Goal: Task Accomplishment & Management: Manage account settings

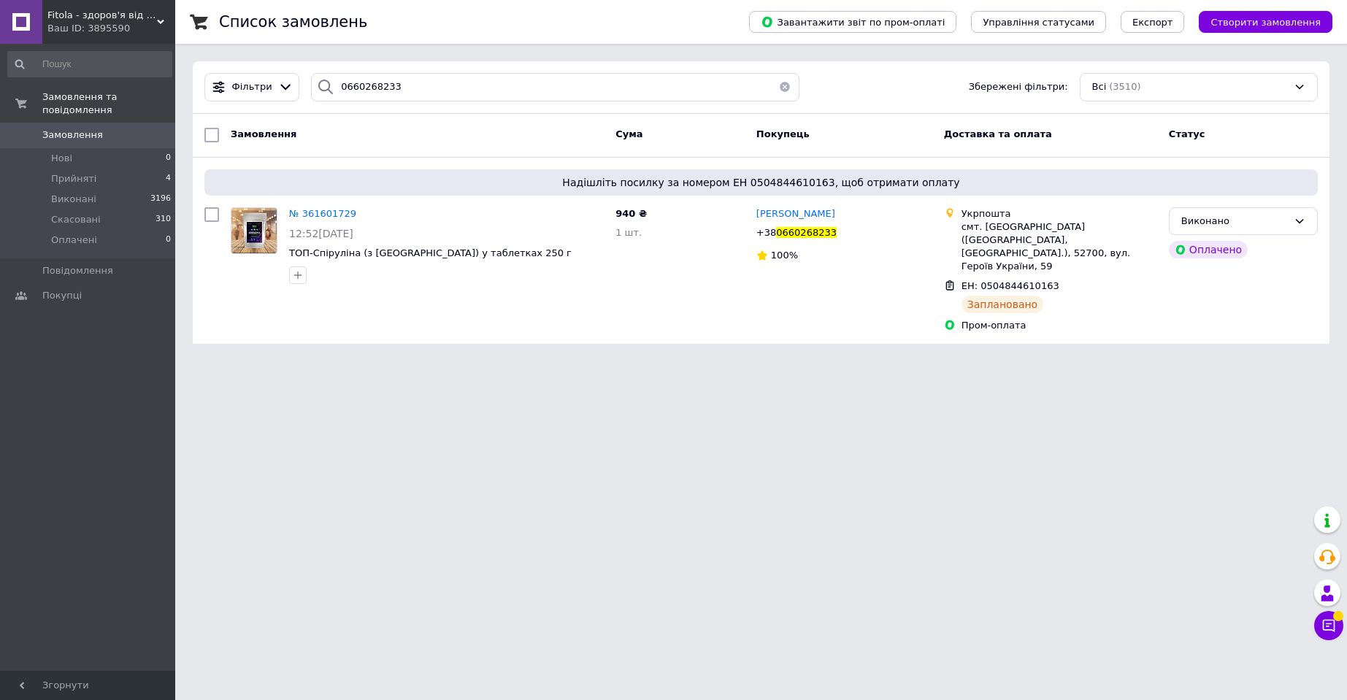
click at [111, 18] on span "Fitola - здоров'я від природи" at bounding box center [102, 15] width 110 height 13
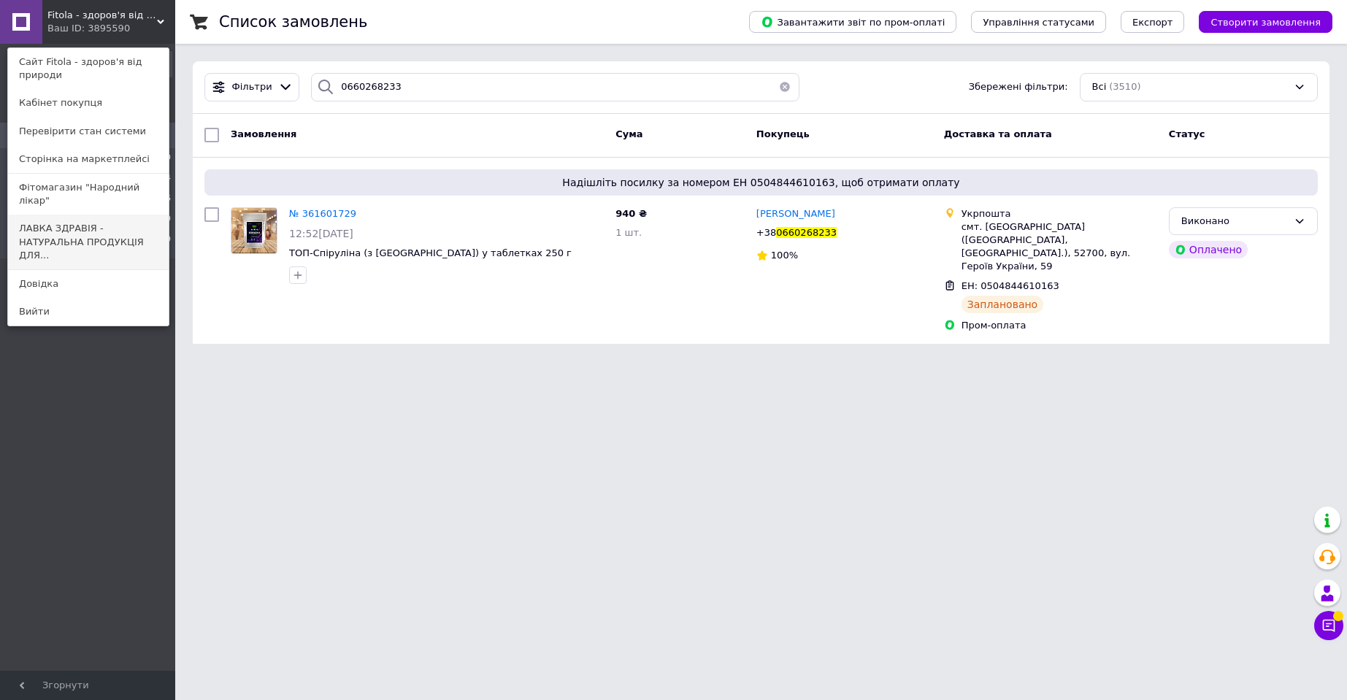
click at [122, 218] on link "ЛАВКА ЗДРАВІЯ - НАТУРАЛЬНА ПРОДУКЦІЯ ДЛЯ..." at bounding box center [88, 242] width 161 height 55
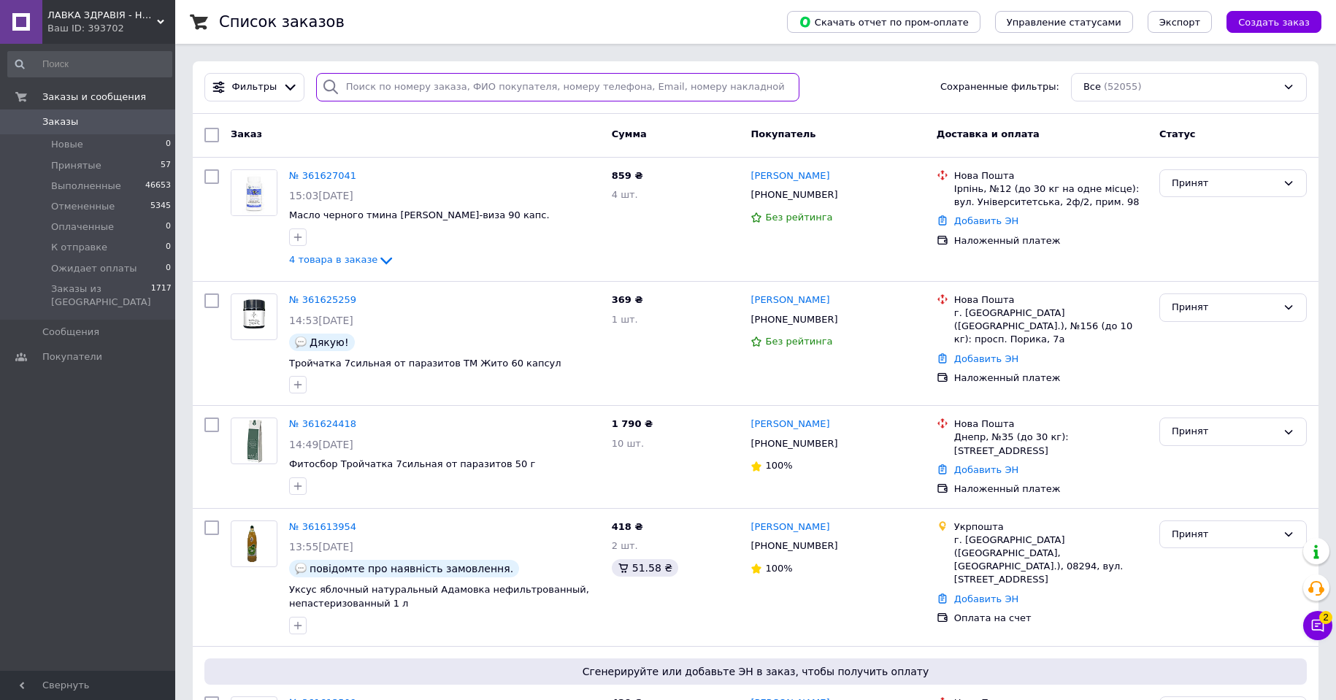
click at [375, 92] on input "search" at bounding box center [557, 87] width 483 height 28
paste input "0967987732"
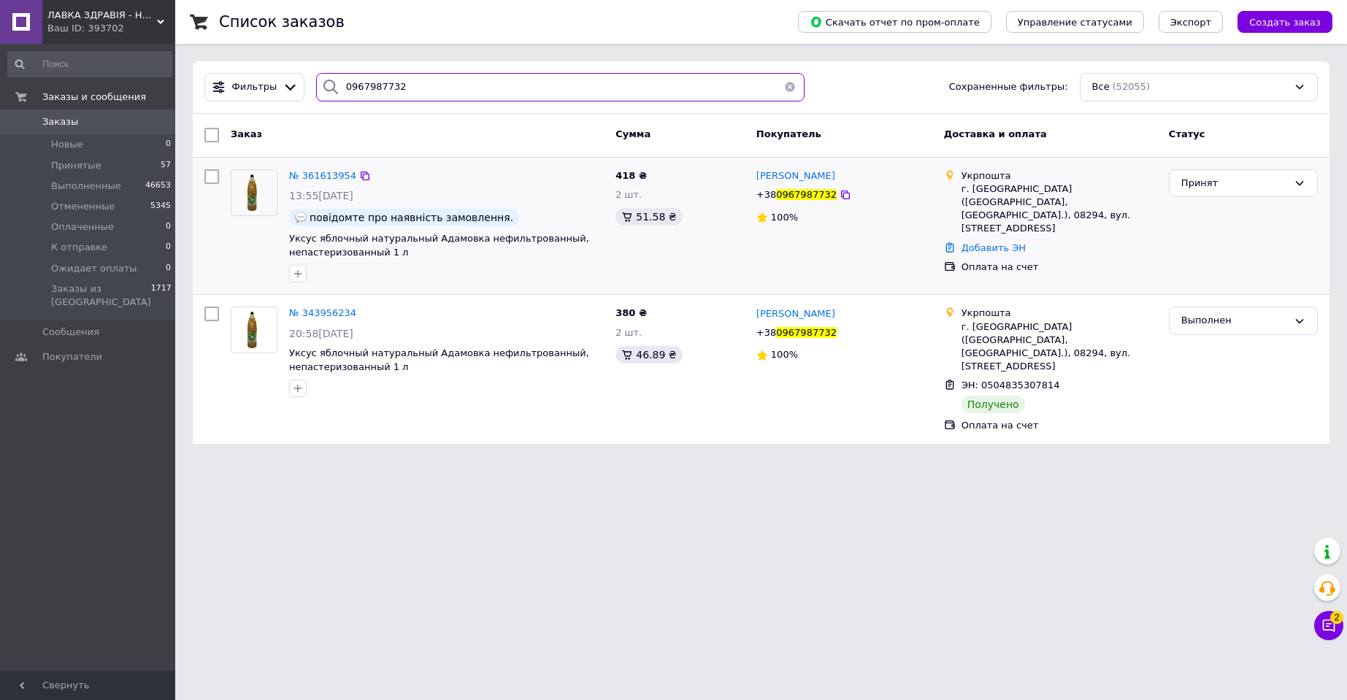
type input "0967987732"
click at [245, 191] on img at bounding box center [254, 192] width 34 height 45
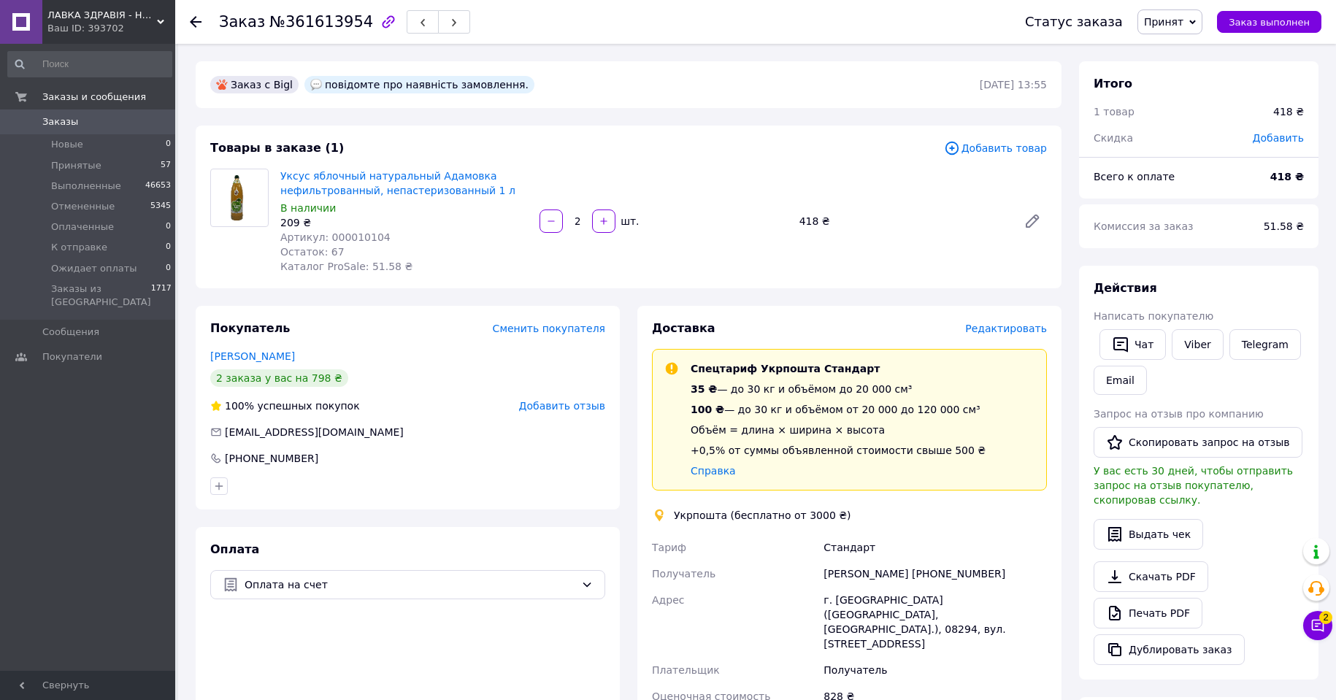
click at [1013, 330] on span "Редактировать" at bounding box center [1006, 329] width 82 height 12
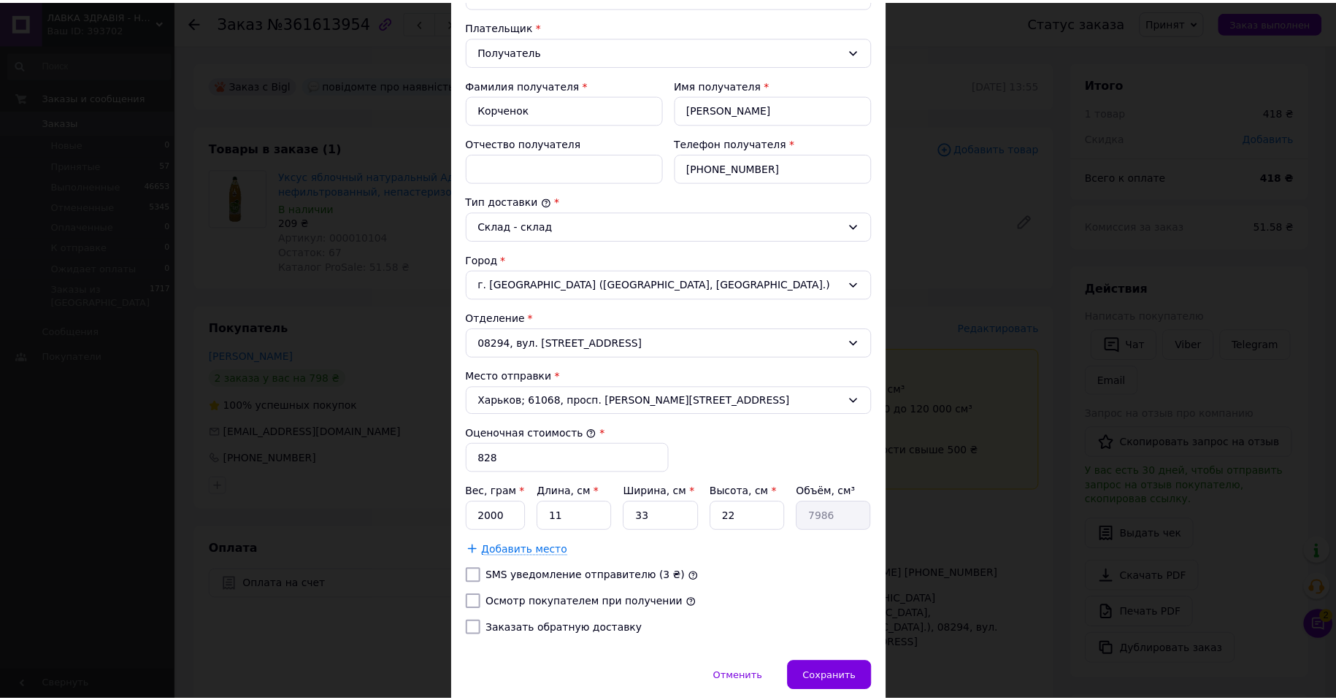
scroll to position [266, 0]
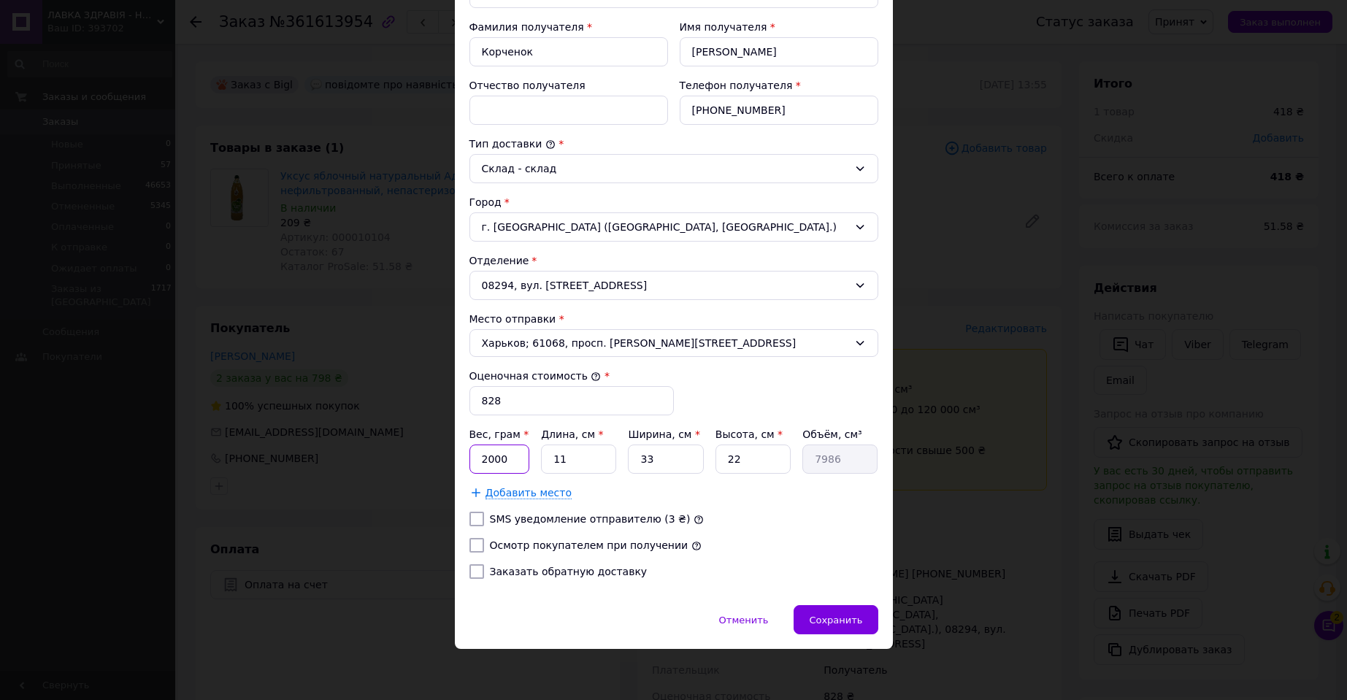
click at [505, 455] on input "2000" at bounding box center [499, 459] width 61 height 29
click at [507, 453] on input "2000" at bounding box center [499, 459] width 61 height 29
click at [502, 461] on input "2000" at bounding box center [499, 459] width 61 height 29
drag, startPoint x: 502, startPoint y: 461, endPoint x: 540, endPoint y: 465, distance: 38.1
click at [502, 461] on input "2000" at bounding box center [499, 459] width 61 height 29
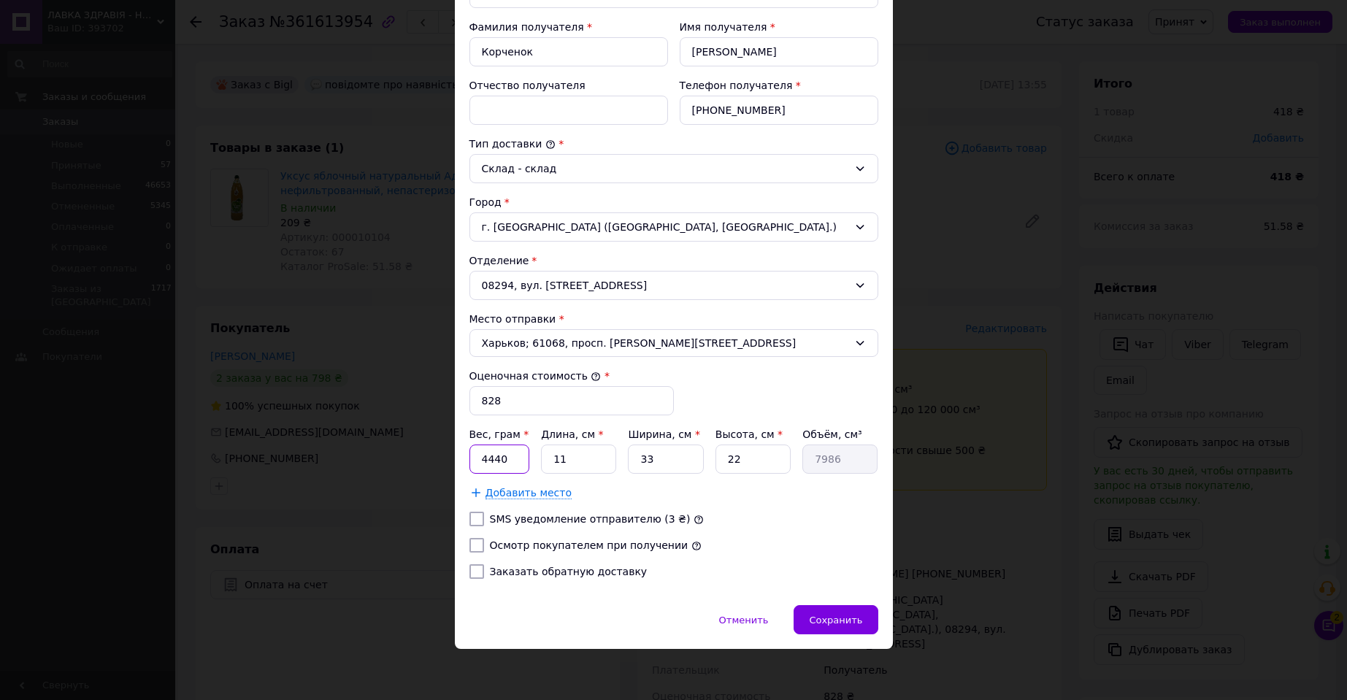
type input "4440"
type input "4"
type input "2904"
type input "40"
type input "29040"
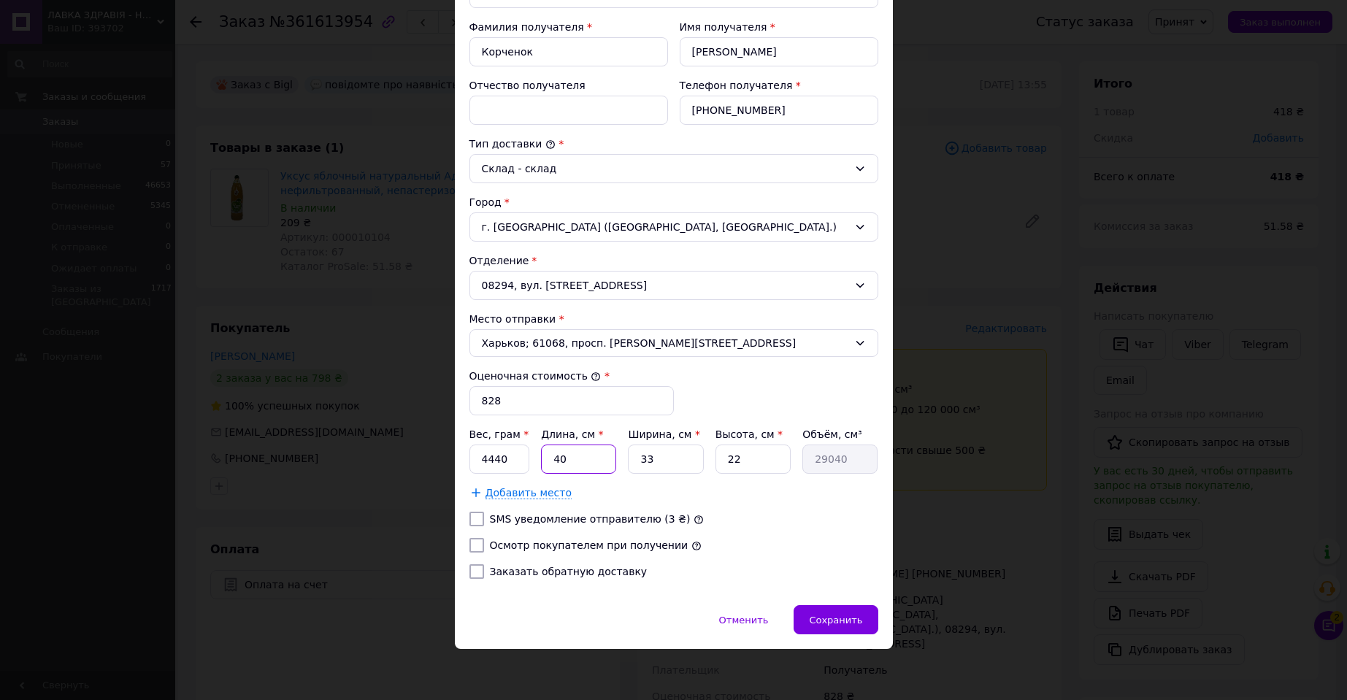
type input "40"
type input "2"
type input "1760"
type input "24"
type input "21120"
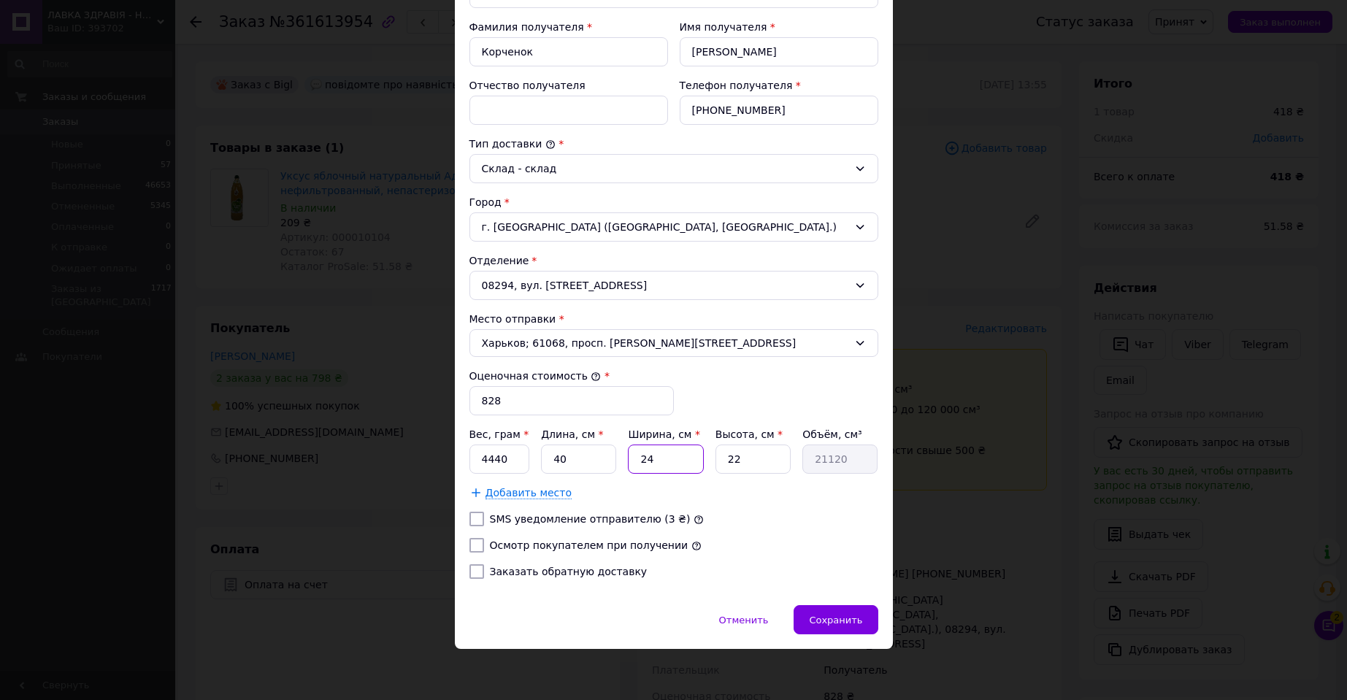
type input "24"
type input "2"
type input "1920"
type input "22"
type input "21120"
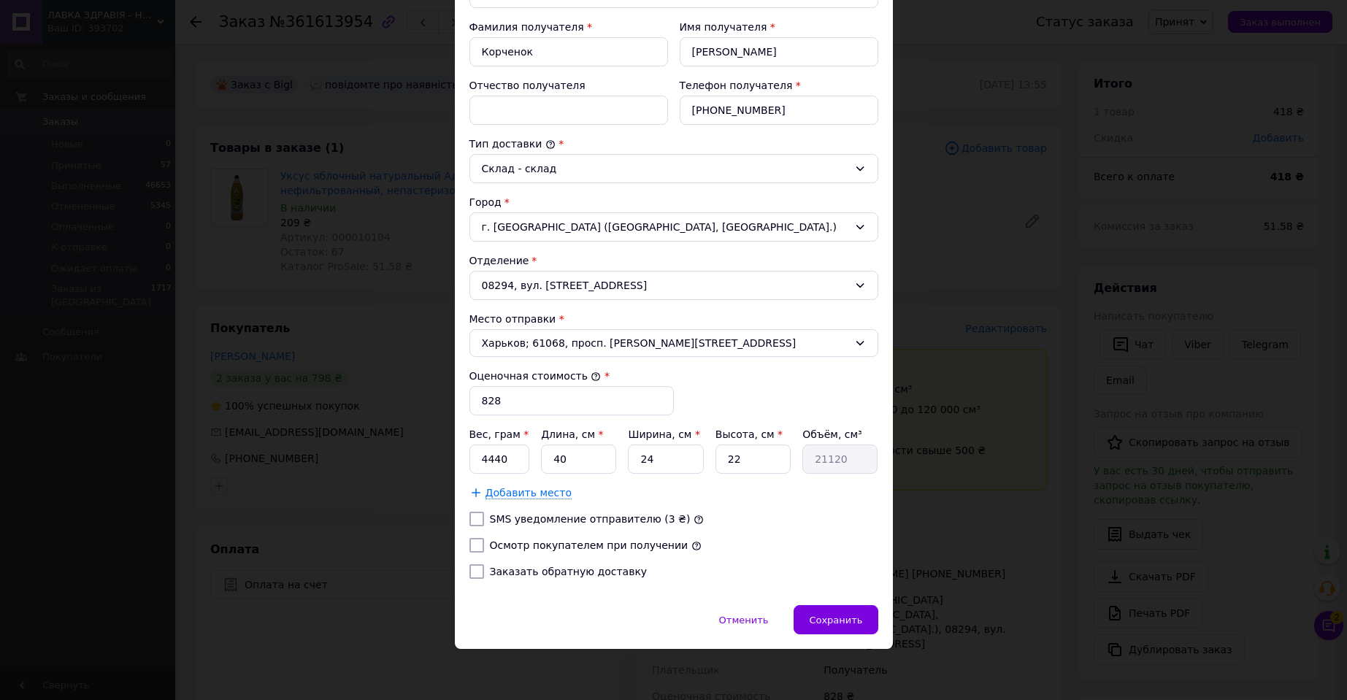
click at [478, 545] on input "Осмотр покупателем при получении" at bounding box center [476, 545] width 15 height 15
checkbox input "true"
click at [861, 622] on div "Сохранить" at bounding box center [836, 619] width 84 height 29
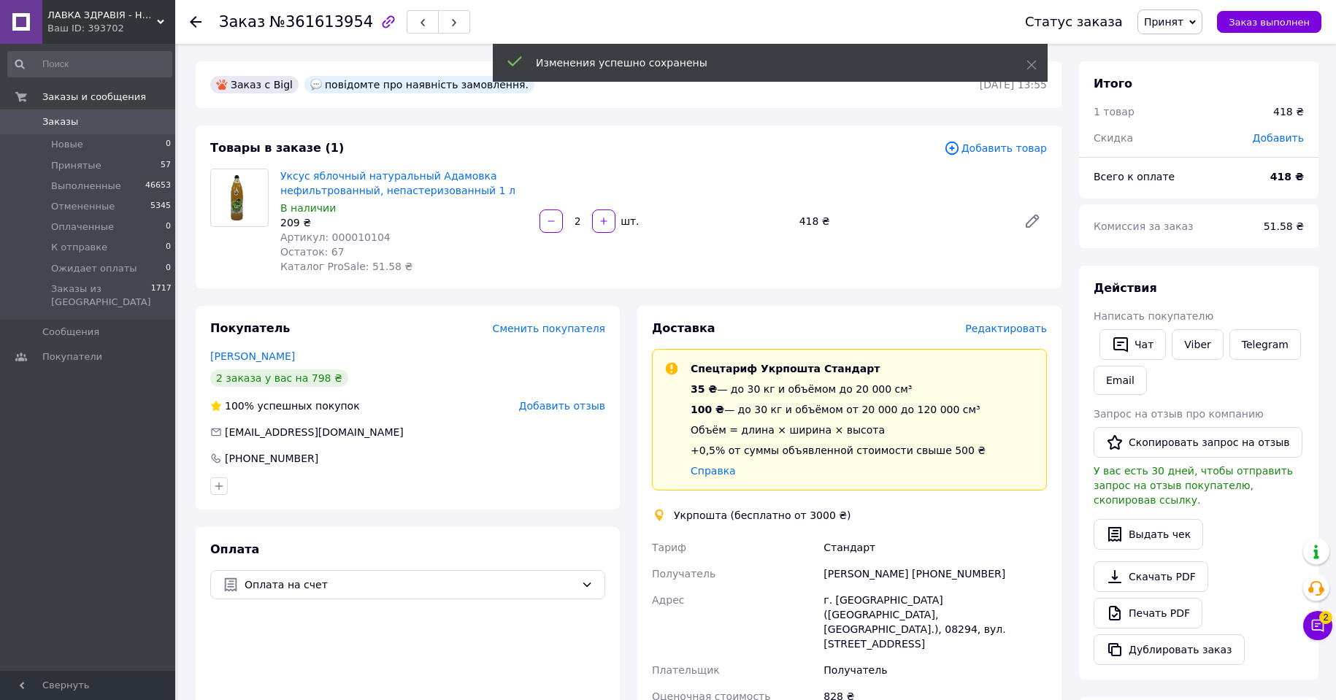
scroll to position [219, 0]
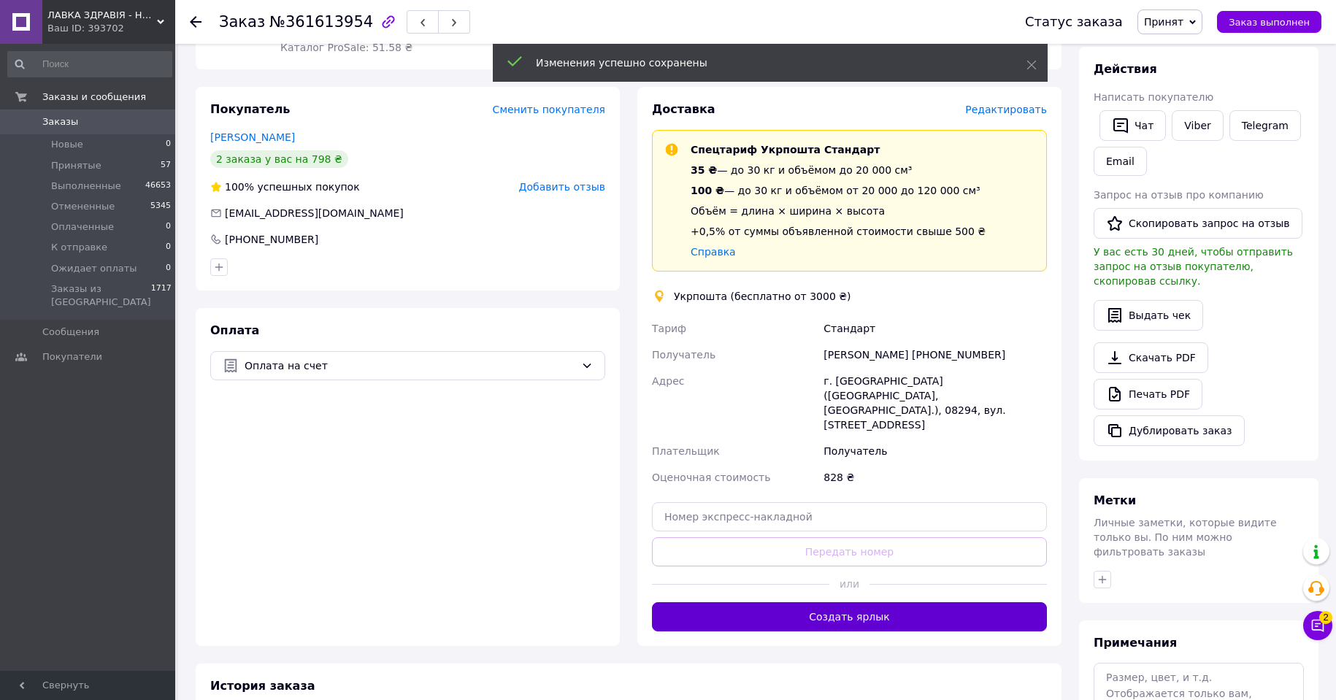
click at [866, 602] on button "Создать ярлык" at bounding box center [849, 616] width 395 height 29
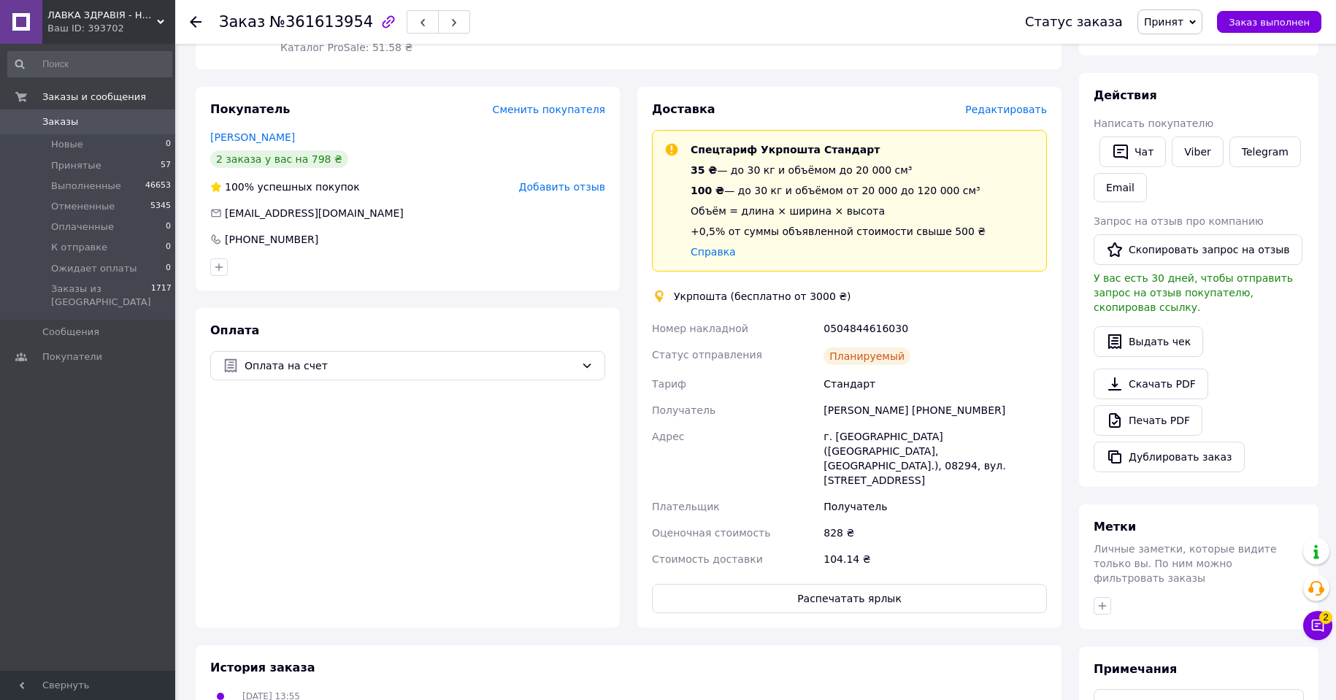
click at [856, 331] on div "0504844616030" at bounding box center [935, 328] width 229 height 26
click at [856, 327] on div "0504844616030" at bounding box center [935, 328] width 229 height 26
click at [856, 326] on div "0504844616030" at bounding box center [935, 328] width 229 height 26
copy div "0504844616030"
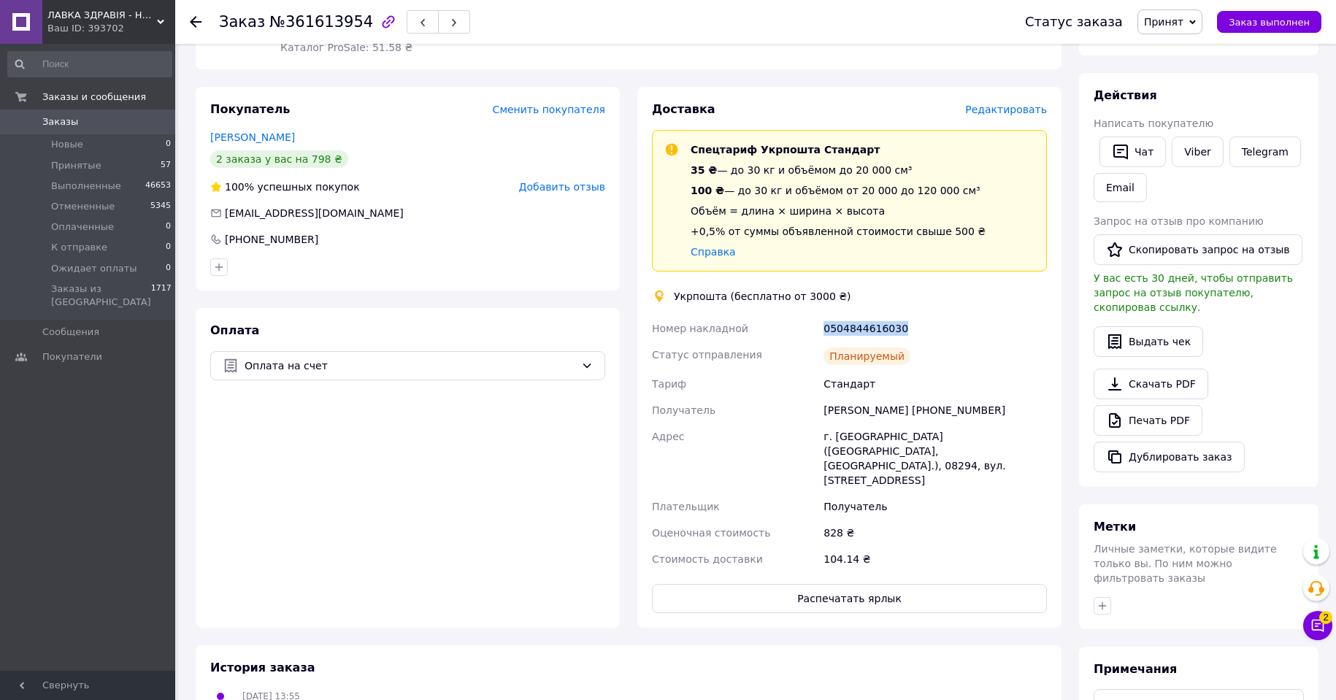
click at [1188, 13] on span "Принят" at bounding box center [1169, 21] width 65 height 25
click at [1181, 48] on li "Выполнен" at bounding box center [1188, 51] width 101 height 22
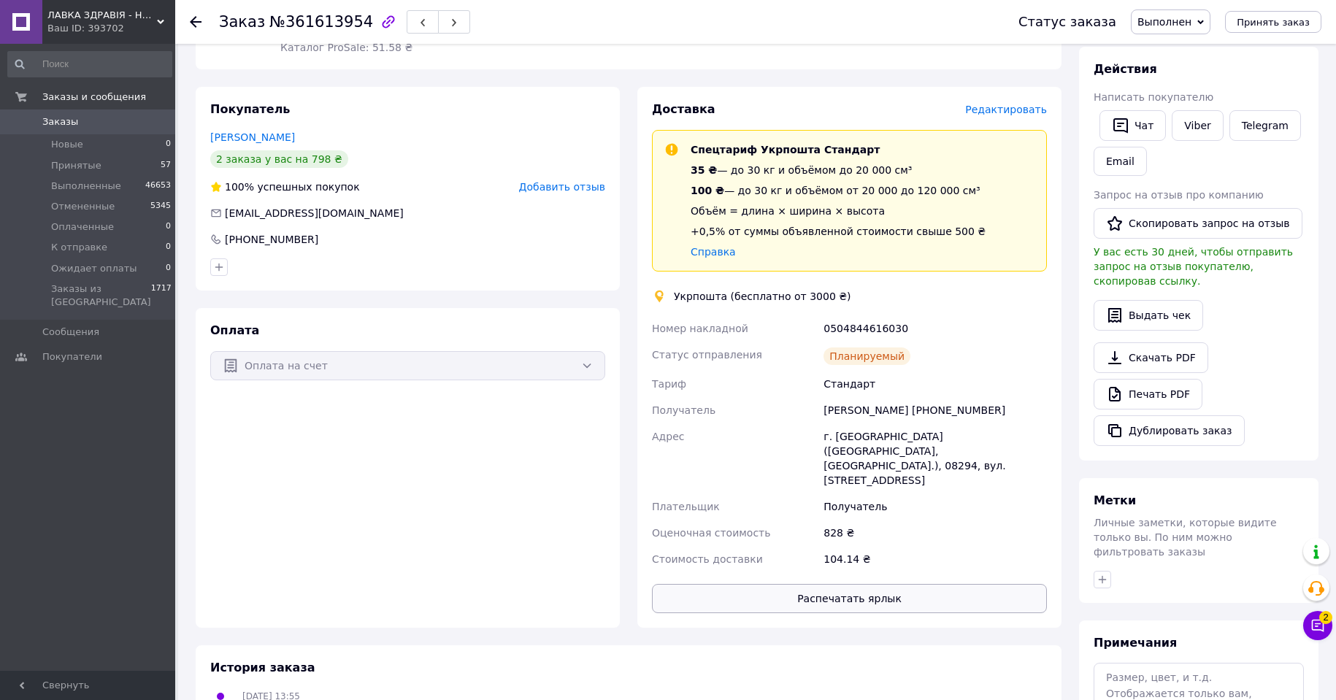
click at [869, 584] on button "Распечатать ярлык" at bounding box center [849, 598] width 395 height 29
click at [194, 24] on icon at bounding box center [196, 22] width 12 height 12
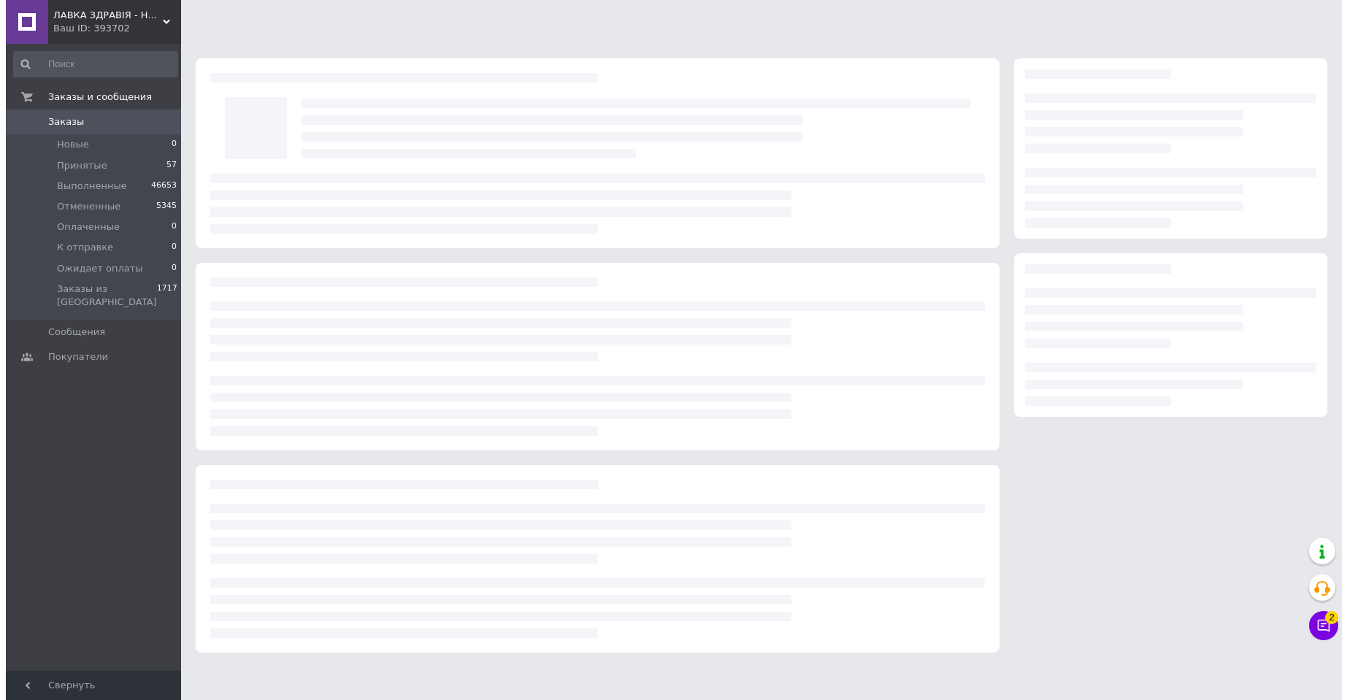
scroll to position [0, 0]
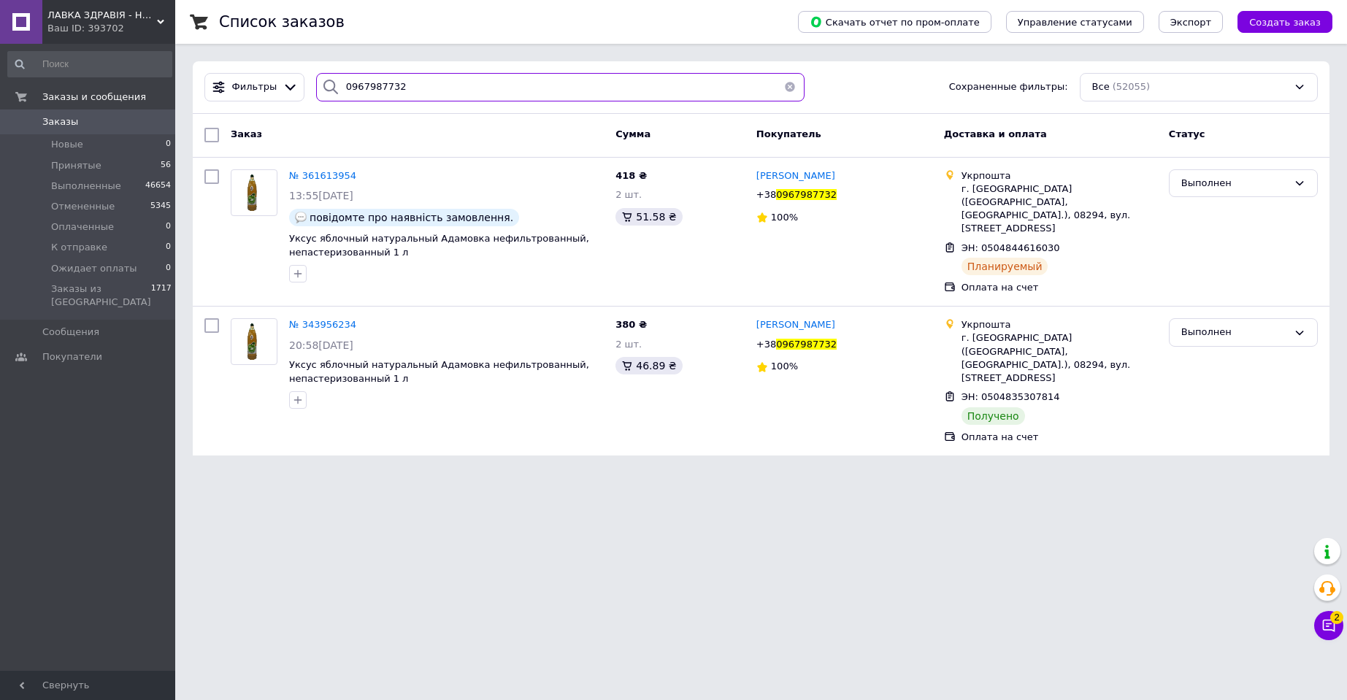
click at [356, 84] on input "0967987732" at bounding box center [560, 87] width 488 height 28
paste input "509568187"
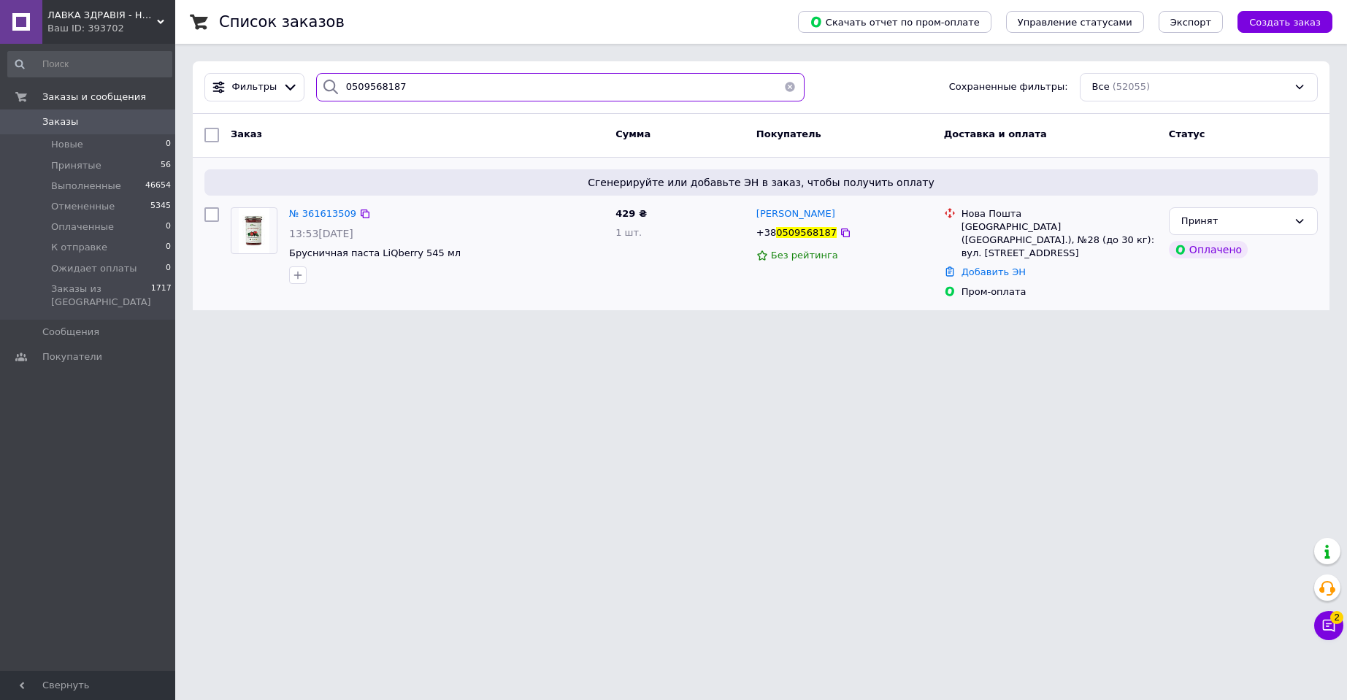
type input "0509568187"
click at [264, 229] on img at bounding box center [254, 230] width 31 height 45
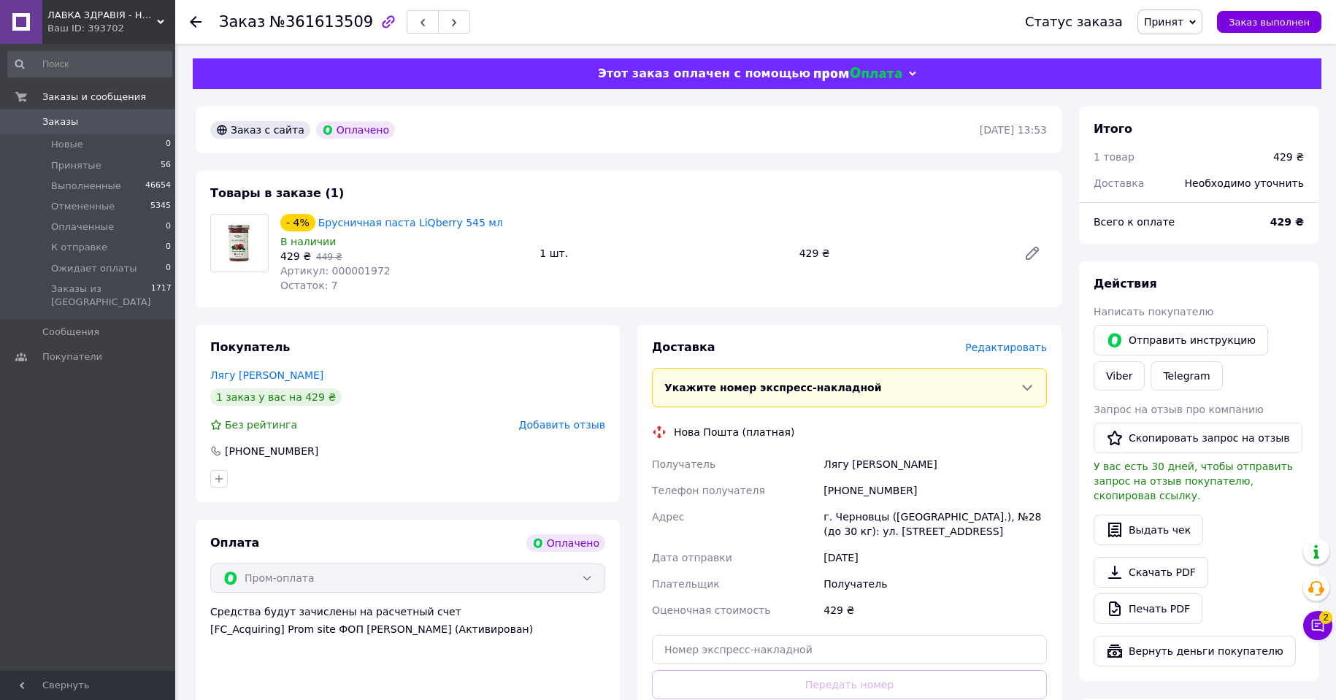
click at [1016, 345] on span "Редактировать" at bounding box center [1006, 348] width 82 height 12
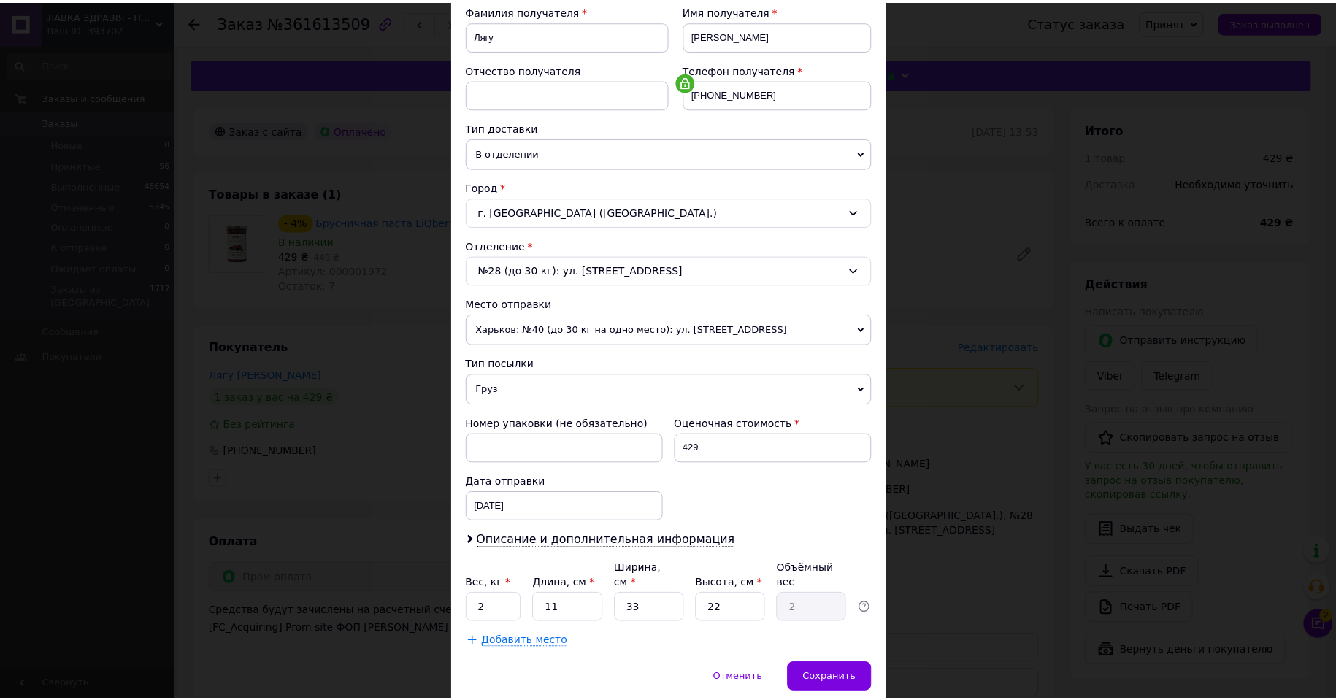
scroll to position [269, 0]
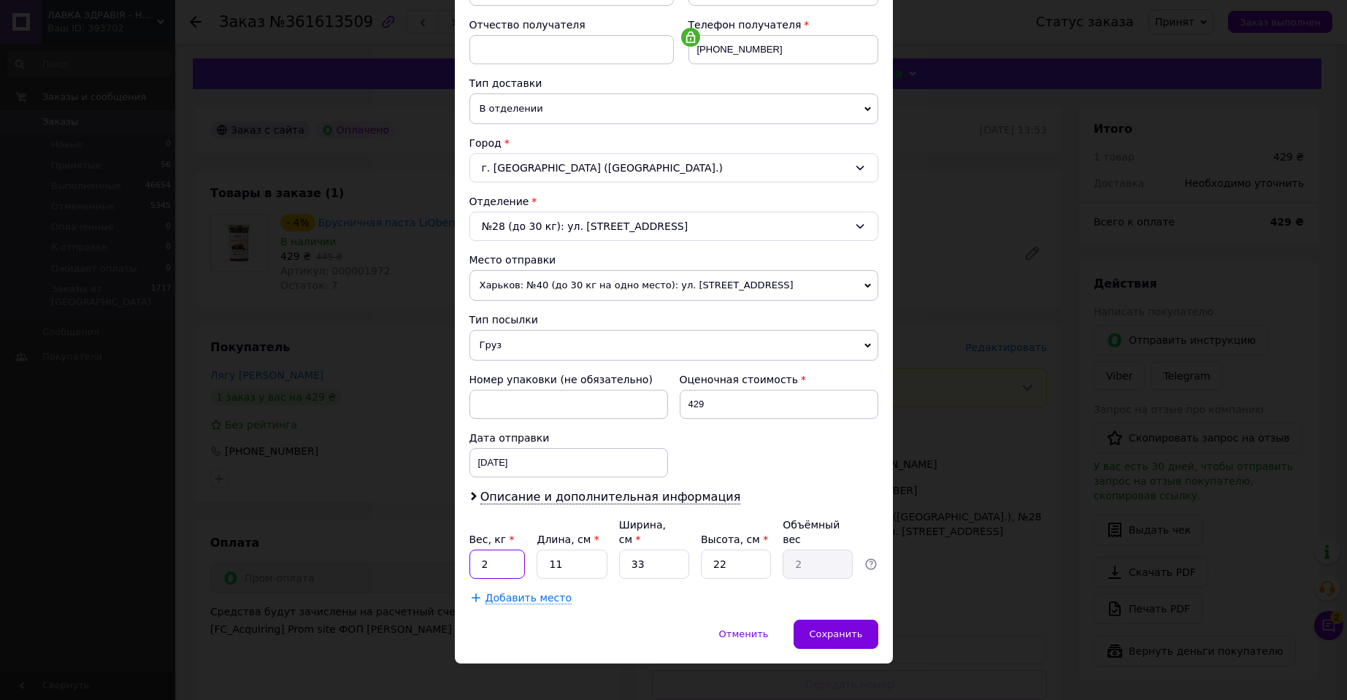
click at [504, 552] on input "2" at bounding box center [497, 564] width 56 height 29
type input "2.78"
type input "3"
type input "0.54"
type input "30"
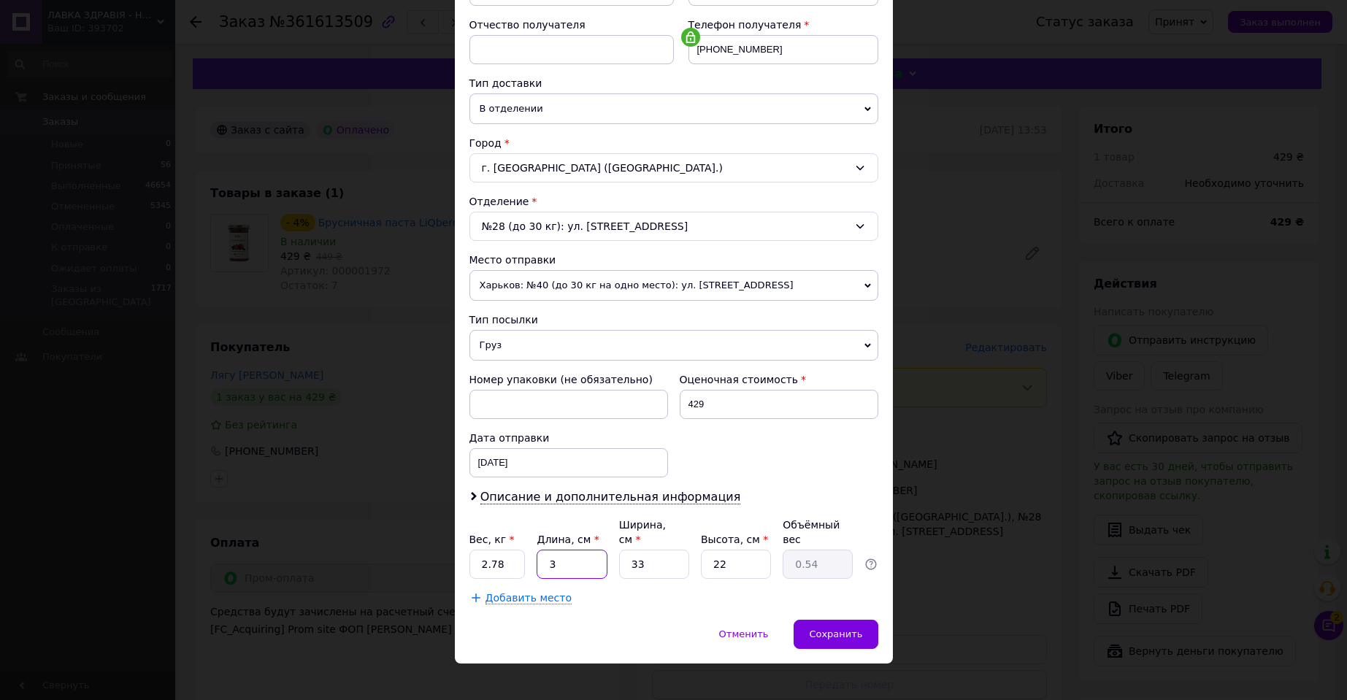
type input "5.45"
type input "30"
type input "2"
type input "0.33"
type input "21"
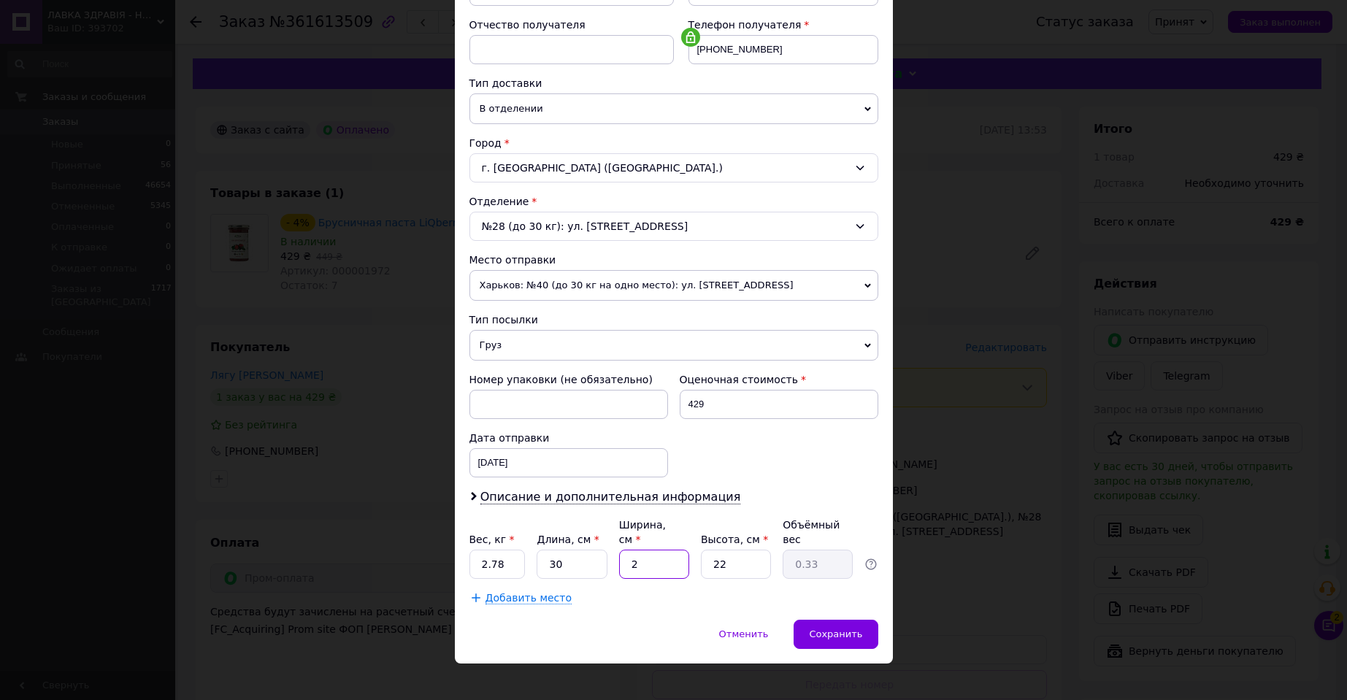
type input "3.47"
type input "21"
type input "1"
type input "0.16"
type input "15"
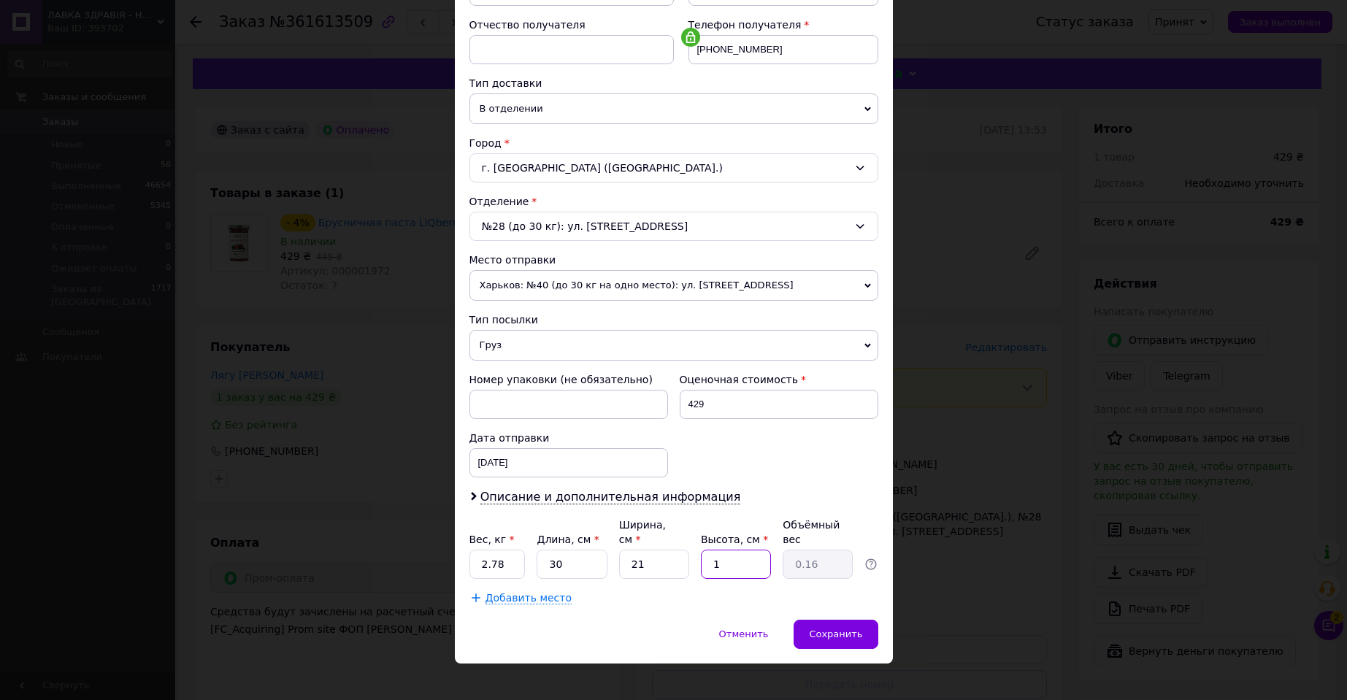
type input "2.36"
type input "15"
click at [849, 629] on span "Сохранить" at bounding box center [835, 634] width 53 height 11
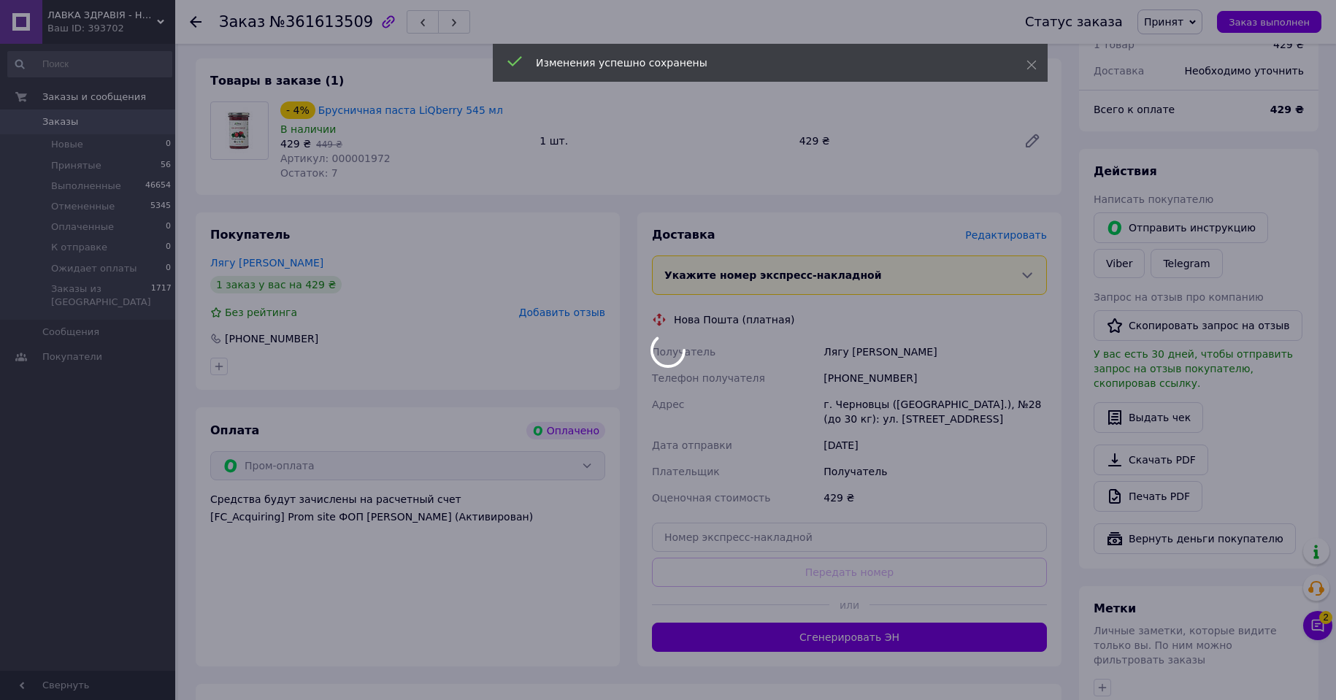
scroll to position [219, 0]
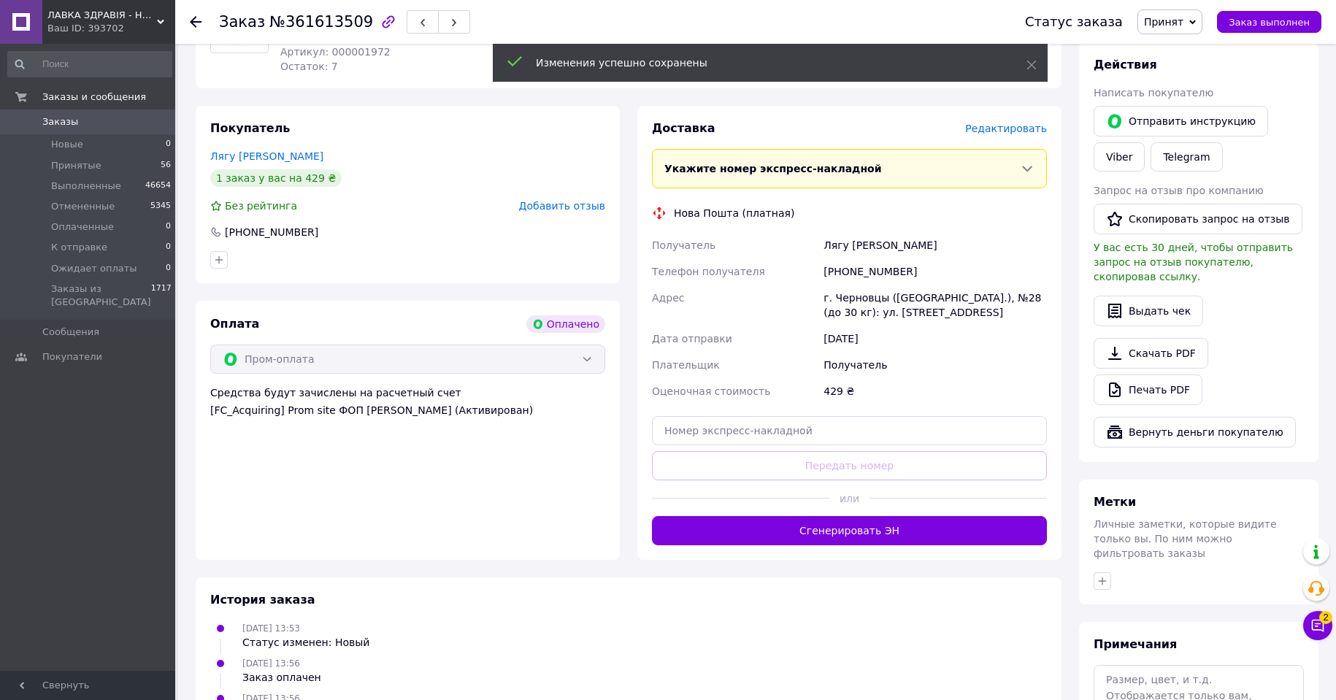
click at [865, 531] on button "Сгенерировать ЭН" at bounding box center [849, 530] width 395 height 29
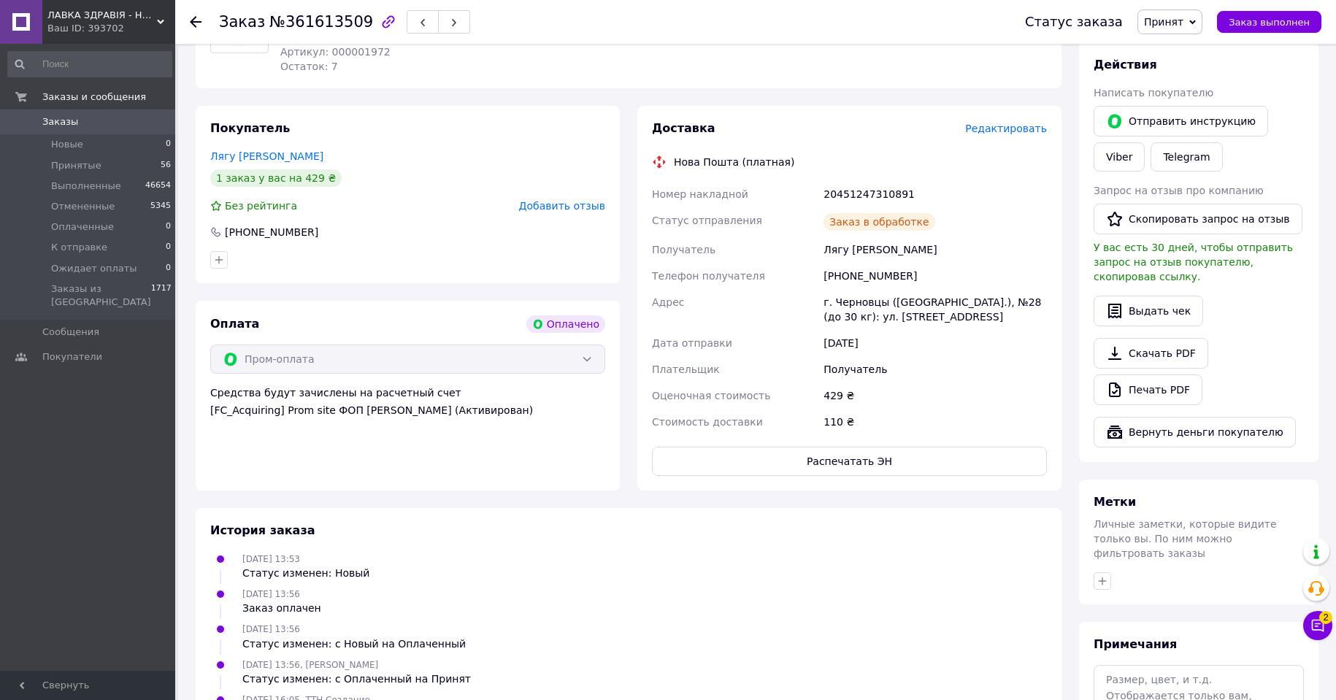
click at [864, 189] on div "20451247310891" at bounding box center [935, 194] width 229 height 26
copy div "20451247310891"
click at [1181, 18] on span "Принят" at bounding box center [1163, 22] width 39 height 12
click at [1183, 47] on li "Выполнен" at bounding box center [1188, 51] width 101 height 22
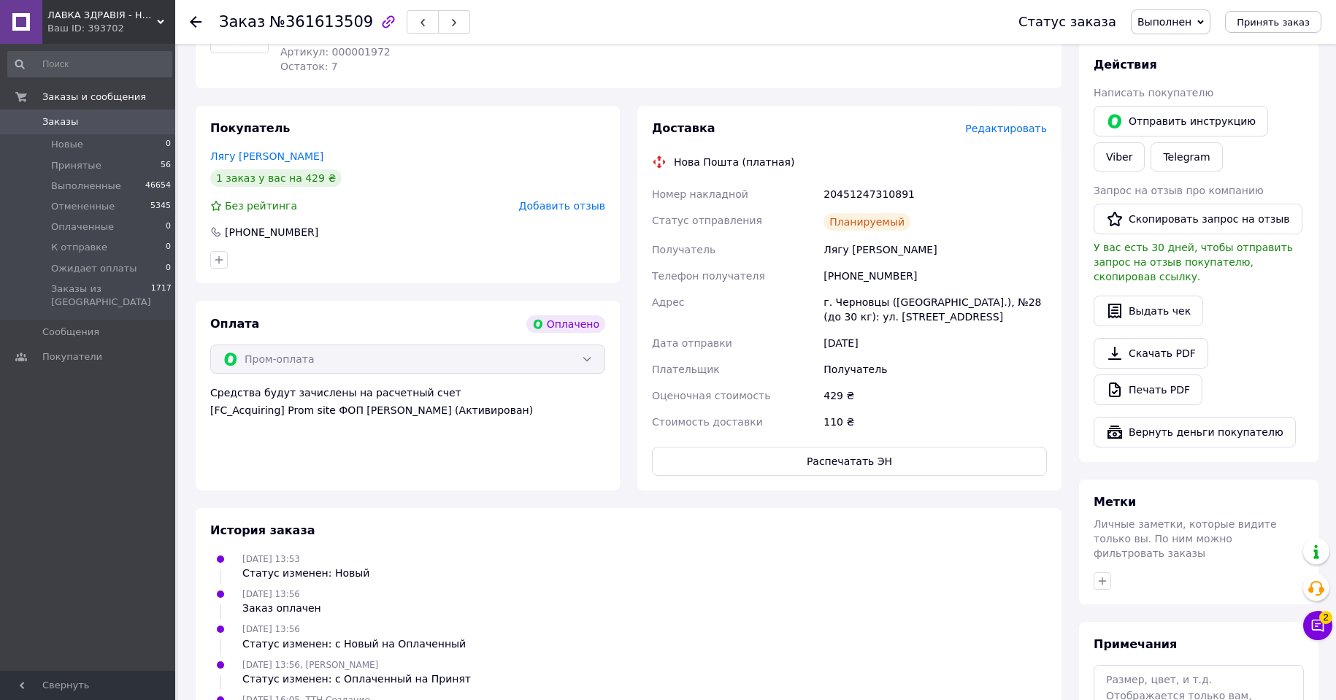
click at [193, 16] on icon at bounding box center [196, 22] width 12 height 12
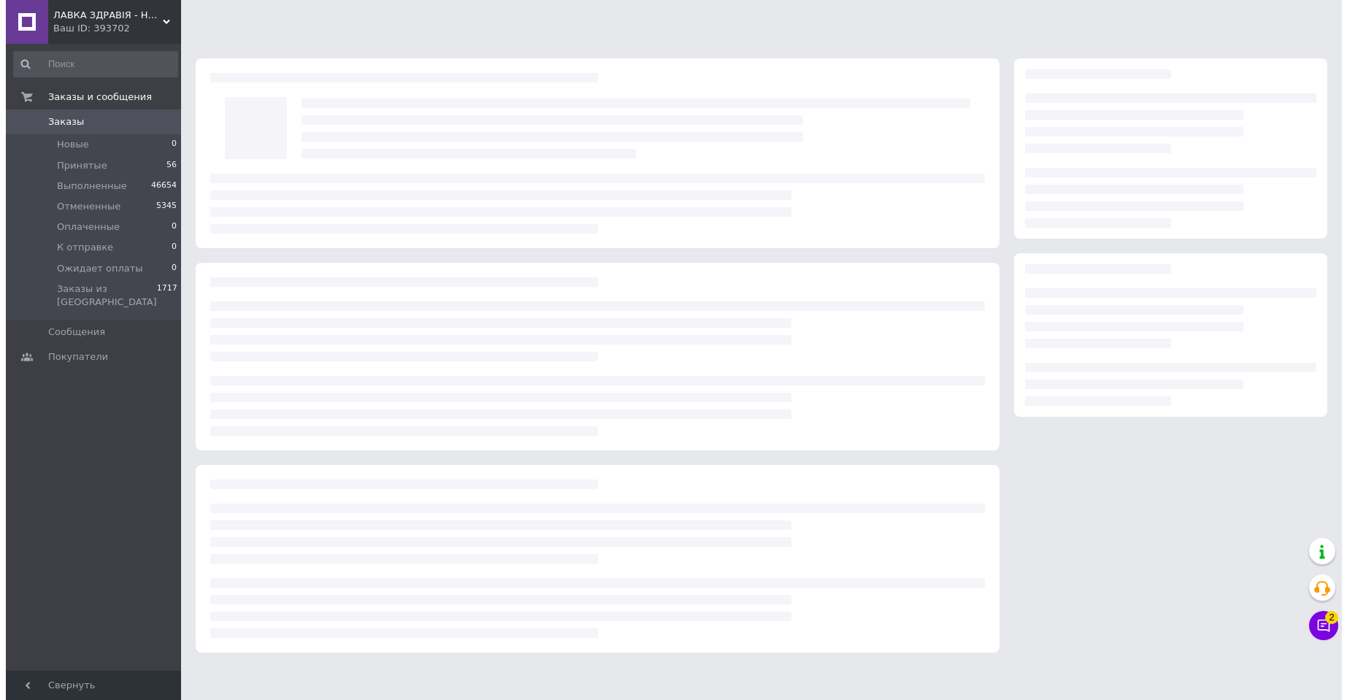
scroll to position [0, 0]
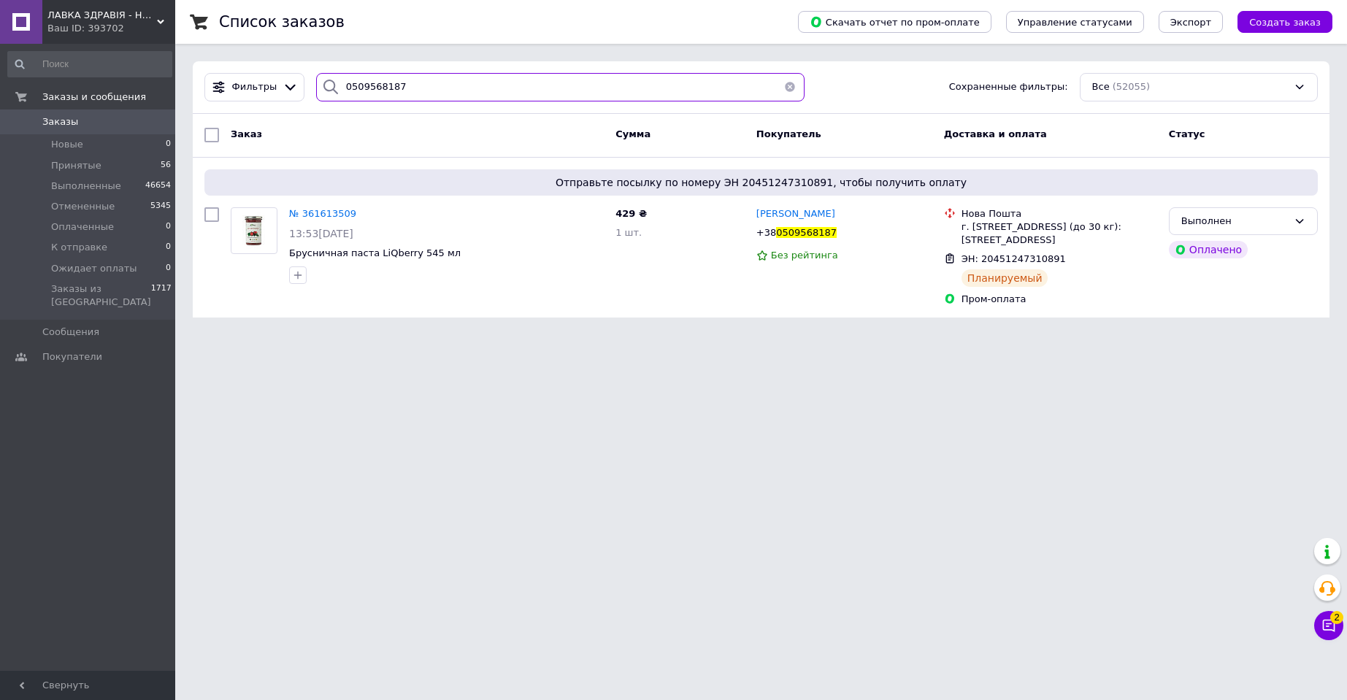
click at [374, 86] on input "0509568187" at bounding box center [560, 87] width 488 height 28
paste input "675385301"
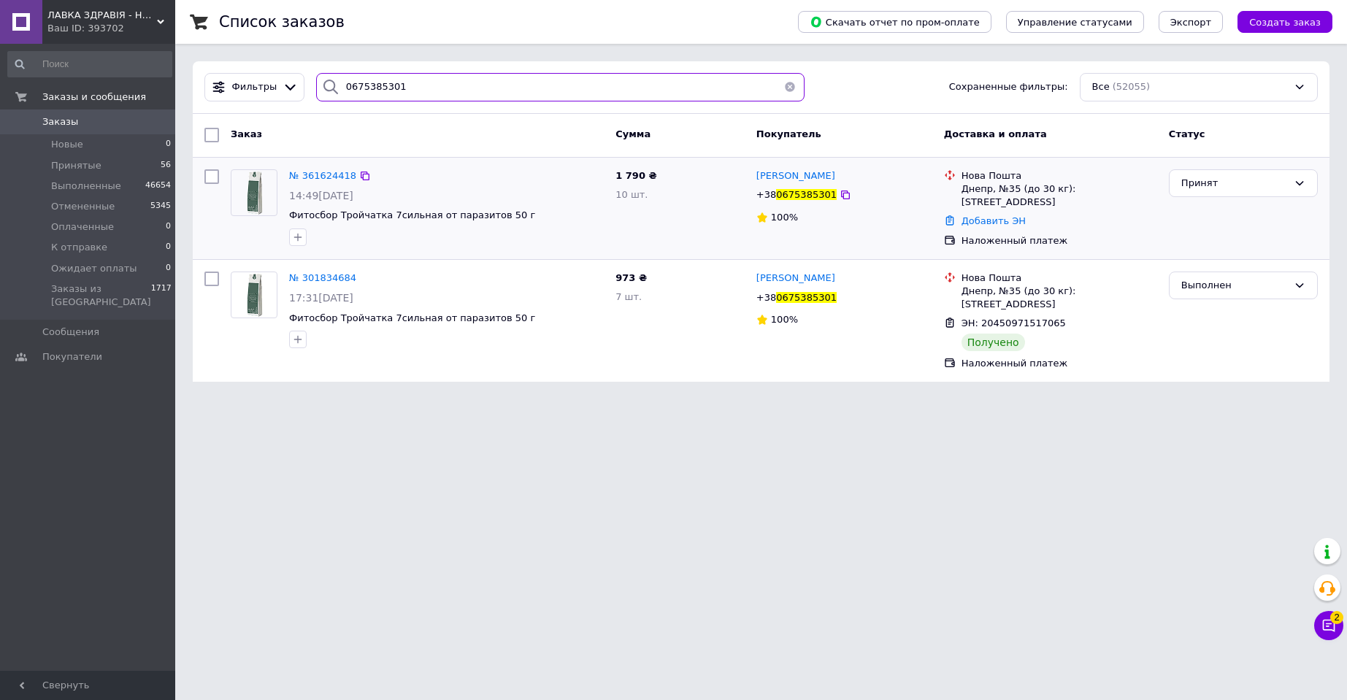
type input "0675385301"
click at [248, 184] on img at bounding box center [253, 192] width 45 height 45
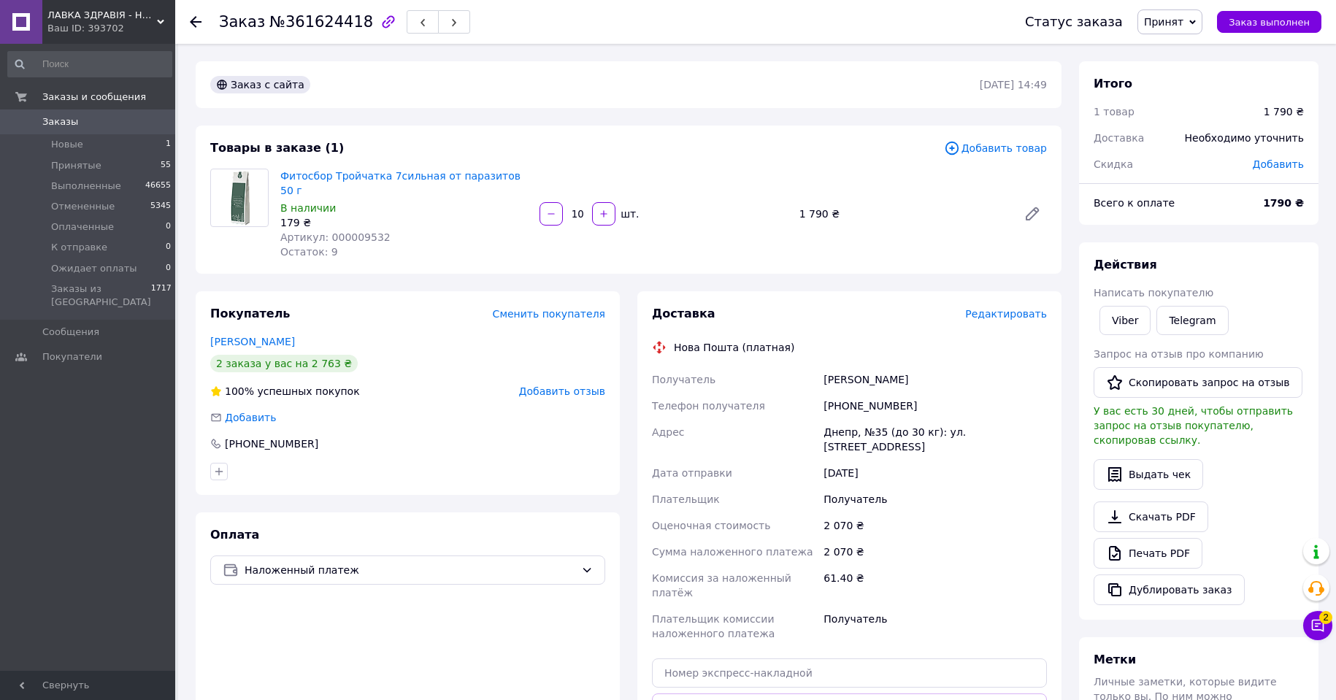
click at [1010, 308] on span "Редактировать" at bounding box center [1006, 314] width 82 height 12
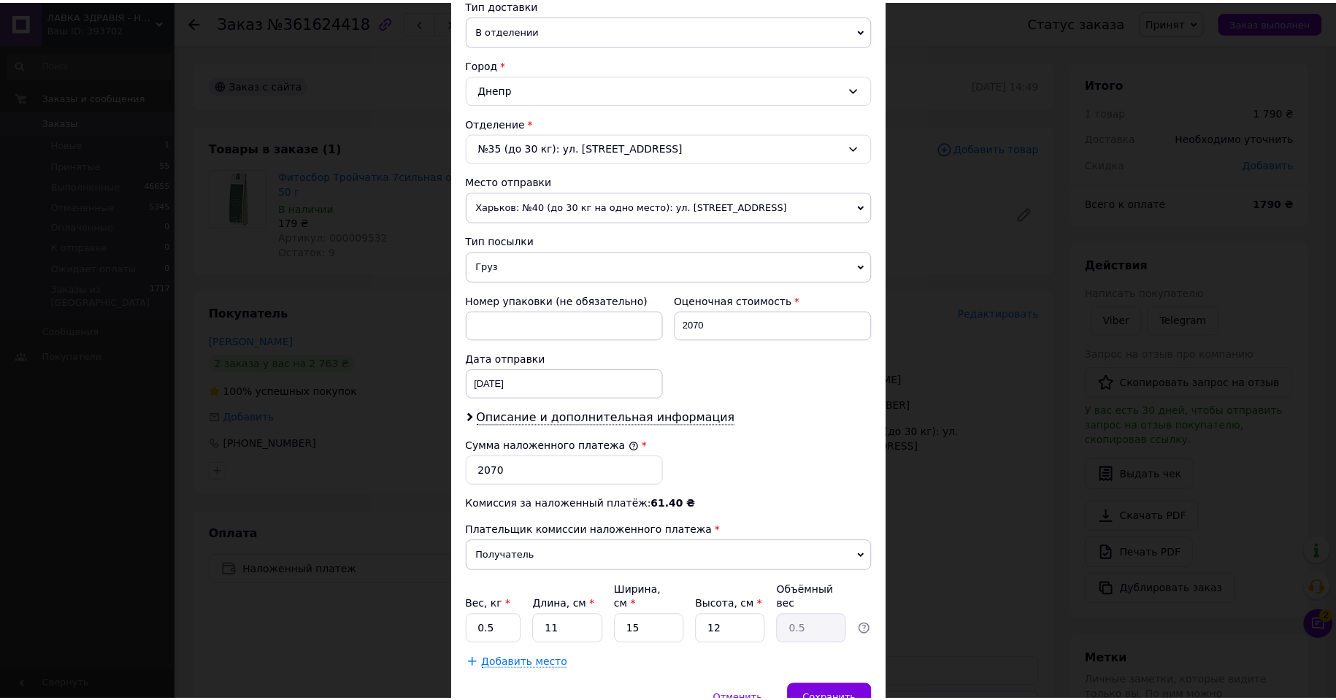
scroll to position [414, 0]
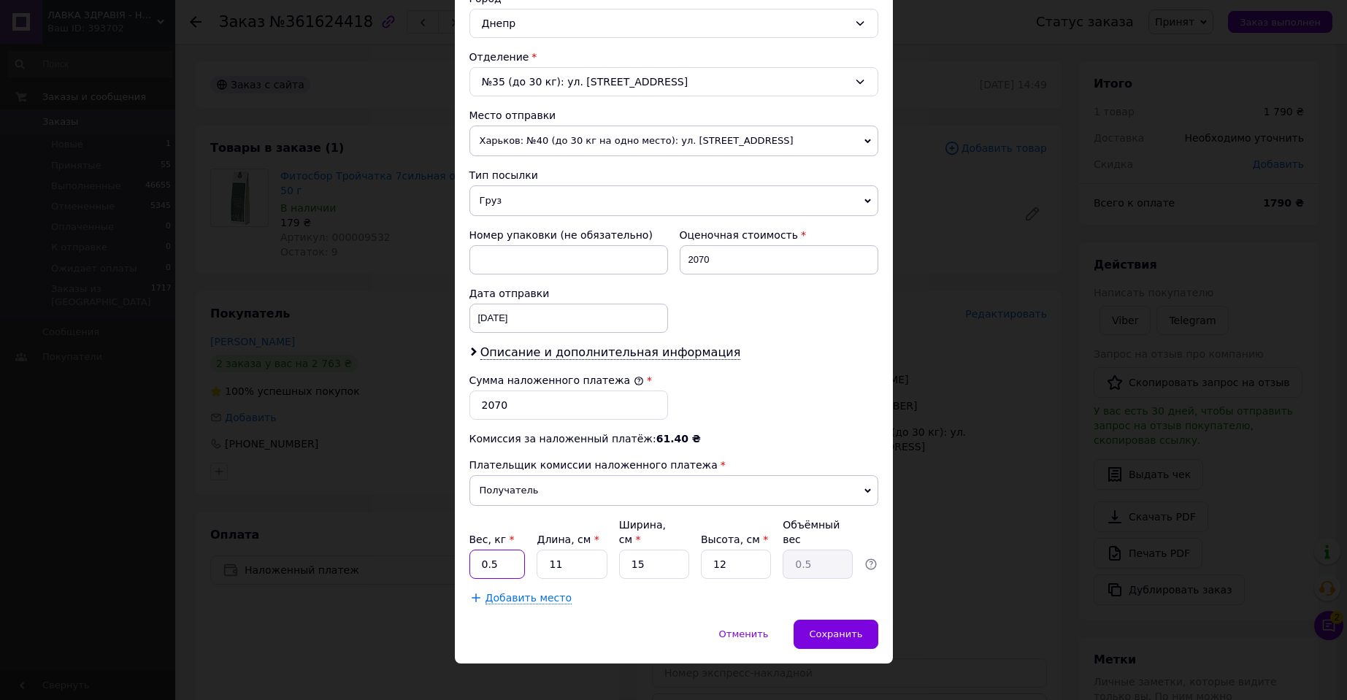
drag, startPoint x: 510, startPoint y: 553, endPoint x: 530, endPoint y: 551, distance: 20.6
click at [511, 553] on input "0.5" at bounding box center [497, 564] width 56 height 29
type input "0.82"
type input "2"
type input "0.1"
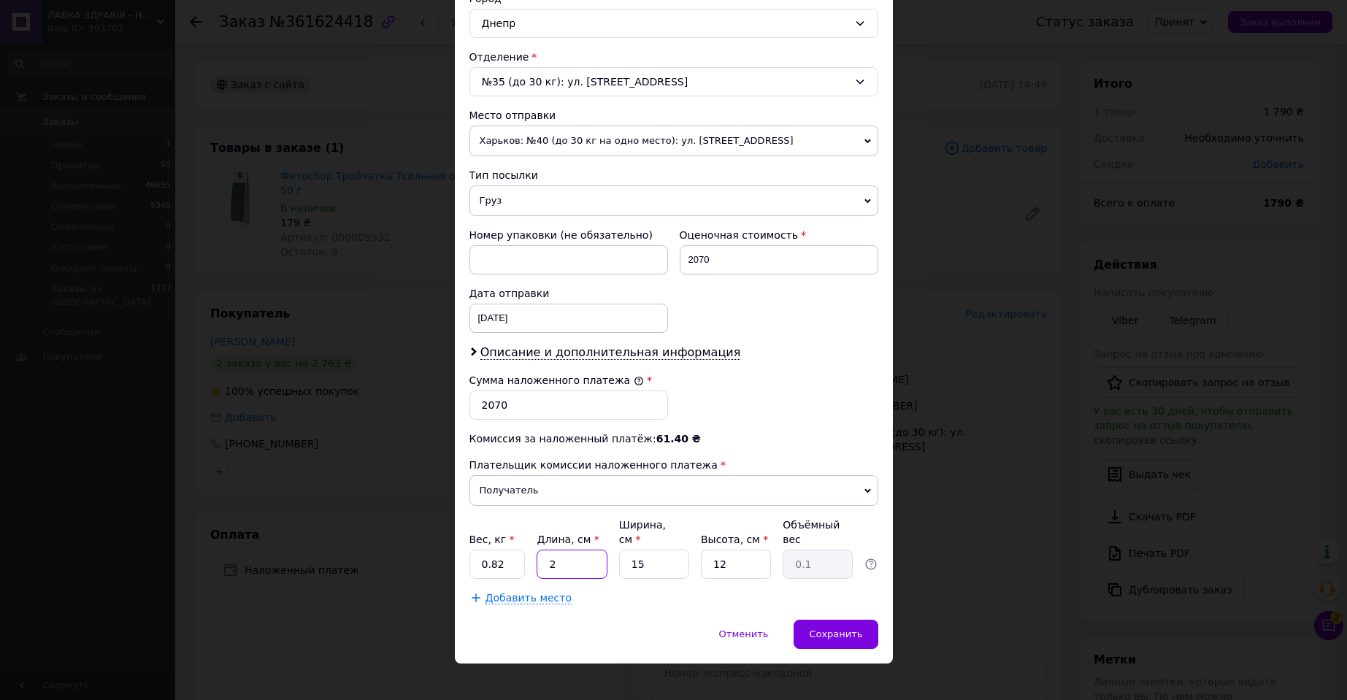
type input "27"
type input "1.22"
type input "27"
type input "1"
type input "0.1"
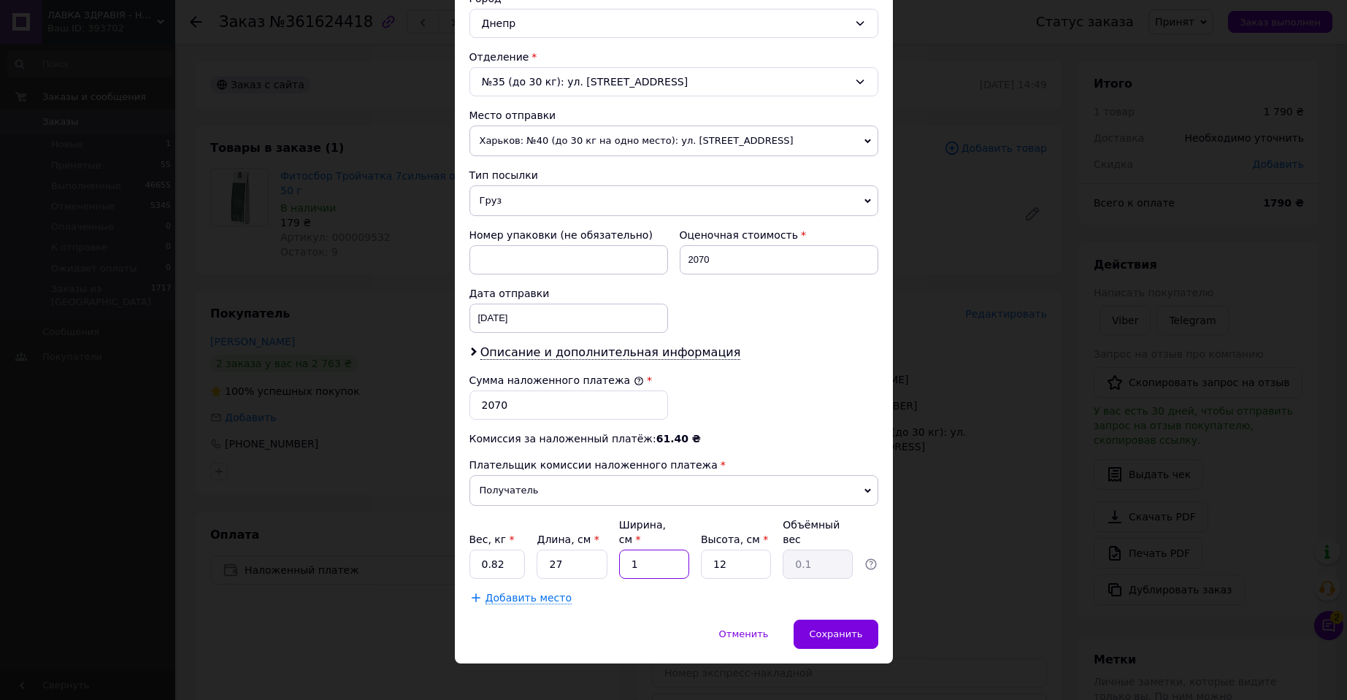
type input "11"
type input "0.89"
type input "11"
type input "1"
type input "0.1"
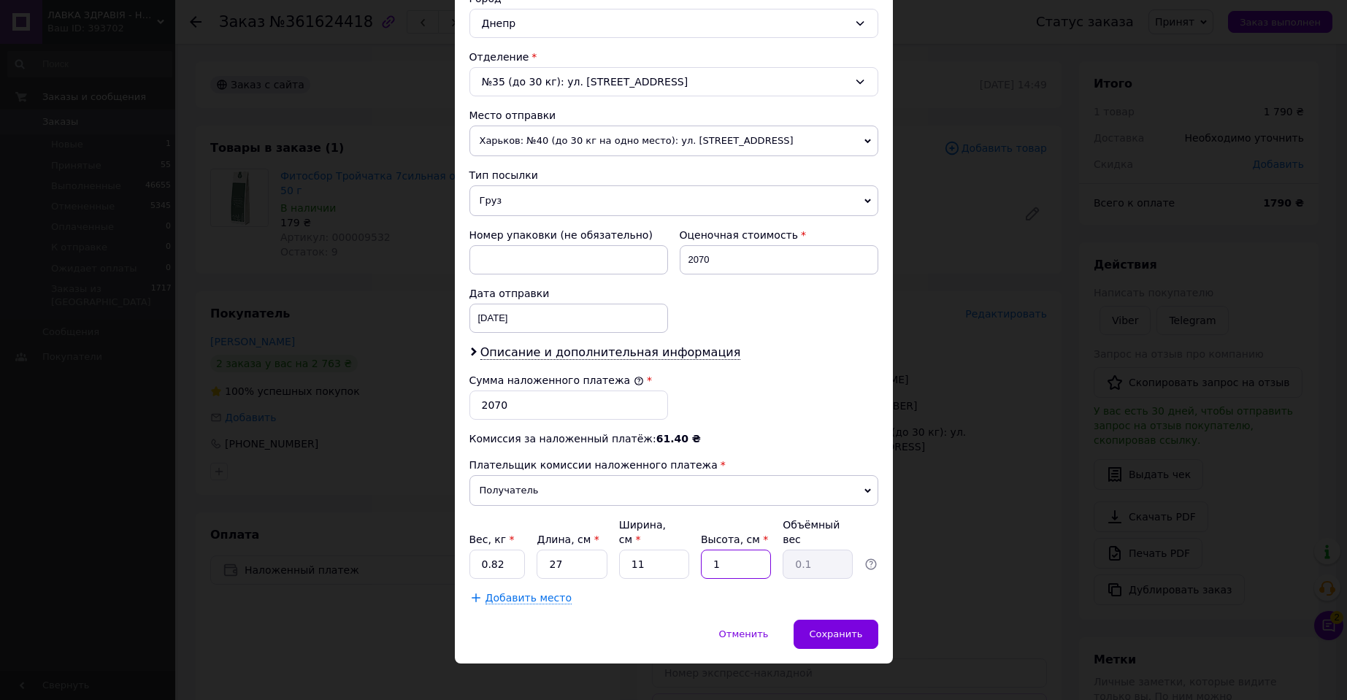
type input "15"
type input "1.11"
type input "15"
click at [825, 629] on span "Сохранить" at bounding box center [835, 634] width 53 height 11
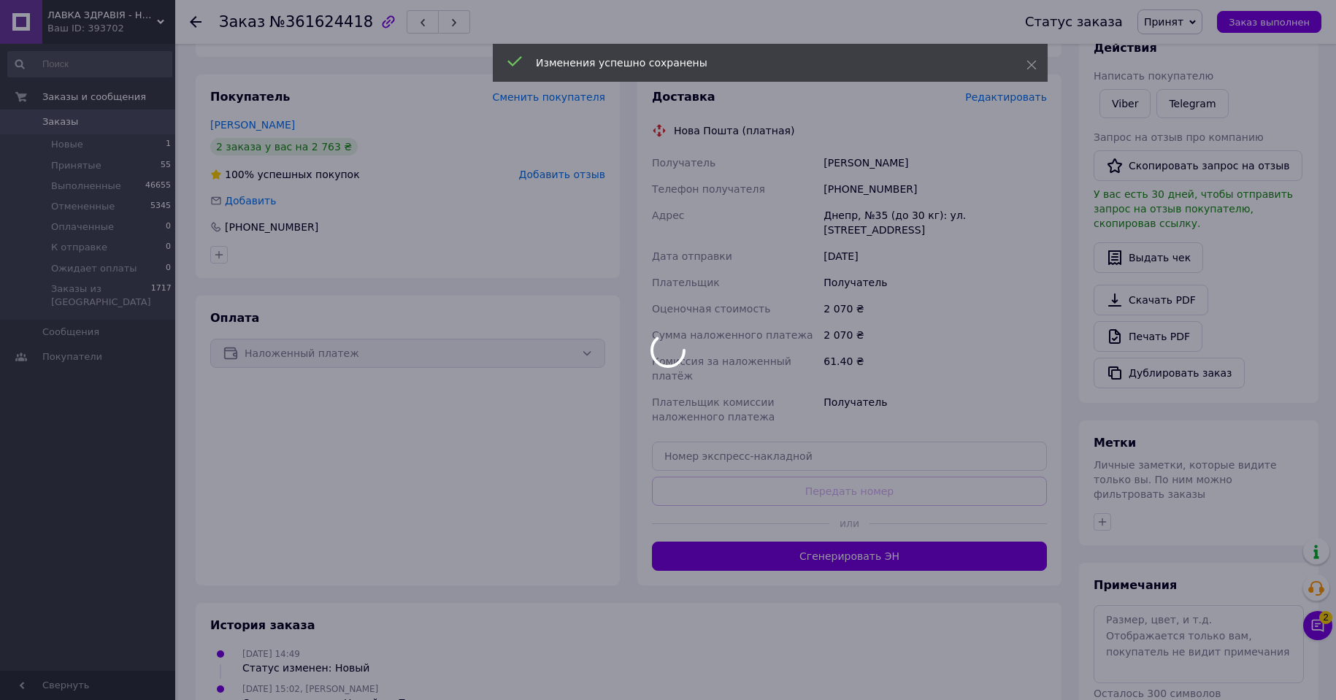
scroll to position [219, 0]
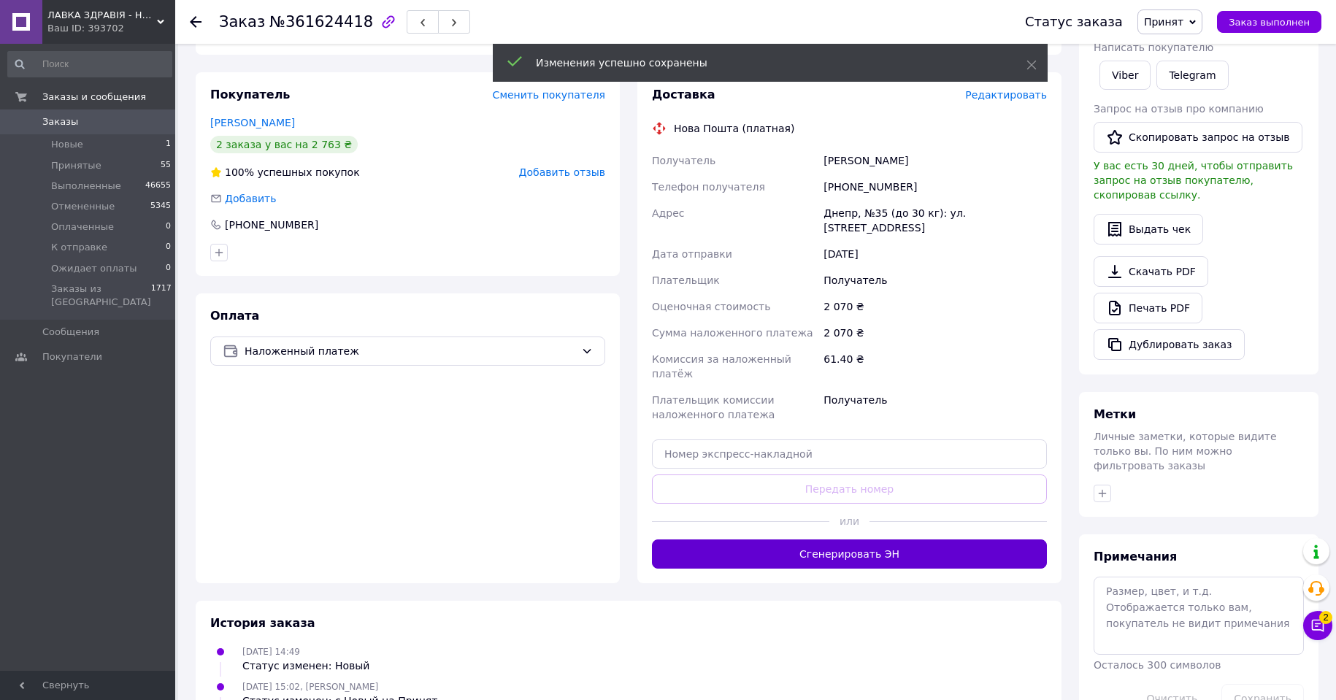
click at [886, 540] on button "Сгенерировать ЭН" at bounding box center [849, 554] width 395 height 29
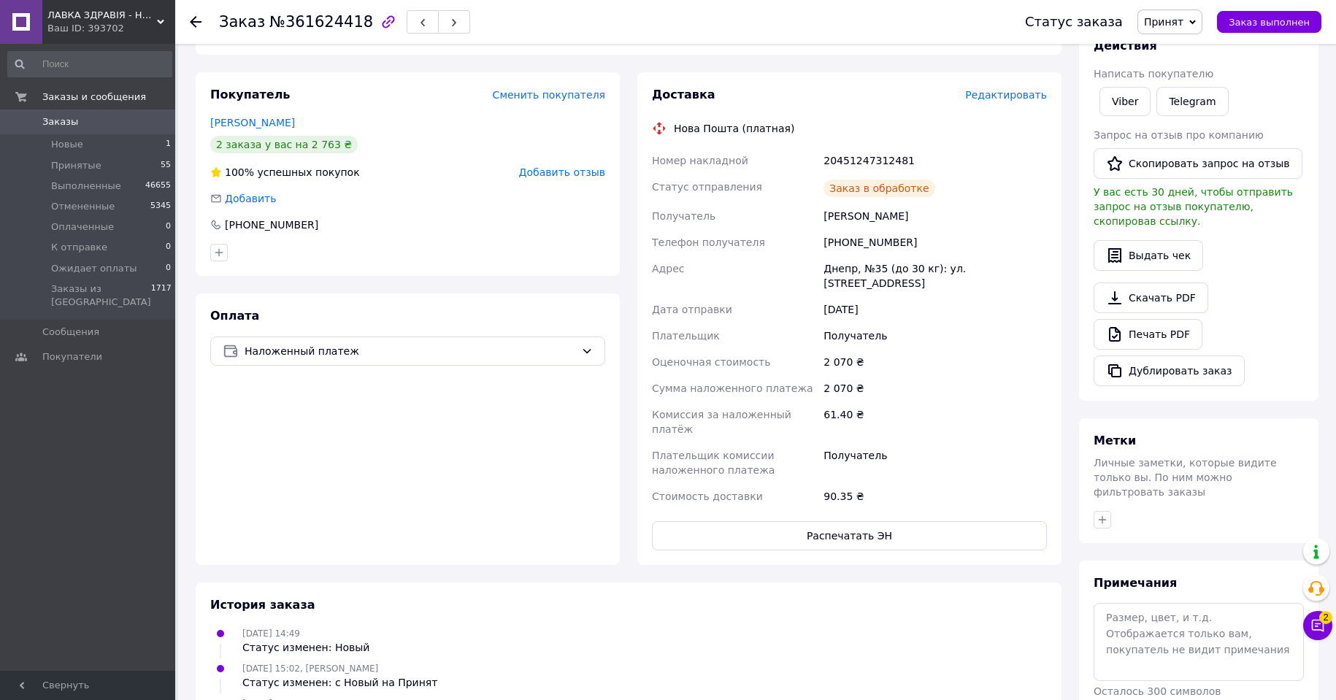
click at [874, 147] on div "20451247312481" at bounding box center [935, 160] width 229 height 26
copy div "20451247312481"
click at [1178, 16] on span "Принят" at bounding box center [1163, 22] width 39 height 12
click at [1189, 50] on li "Выполнен" at bounding box center [1188, 51] width 101 height 22
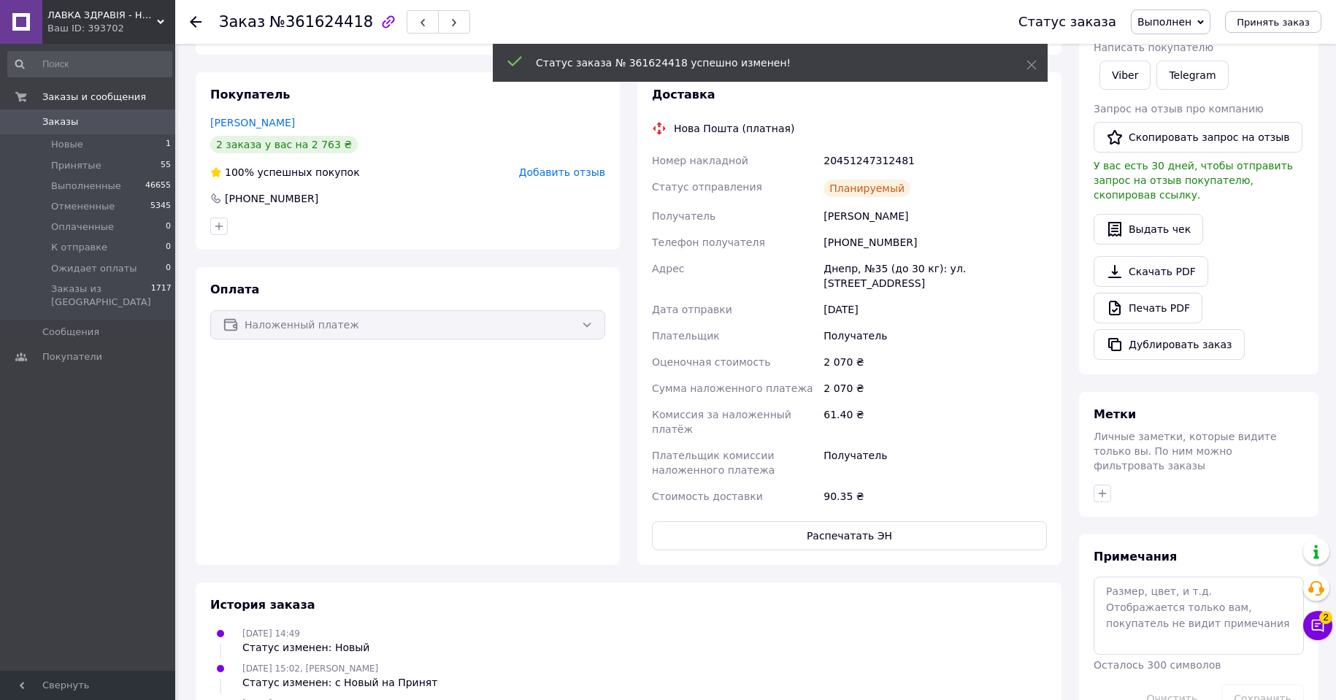
click at [192, 21] on use at bounding box center [196, 22] width 12 height 12
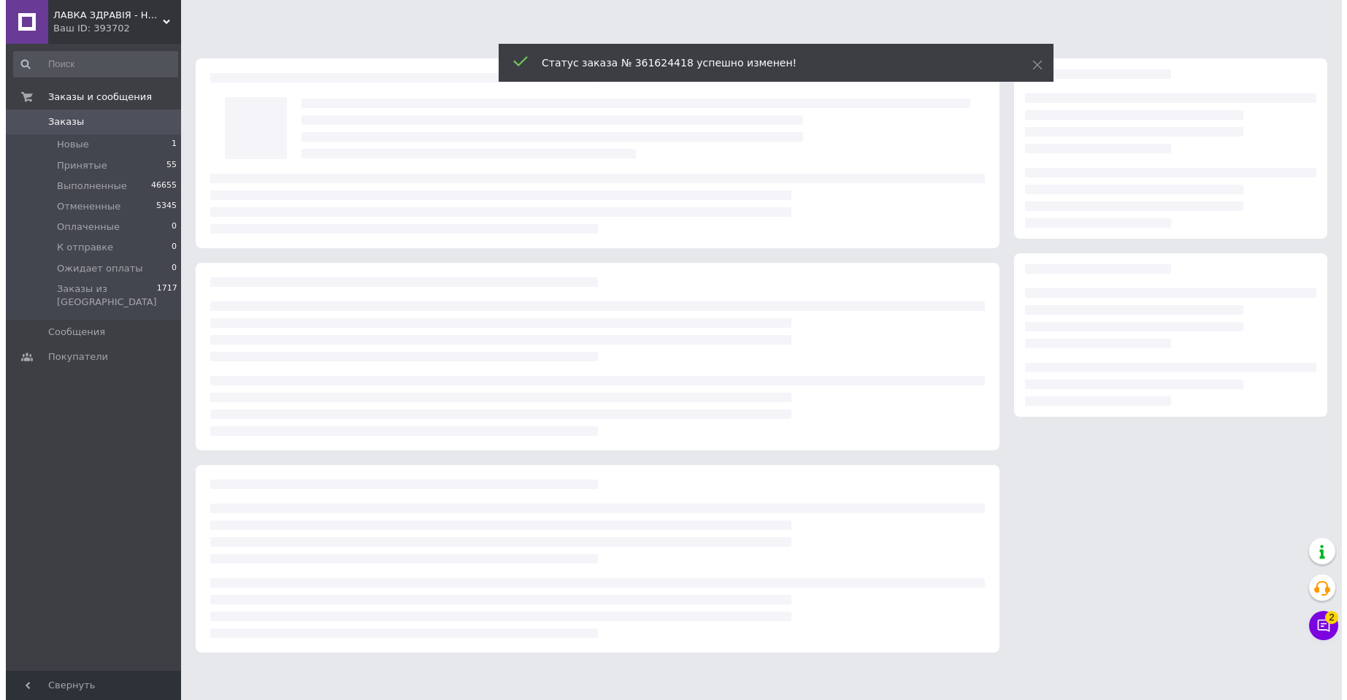
scroll to position [0, 0]
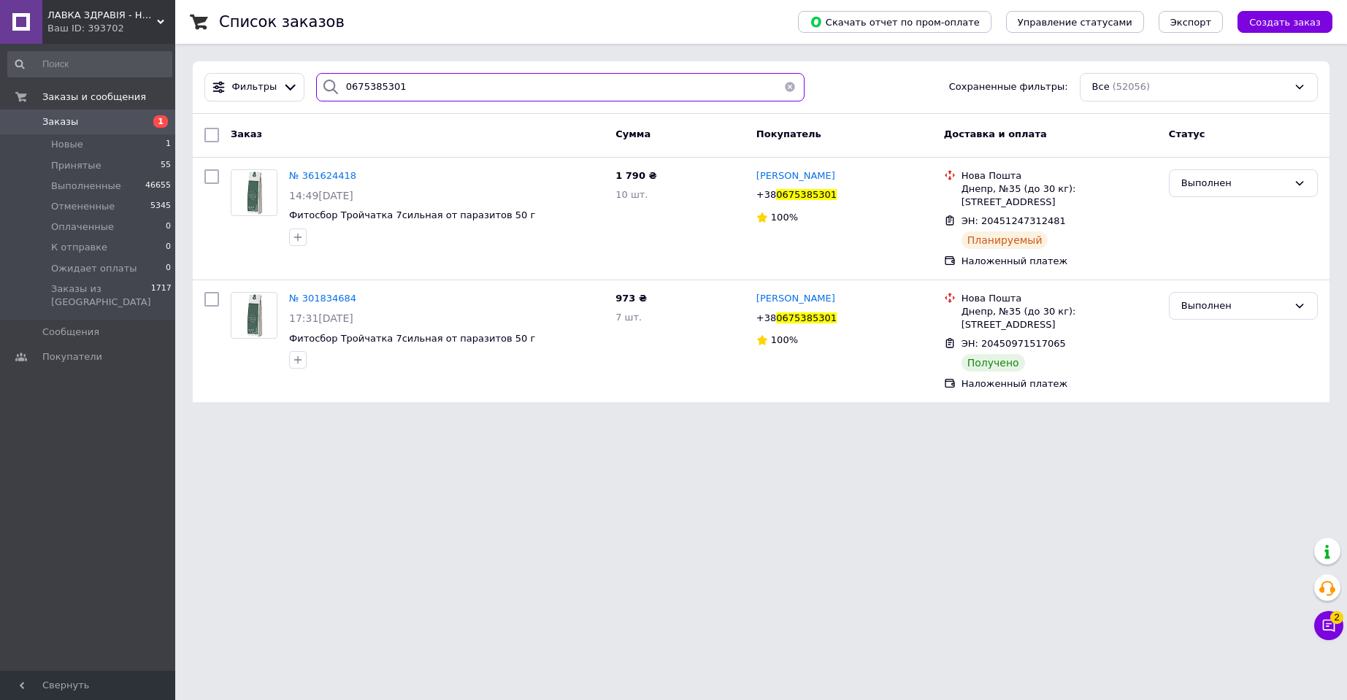
click at [356, 82] on input "0675385301" at bounding box center [560, 87] width 488 height 28
paste input "6329504"
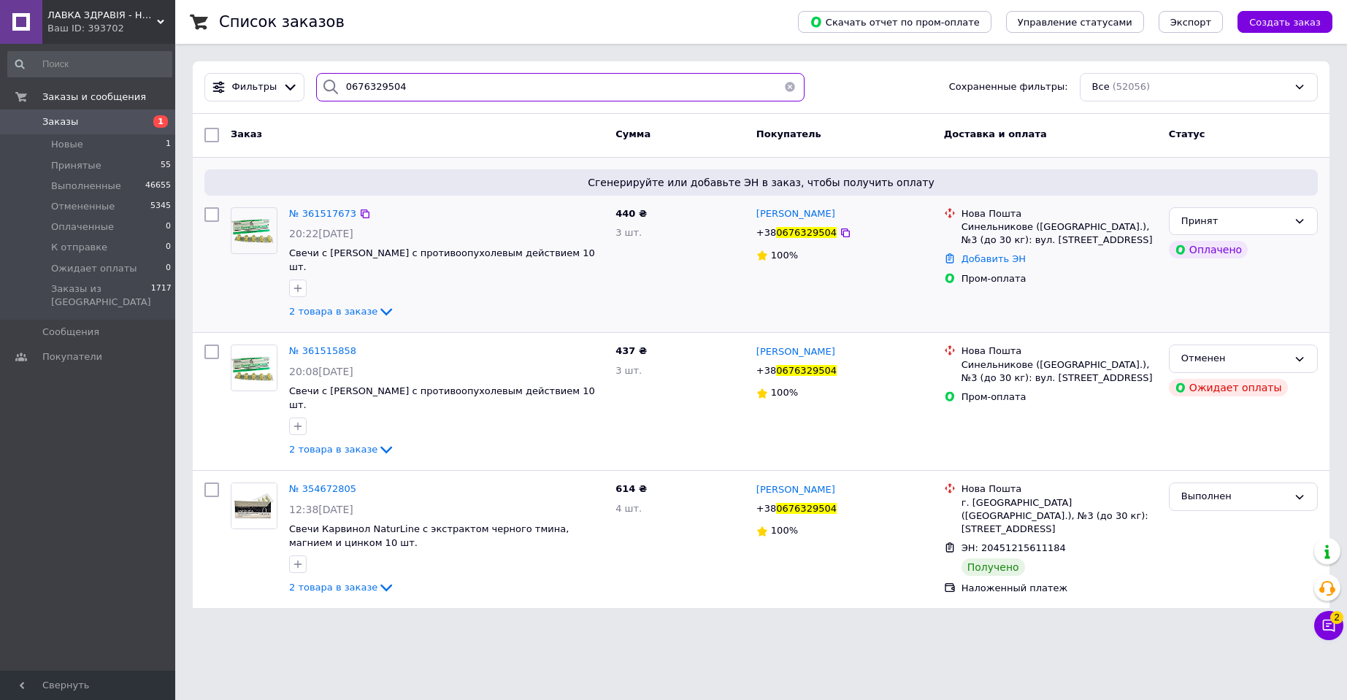
type input "0676329504"
click at [251, 218] on img at bounding box center [253, 230] width 45 height 34
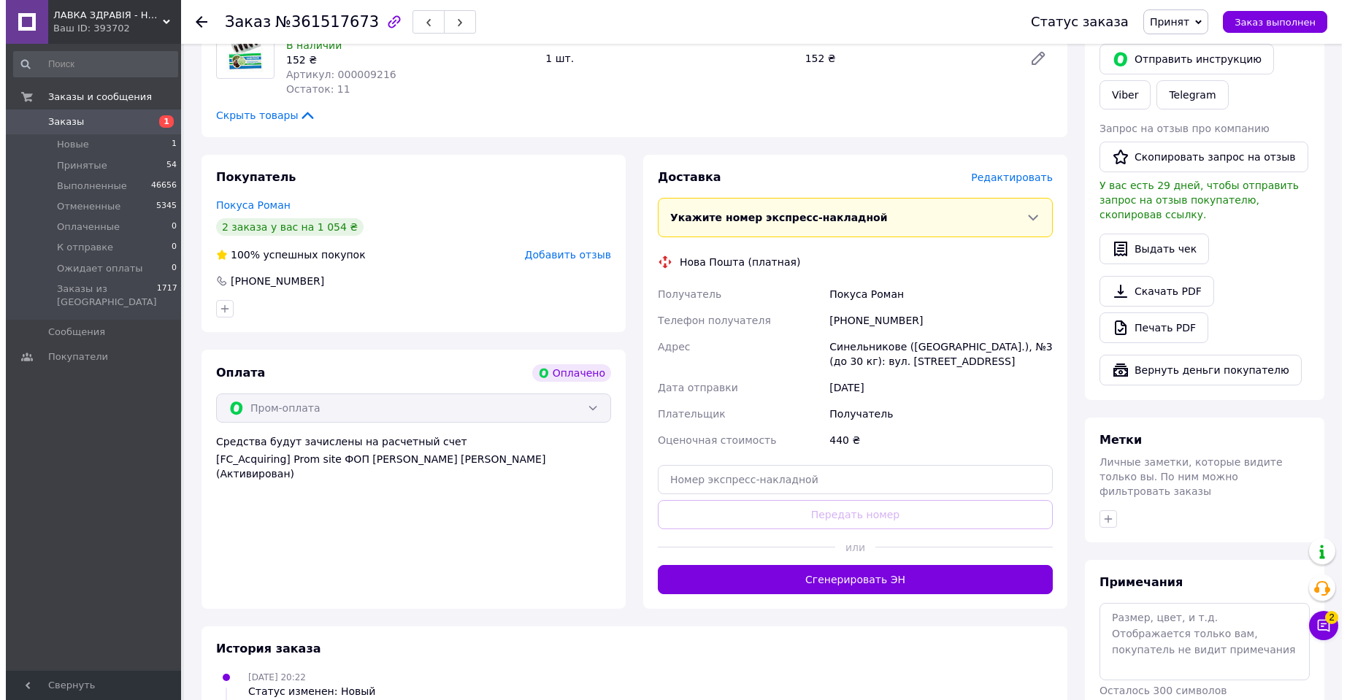
scroll to position [292, 0]
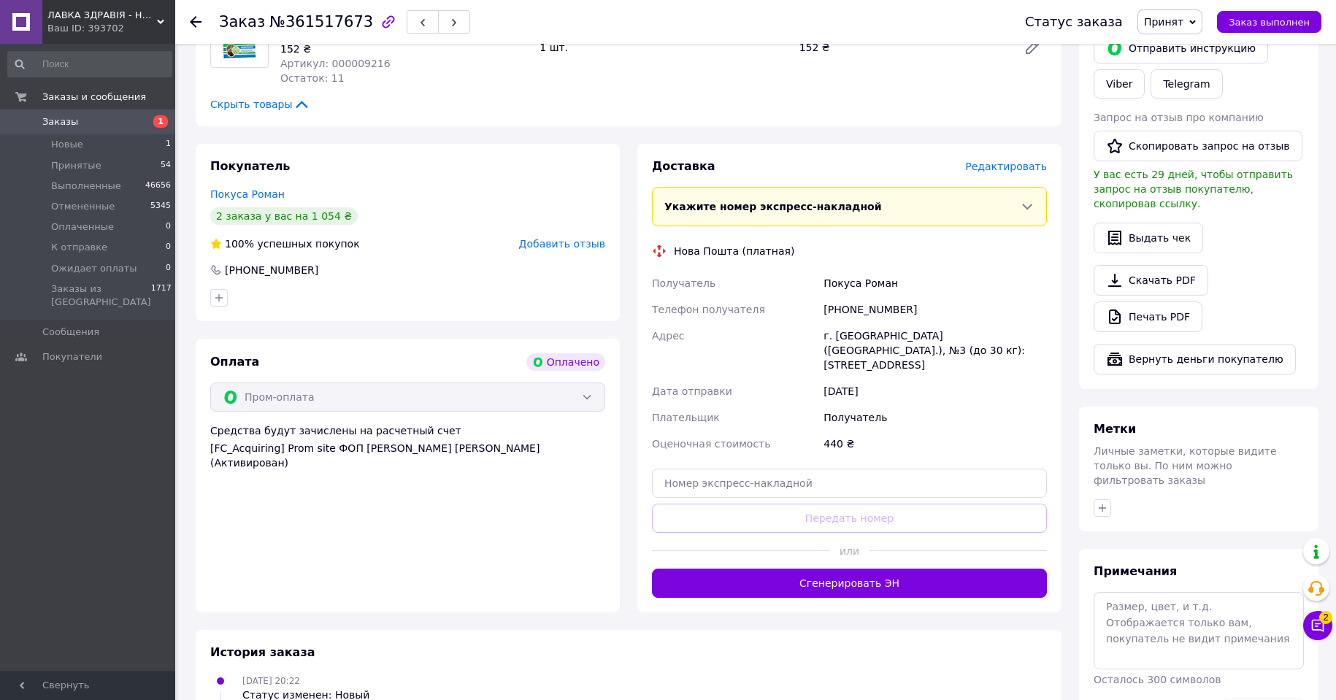
click at [1006, 166] on span "Редактировать" at bounding box center [1006, 167] width 82 height 12
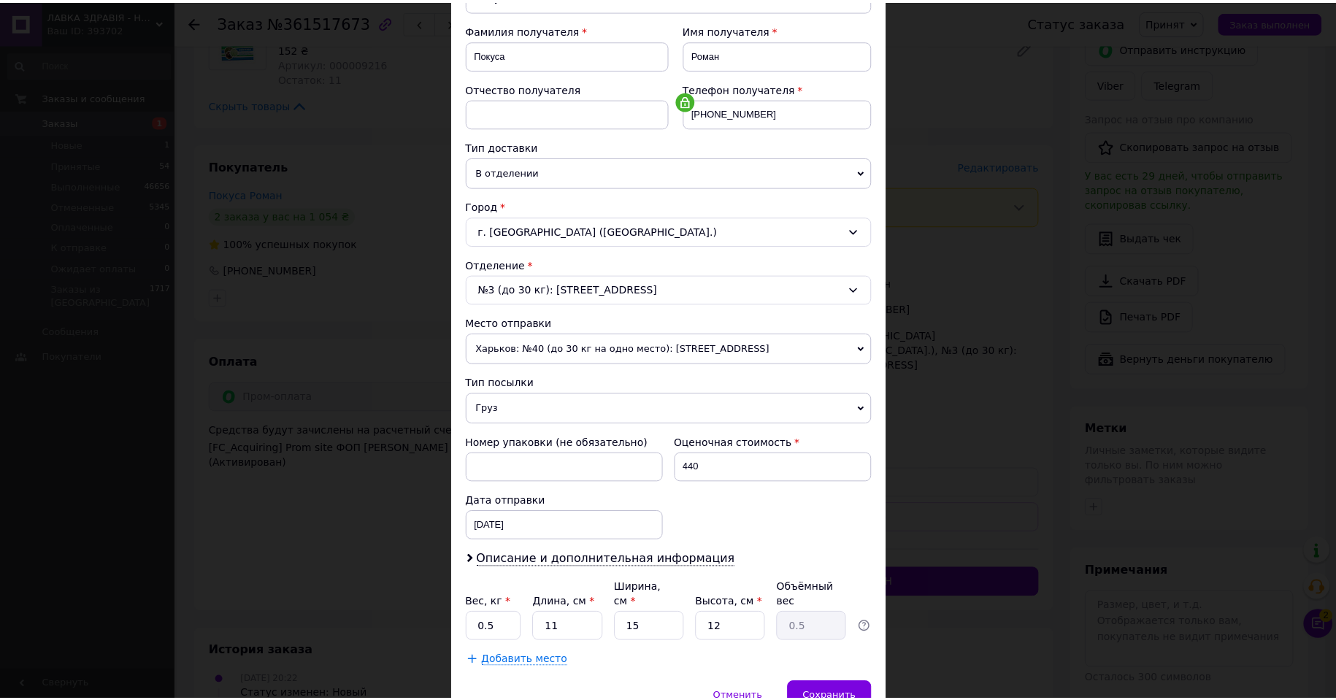
scroll to position [269, 0]
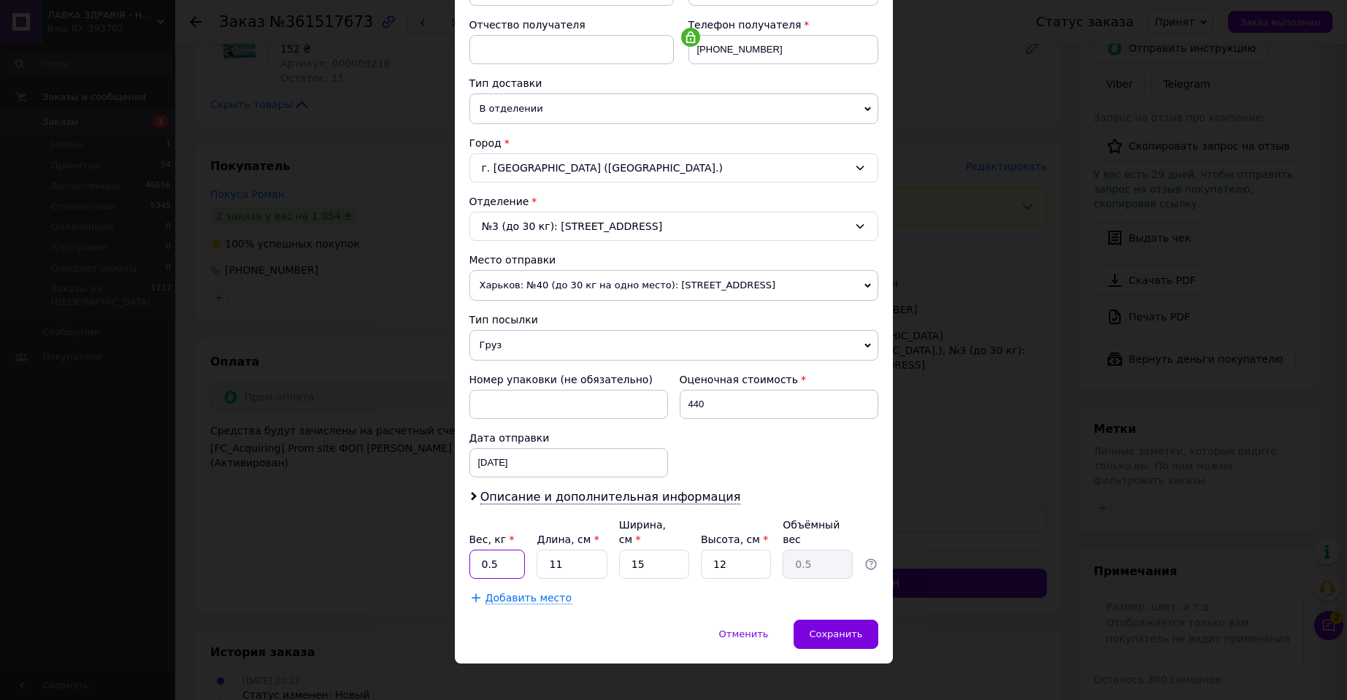
drag, startPoint x: 497, startPoint y: 550, endPoint x: 526, endPoint y: 547, distance: 28.6
click at [499, 550] on input "0.5" at bounding box center [497, 564] width 56 height 29
type input "0.18"
type input "1"
type input "0.1"
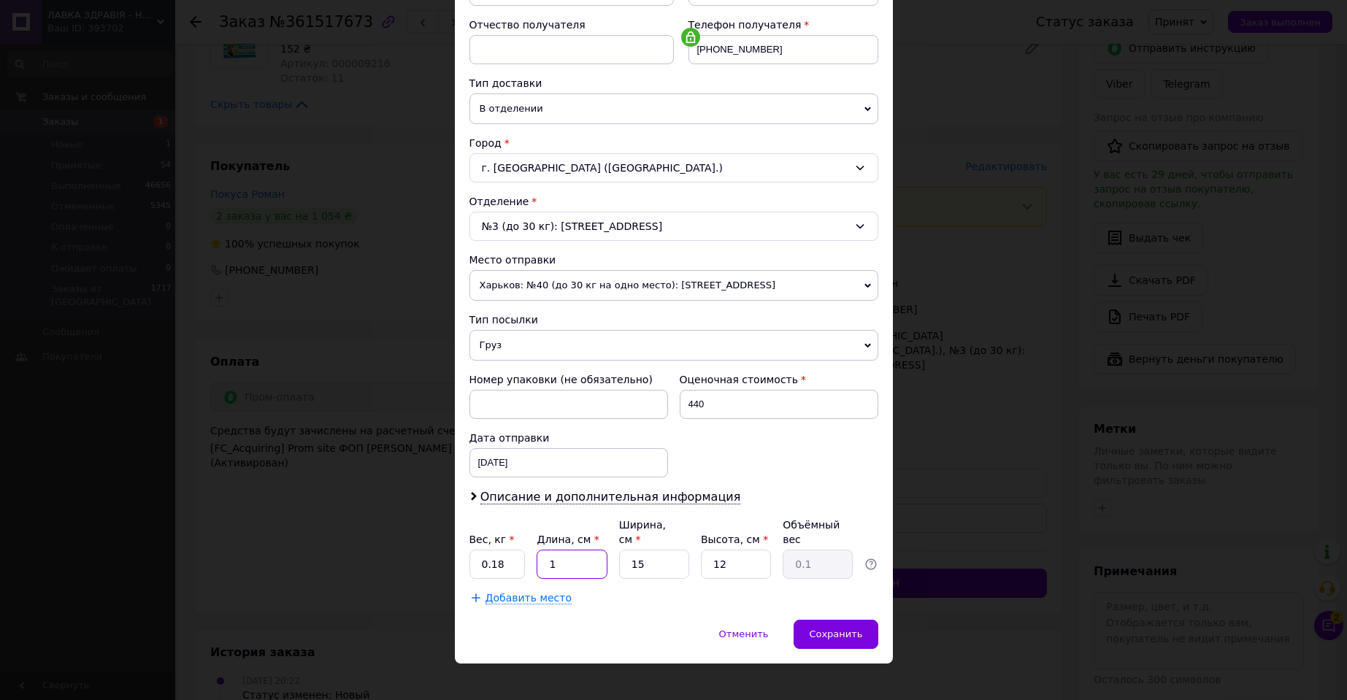
type input "19"
type input "0.86"
type input "19"
type input "1"
type input "0.1"
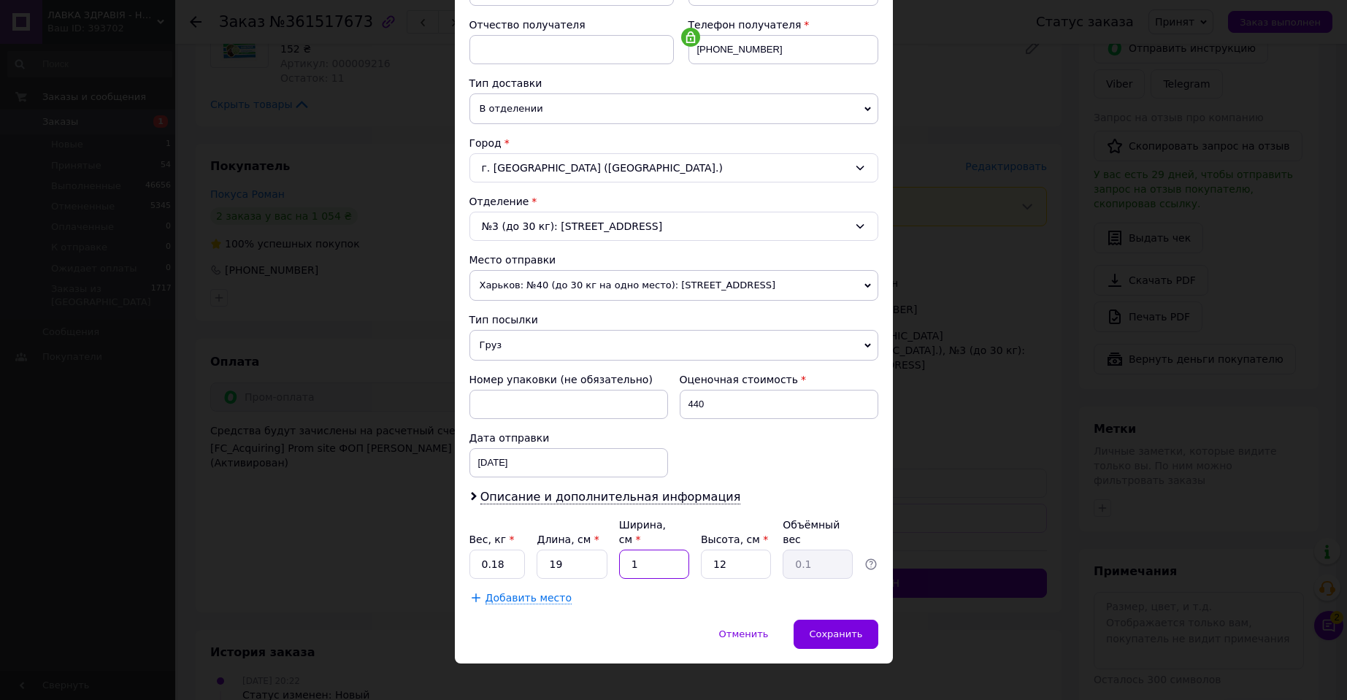
type input "12"
type input "0.68"
type input "12"
type input "8"
type input "0.46"
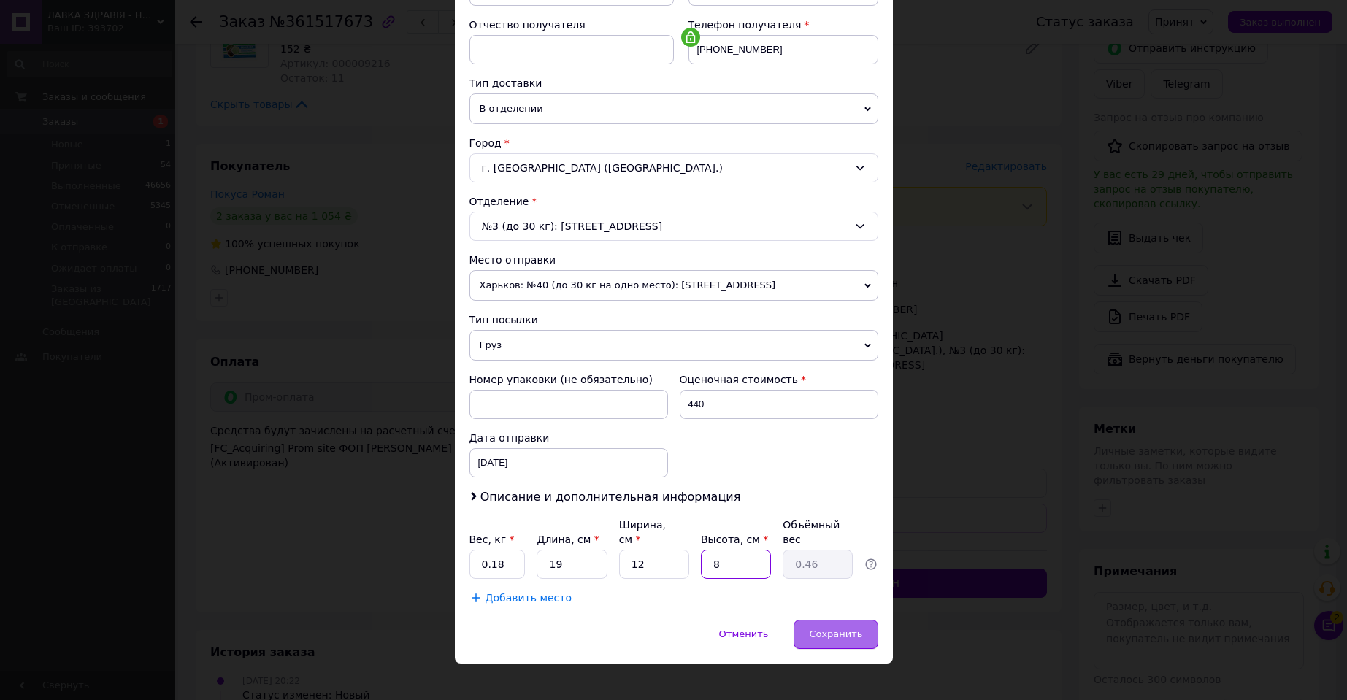
type input "8"
click at [837, 626] on div "Сохранить" at bounding box center [836, 634] width 84 height 29
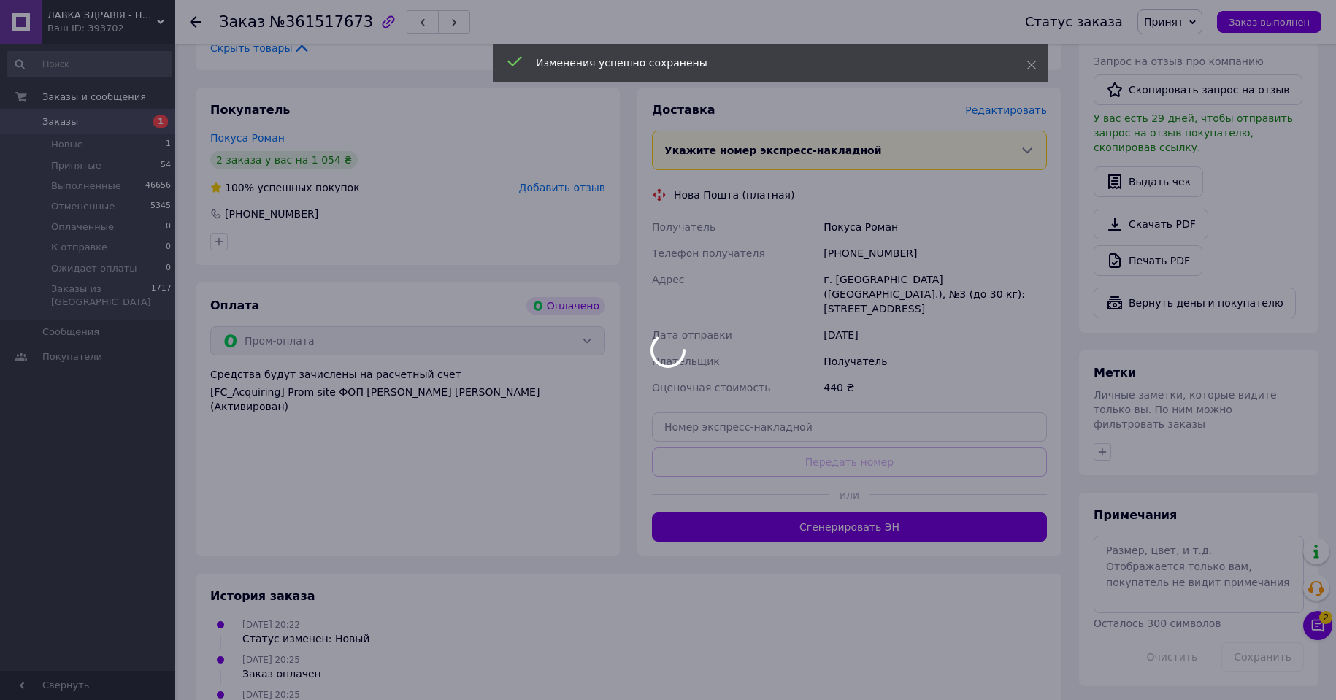
scroll to position [417, 0]
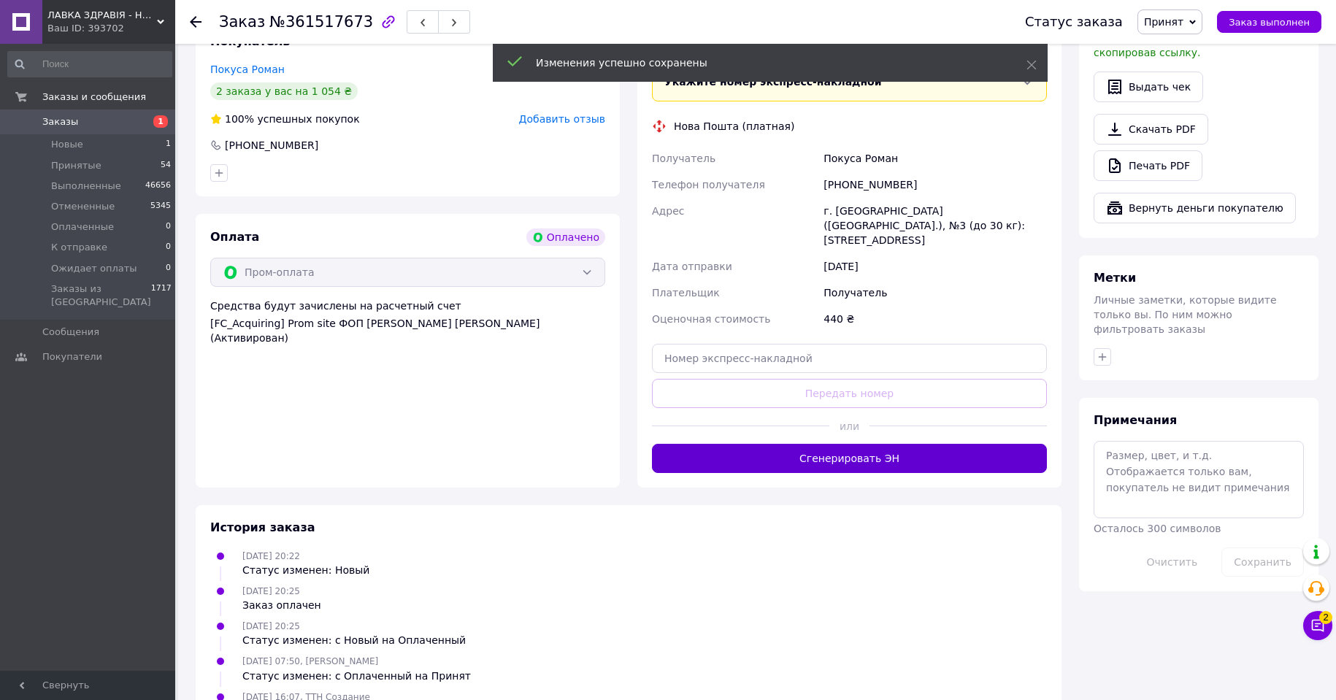
click at [856, 444] on button "Сгенерировать ЭН" at bounding box center [849, 458] width 395 height 29
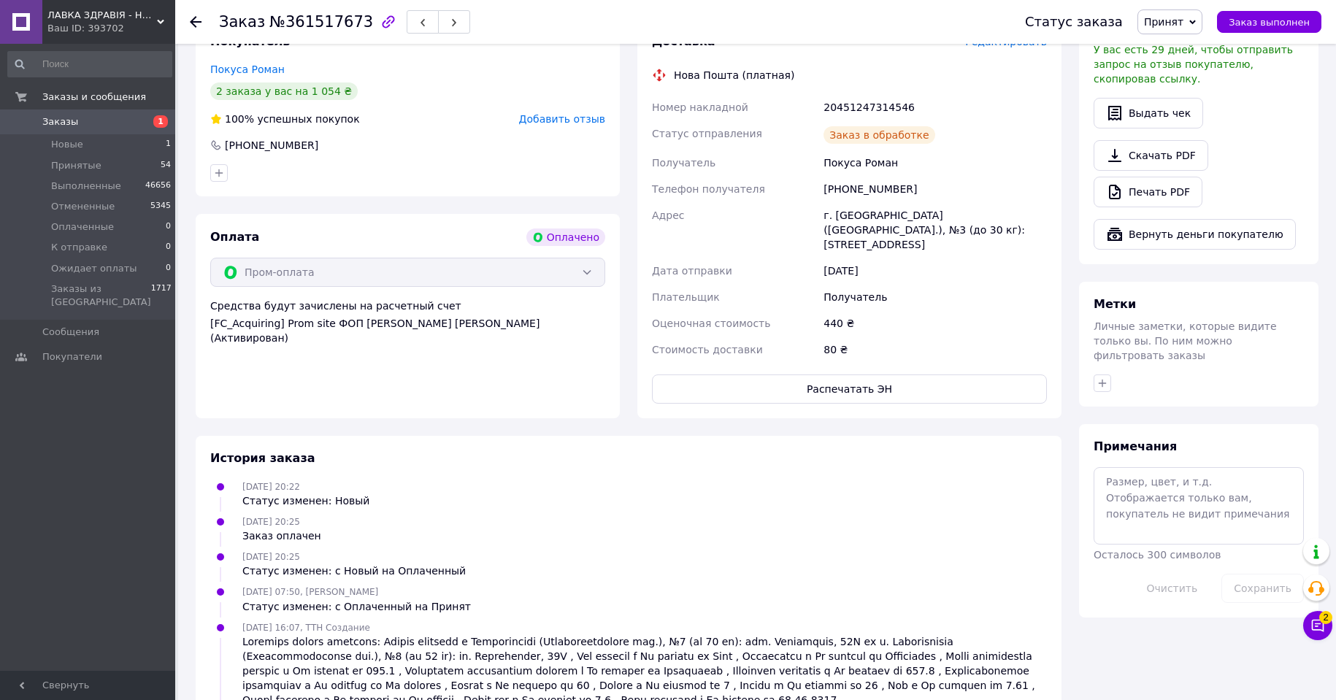
click at [854, 106] on div "20451247314546" at bounding box center [935, 107] width 229 height 26
copy div "20451247314546"
click at [1183, 17] on span "Принят" at bounding box center [1163, 22] width 39 height 12
click at [1189, 47] on li "Выполнен" at bounding box center [1188, 51] width 101 height 22
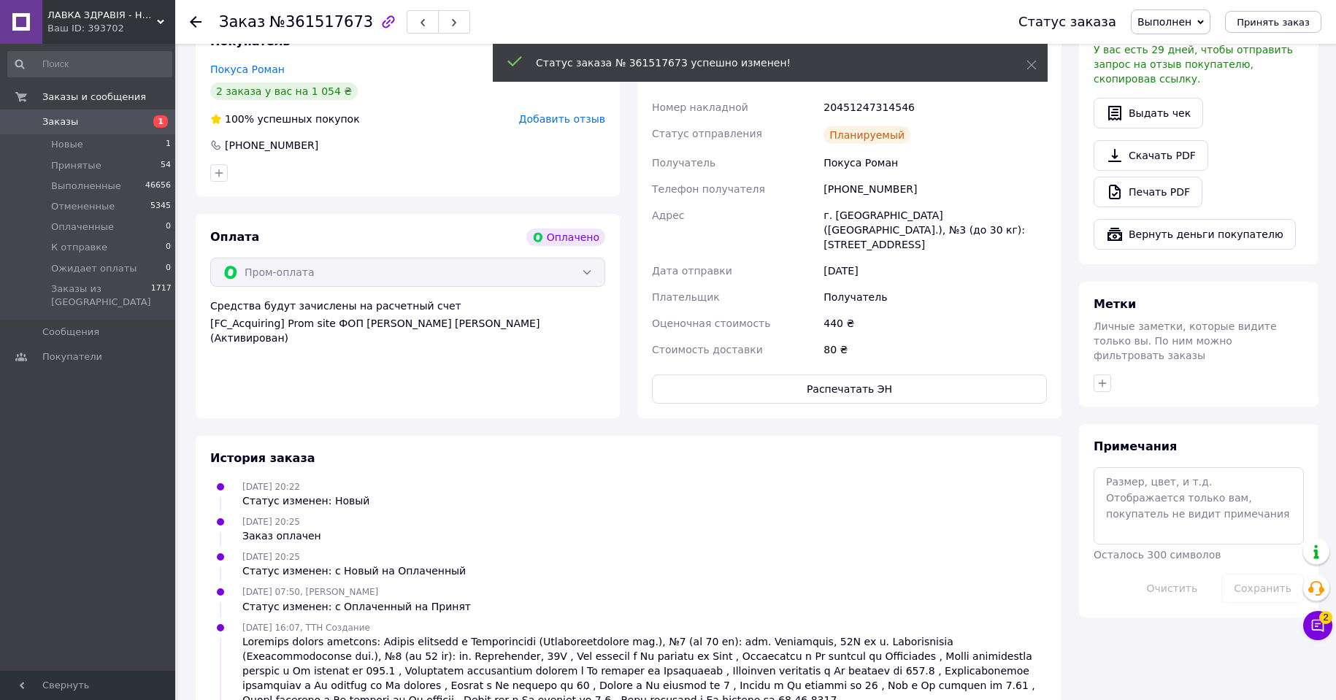
click at [195, 18] on use at bounding box center [196, 22] width 12 height 12
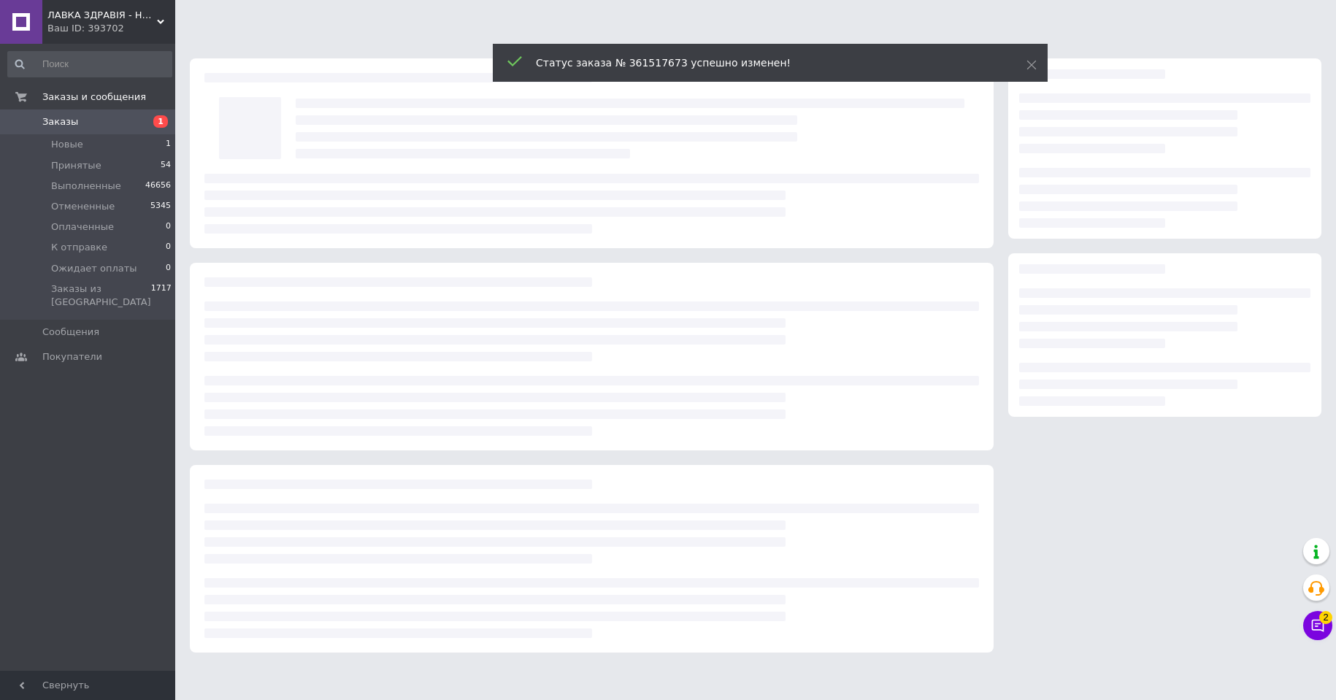
scroll to position [0, 0]
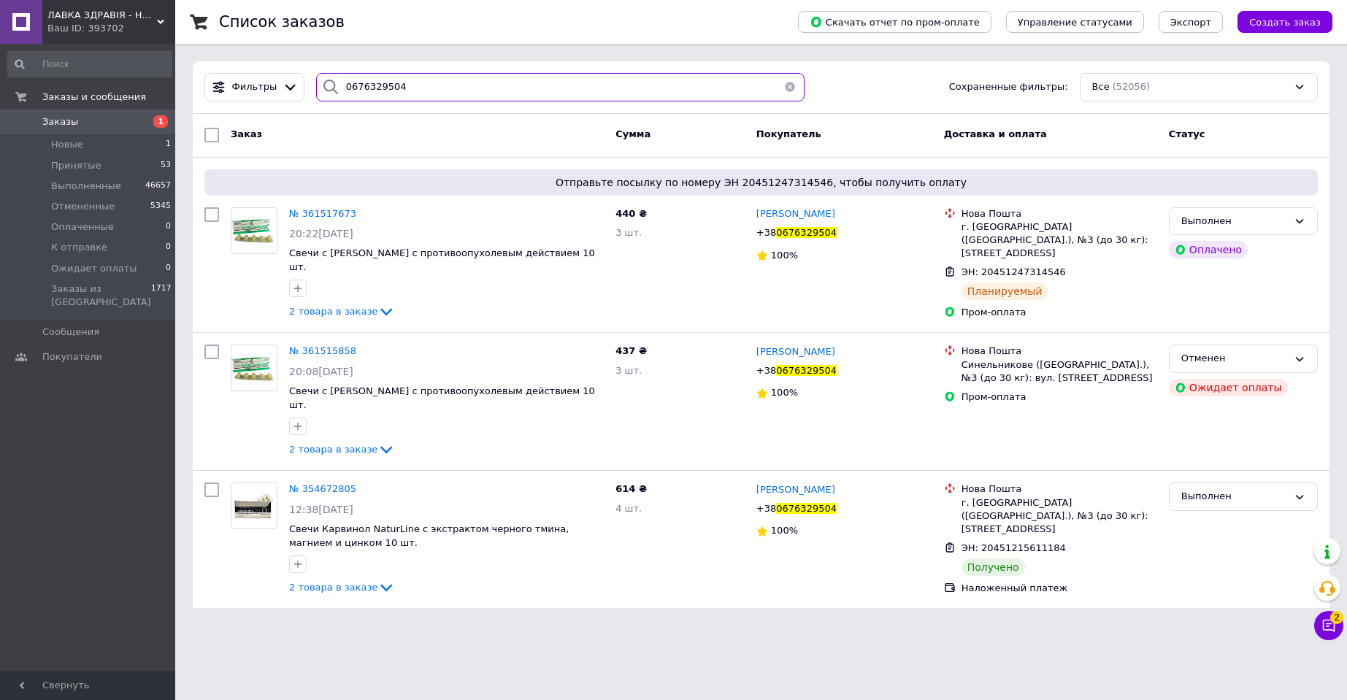
click at [365, 86] on input "0676329504" at bounding box center [560, 87] width 488 height 28
paste input "84846349"
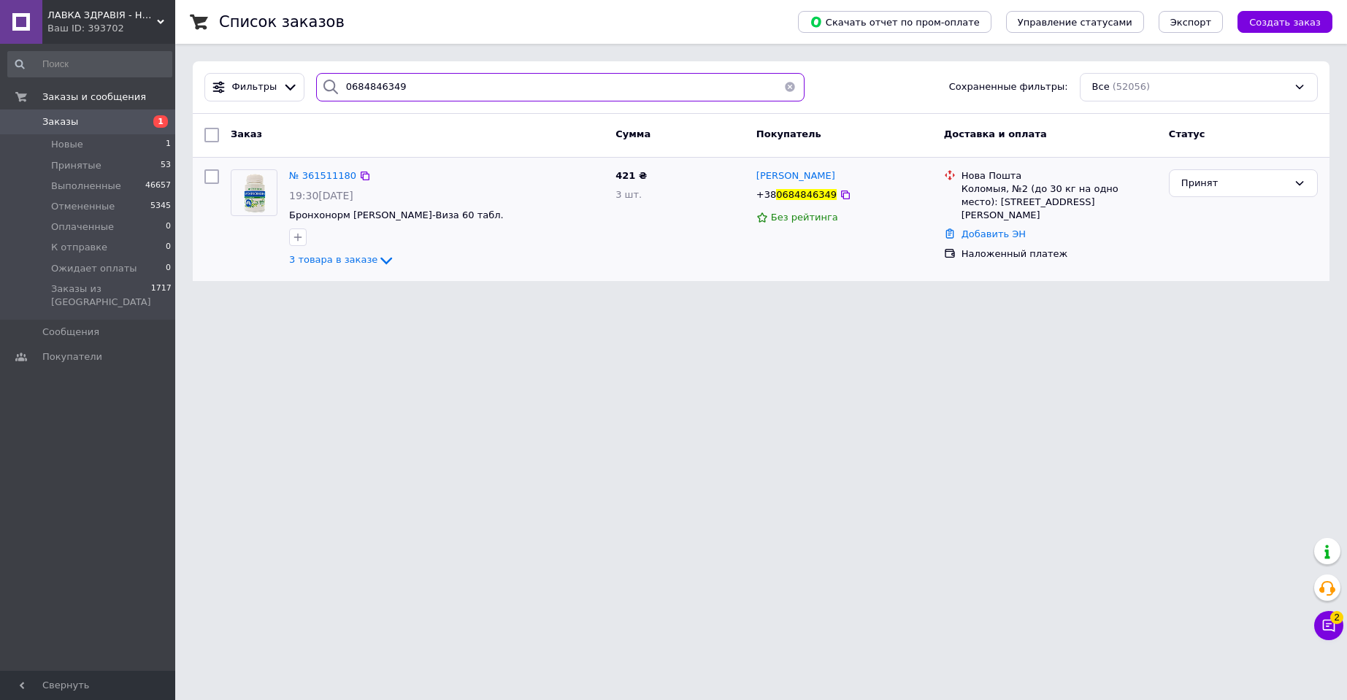
type input "0684846349"
click at [264, 186] on img at bounding box center [253, 192] width 45 height 45
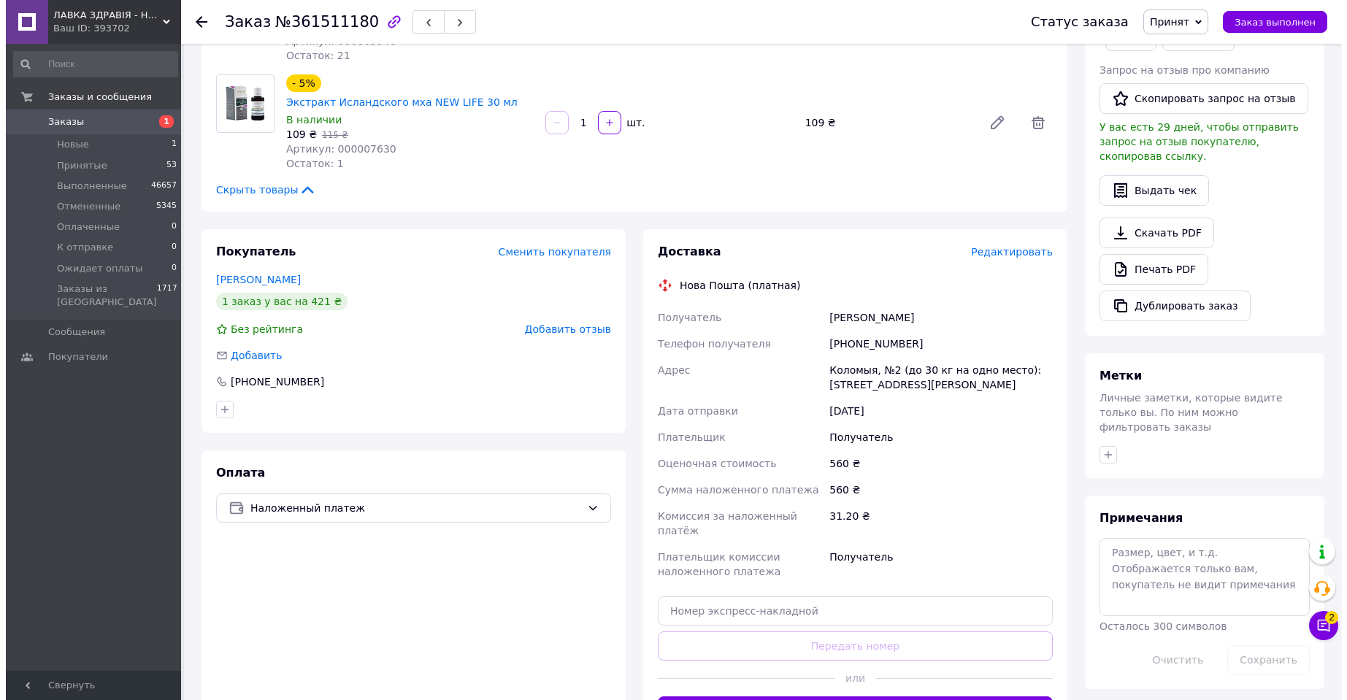
scroll to position [292, 0]
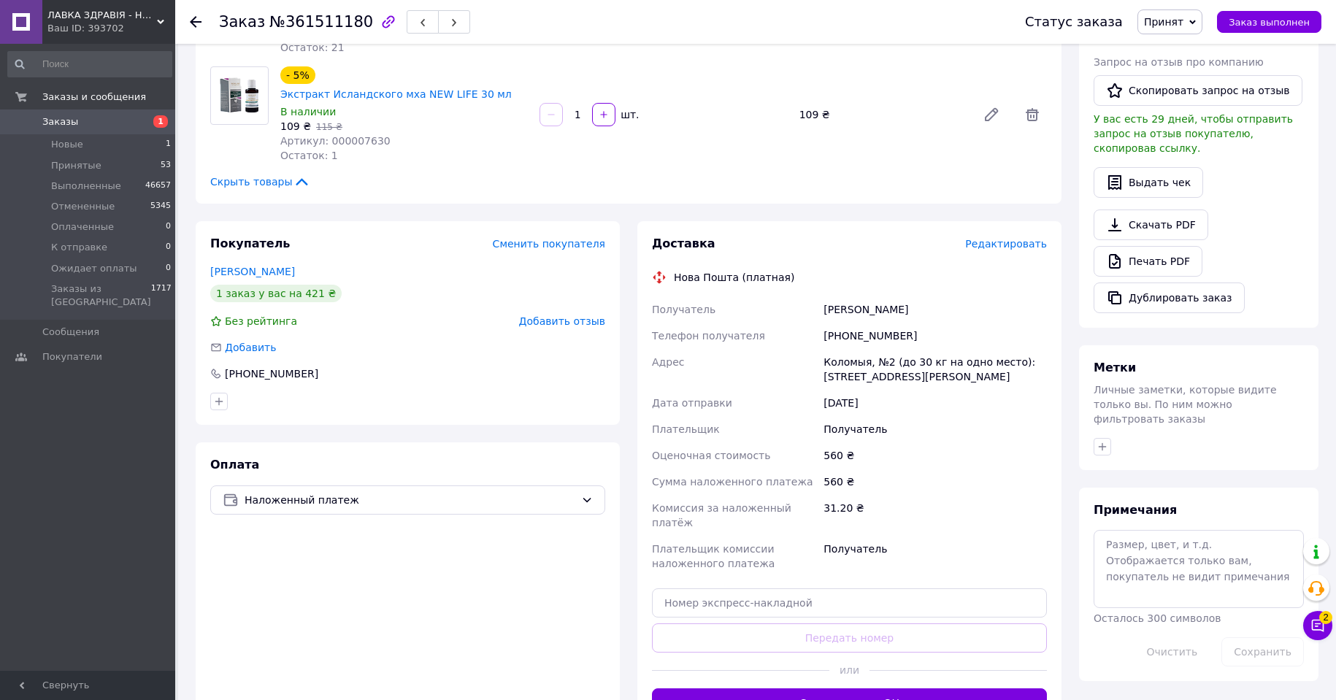
click at [999, 238] on span "Редактировать" at bounding box center [1006, 244] width 82 height 12
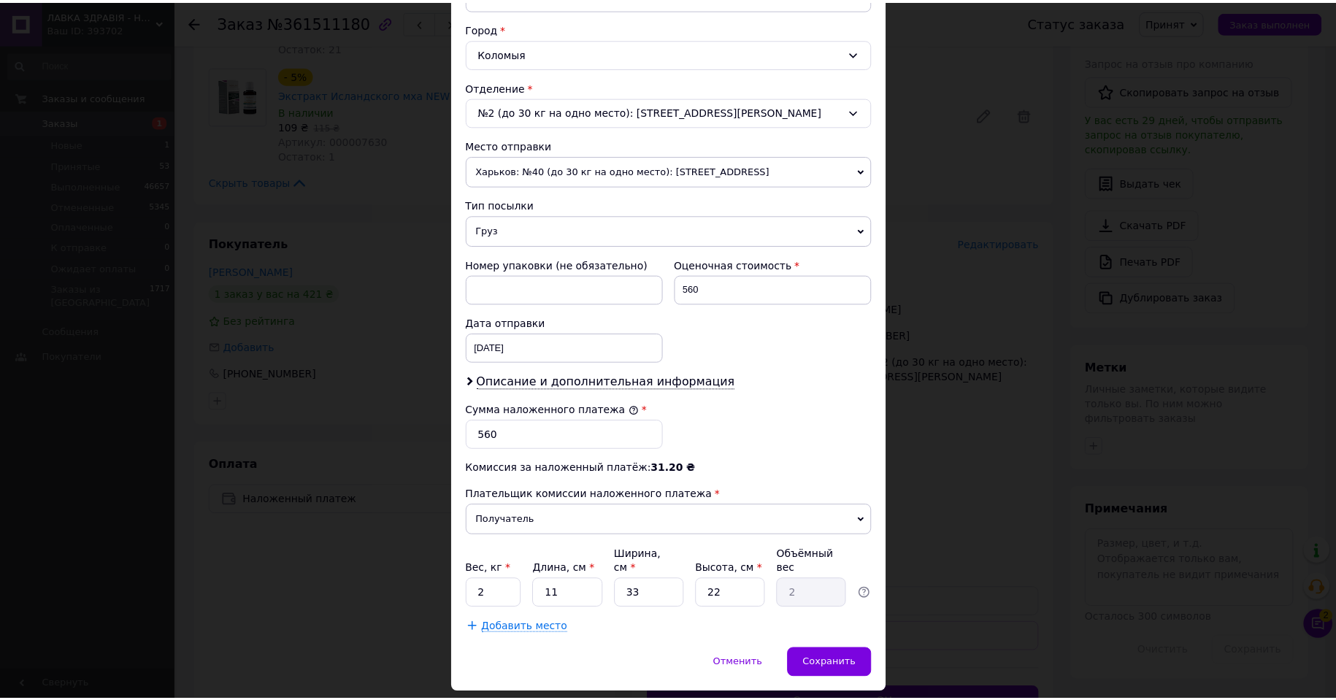
scroll to position [414, 0]
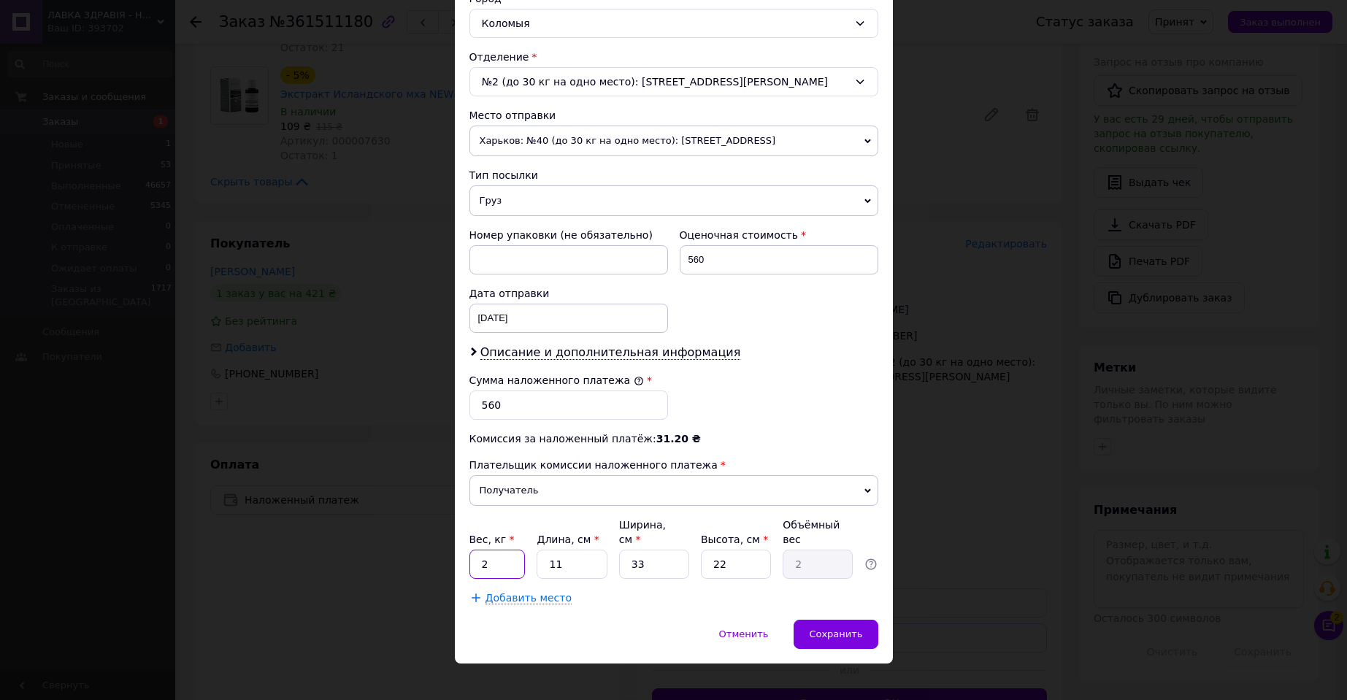
click at [507, 550] on input "2" at bounding box center [497, 564] width 56 height 29
type input "0.58"
type input "2"
type input "0.36"
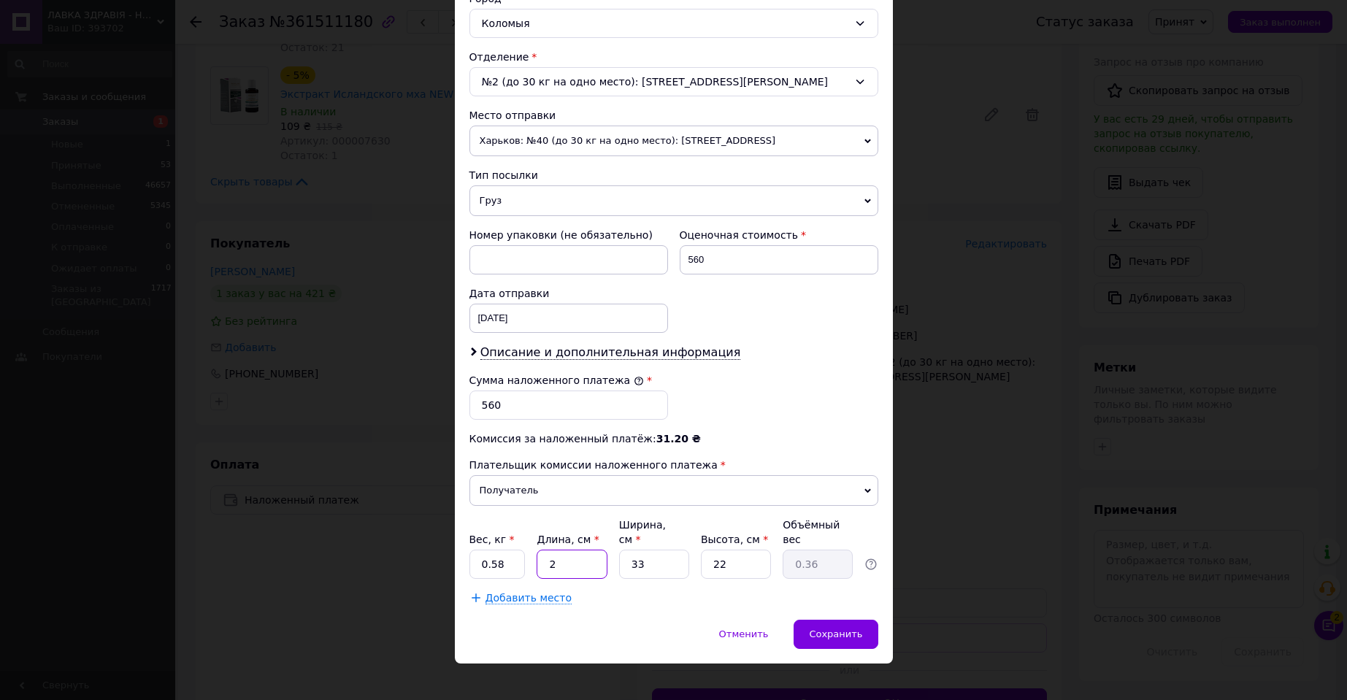
type input "20"
type input "3.63"
type input "20"
type input "1"
type input "0.11"
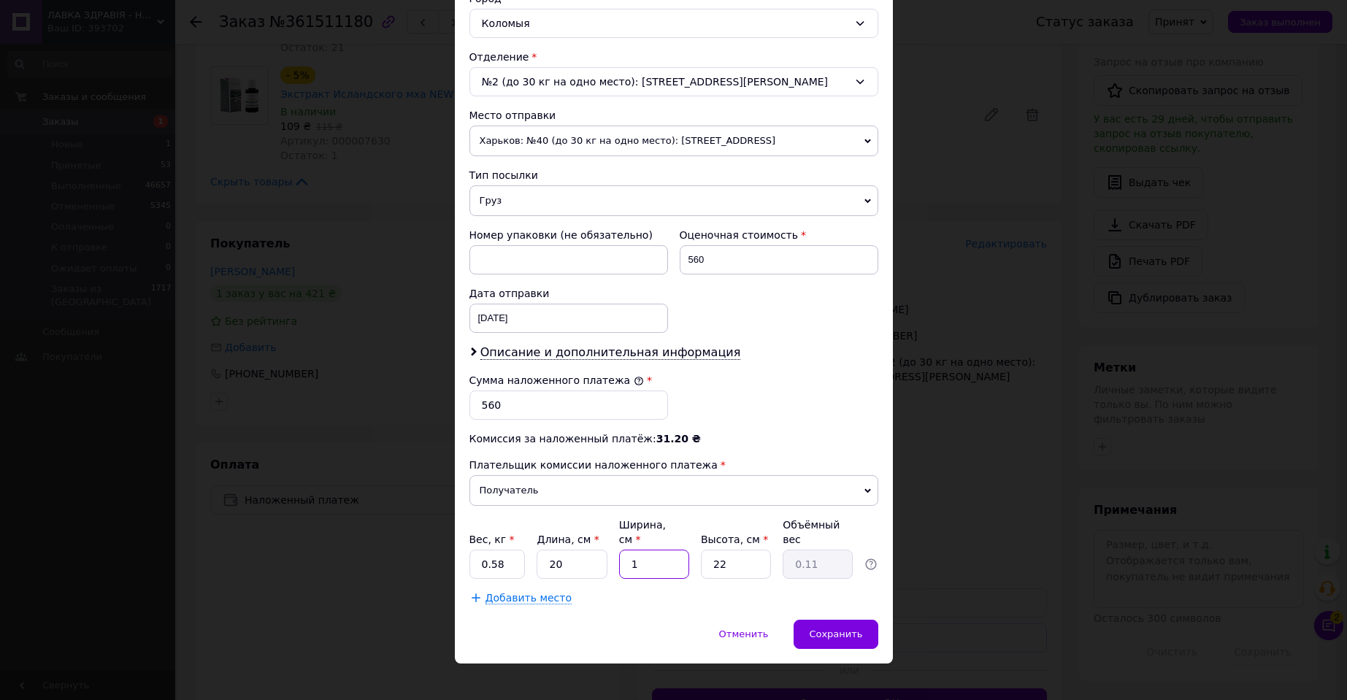
type input "11"
type input "1.21"
type input "11"
type input "1"
type input "0.1"
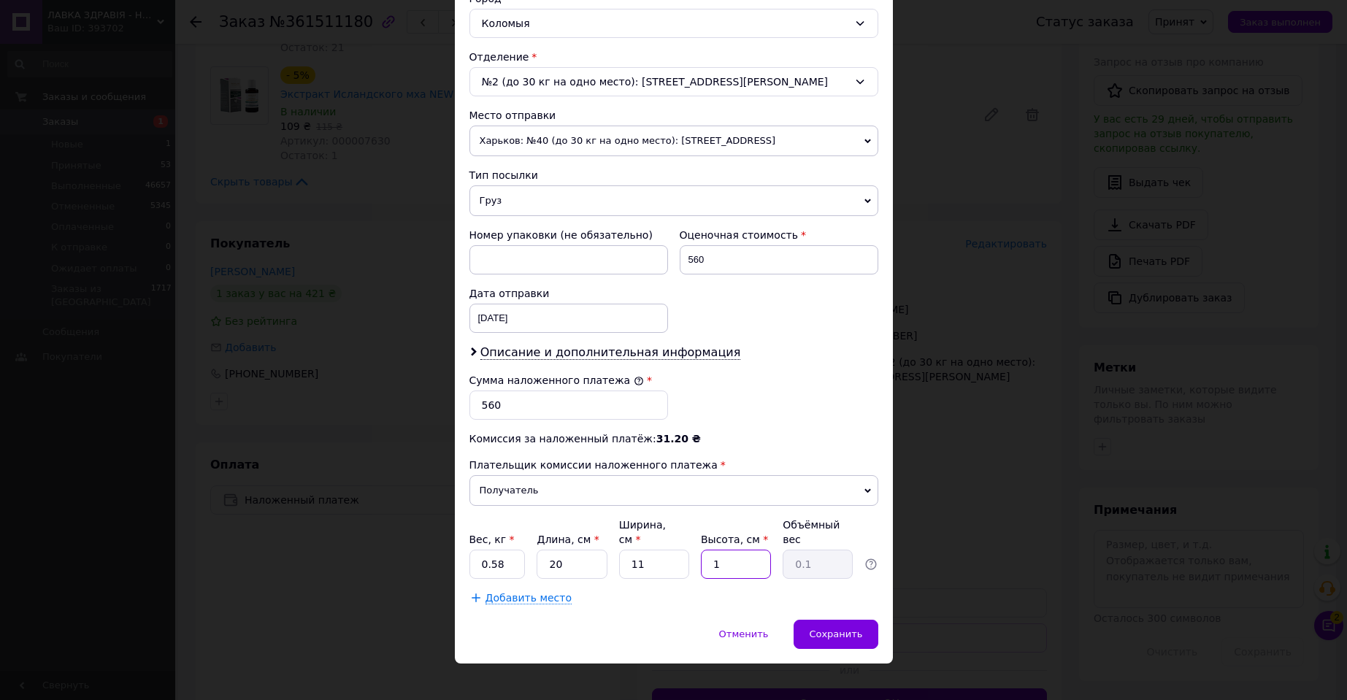
type input "15"
type input "0.83"
type input "15"
click at [853, 629] on span "Сохранить" at bounding box center [835, 634] width 53 height 11
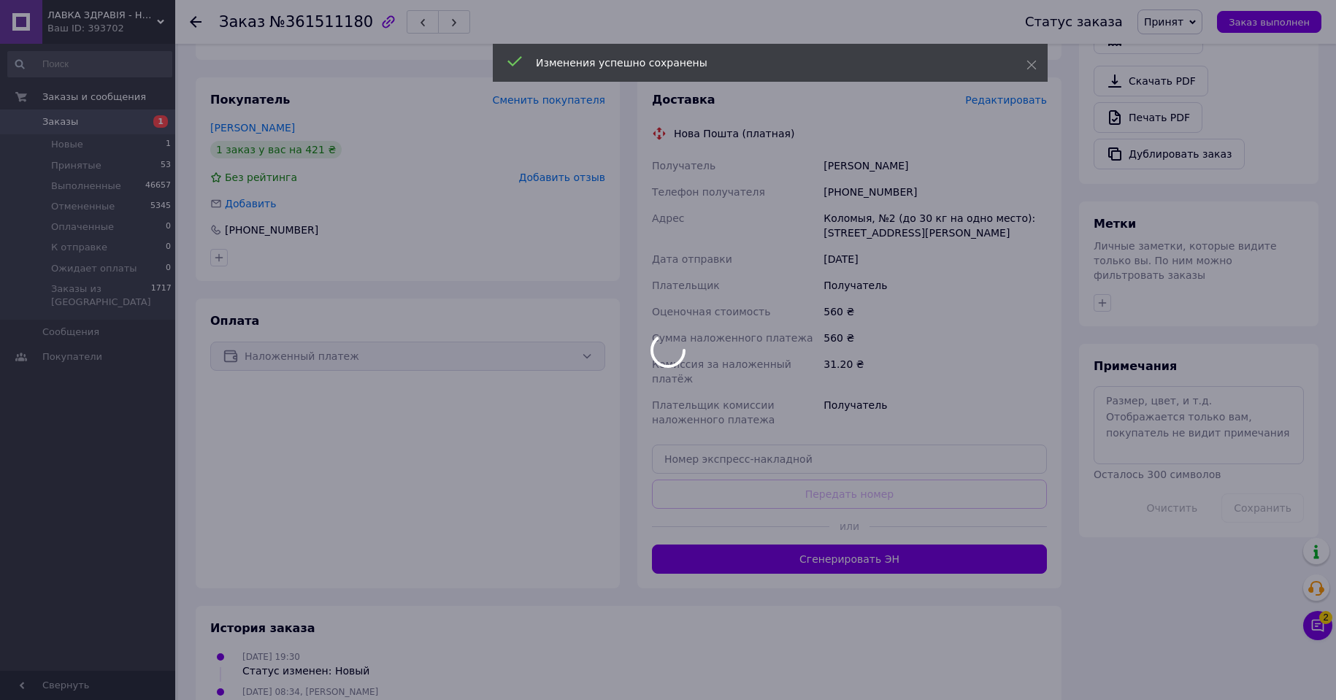
scroll to position [438, 0]
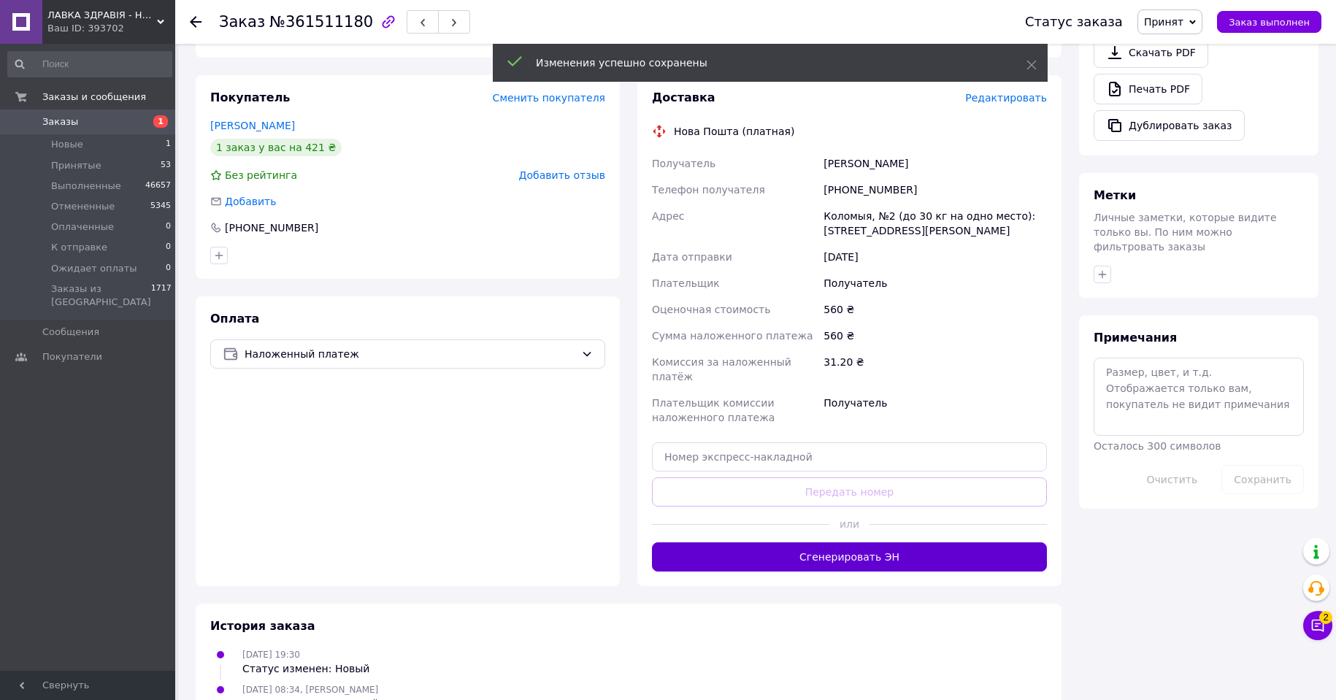
click at [871, 542] on button "Сгенерировать ЭН" at bounding box center [849, 556] width 395 height 29
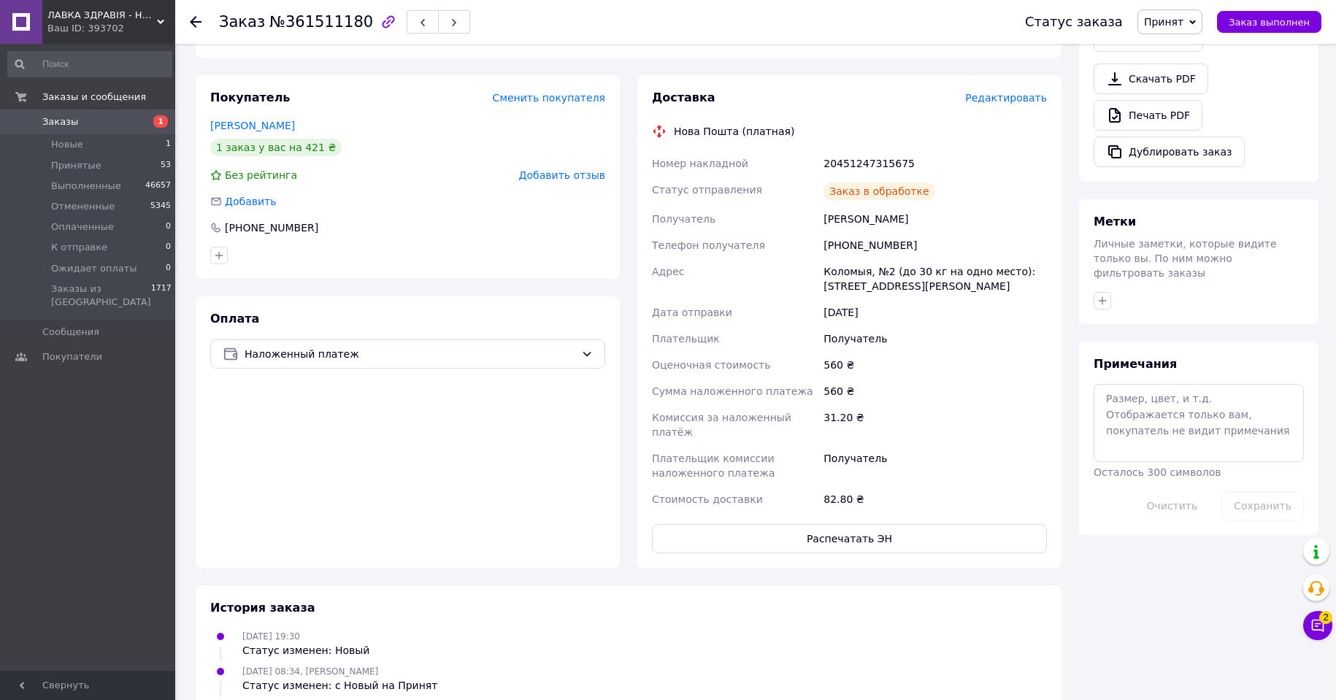
click at [863, 150] on div "20451247315675" at bounding box center [935, 163] width 229 height 26
copy div "20451247315675"
click at [1183, 18] on span "Принят" at bounding box center [1163, 22] width 39 height 12
click at [1187, 52] on li "Выполнен" at bounding box center [1188, 51] width 101 height 22
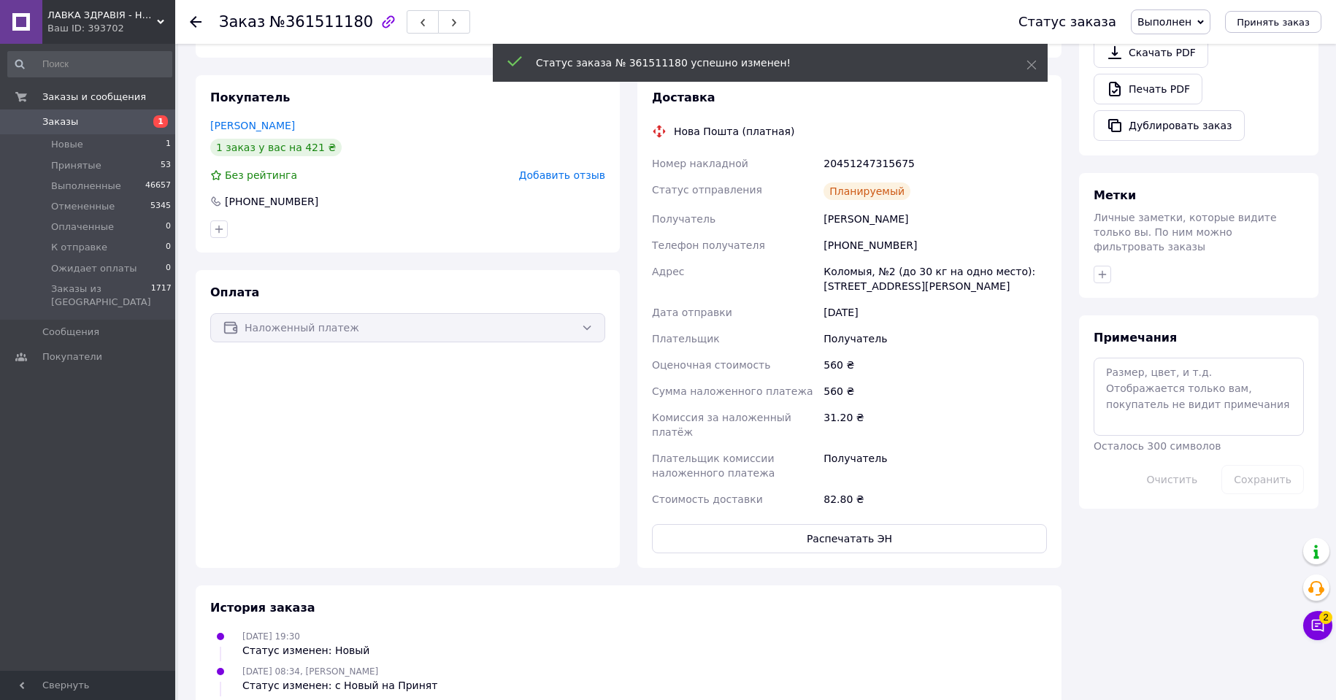
click at [195, 19] on icon at bounding box center [196, 22] width 12 height 12
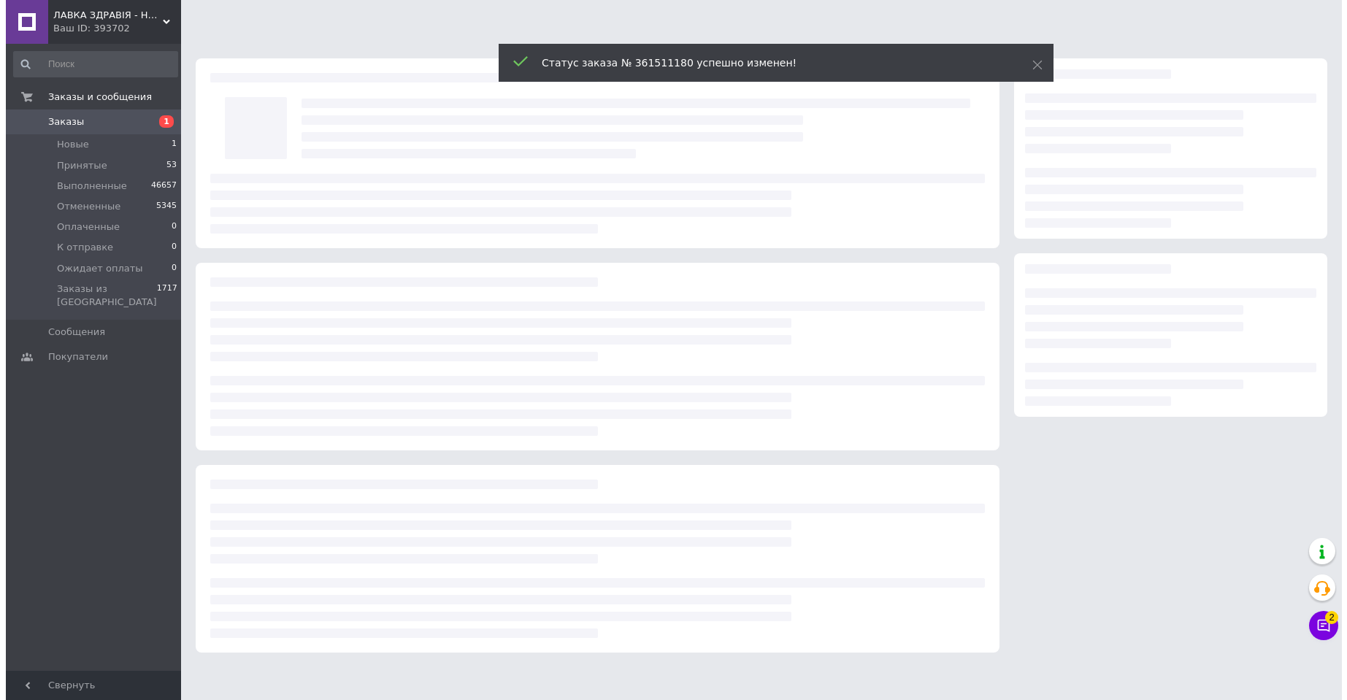
scroll to position [0, 0]
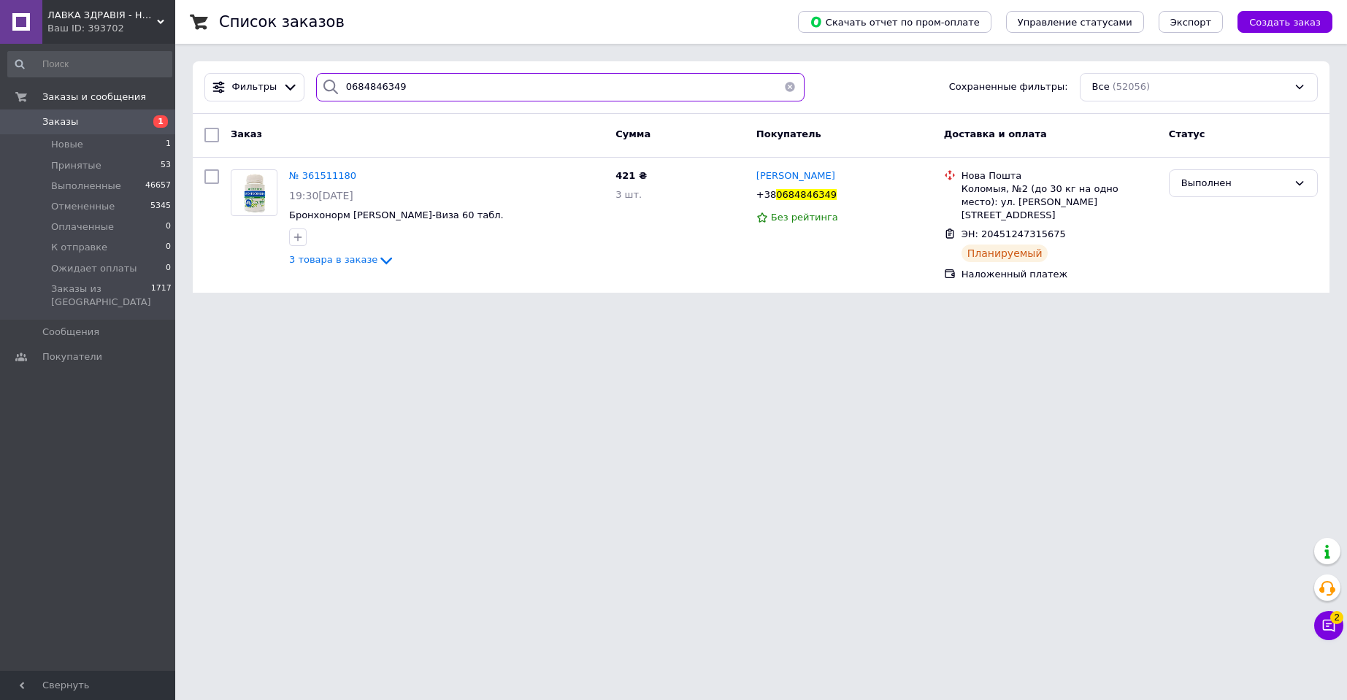
click at [358, 78] on input "0684846349" at bounding box center [560, 87] width 488 height 28
paste input "989358952"
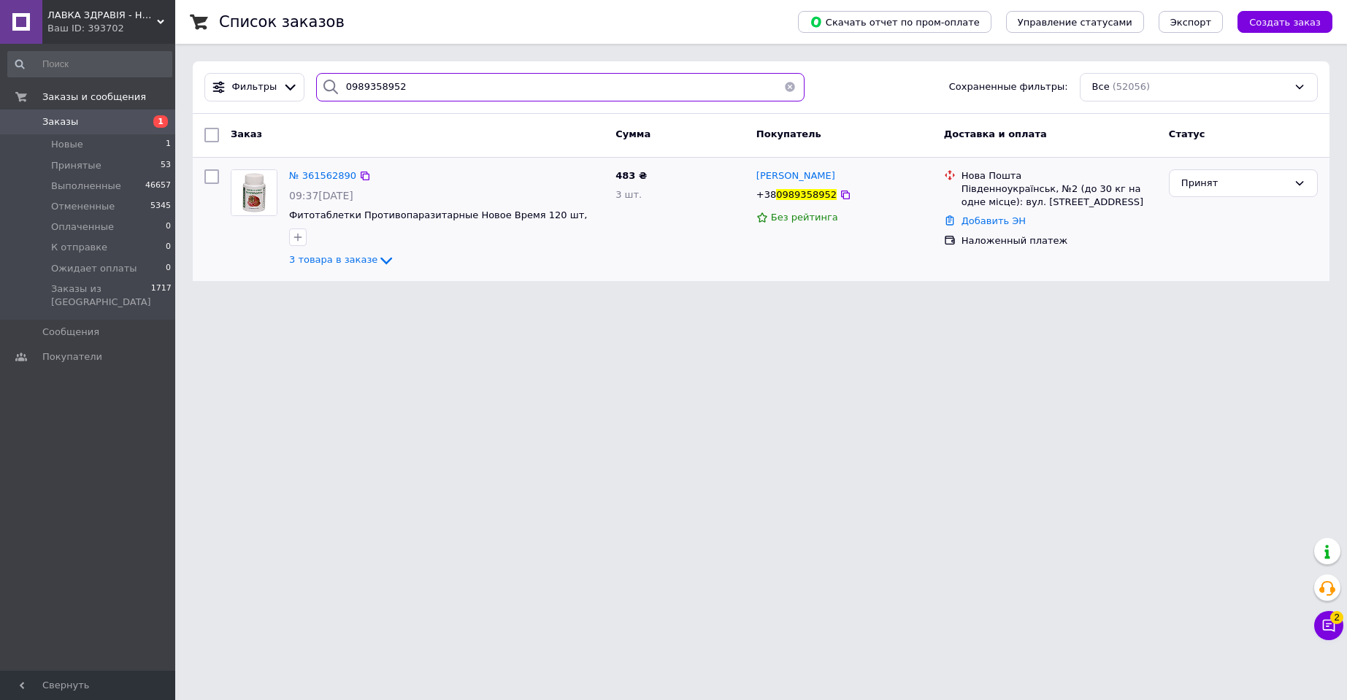
type input "0989358952"
click at [267, 200] on img at bounding box center [253, 192] width 45 height 45
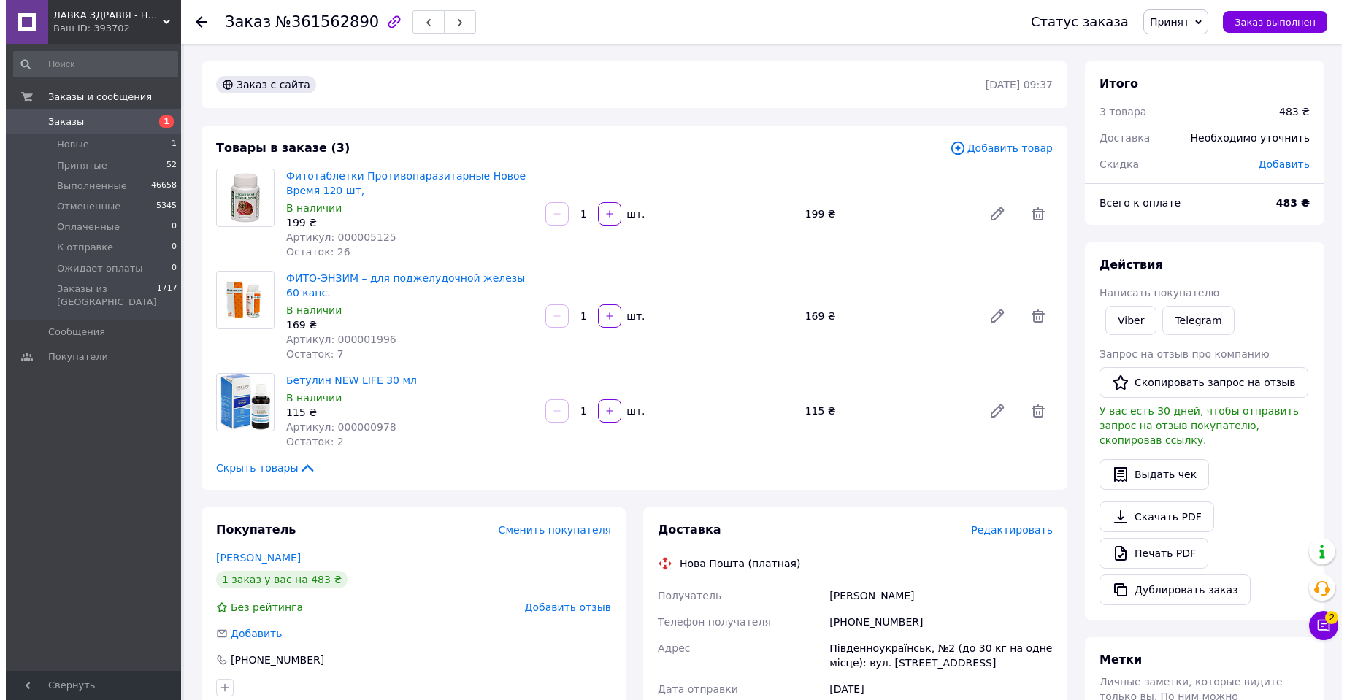
scroll to position [272, 0]
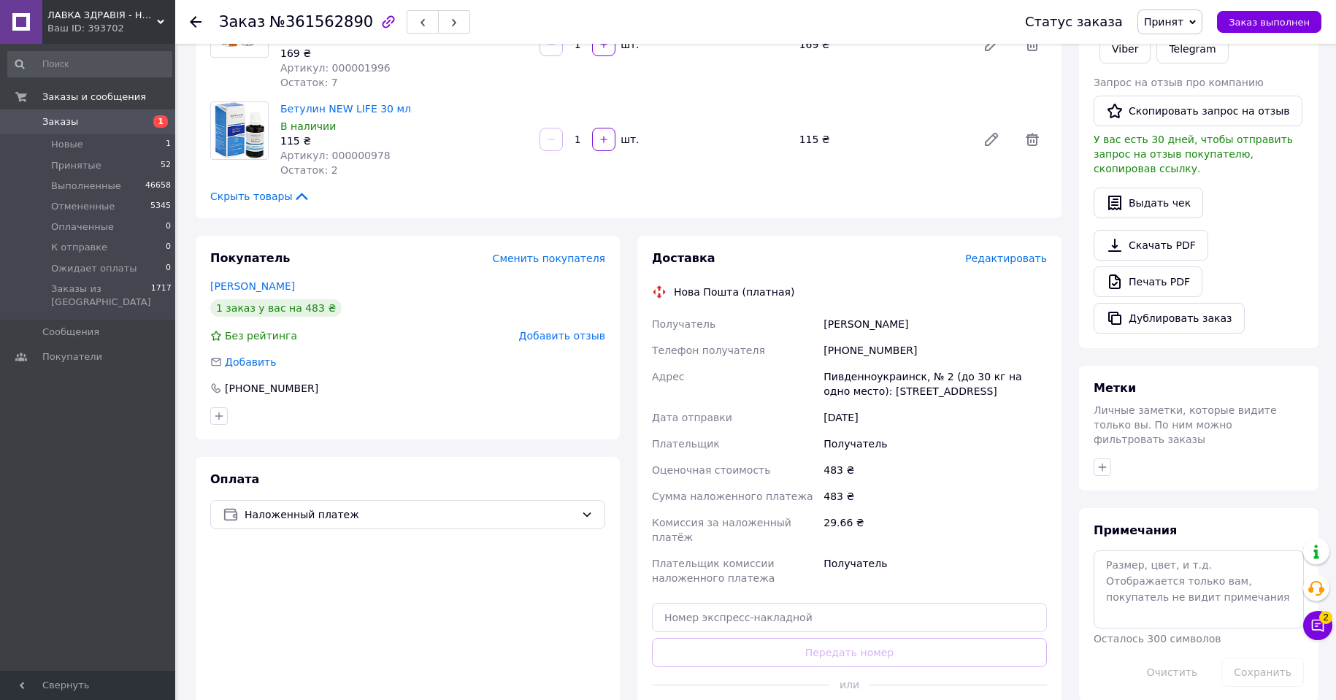
click at [1012, 256] on span "Редактировать" at bounding box center [1006, 259] width 82 height 12
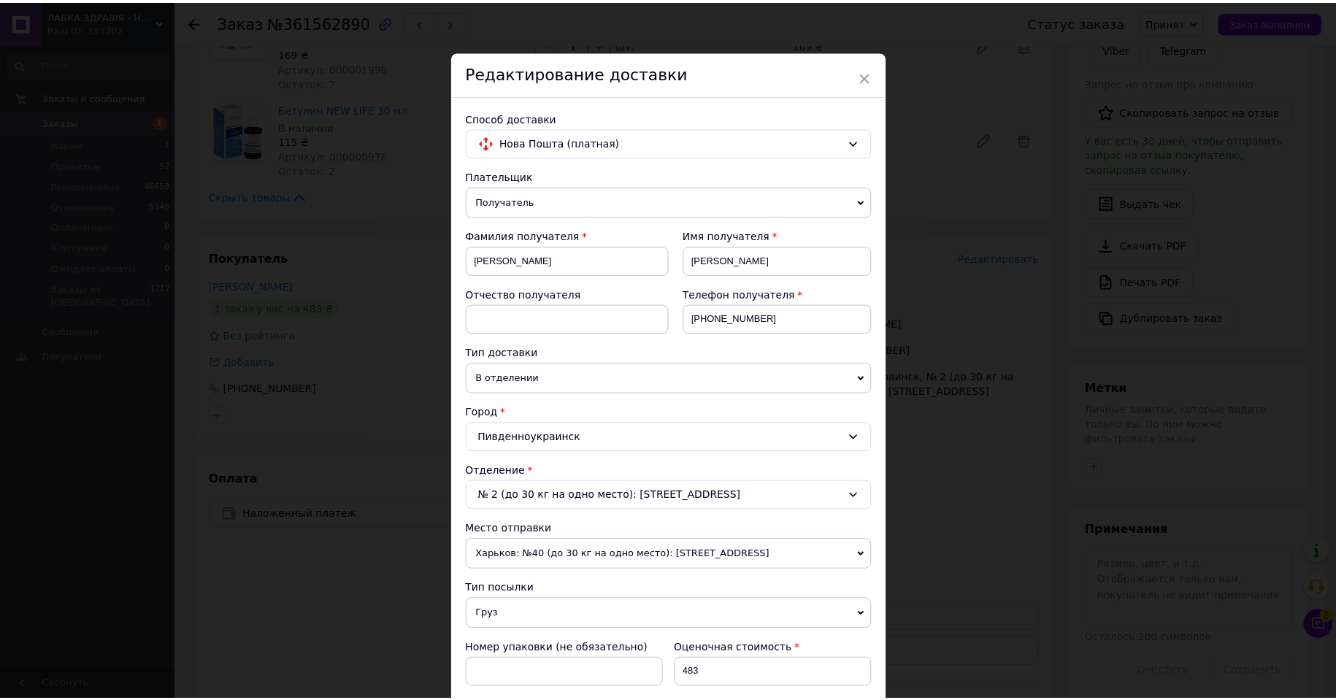
scroll to position [414, 0]
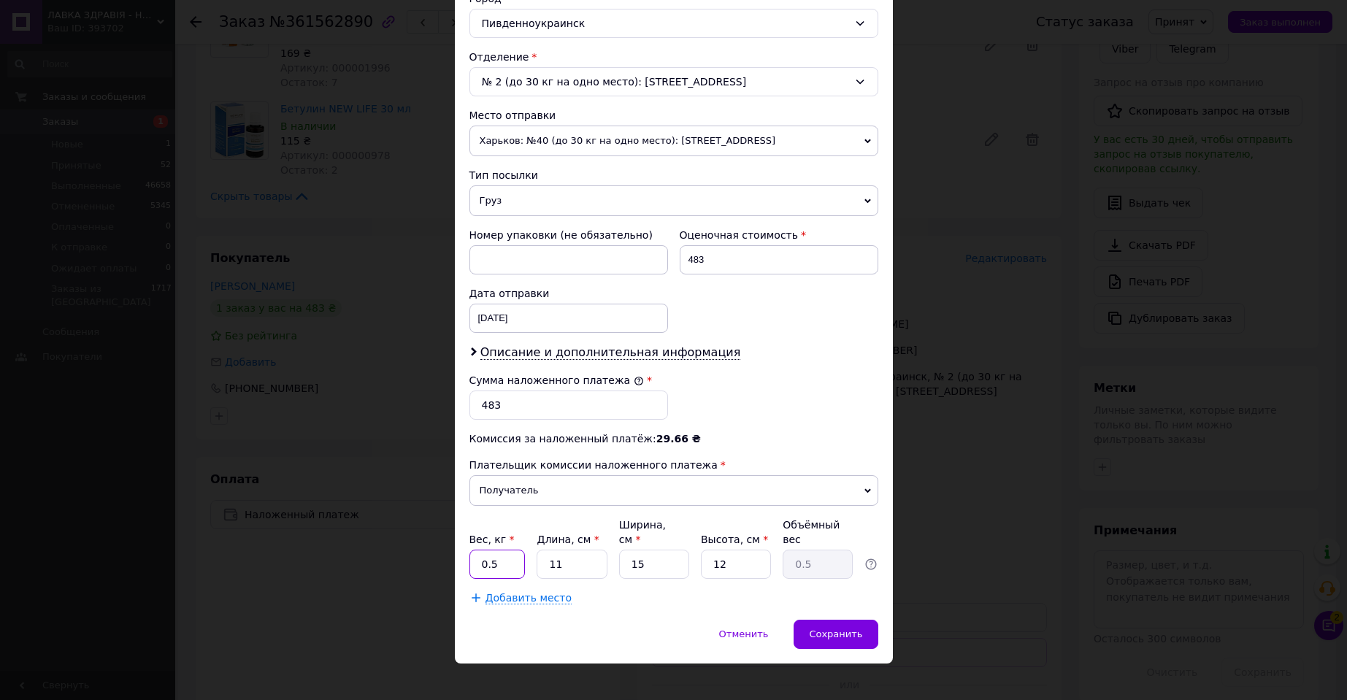
drag, startPoint x: 488, startPoint y: 548, endPoint x: 513, endPoint y: 553, distance: 25.2
click at [488, 550] on input "0.5" at bounding box center [497, 564] width 56 height 29
type input "0.25"
type input "1"
type input "0.1"
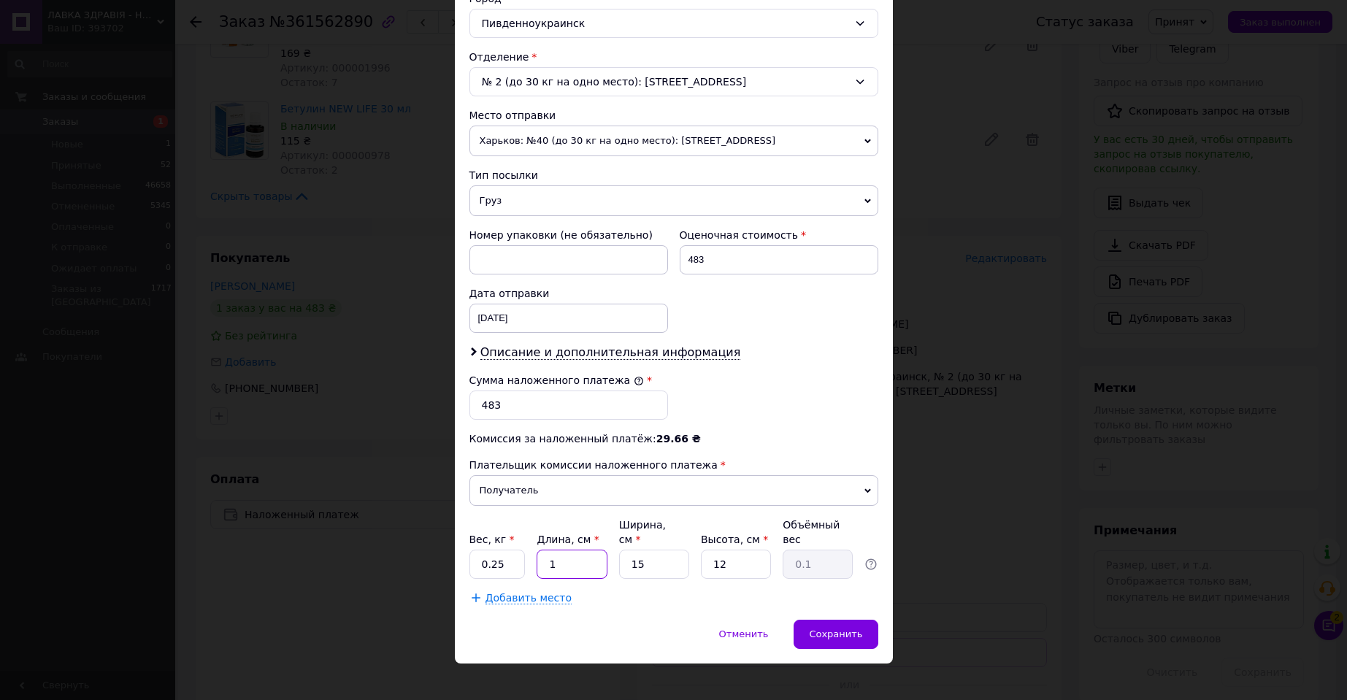
type input "19"
type input "0.86"
type input "19"
type input "1"
type input "0.1"
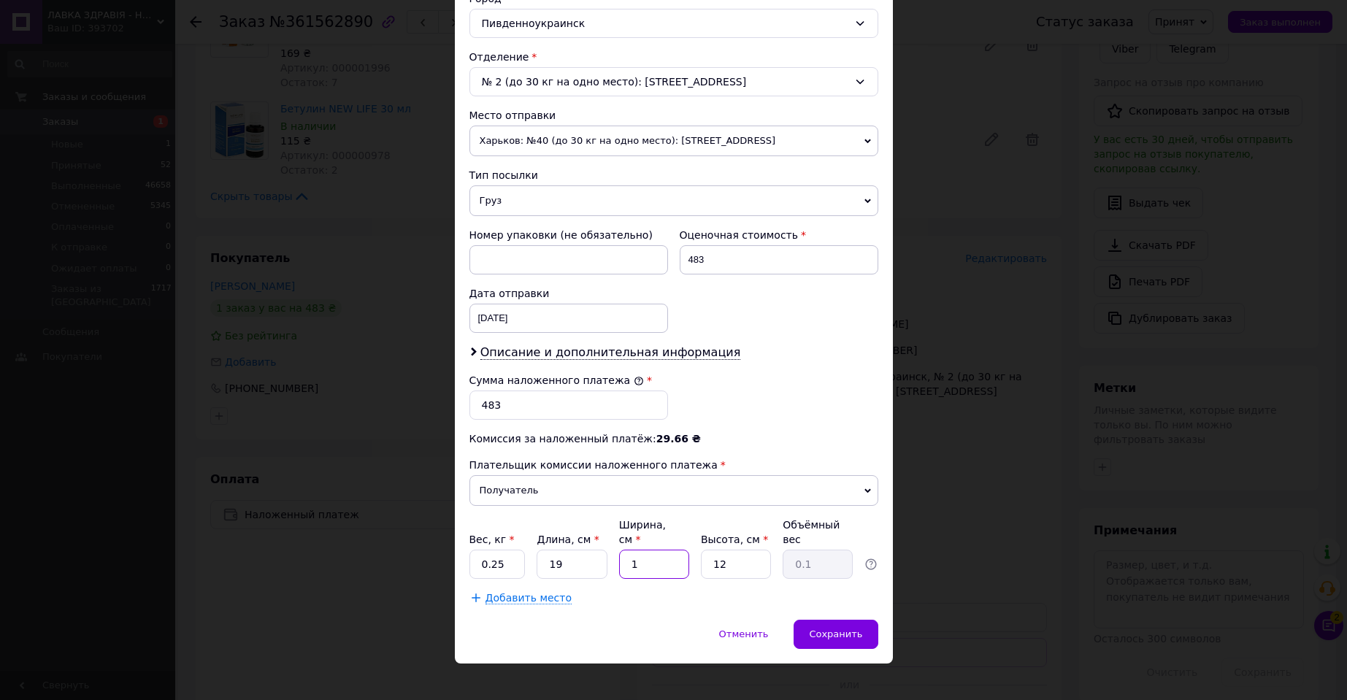
type input "12"
type input "0.68"
type input "12"
type input "8"
type input "0.46"
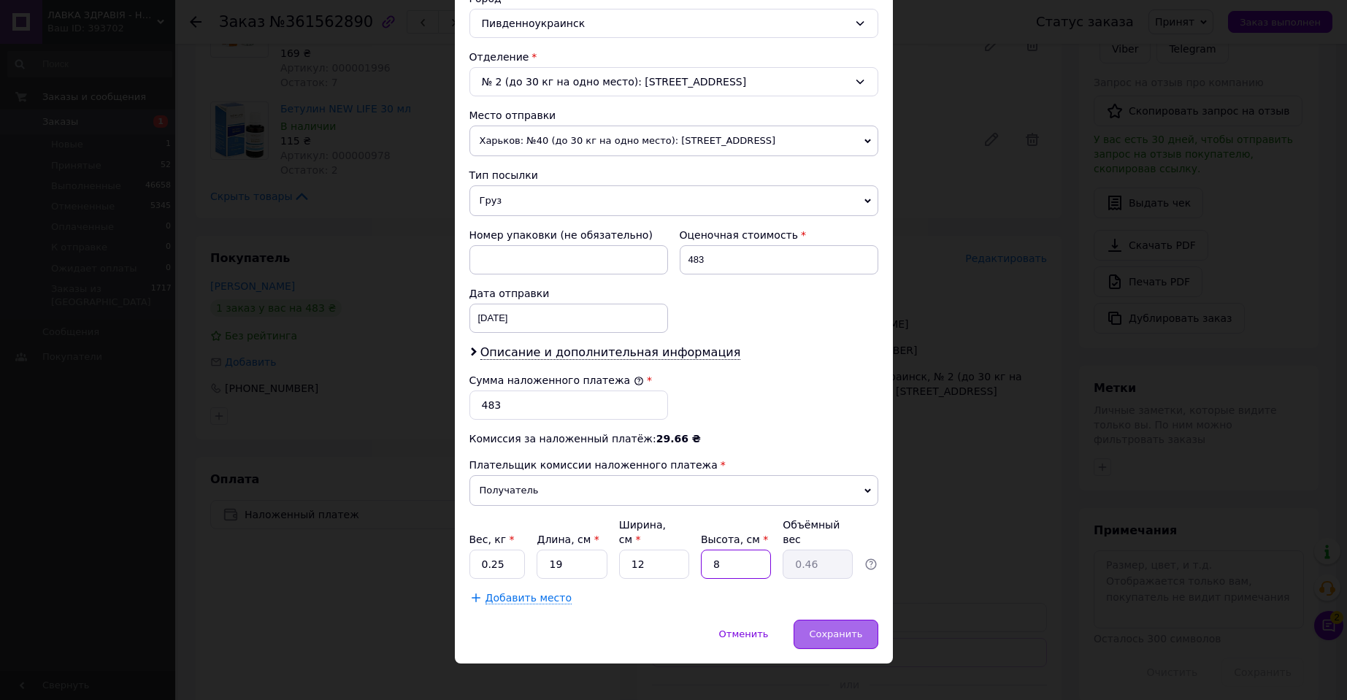
type input "8"
click at [831, 629] on span "Сохранить" at bounding box center [835, 634] width 53 height 11
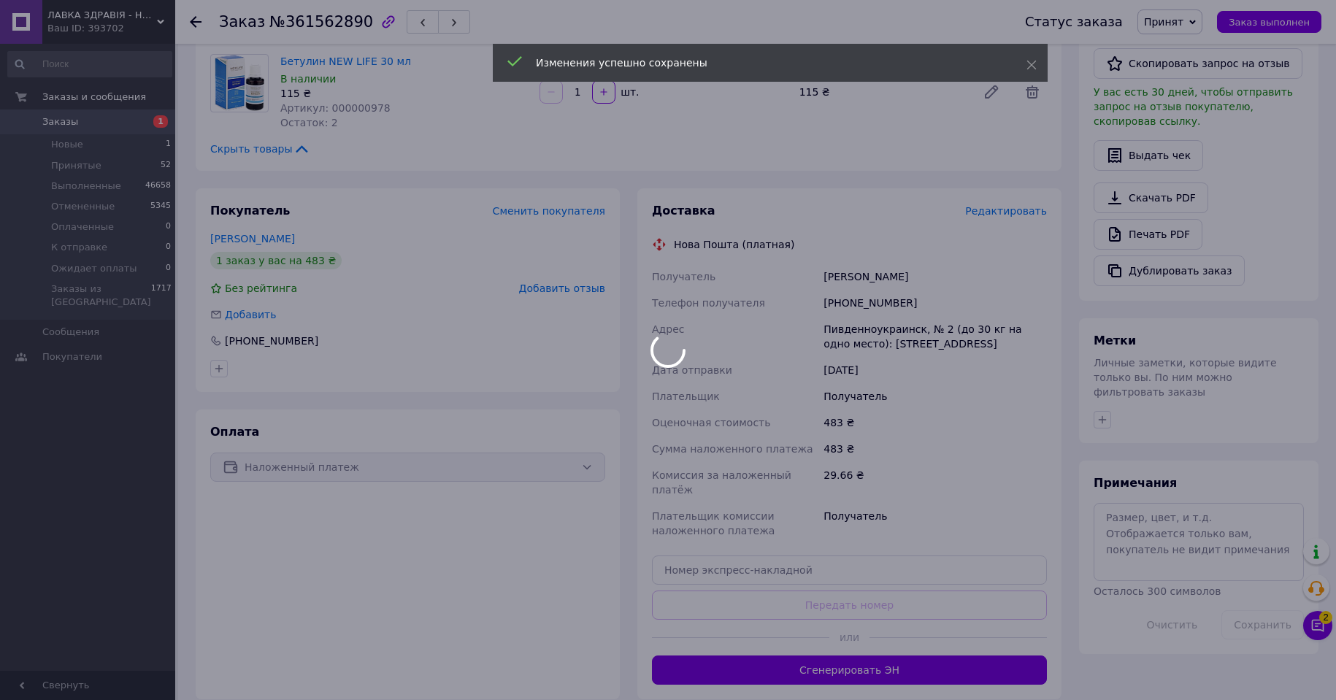
scroll to position [345, 0]
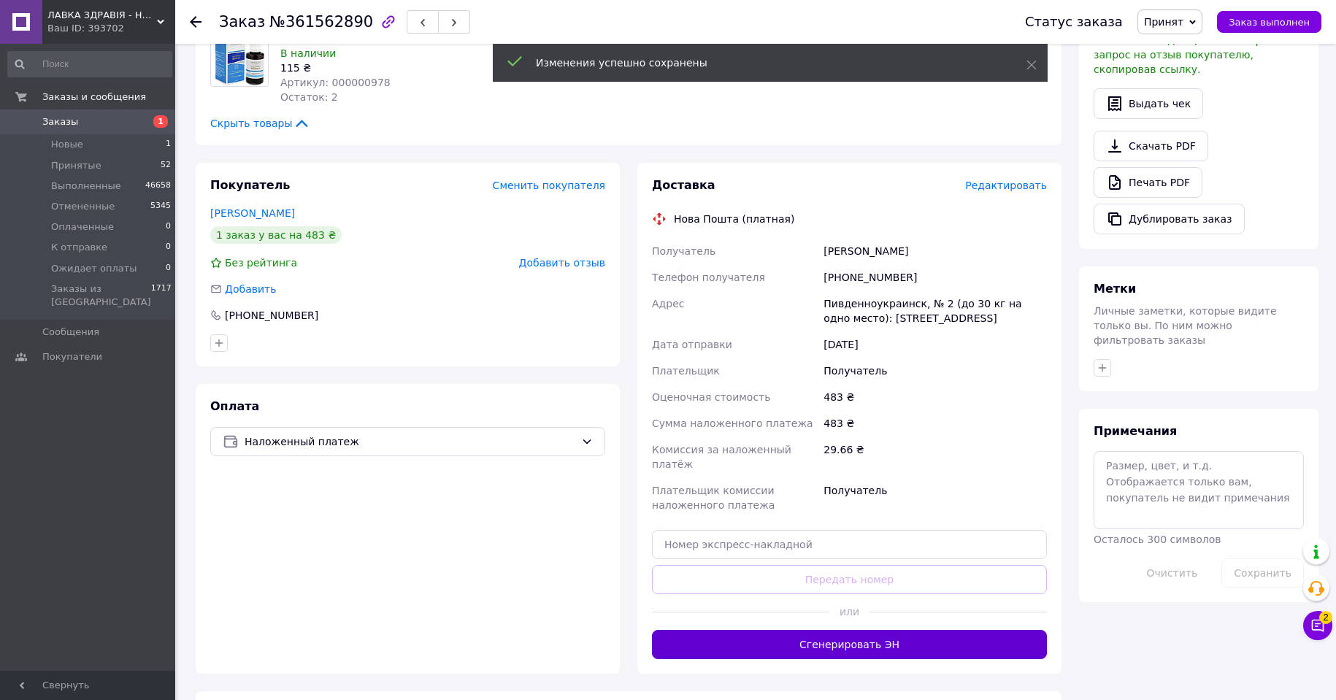
click at [854, 630] on button "Сгенерировать ЭН" at bounding box center [849, 644] width 395 height 29
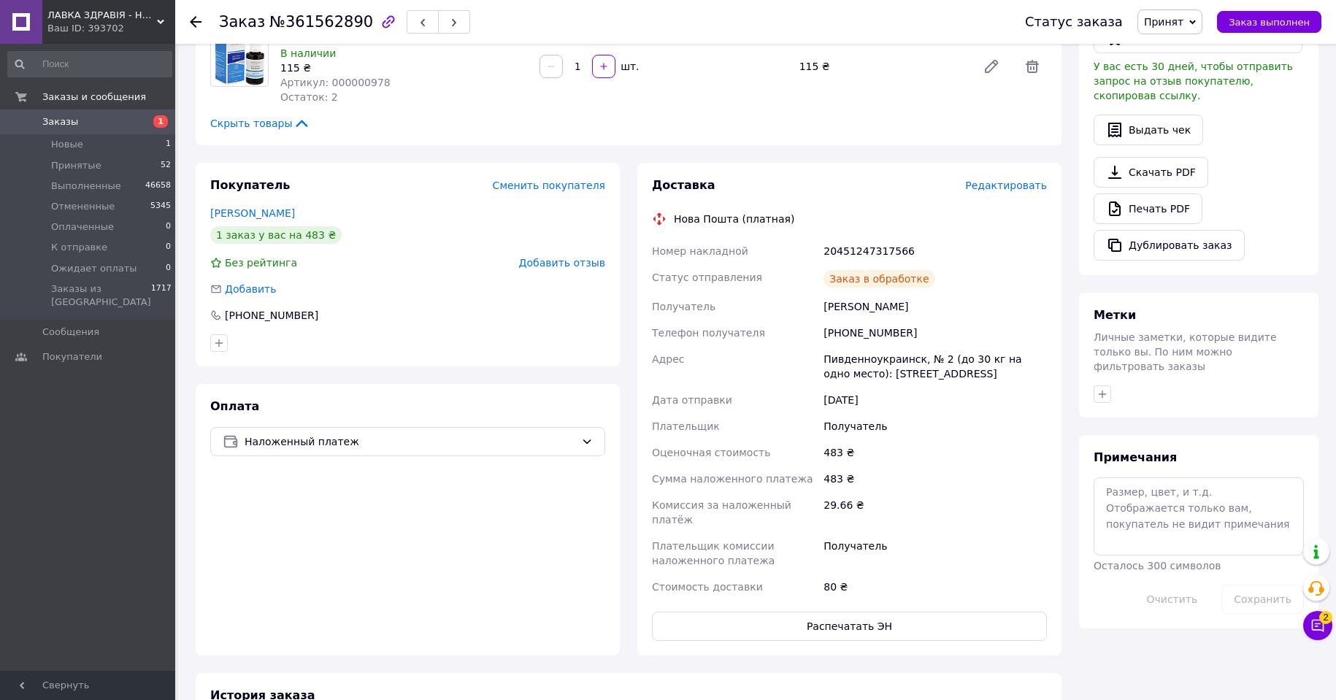
click at [860, 251] on div "20451247317566" at bounding box center [935, 251] width 229 height 26
copy div "20451247317566"
click at [1176, 20] on span "Принят" at bounding box center [1163, 22] width 39 height 12
click at [1188, 49] on li "Выполнен" at bounding box center [1188, 51] width 101 height 22
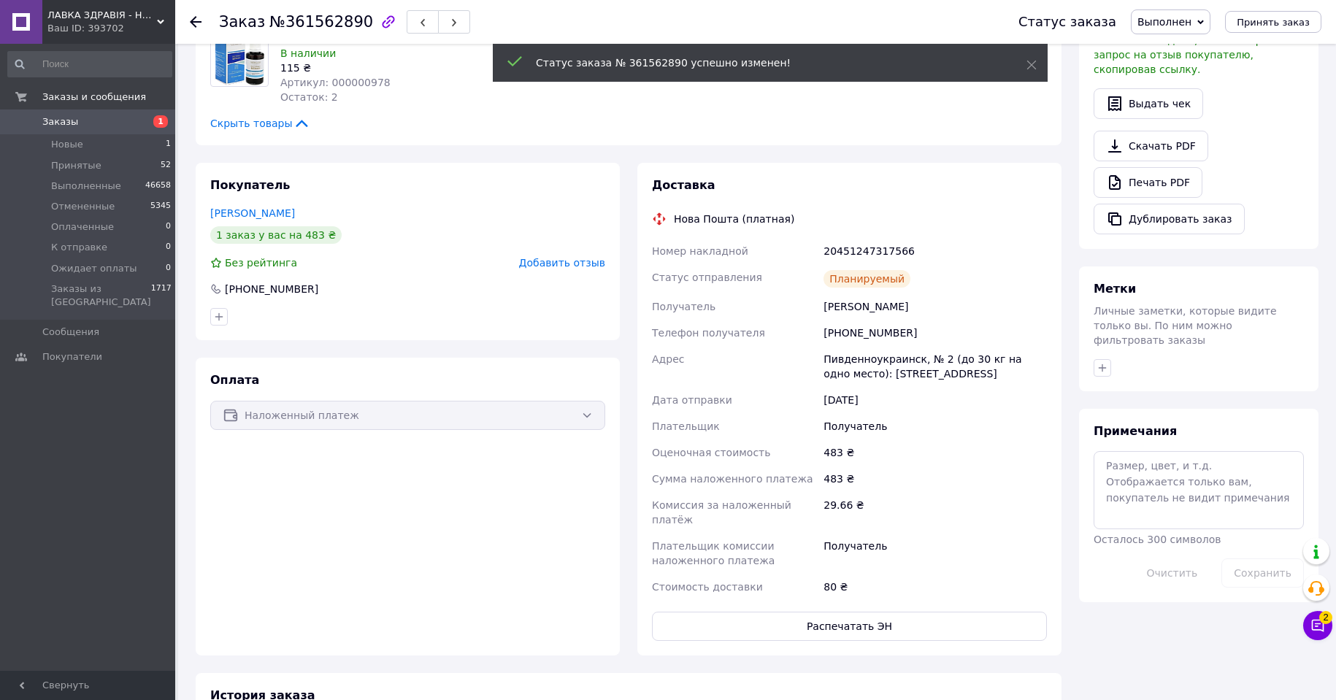
click at [193, 20] on use at bounding box center [196, 22] width 12 height 12
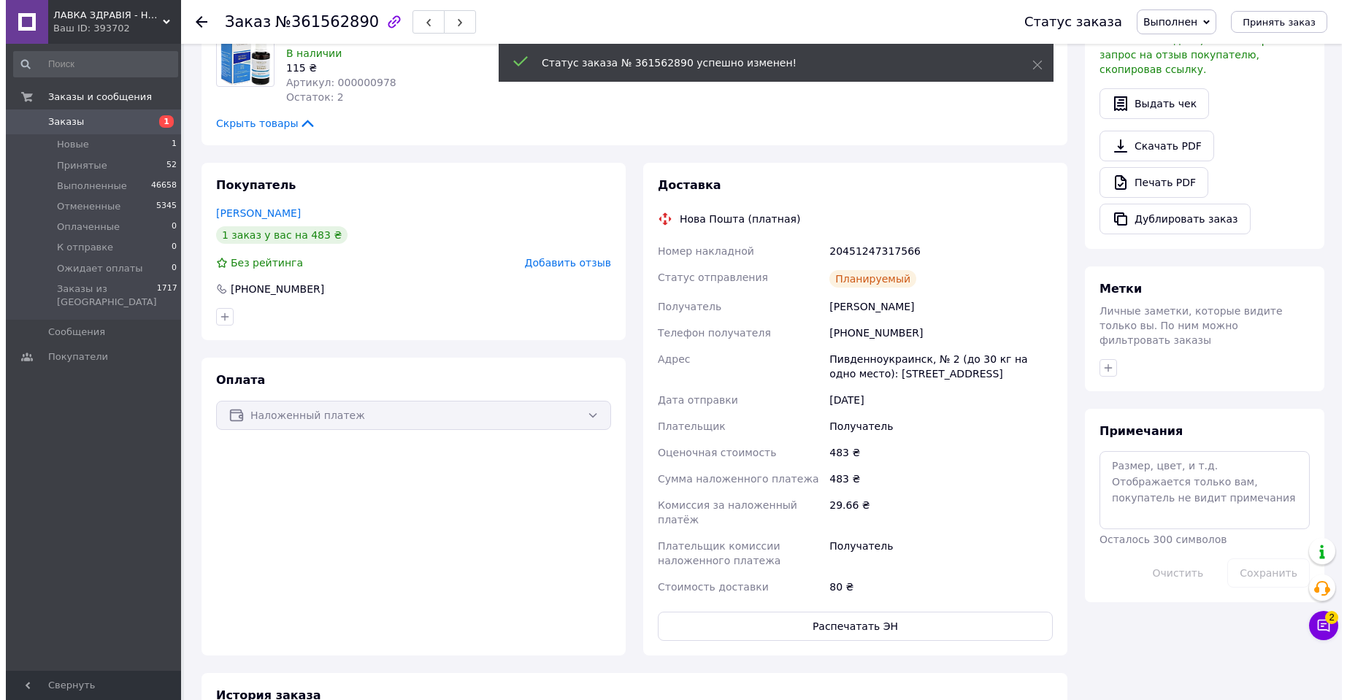
scroll to position [0, 0]
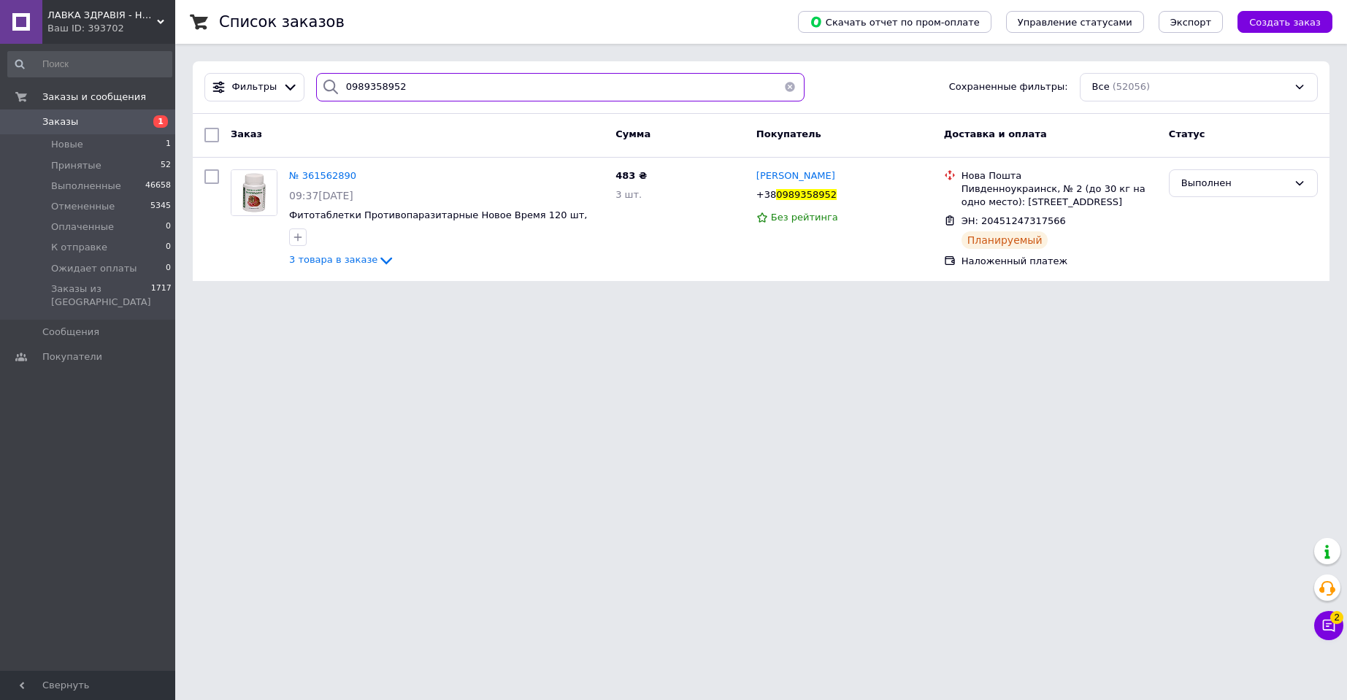
click at [370, 85] on input "0989358952" at bounding box center [560, 87] width 488 height 28
paste input "638849313"
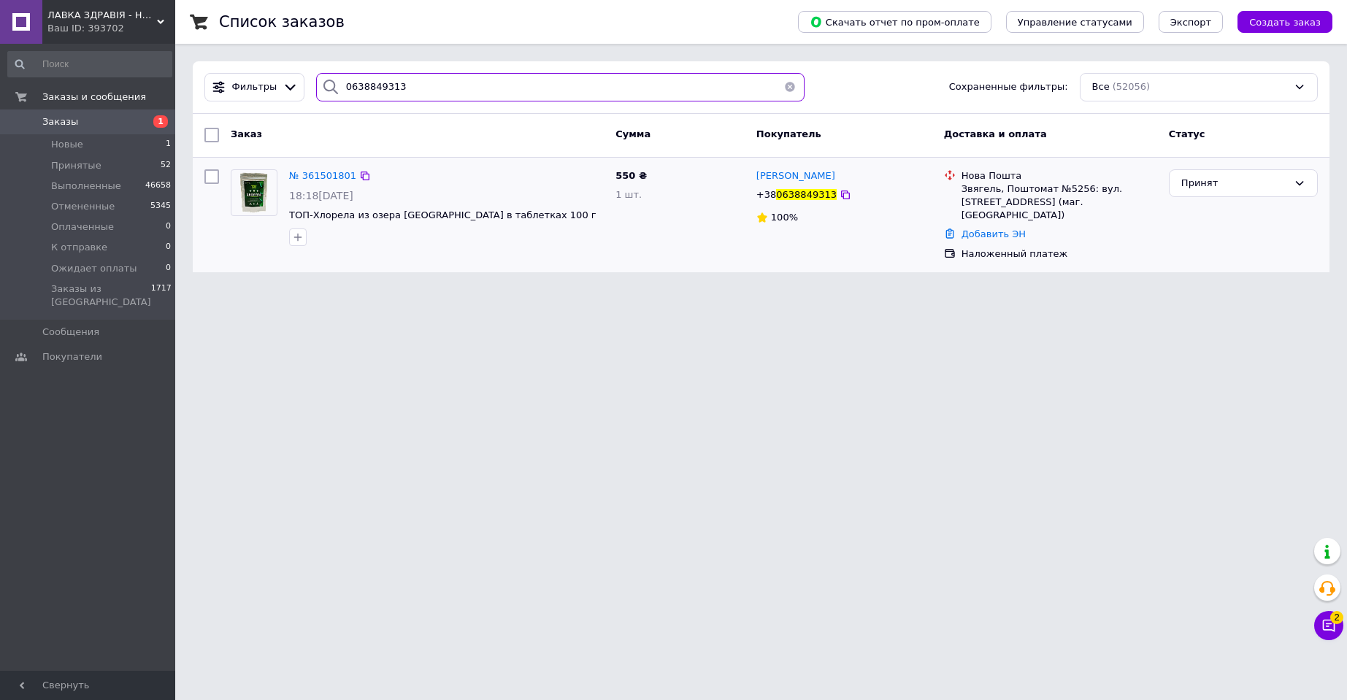
type input "0638849313"
click at [242, 177] on img at bounding box center [253, 192] width 45 height 45
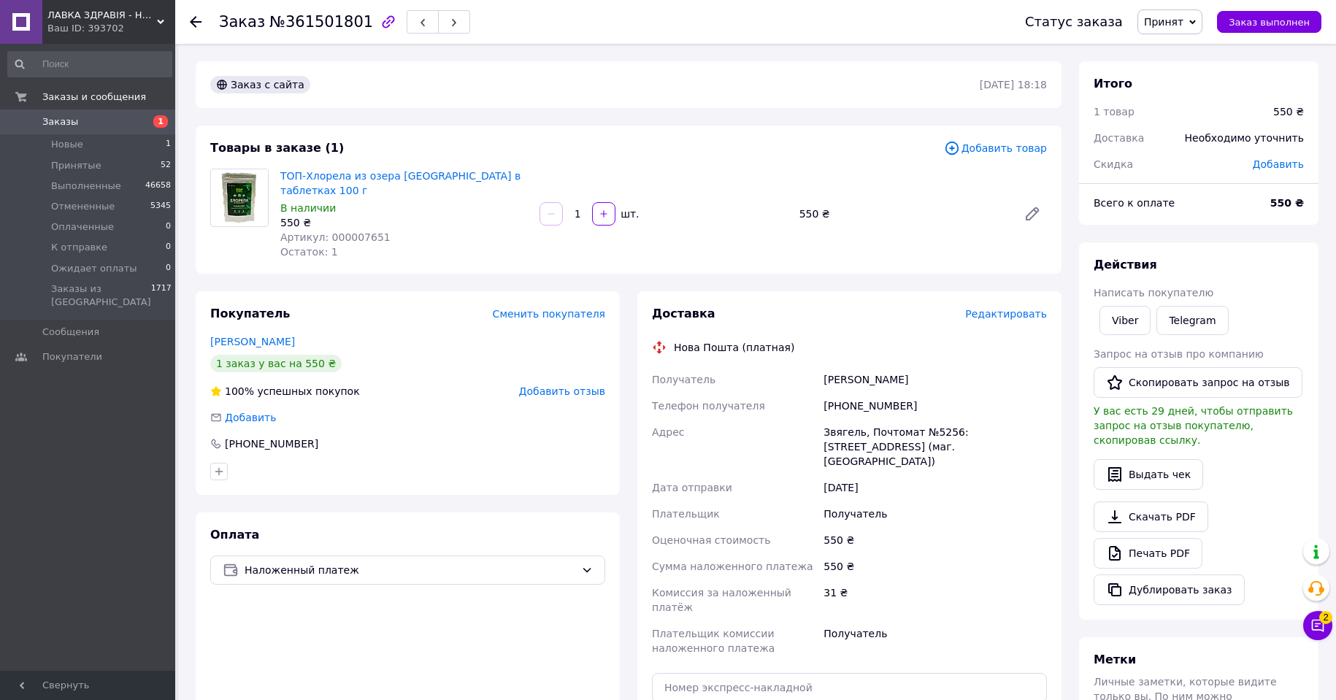
click at [1016, 308] on span "Редактировать" at bounding box center [1006, 314] width 82 height 12
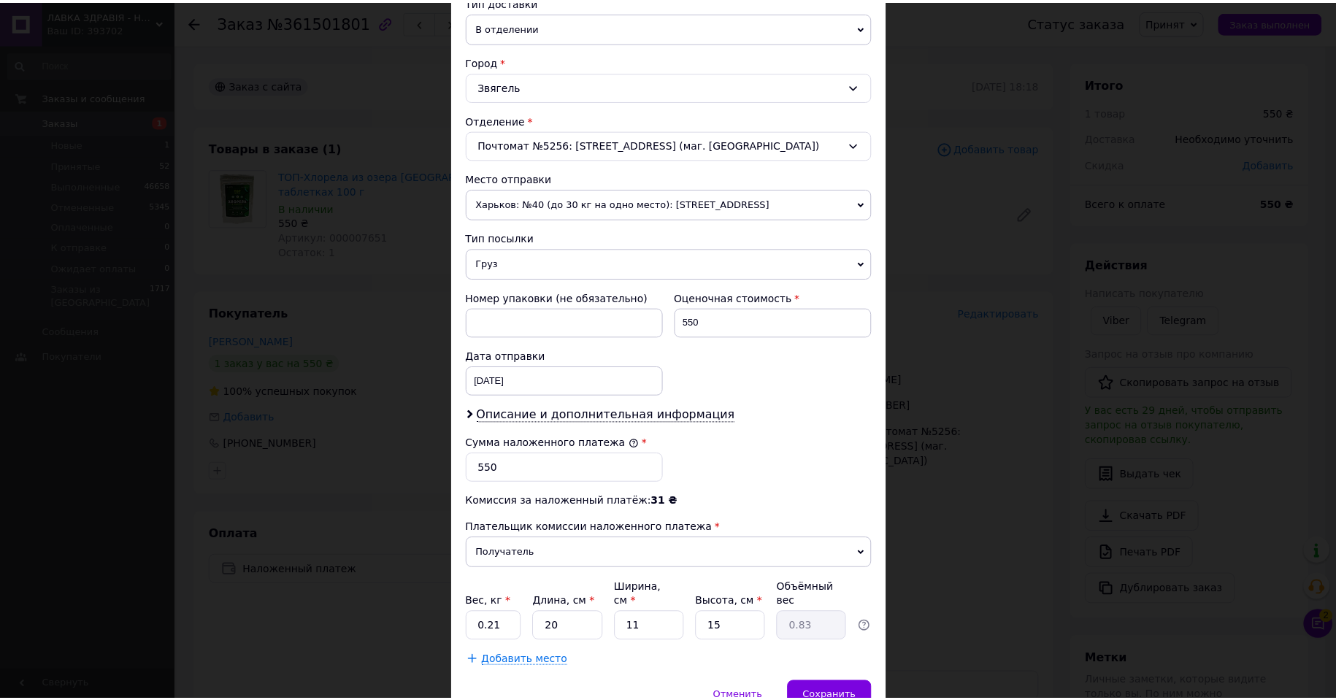
scroll to position [365, 0]
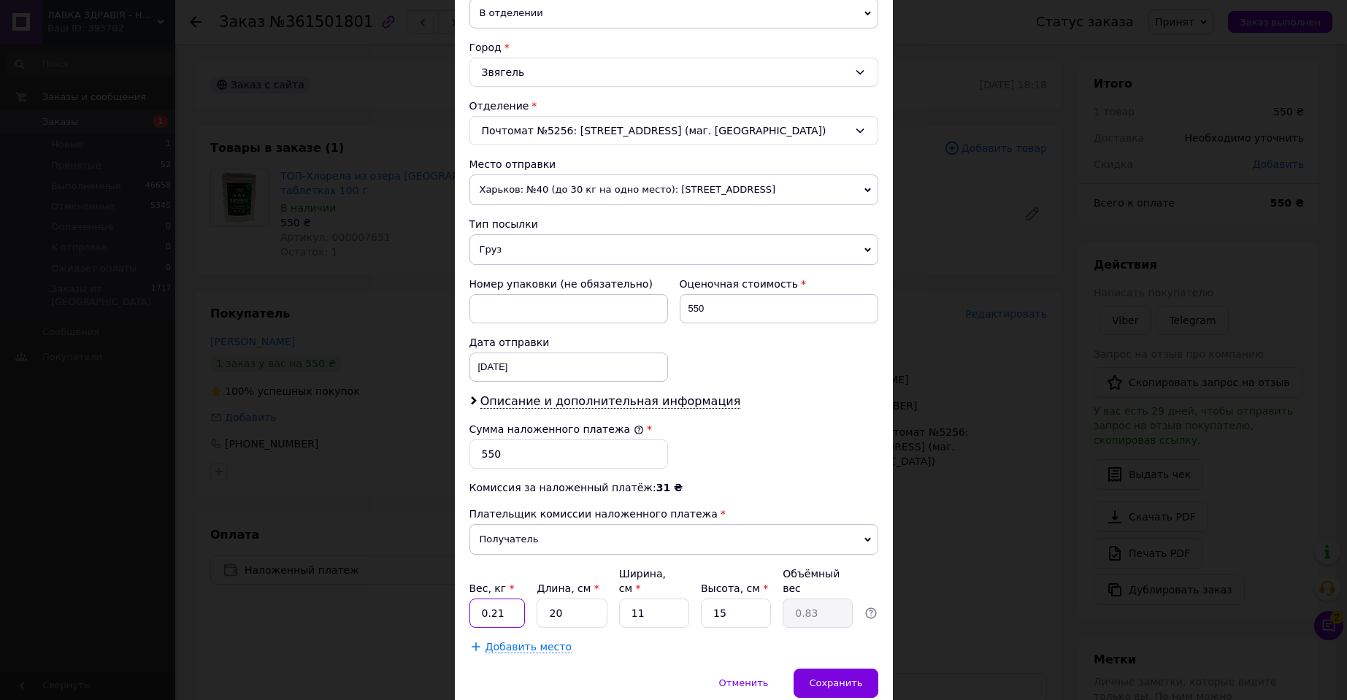
click at [515, 599] on input "0.21" at bounding box center [497, 613] width 56 height 29
type input "0.18"
type input "1"
type input "0.1"
type input "19"
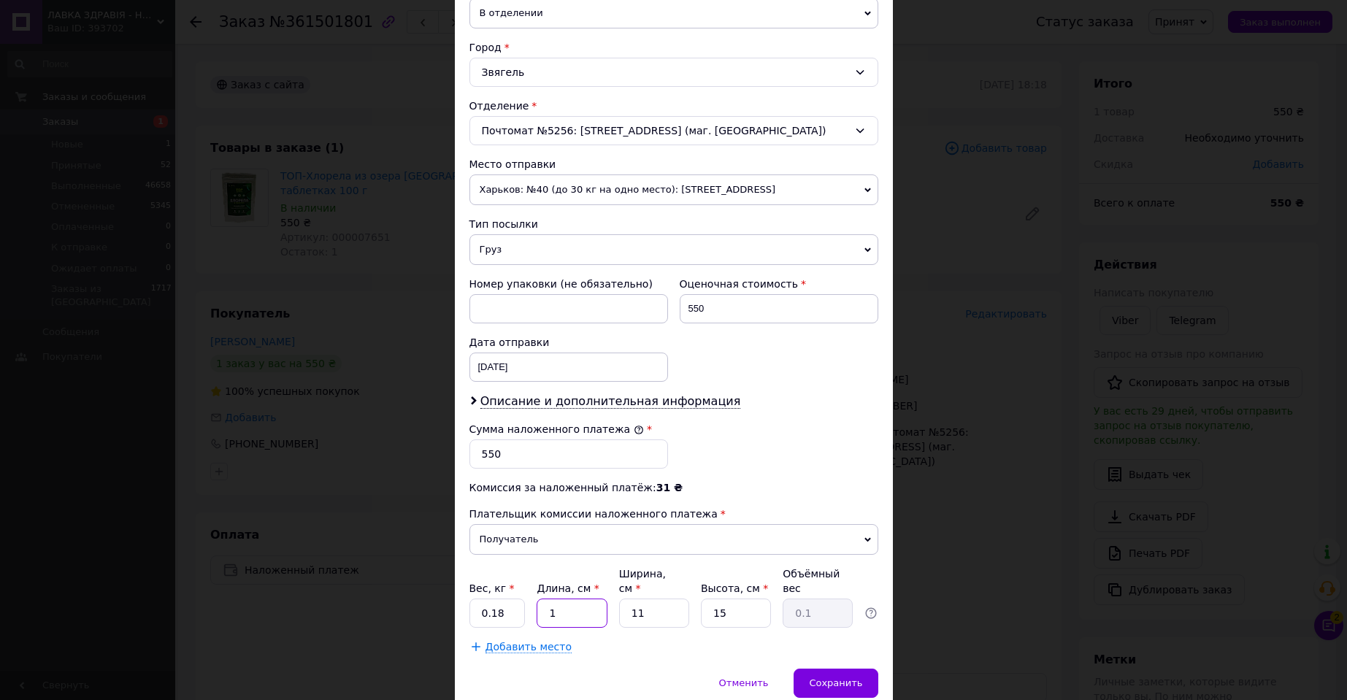
type input "0.78"
type input "19"
type input "1"
type input "0.1"
type input "12"
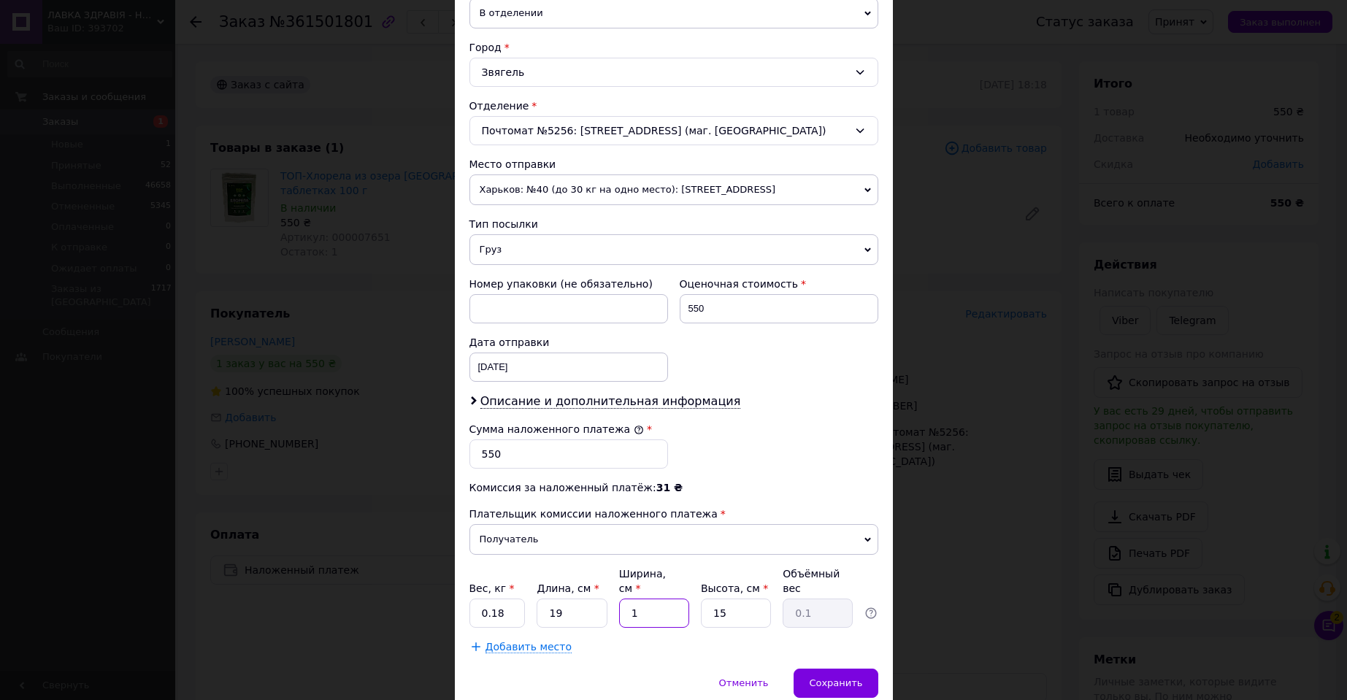
type input "0.86"
type input "12"
type input "8"
type input "0.46"
type input "8"
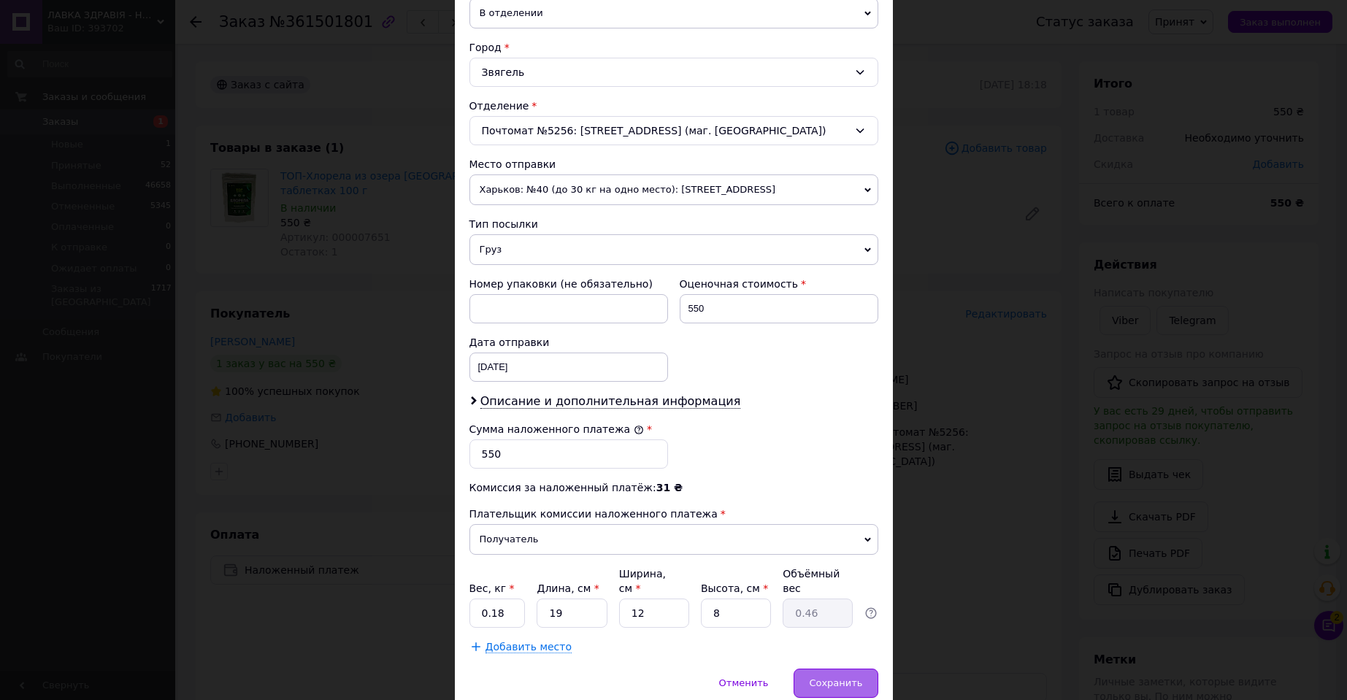
click at [837, 677] on span "Сохранить" at bounding box center [835, 682] width 53 height 11
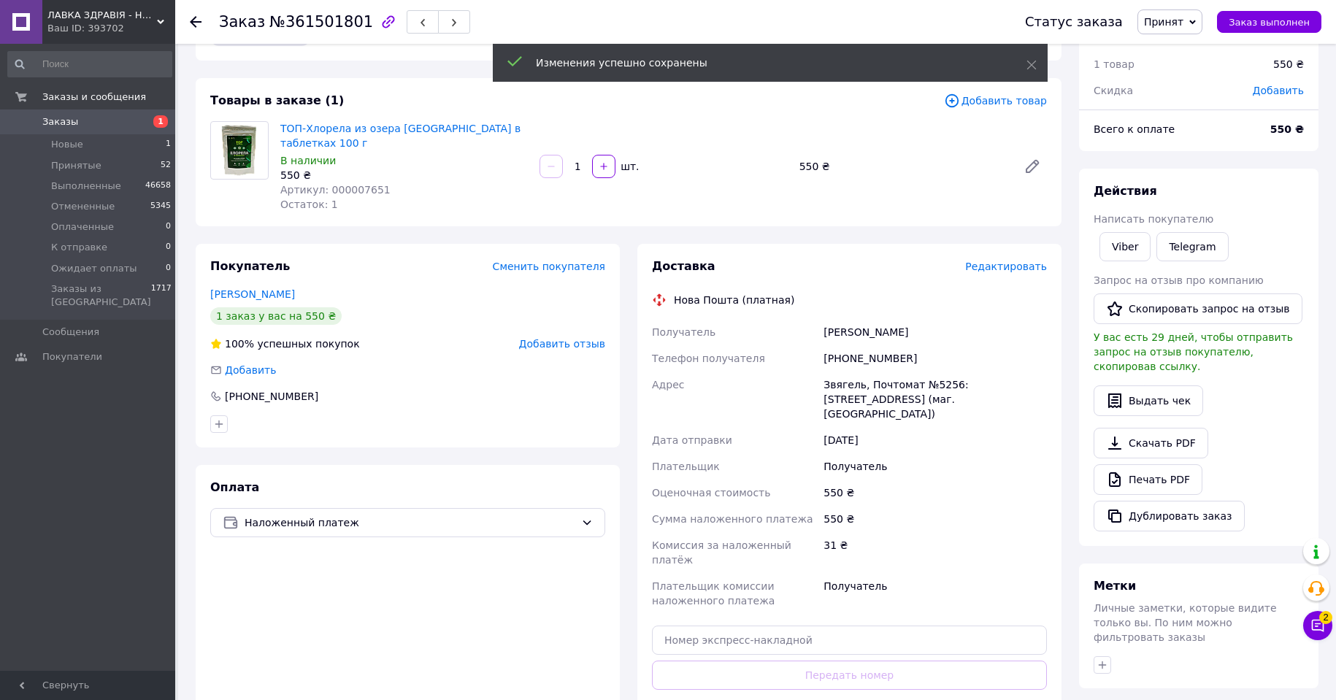
scroll to position [73, 0]
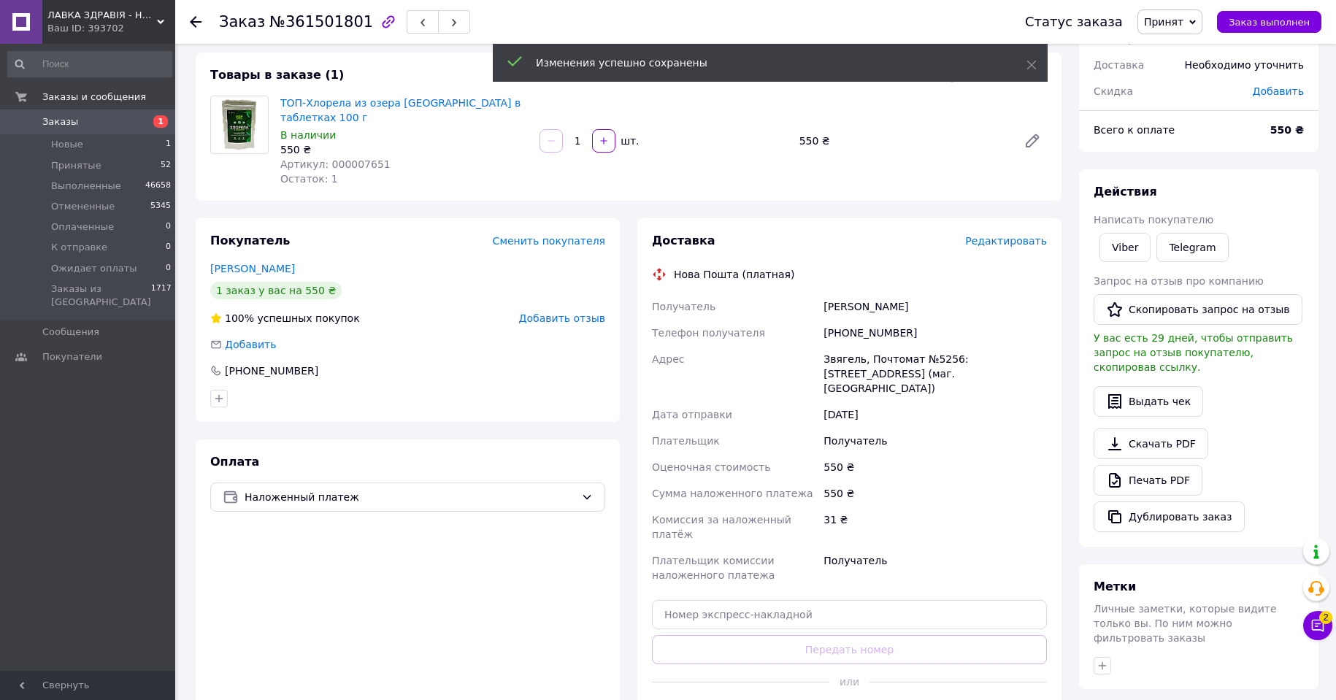
drag, startPoint x: 845, startPoint y: 671, endPoint x: 921, endPoint y: 643, distance: 80.2
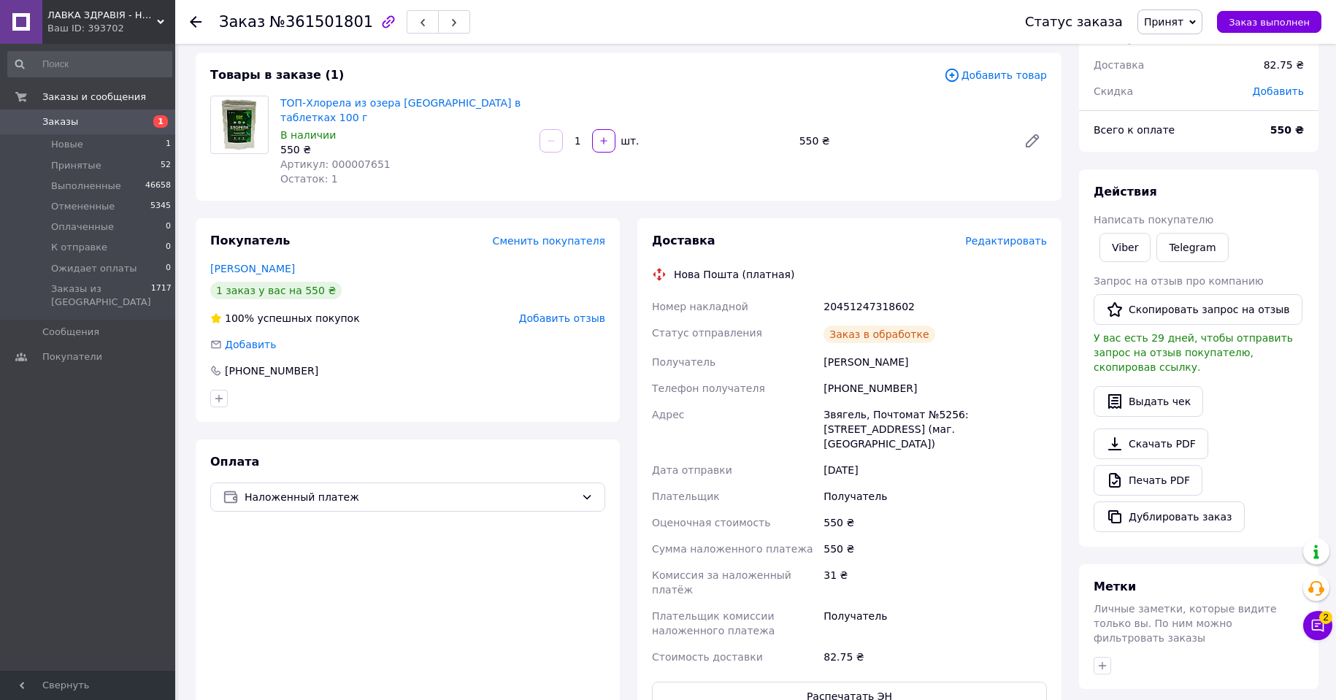
click at [859, 293] on div "20451247318602" at bounding box center [935, 306] width 229 height 26
copy div "20451247318602"
click at [1183, 20] on span "Принят" at bounding box center [1163, 22] width 39 height 12
click at [1188, 50] on li "Выполнен" at bounding box center [1188, 51] width 101 height 22
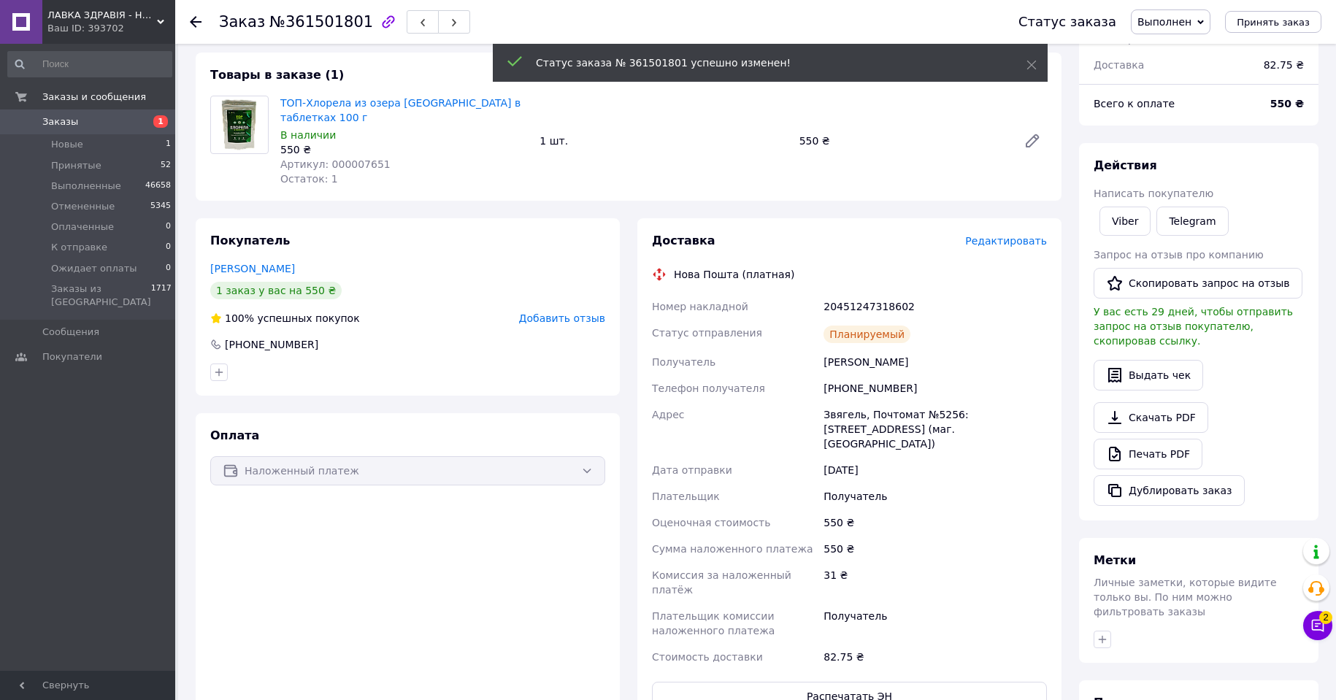
click at [194, 21] on use at bounding box center [196, 22] width 12 height 12
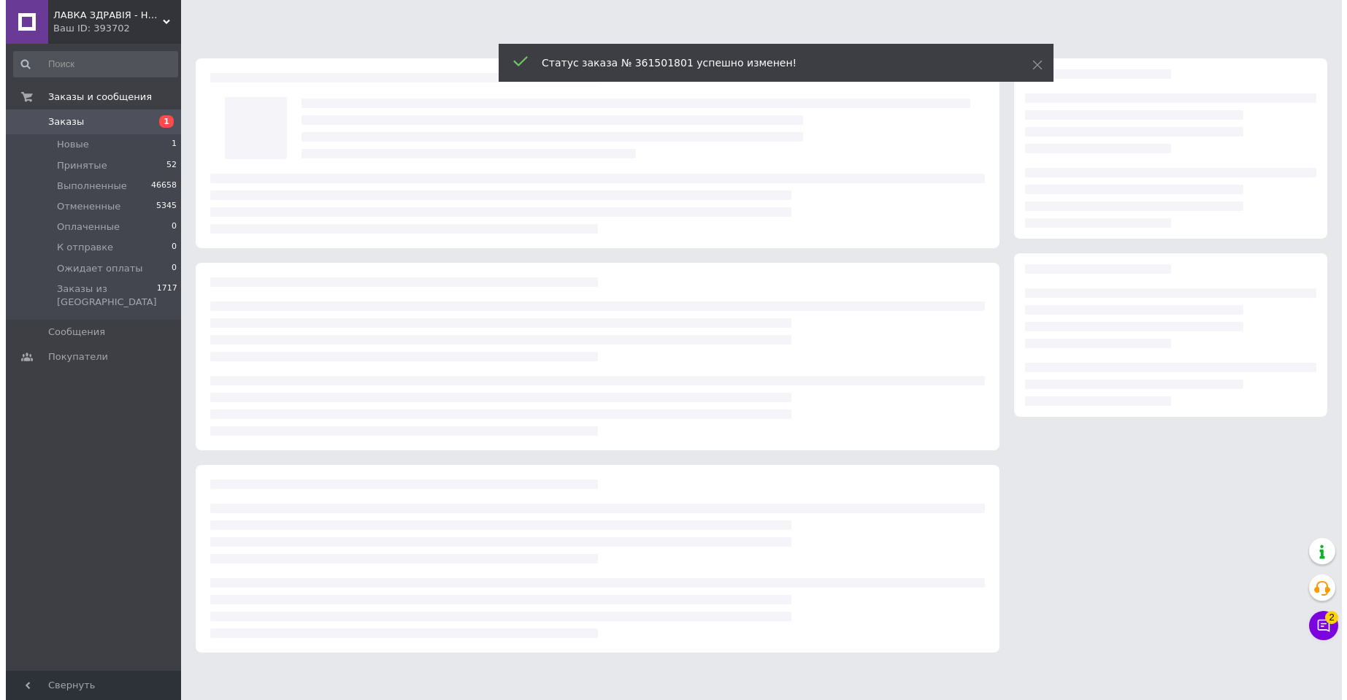
scroll to position [0, 0]
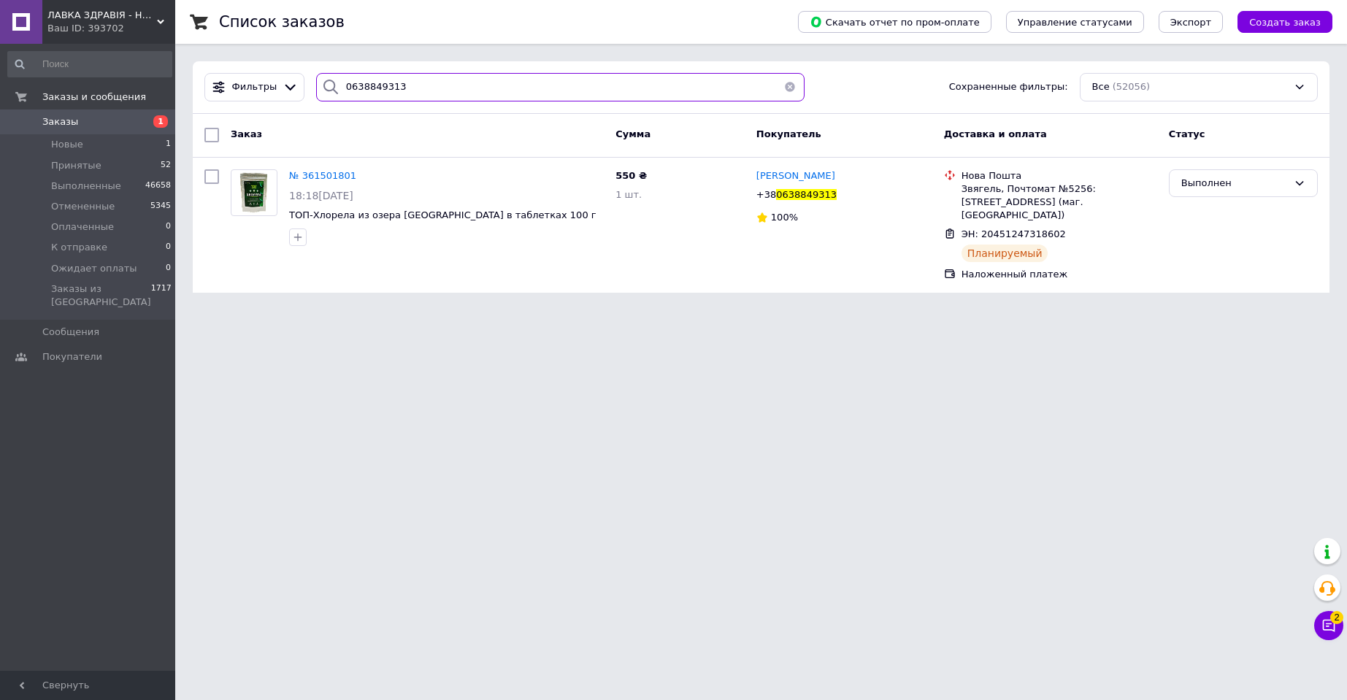
click at [370, 85] on input "0638849313" at bounding box center [560, 87] width 488 height 28
paste input "504443402"
type input "0504443402"
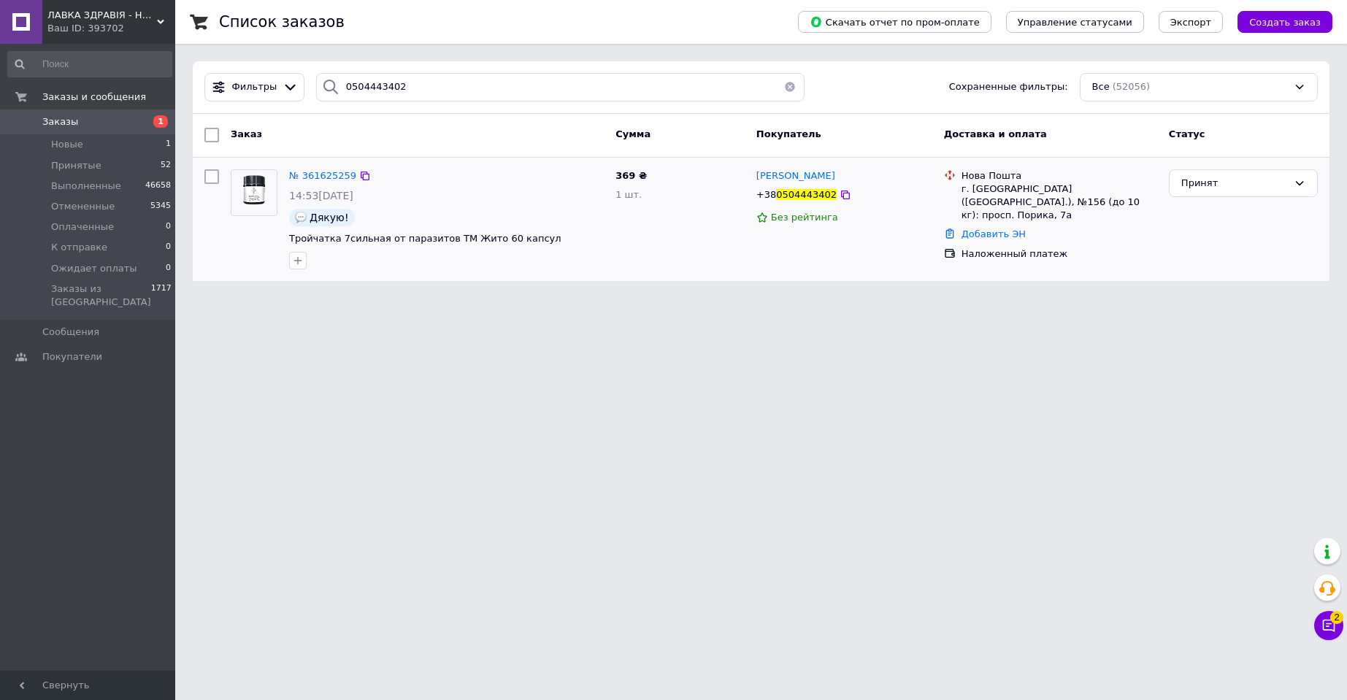
click at [259, 198] on img at bounding box center [253, 192] width 45 height 45
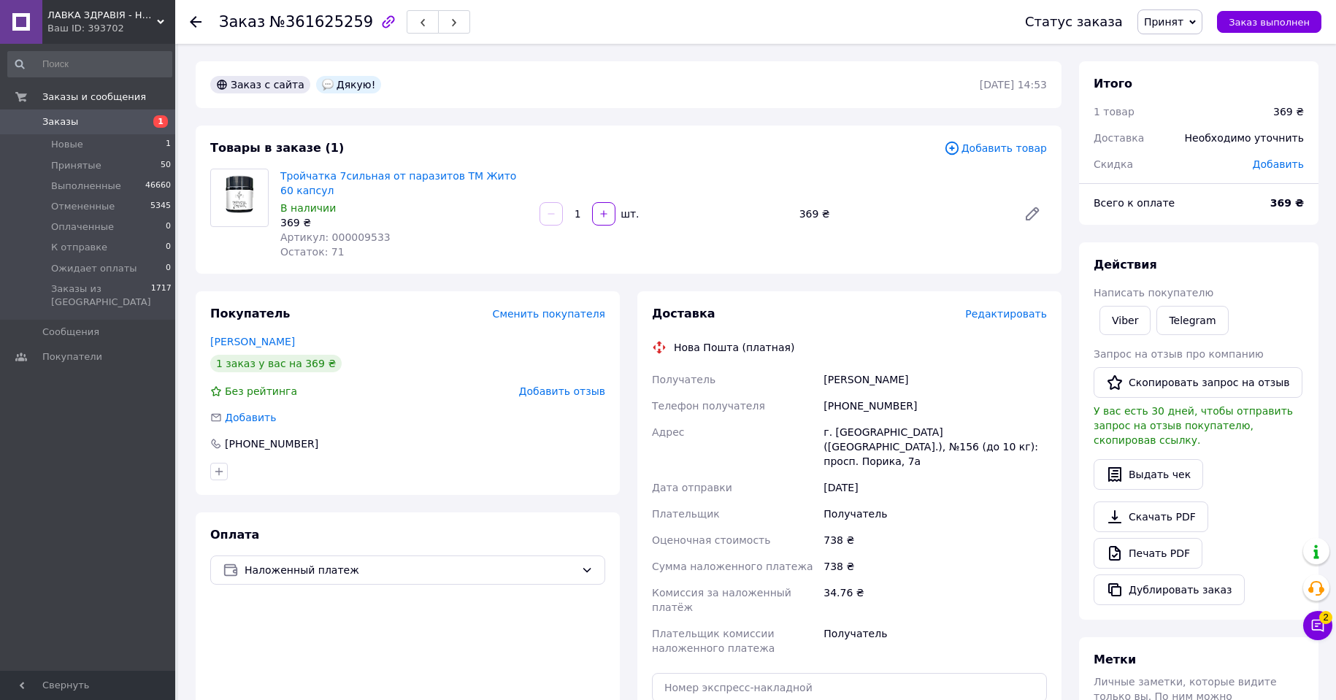
click at [1008, 312] on span "Редактировать" at bounding box center [1006, 314] width 82 height 12
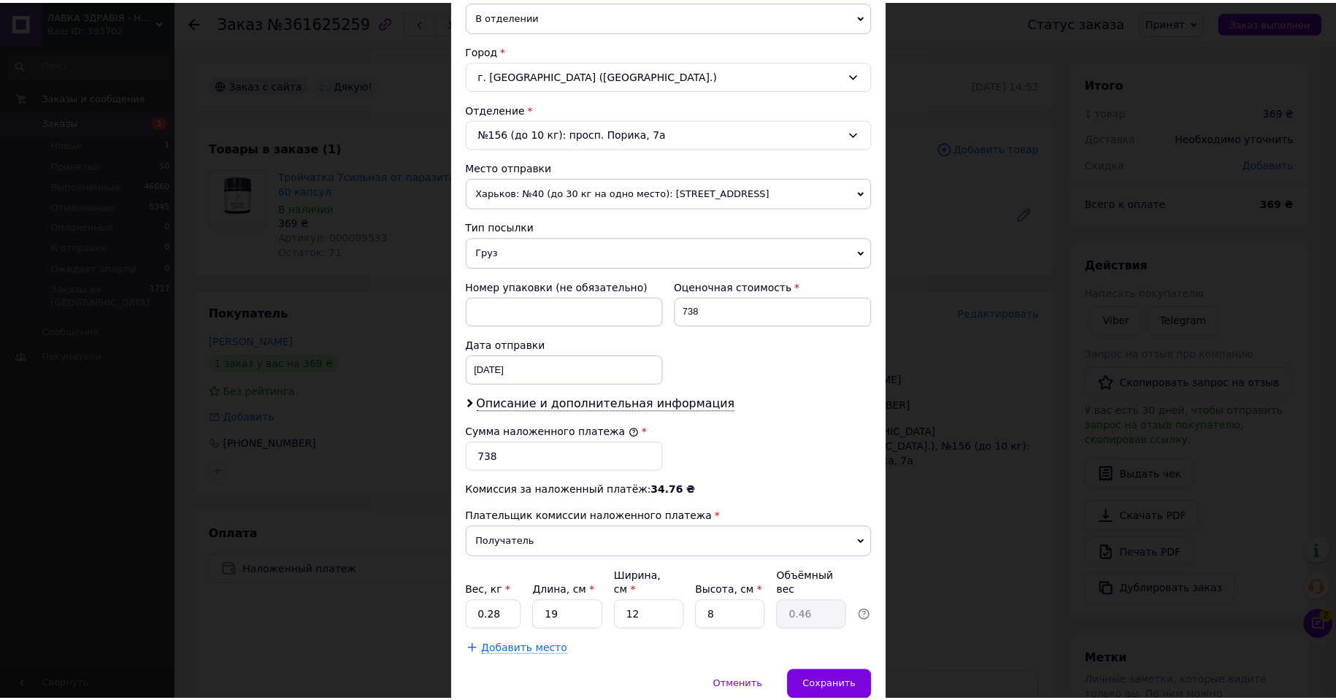
scroll to position [414, 0]
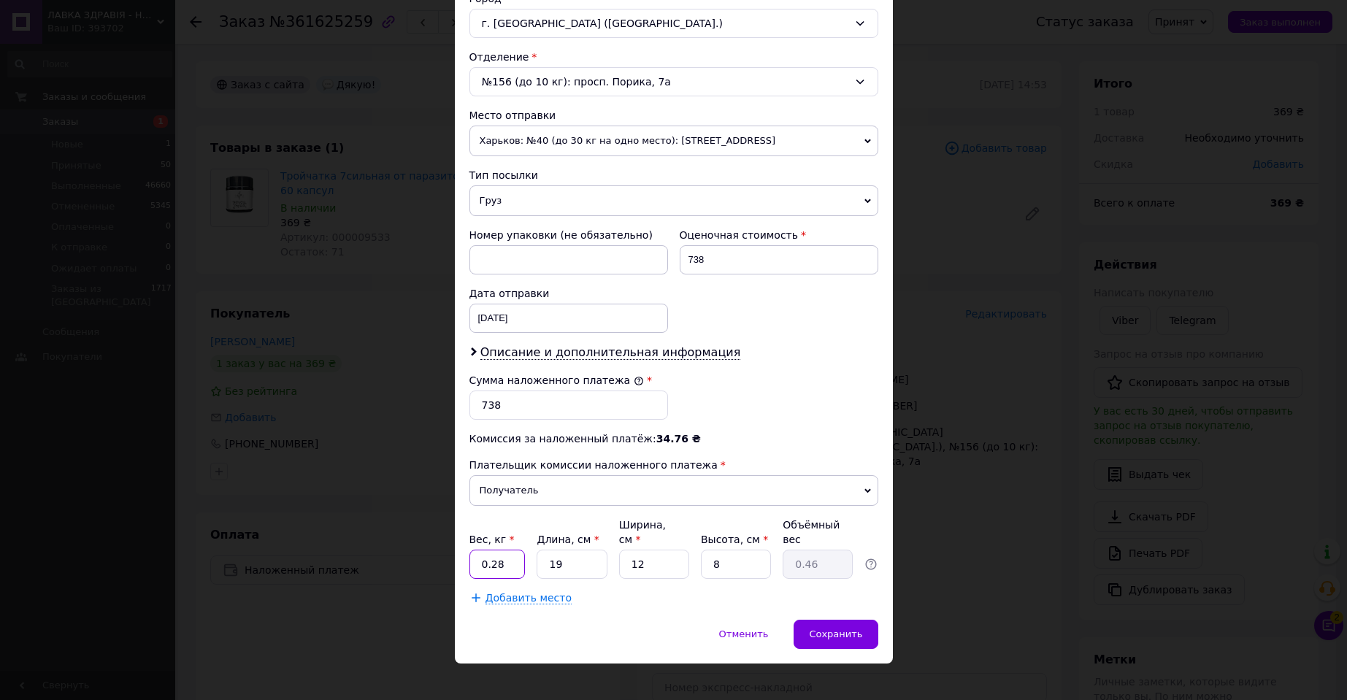
click at [511, 550] on input "0.28" at bounding box center [497, 564] width 56 height 29
type input "0.35"
click at [826, 604] on div "× Редактирование доставки Способ доставки Нова Пошта (платная) Плательщик Получ…" at bounding box center [674, 150] width 438 height 1026
click at [847, 620] on div "Сохранить" at bounding box center [836, 634] width 84 height 29
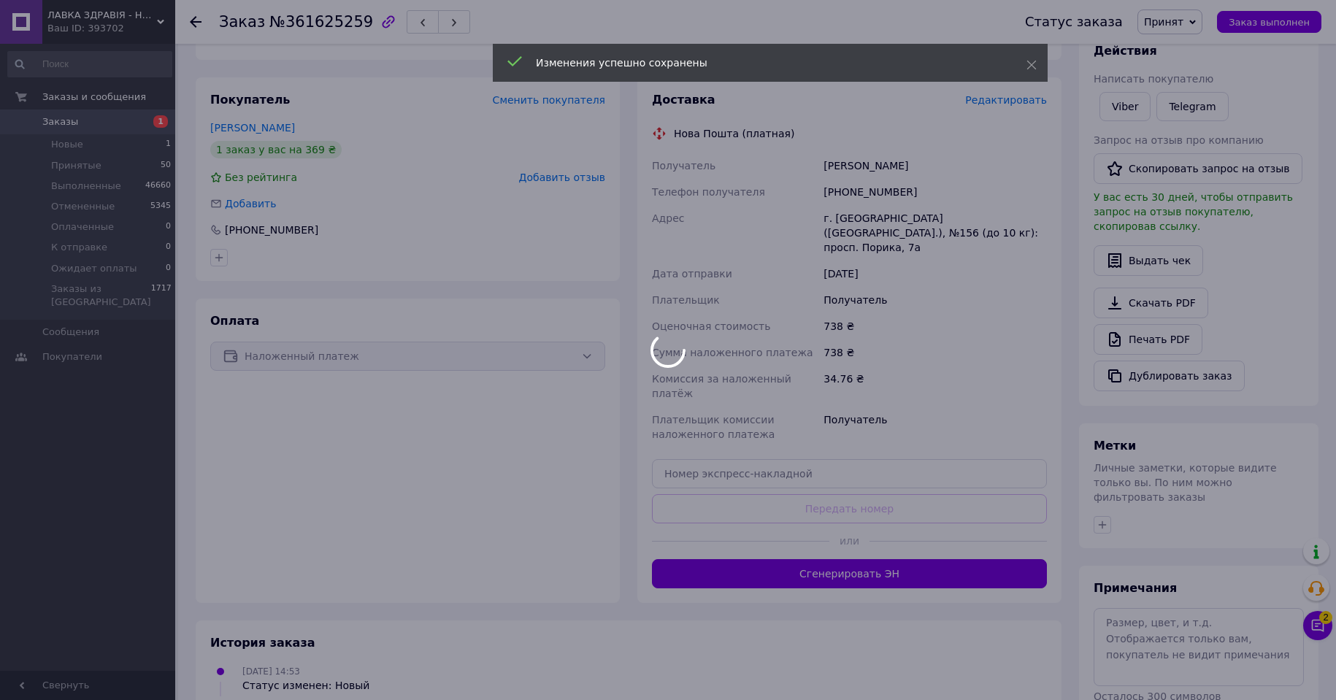
scroll to position [219, 0]
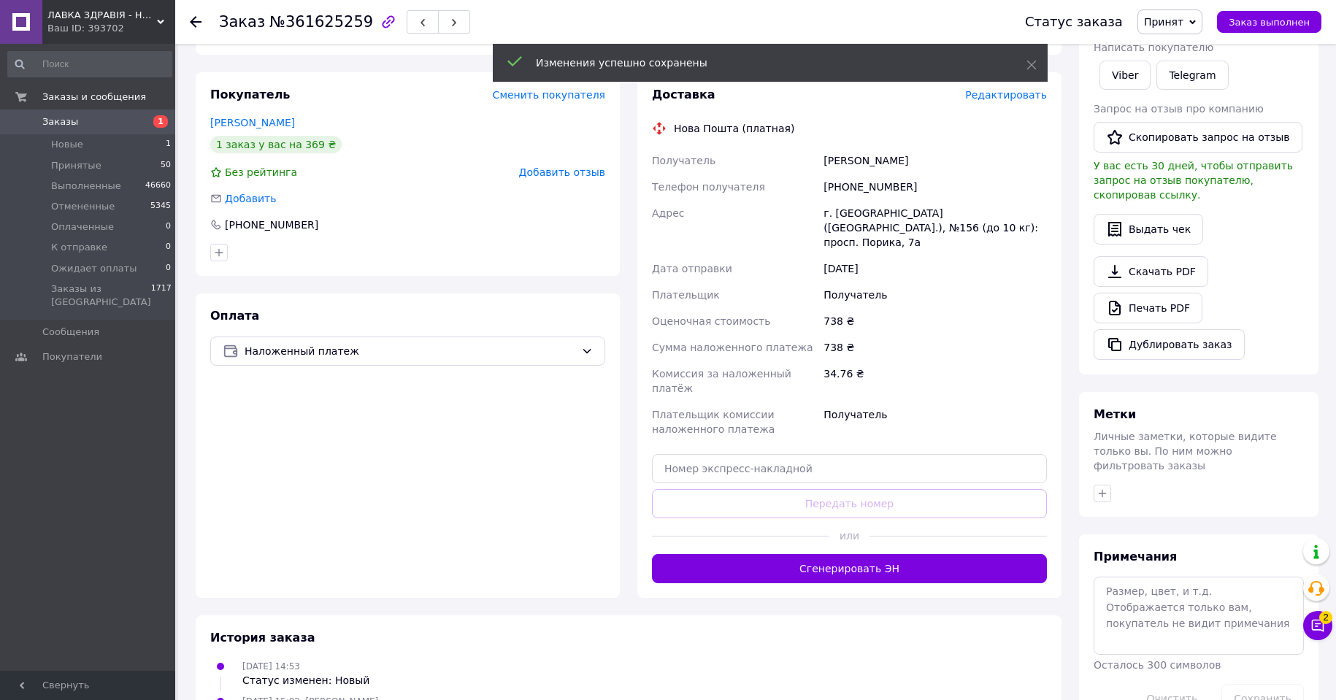
click at [874, 554] on button "Сгенерировать ЭН" at bounding box center [849, 568] width 395 height 29
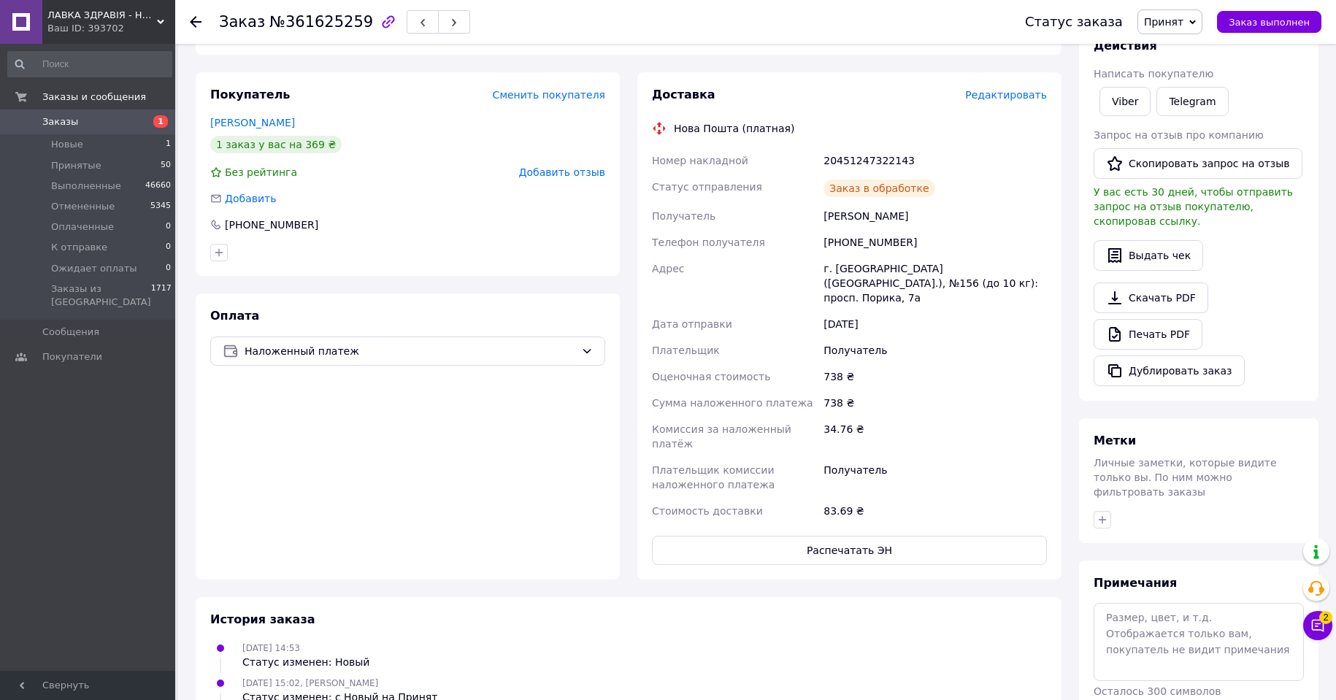
click at [876, 159] on div "20451247322143" at bounding box center [935, 160] width 229 height 26
copy div "20451247322143"
click at [1186, 14] on span "Принят" at bounding box center [1169, 21] width 65 height 25
click at [1180, 55] on li "Выполнен" at bounding box center [1188, 51] width 101 height 22
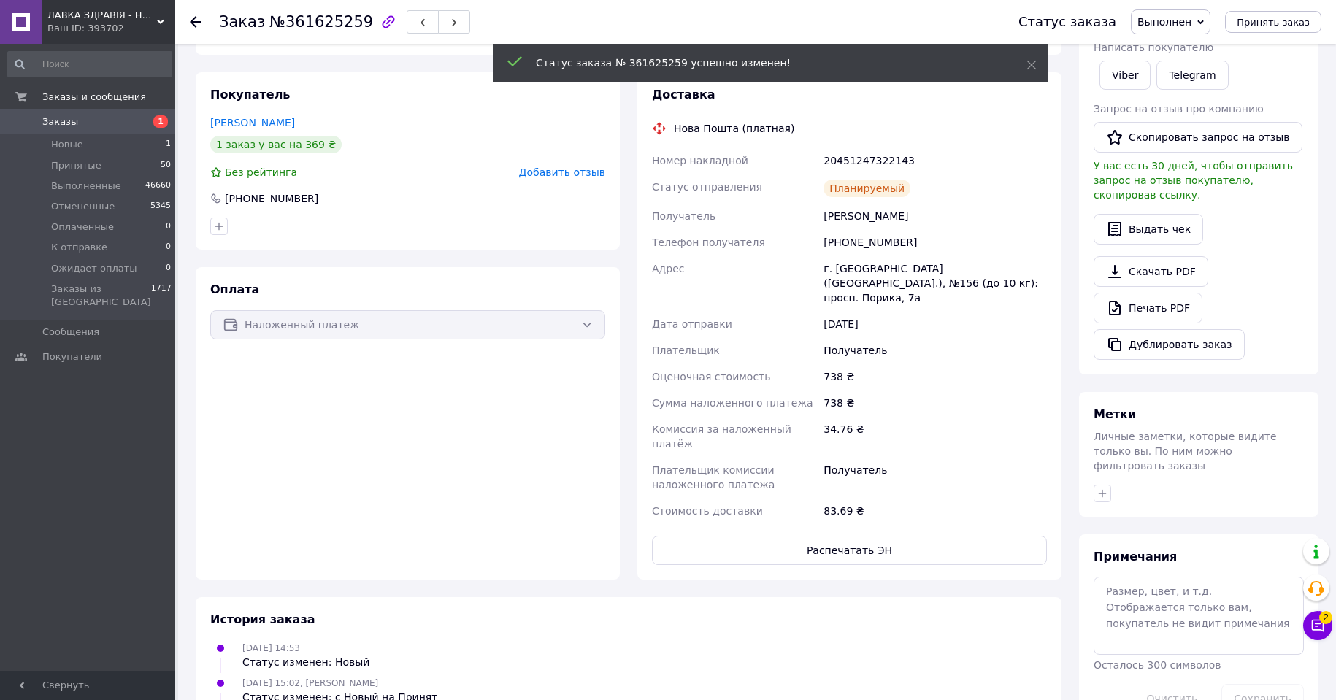
click at [195, 21] on use at bounding box center [196, 22] width 12 height 12
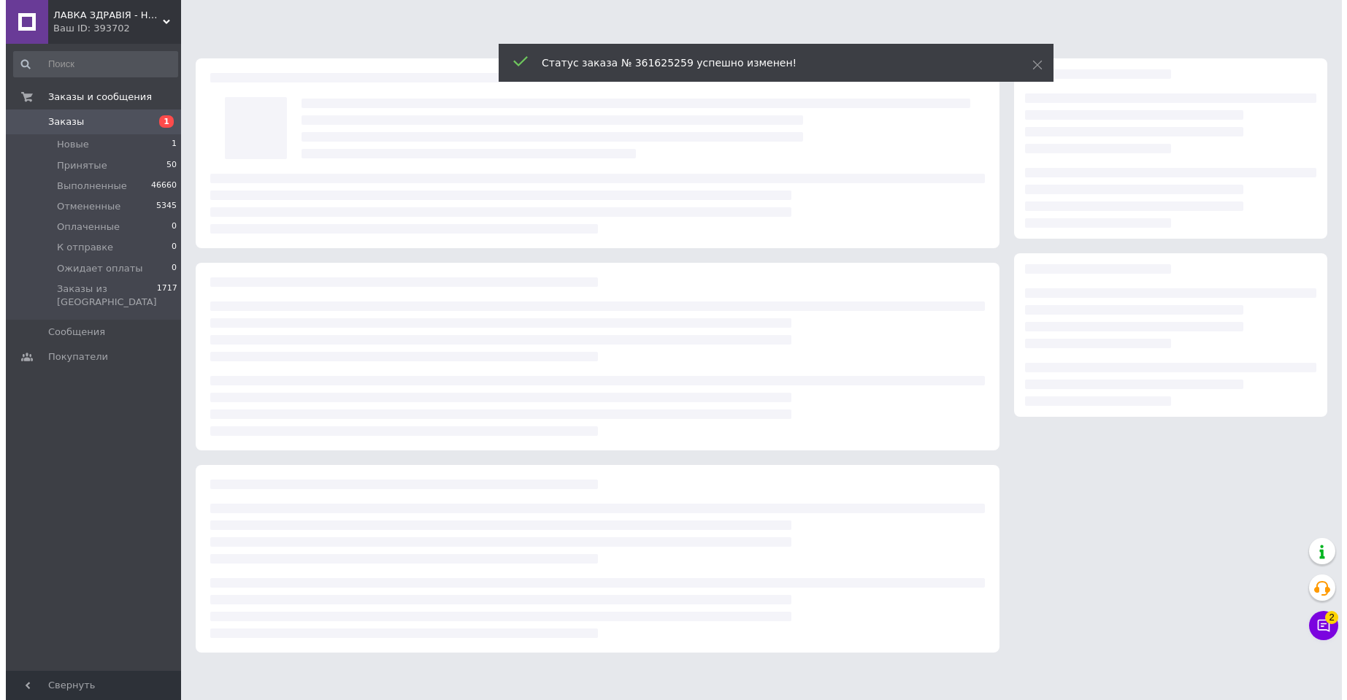
scroll to position [0, 0]
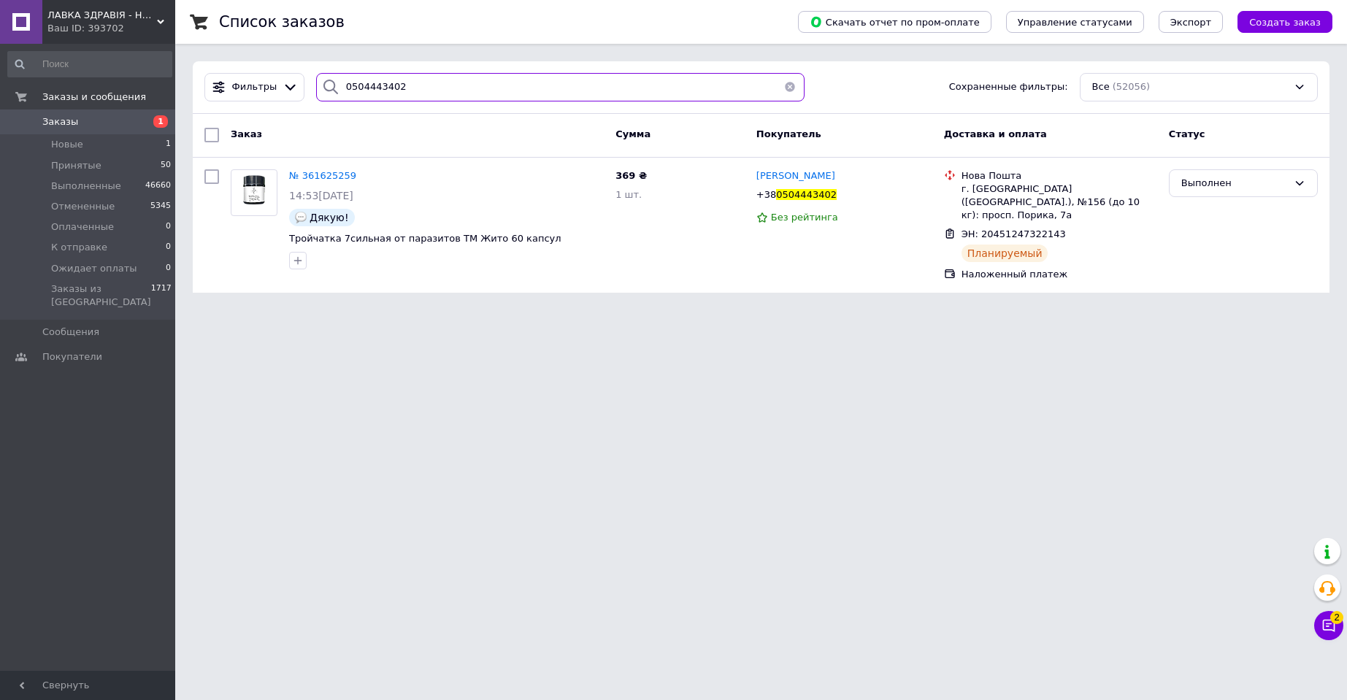
click at [366, 80] on input "0504443402" at bounding box center [560, 87] width 488 height 28
paste input "361616886"
type input "361616886"
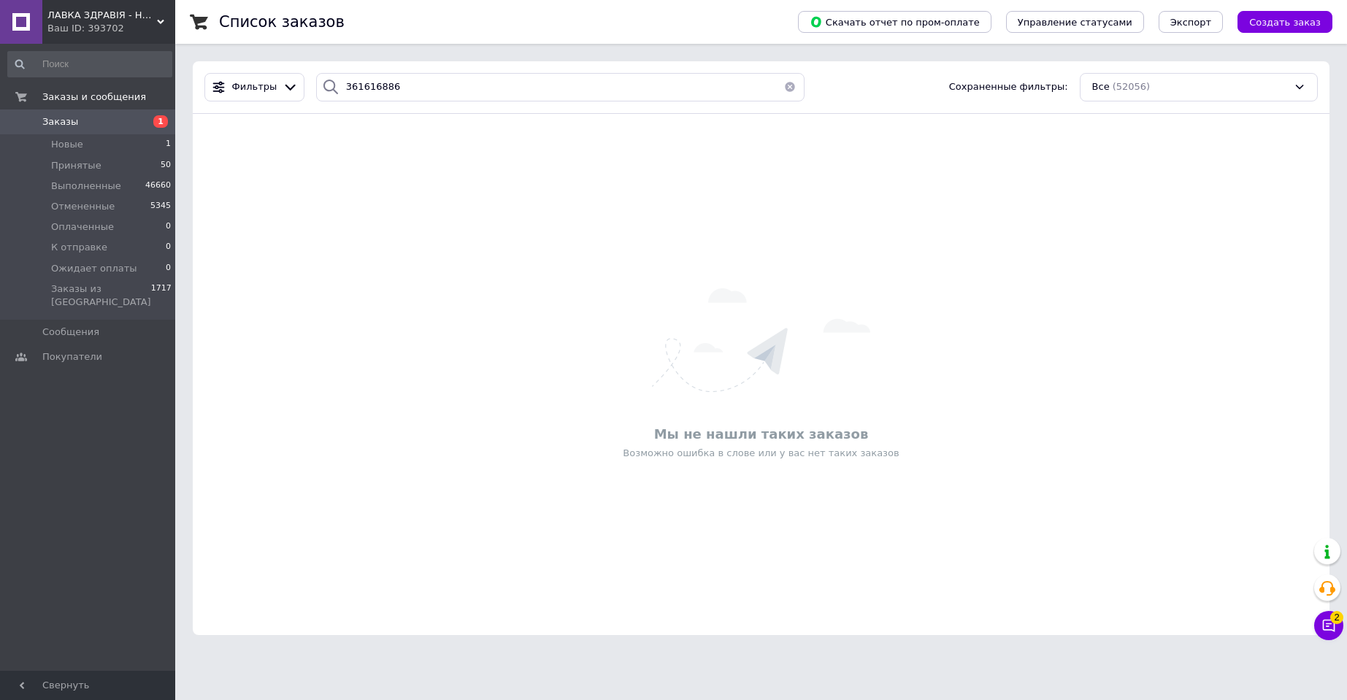
click at [101, 21] on span "ЛАВКА ЗДРАВІЯ - НАТУРАЛЬНА ПРОДУКЦІЯ ДЛЯ ЗДОРОВ'Я ТА КРАСИ!" at bounding box center [102, 15] width 110 height 13
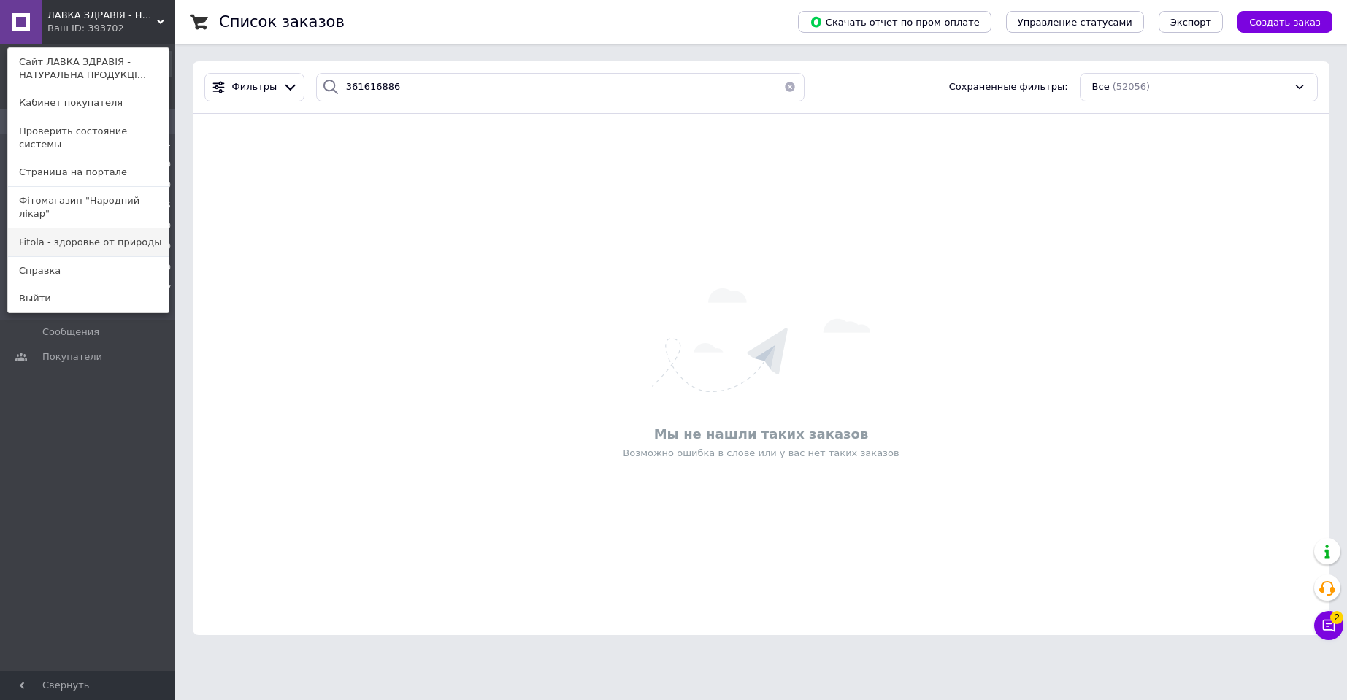
click at [58, 229] on link "Fitola - здоровье от природы" at bounding box center [88, 243] width 161 height 28
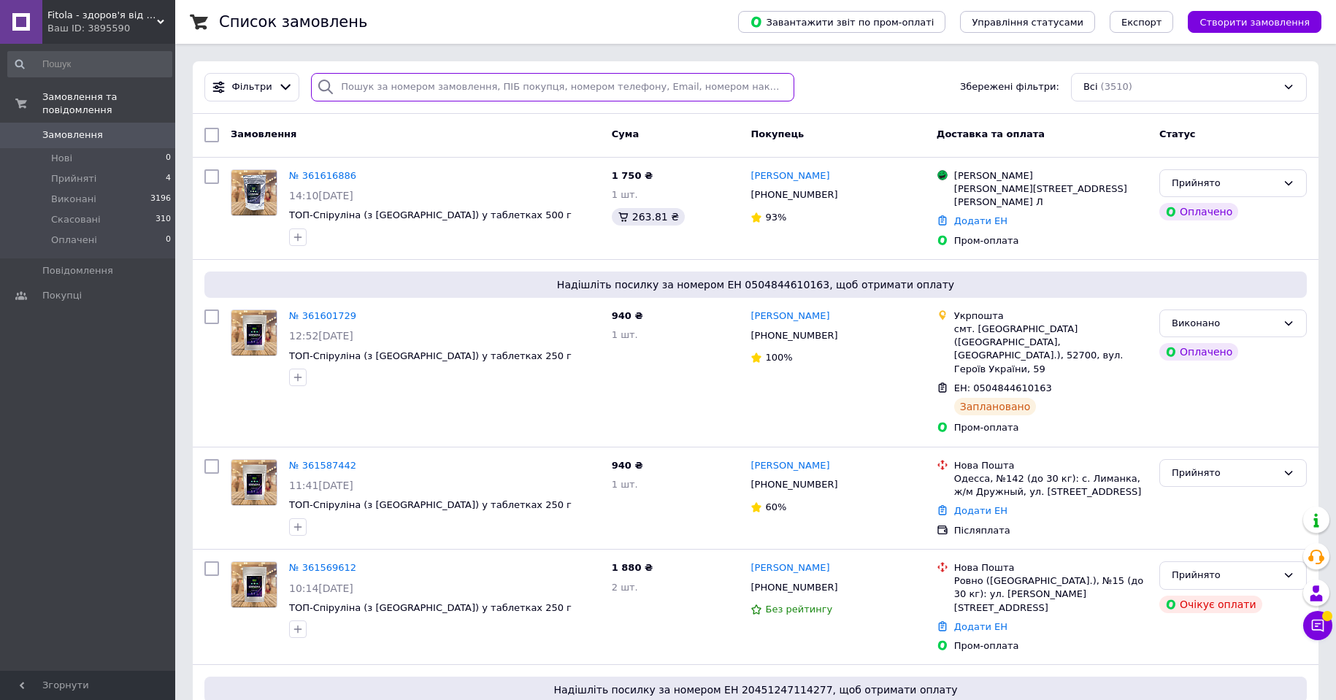
click at [356, 91] on input "search" at bounding box center [552, 87] width 483 height 28
paste input "361616886"
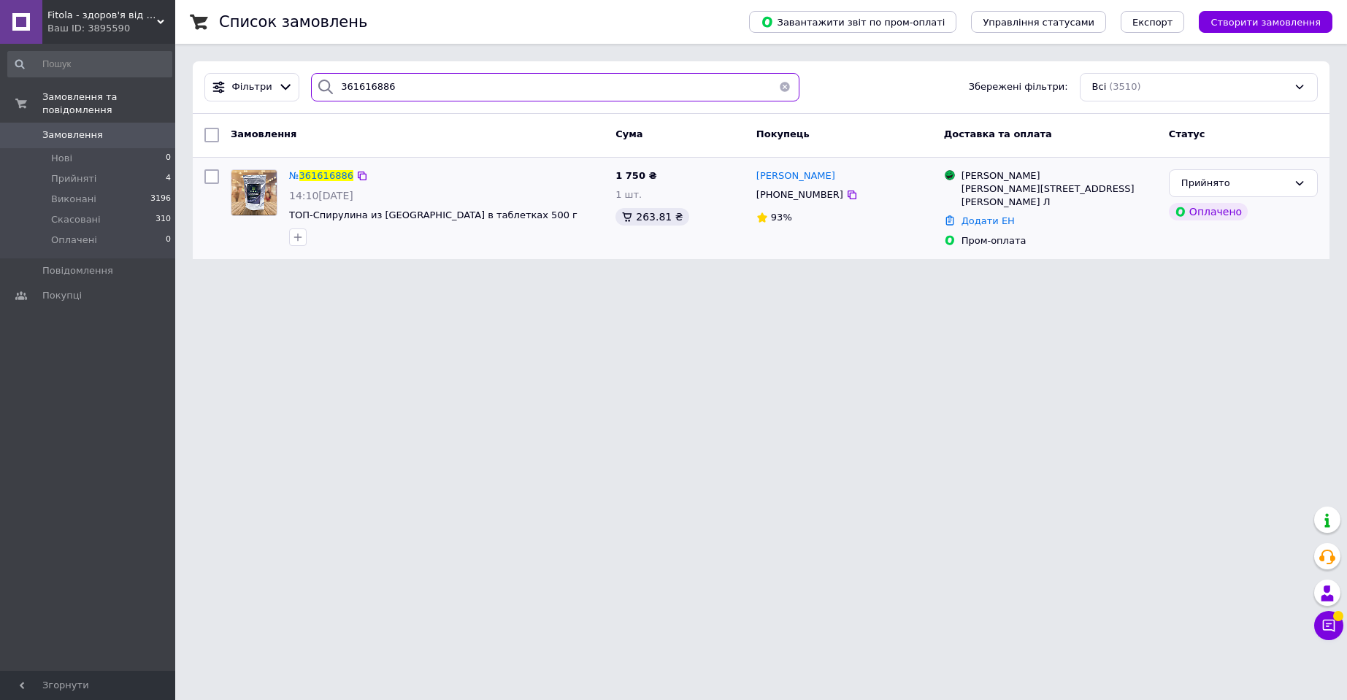
type input "361616886"
click at [256, 189] on img at bounding box center [253, 192] width 45 height 45
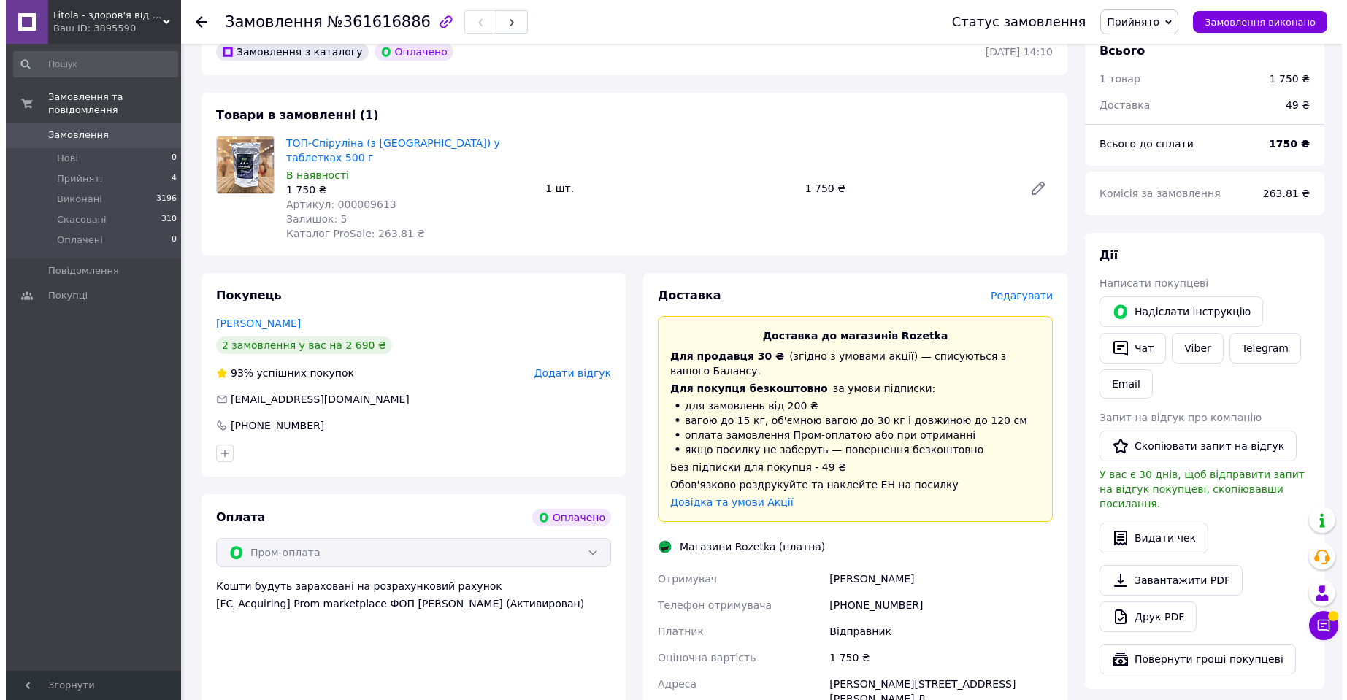
scroll to position [146, 0]
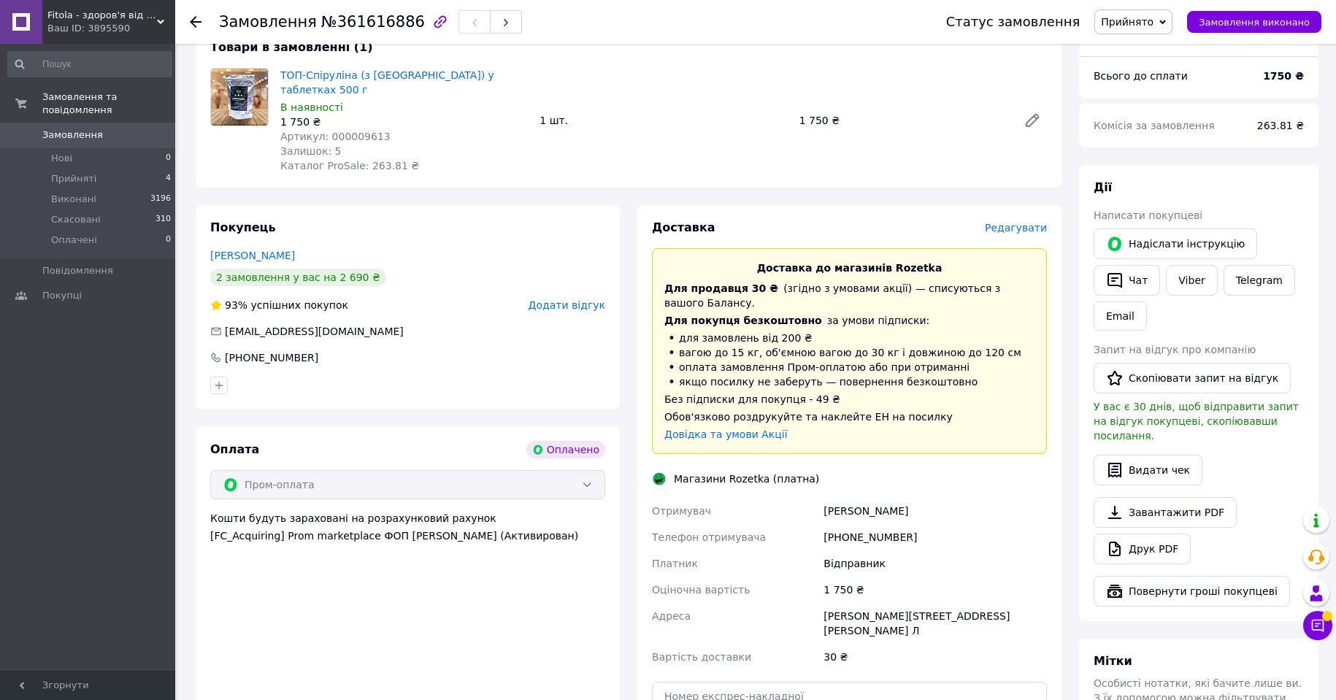
click at [1010, 222] on span "Редагувати" at bounding box center [1016, 228] width 62 height 12
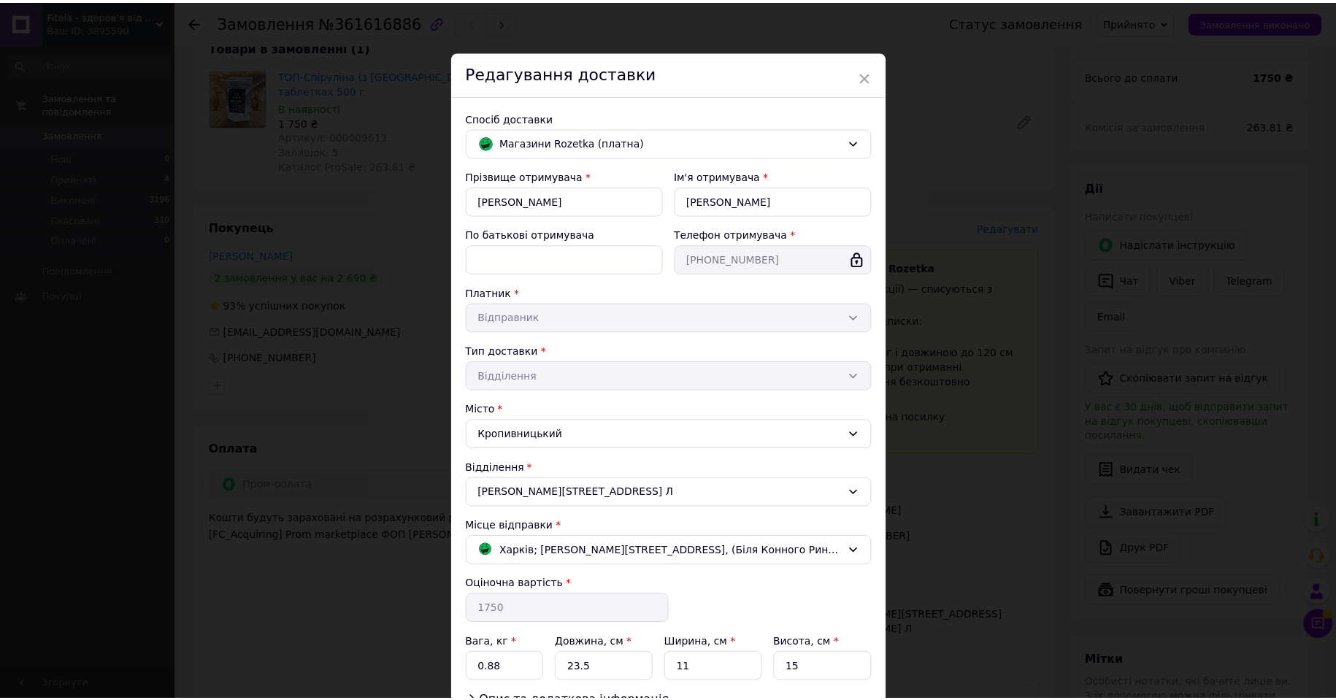
scroll to position [120, 0]
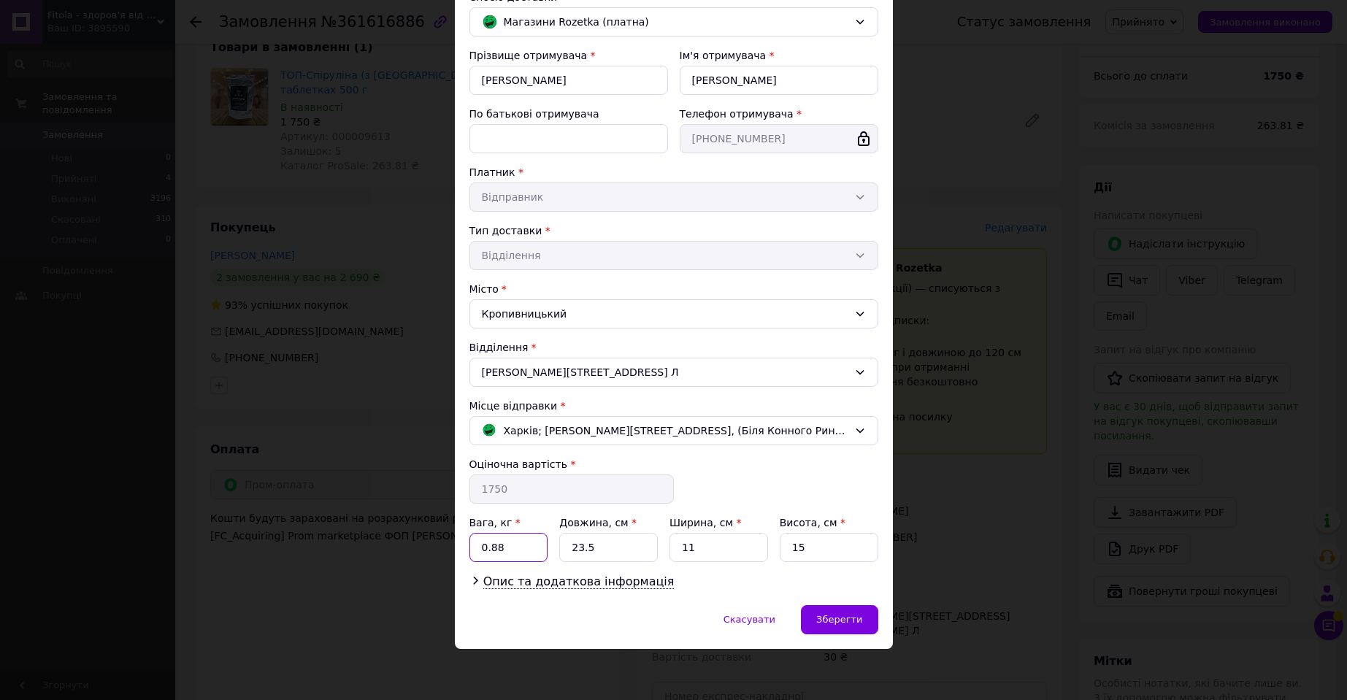
click at [511, 546] on input "0.88" at bounding box center [508, 547] width 79 height 29
type input "0.64"
type input "27"
type input "11"
click at [850, 620] on span "Зберегти" at bounding box center [839, 619] width 46 height 11
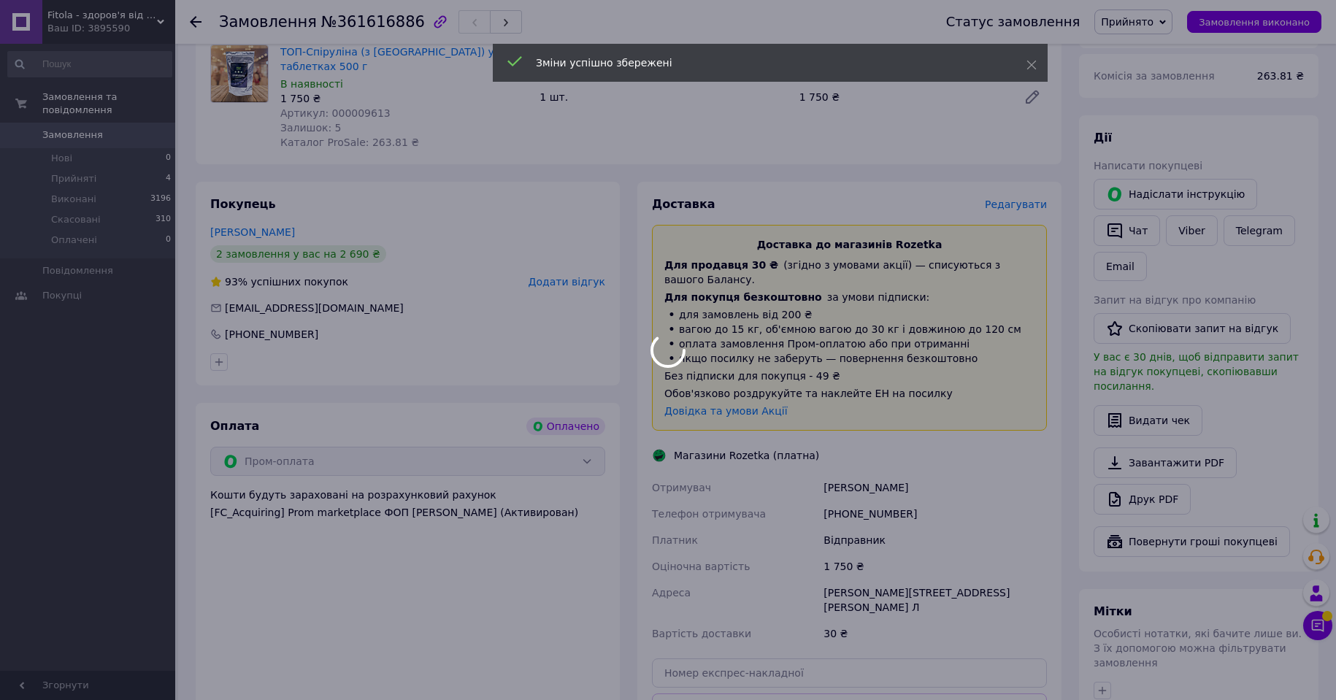
scroll to position [365, 0]
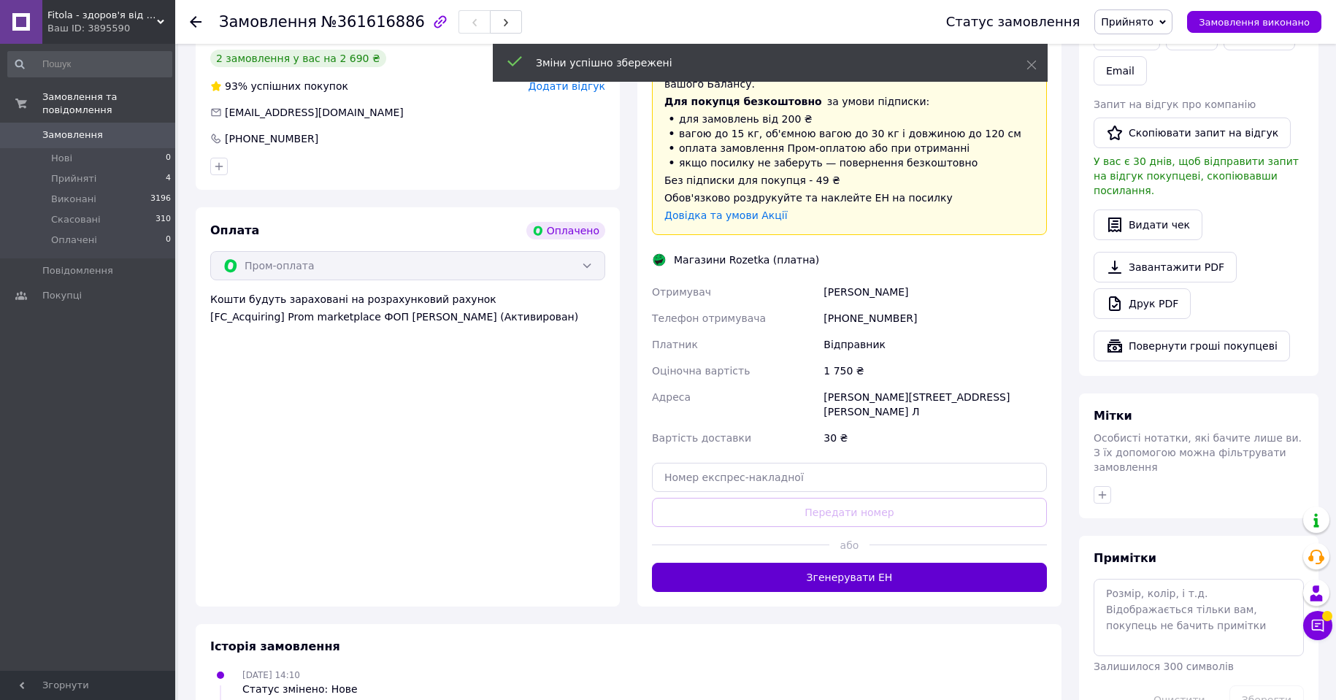
click at [856, 563] on button "Згенерувати ЕН" at bounding box center [849, 577] width 395 height 29
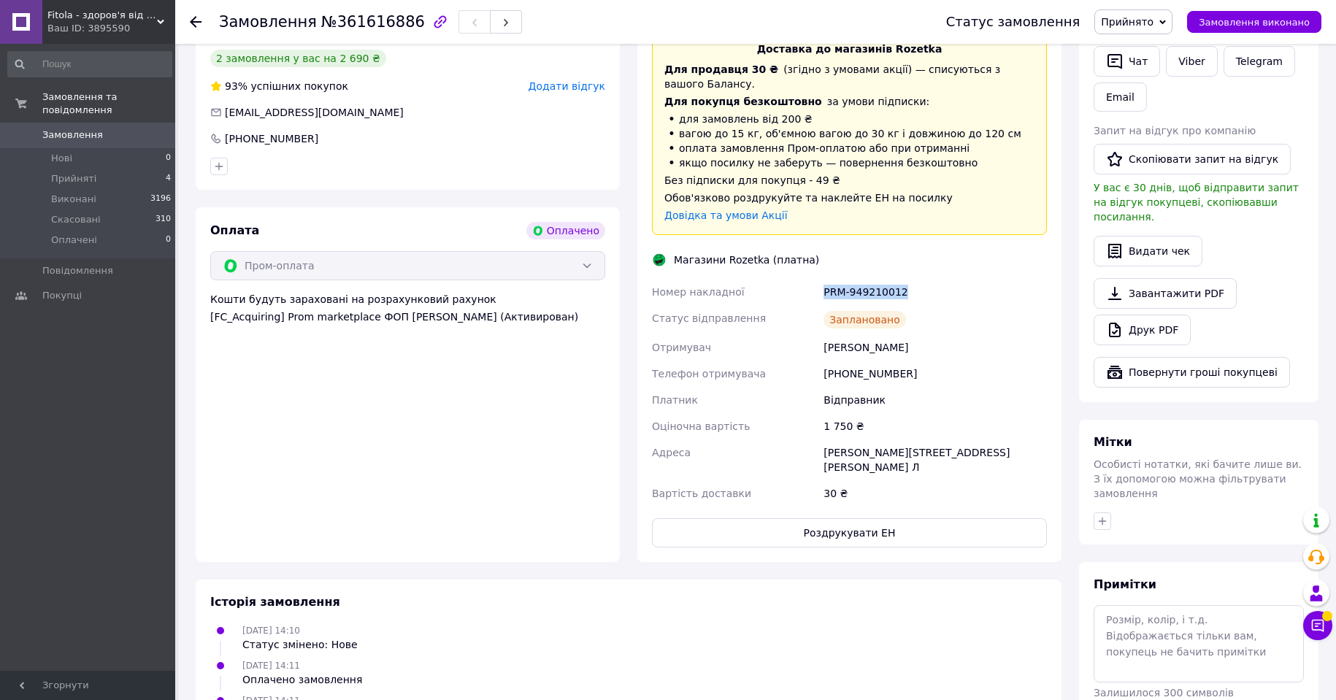
drag, startPoint x: 821, startPoint y: 261, endPoint x: 934, endPoint y: 261, distance: 113.2
click at [934, 279] on div "PRM-949210012" at bounding box center [935, 292] width 229 height 26
copy div "PRM-949210012"
click at [1147, 12] on span "Прийнято" at bounding box center [1133, 21] width 78 height 25
click at [1148, 45] on li "Виконано" at bounding box center [1133, 51] width 77 height 22
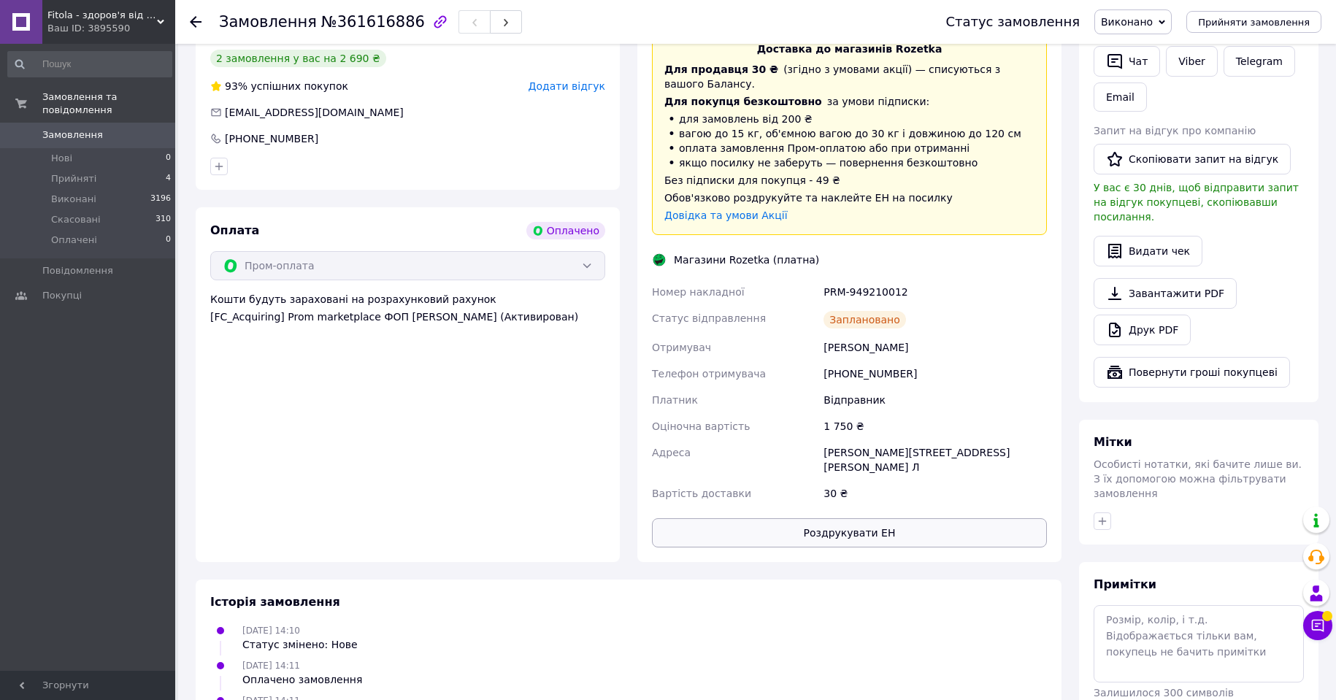
click at [855, 518] on button "Роздрукувати ЕН" at bounding box center [849, 532] width 395 height 29
click at [194, 19] on use at bounding box center [196, 22] width 12 height 12
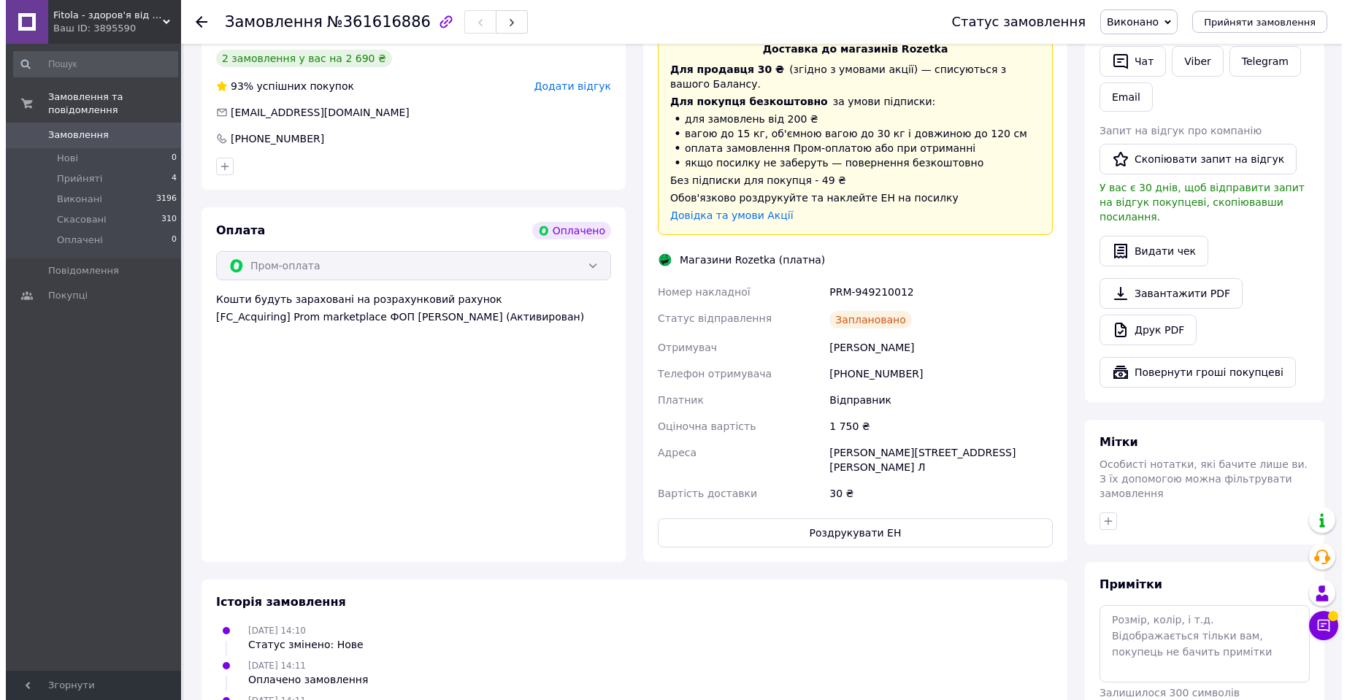
scroll to position [0, 0]
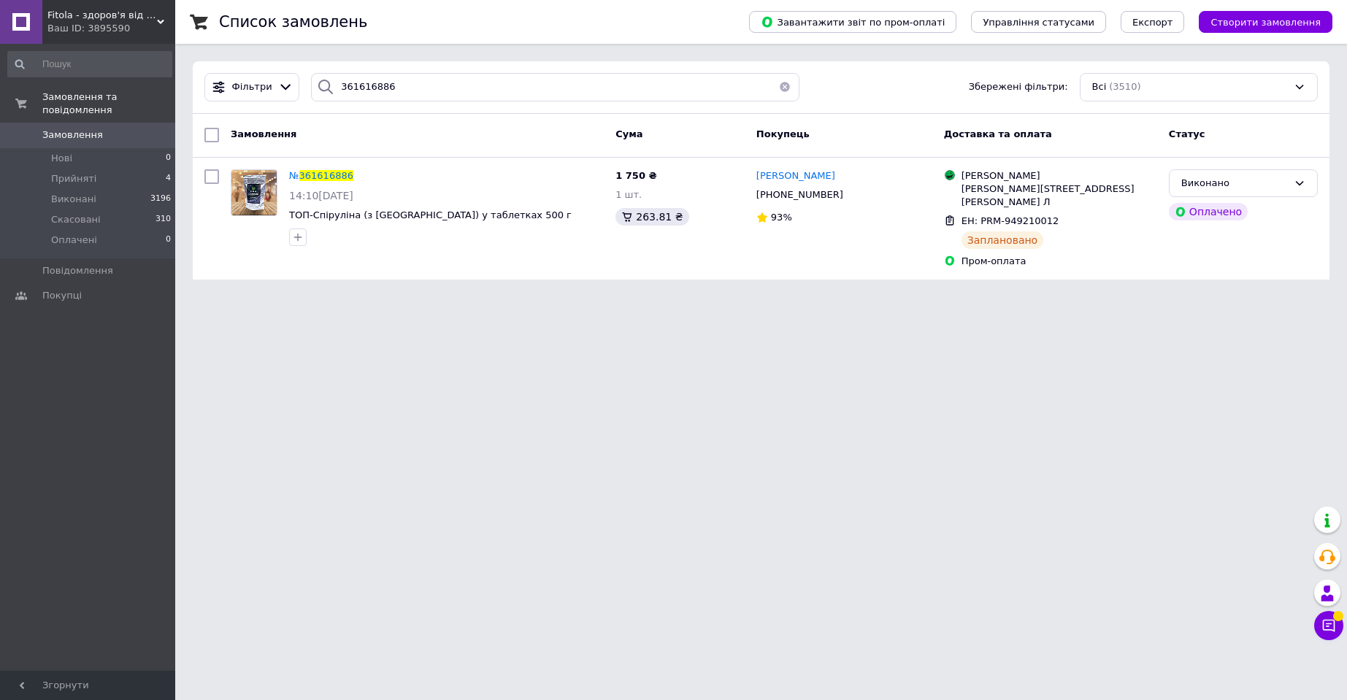
click at [143, 23] on div "Ваш ID: 3895590" at bounding box center [111, 28] width 128 height 13
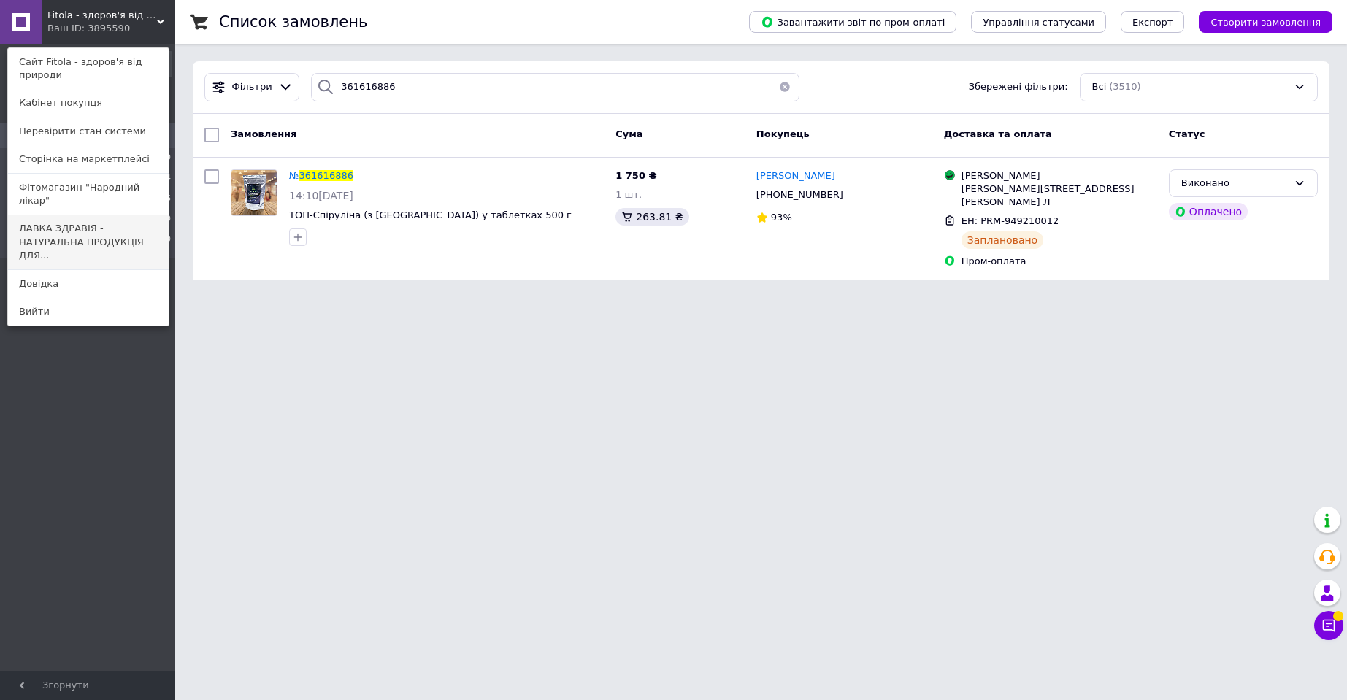
click at [111, 226] on link "ЛАВКА ЗДРАВІЯ - НАТУРАЛЬНА ПРОДУКЦІЯ ДЛЯ..." at bounding box center [88, 242] width 161 height 55
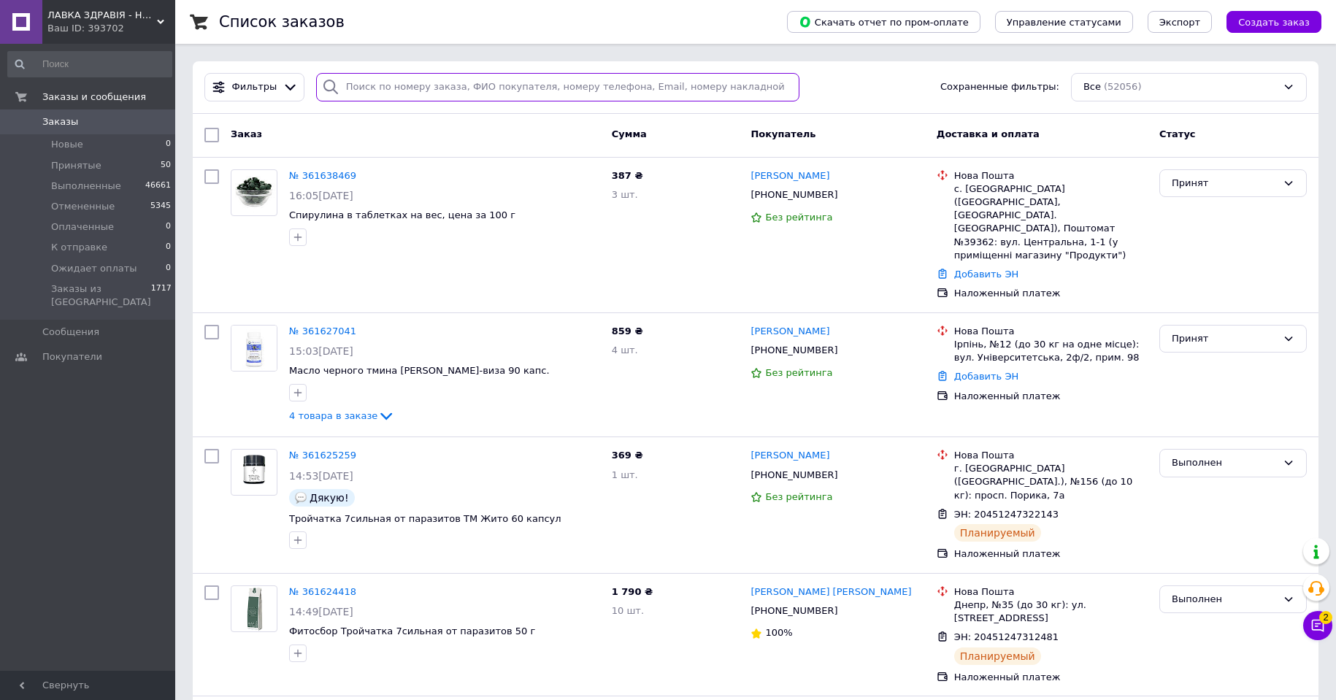
click at [355, 81] on input "search" at bounding box center [557, 87] width 483 height 28
paste input "0665401205"
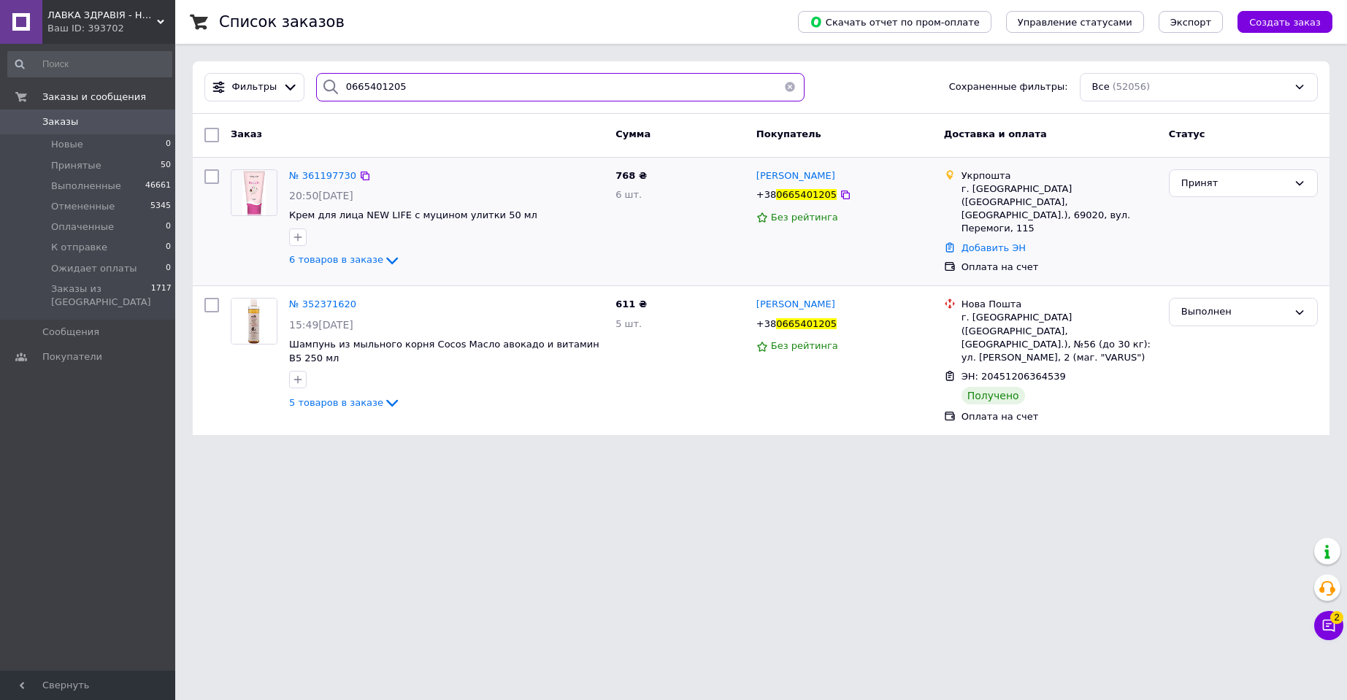
type input "0665401205"
click at [256, 198] on img at bounding box center [254, 192] width 24 height 45
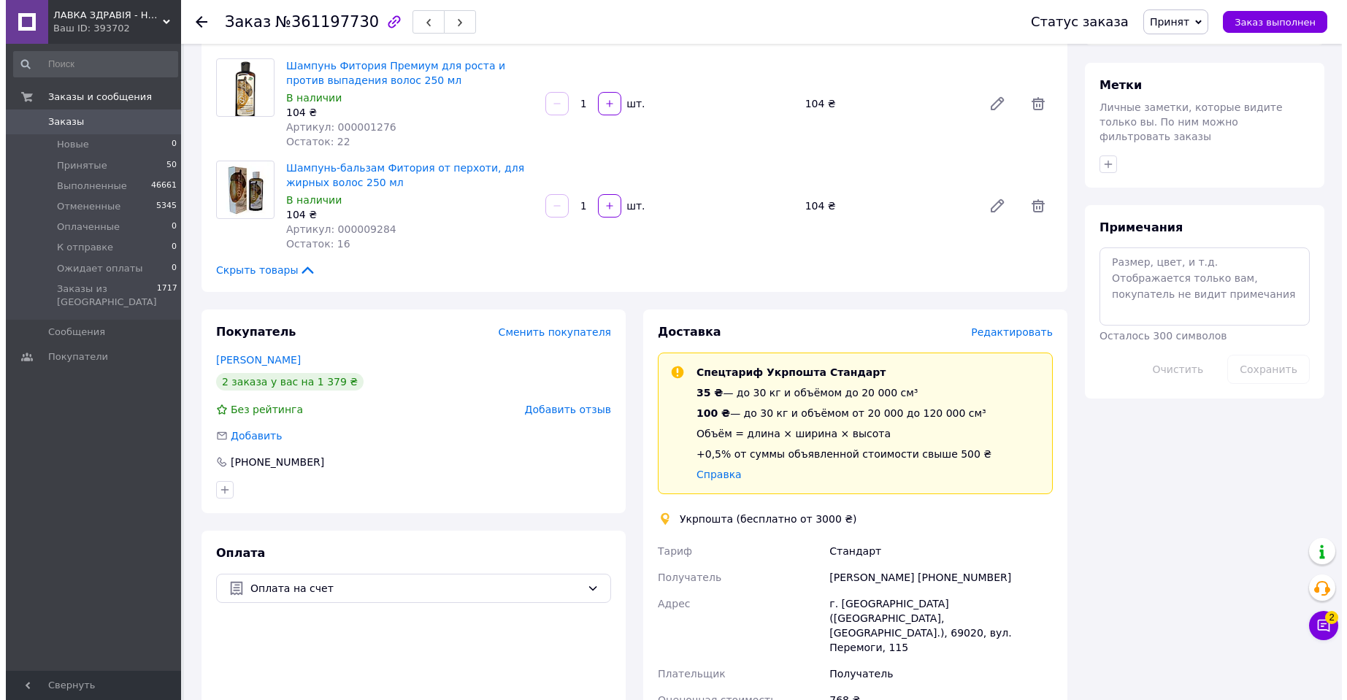
scroll to position [584, 0]
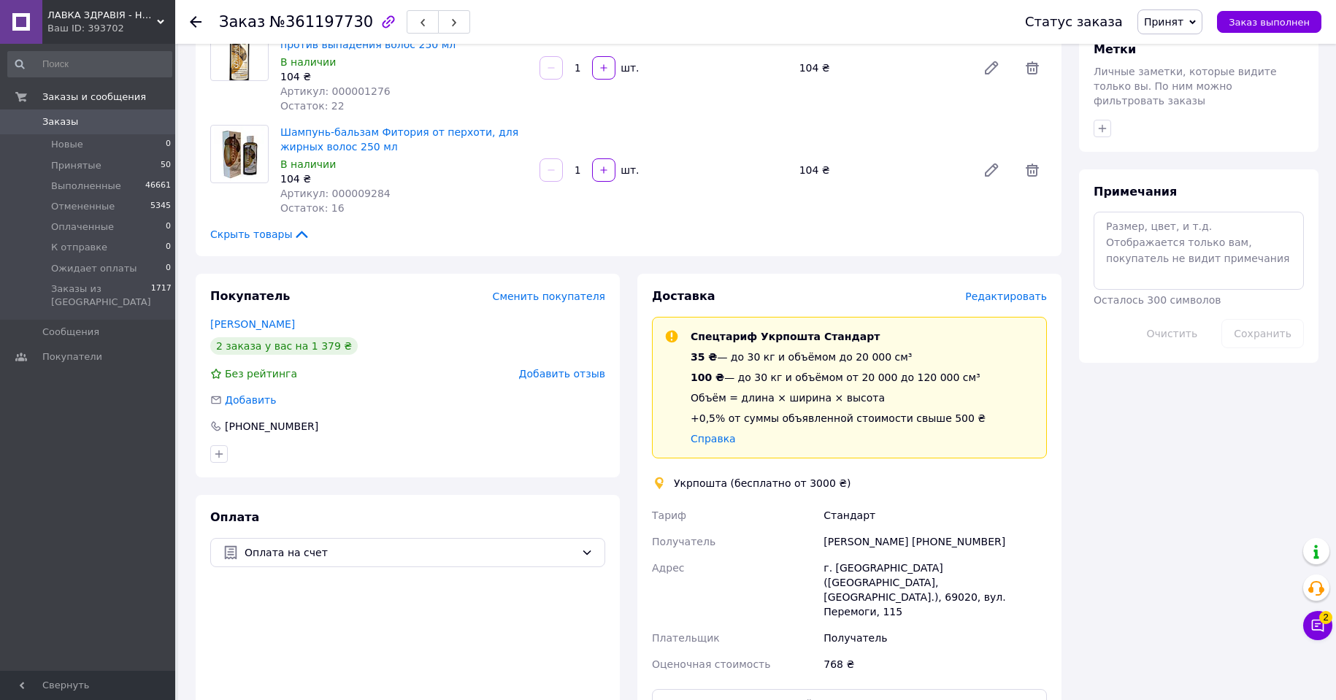
click at [1021, 291] on span "Редактировать" at bounding box center [1006, 297] width 82 height 12
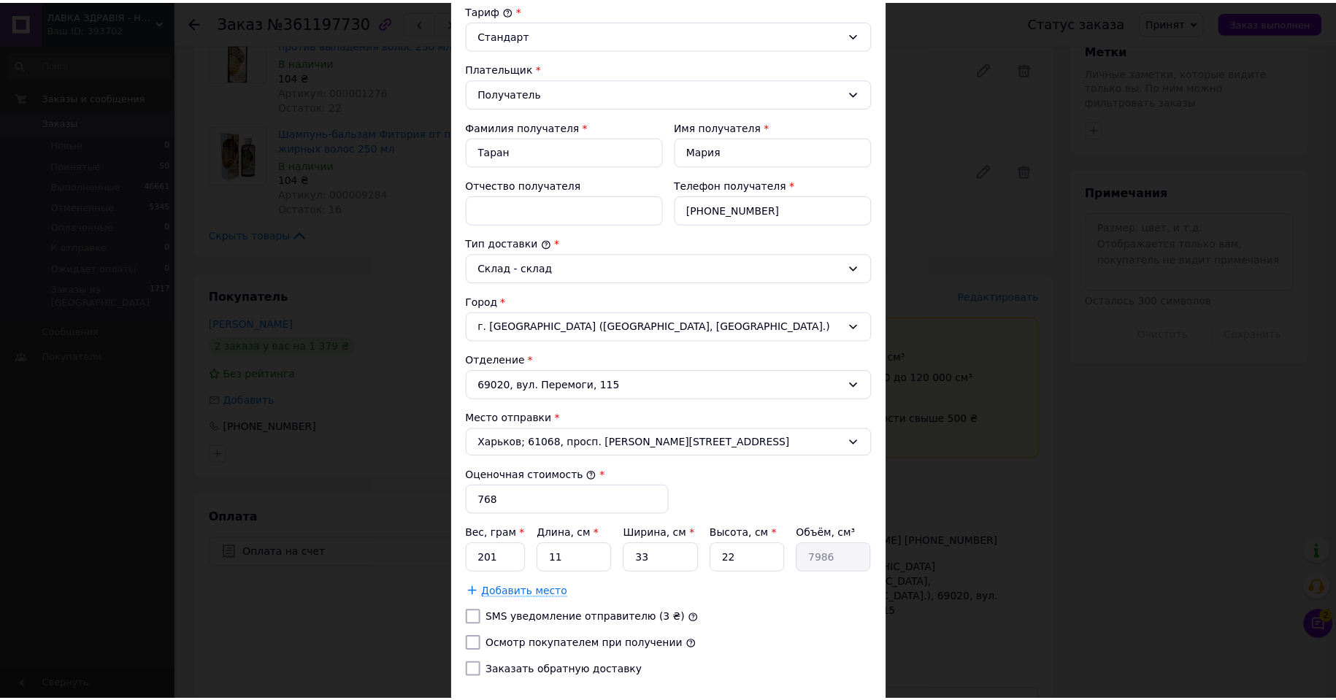
scroll to position [266, 0]
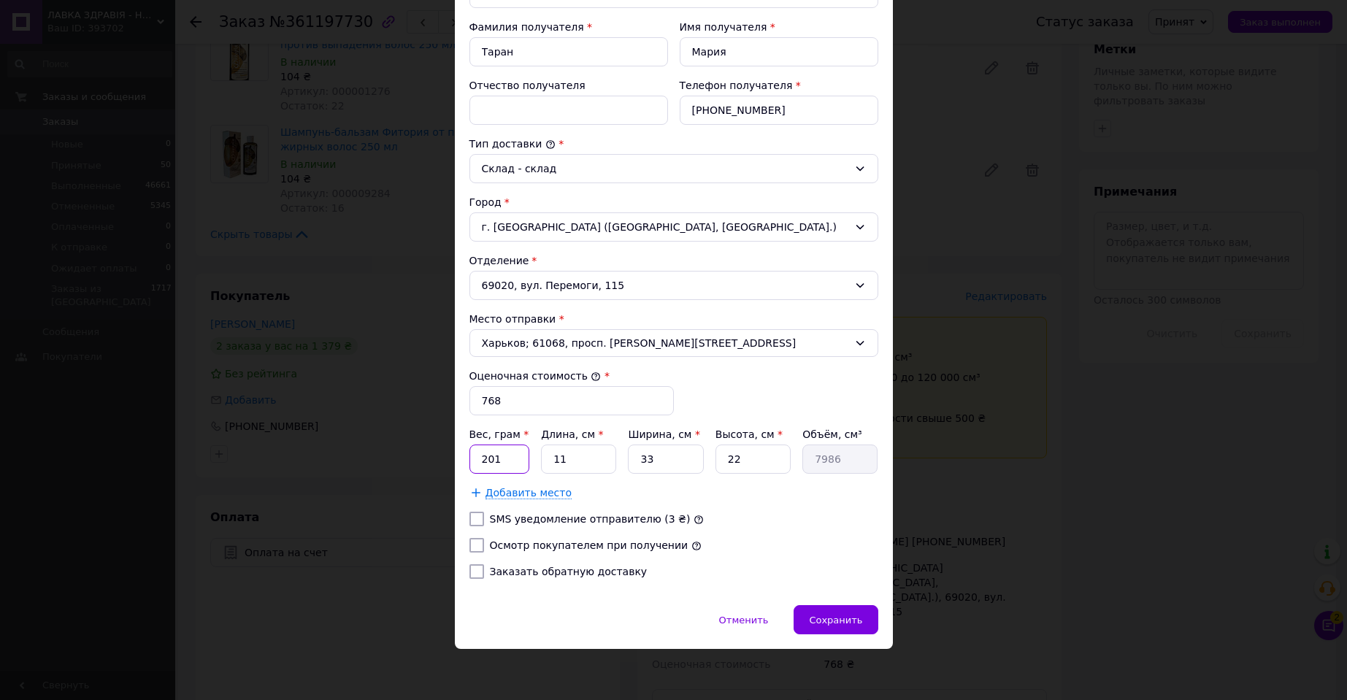
click at [502, 463] on input "201" at bounding box center [499, 459] width 61 height 29
type input "1280"
type input "2"
type input "1452"
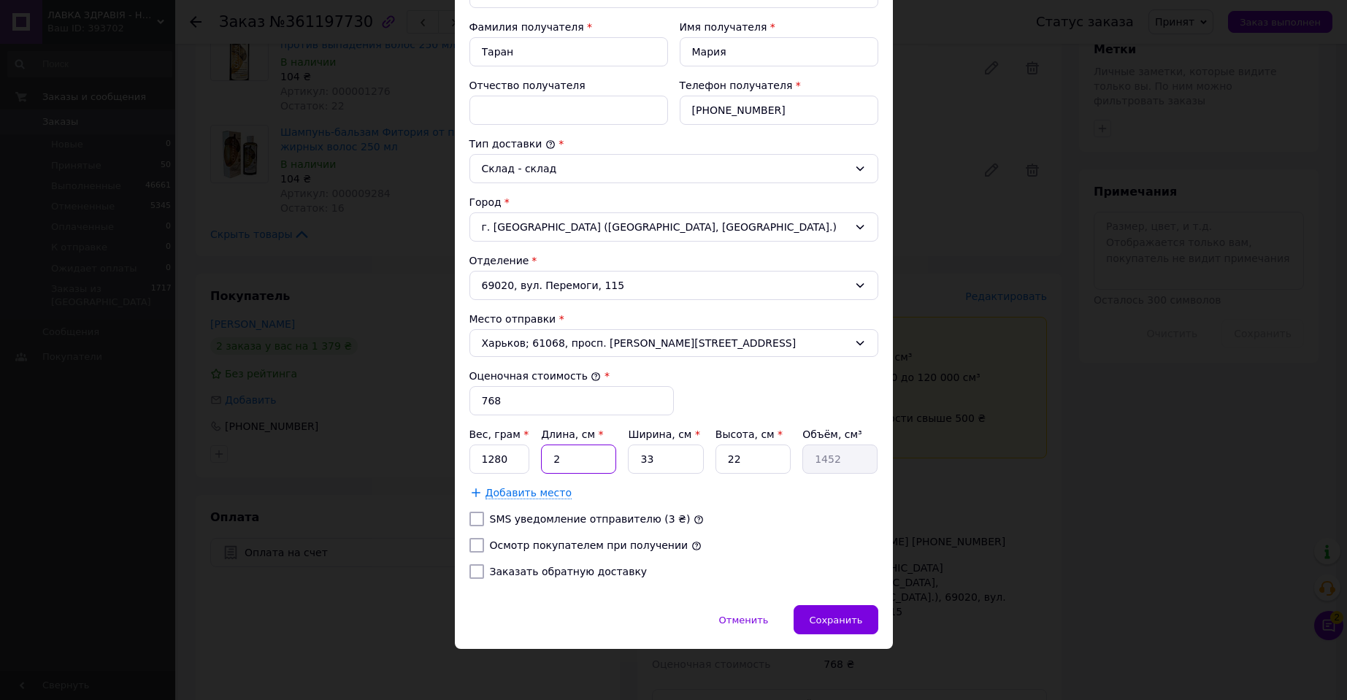
type input "21"
type input "15246"
type input "21"
type input "1"
type input "462"
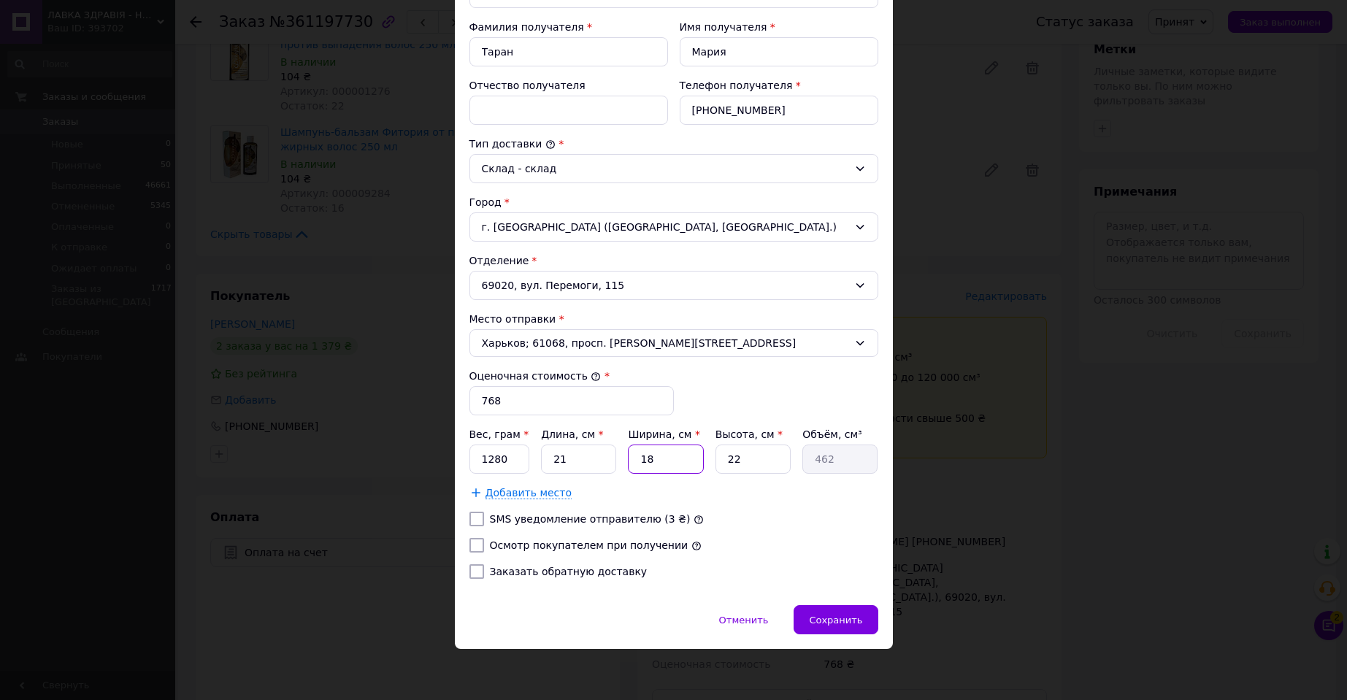
type input "18"
type input "8316"
type input "1"
type input "378"
type input "12"
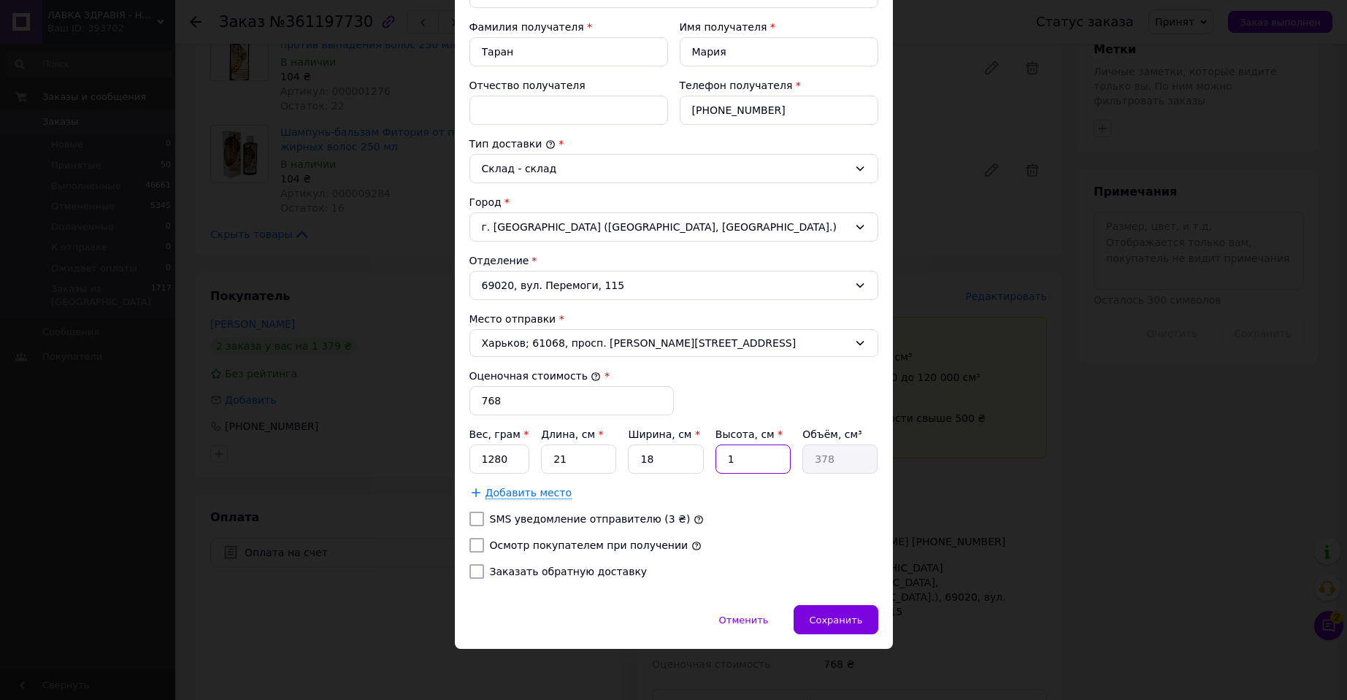
type input "4536"
type input "12"
click at [472, 545] on input "Осмотр покупателем при получении" at bounding box center [476, 545] width 15 height 15
checkbox input "true"
click at [875, 626] on div "Сохранить" at bounding box center [836, 619] width 84 height 29
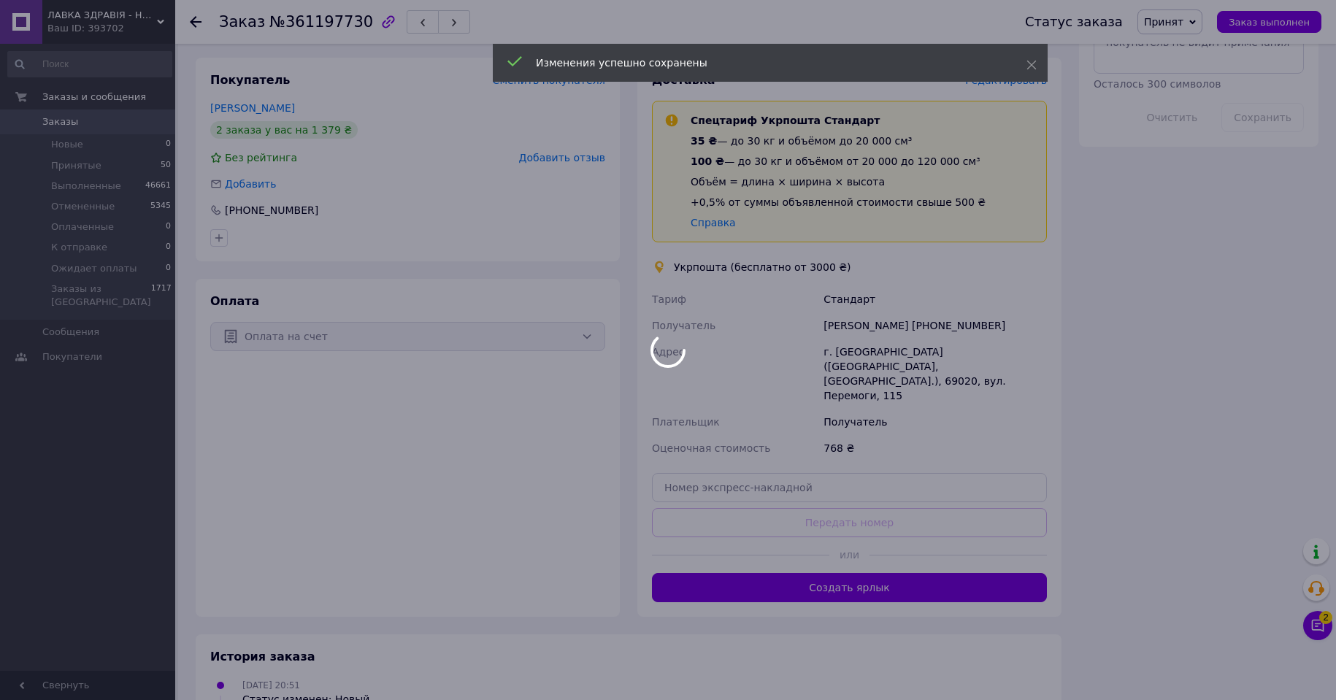
scroll to position [803, 0]
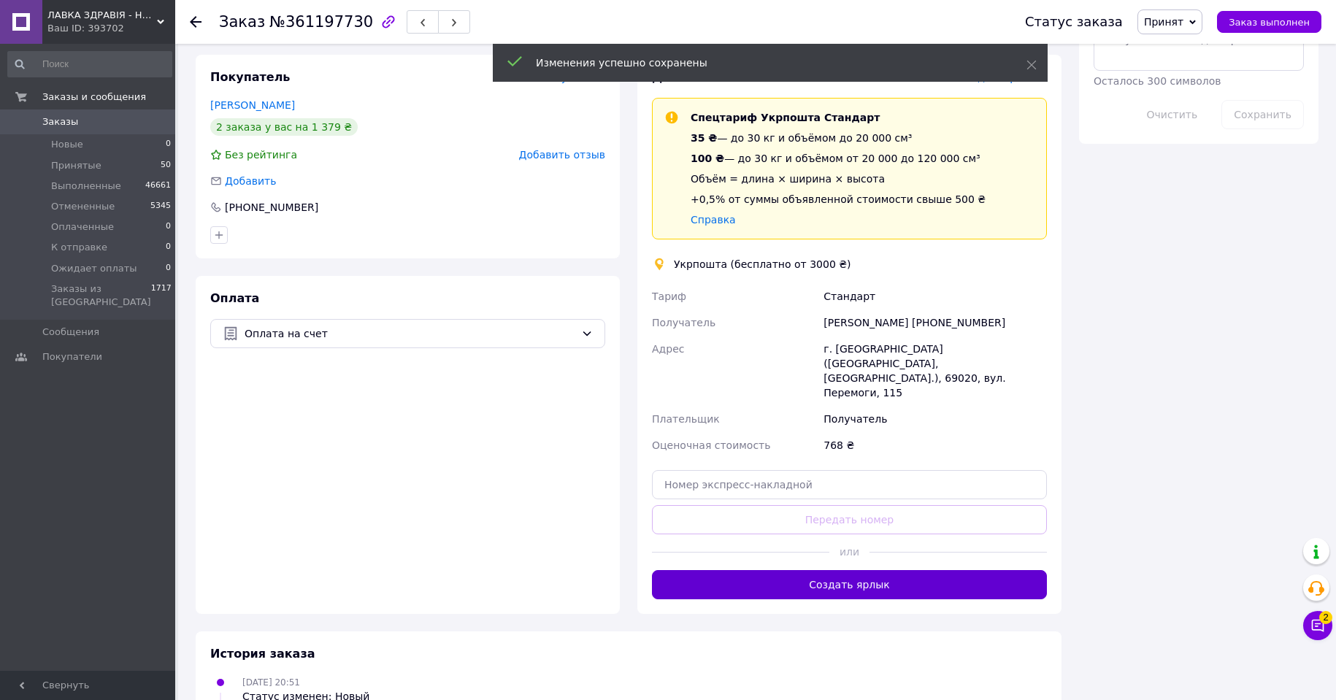
click at [877, 570] on button "Создать ярлык" at bounding box center [849, 584] width 395 height 29
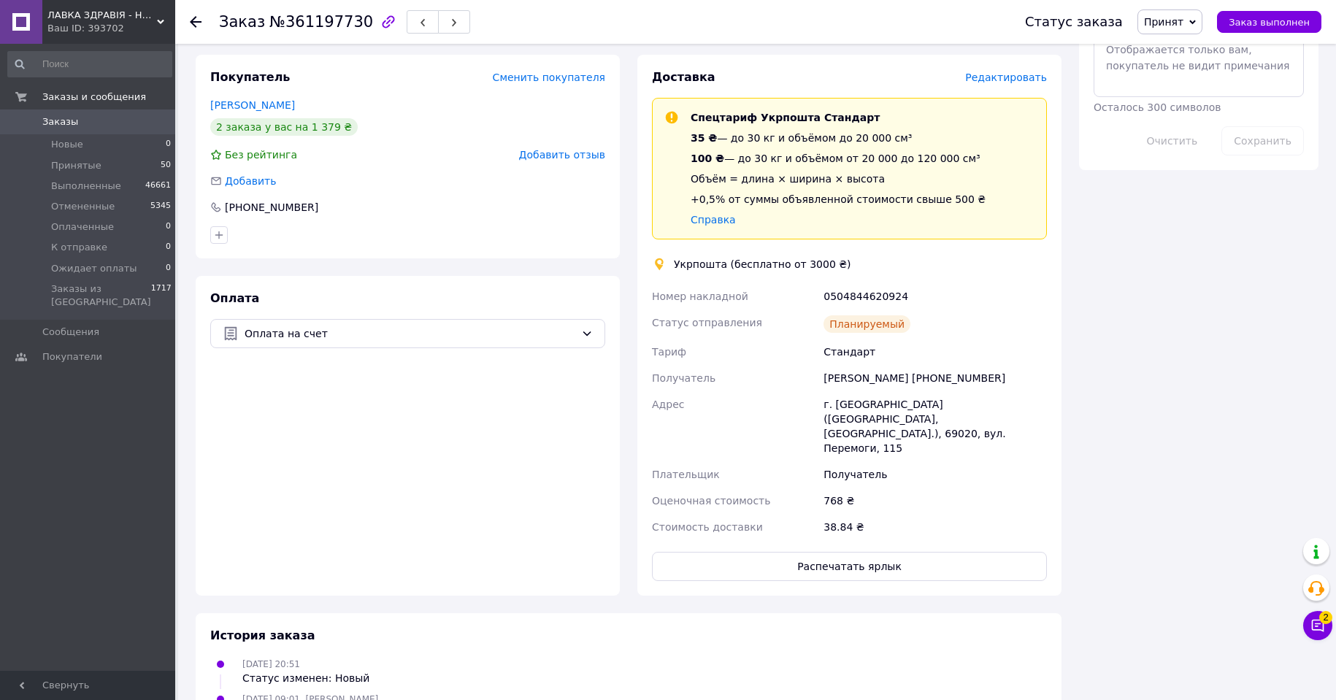
click at [840, 283] on div "0504844620924" at bounding box center [935, 296] width 229 height 26
copy div "0504844620924"
click at [1196, 20] on icon at bounding box center [1192, 22] width 7 height 7
click at [1191, 48] on li "Выполнен" at bounding box center [1188, 51] width 101 height 22
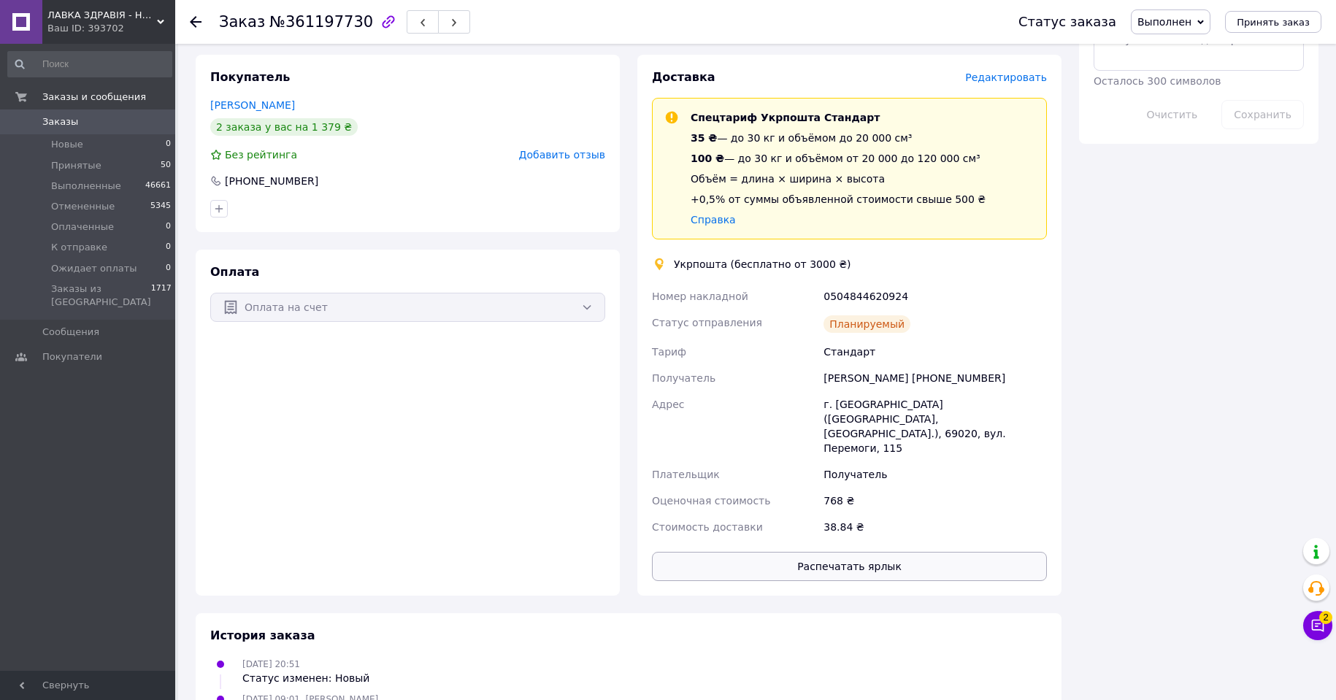
click at [875, 552] on button "Распечатать ярлык" at bounding box center [849, 566] width 395 height 29
click at [194, 23] on use at bounding box center [196, 22] width 12 height 12
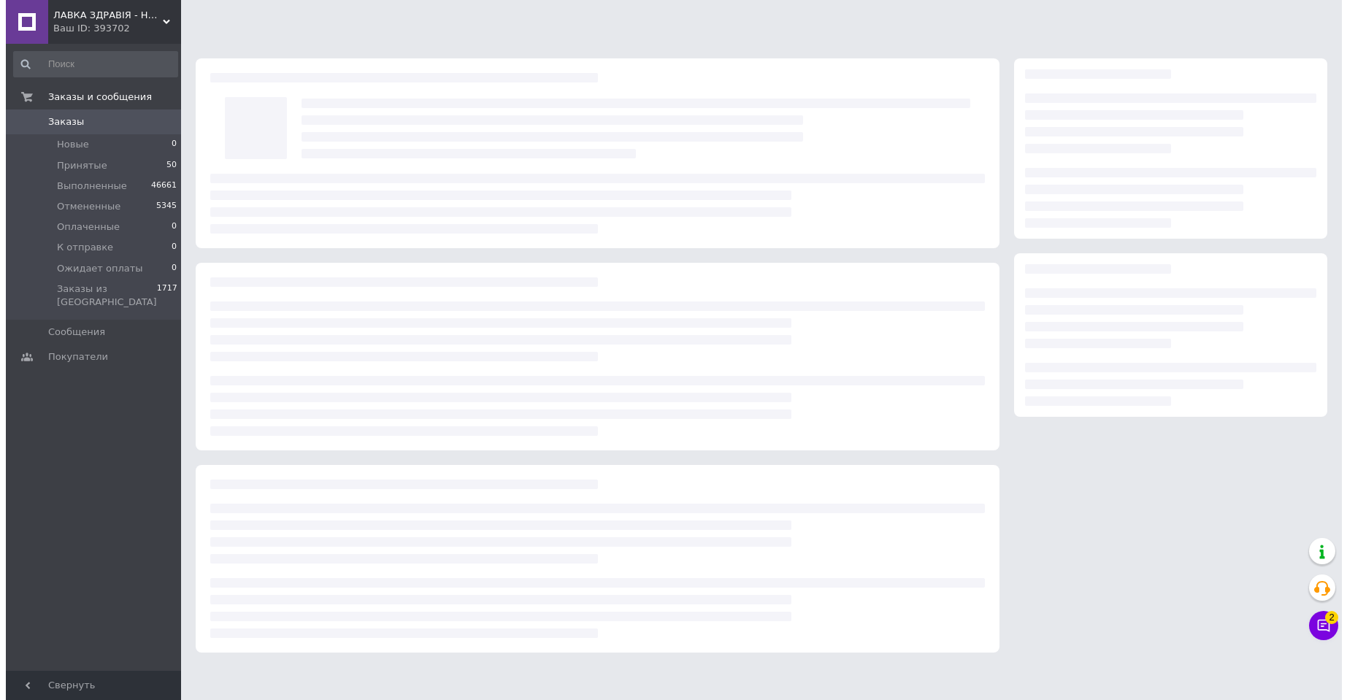
scroll to position [0, 0]
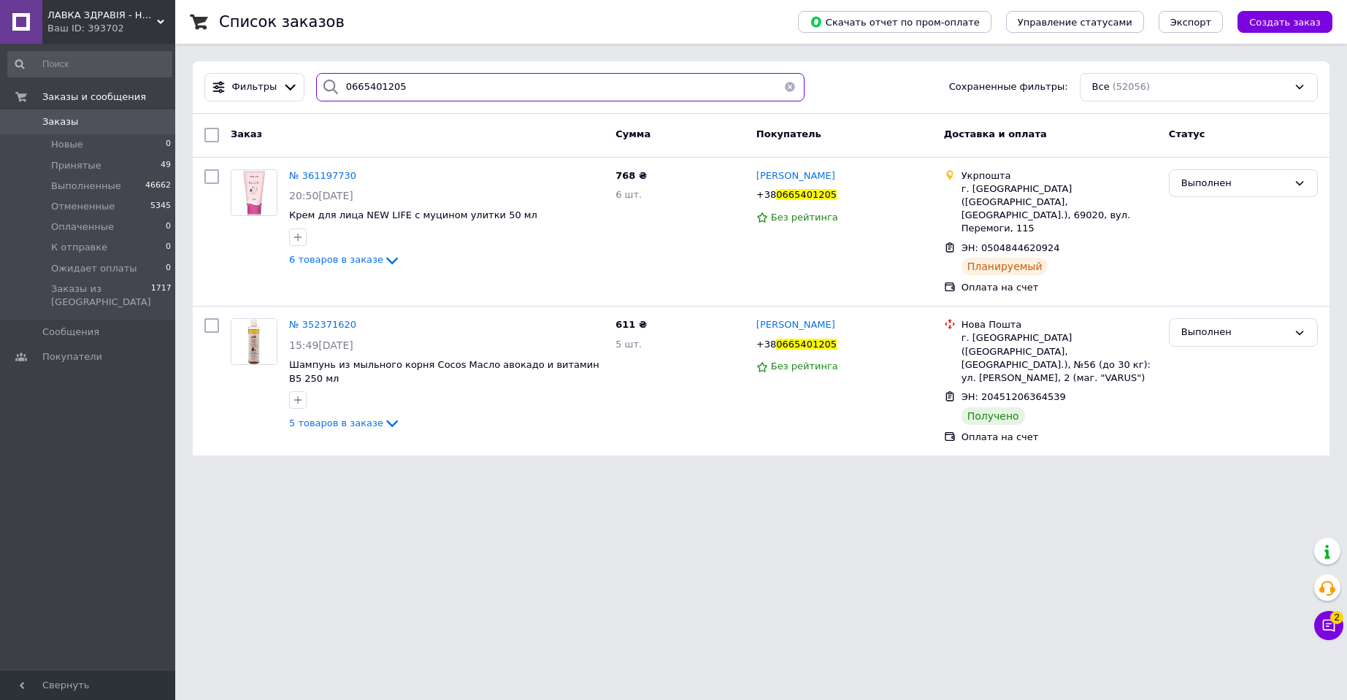
click at [368, 81] on input "0665401205" at bounding box center [560, 87] width 488 height 28
paste input "4426813"
type input "0664426813"
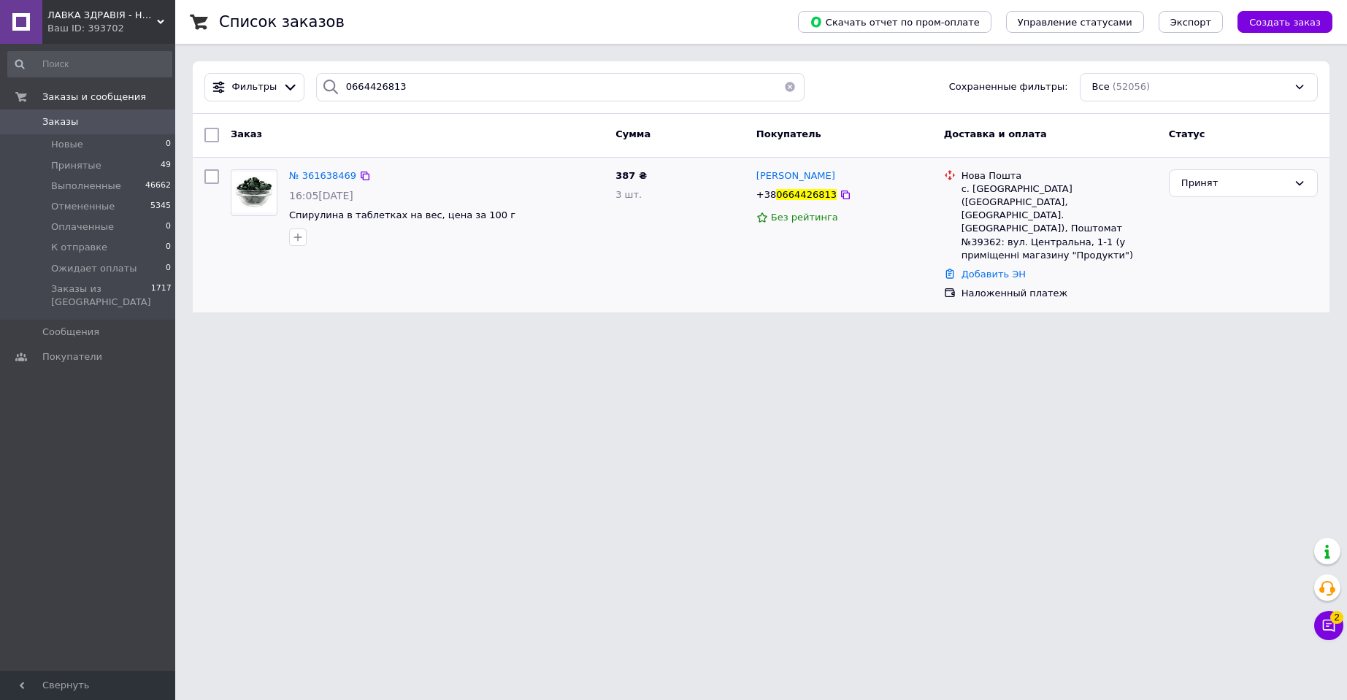
click at [256, 191] on img at bounding box center [253, 192] width 45 height 40
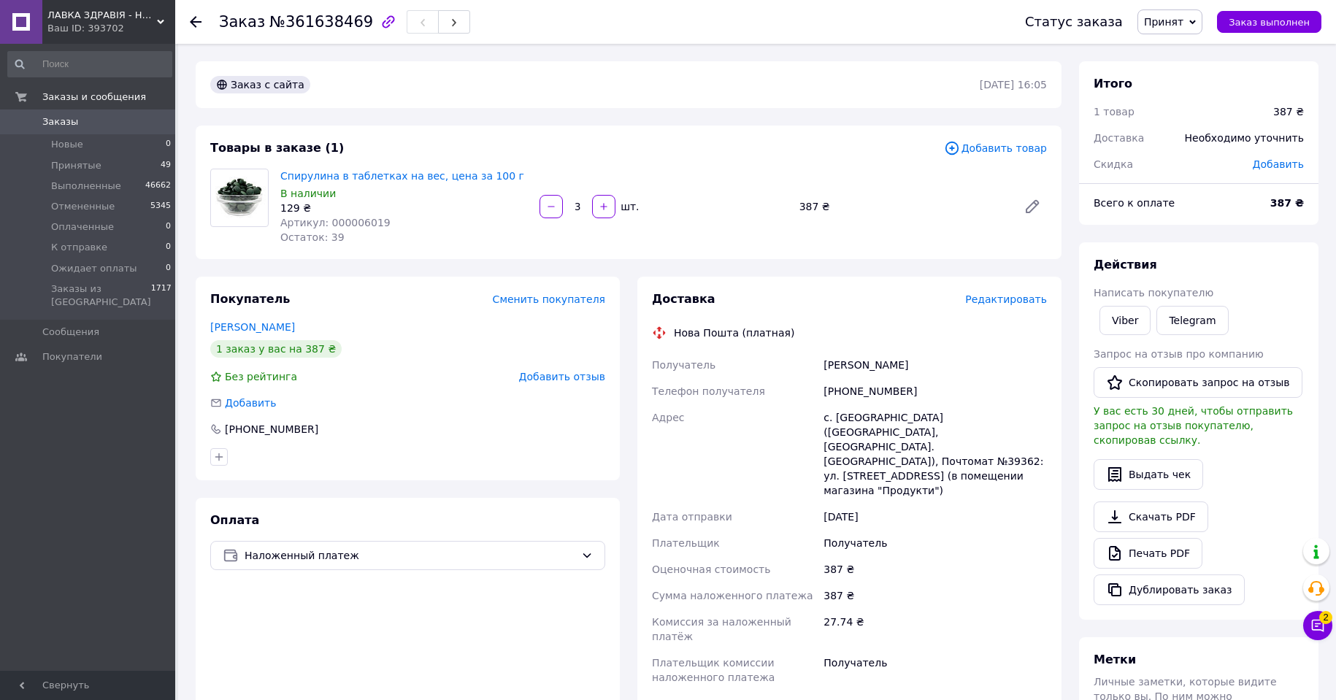
click at [995, 299] on span "Редактировать" at bounding box center [1006, 299] width 82 height 12
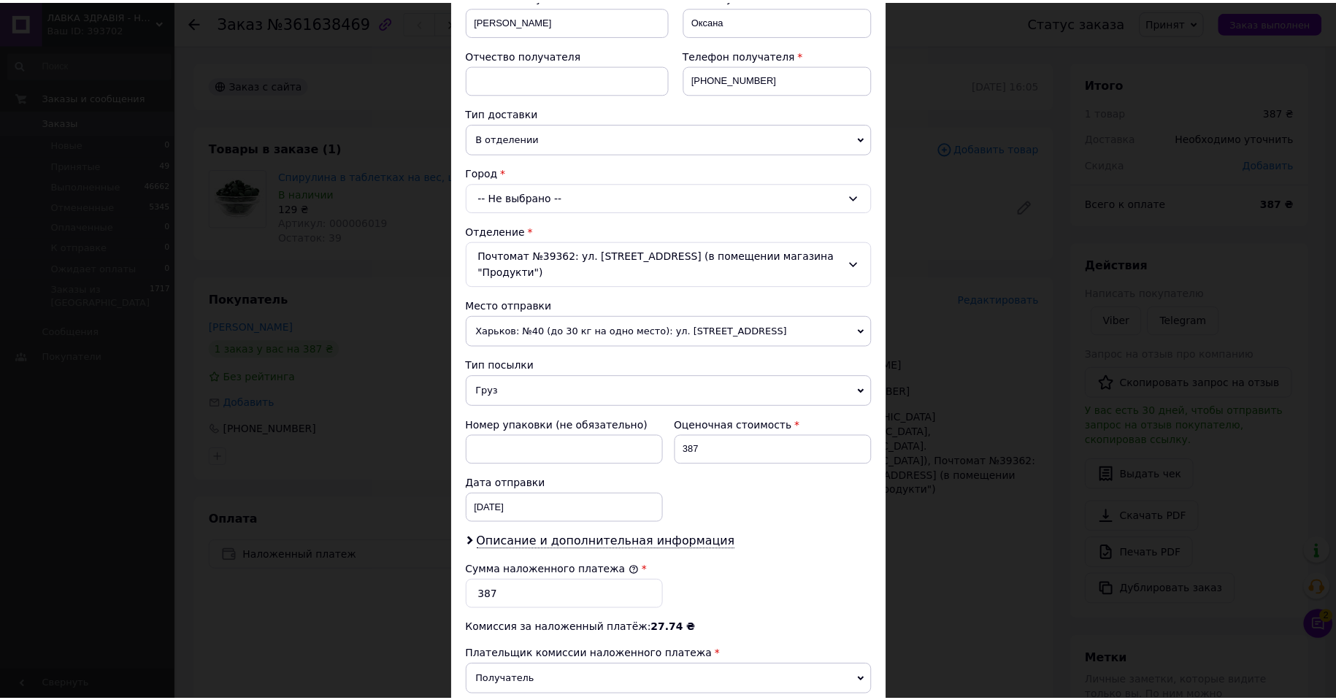
scroll to position [414, 0]
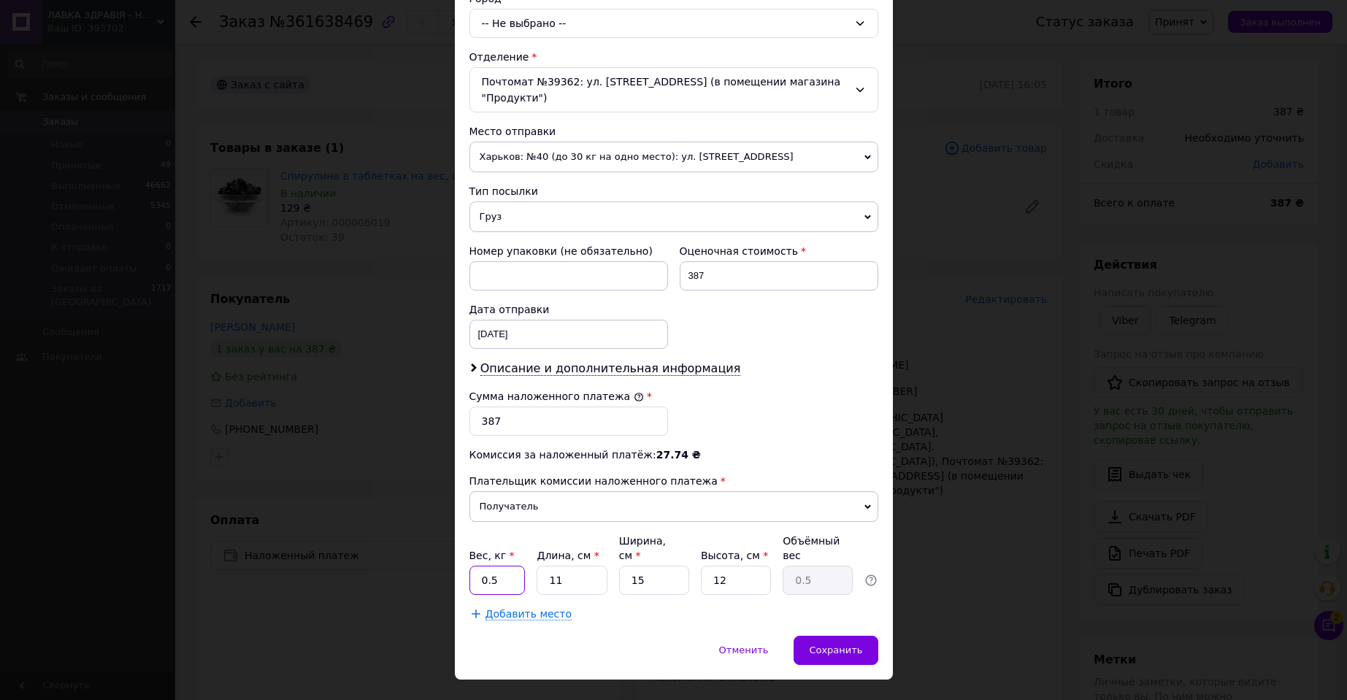
click at [507, 566] on input "0.5" at bounding box center [497, 580] width 56 height 29
type input "0.38"
type input "1"
type input "0.1"
type input "19"
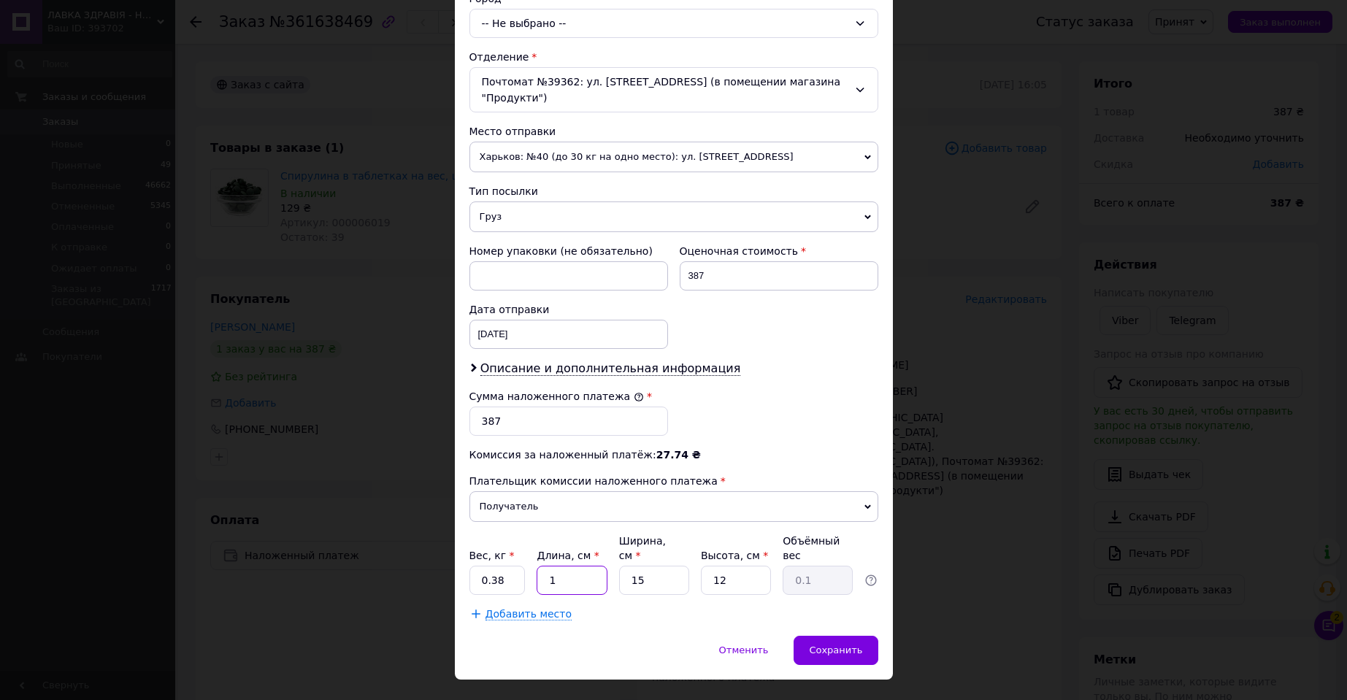
type input "0.86"
type input "19"
type input "1"
type input "0.1"
type input "12"
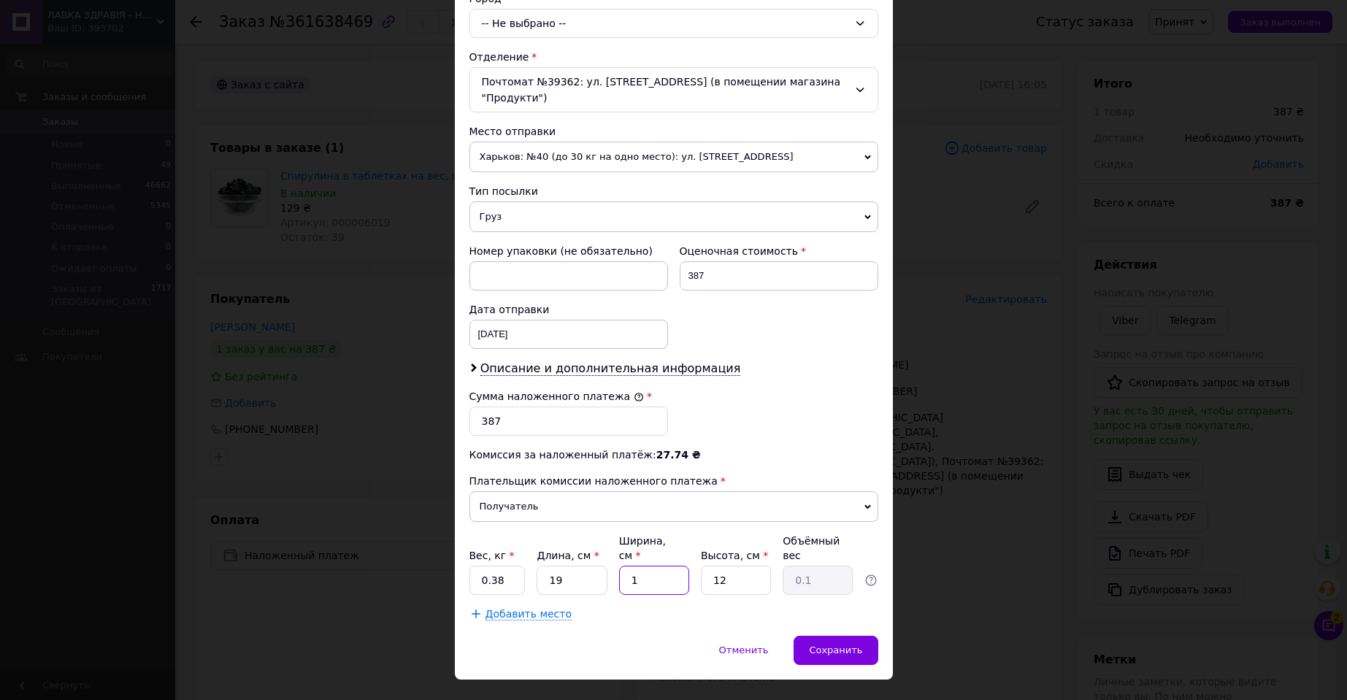
type input "0.68"
type input "12"
type input "8"
type input "0.46"
type input "8"
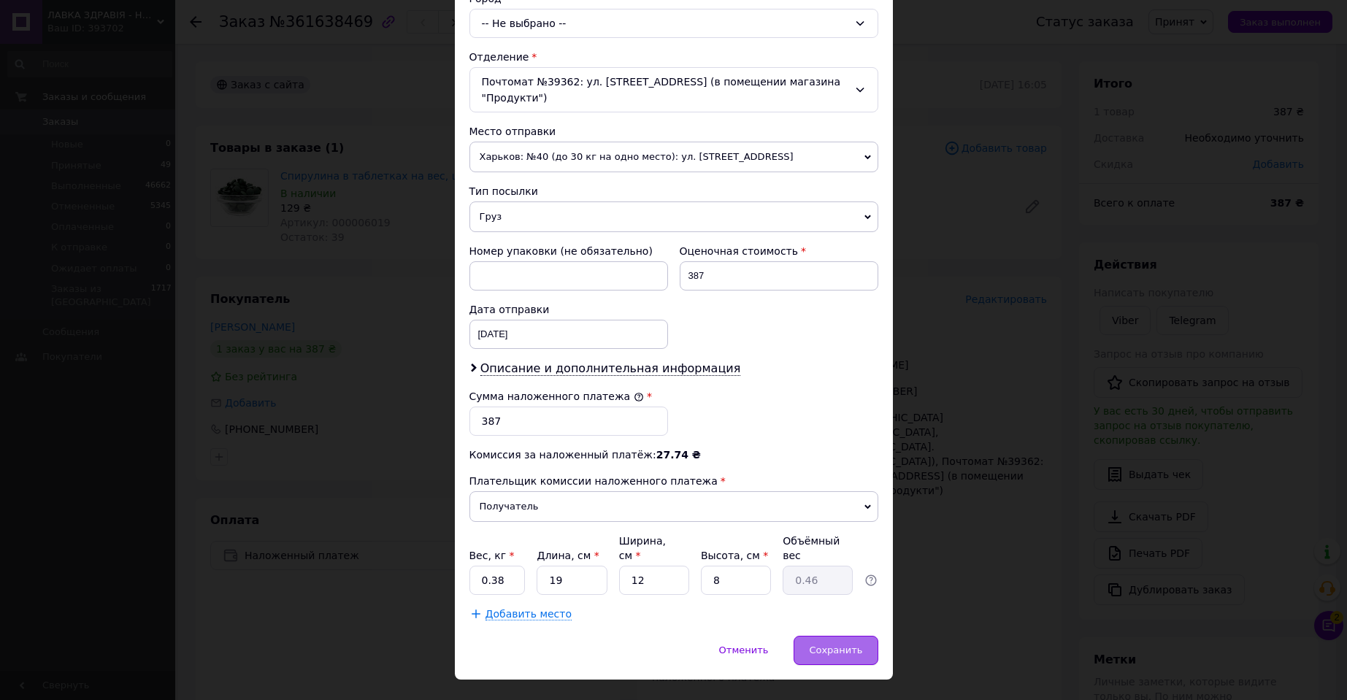
click at [842, 645] on span "Сохранить" at bounding box center [835, 650] width 53 height 11
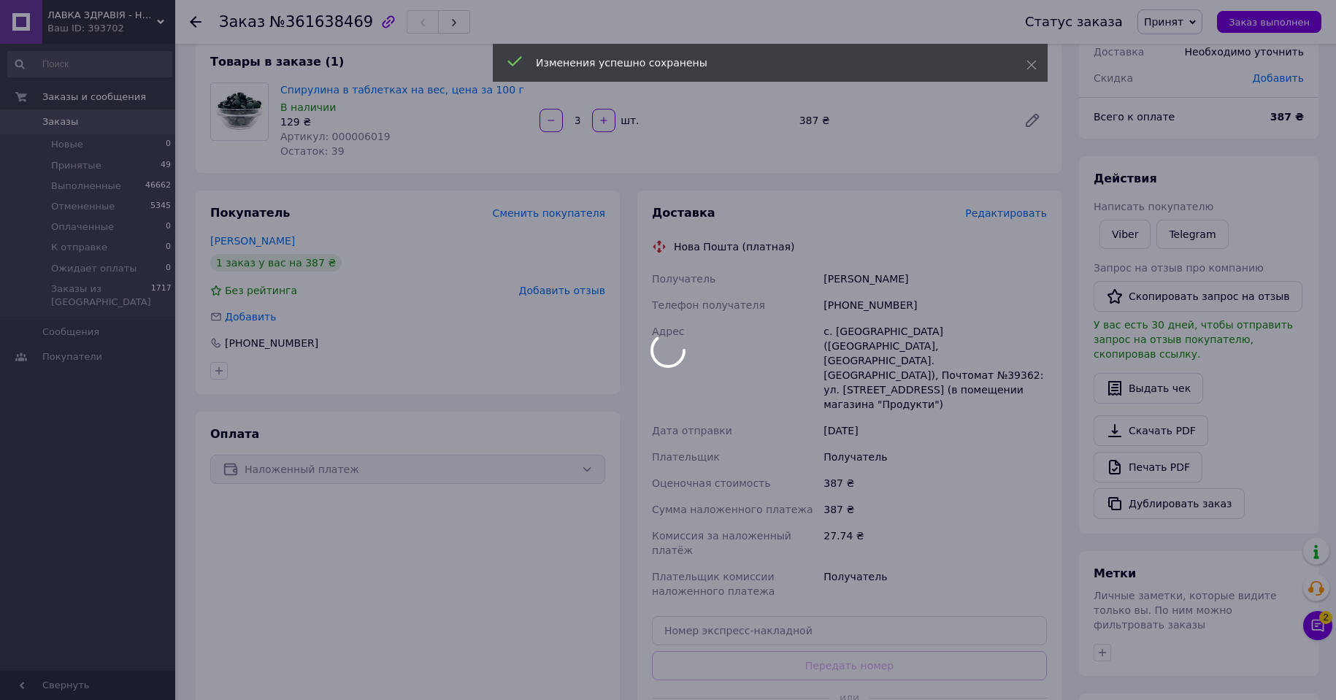
scroll to position [219, 0]
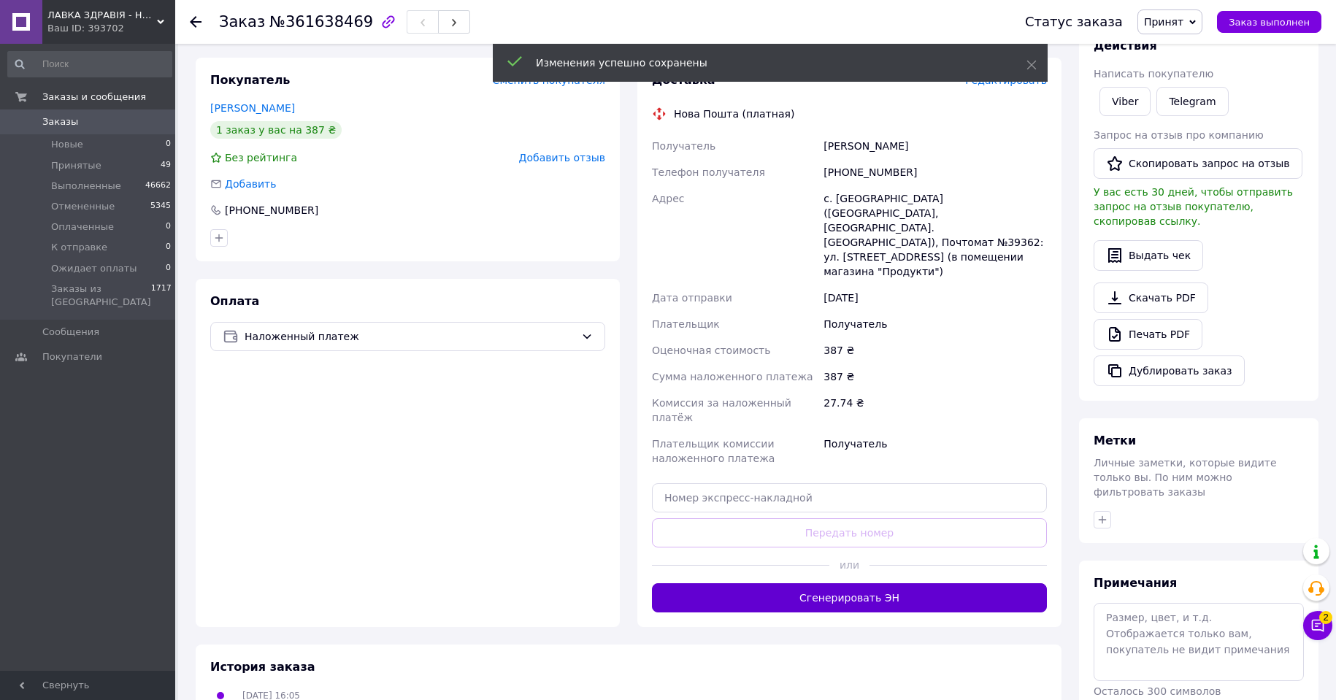
click at [873, 583] on button "Сгенерировать ЭН" at bounding box center [849, 597] width 395 height 29
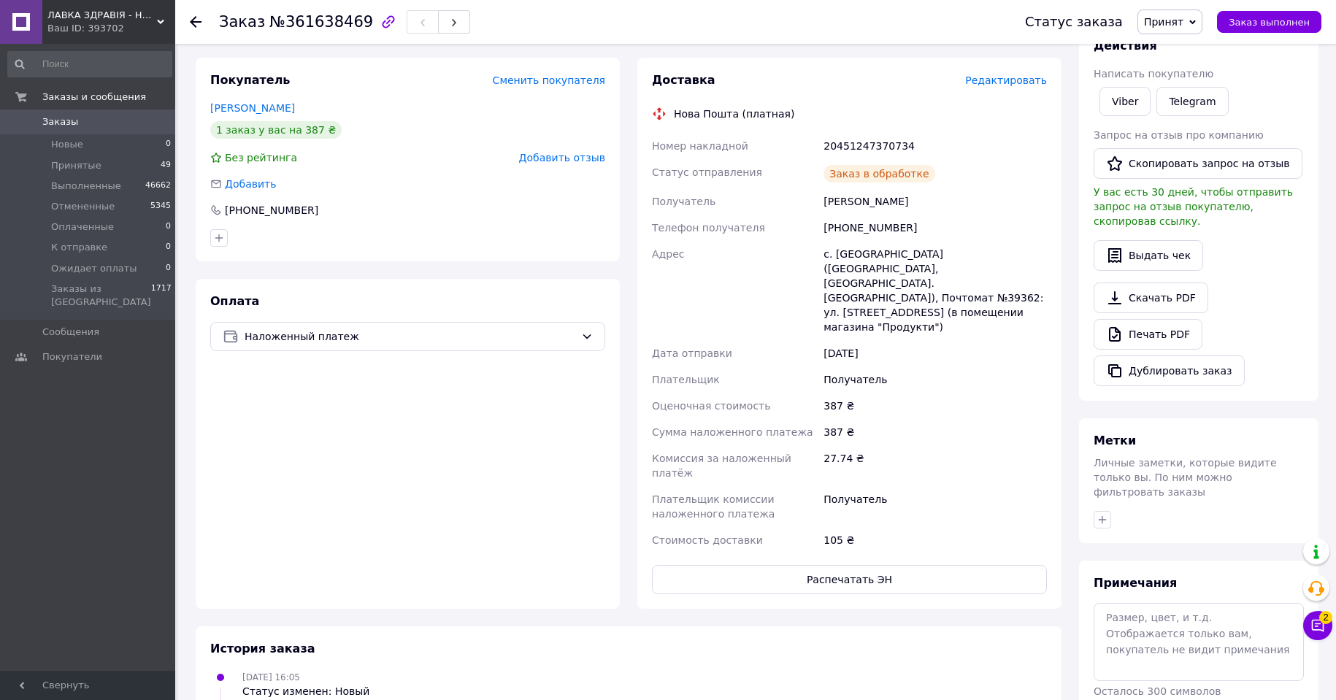
click at [855, 142] on div "20451247370734" at bounding box center [935, 146] width 229 height 26
copy div "20451247370734"
click at [1181, 24] on span "Принят" at bounding box center [1163, 22] width 39 height 12
click at [1181, 48] on li "Выполнен" at bounding box center [1188, 51] width 101 height 22
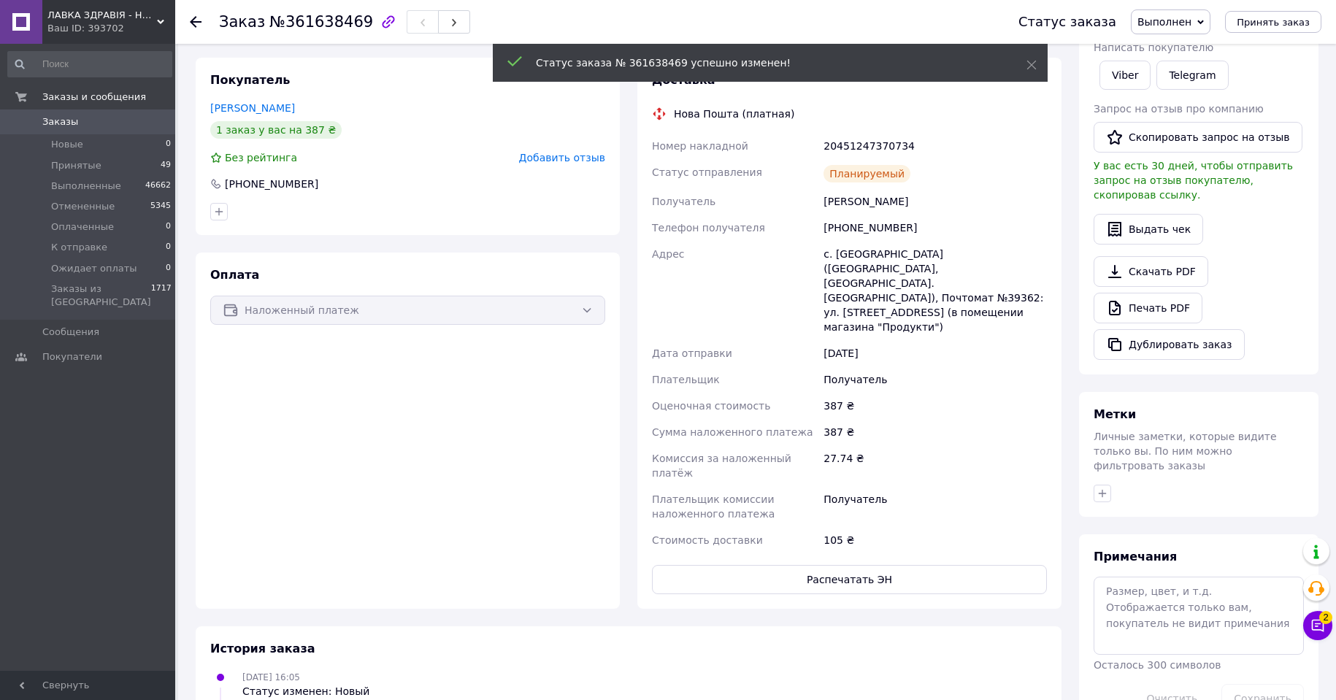
click at [196, 23] on use at bounding box center [196, 22] width 12 height 12
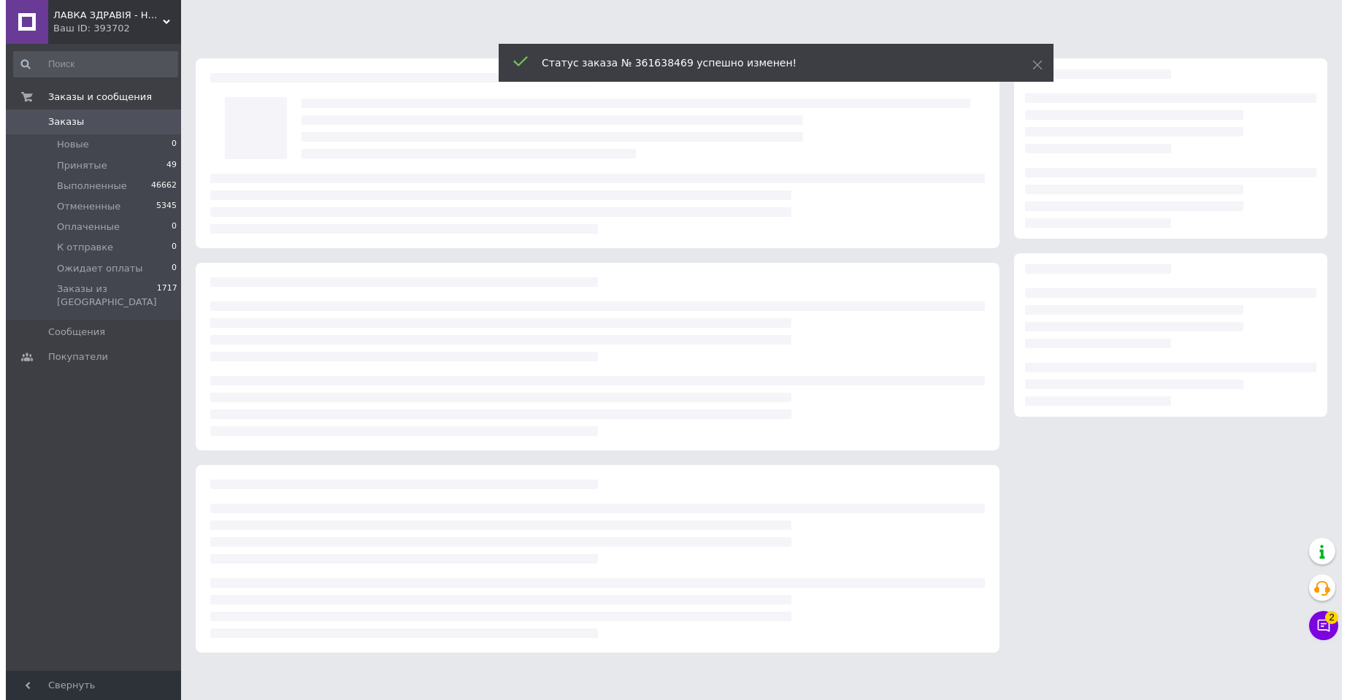
scroll to position [0, 0]
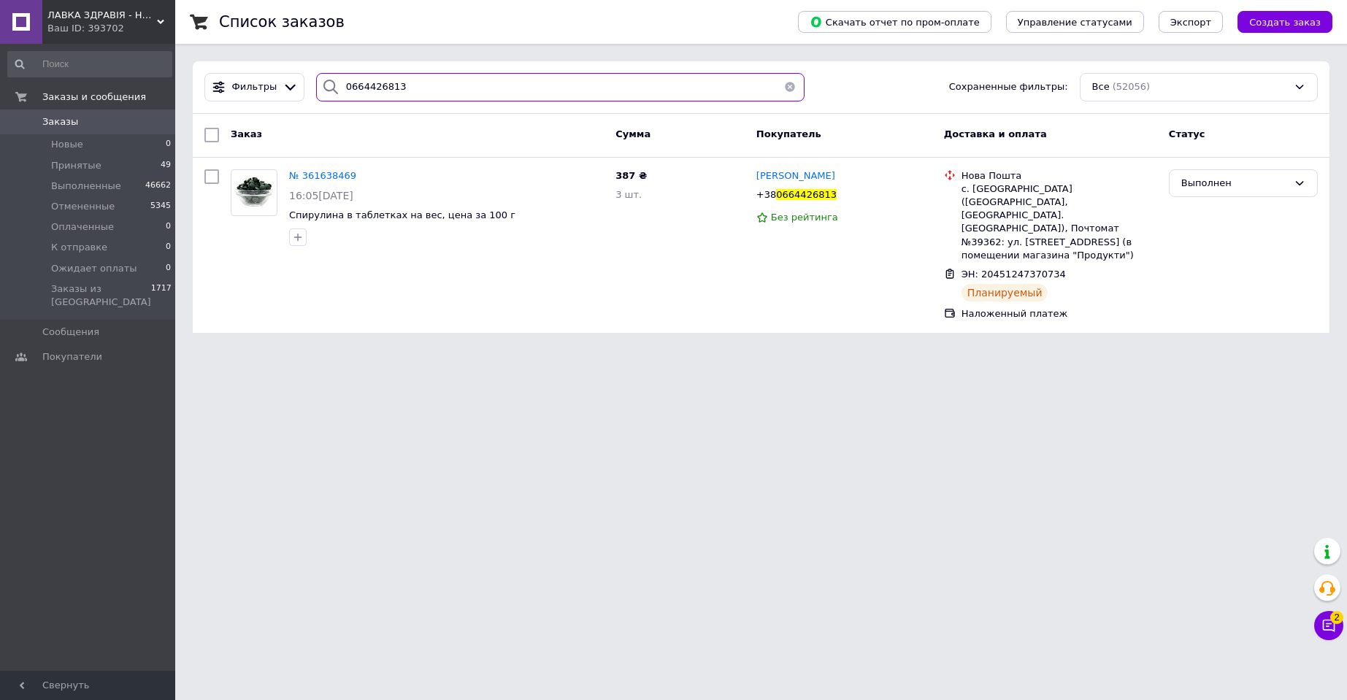
click at [357, 86] on input "0664426813" at bounding box center [560, 87] width 488 height 28
paste input "71462055"
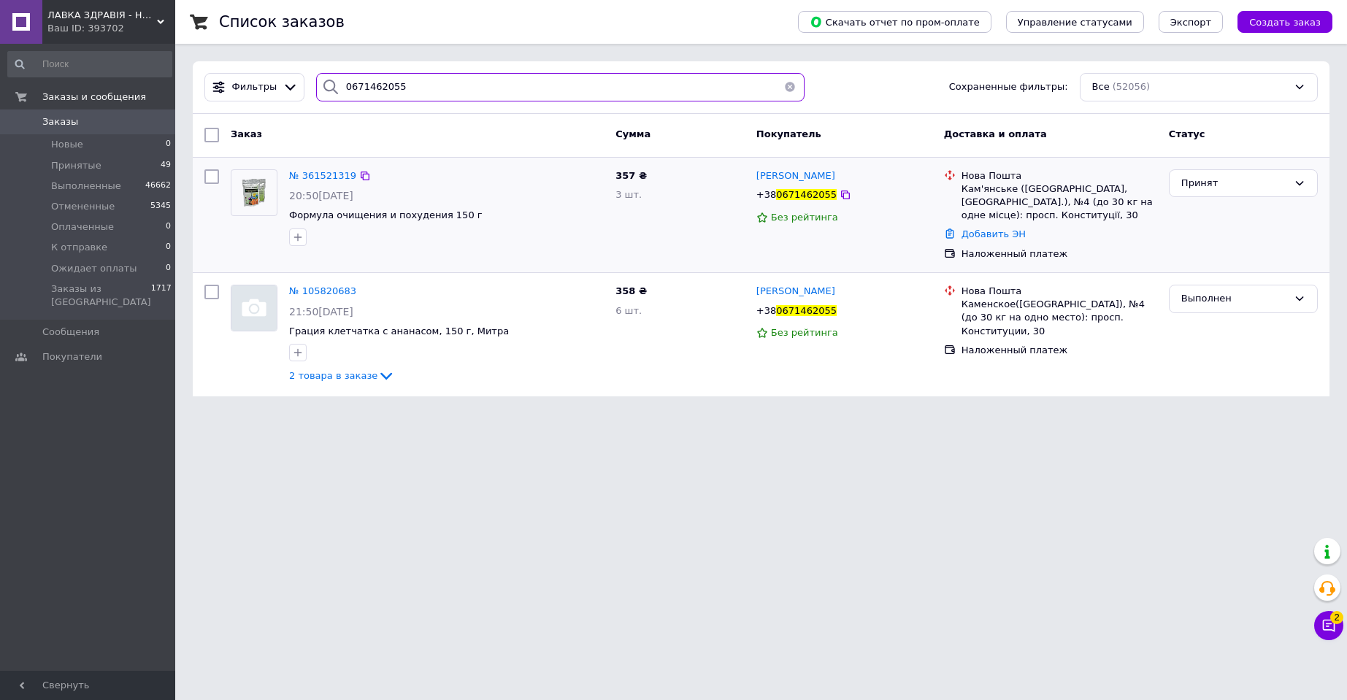
type input "0671462055"
click at [250, 185] on img at bounding box center [253, 192] width 45 height 31
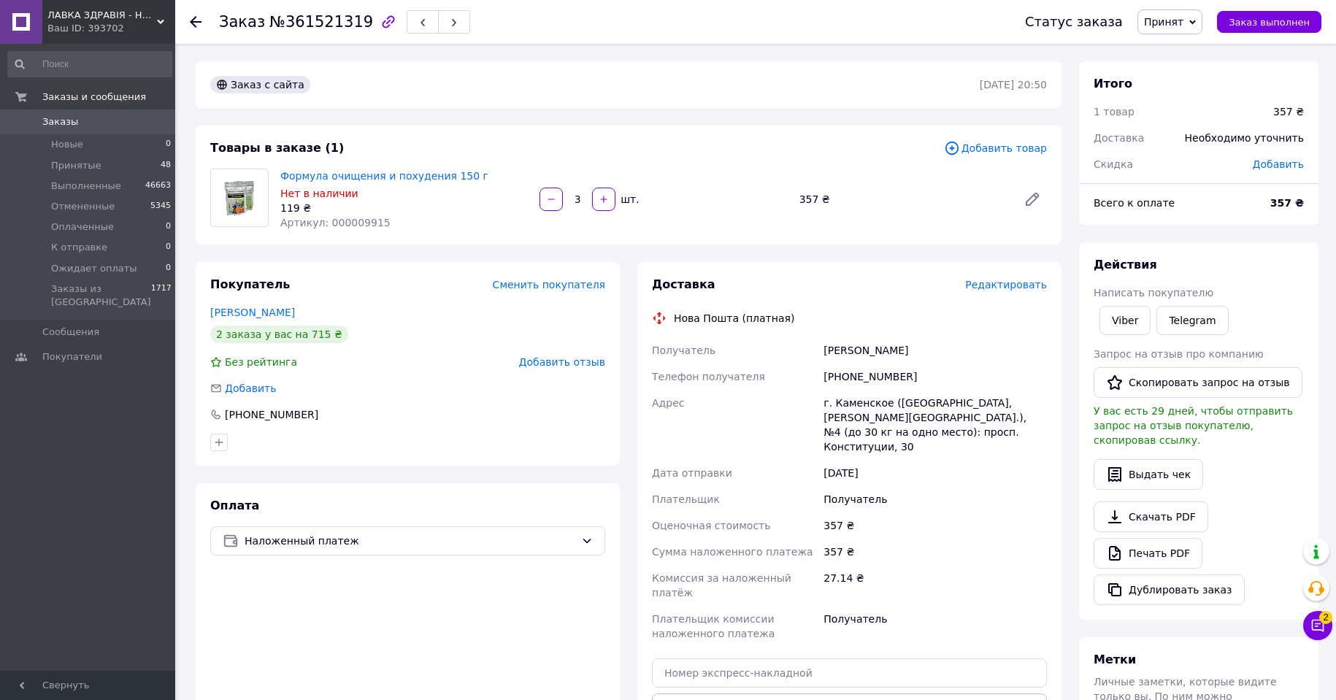
click at [1020, 284] on span "Редактировать" at bounding box center [1006, 285] width 82 height 12
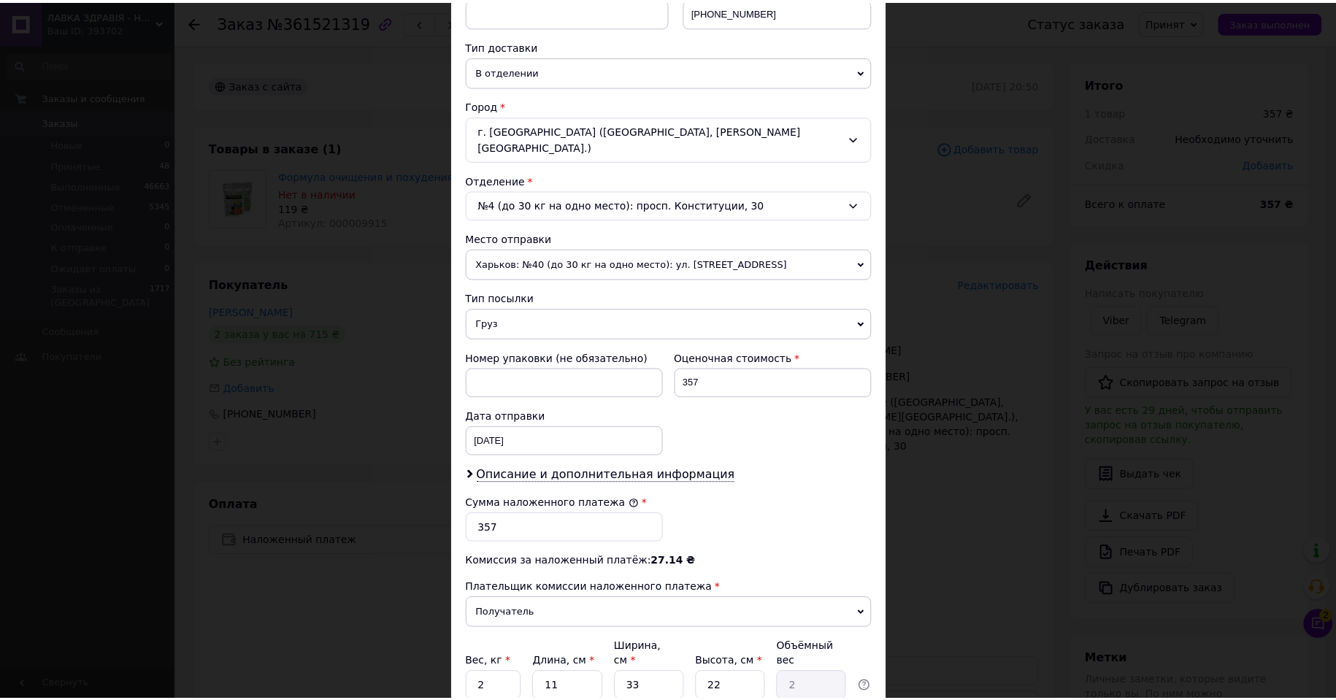
scroll to position [414, 0]
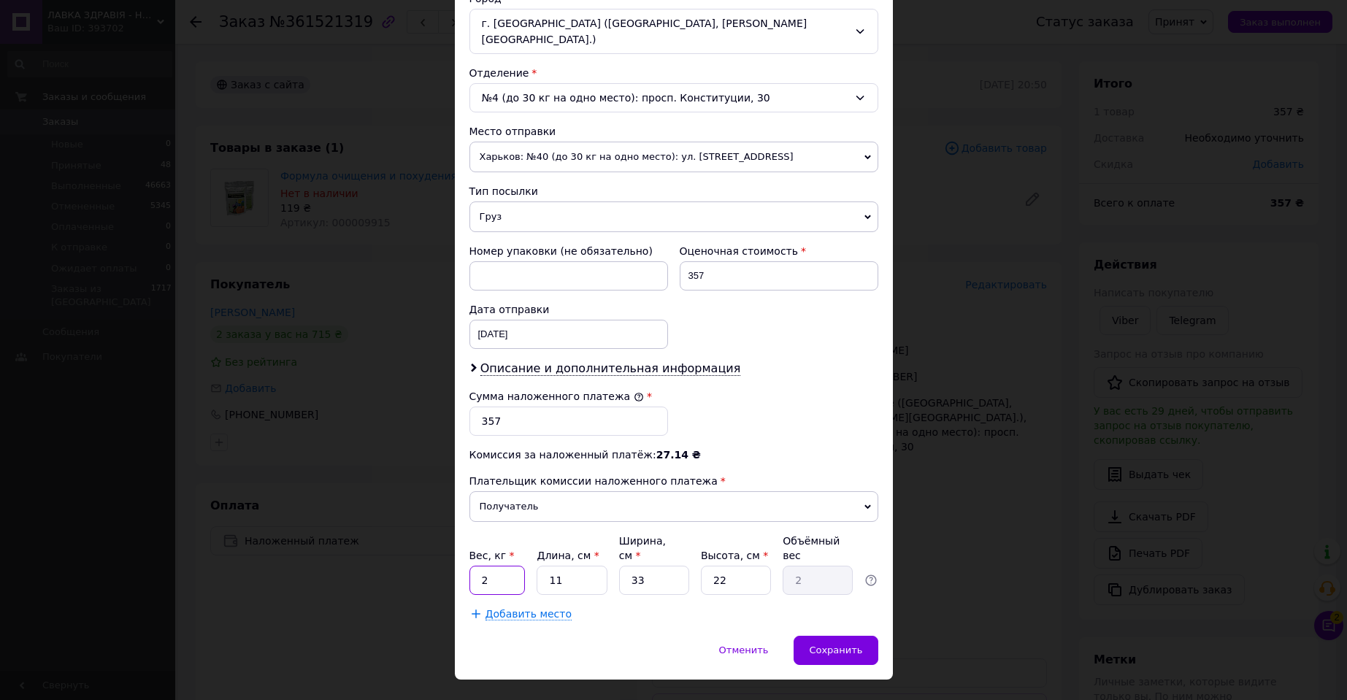
click at [502, 566] on input "2" at bounding box center [497, 580] width 56 height 29
type input "0.55"
type input "2"
type input "0.36"
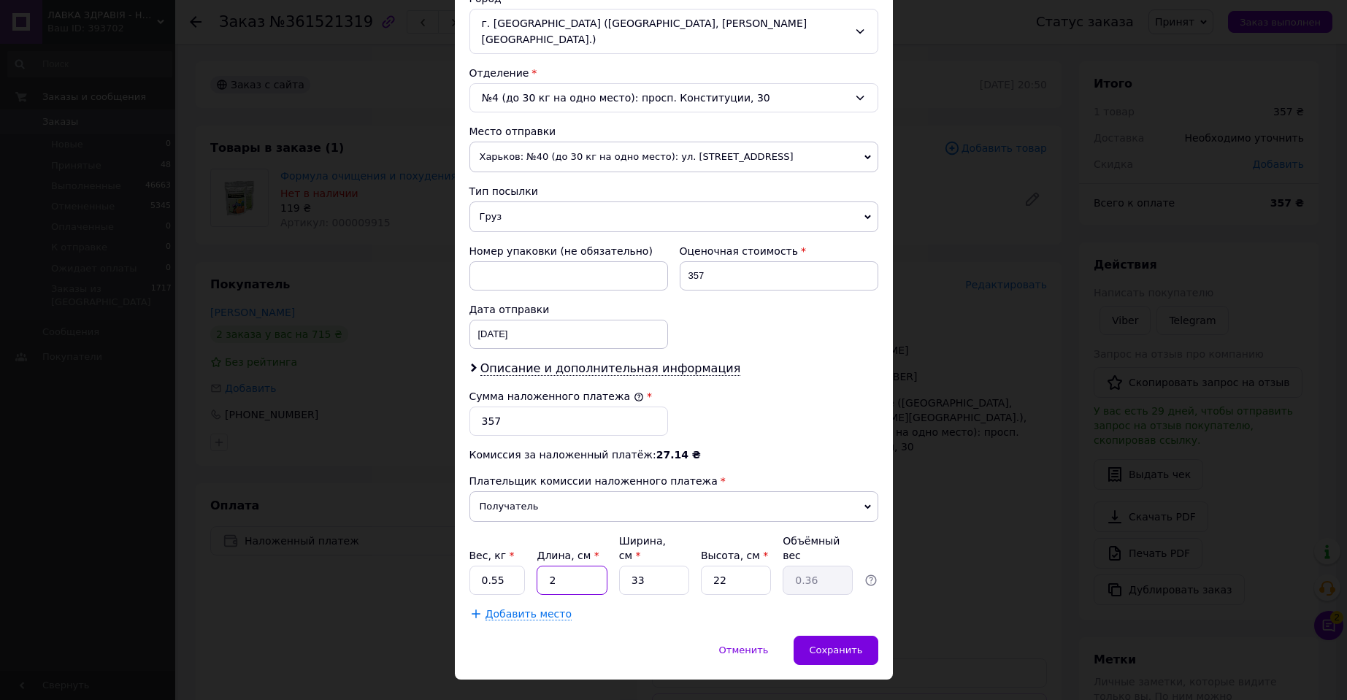
type input "20"
type input "3.63"
type input "20"
type input "1"
type input "0.11"
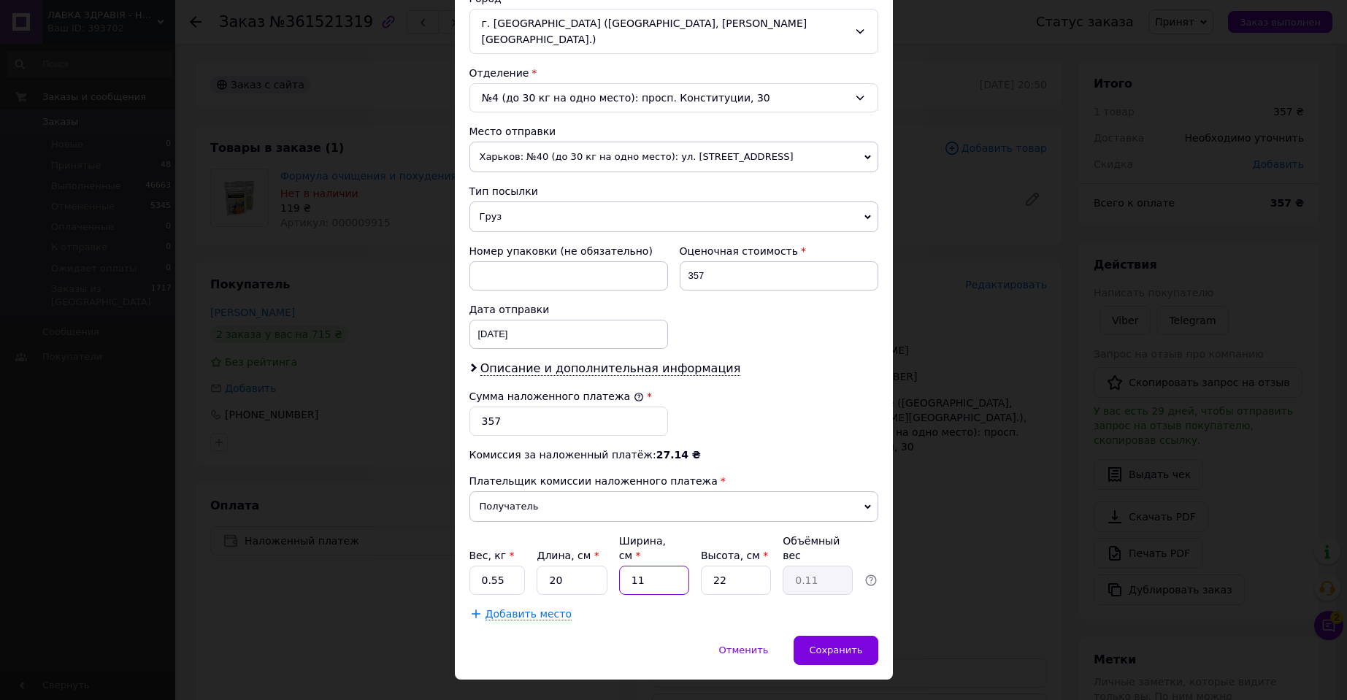
type input "11"
type input "1.21"
type input "1"
type input "0.1"
type input "15"
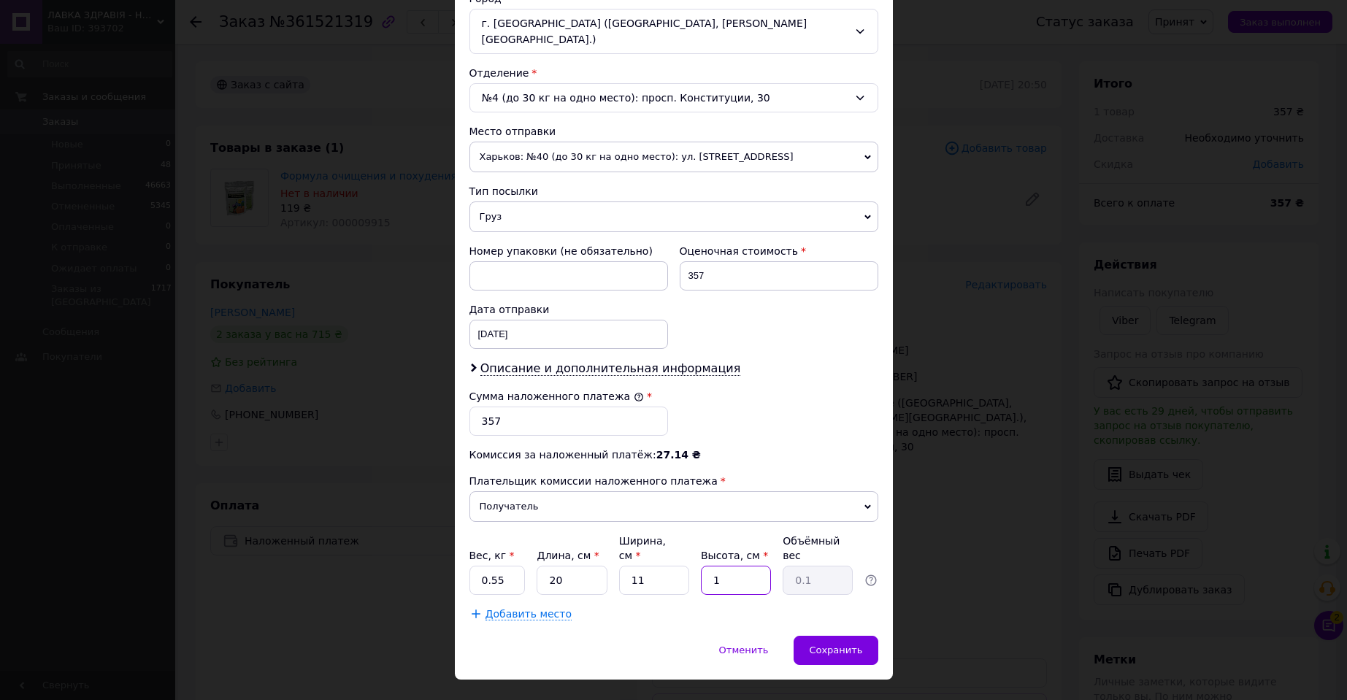
type input "0.83"
type input "15"
click at [849, 645] on span "Сохранить" at bounding box center [835, 650] width 53 height 11
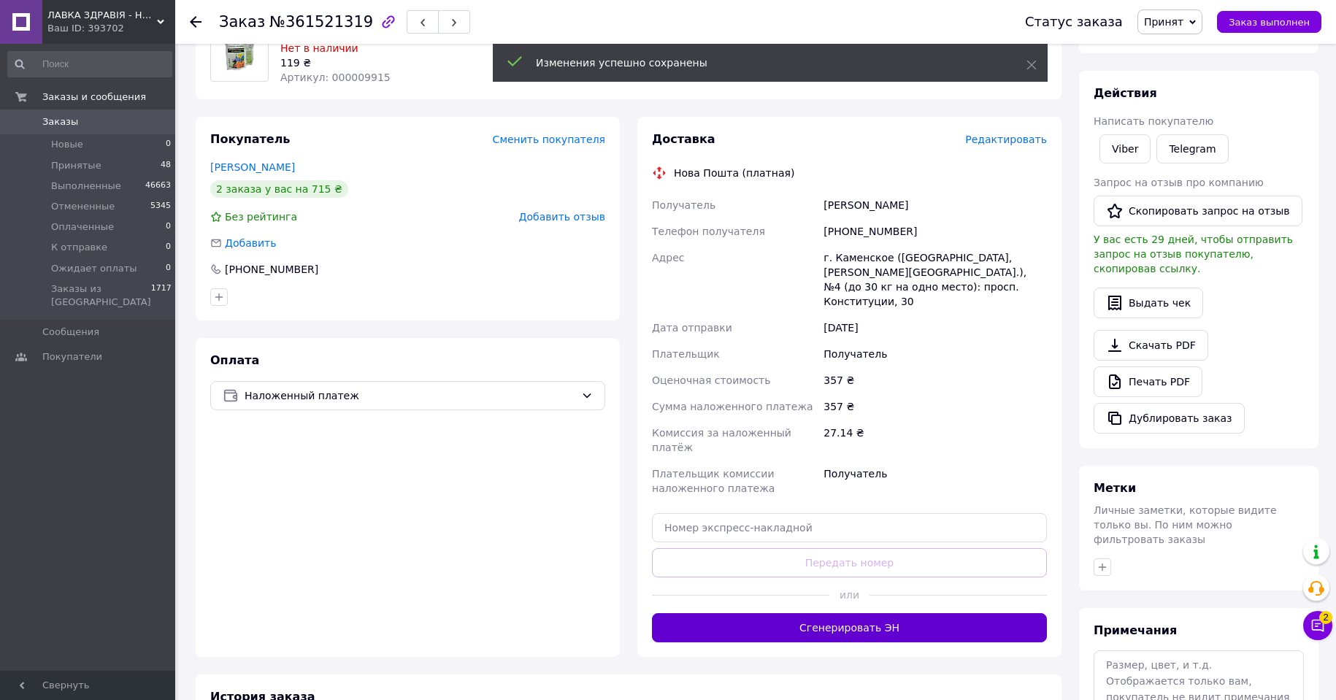
scroll to position [146, 0]
click at [857, 613] on button "Сгенерировать ЭН" at bounding box center [849, 627] width 395 height 29
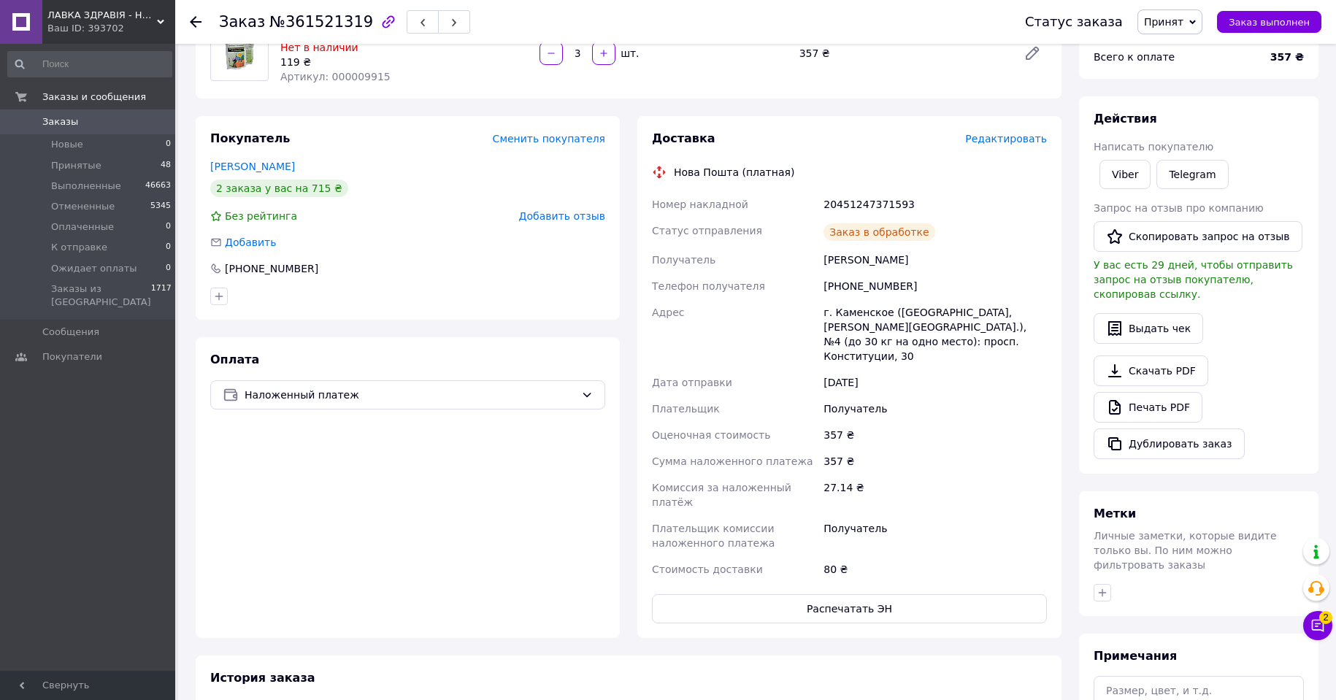
click at [862, 204] on div "20451247371593" at bounding box center [935, 204] width 229 height 26
copy div "20451247371593"
click at [1164, 20] on span "Принят" at bounding box center [1163, 22] width 39 height 12
click at [1175, 50] on li "Выполнен" at bounding box center [1188, 51] width 101 height 22
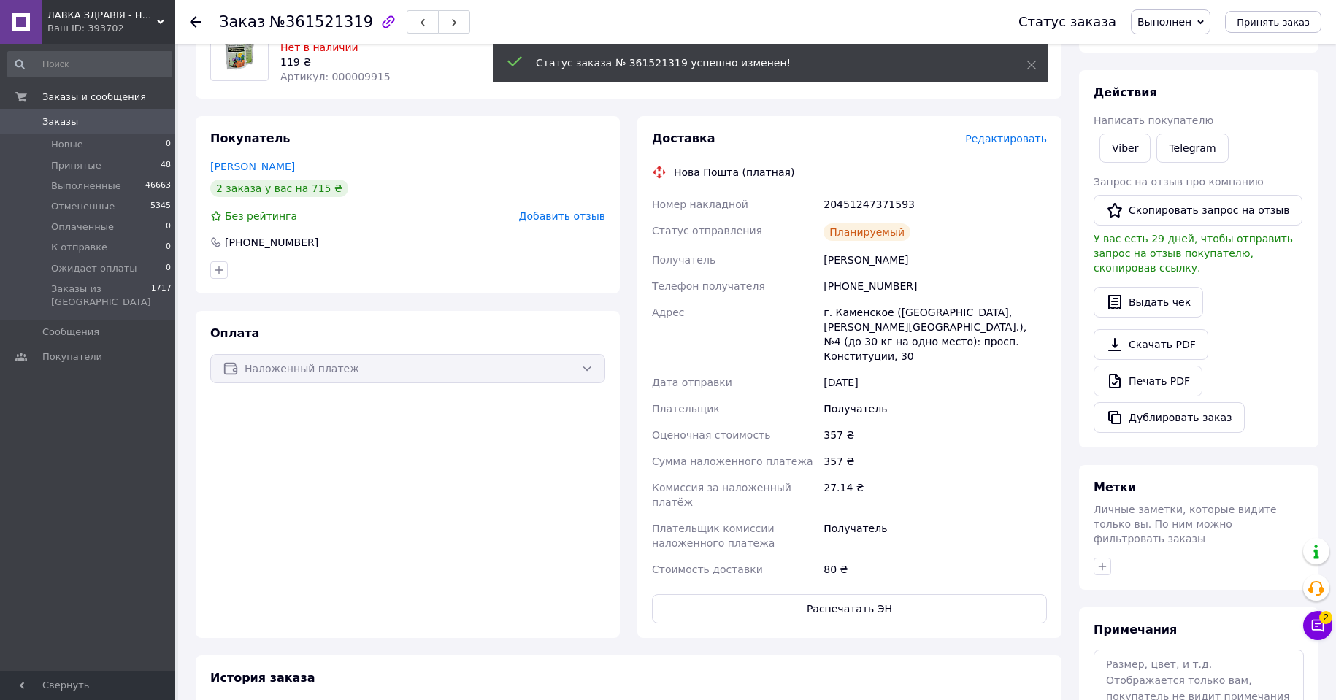
click at [196, 20] on icon at bounding box center [196, 22] width 12 height 12
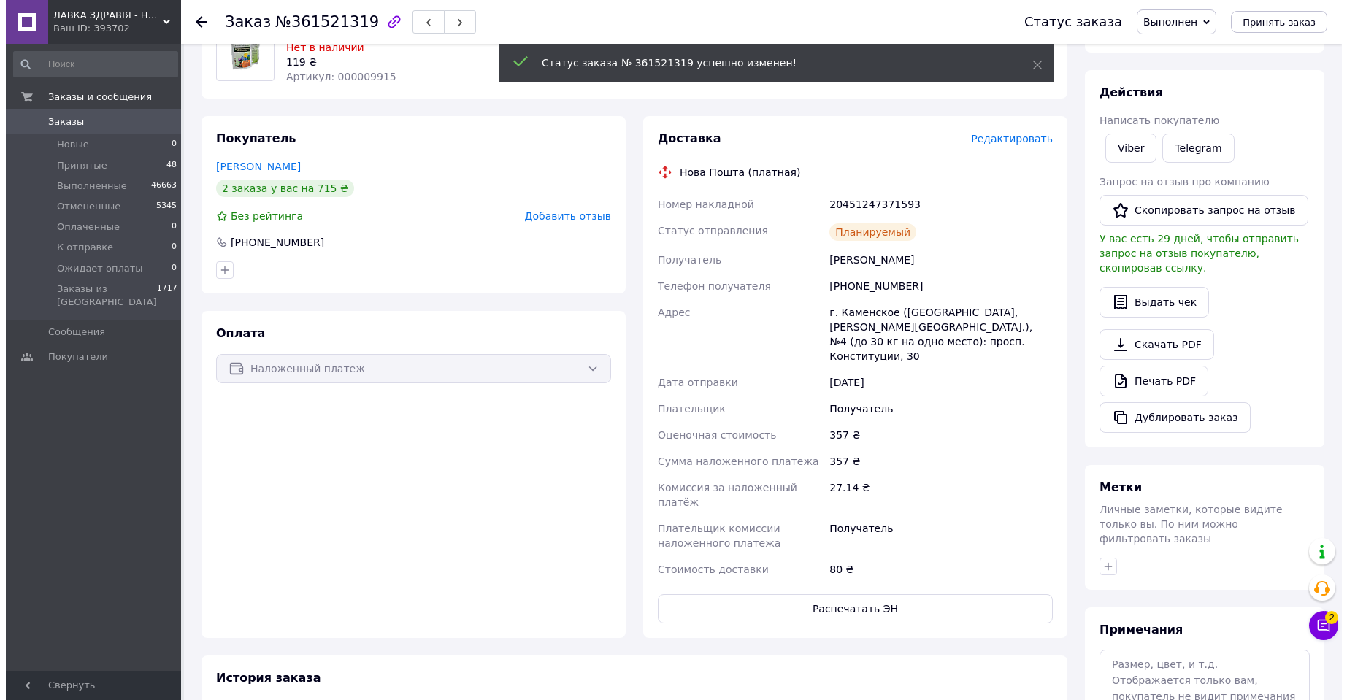
scroll to position [0, 0]
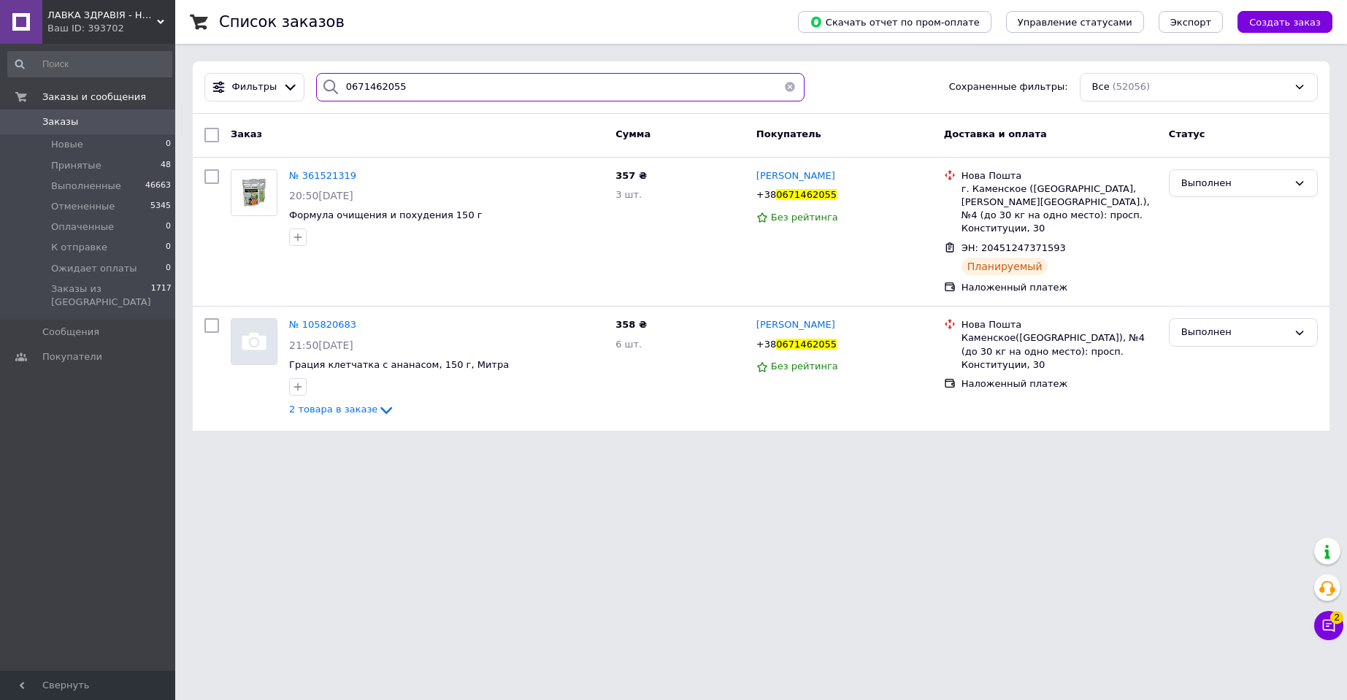
click at [359, 82] on input "0671462055" at bounding box center [560, 87] width 488 height 28
paste input "31394614"
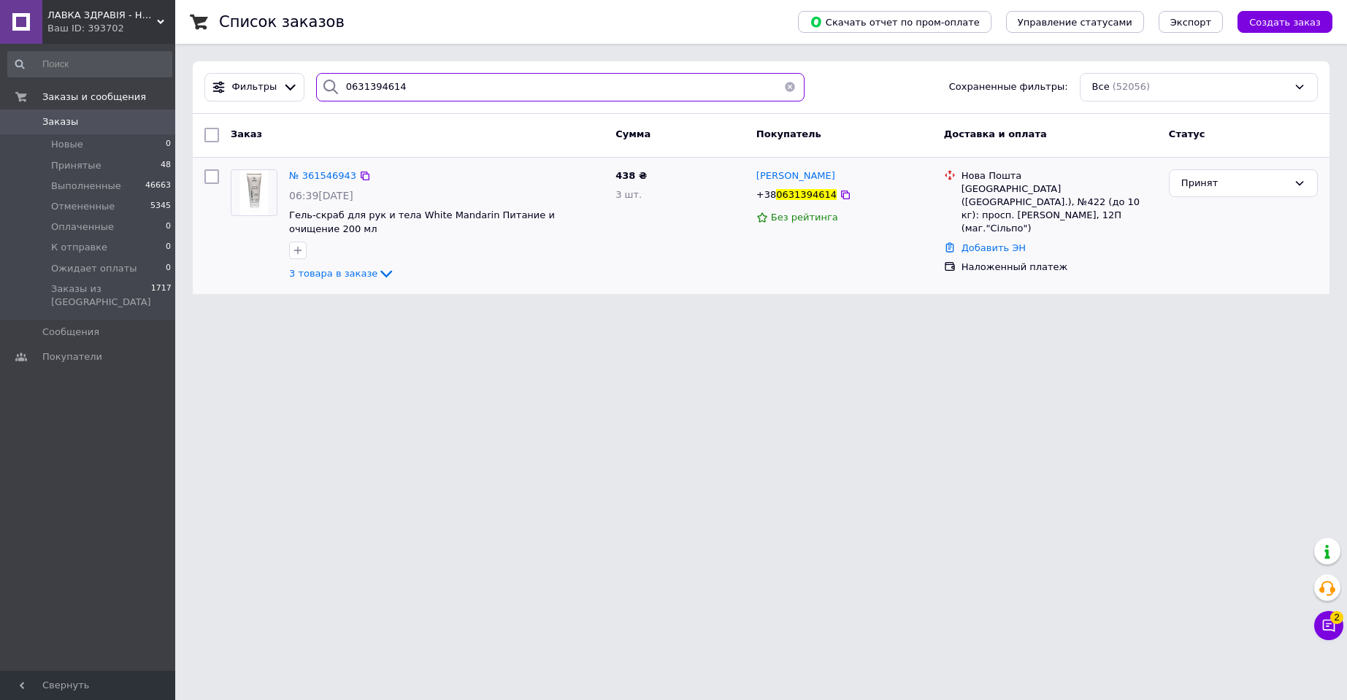
type input "0631394614"
click at [261, 180] on img at bounding box center [254, 192] width 28 height 45
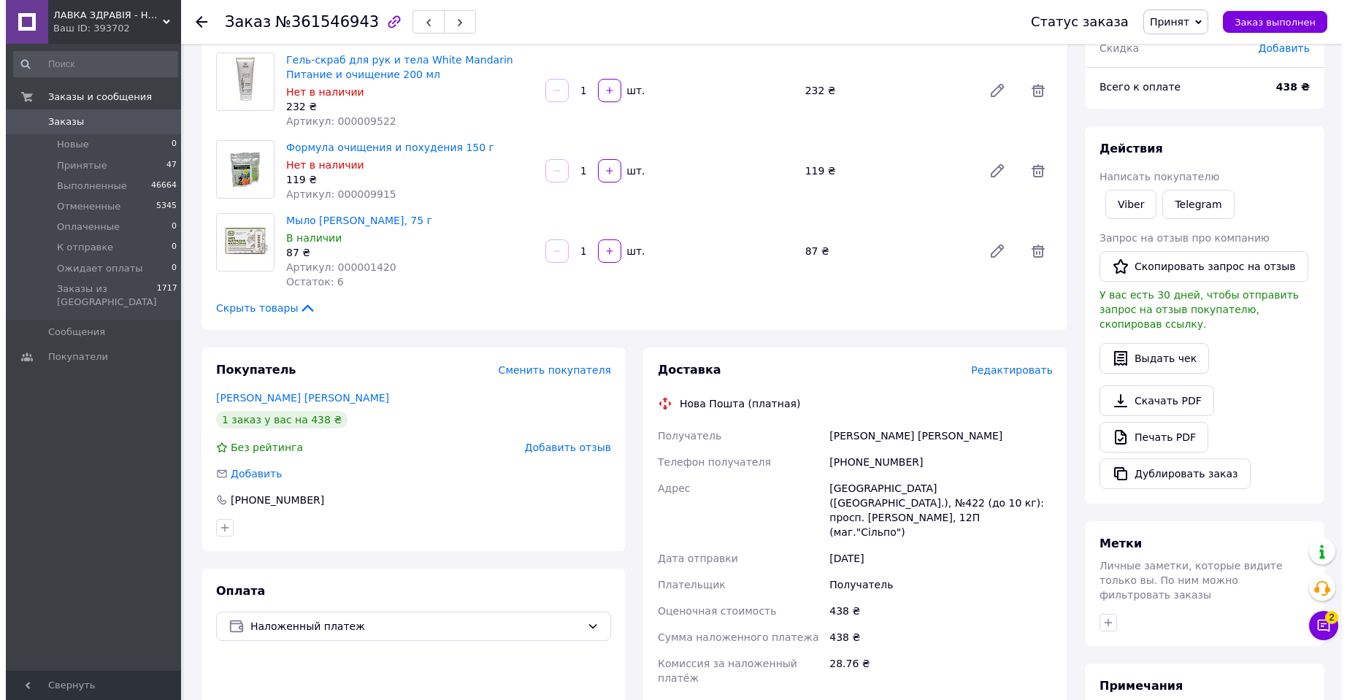
scroll to position [219, 0]
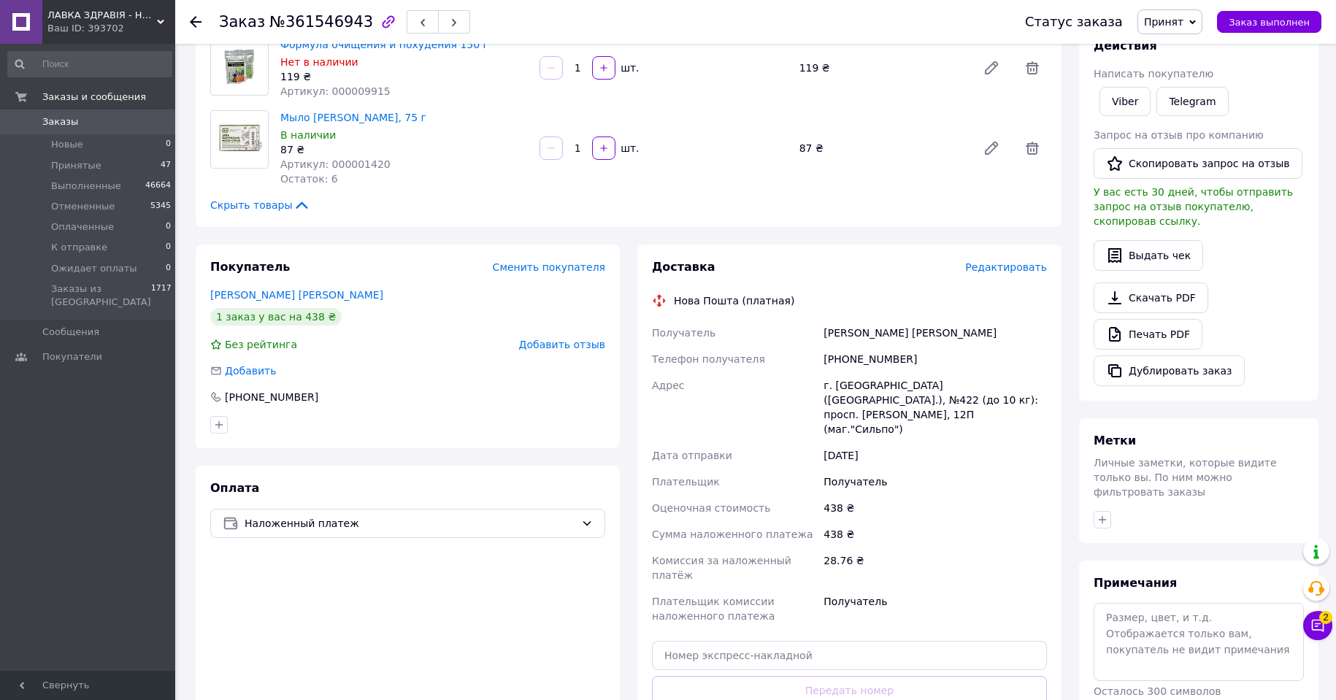
click at [1037, 262] on span "Редактировать" at bounding box center [1006, 267] width 82 height 12
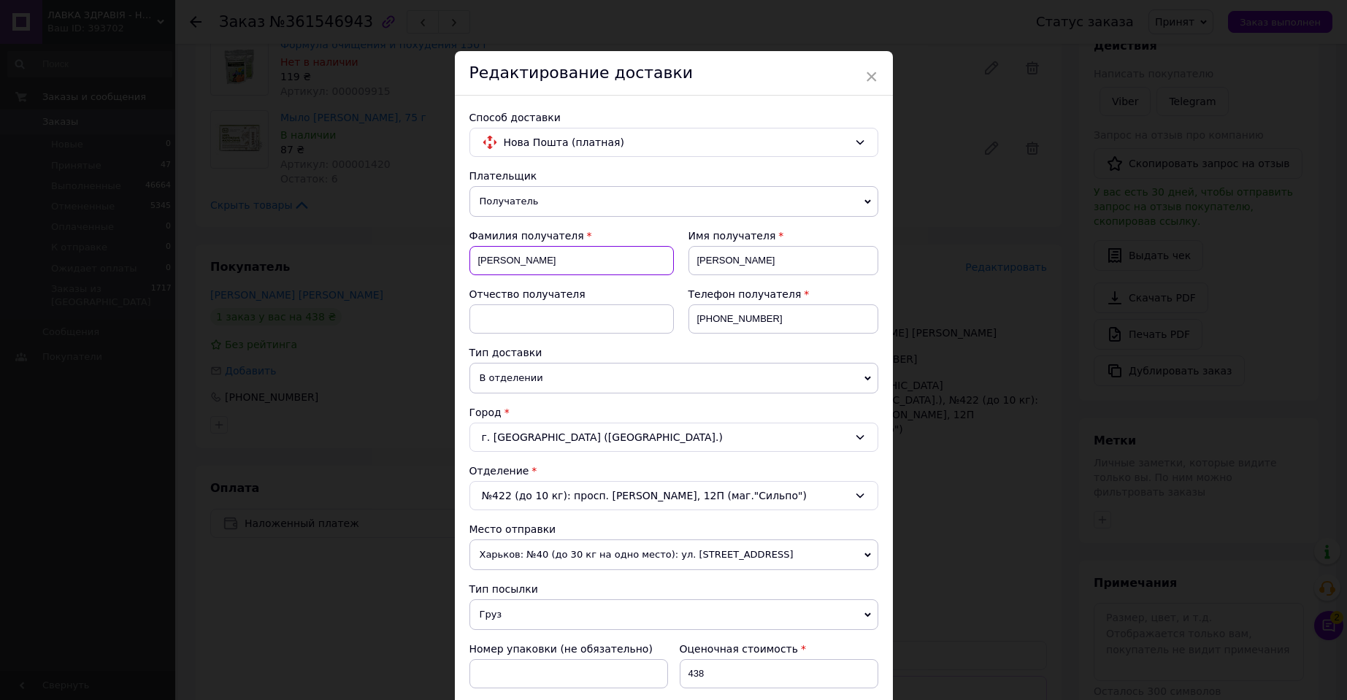
drag, startPoint x: 538, startPoint y: 259, endPoint x: 615, endPoint y: 259, distance: 77.4
click at [615, 259] on input "ЧередніченкоЧередніченко" at bounding box center [571, 260] width 204 height 29
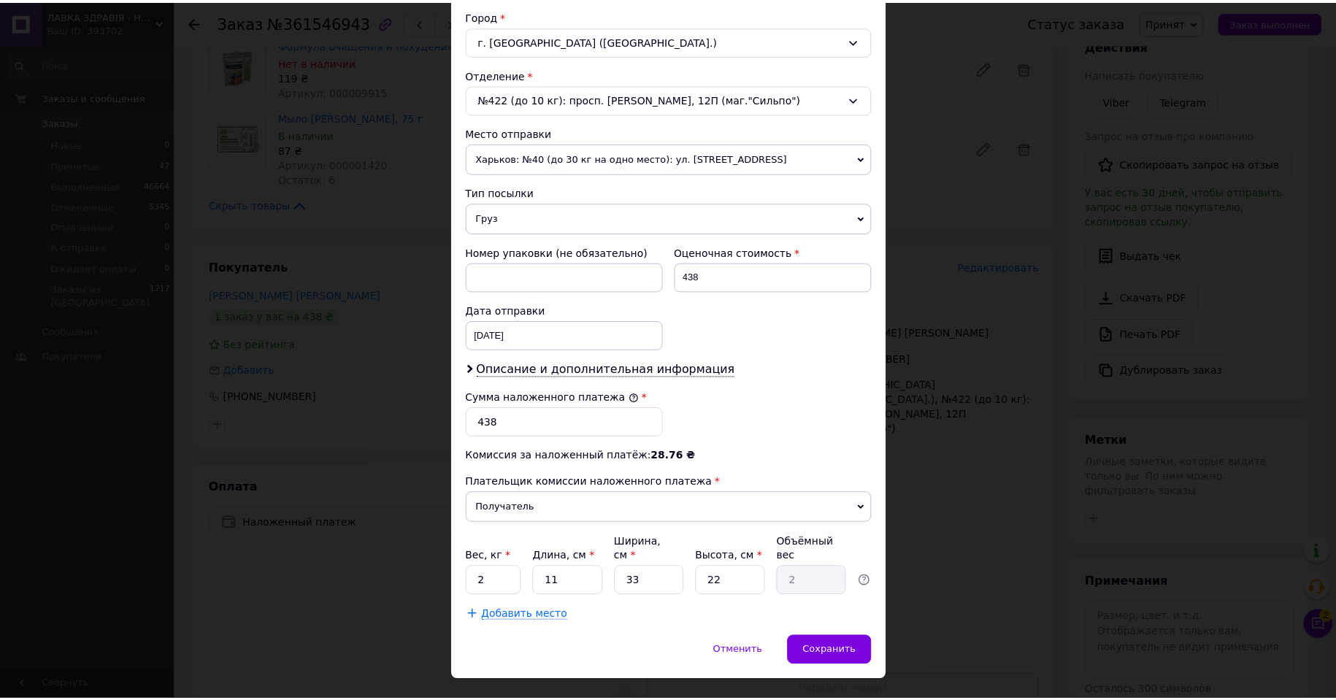
scroll to position [414, 0]
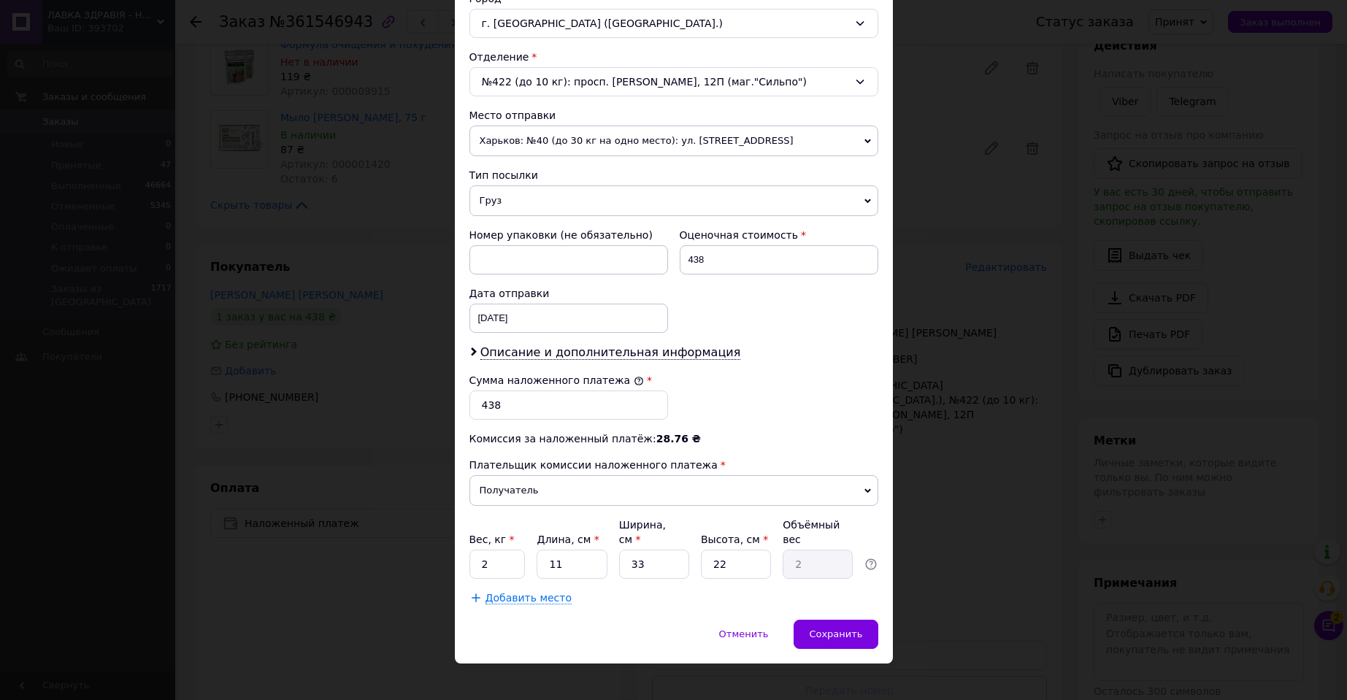
type input "Чередніченко"
click at [495, 550] on input "2" at bounding box center [497, 564] width 56 height 29
click at [496, 550] on input "2" at bounding box center [497, 564] width 56 height 29
type input "0.58"
type input "2"
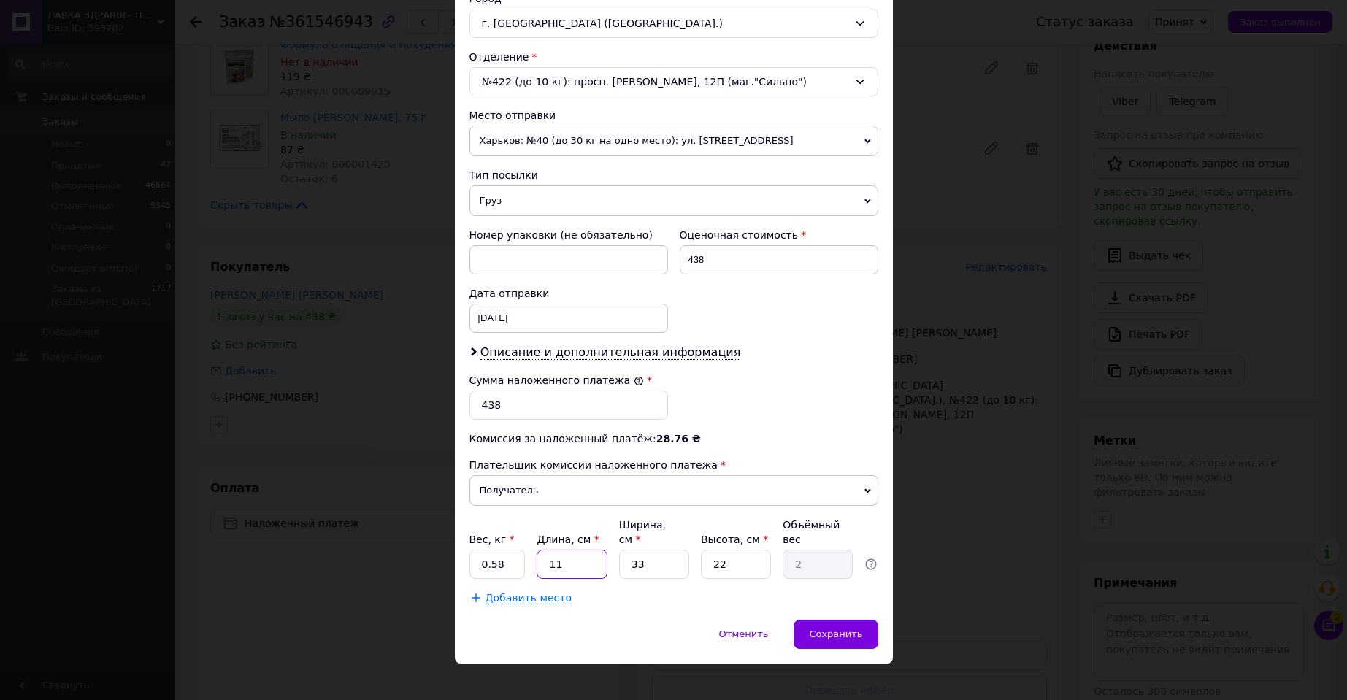
type input "0.36"
type input "20"
type input "3.63"
type input "20"
type input "1"
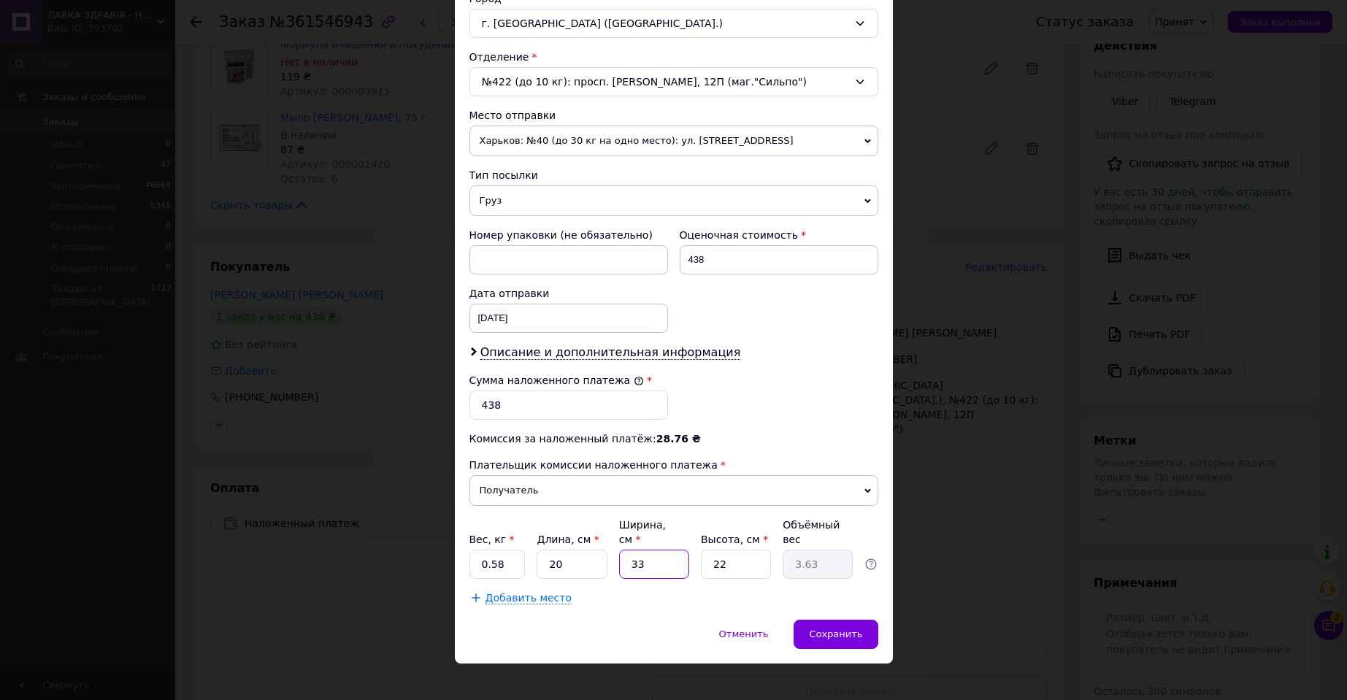
type input "0.11"
type input "11"
type input "1.21"
type input "1"
type input "0.1"
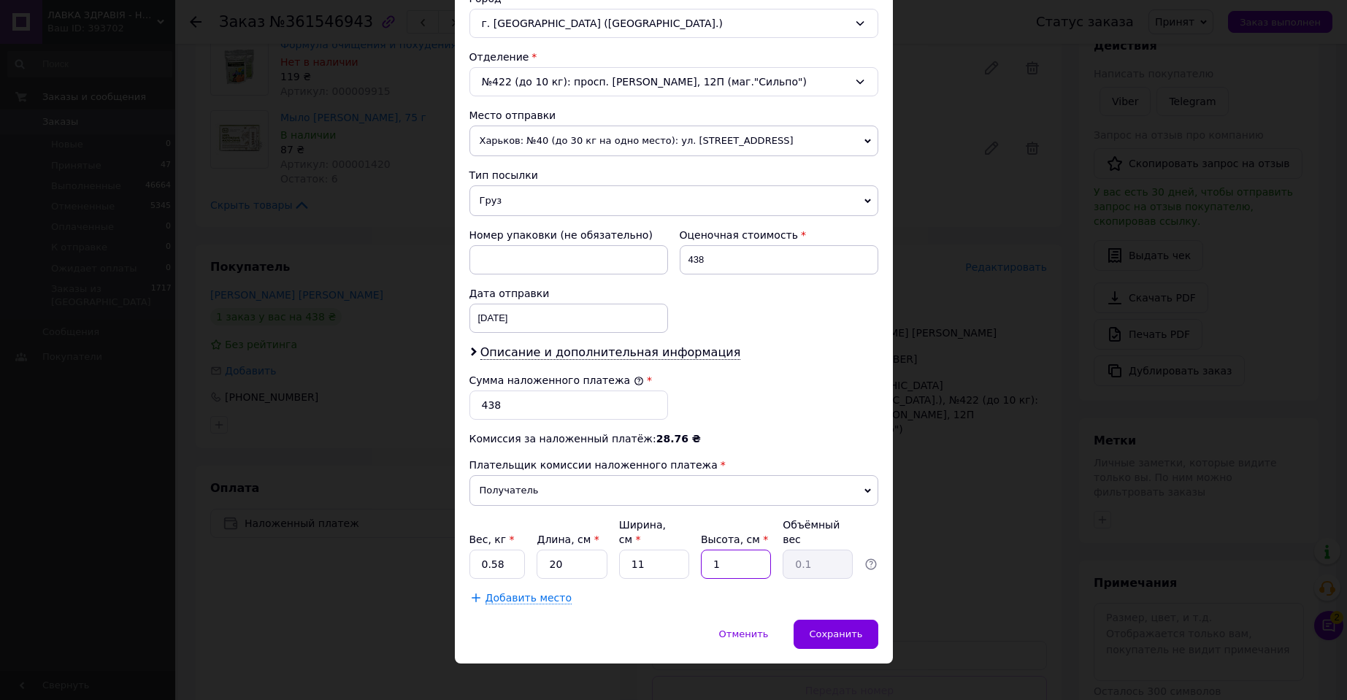
type input "15"
type input "0.83"
type input "15"
click at [816, 629] on span "Сохранить" at bounding box center [835, 634] width 53 height 11
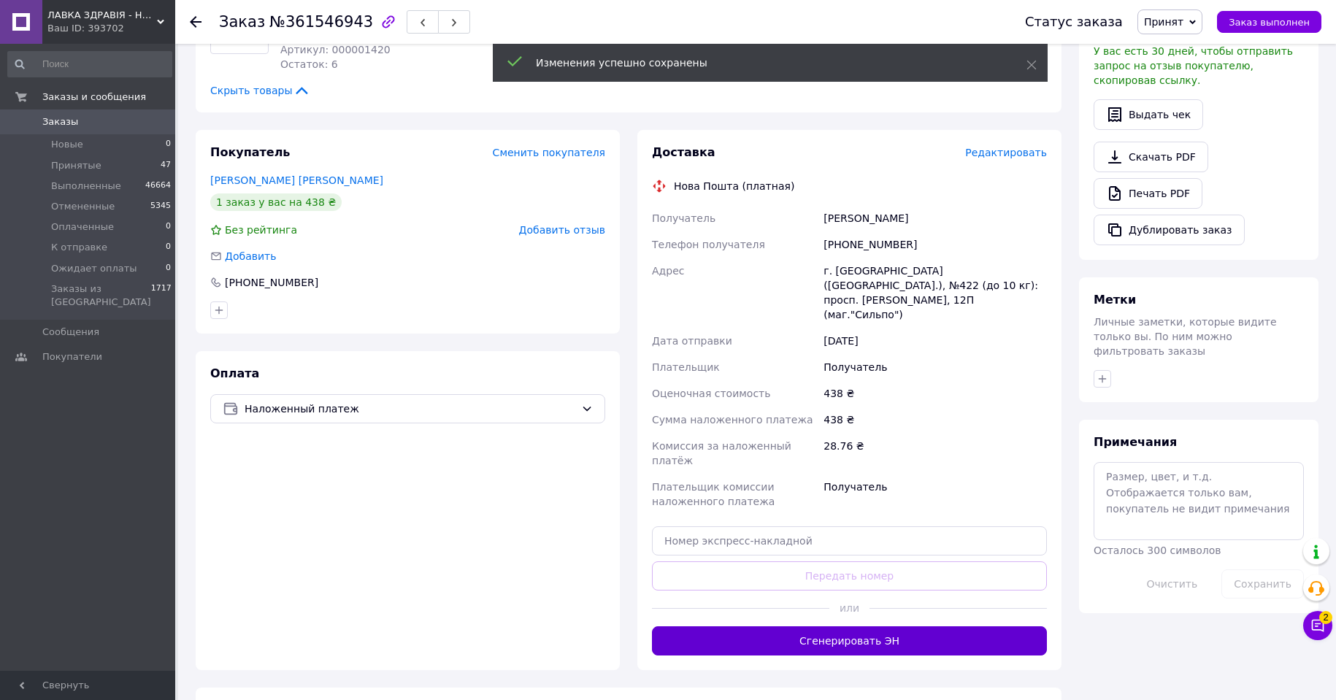
scroll to position [417, 0]
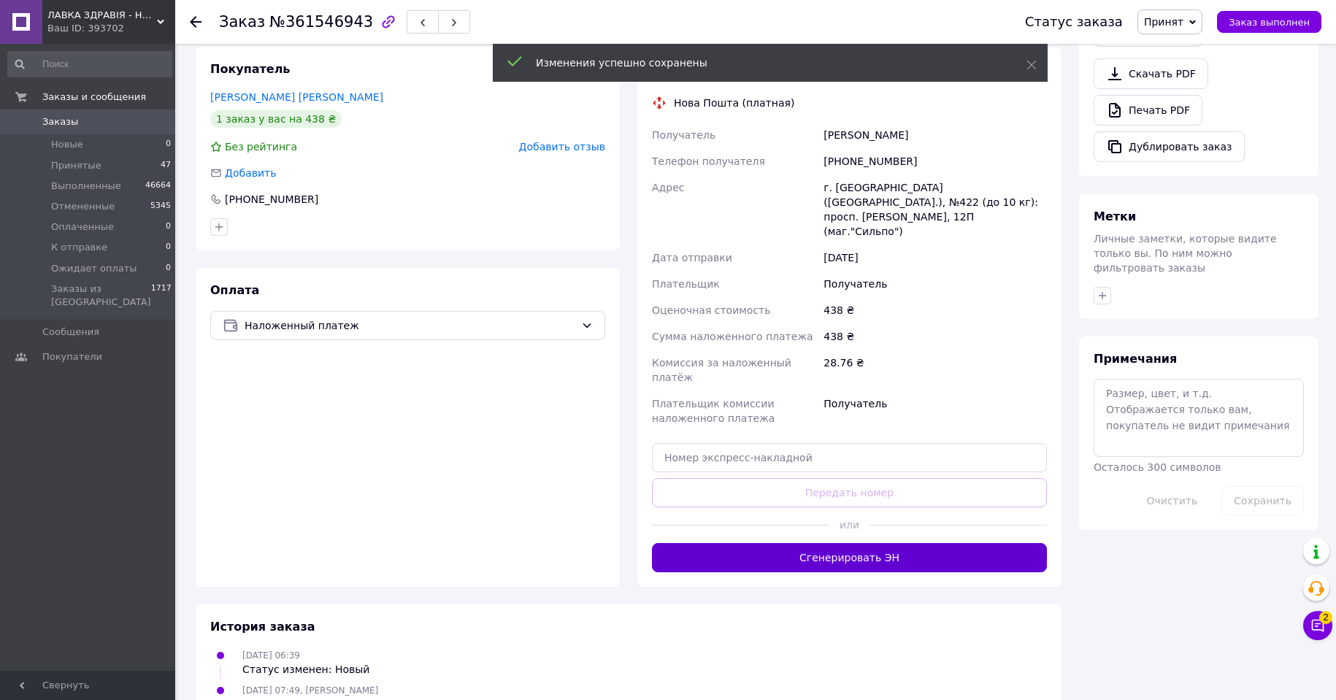
click at [857, 543] on button "Сгенерировать ЭН" at bounding box center [849, 557] width 395 height 29
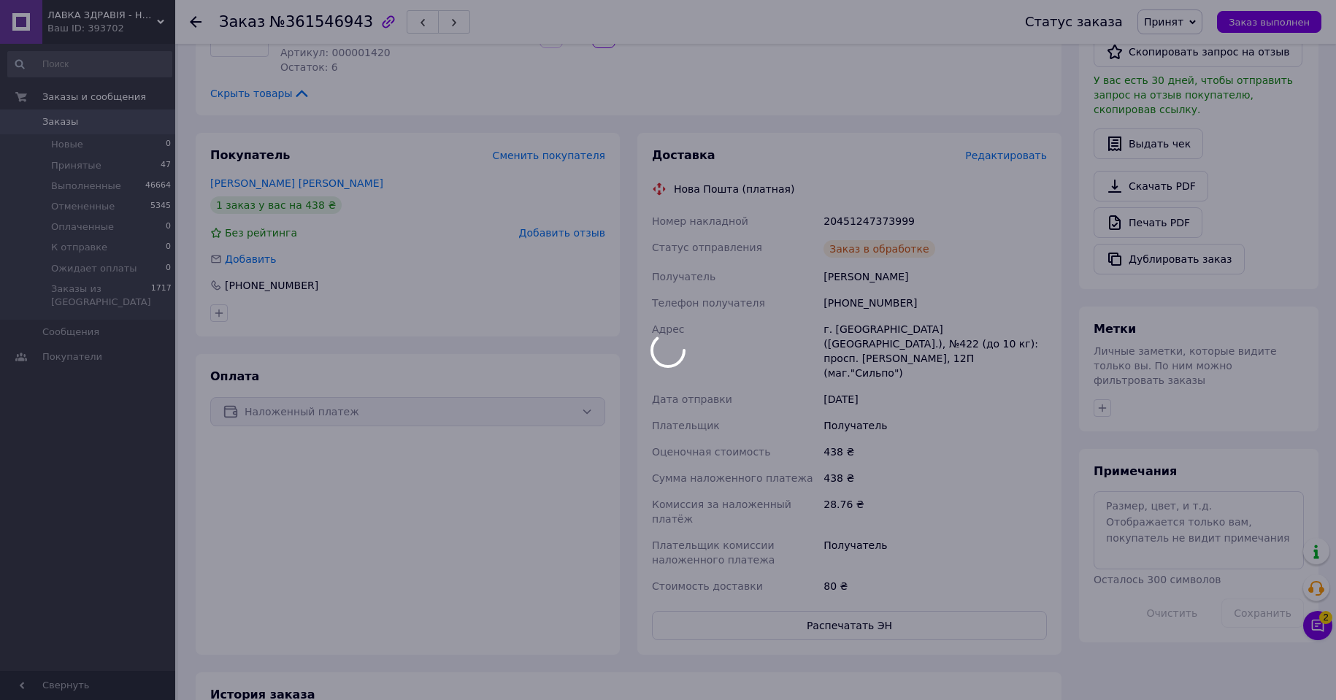
scroll to position [198, 0]
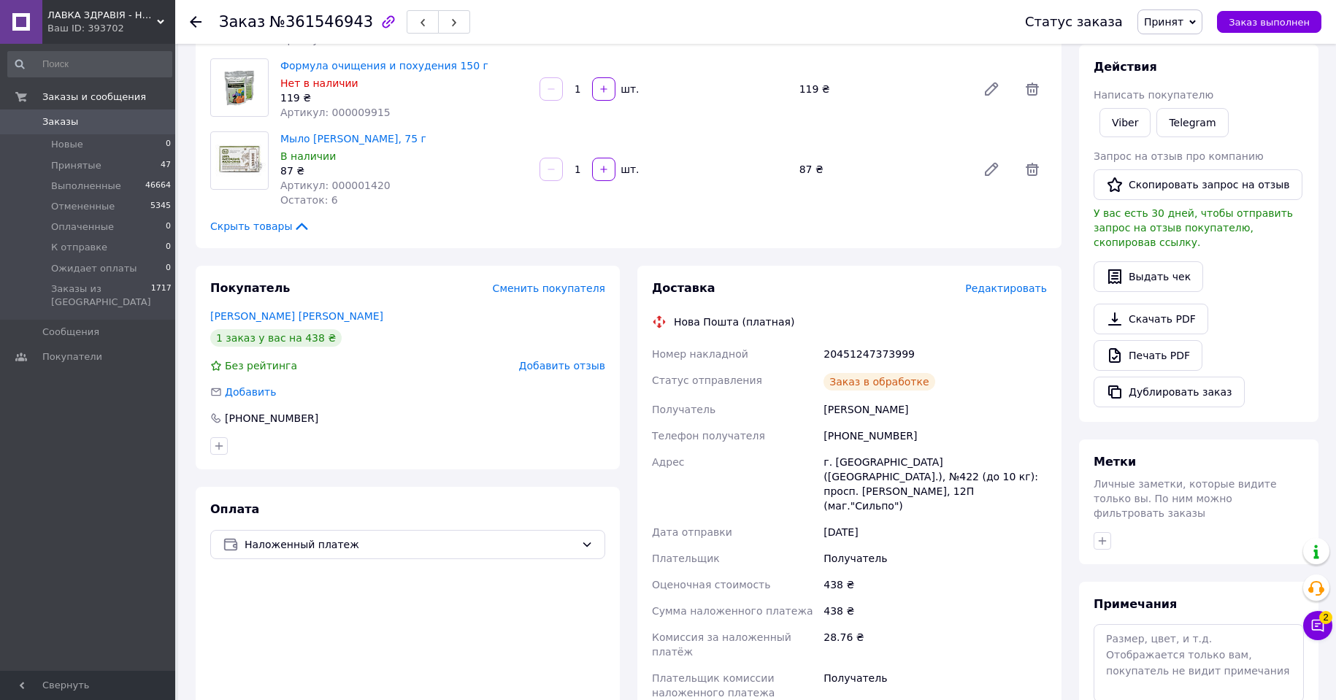
click at [858, 354] on div "20451247373999" at bounding box center [935, 354] width 229 height 26
copy div "20451247373999"
click at [1199, 17] on span "Принят" at bounding box center [1169, 21] width 65 height 25
click at [1186, 50] on li "Выполнен" at bounding box center [1188, 51] width 101 height 22
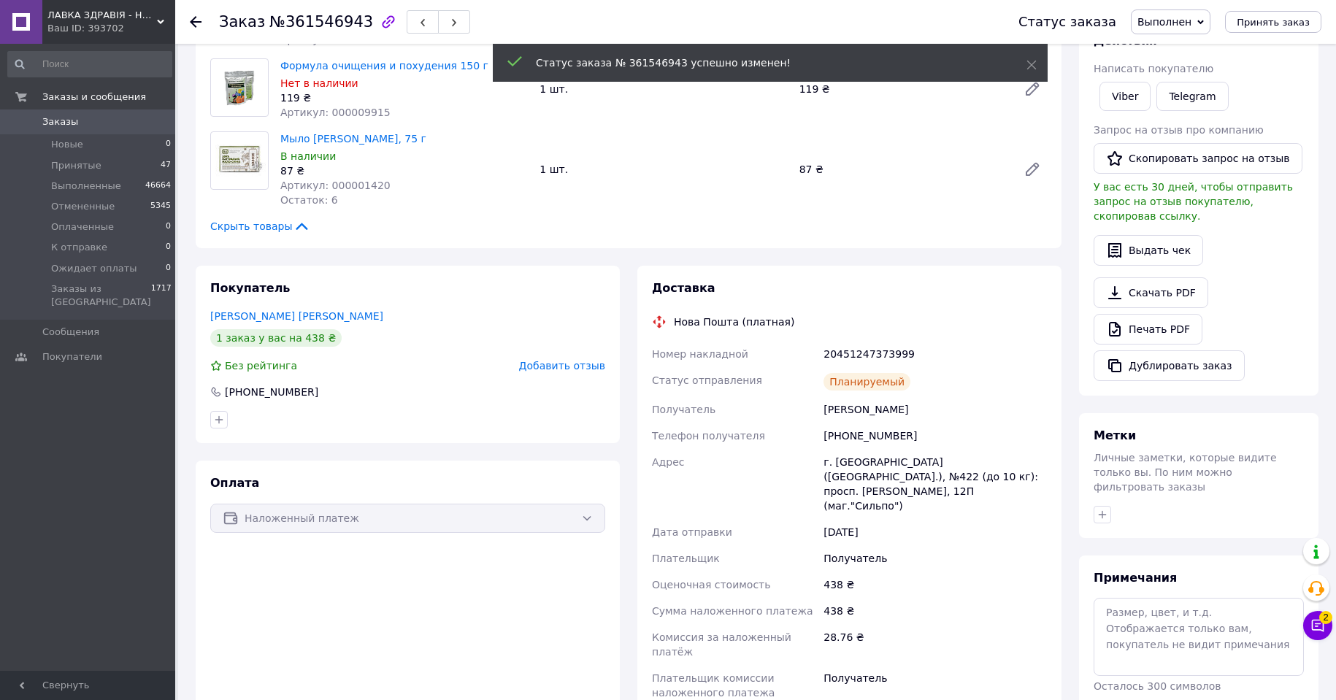
click at [197, 19] on icon at bounding box center [196, 22] width 12 height 12
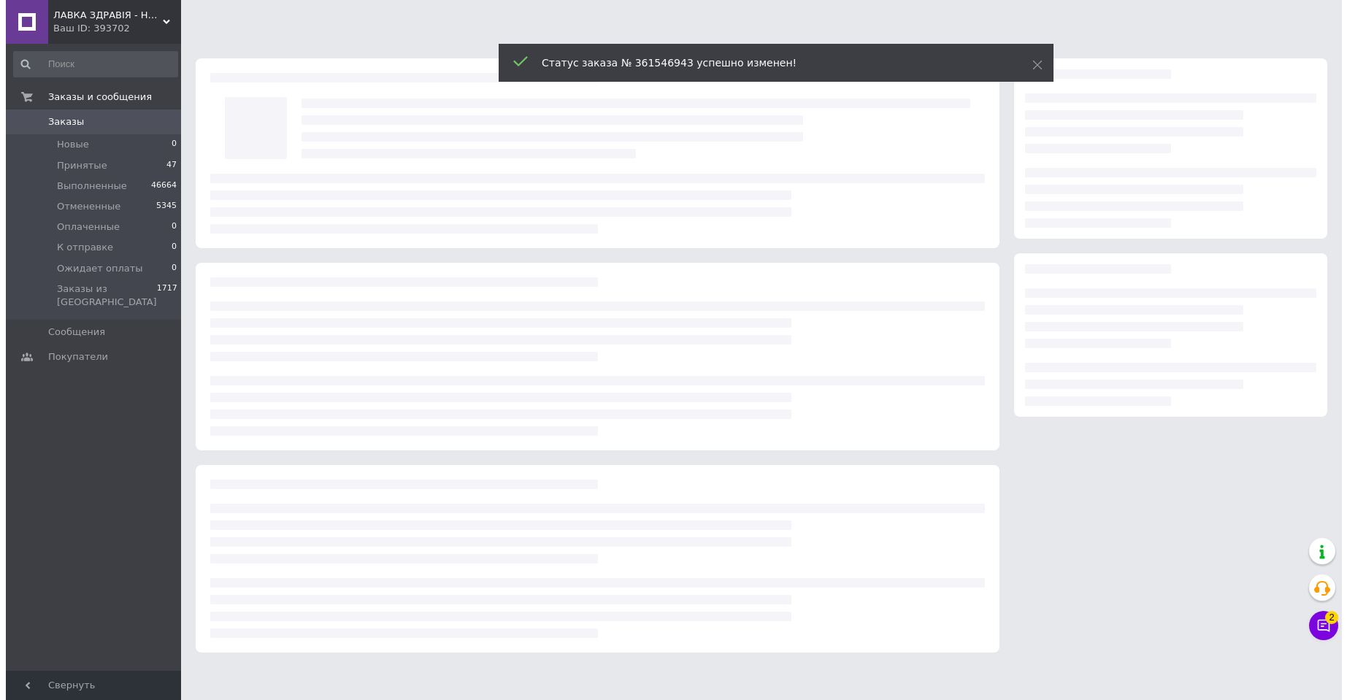
scroll to position [0, 0]
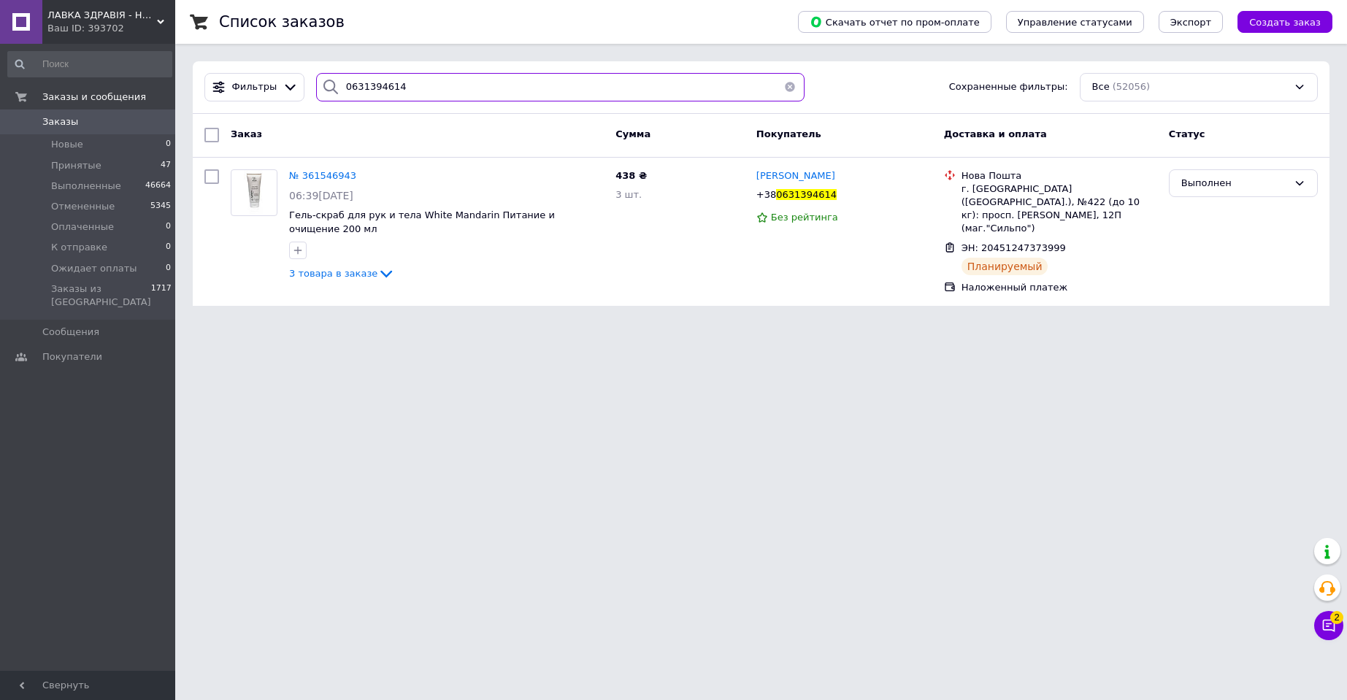
click at [356, 85] on input "0631394614" at bounding box center [560, 87] width 488 height 28
paste input "72677775"
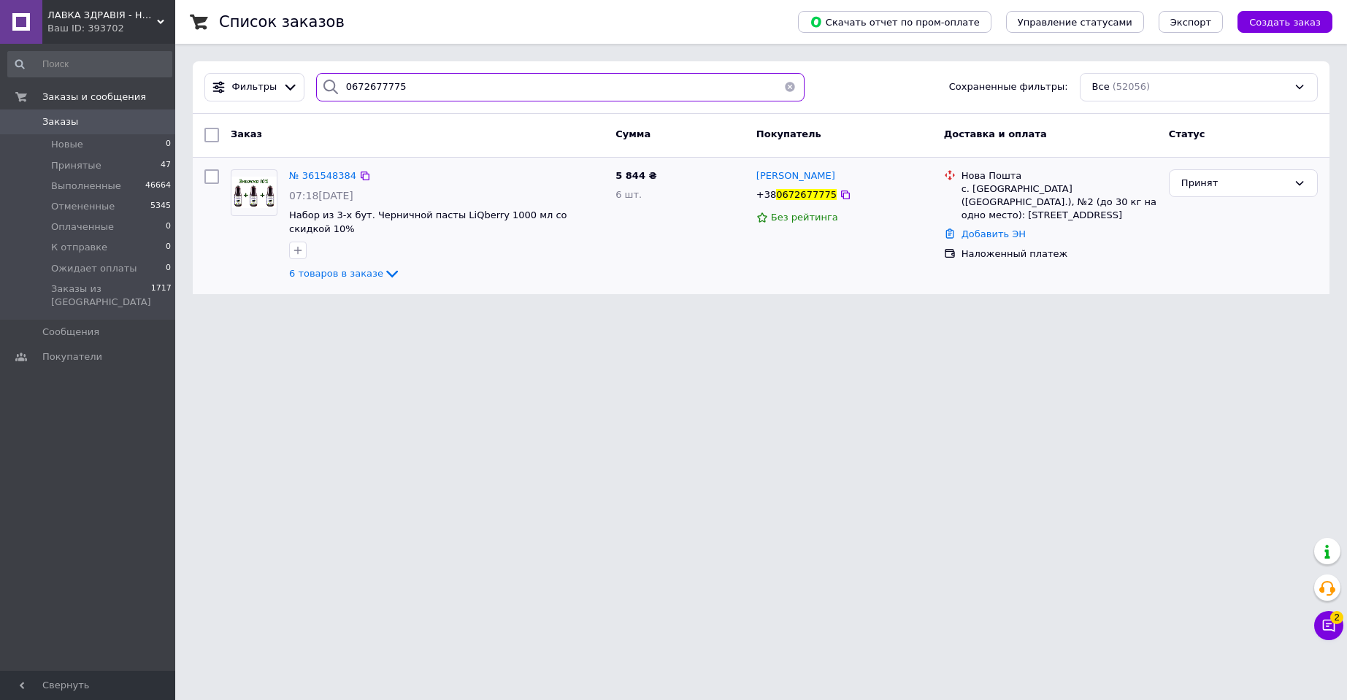
type input "0672677775"
click at [254, 185] on img at bounding box center [253, 192] width 45 height 31
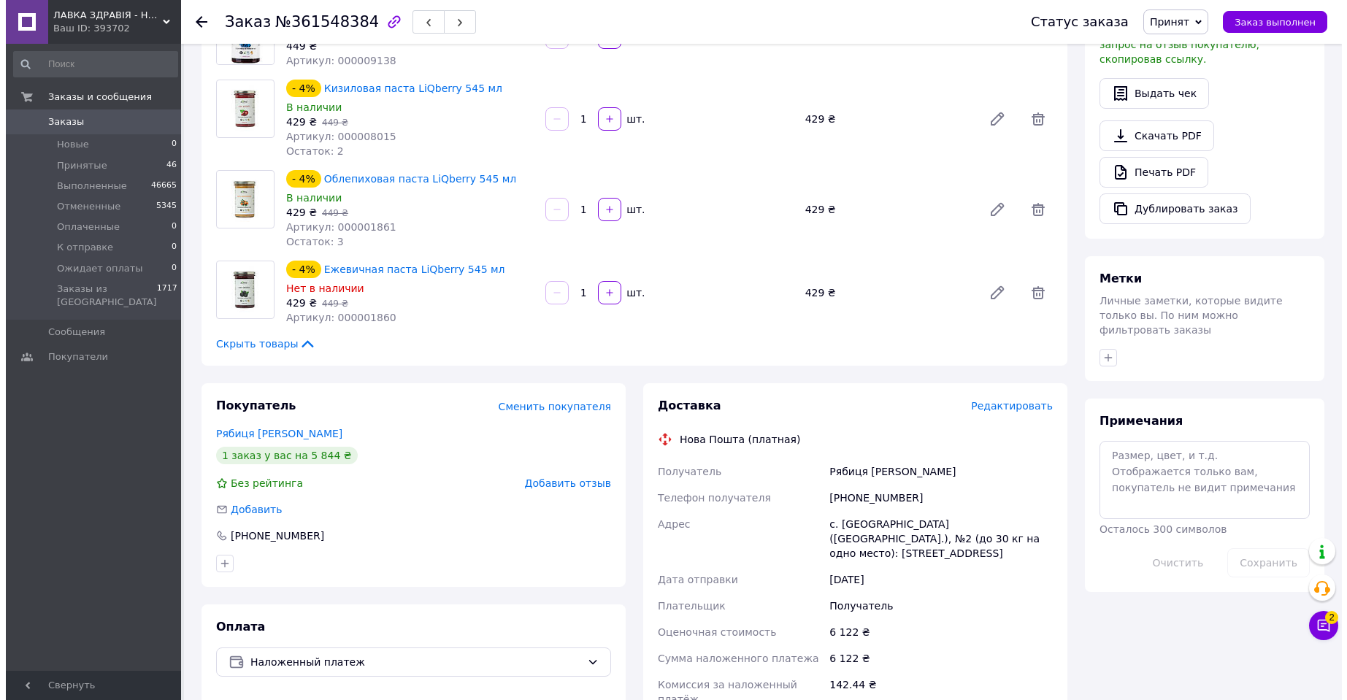
scroll to position [657, 0]
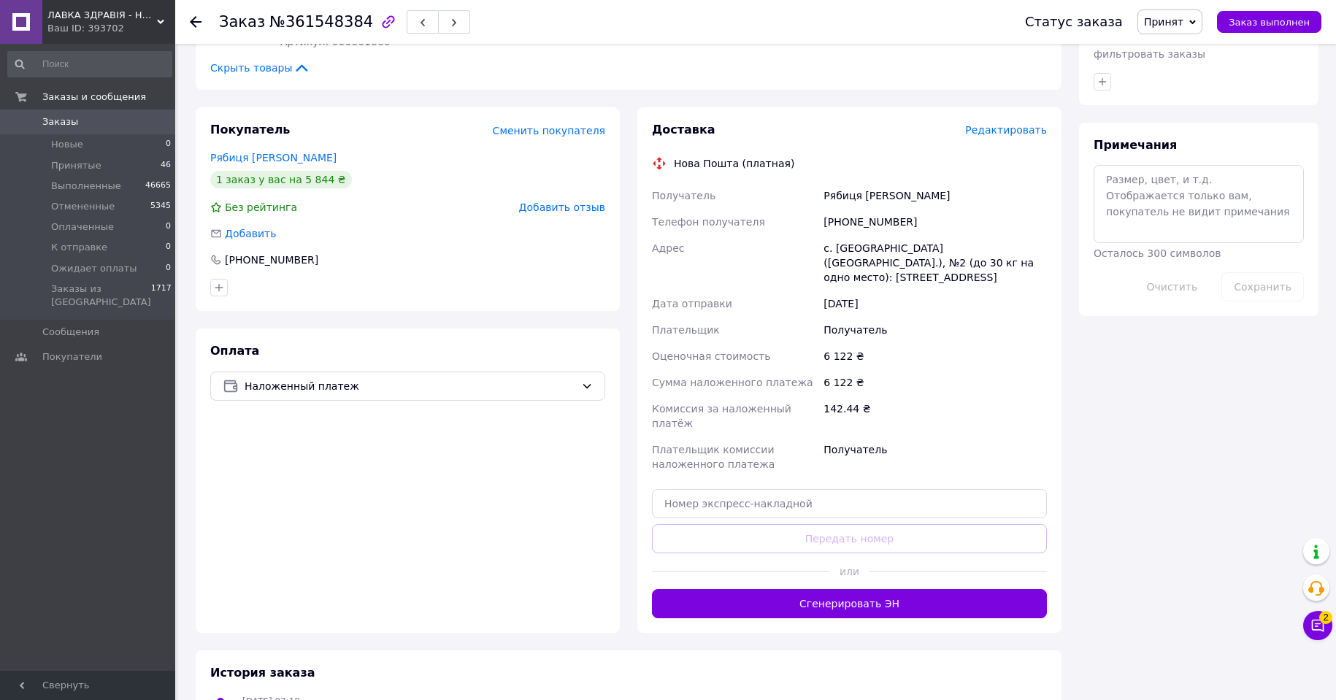
click at [1013, 124] on span "Редактировать" at bounding box center [1006, 130] width 82 height 12
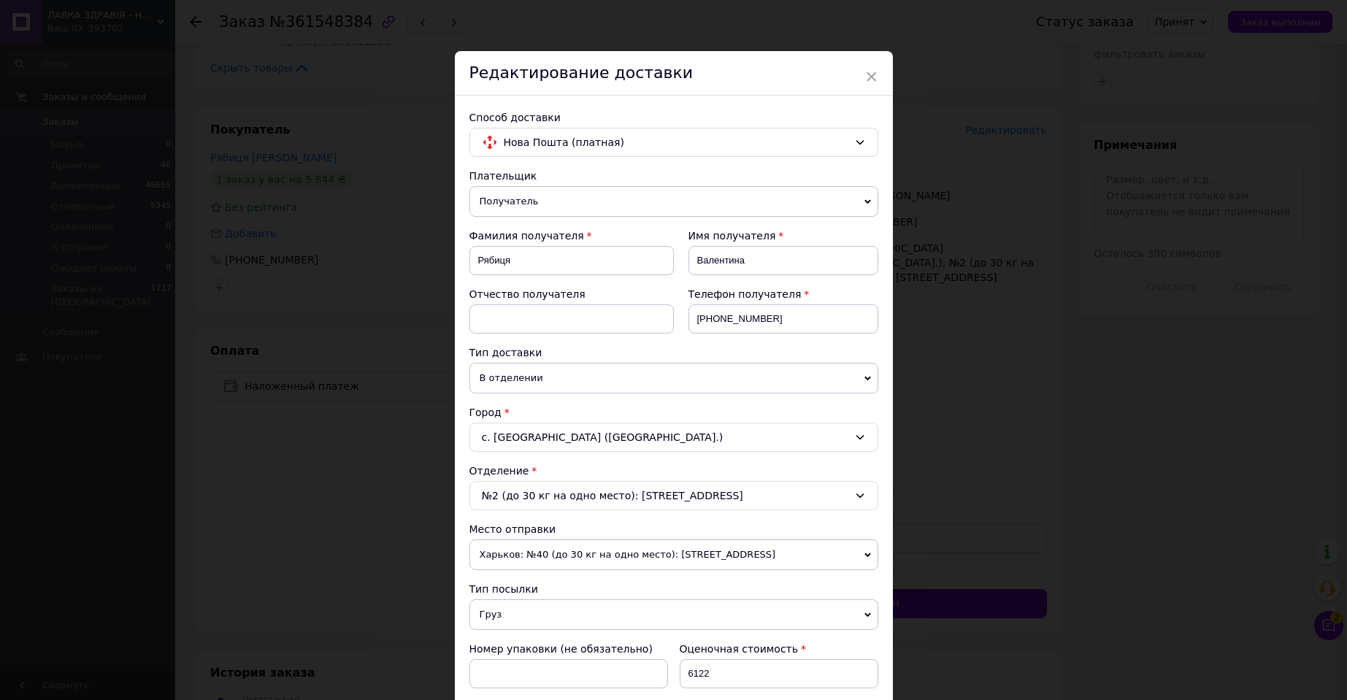
scroll to position [365, 0]
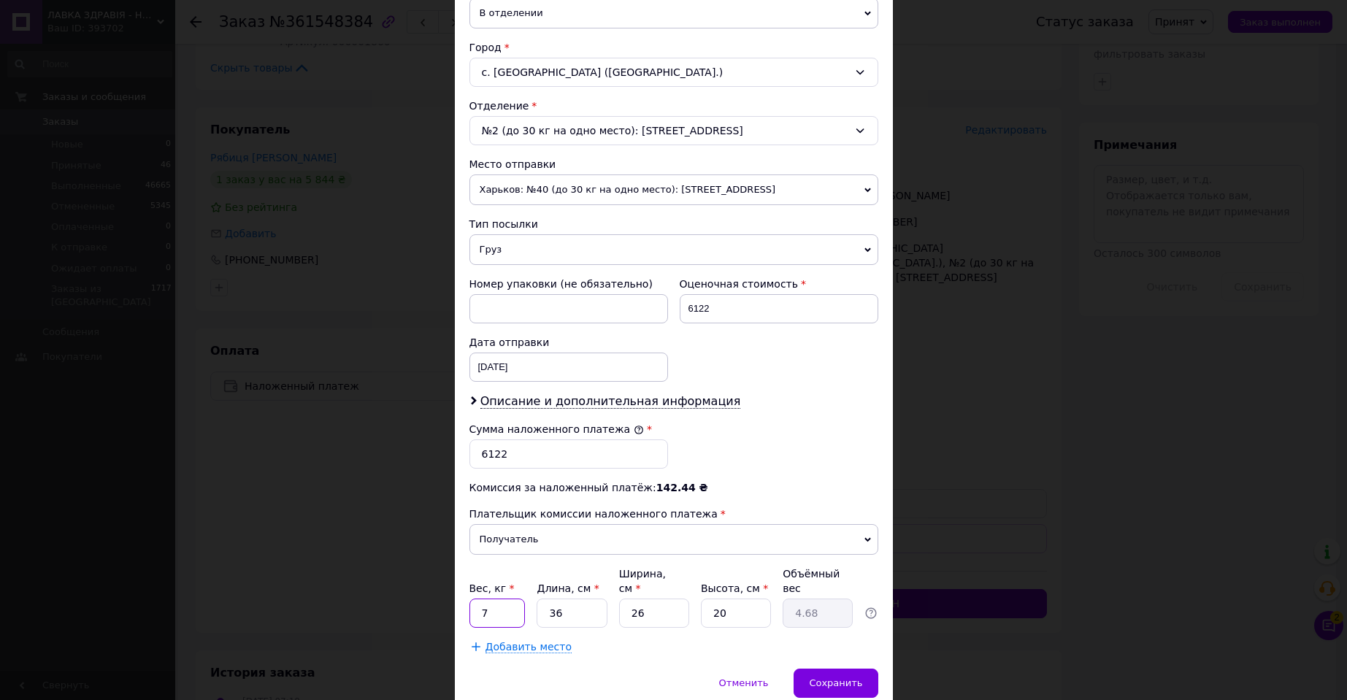
click at [496, 601] on input "7" at bounding box center [497, 613] width 56 height 29
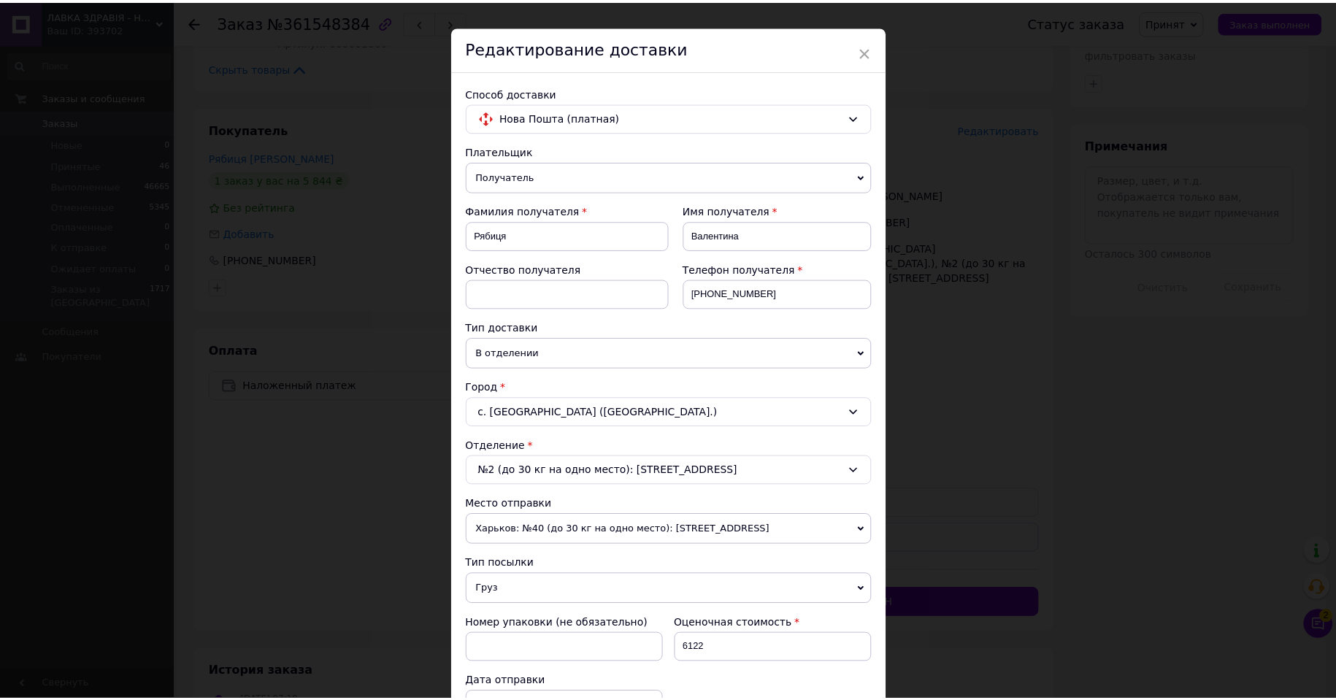
scroll to position [0, 0]
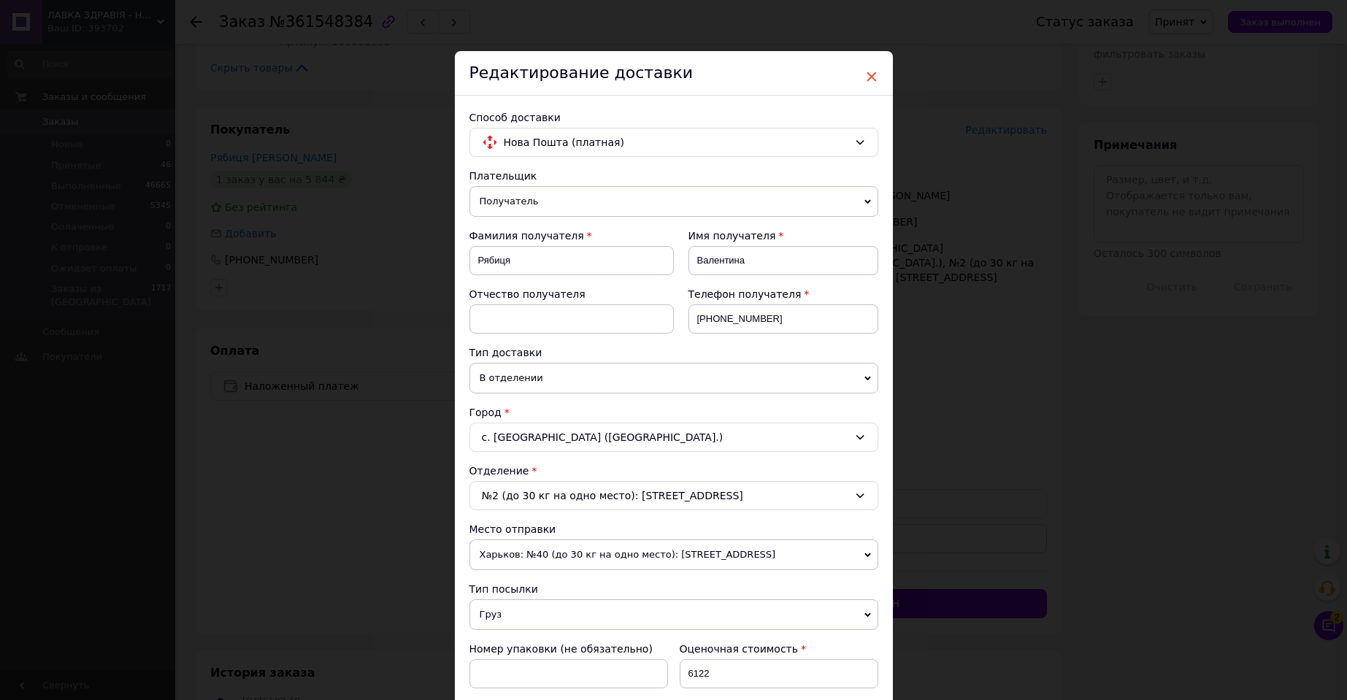
click at [873, 77] on span "×" at bounding box center [871, 76] width 13 height 25
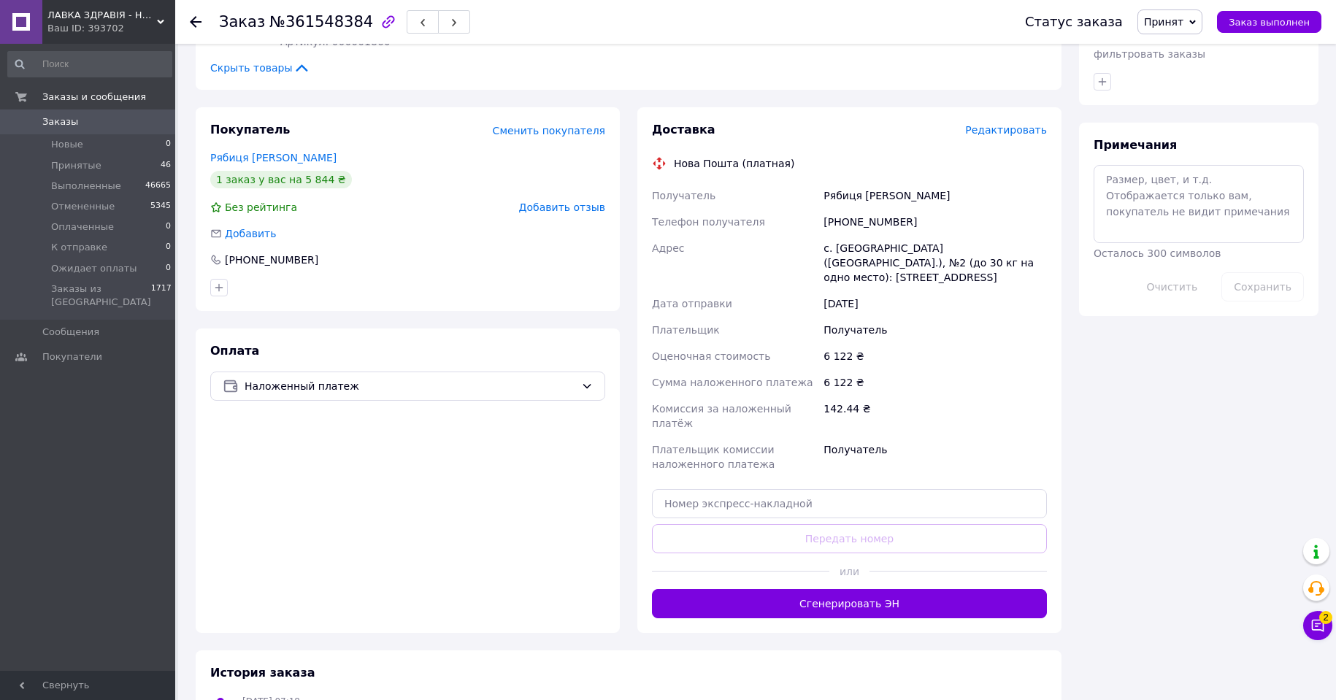
click at [198, 22] on use at bounding box center [196, 22] width 12 height 12
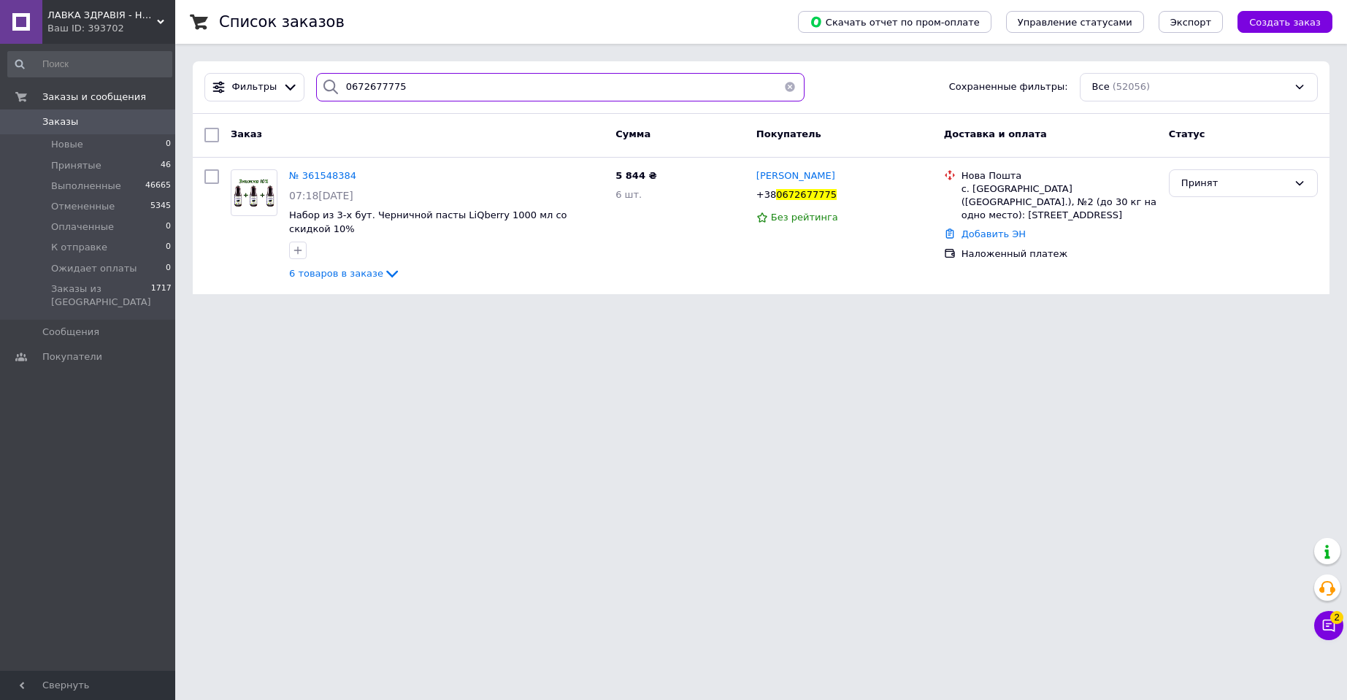
click at [374, 87] on input "0672677775" at bounding box center [560, 87] width 488 height 28
paste input "976690319"
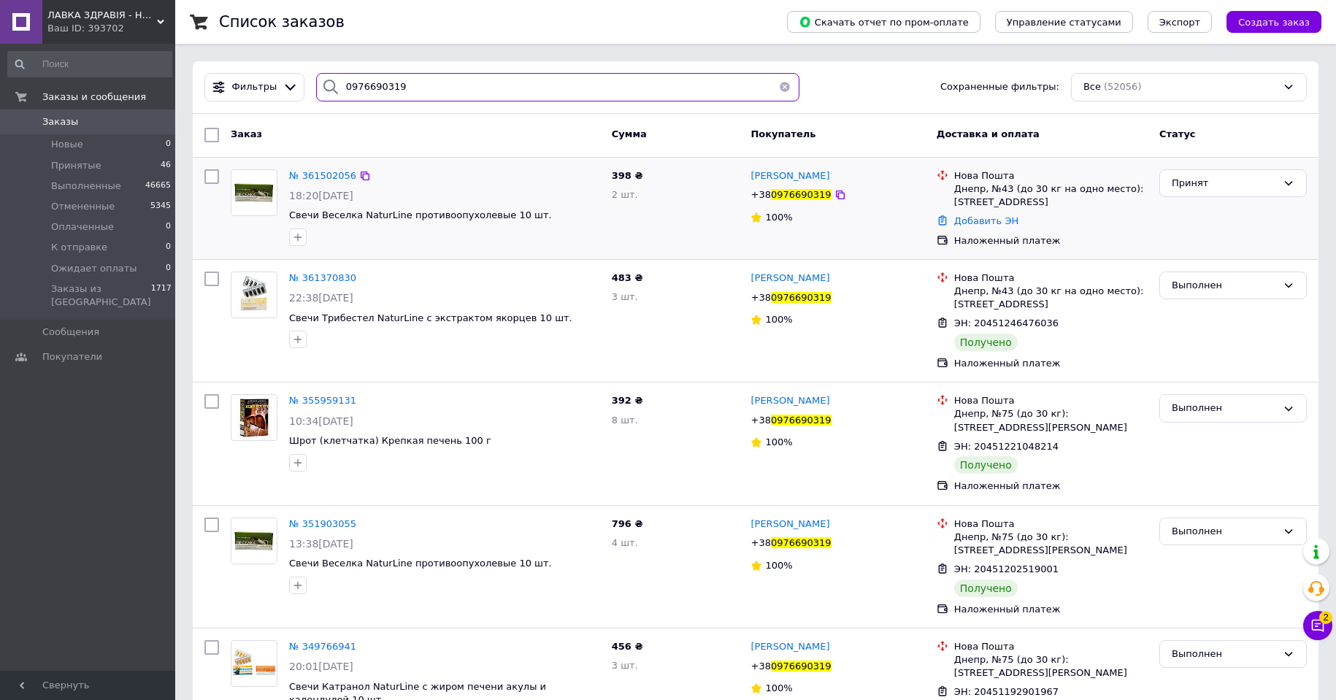
type input "0976690319"
click at [258, 195] on img at bounding box center [253, 192] width 45 height 45
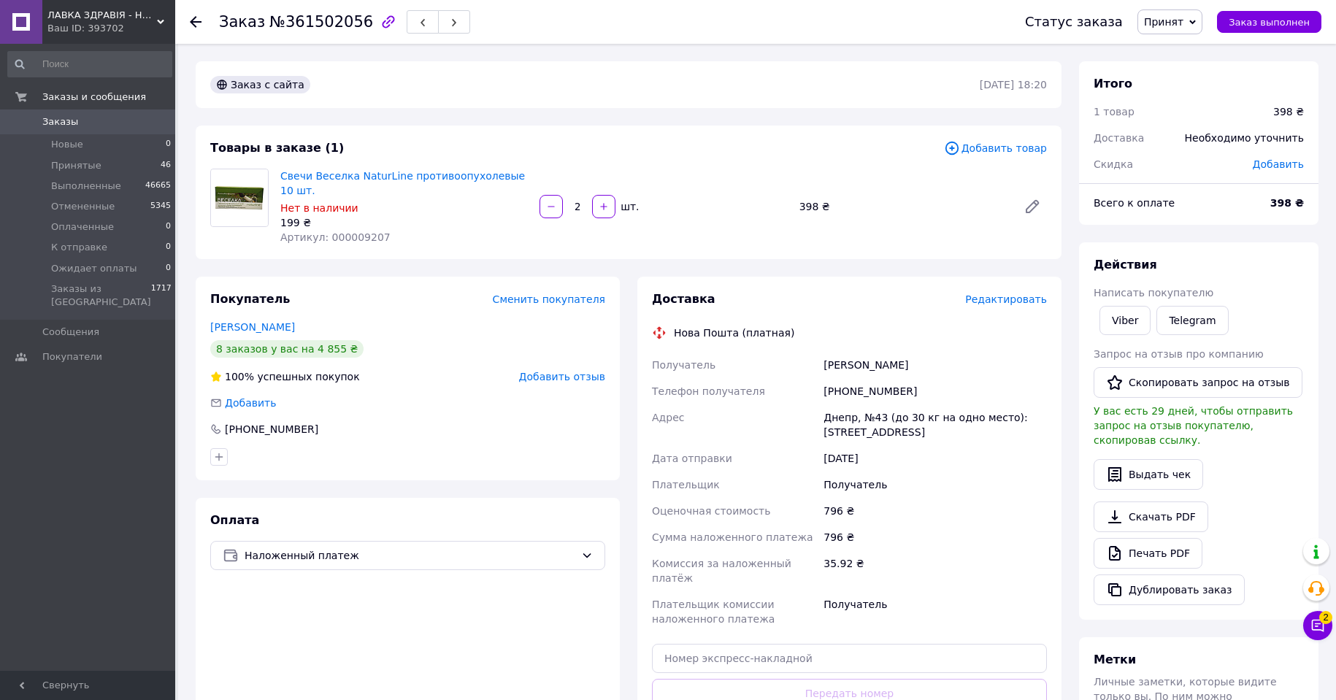
click at [1013, 293] on span "Редактировать" at bounding box center [1006, 299] width 82 height 12
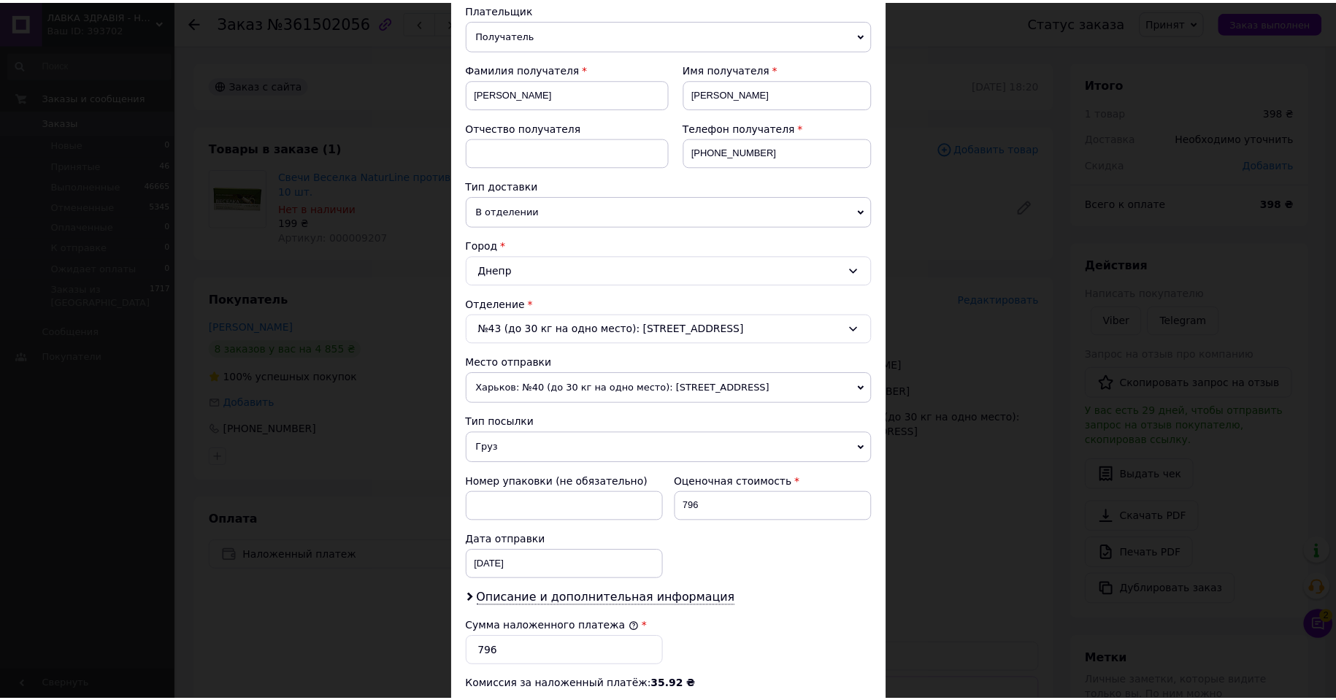
scroll to position [414, 0]
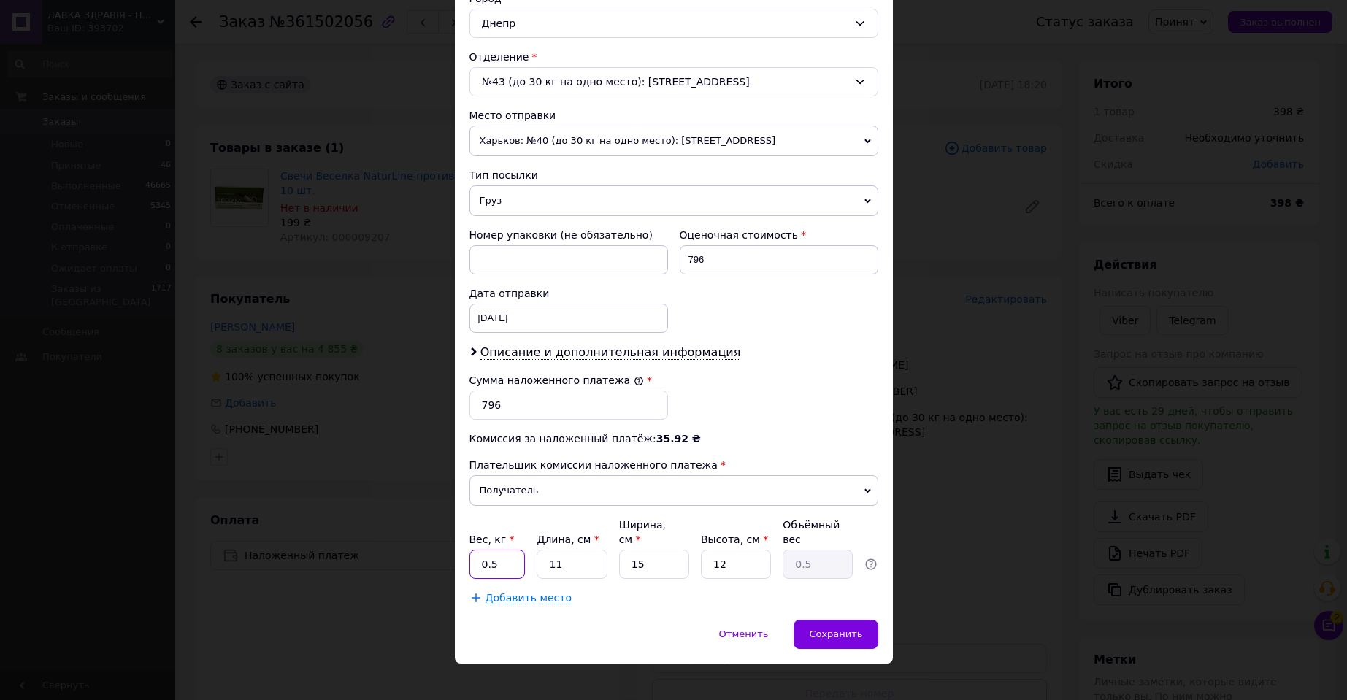
click at [499, 550] on input "0.5" at bounding box center [497, 564] width 56 height 29
type input "0.22"
type input "1"
type input "0.1"
type input "19"
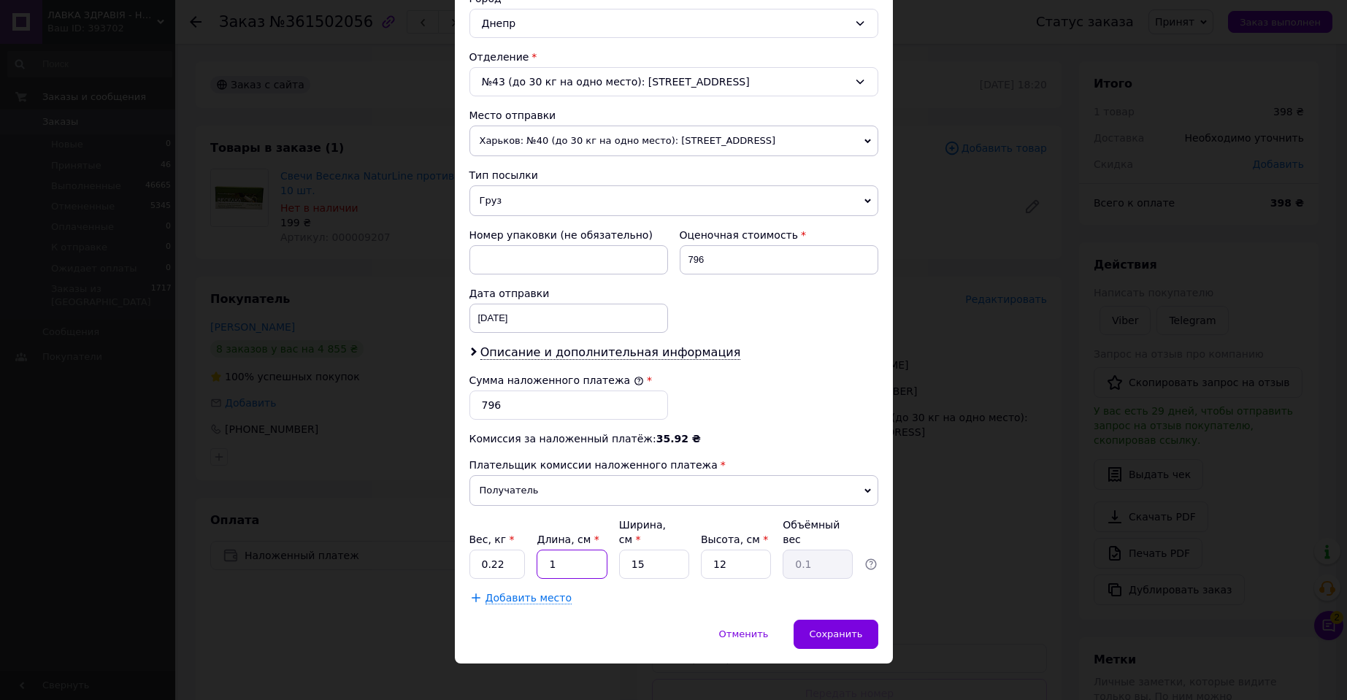
type input "0.86"
type input "19"
type input "1"
type input "0.1"
type input "12"
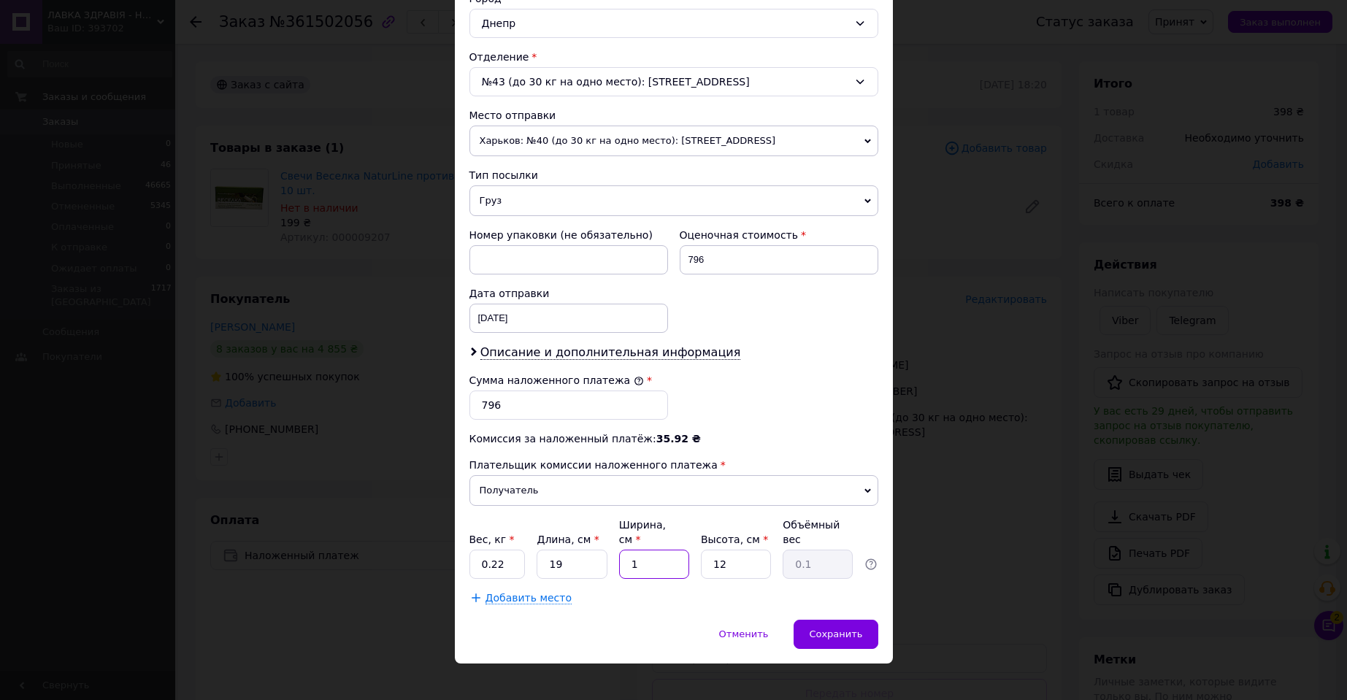
type input "0.68"
type input "12"
type input "8"
type input "0.46"
type input "8"
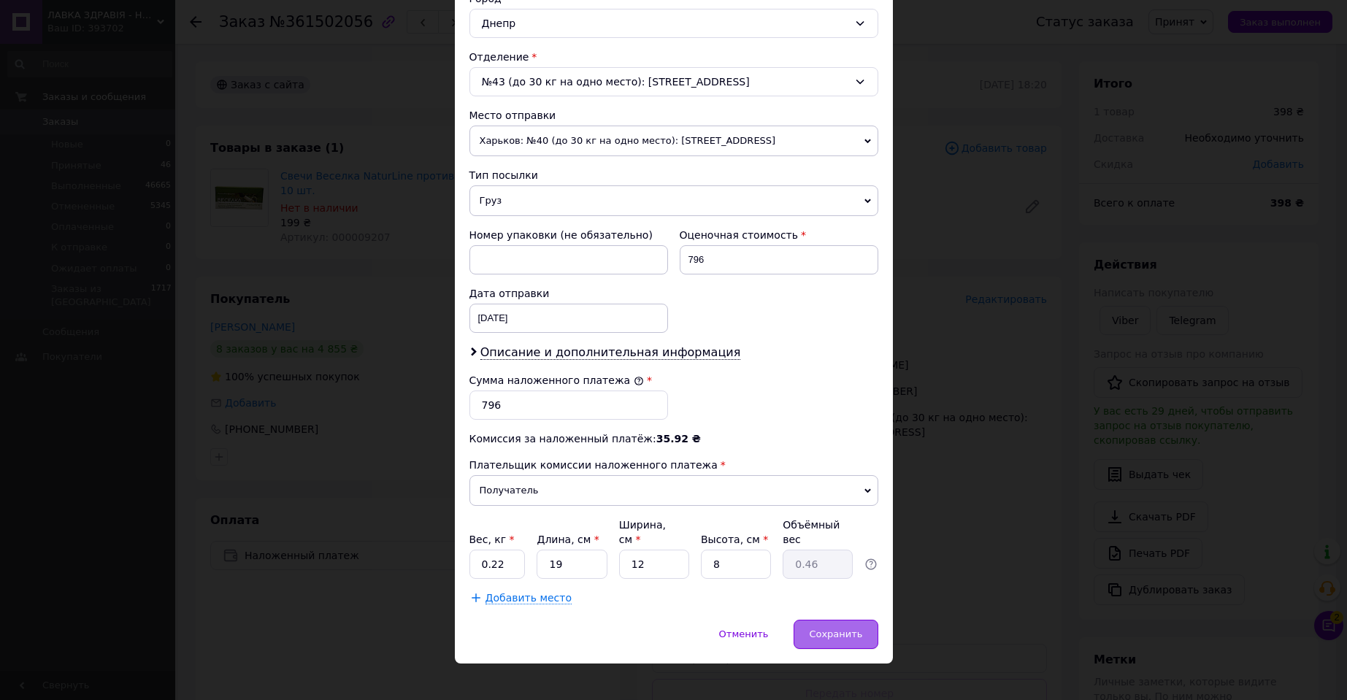
click at [818, 620] on div "Сохранить" at bounding box center [836, 634] width 84 height 29
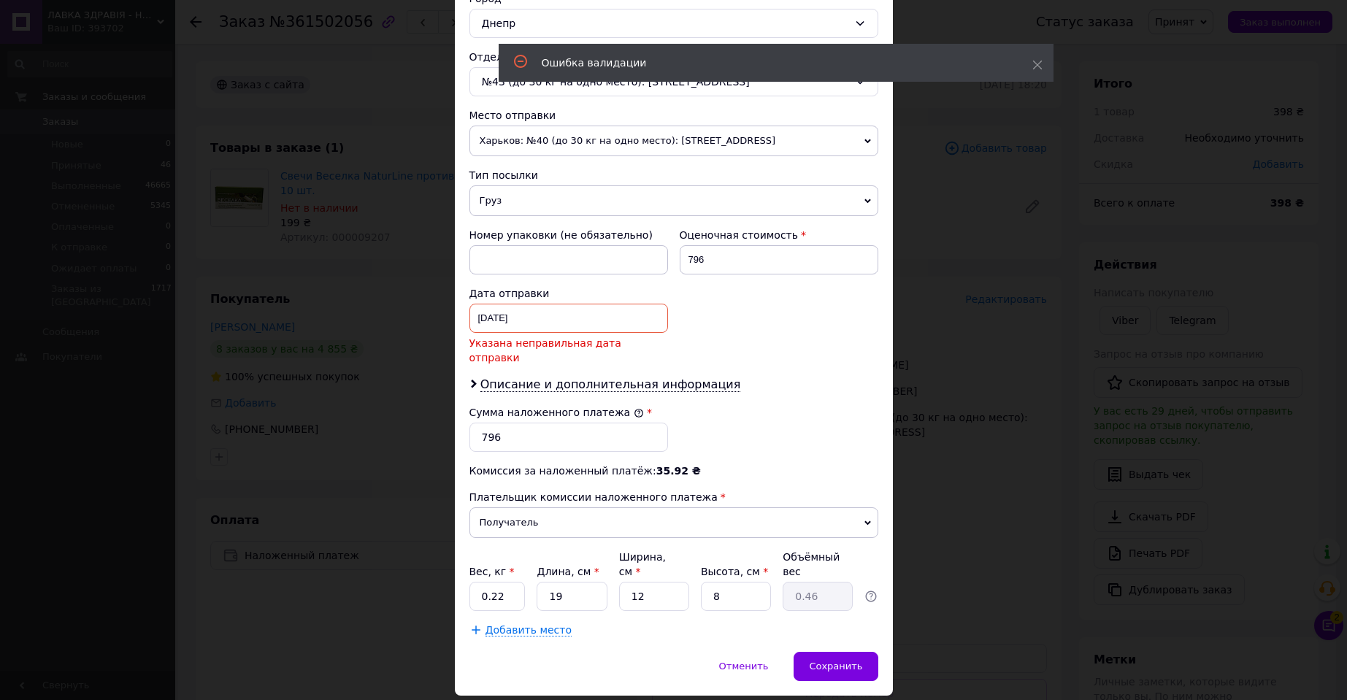
click at [516, 320] on div "[DATE] < 2025 > < Сентябрь > Пн Вт Ср Чт Пт Сб Вс 1 2 3 4 5 6 7 8 9 10 11 12 13…" at bounding box center [568, 318] width 199 height 29
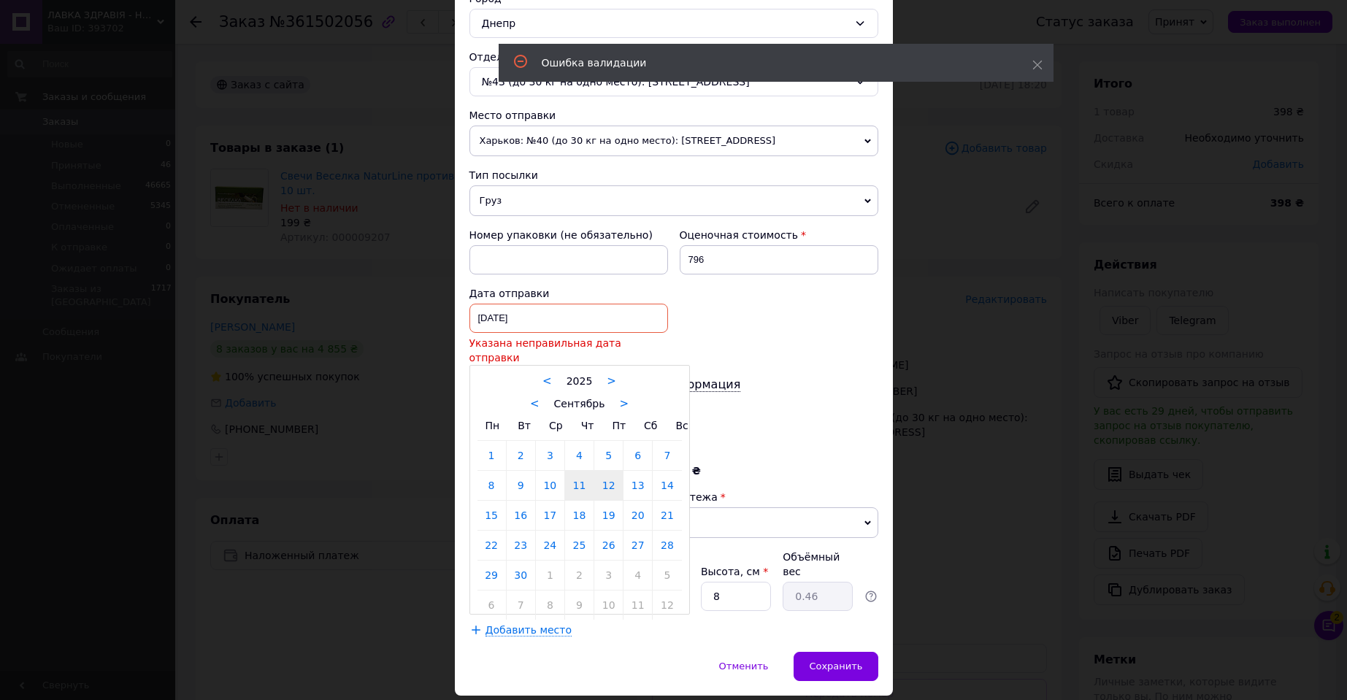
click at [604, 473] on link "12" at bounding box center [608, 485] width 28 height 29
type input "[DATE]"
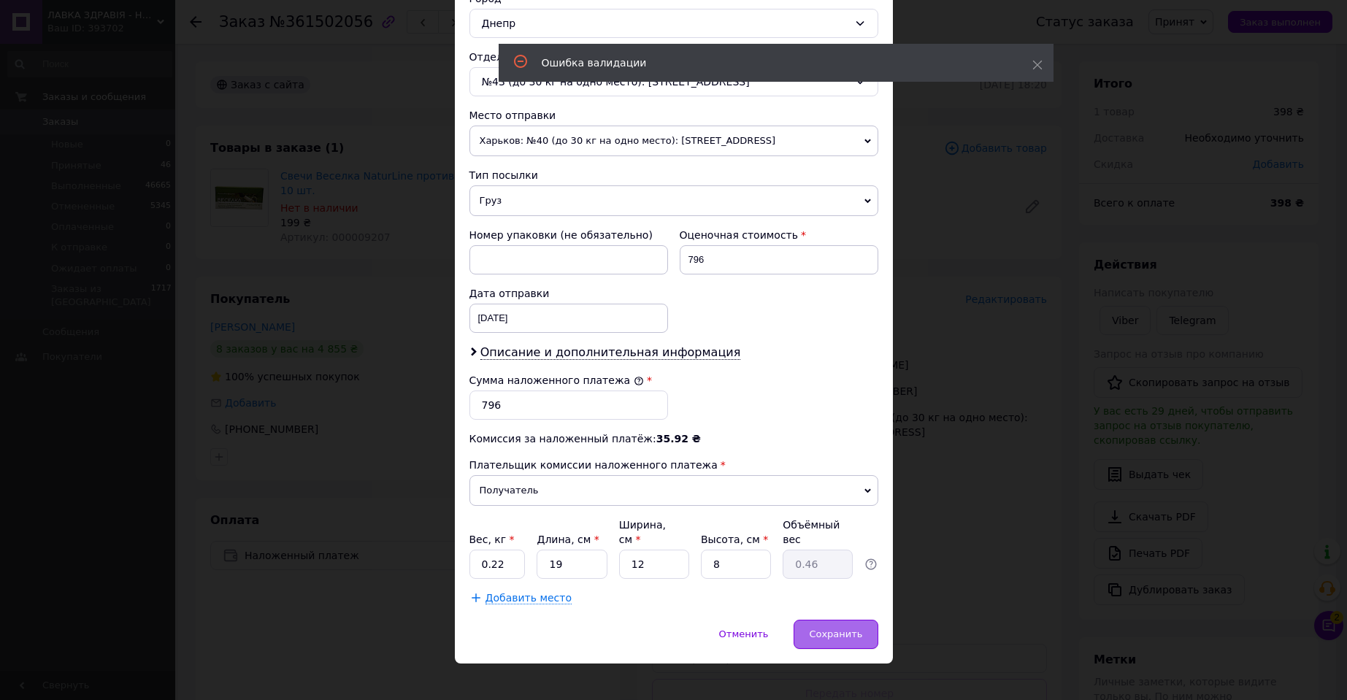
click at [856, 629] on span "Сохранить" at bounding box center [835, 634] width 53 height 11
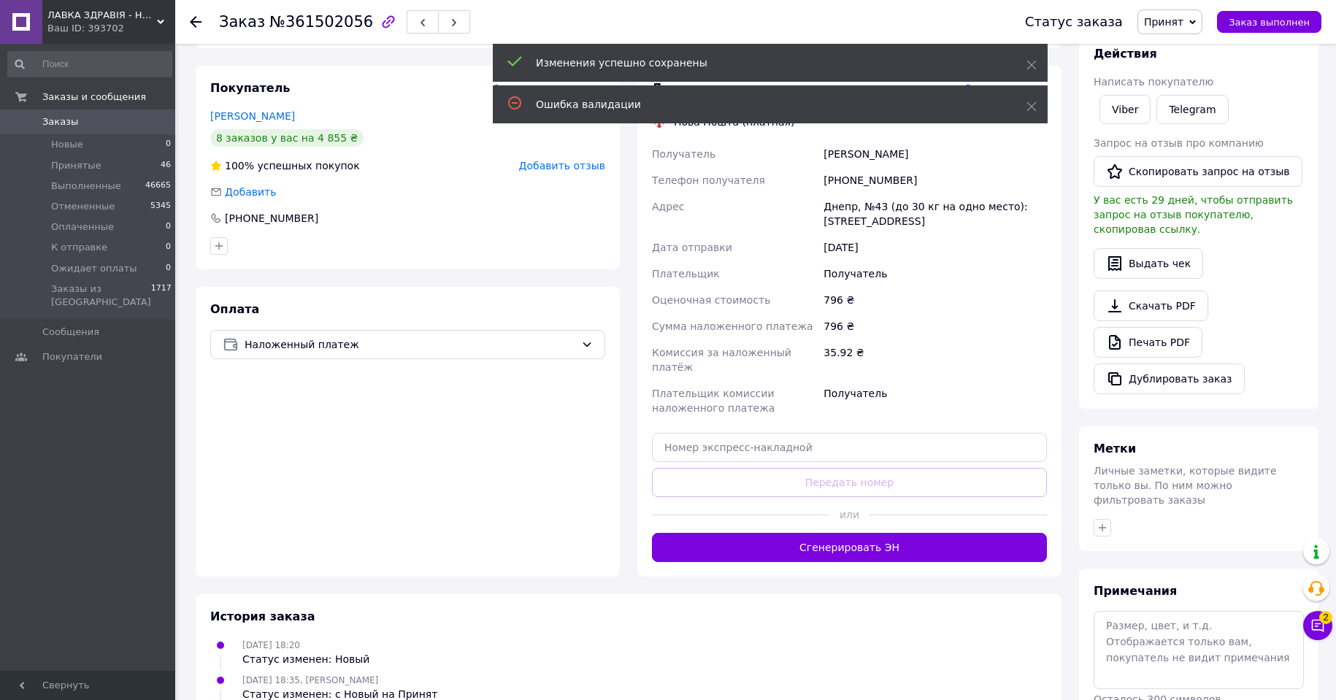
scroll to position [219, 0]
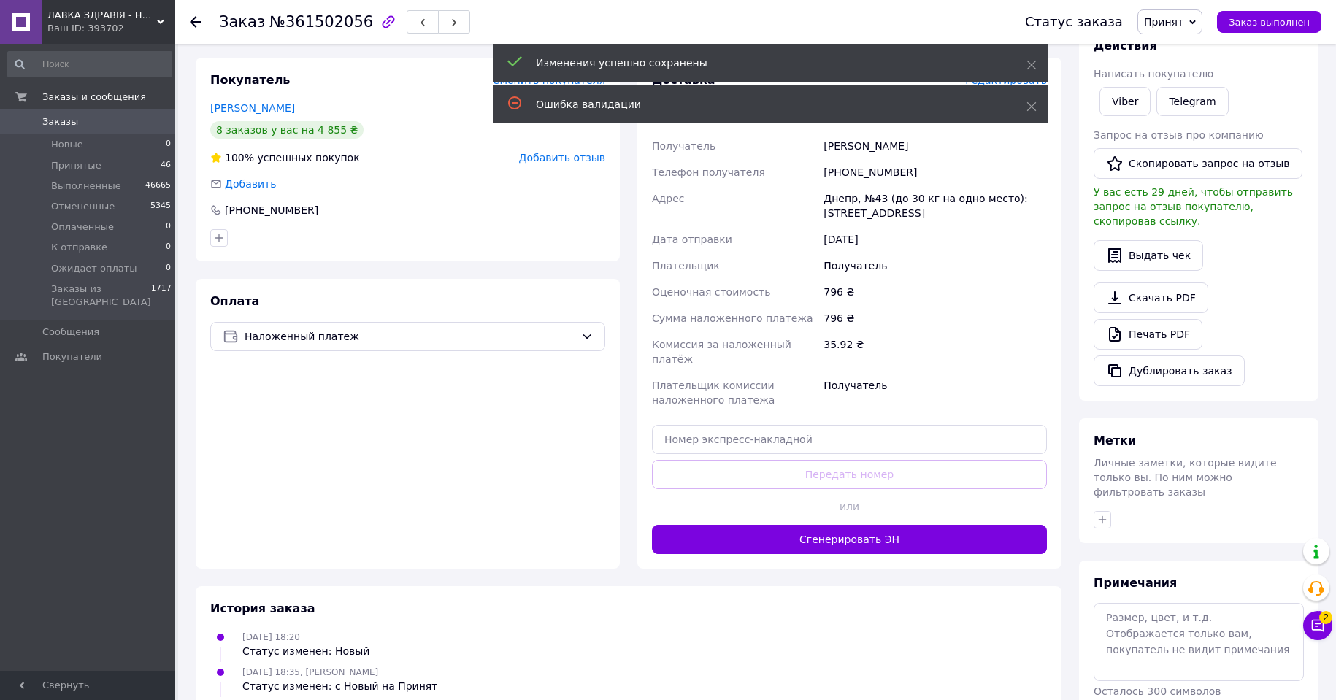
click at [854, 525] on button "Сгенерировать ЭН" at bounding box center [849, 539] width 395 height 29
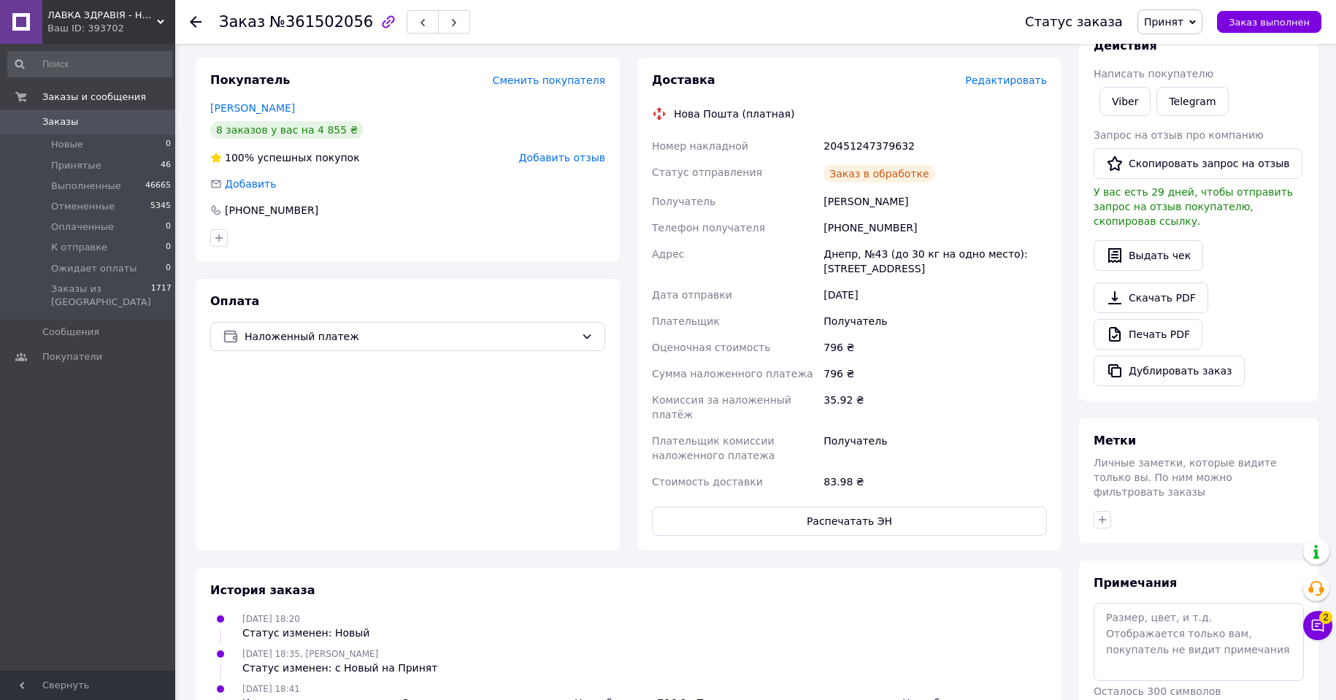
click at [862, 133] on div "20451247379632" at bounding box center [935, 146] width 229 height 26
copy div "20451247379632"
click at [1202, 14] on span "Принят" at bounding box center [1169, 21] width 65 height 25
click at [1192, 53] on li "Выполнен" at bounding box center [1188, 51] width 101 height 22
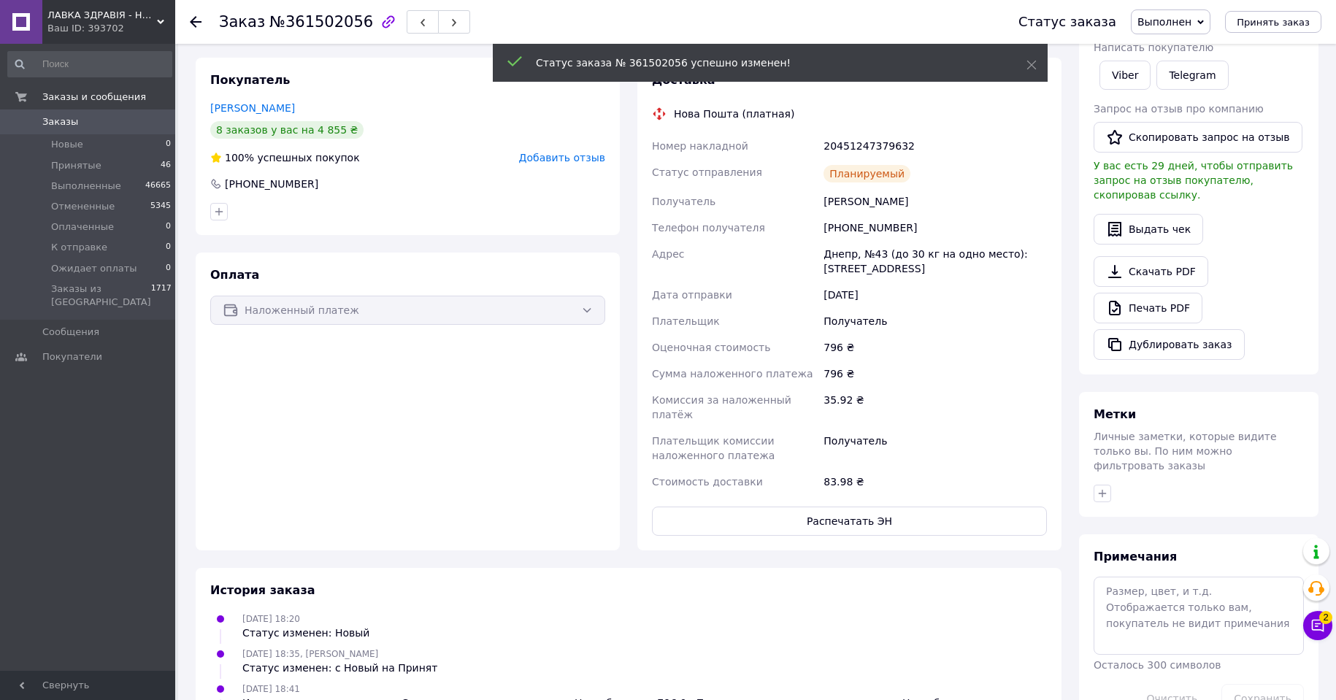
click at [191, 23] on use at bounding box center [196, 22] width 12 height 12
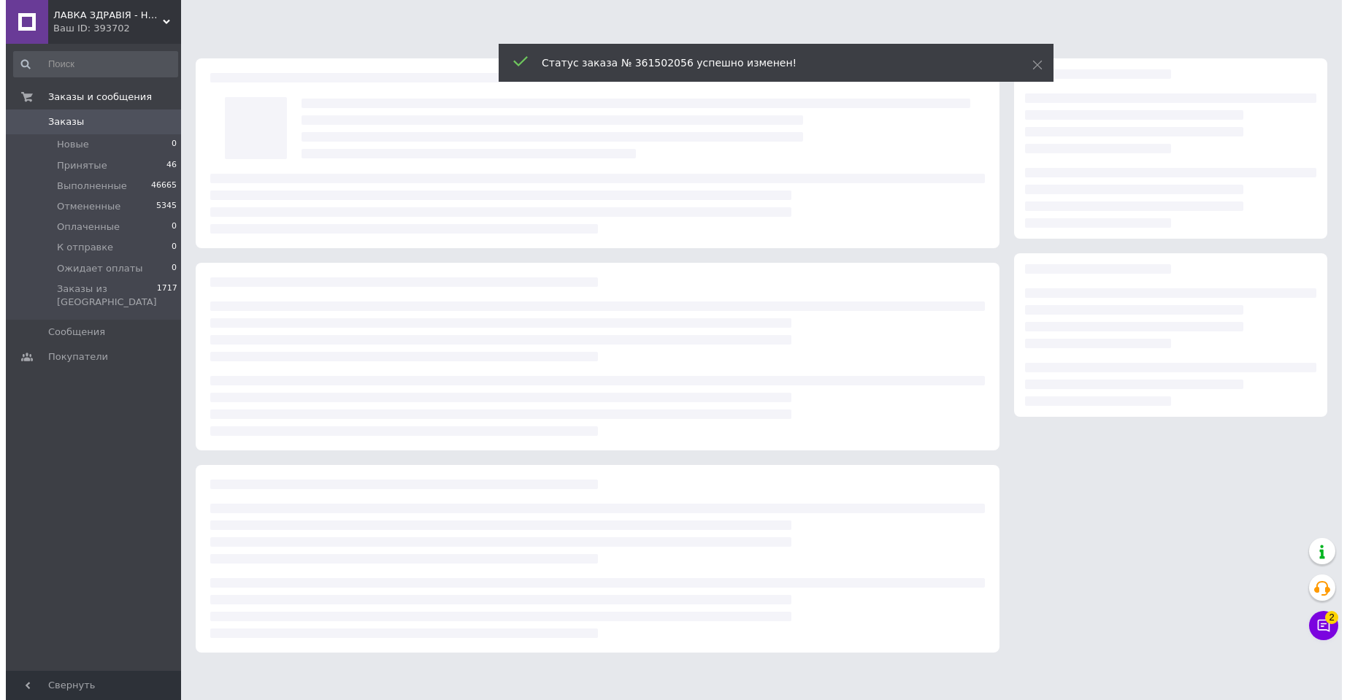
scroll to position [0, 0]
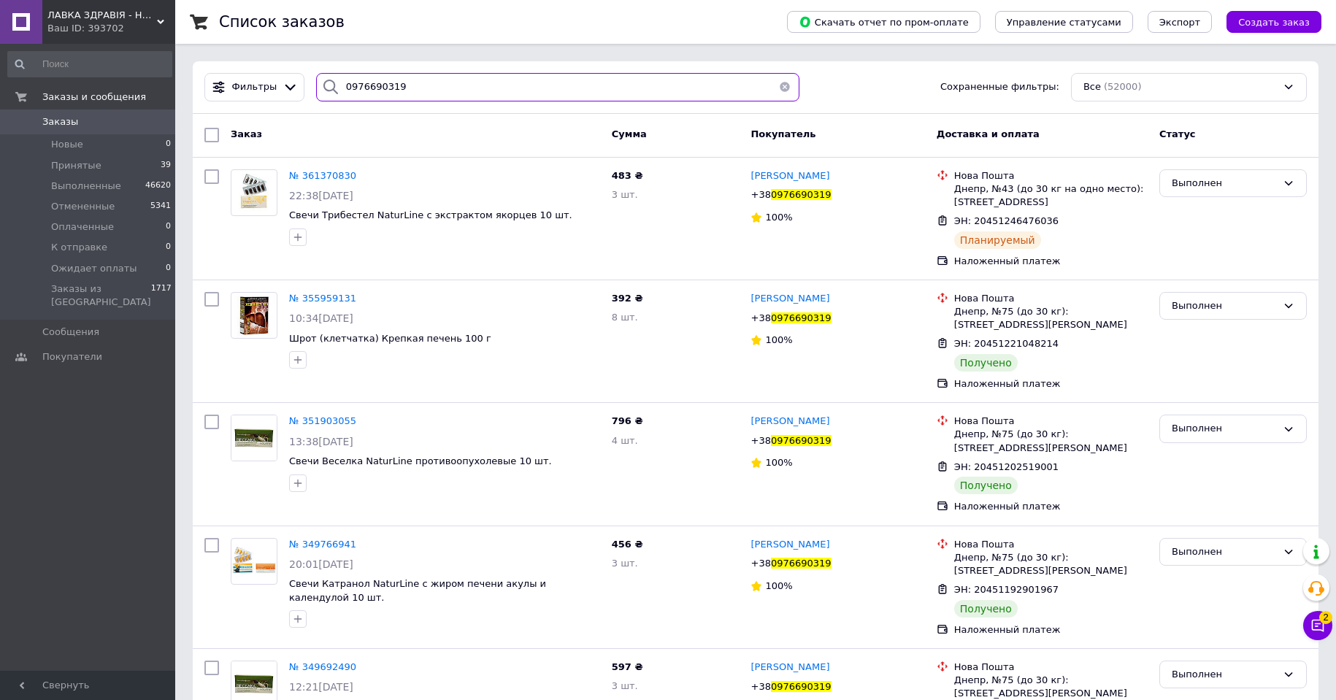
click at [364, 88] on input "0976690319" at bounding box center [557, 87] width 483 height 28
paste input "93191357"
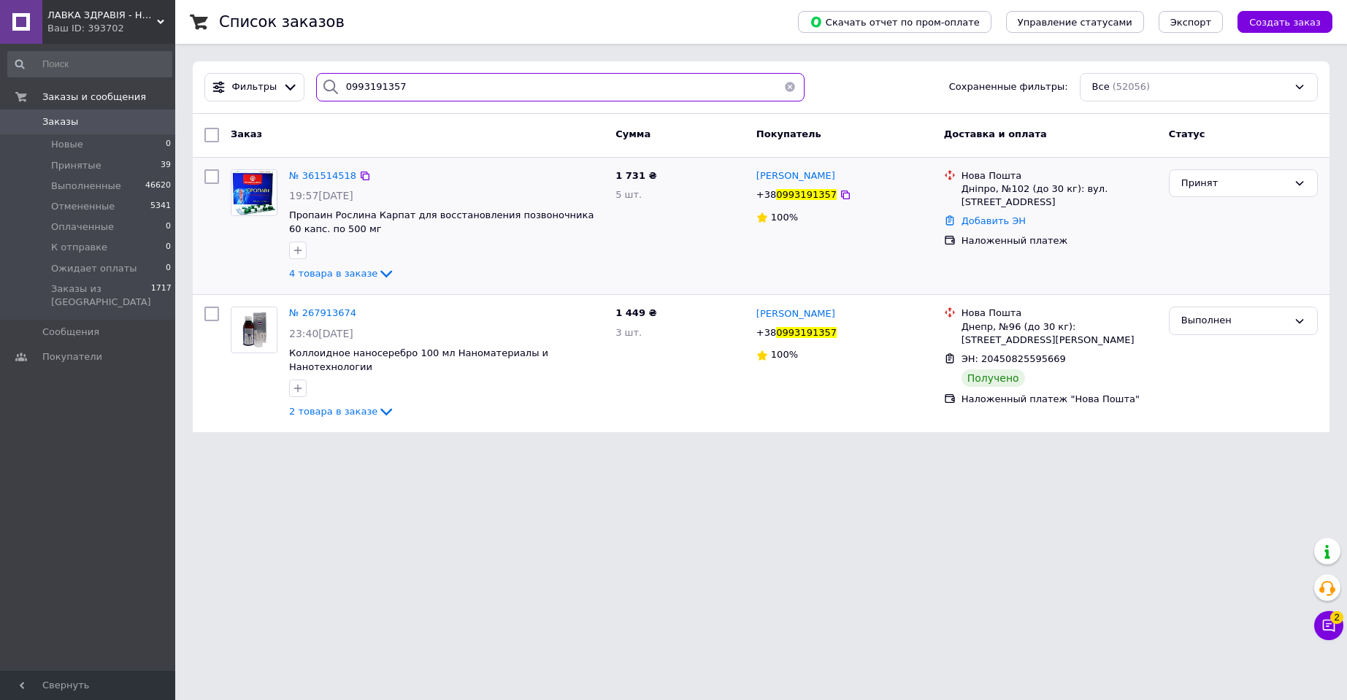
type input "0993191357"
click at [253, 192] on img at bounding box center [253, 192] width 45 height 45
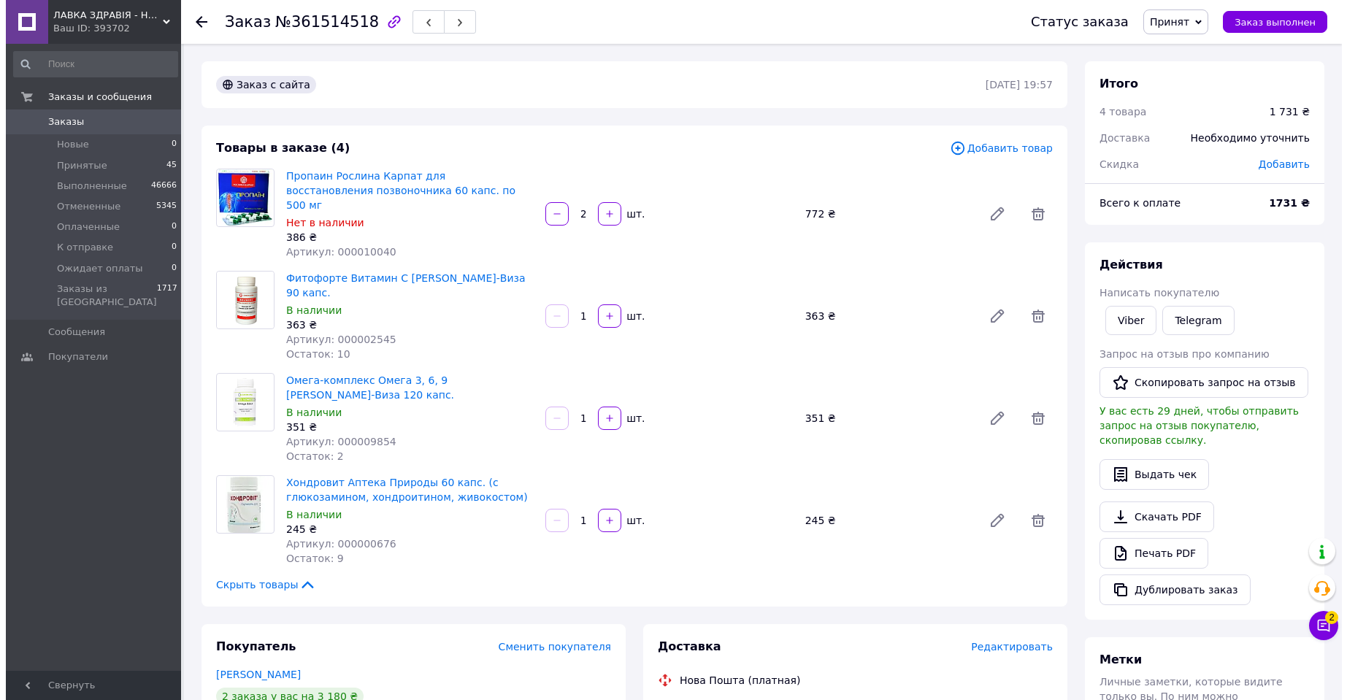
scroll to position [438, 0]
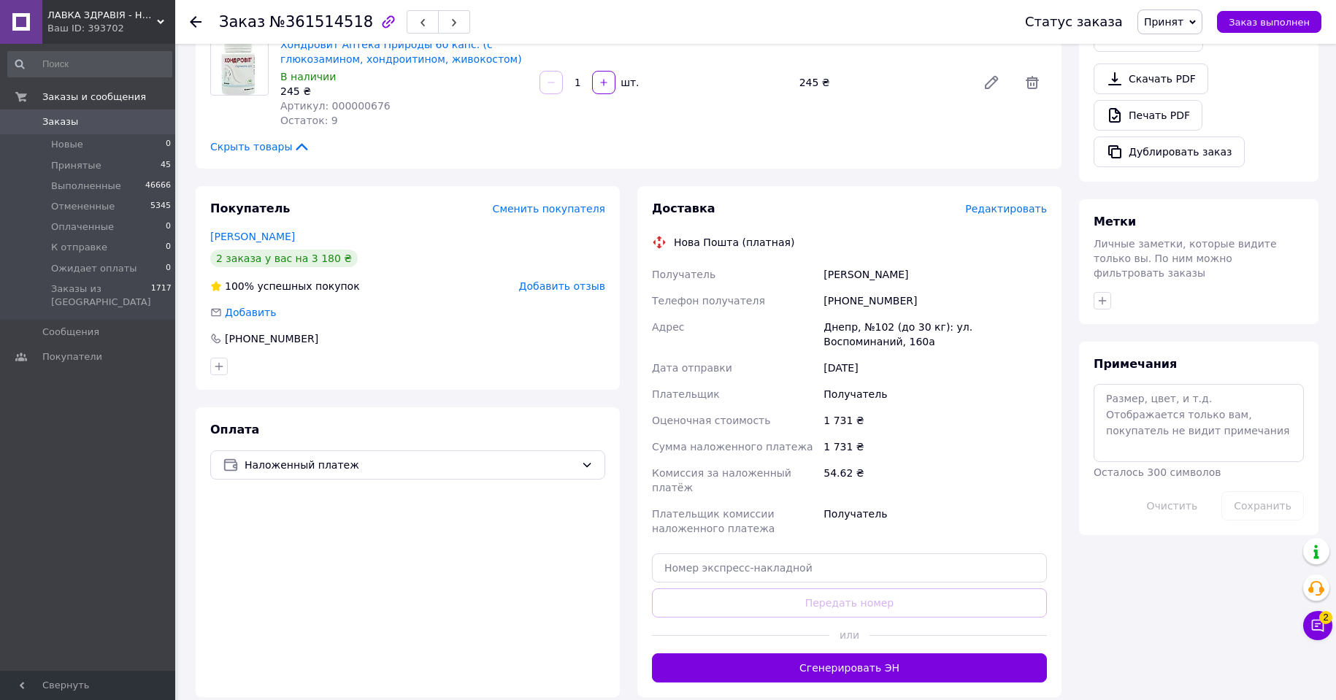
click at [1016, 203] on span "Редактировать" at bounding box center [1006, 209] width 82 height 12
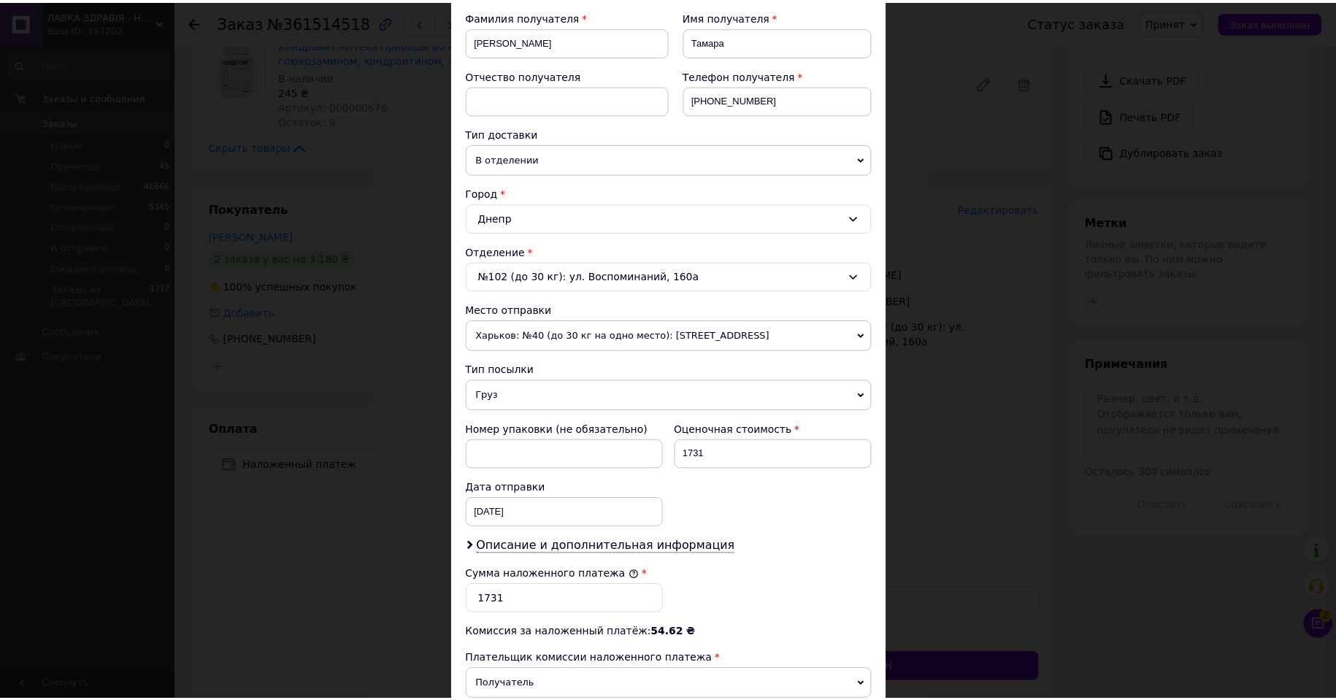
scroll to position [365, 0]
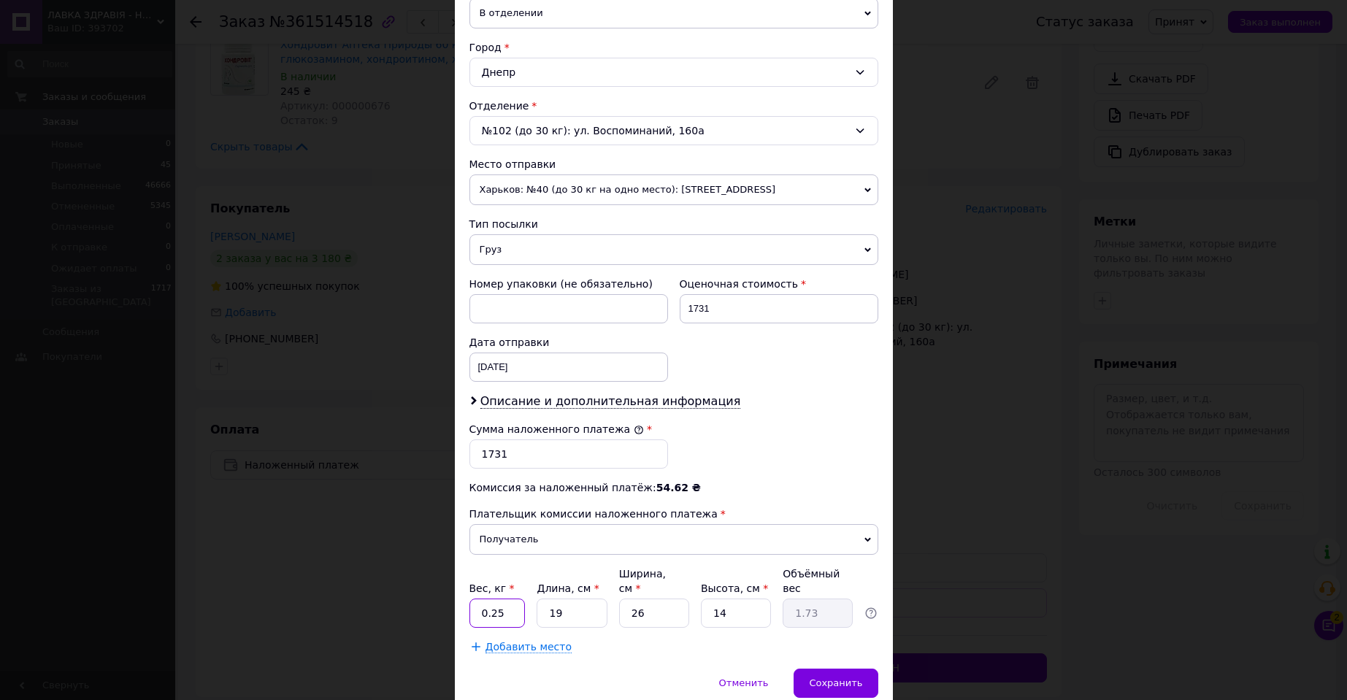
click at [506, 599] on input "0.25" at bounding box center [497, 613] width 56 height 29
type input "0.37"
type input "1"
type input "0.1"
type input "19"
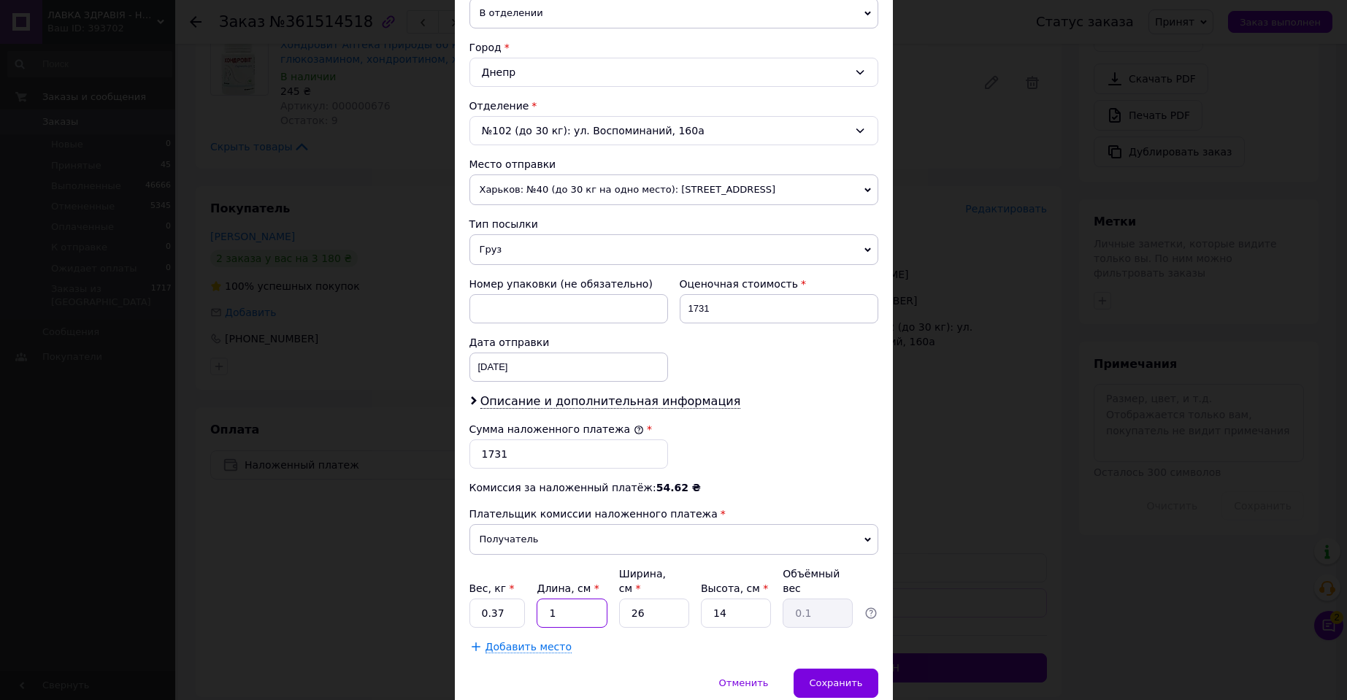
type input "1.73"
type input "1"
type input "0.1"
type input "12"
type input "0.8"
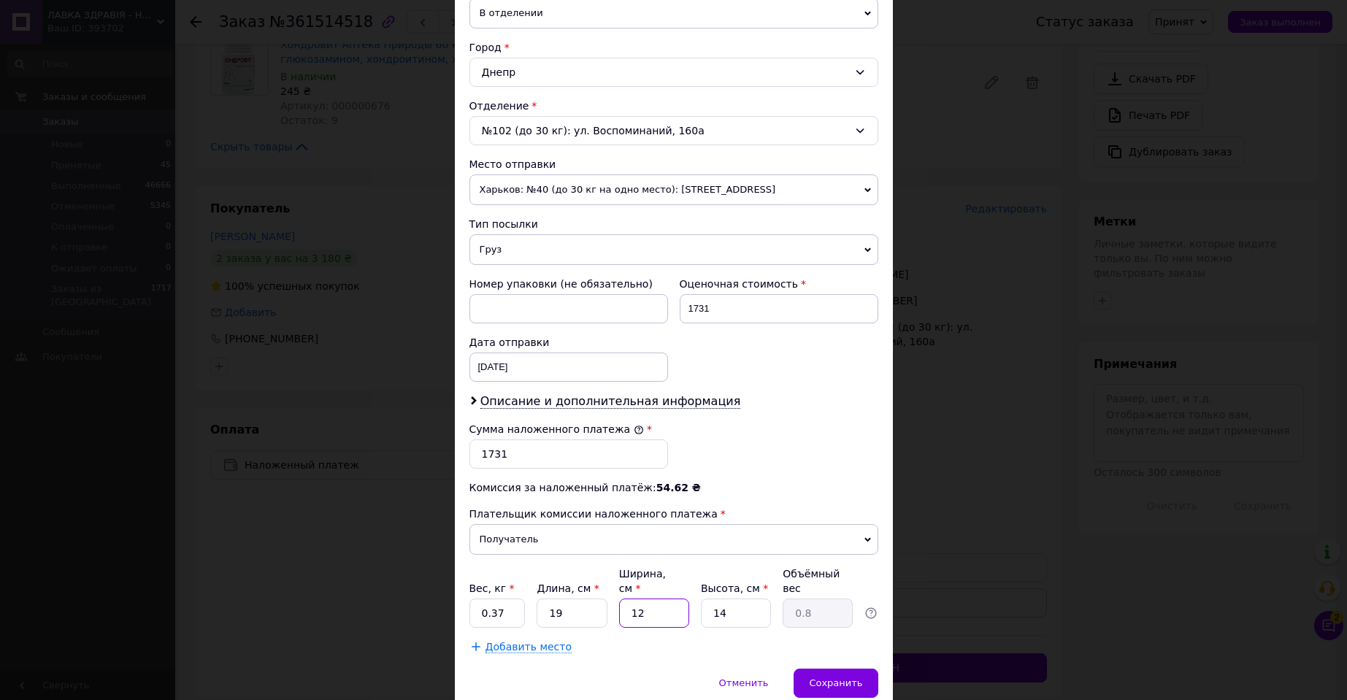
type input "12"
type input "8"
type input "0.46"
type input "8"
click at [825, 677] on span "Сохранить" at bounding box center [835, 682] width 53 height 11
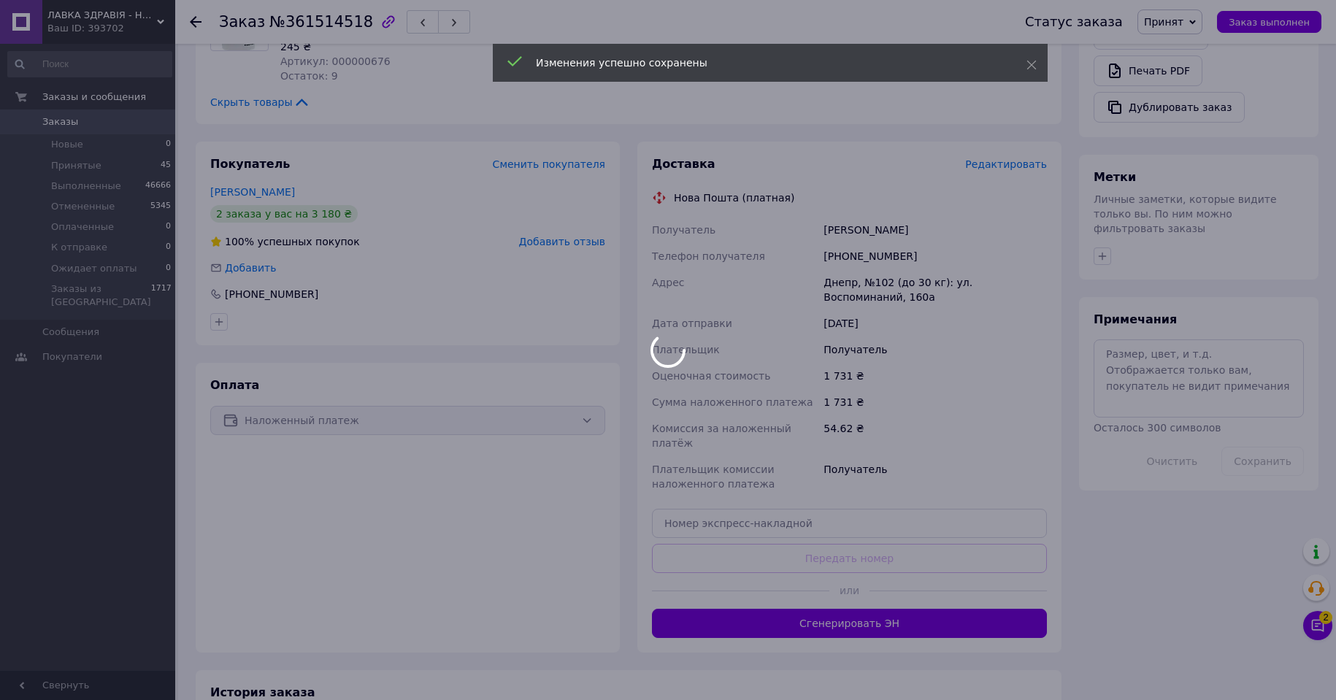
scroll to position [534, 0]
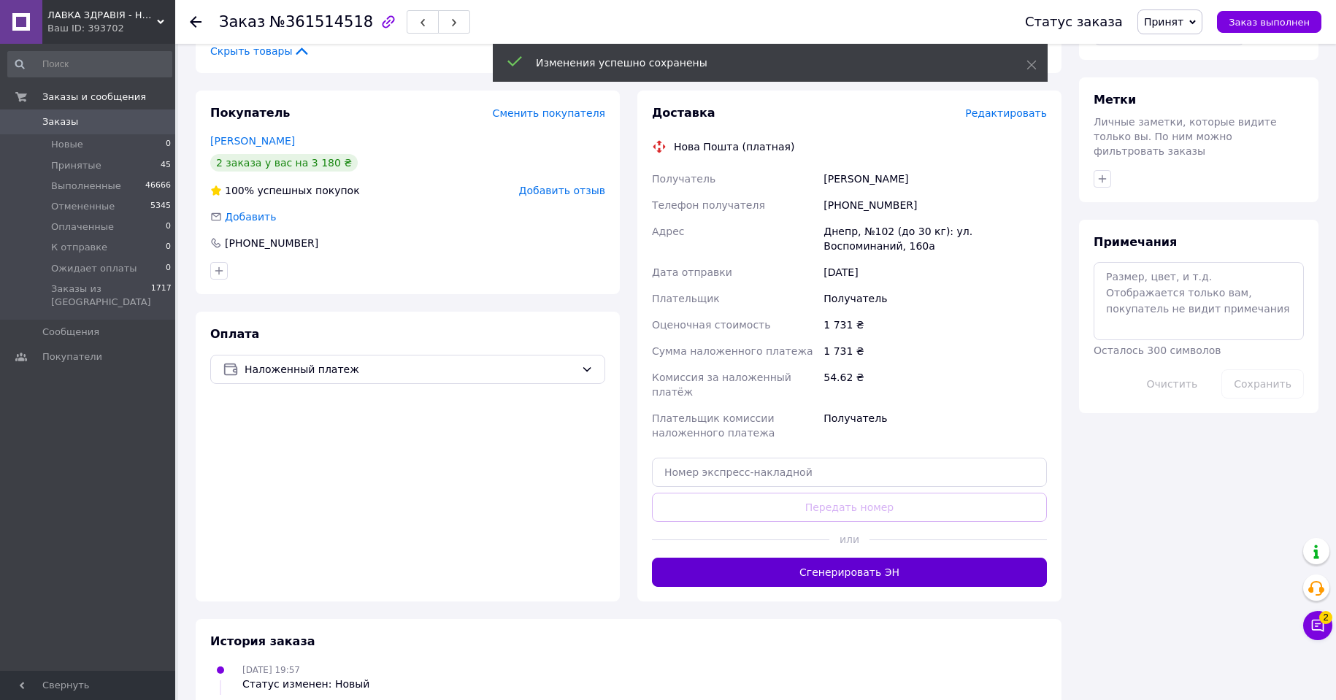
click at [876, 558] on button "Сгенерировать ЭН" at bounding box center [849, 572] width 395 height 29
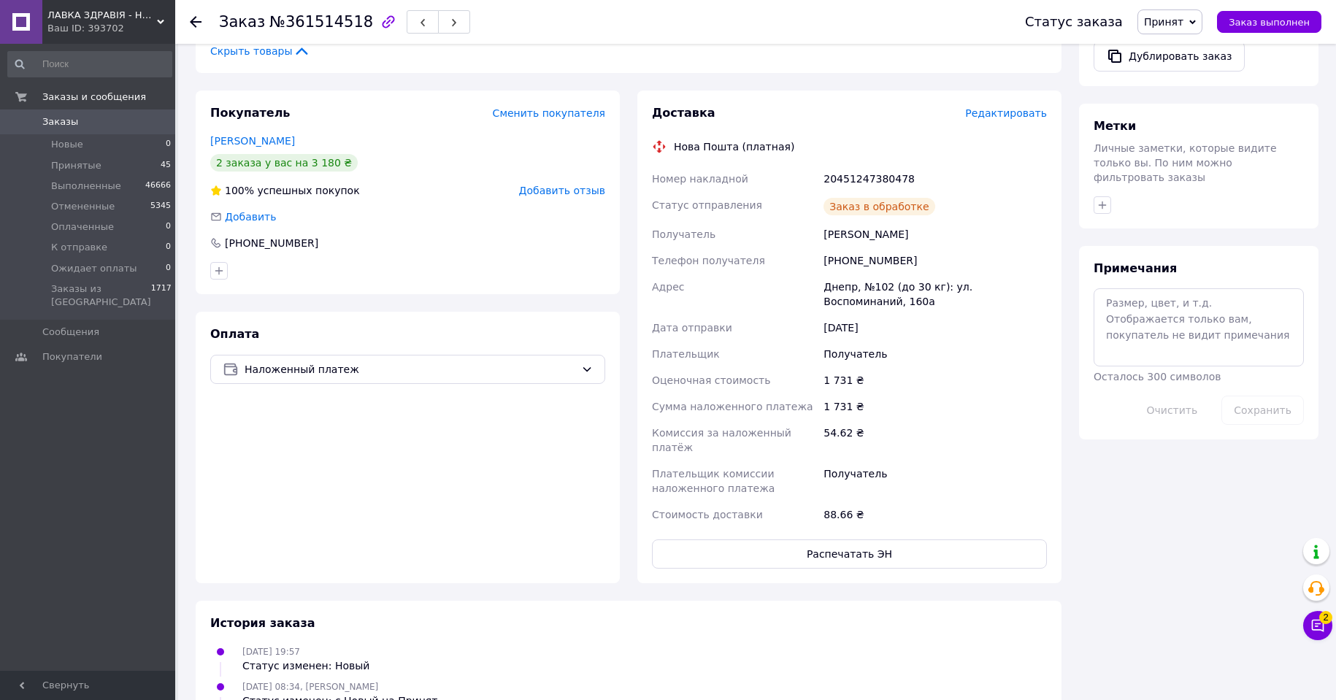
click at [850, 166] on div "20451247380478" at bounding box center [935, 179] width 229 height 26
copy div "20451247380478"
click at [1182, 16] on span "Принят" at bounding box center [1163, 22] width 39 height 12
click at [1186, 47] on li "Выполнен" at bounding box center [1188, 51] width 101 height 22
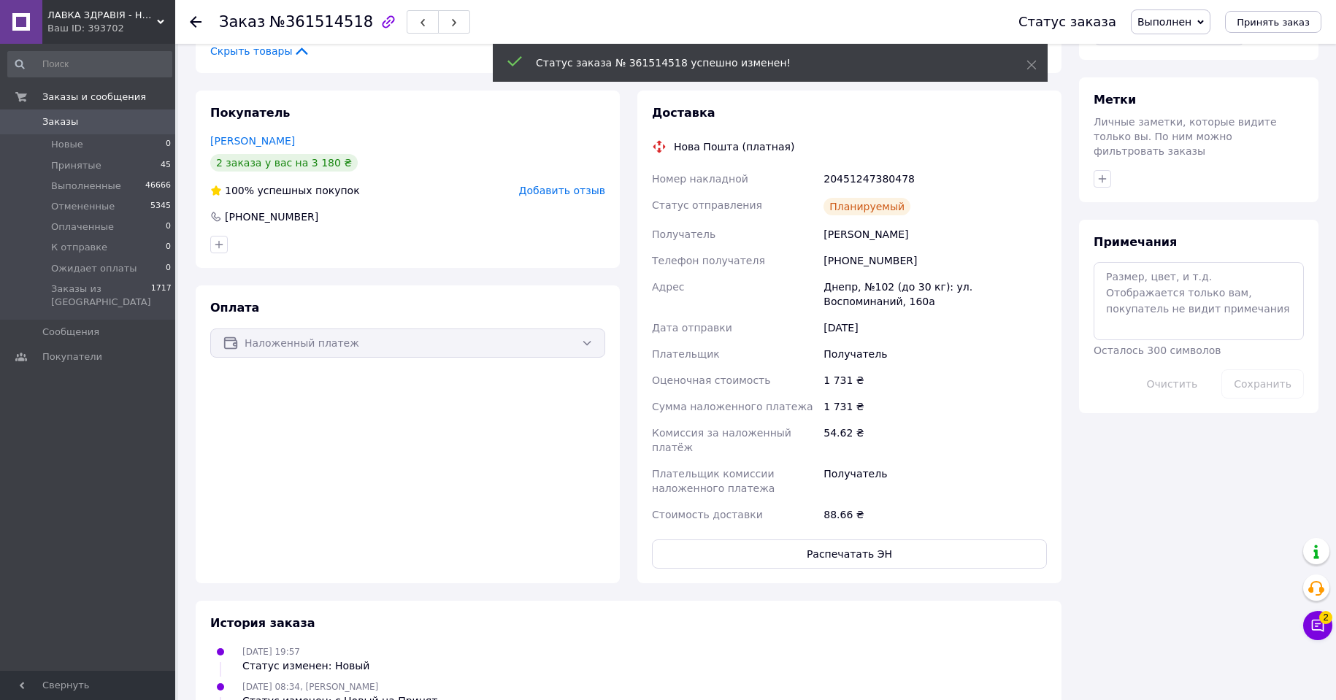
click at [196, 23] on use at bounding box center [196, 22] width 12 height 12
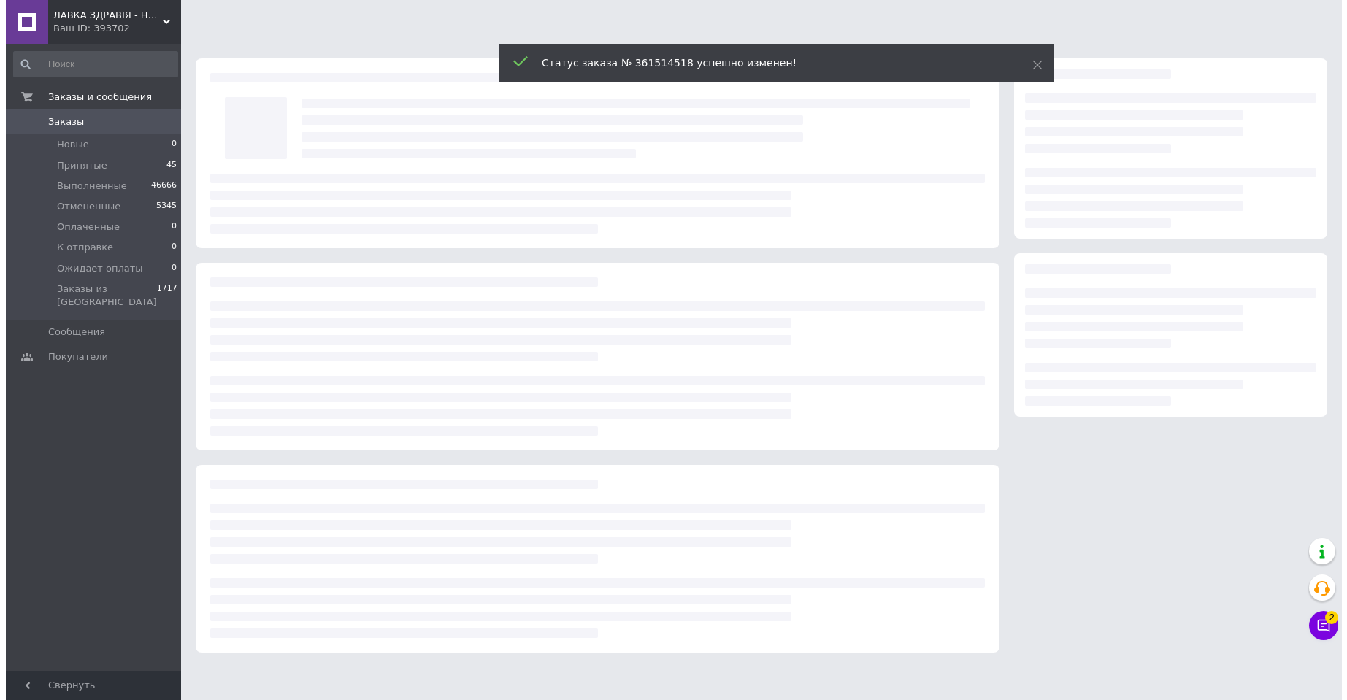
scroll to position [0, 0]
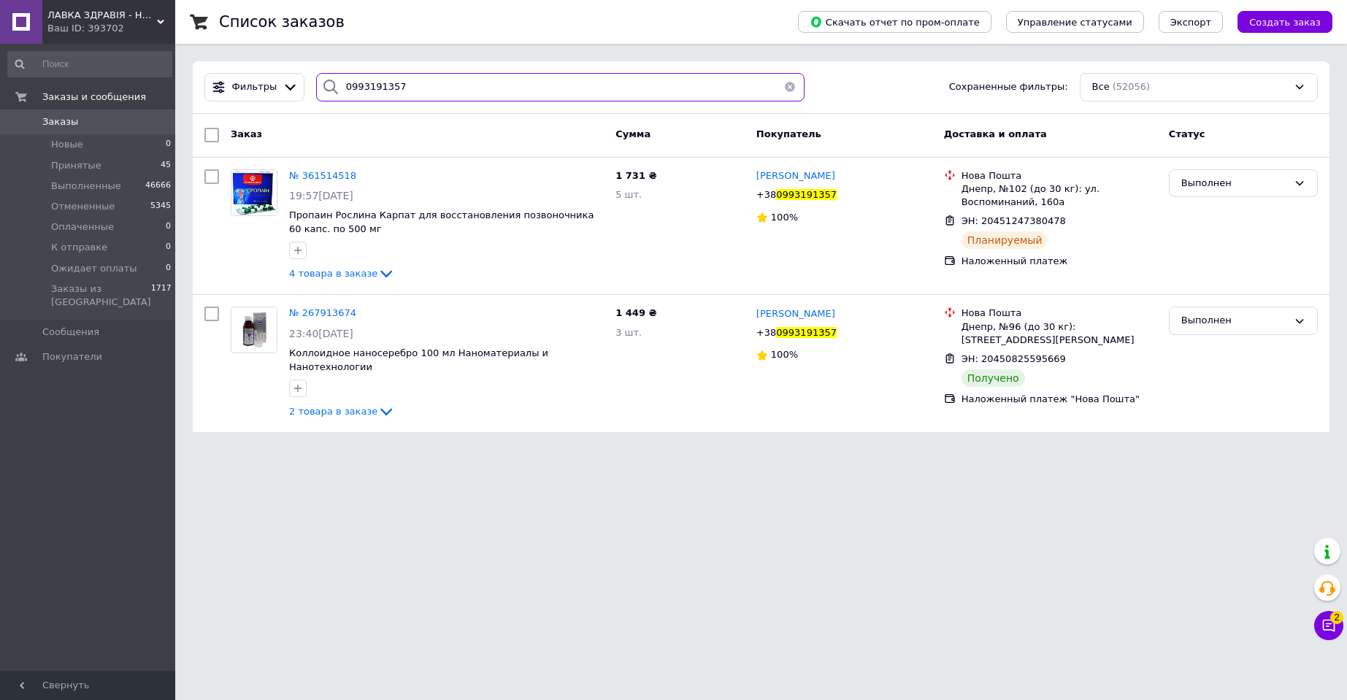
click at [361, 81] on input "0993191357" at bounding box center [560, 87] width 488 height 28
paste input "6802044"
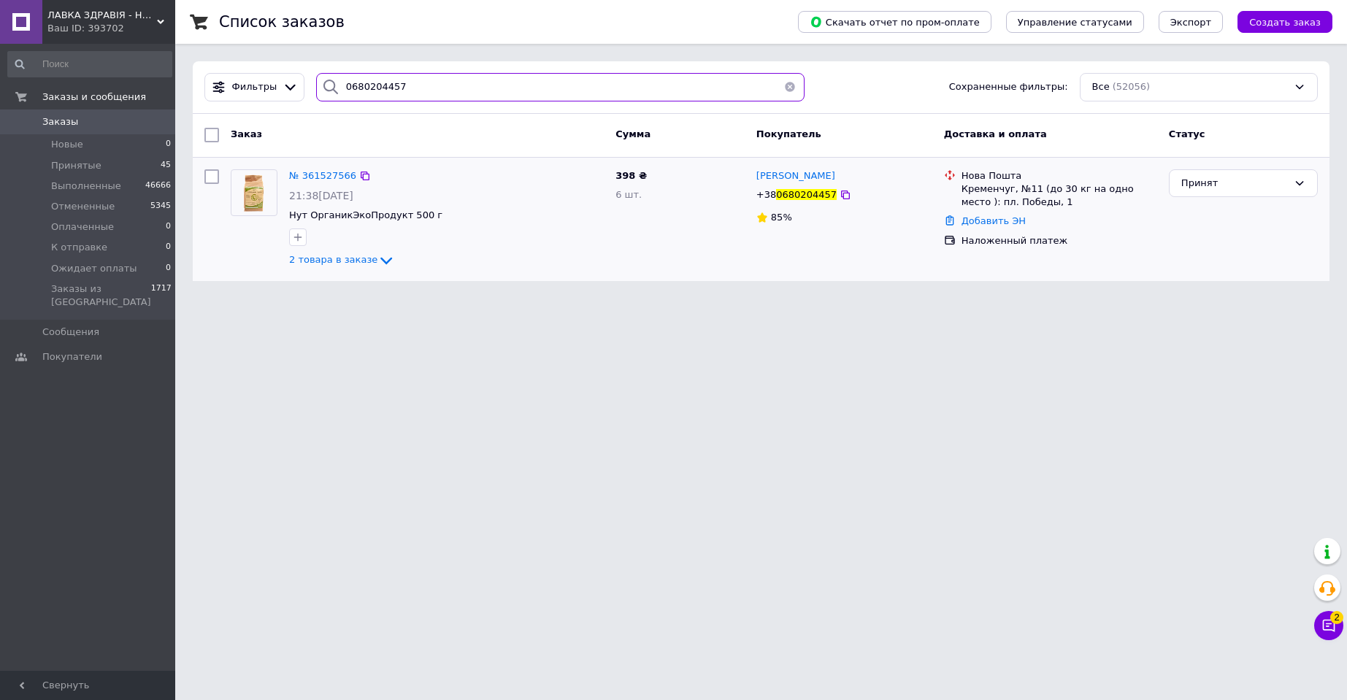
type input "0680204457"
click at [256, 194] on img at bounding box center [254, 192] width 43 height 45
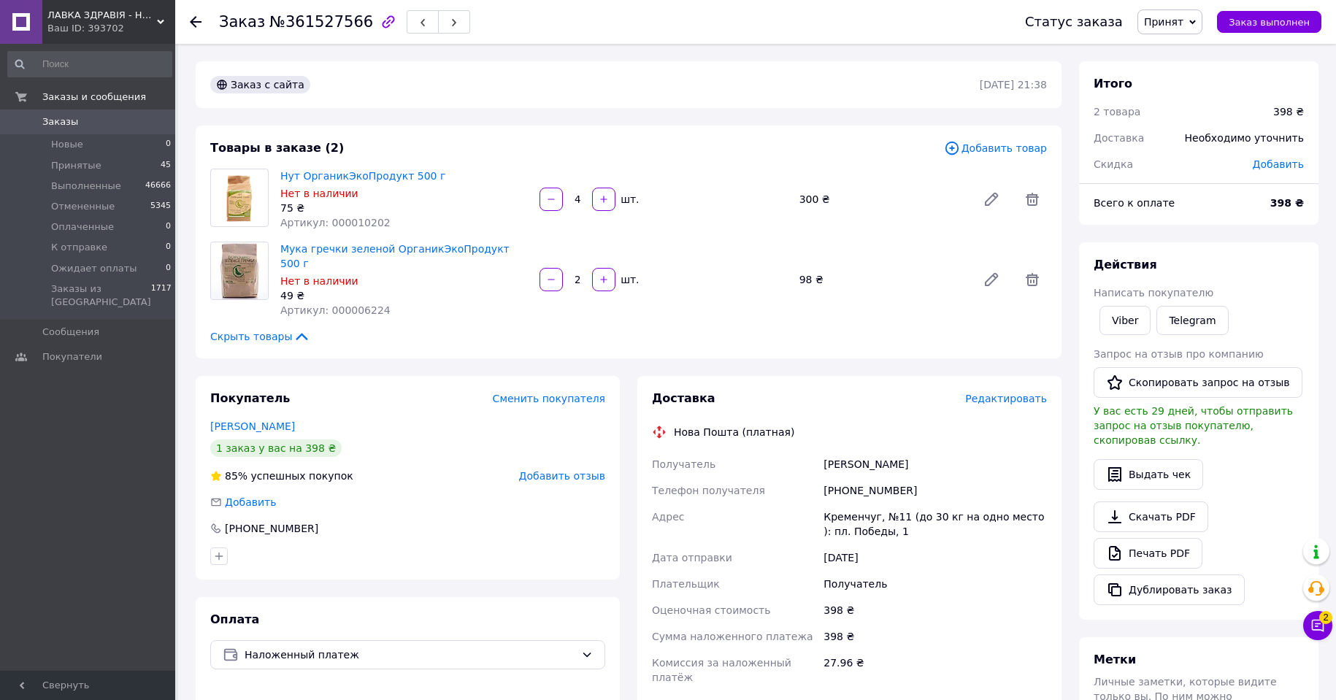
click at [1005, 393] on span "Редактировать" at bounding box center [1006, 399] width 82 height 12
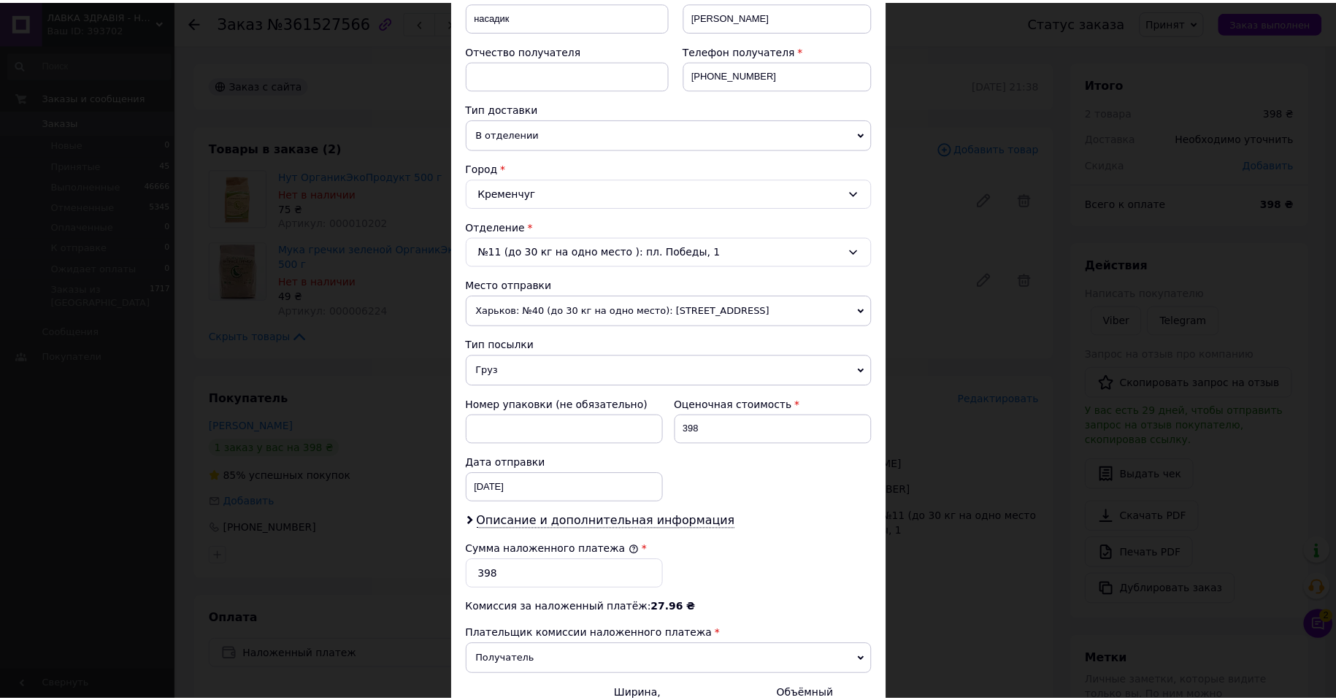
scroll to position [365, 0]
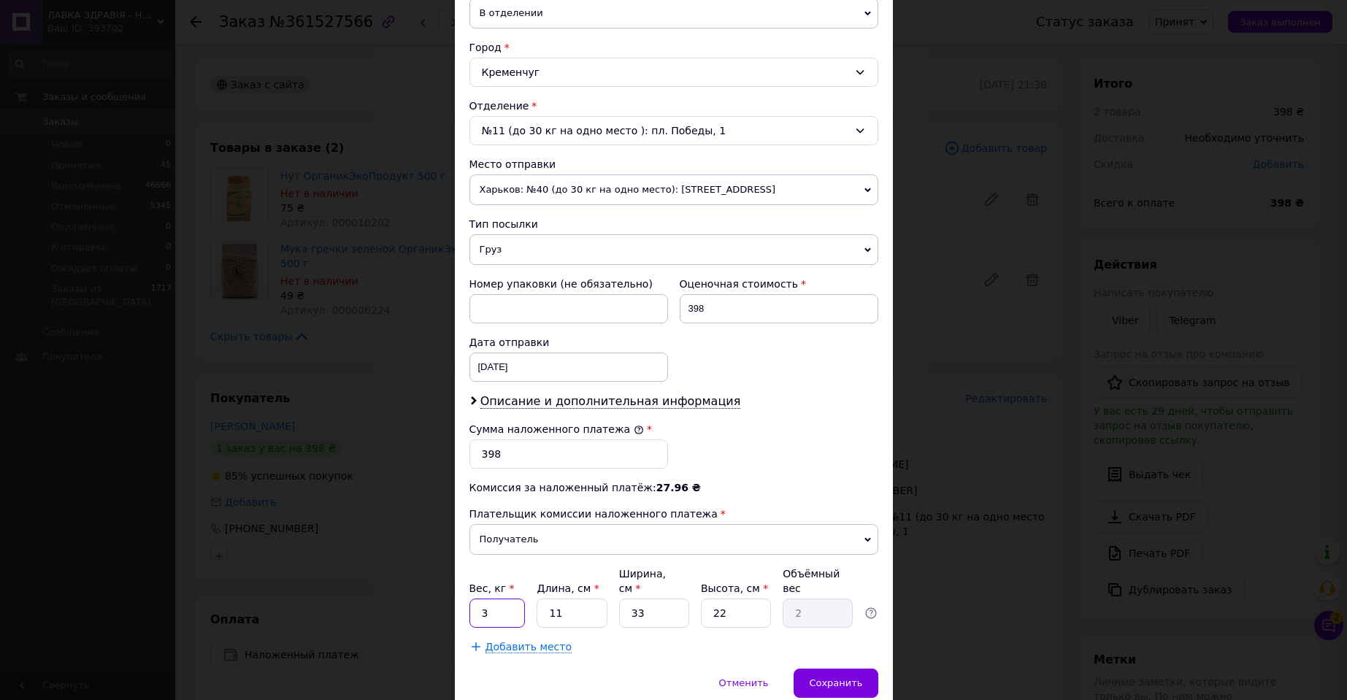
click at [498, 599] on input "3" at bounding box center [497, 613] width 56 height 29
type input "3.48"
type input "3"
type input "0.54"
type input "30"
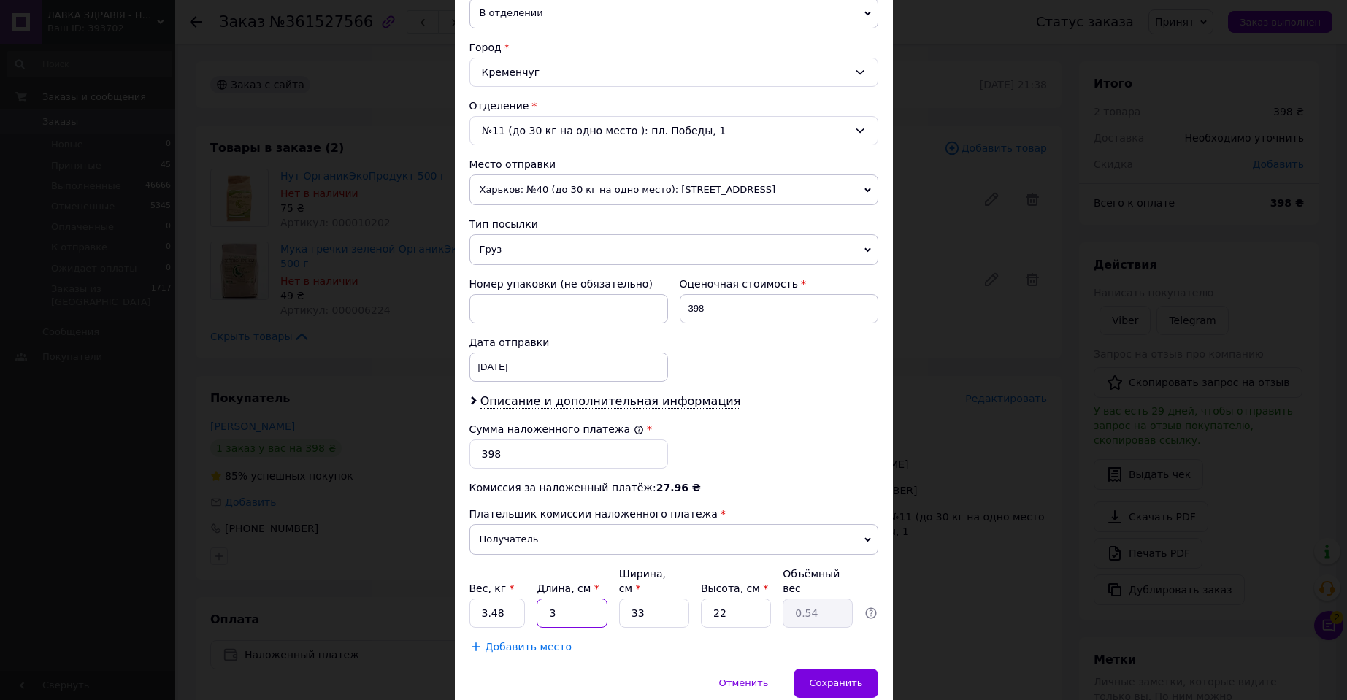
type input "5.45"
type input "30"
type input "2"
type input "0.33"
type input "21"
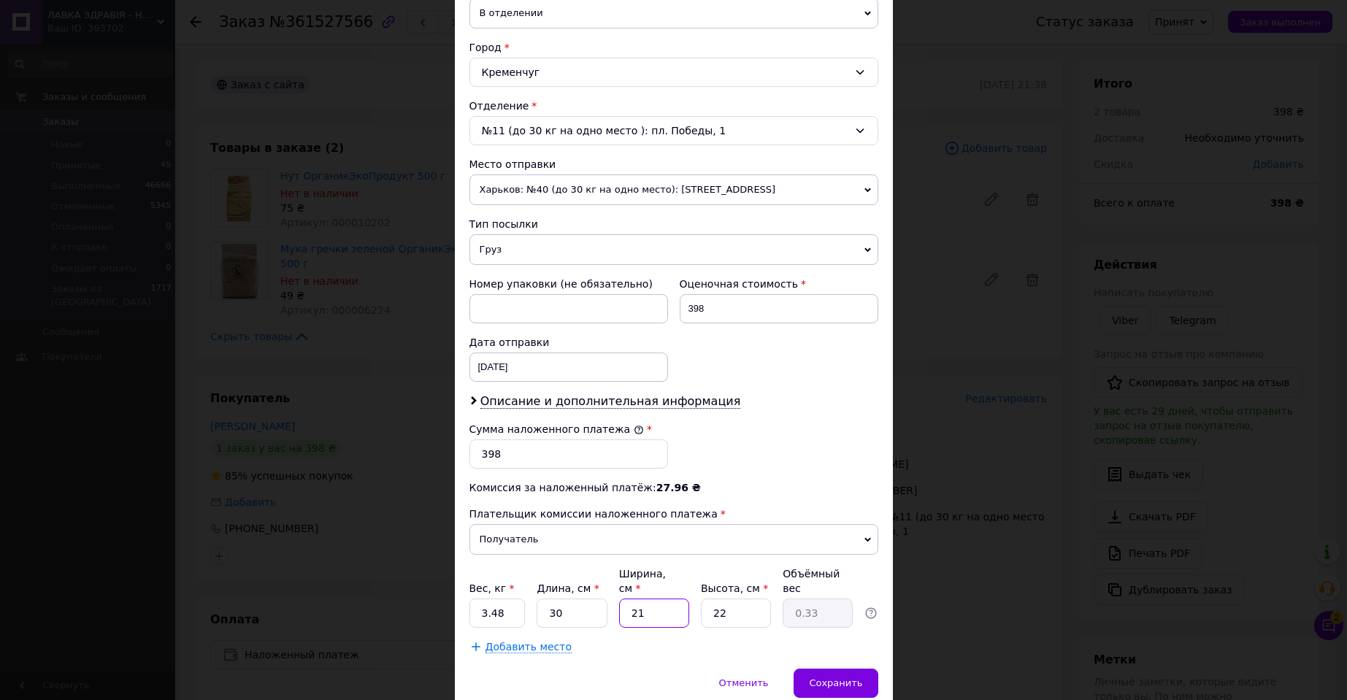
type input "3.47"
type input "21"
type input "1"
type input "0.16"
type input "15"
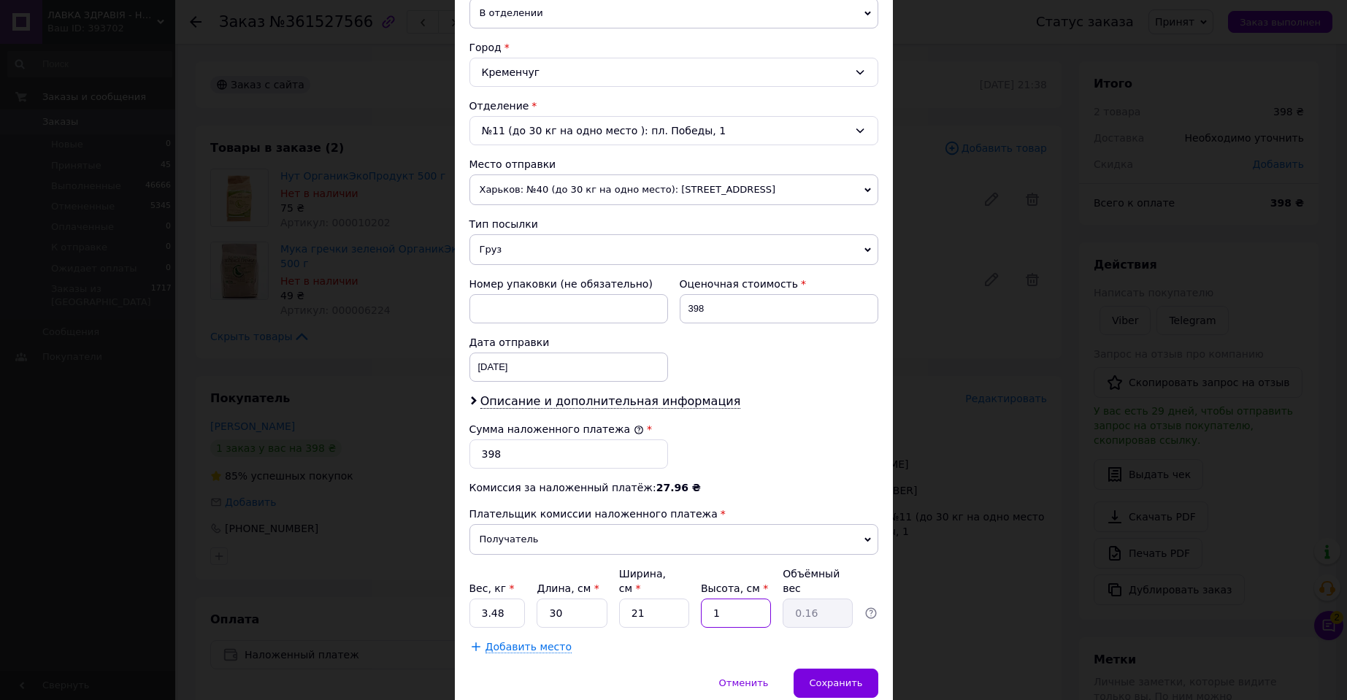
type input "2.36"
type input "15"
click at [845, 677] on span "Сохранить" at bounding box center [835, 682] width 53 height 11
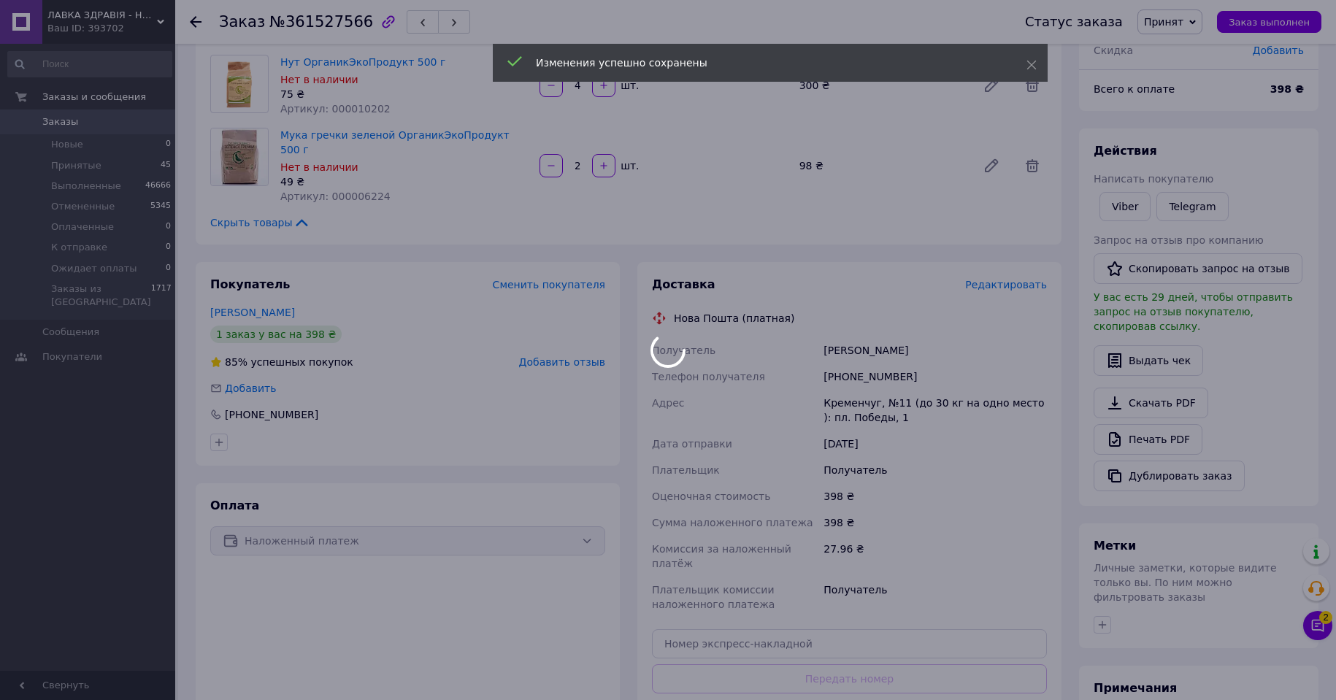
scroll to position [219, 0]
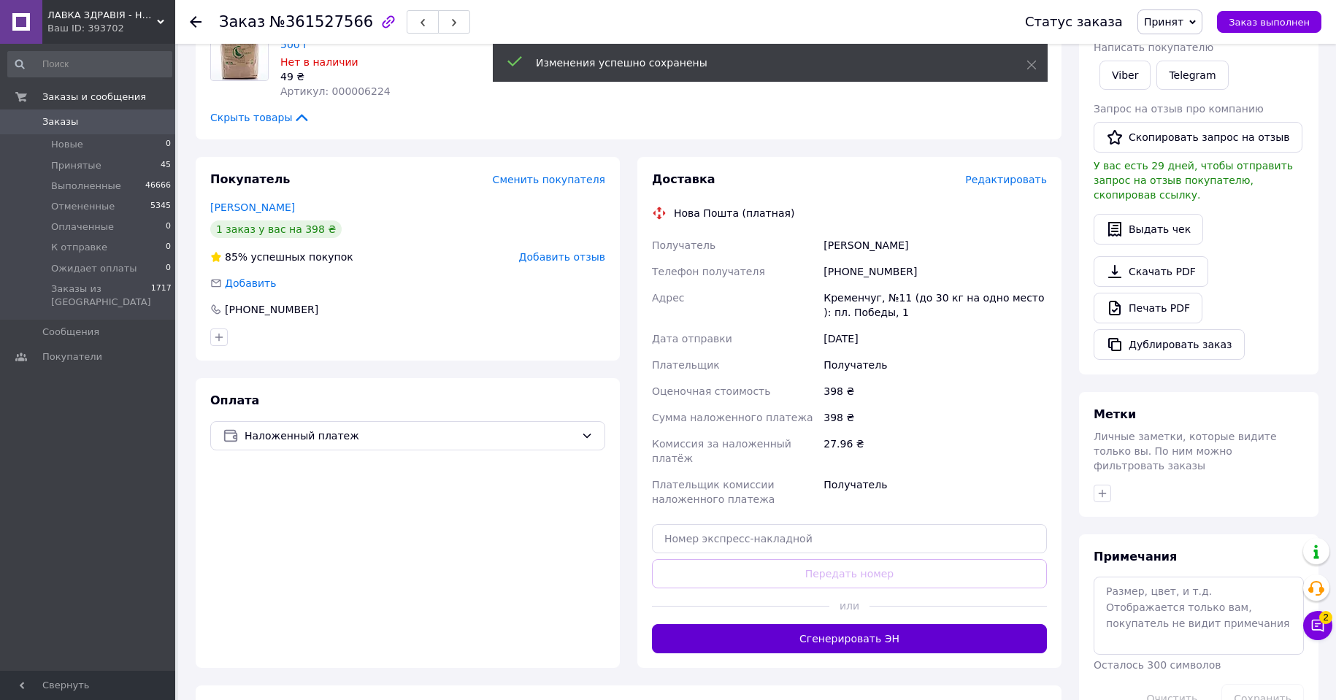
click at [877, 624] on button "Сгенерировать ЭН" at bounding box center [849, 638] width 395 height 29
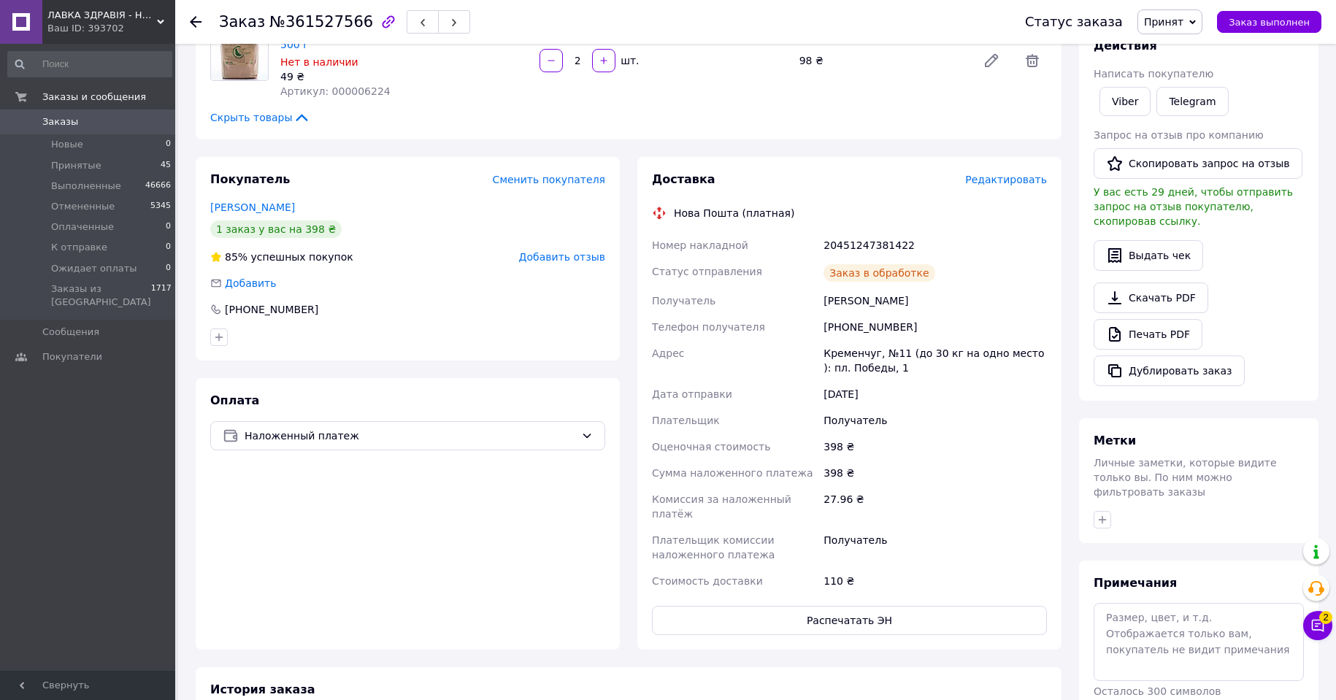
click at [851, 235] on div "20451247381422" at bounding box center [935, 245] width 229 height 26
copy div "20451247381422"
click at [1183, 21] on span "Принят" at bounding box center [1163, 22] width 39 height 12
click at [1178, 50] on li "Выполнен" at bounding box center [1188, 51] width 101 height 22
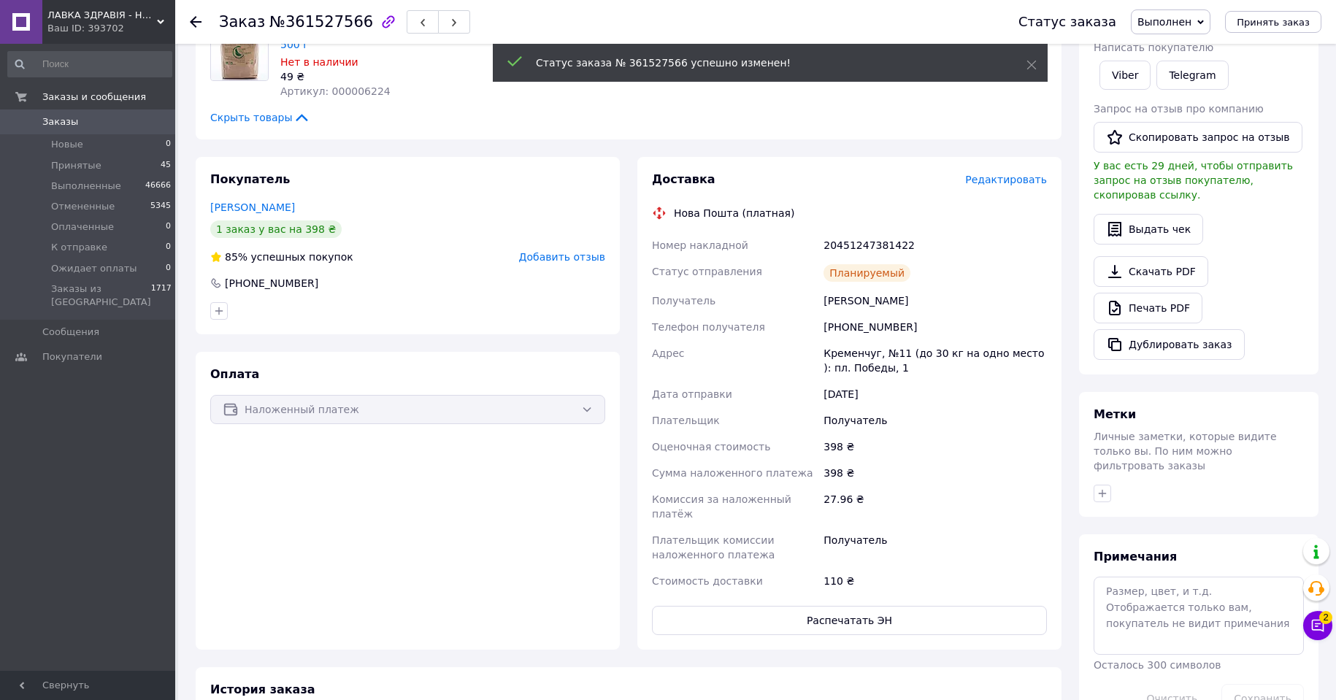
click at [195, 20] on icon at bounding box center [196, 22] width 12 height 12
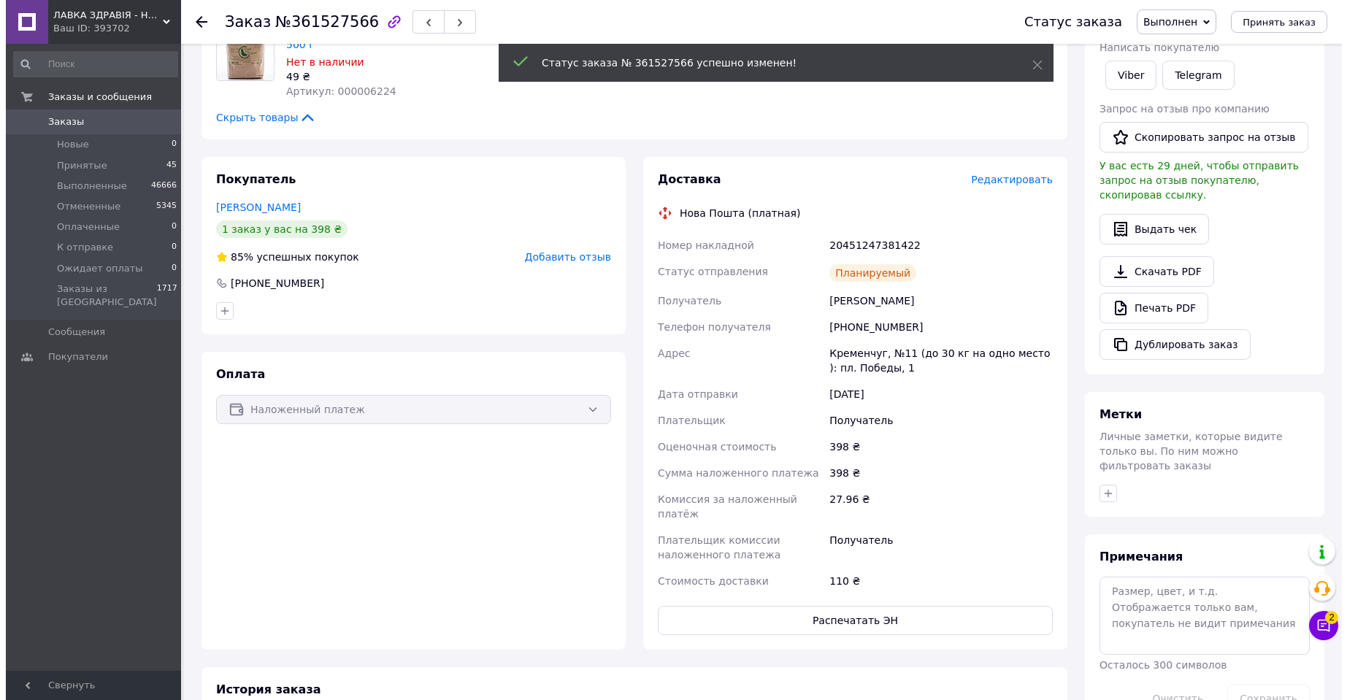
scroll to position [0, 0]
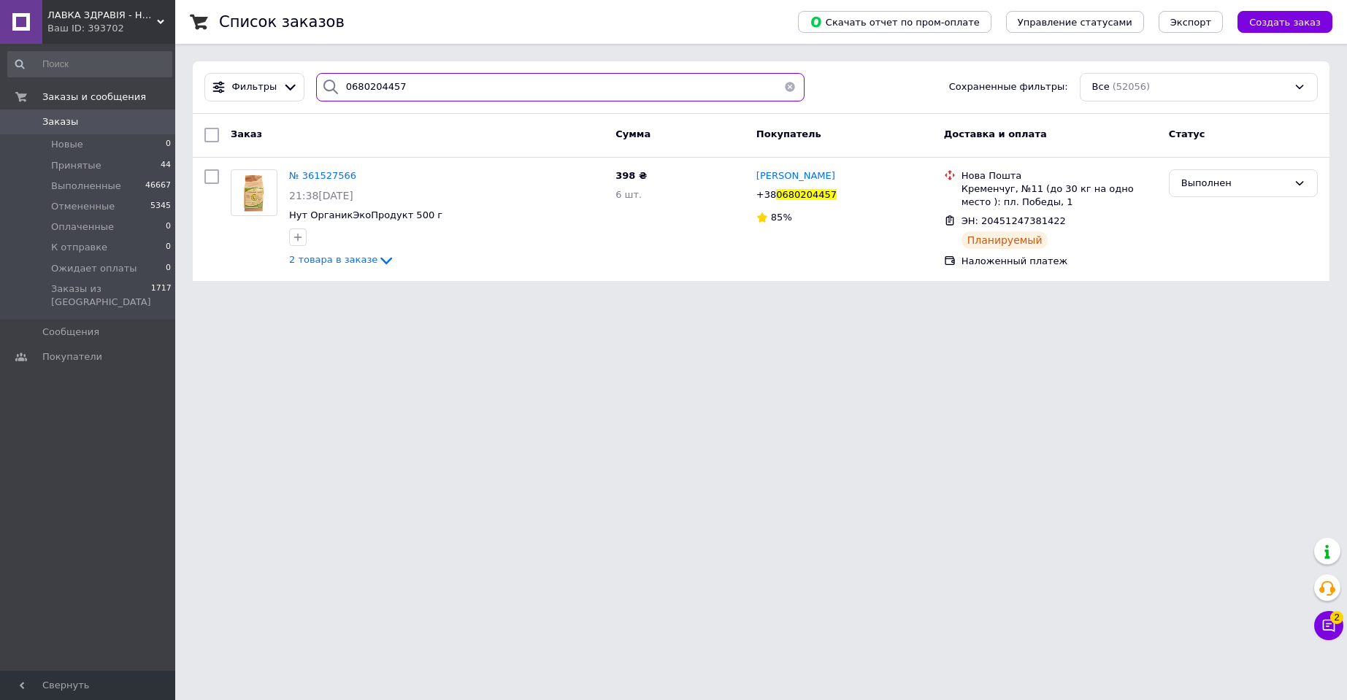
click at [354, 87] on input "0680204457" at bounding box center [560, 87] width 488 height 28
paste input "7377524"
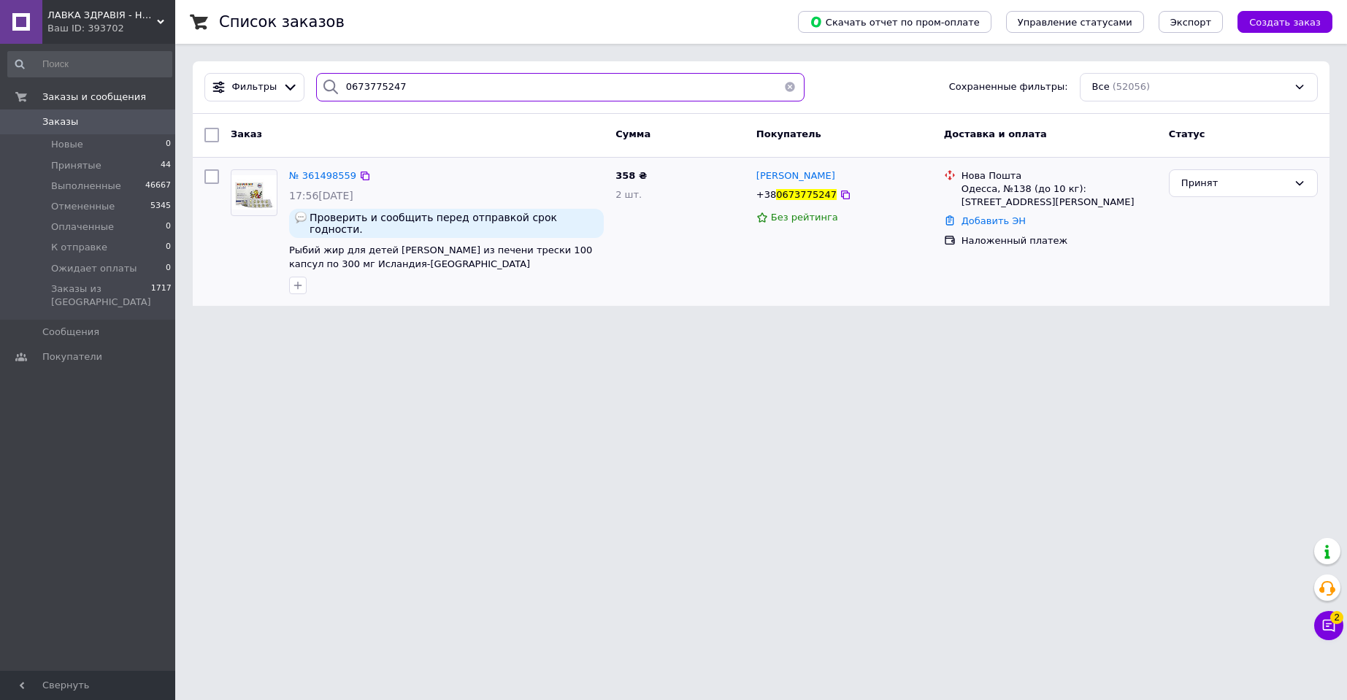
type input "0673775247"
click at [254, 190] on img at bounding box center [253, 192] width 45 height 34
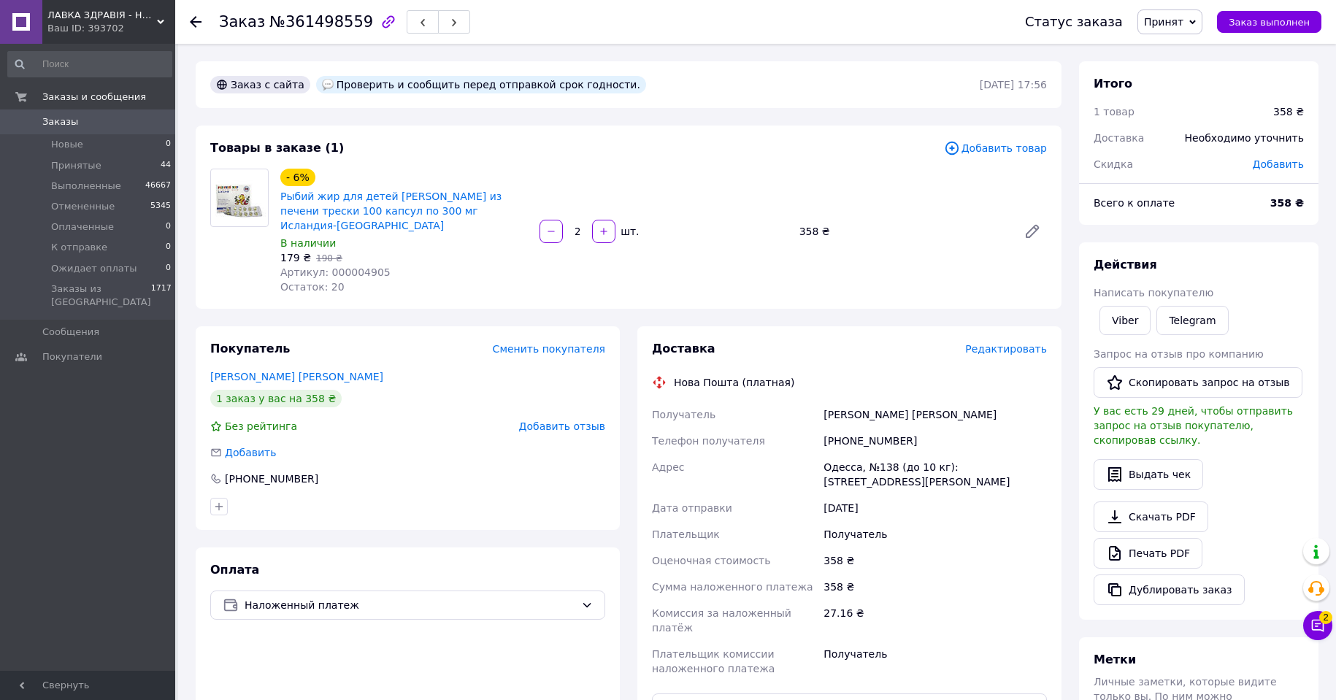
click at [1010, 343] on span "Редактировать" at bounding box center [1006, 349] width 82 height 12
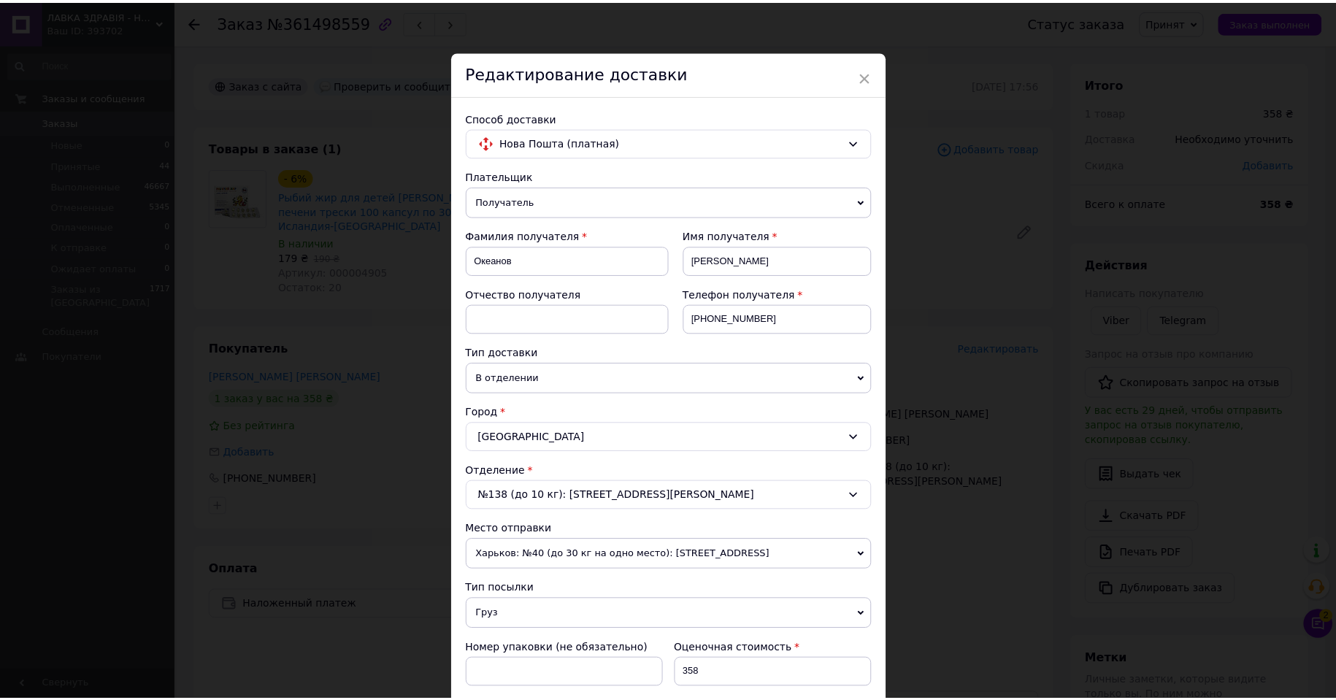
scroll to position [365, 0]
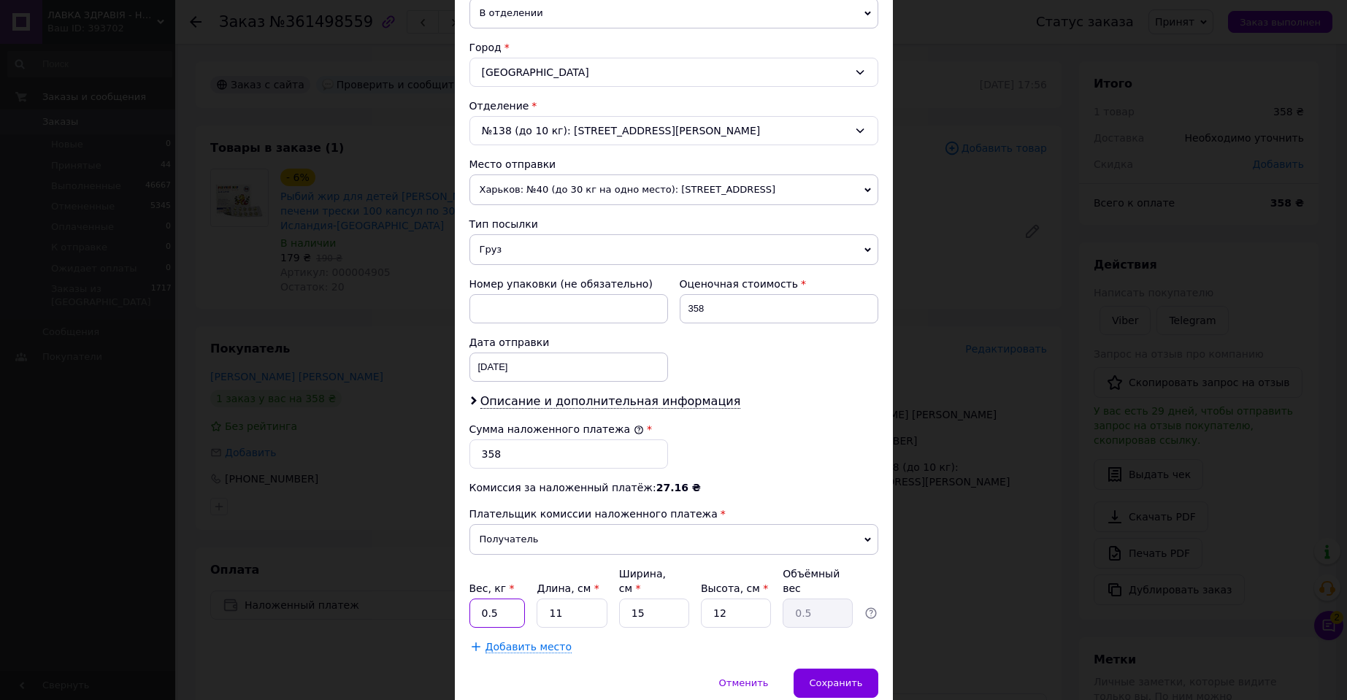
drag, startPoint x: 488, startPoint y: 598, endPoint x: 505, endPoint y: 598, distance: 17.5
click at [488, 599] on input "0.5" at bounding box center [497, 613] width 56 height 29
type input "0.25"
type input "2"
type input "0.1"
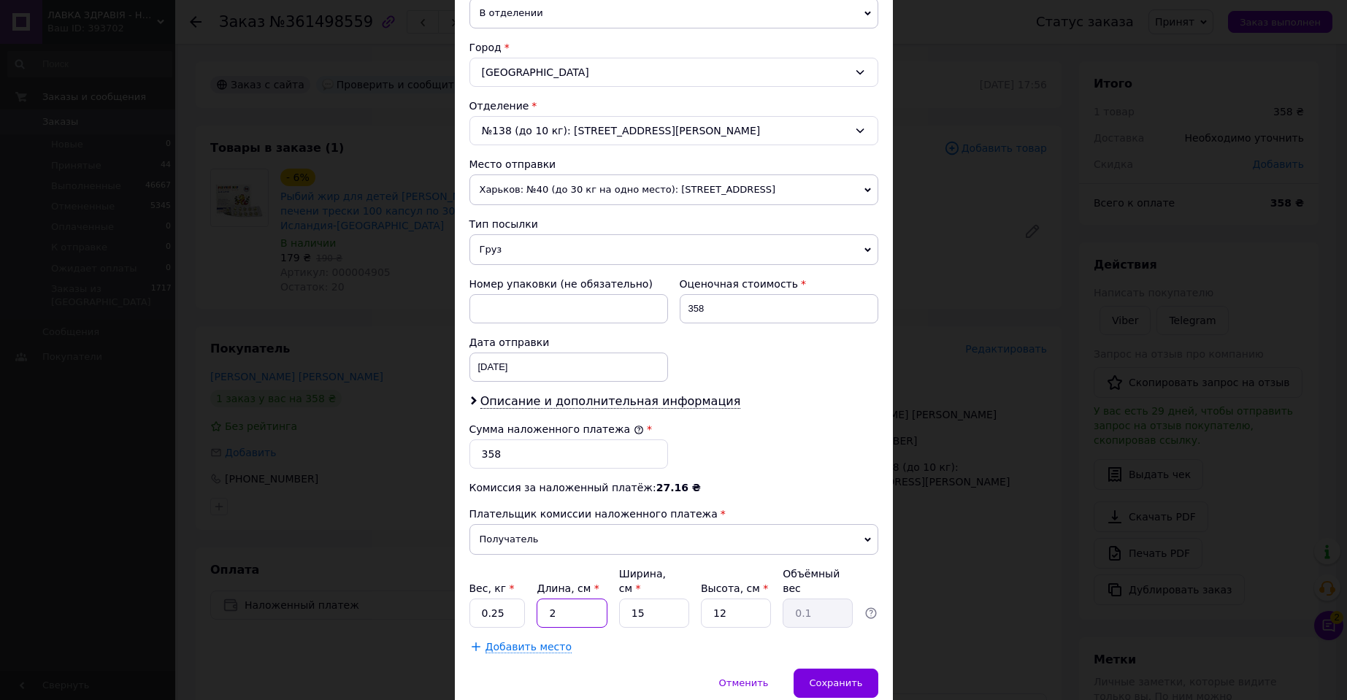
type input "20"
type input "0.9"
type input "20"
type input "1"
type input "0.1"
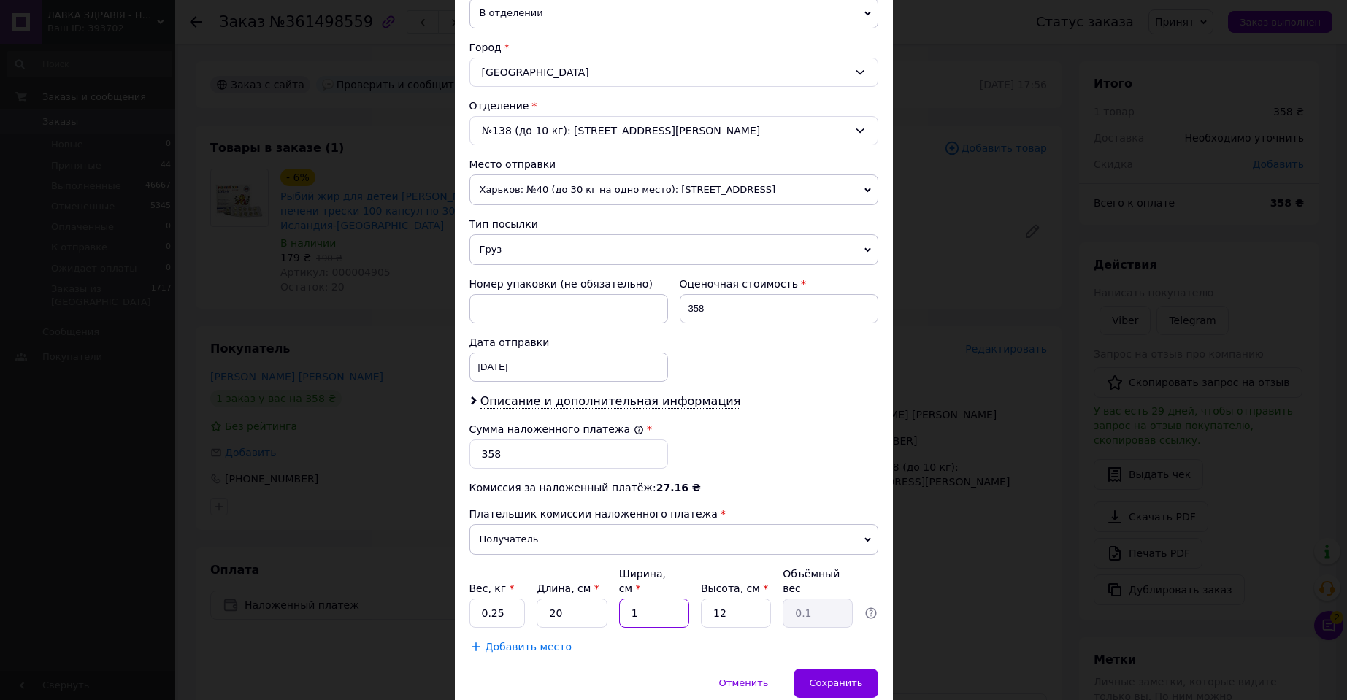
type input "11"
type input "0.66"
type input "11"
type input "1"
type input "0.1"
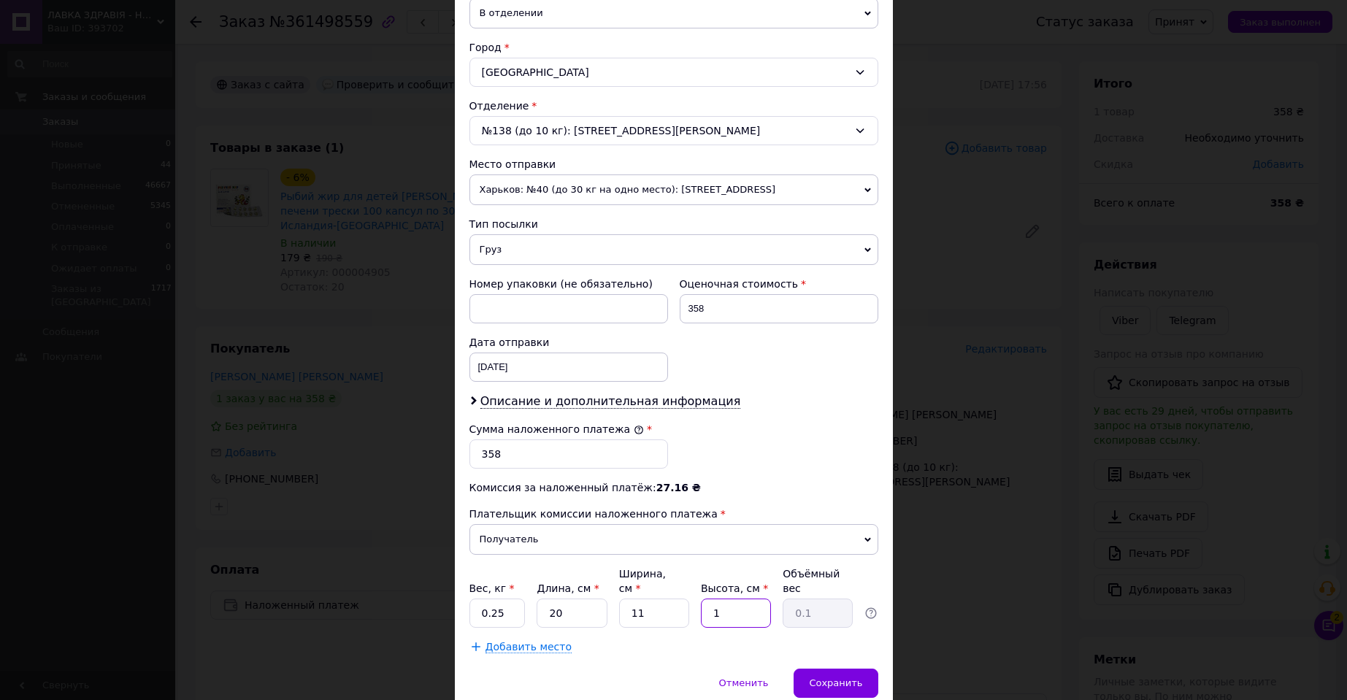
type input "15"
type input "0.83"
type input "15"
click at [828, 669] on div "Сохранить" at bounding box center [836, 683] width 84 height 29
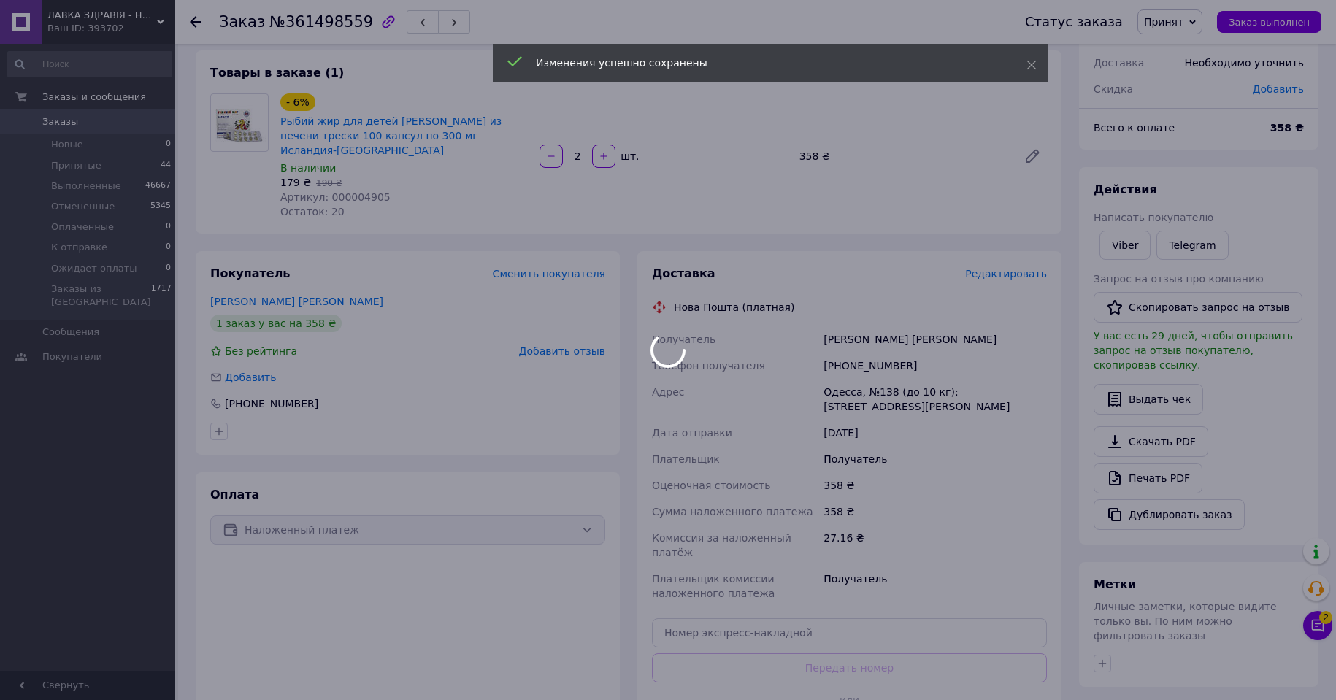
scroll to position [219, 0]
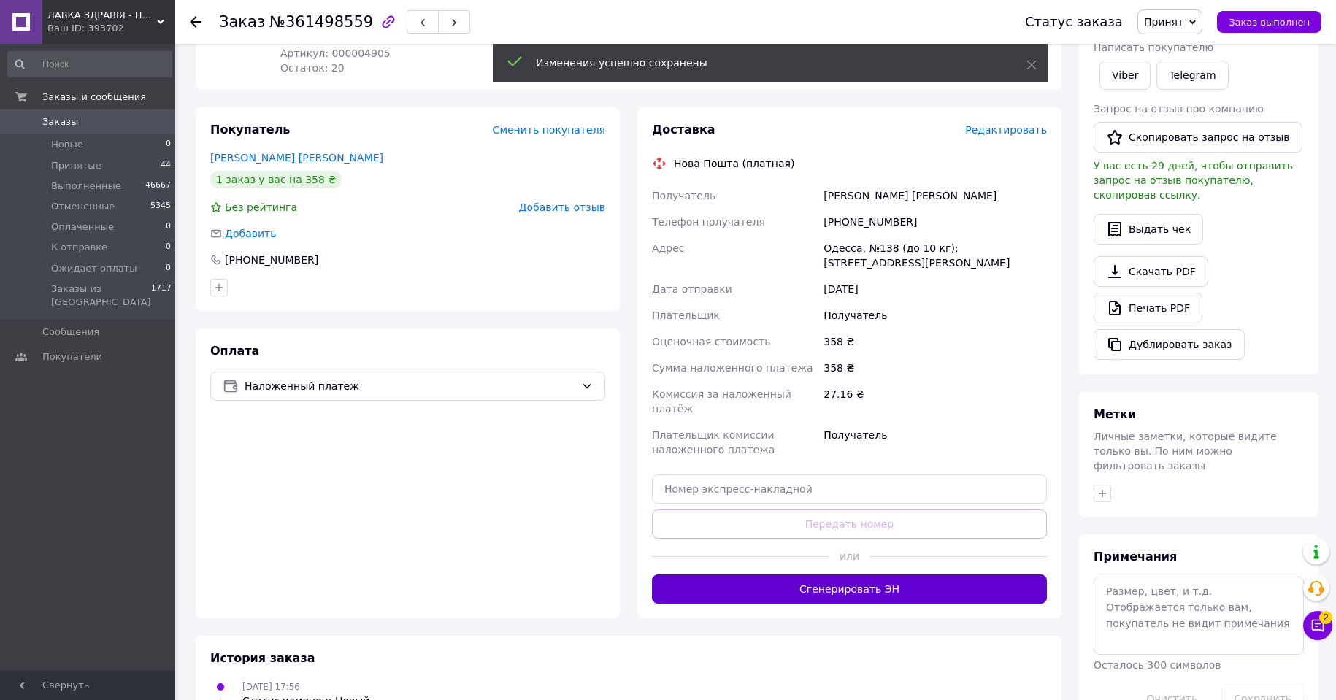
click at [860, 575] on button "Сгенерировать ЭН" at bounding box center [849, 589] width 395 height 29
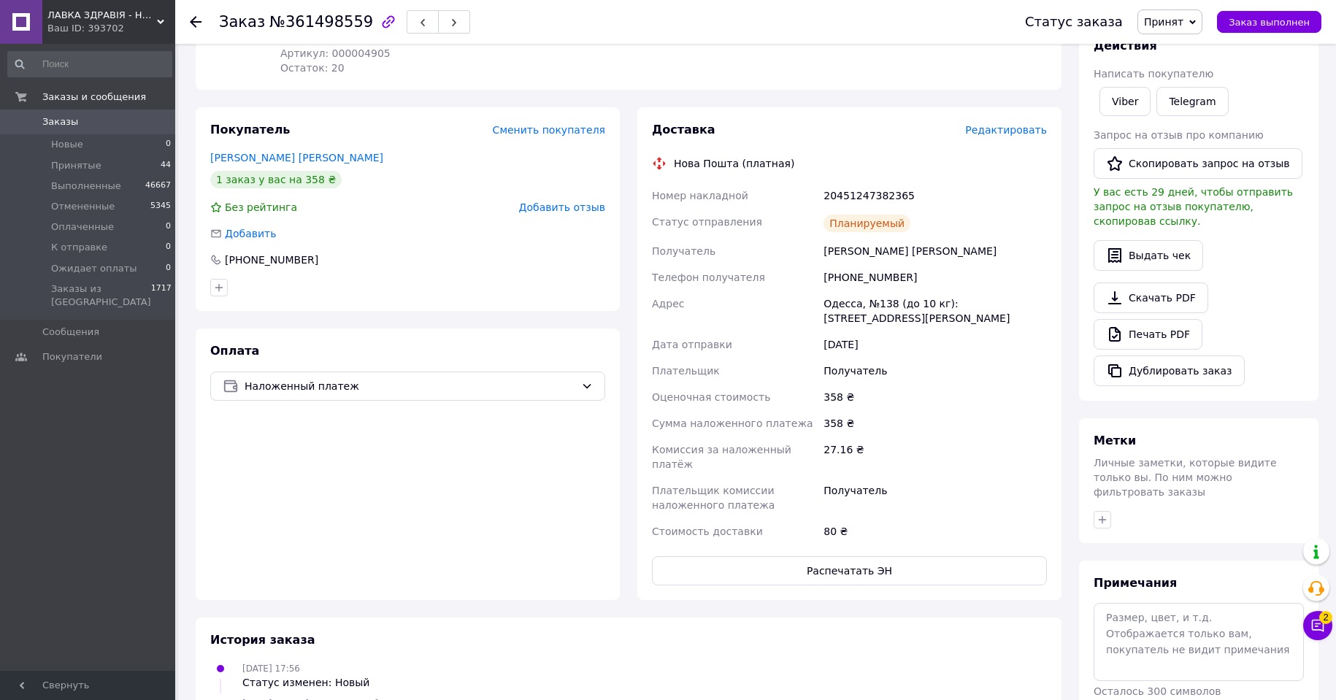
click at [851, 183] on div "20451247382365" at bounding box center [935, 196] width 229 height 26
copy div "20451247382365"
click at [1196, 20] on span "Принят" at bounding box center [1169, 21] width 65 height 25
click at [1182, 53] on li "Выполнен" at bounding box center [1188, 51] width 101 height 22
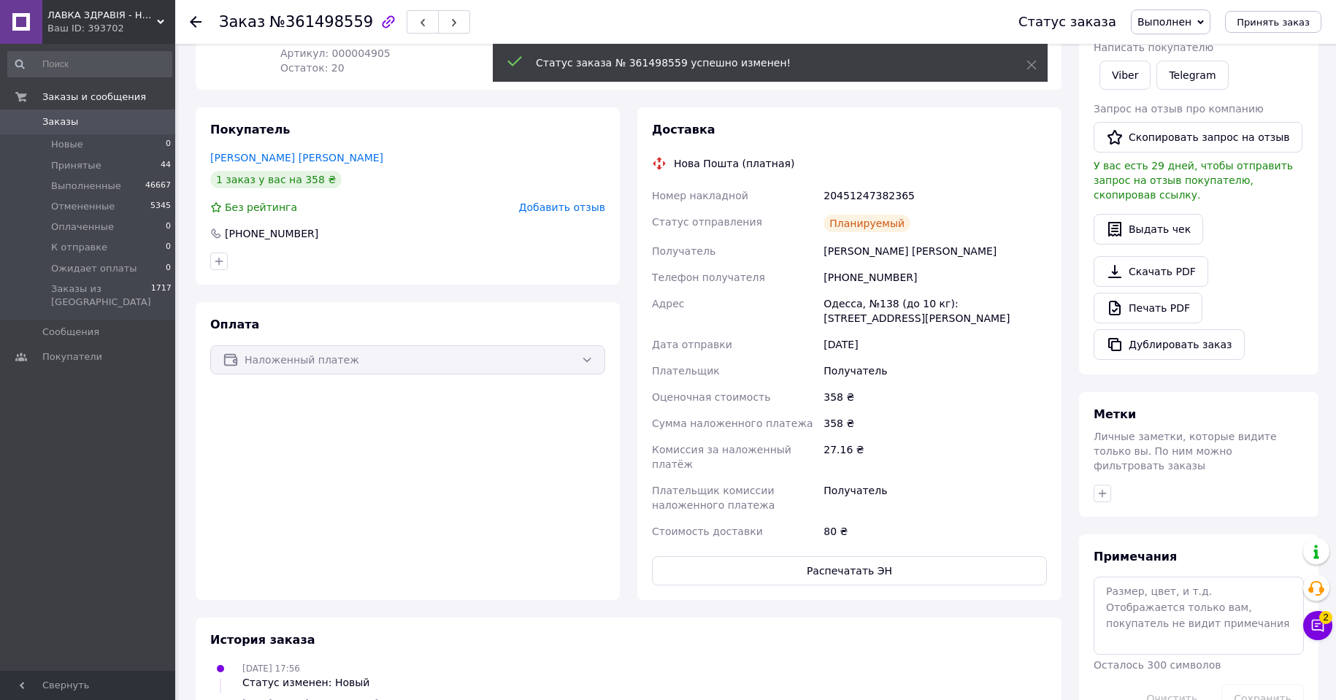
click at [193, 18] on use at bounding box center [196, 22] width 12 height 12
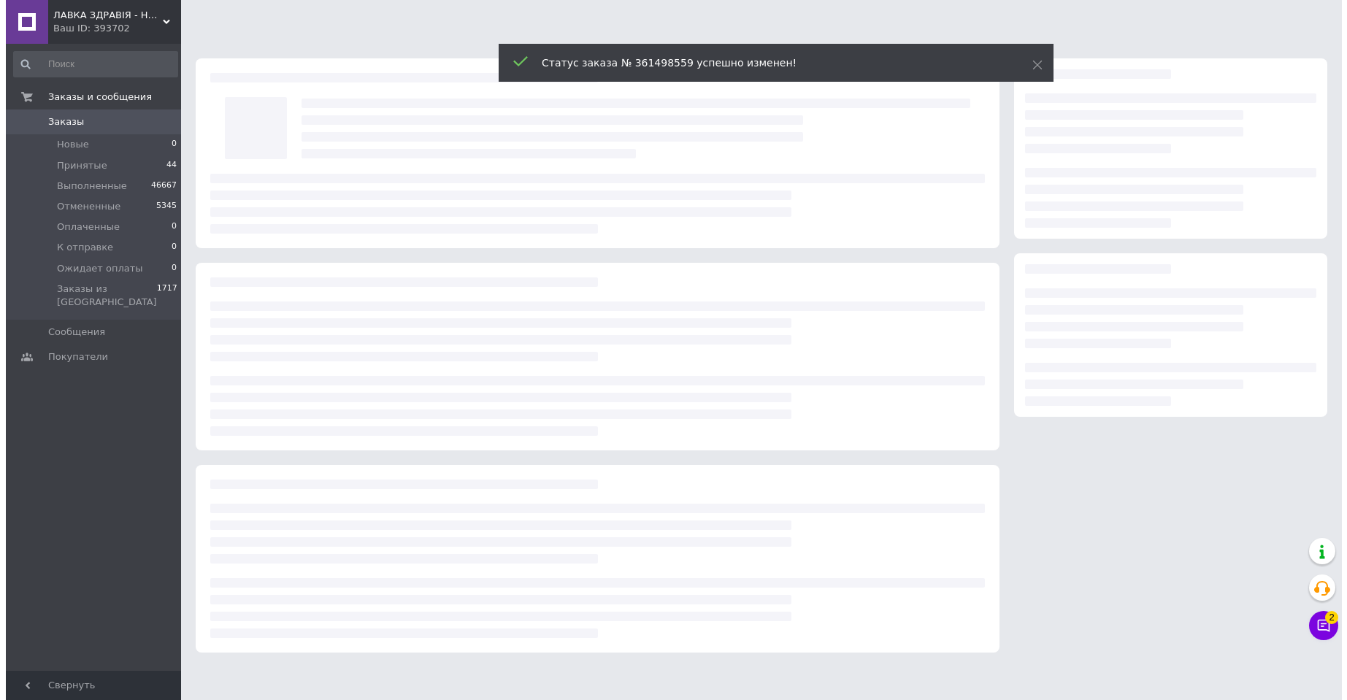
scroll to position [0, 0]
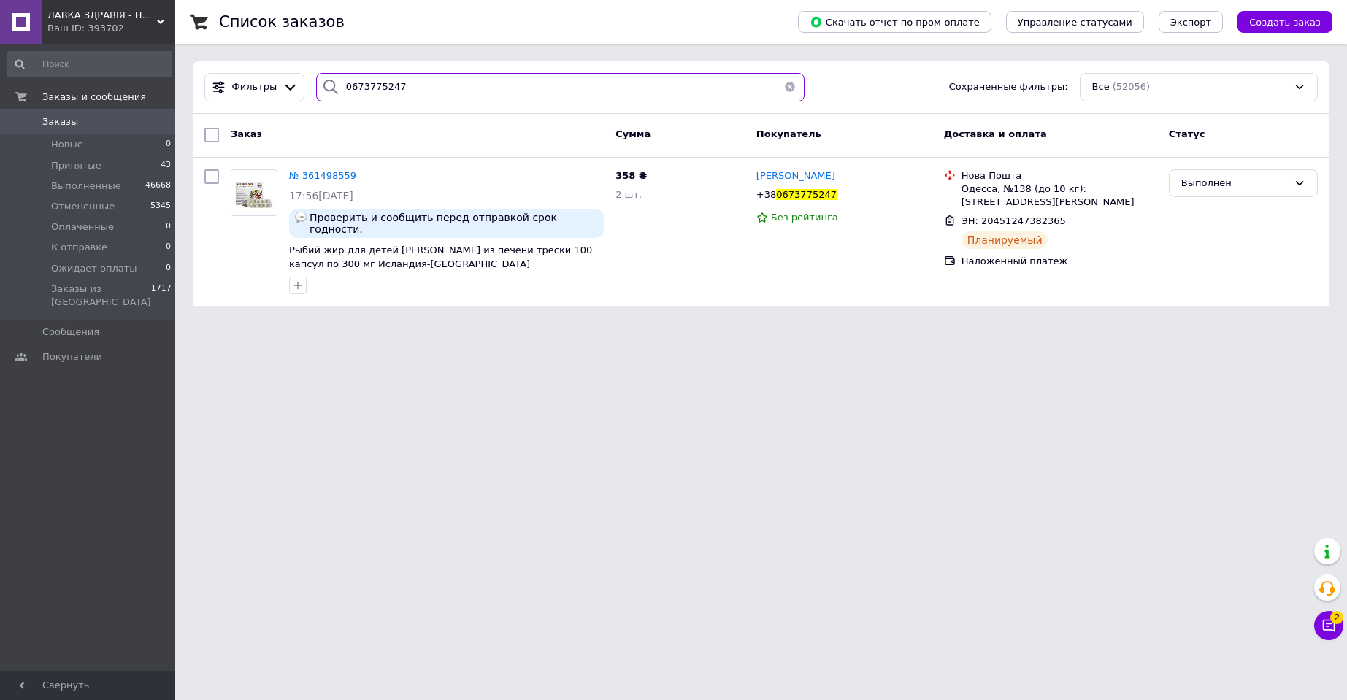
click at [356, 84] on input "0673775247" at bounding box center [560, 87] width 488 height 28
paste input "961668"
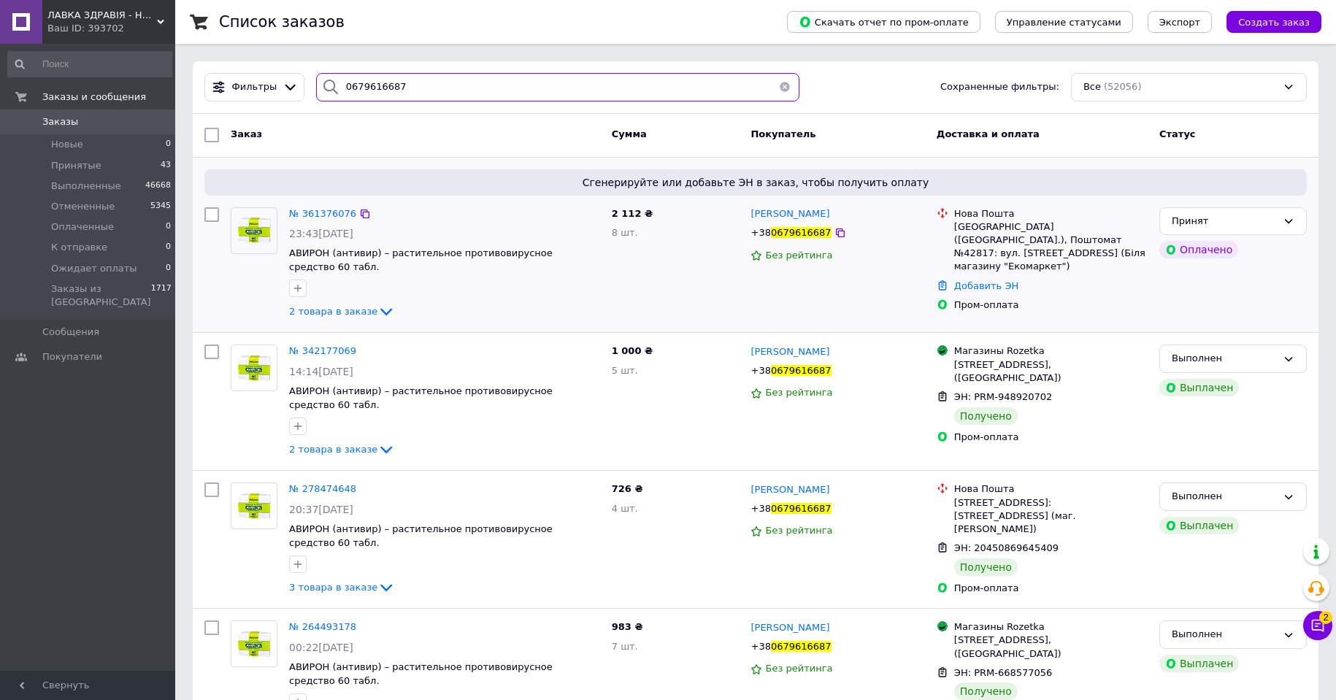
type input "0679616687"
click at [247, 228] on img at bounding box center [253, 231] width 45 height 42
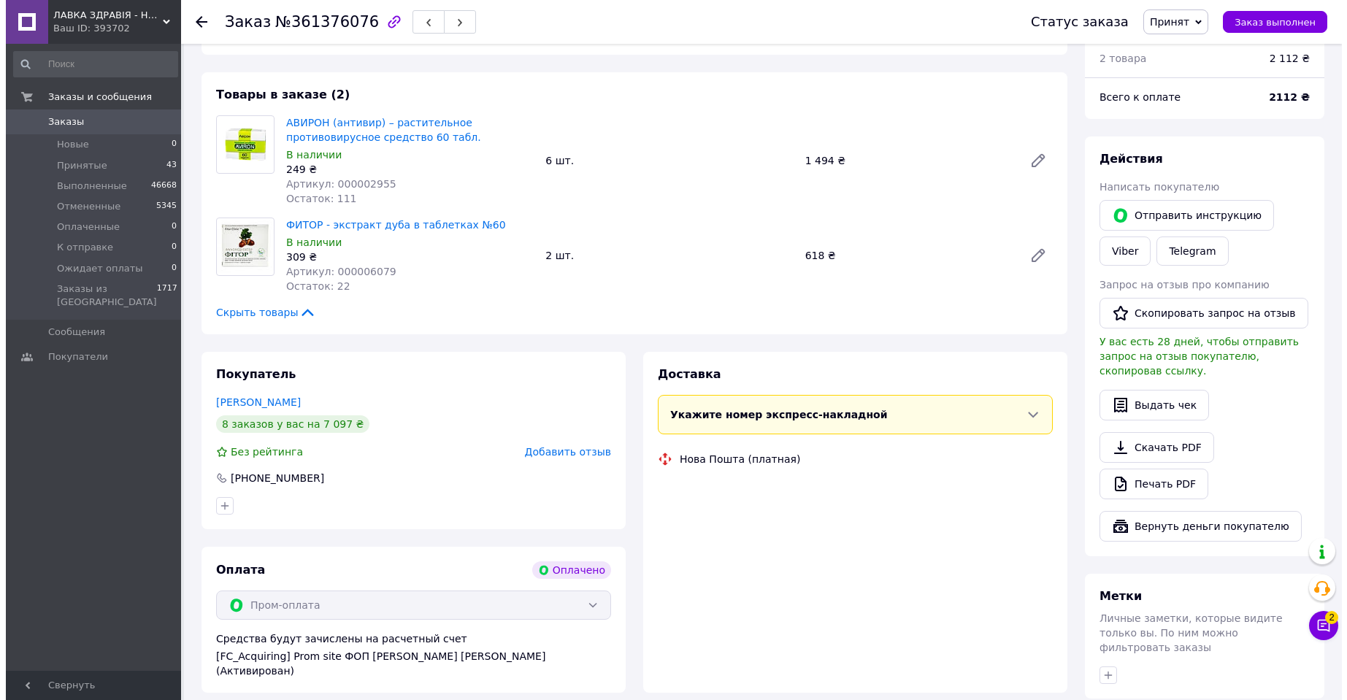
scroll to position [115, 0]
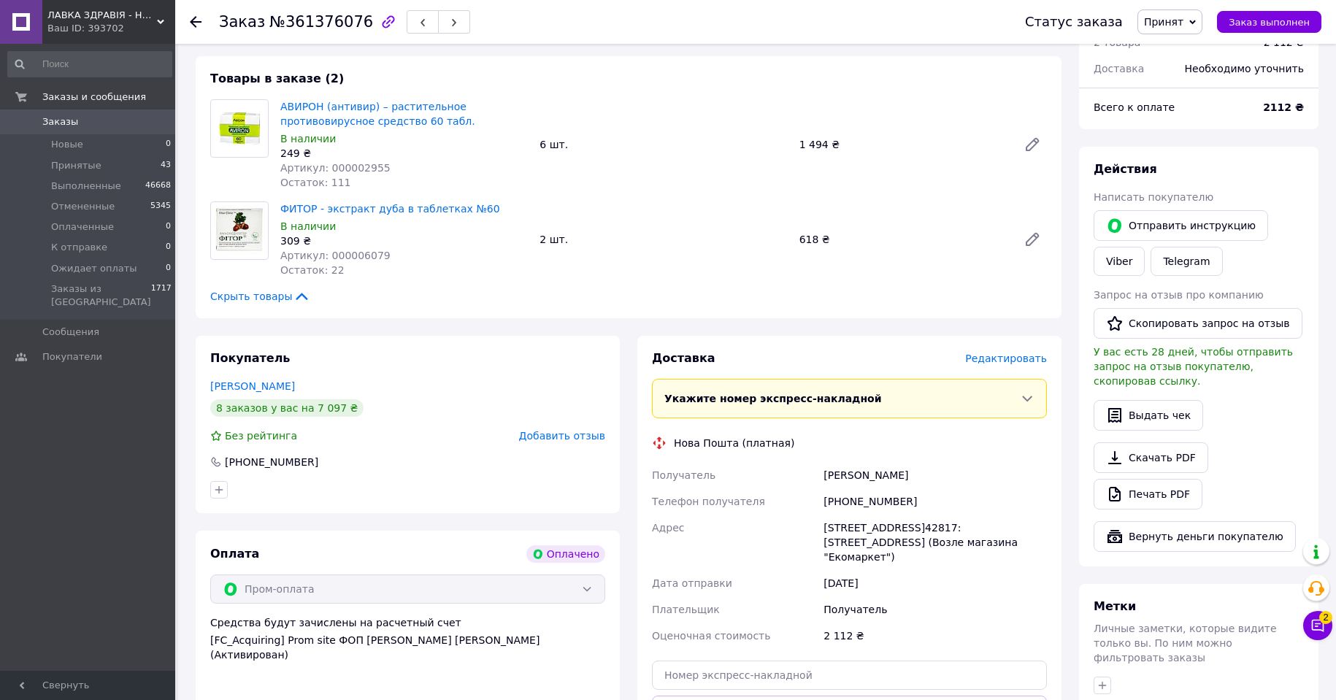
click at [1023, 358] on span "Редактировать" at bounding box center [1006, 359] width 82 height 12
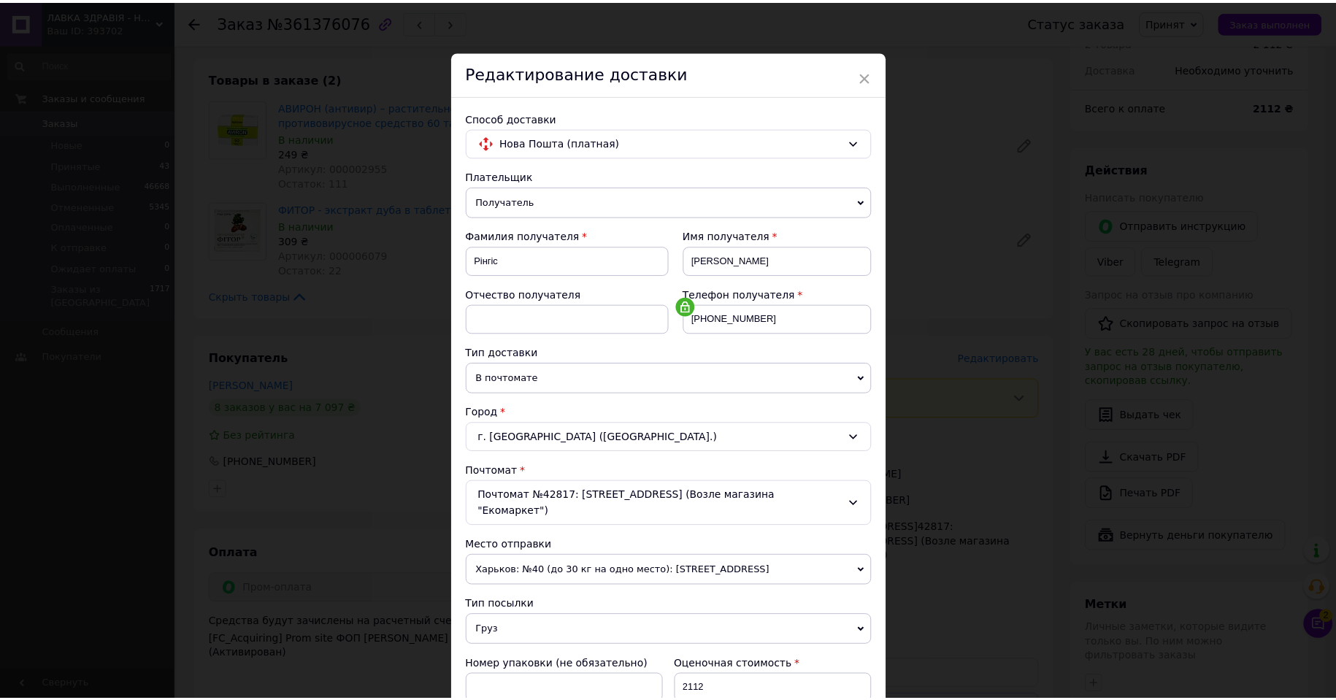
scroll to position [269, 0]
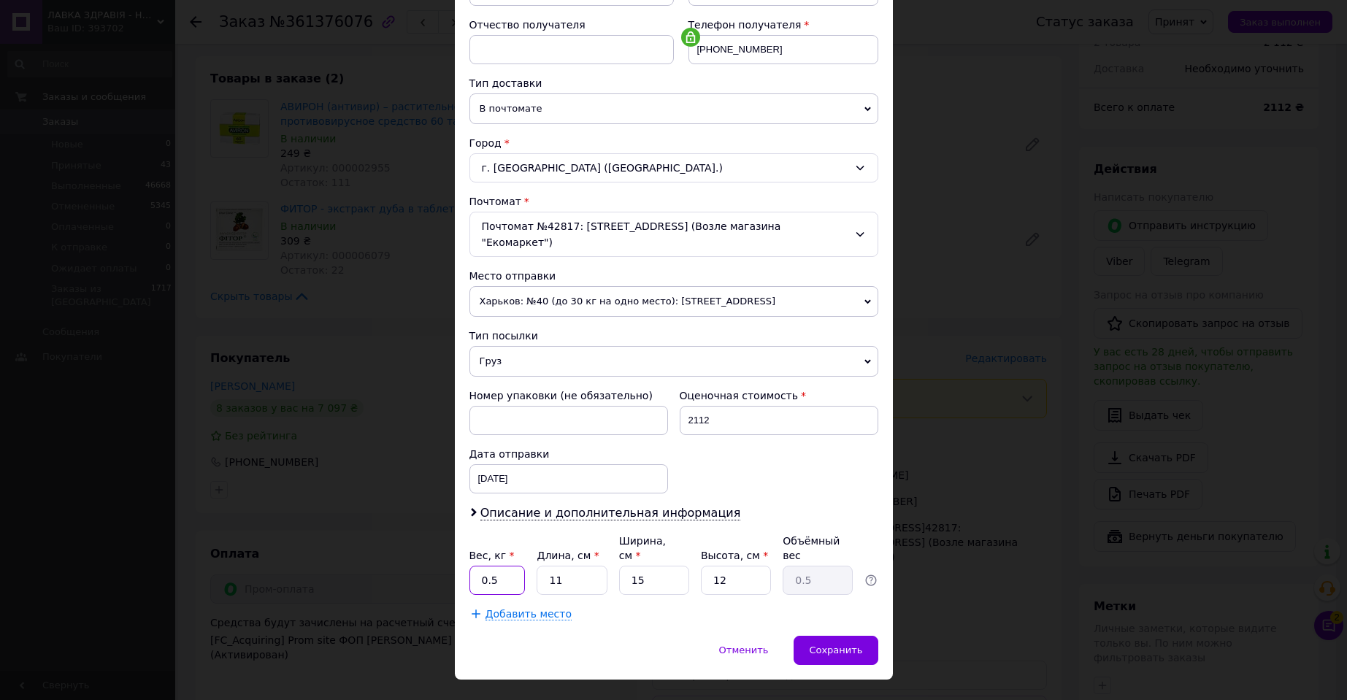
click at [501, 566] on input "0.5" at bounding box center [497, 580] width 56 height 29
click at [582, 566] on input "11" at bounding box center [572, 580] width 70 height 29
type input "2"
type input "0.1"
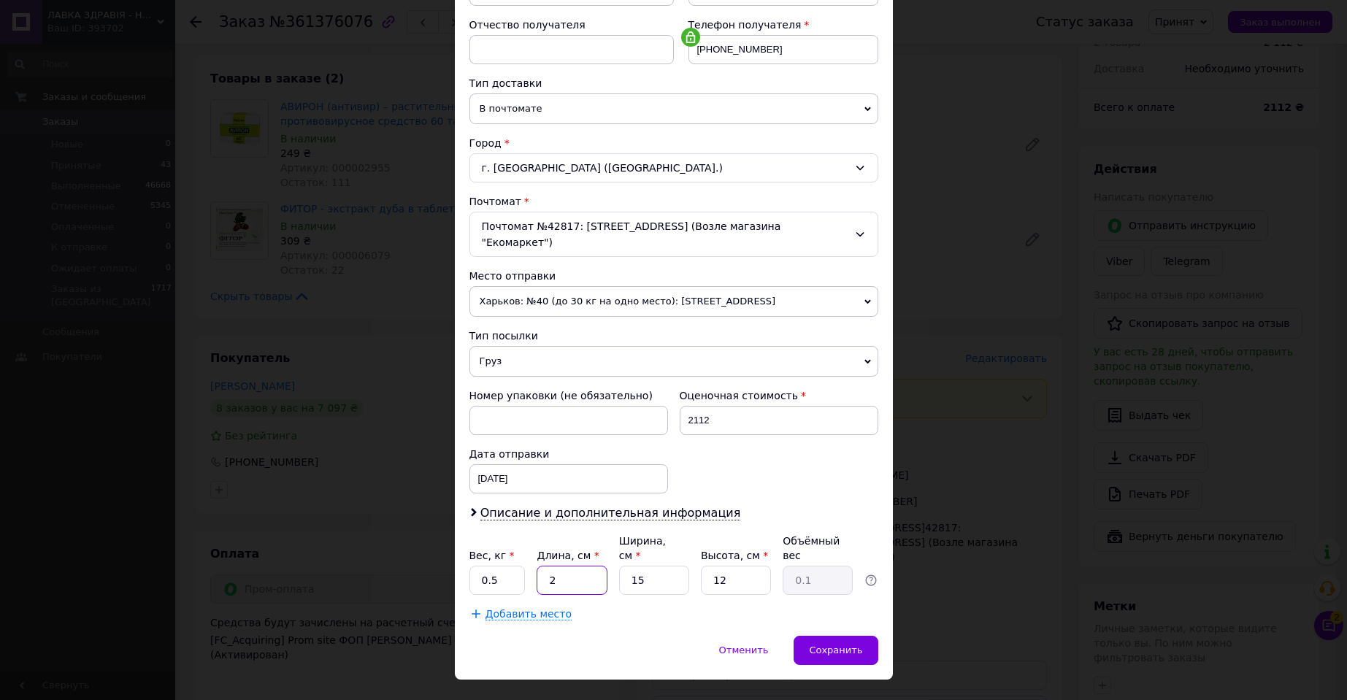
type input "21"
type input "0.95"
type input "21"
type input "1"
type input "0.1"
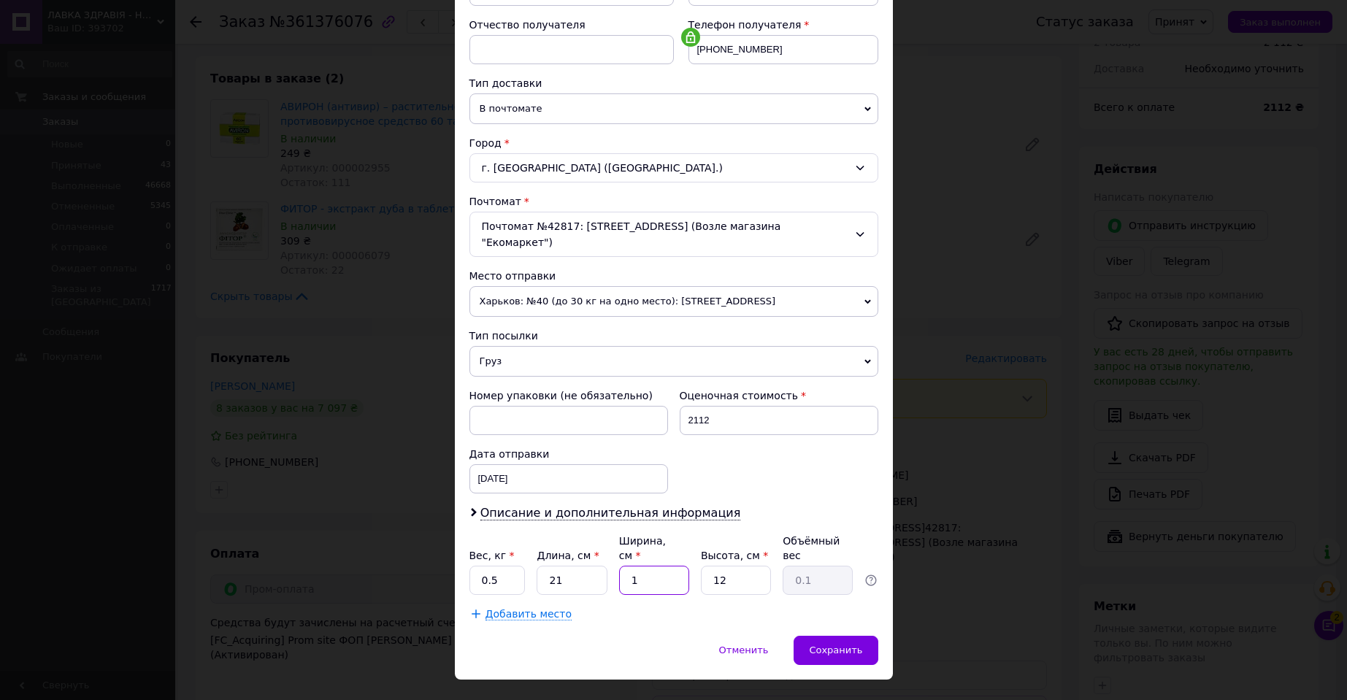
type input "18"
type input "1.13"
type input "18"
type input "1"
type input "0.1"
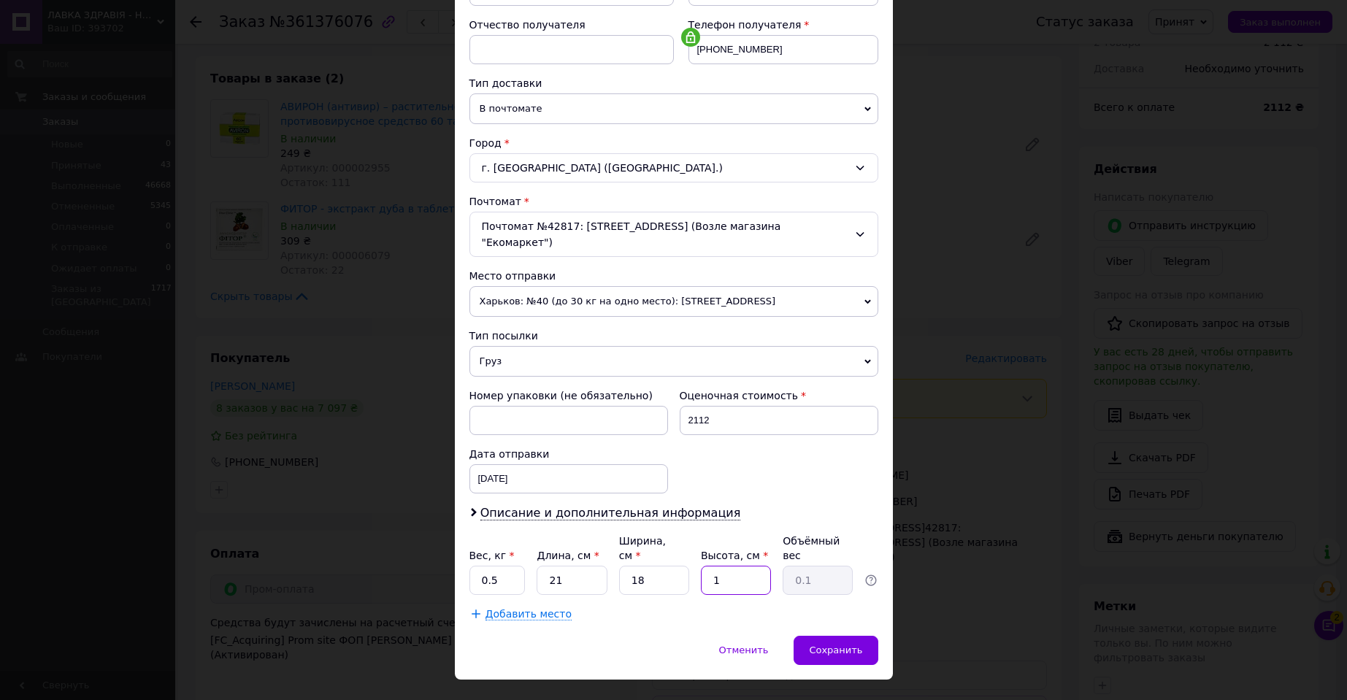
type input "12"
type input "1.13"
click at [864, 636] on div "Сохранить" at bounding box center [836, 650] width 84 height 29
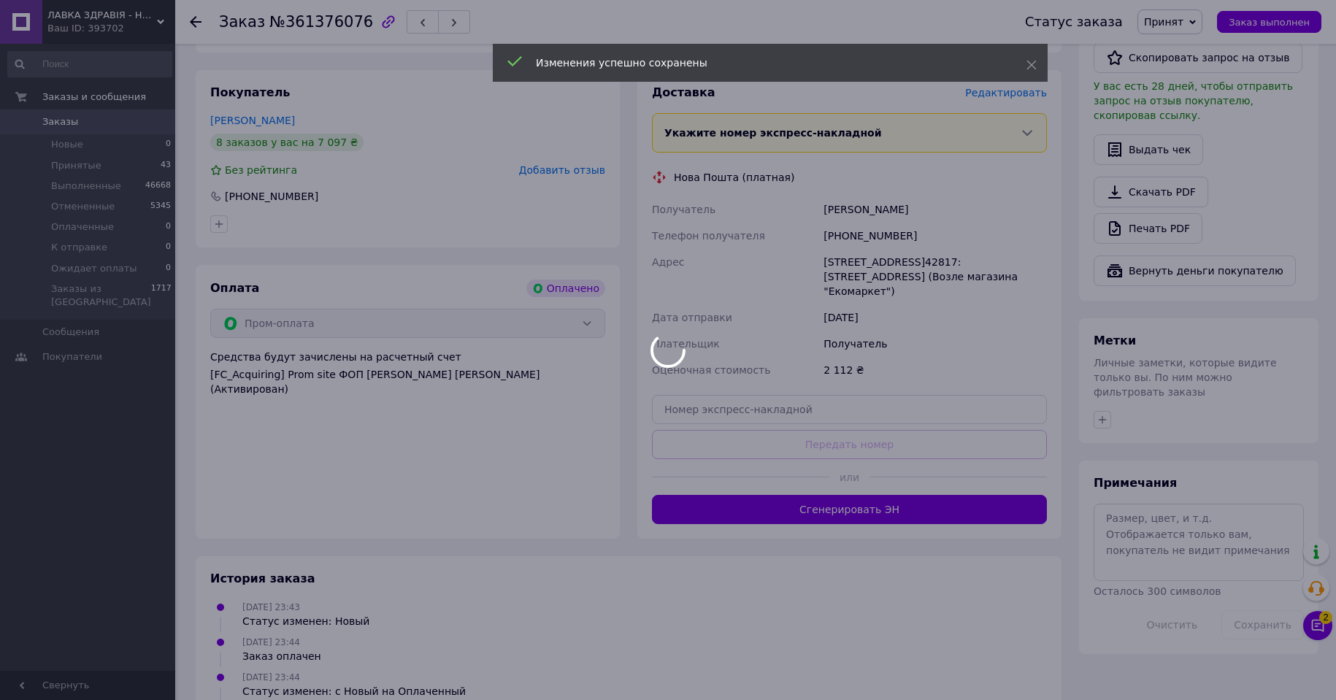
scroll to position [407, 0]
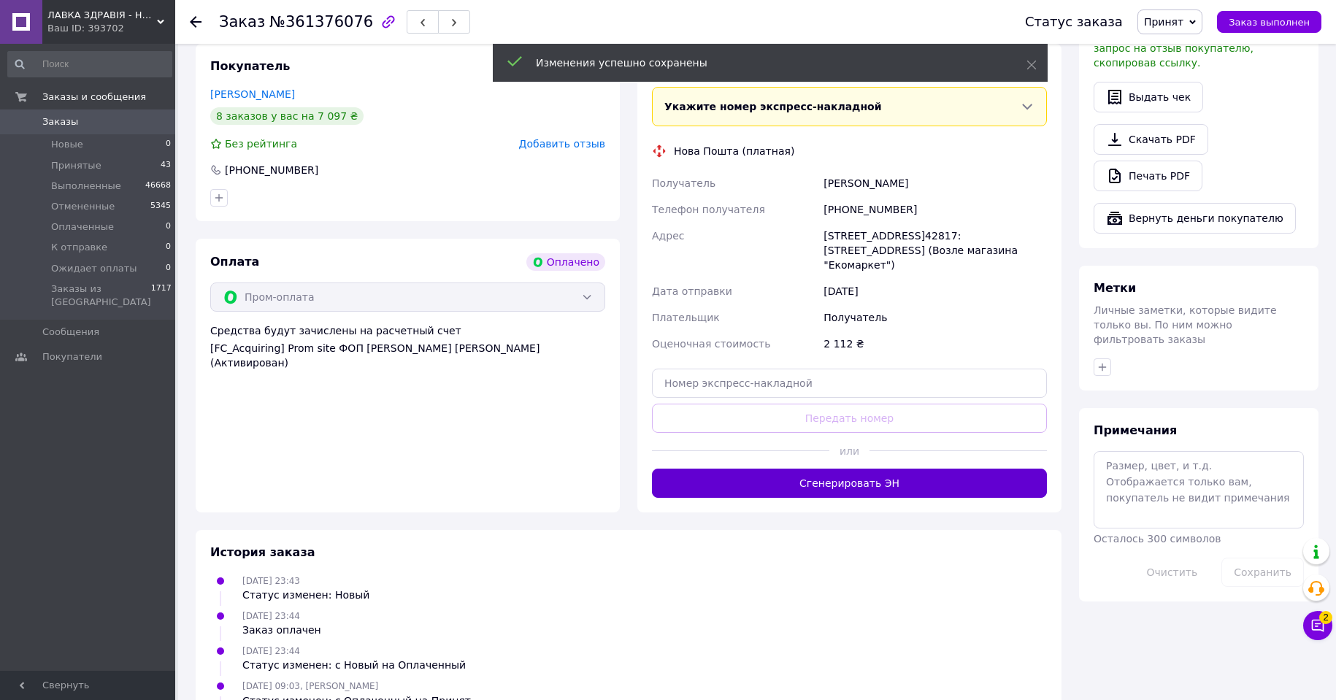
click at [878, 469] on button "Сгенерировать ЭН" at bounding box center [849, 483] width 395 height 29
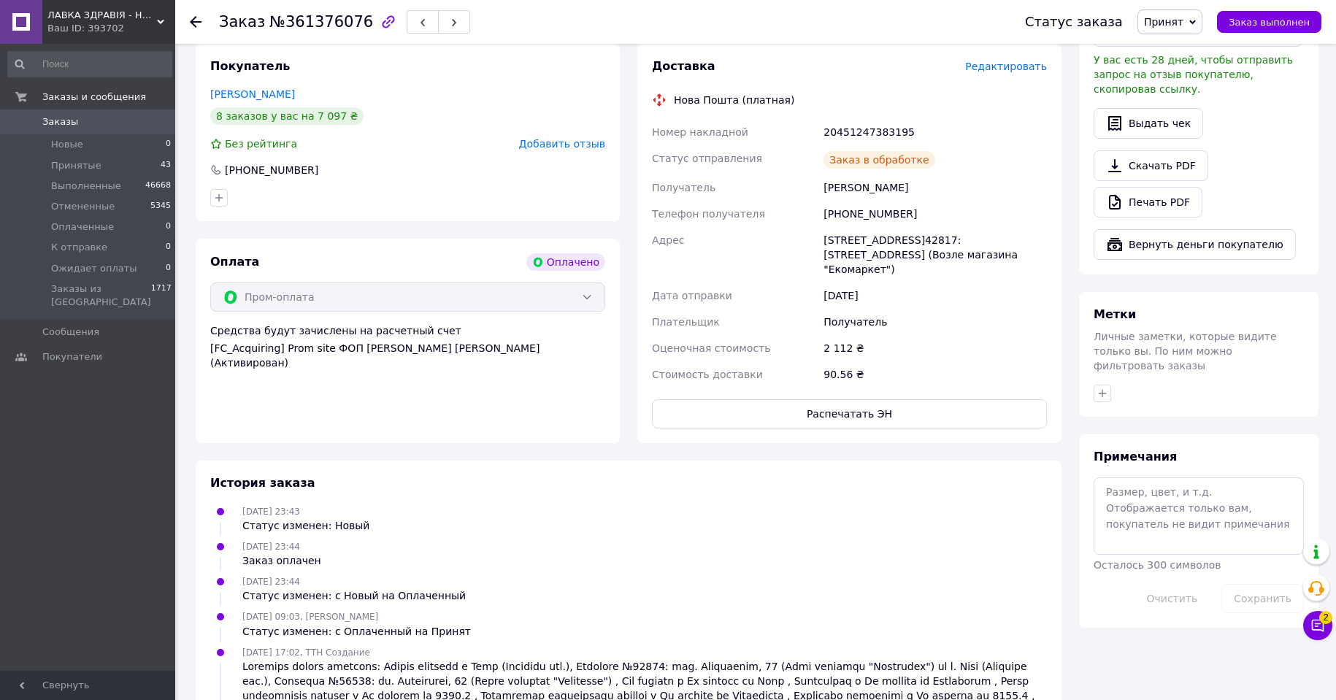
click at [852, 130] on div "20451247383195" at bounding box center [935, 132] width 229 height 26
copy div "20451247383195"
click at [1196, 19] on icon at bounding box center [1192, 22] width 7 height 7
click at [1194, 43] on li "Выполнен" at bounding box center [1188, 51] width 101 height 22
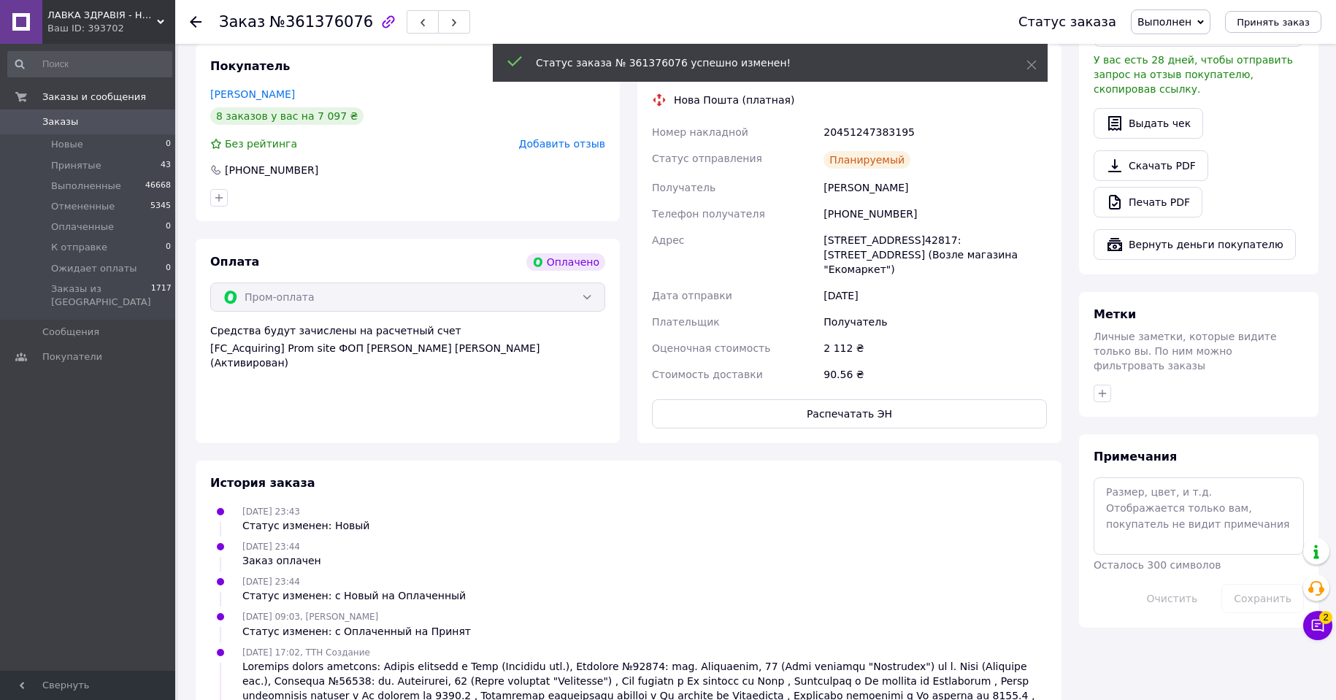
click at [194, 23] on use at bounding box center [196, 22] width 12 height 12
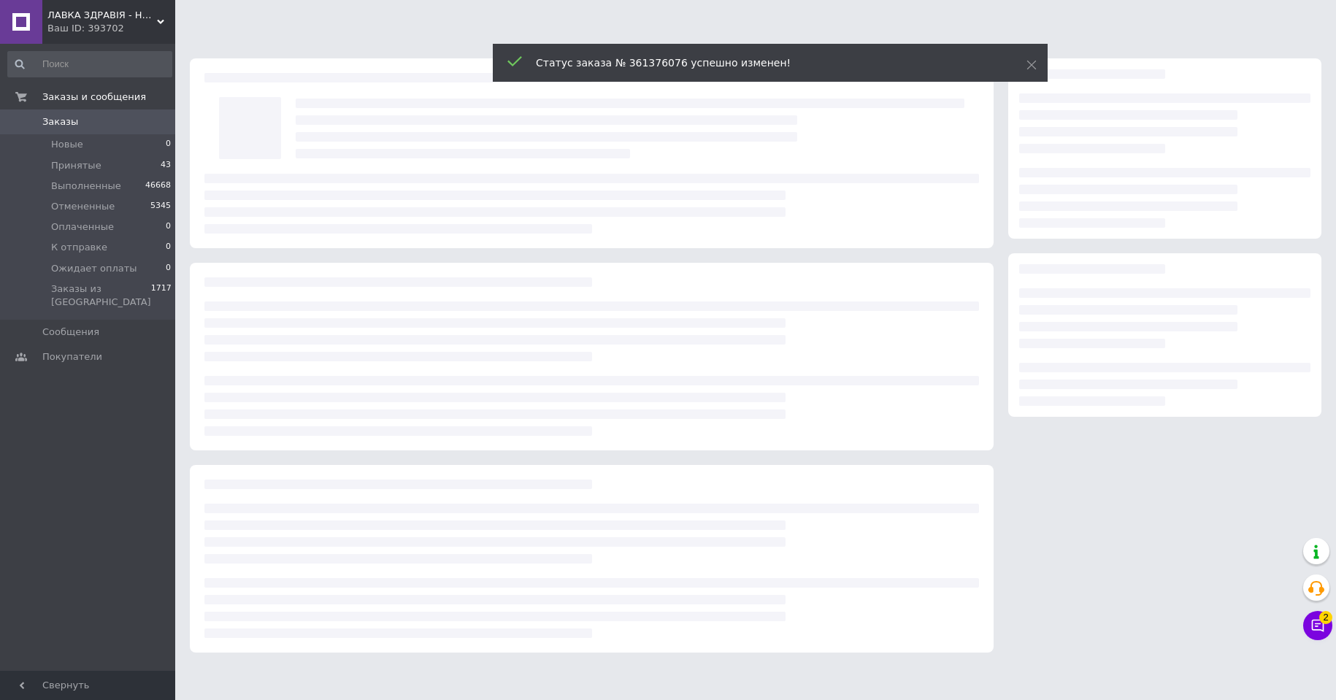
scroll to position [0, 0]
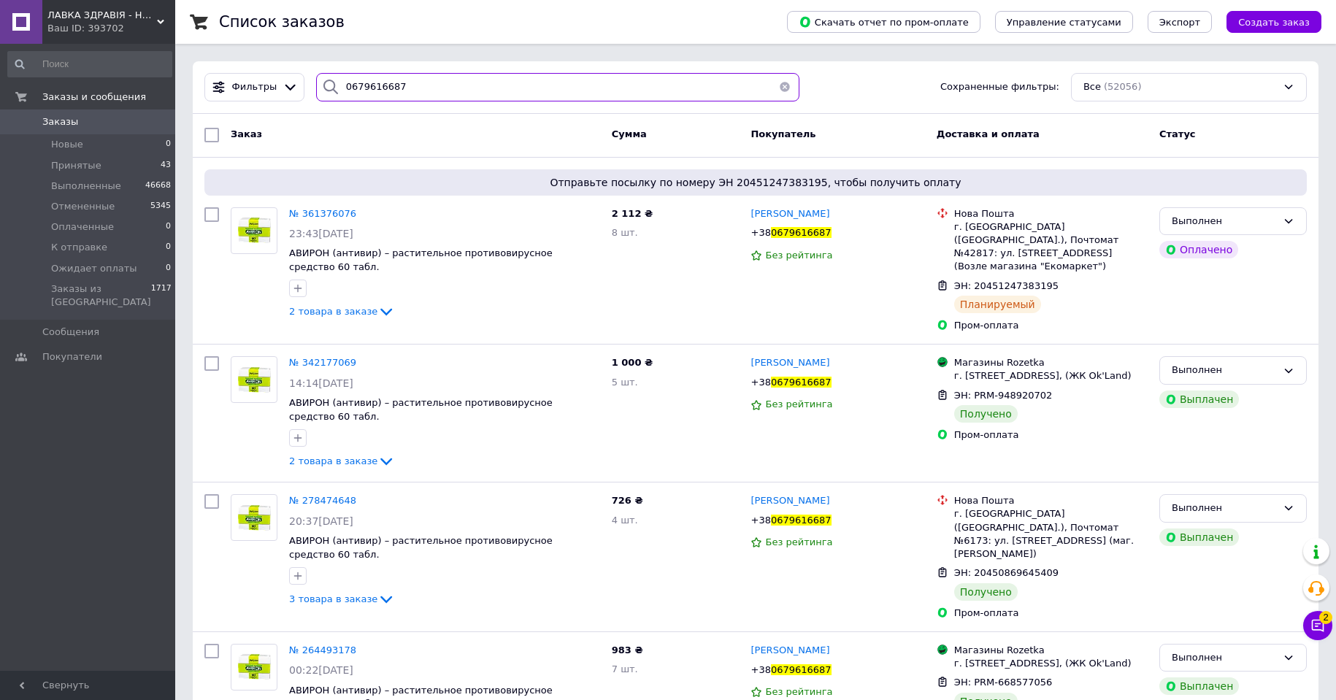
click at [364, 79] on input "0679616687" at bounding box center [557, 87] width 483 height 28
paste input "5112996"
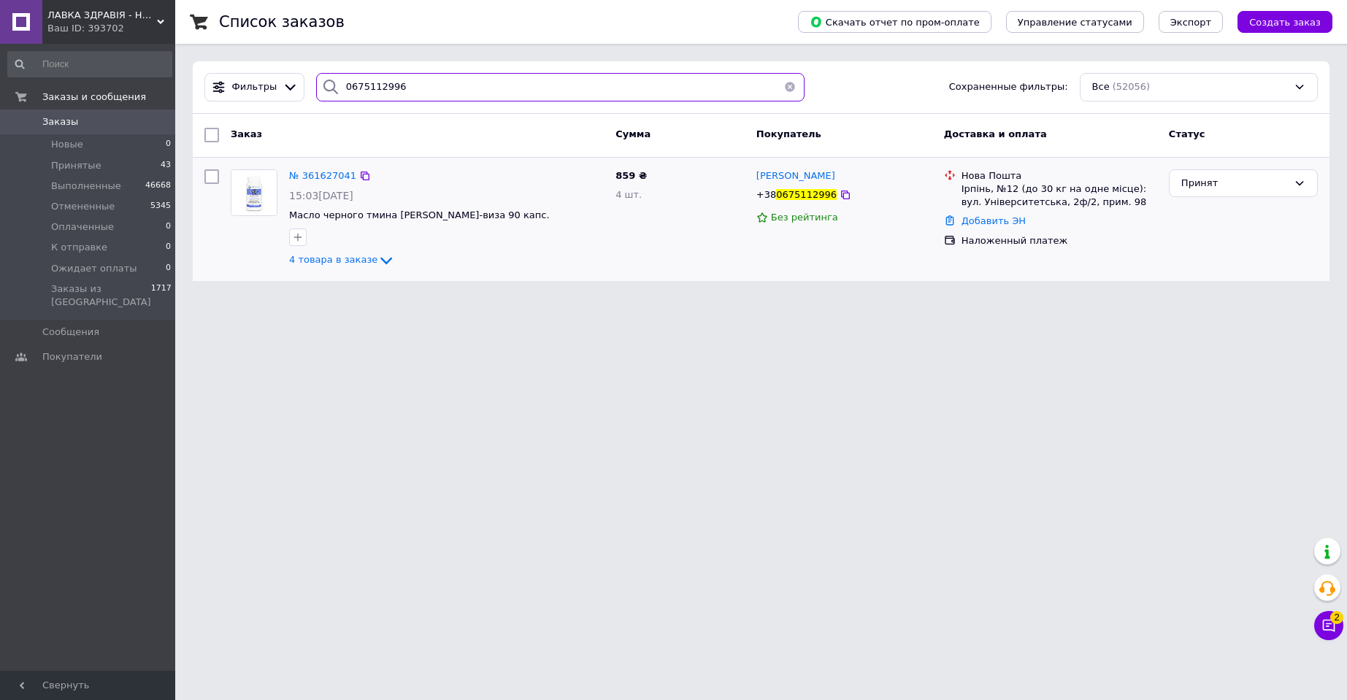
type input "0675112996"
click at [263, 201] on img at bounding box center [253, 192] width 45 height 45
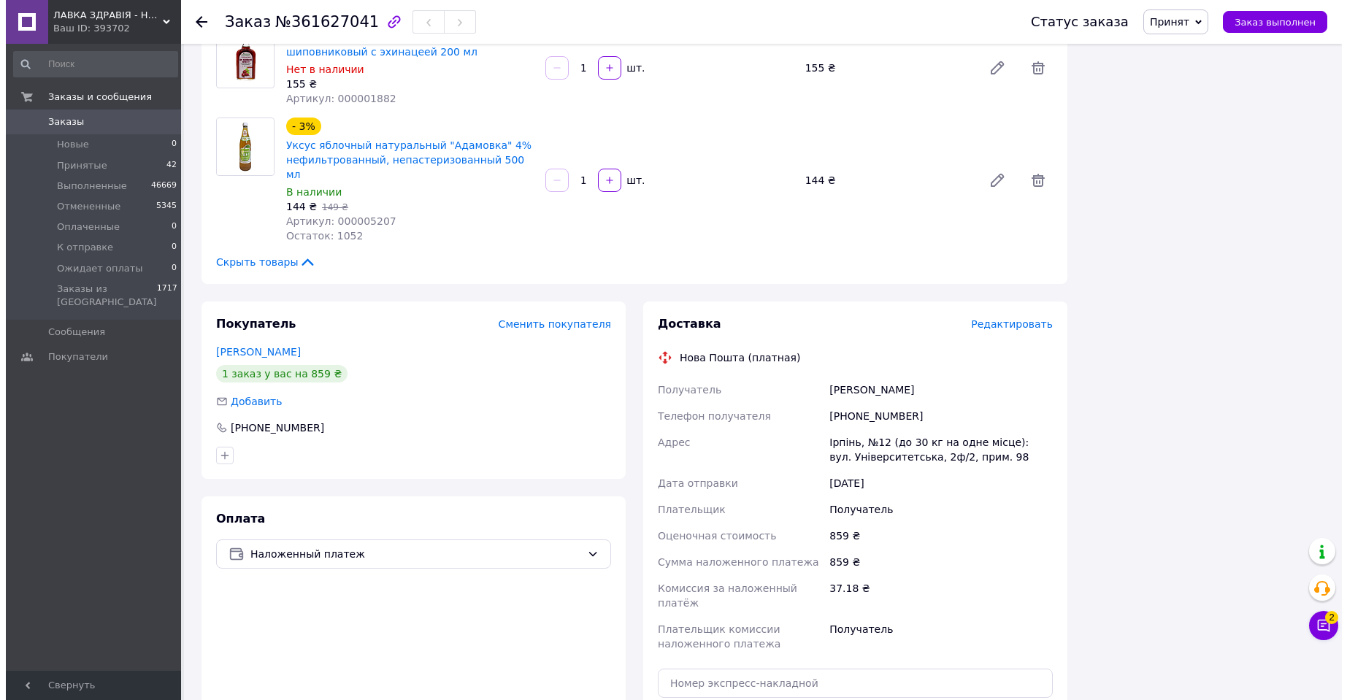
scroll to position [365, 0]
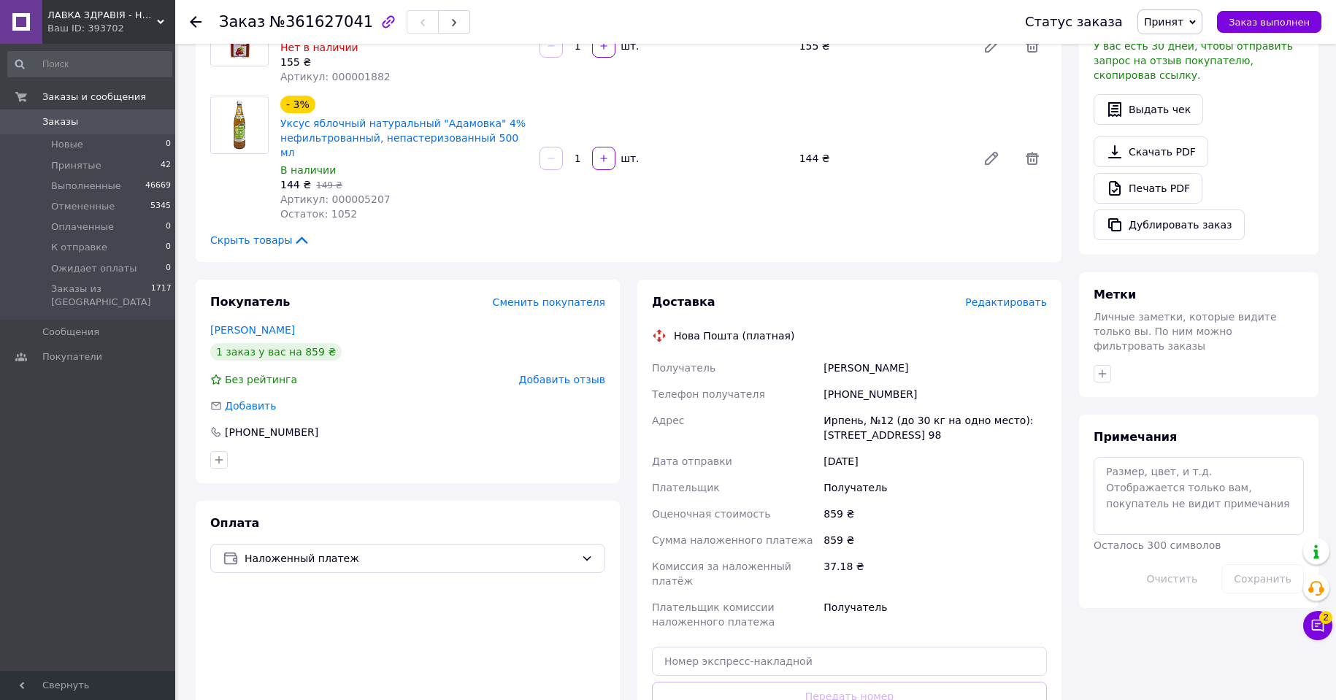
click at [1016, 296] on span "Редактировать" at bounding box center [1006, 302] width 82 height 12
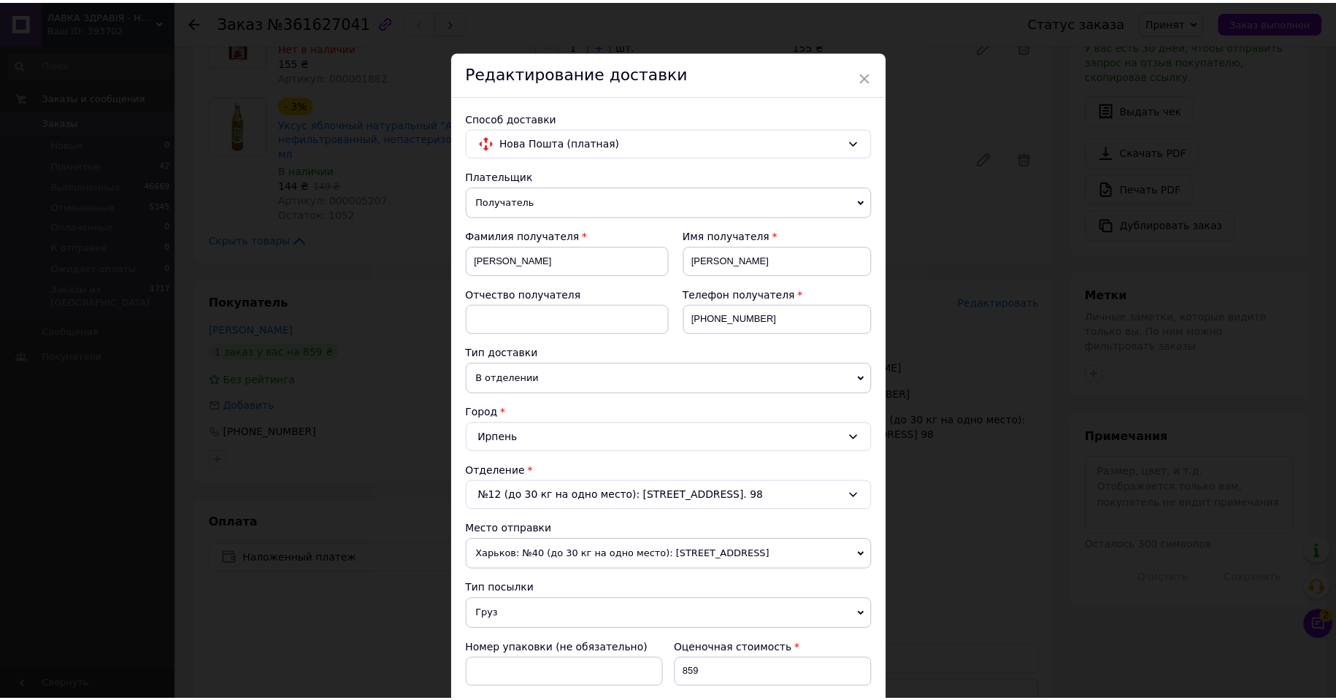
scroll to position [414, 0]
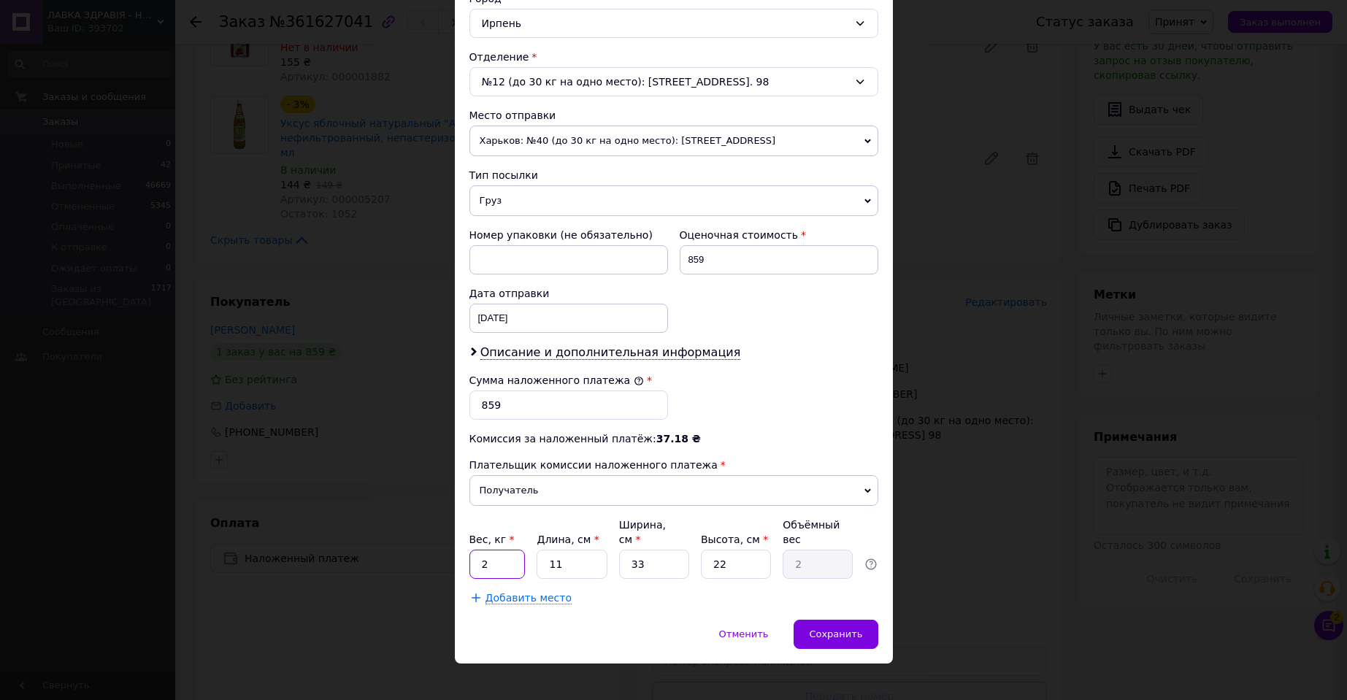
click at [503, 556] on input "2" at bounding box center [497, 564] width 56 height 29
type input "1.7"
type input "2"
type input "0.36"
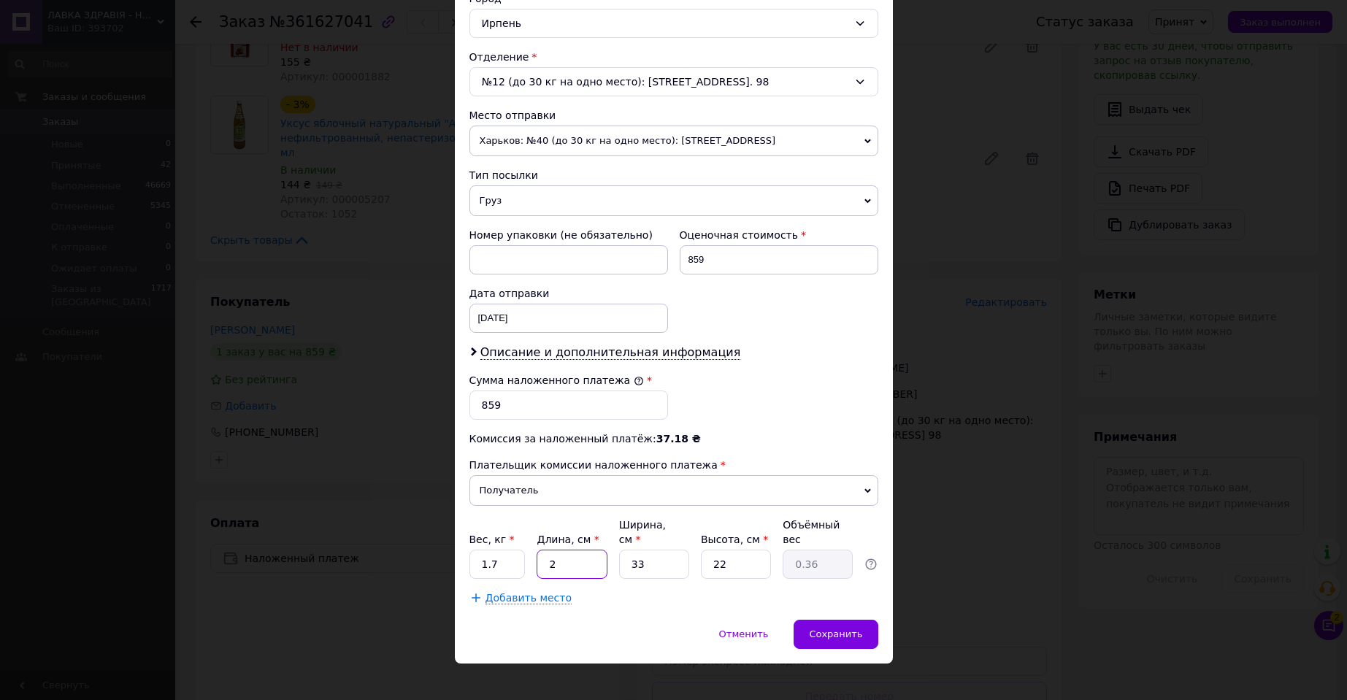
type input "27"
type input "4.9"
type input "27"
type input "1"
type input "0.15"
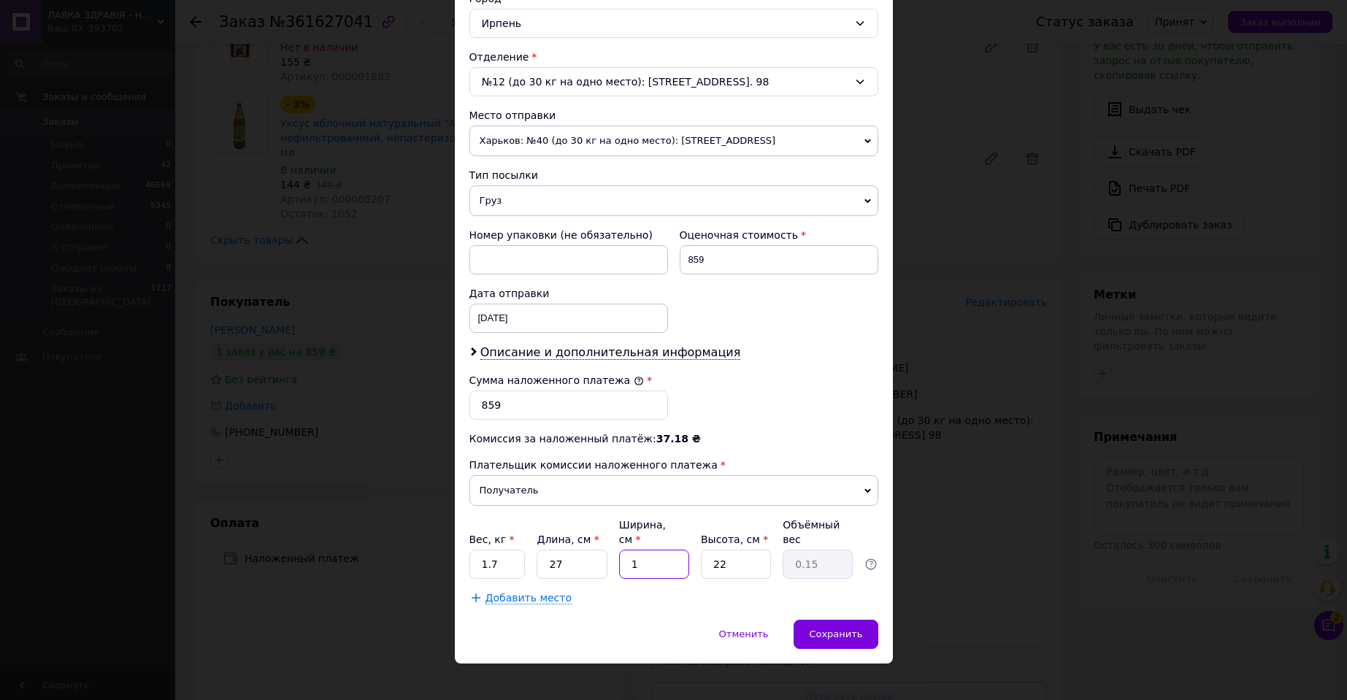
type input "11"
type input "1.63"
type input "11"
type input "1"
type input "0.1"
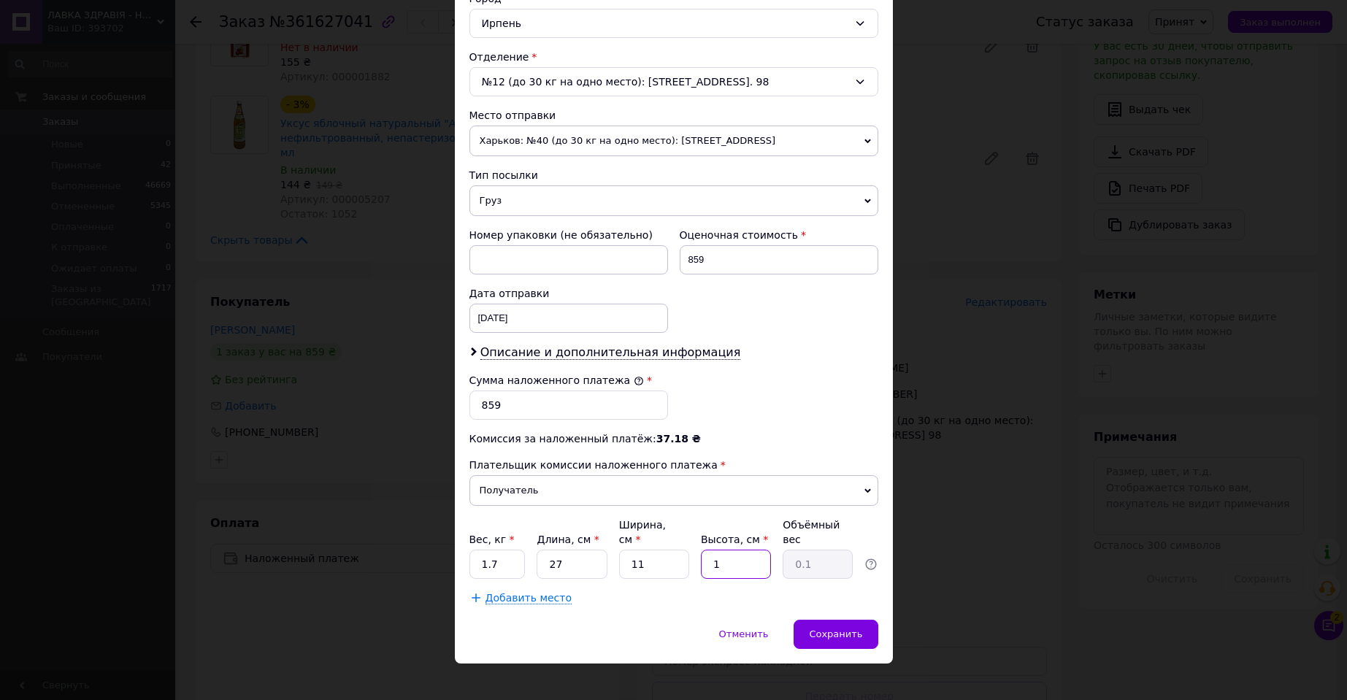
type input "15"
type input "1.11"
type input "15"
click at [795, 597] on div "Способ доставки Нова Пошта (платная) Плательщик Получатель Отправитель Фамилия …" at bounding box center [674, 151] width 438 height 938
click at [821, 620] on div "Сохранить" at bounding box center [836, 634] width 84 height 29
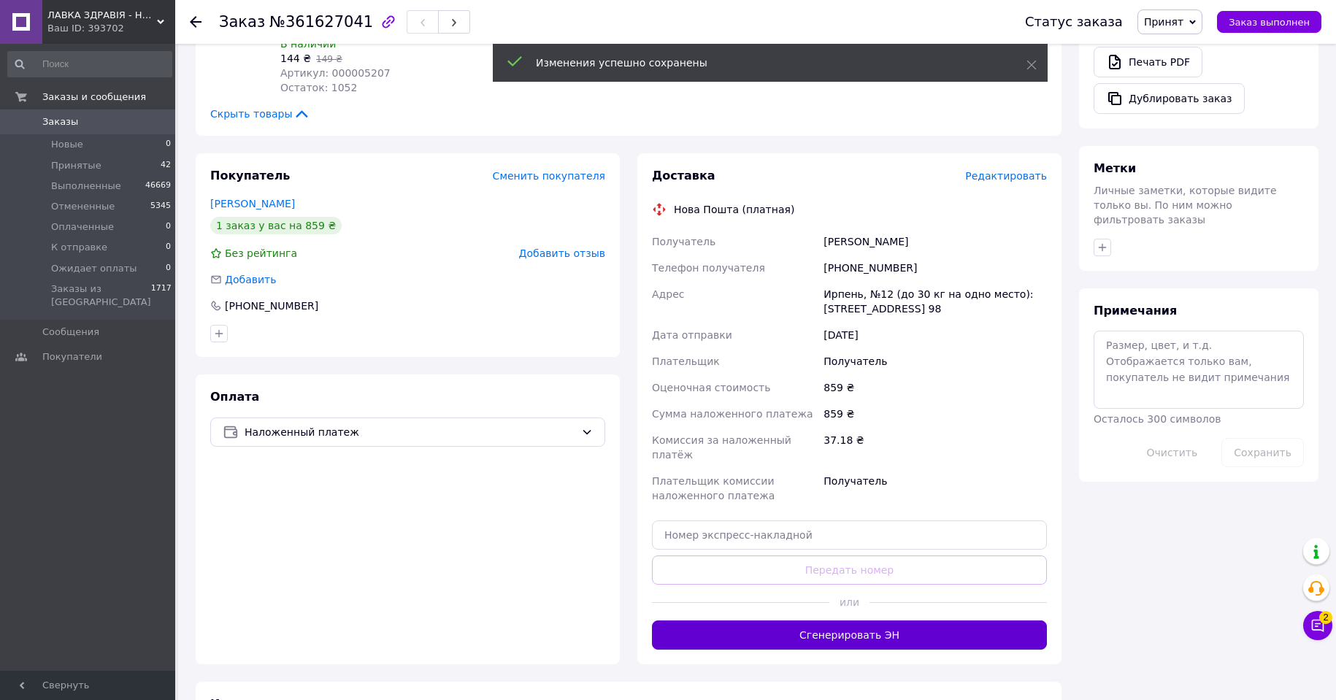
scroll to position [511, 0]
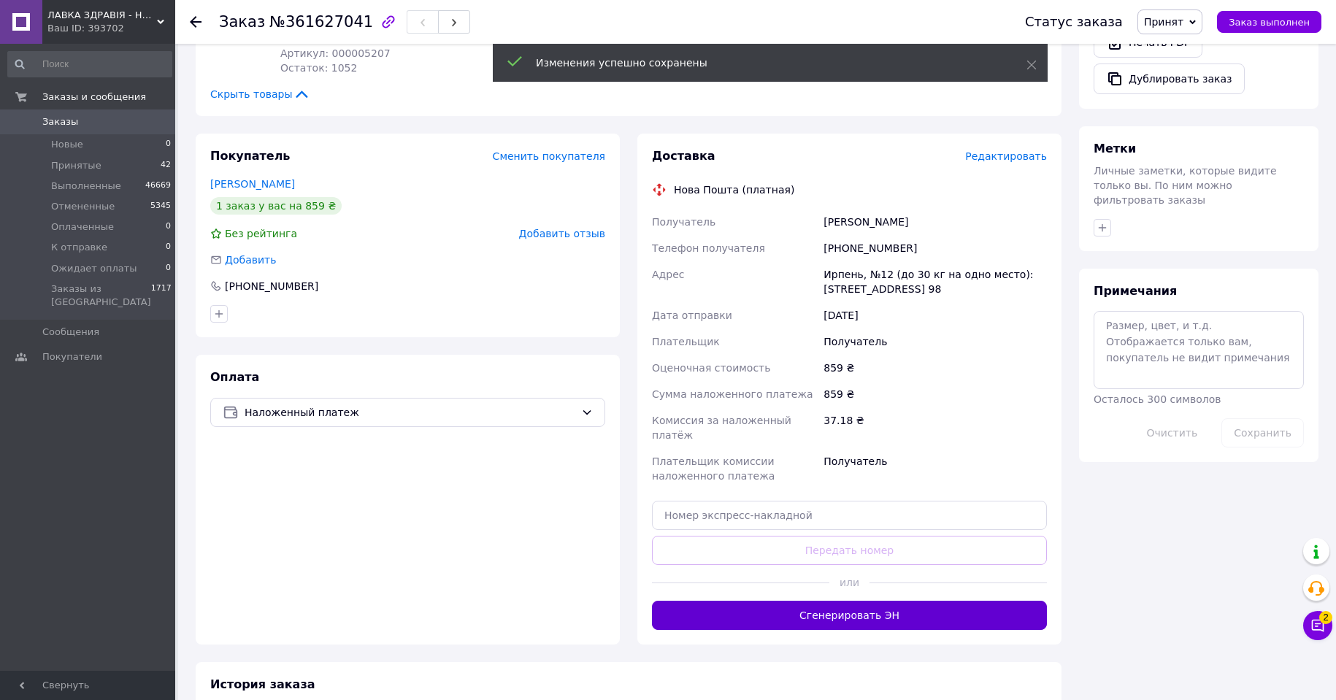
click at [866, 601] on button "Сгенерировать ЭН" at bounding box center [849, 615] width 395 height 29
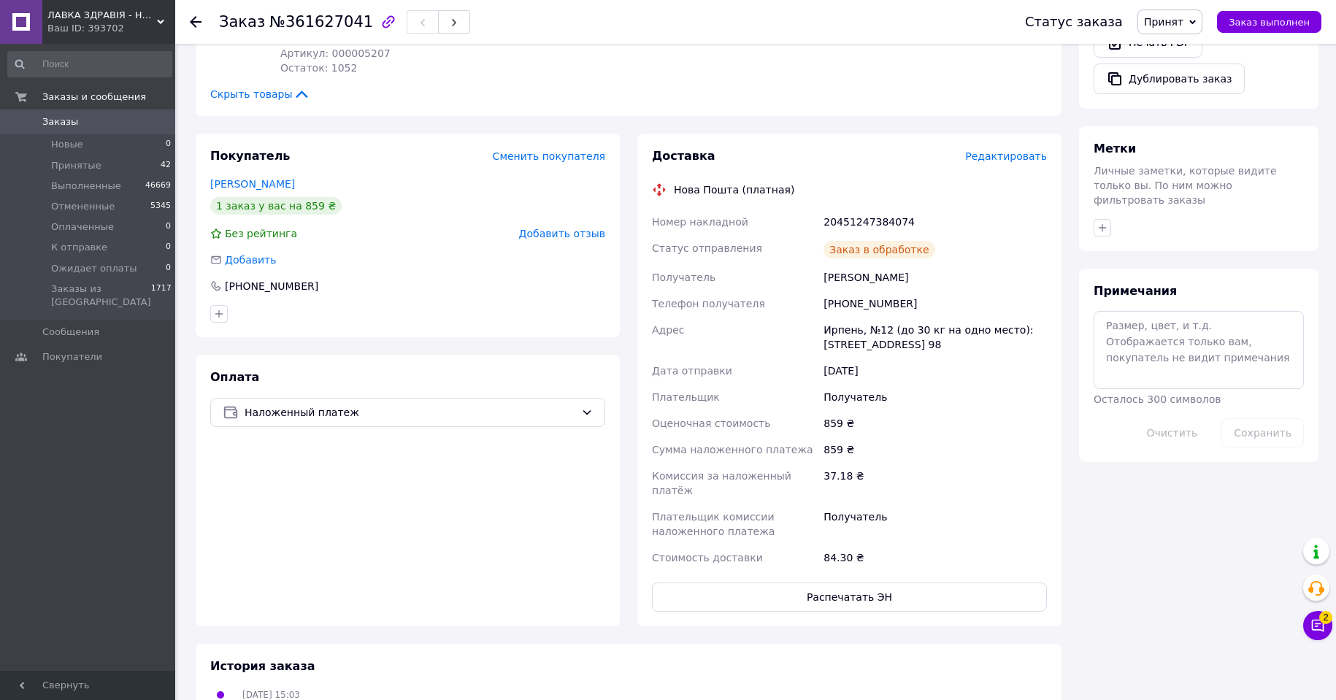
click at [864, 209] on div "20451247384074" at bounding box center [935, 222] width 229 height 26
copy div "20451247384074"
click at [1168, 19] on span "Принят" at bounding box center [1163, 22] width 39 height 12
click at [1176, 50] on li "Выполнен" at bounding box center [1188, 51] width 101 height 22
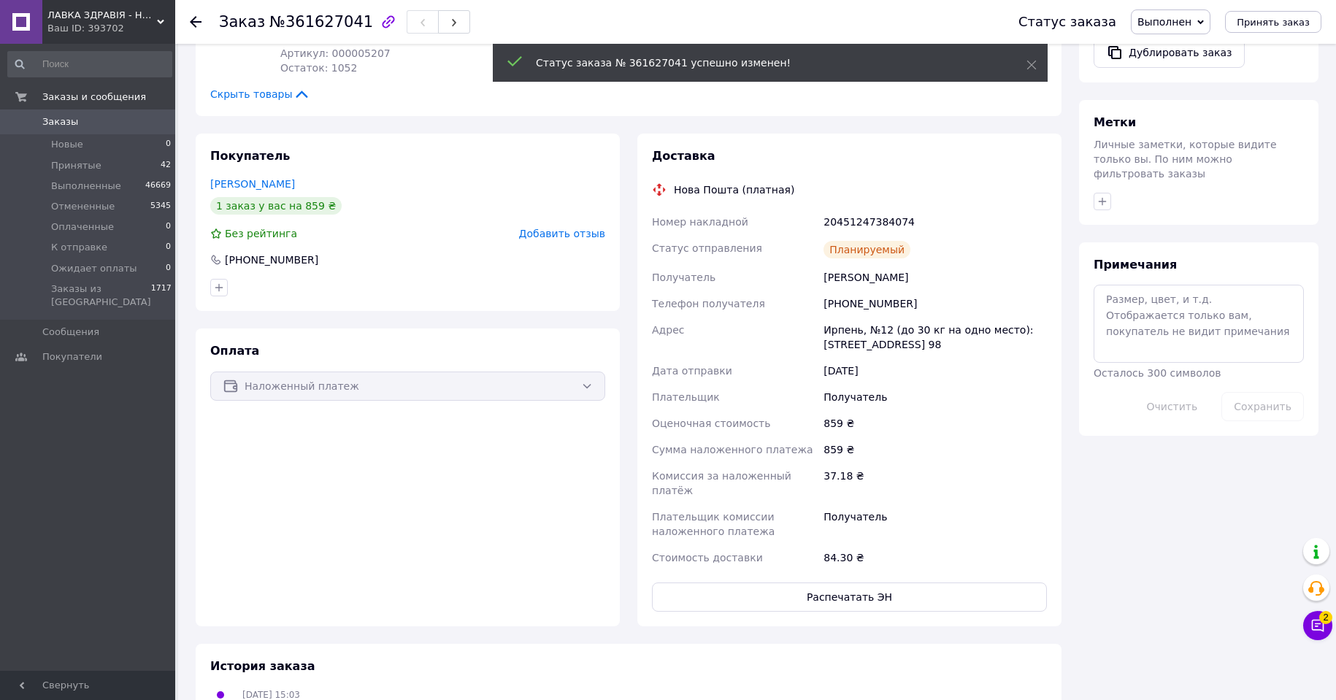
click at [196, 21] on use at bounding box center [196, 22] width 12 height 12
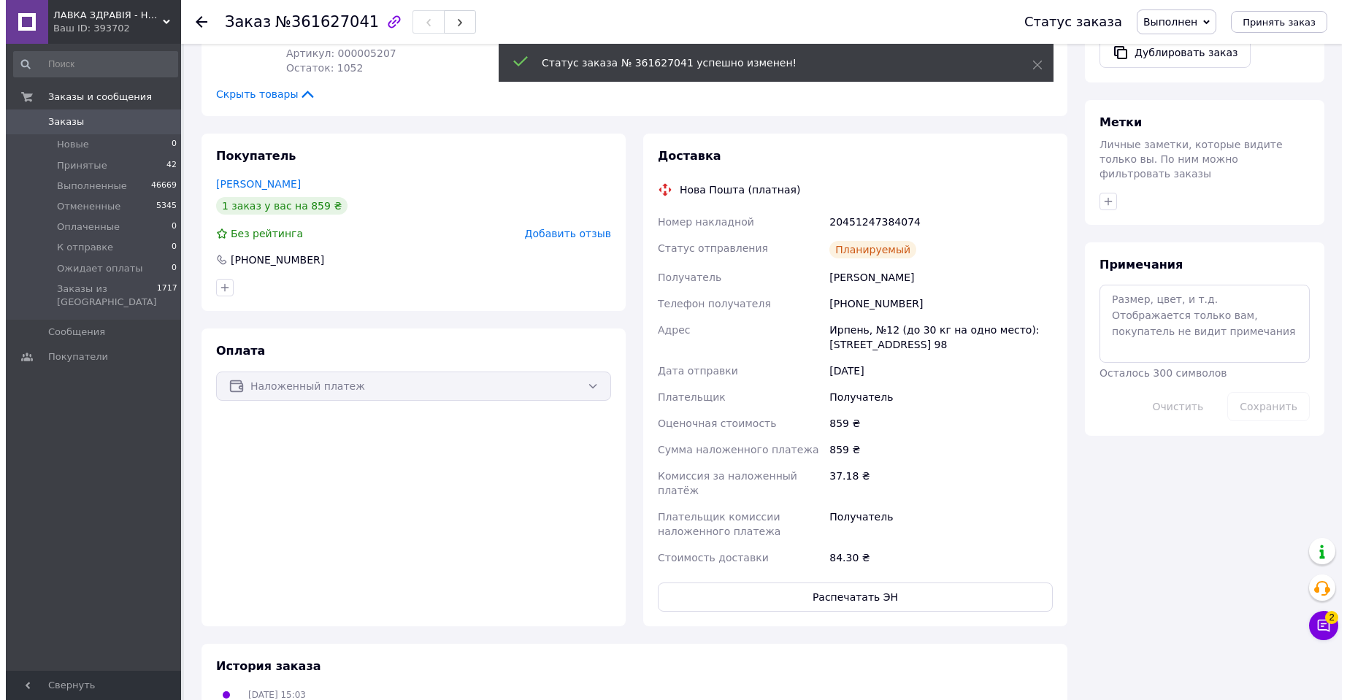
scroll to position [0, 0]
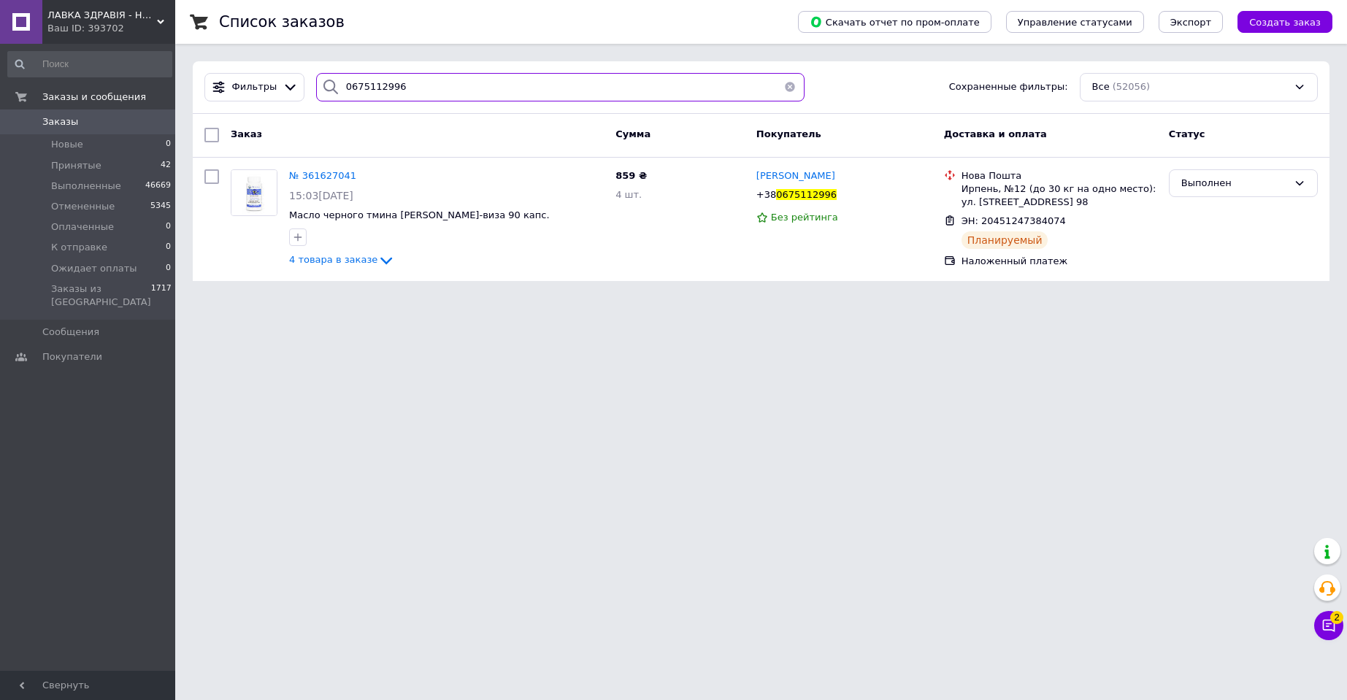
click at [359, 85] on input "0675112996" at bounding box center [560, 87] width 488 height 28
paste input "509322258"
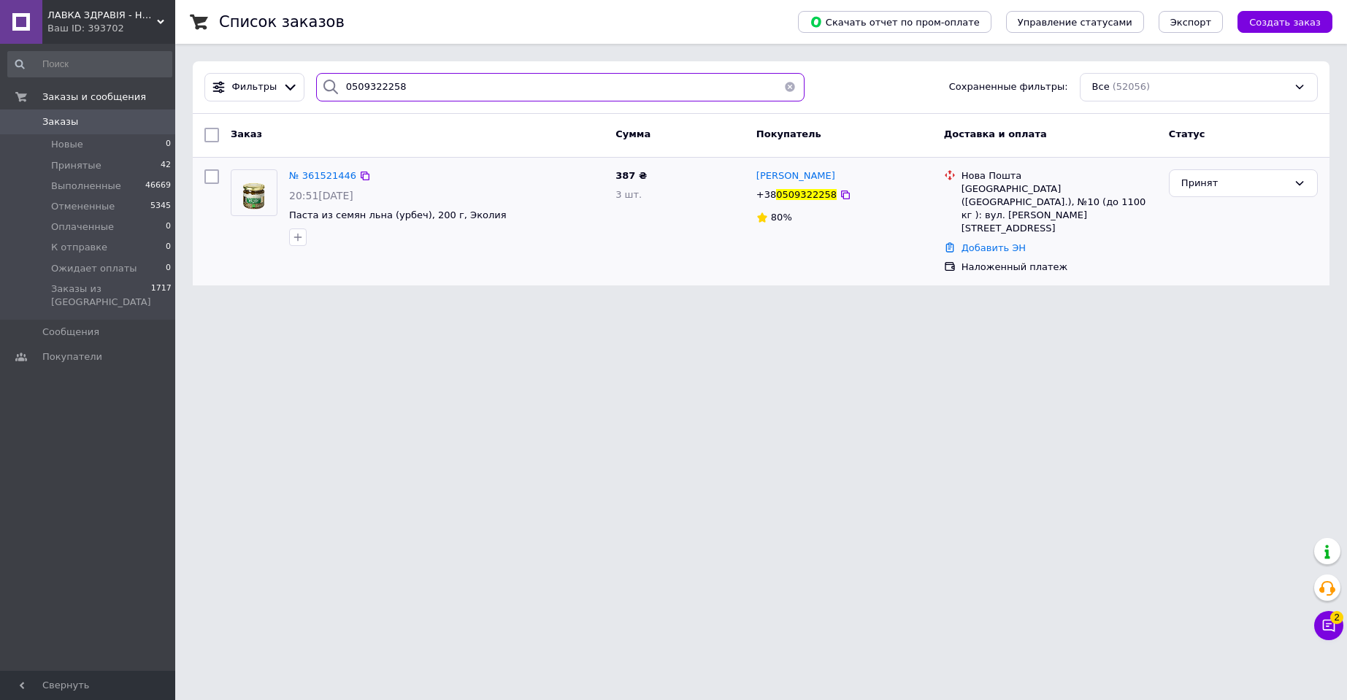
type input "0509322258"
click at [266, 190] on img at bounding box center [253, 192] width 45 height 45
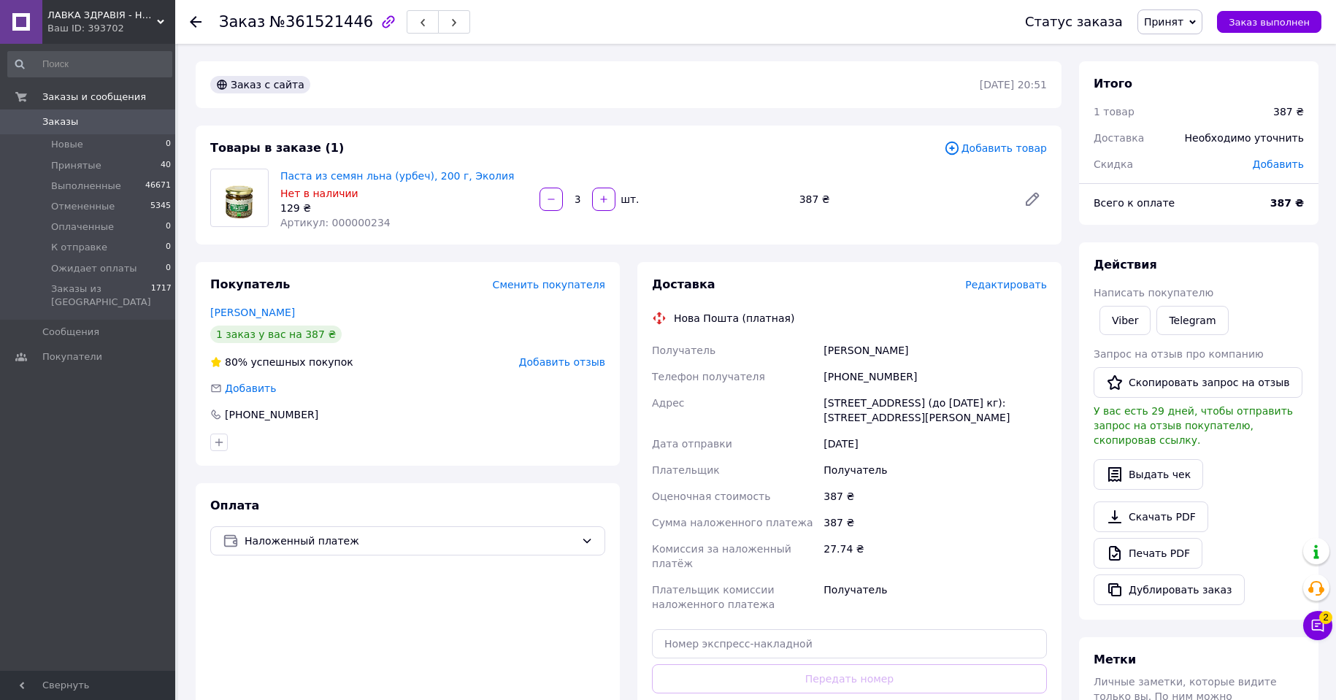
click at [1015, 286] on span "Редактировать" at bounding box center [1006, 285] width 82 height 12
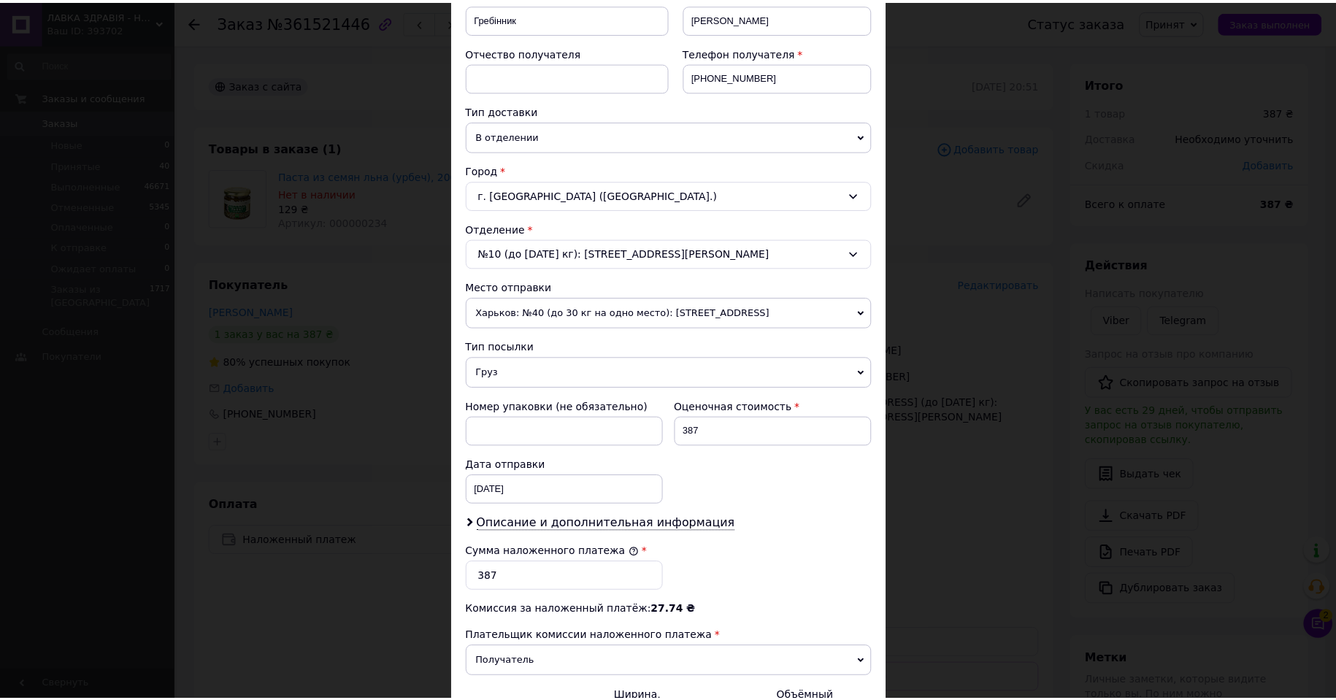
scroll to position [414, 0]
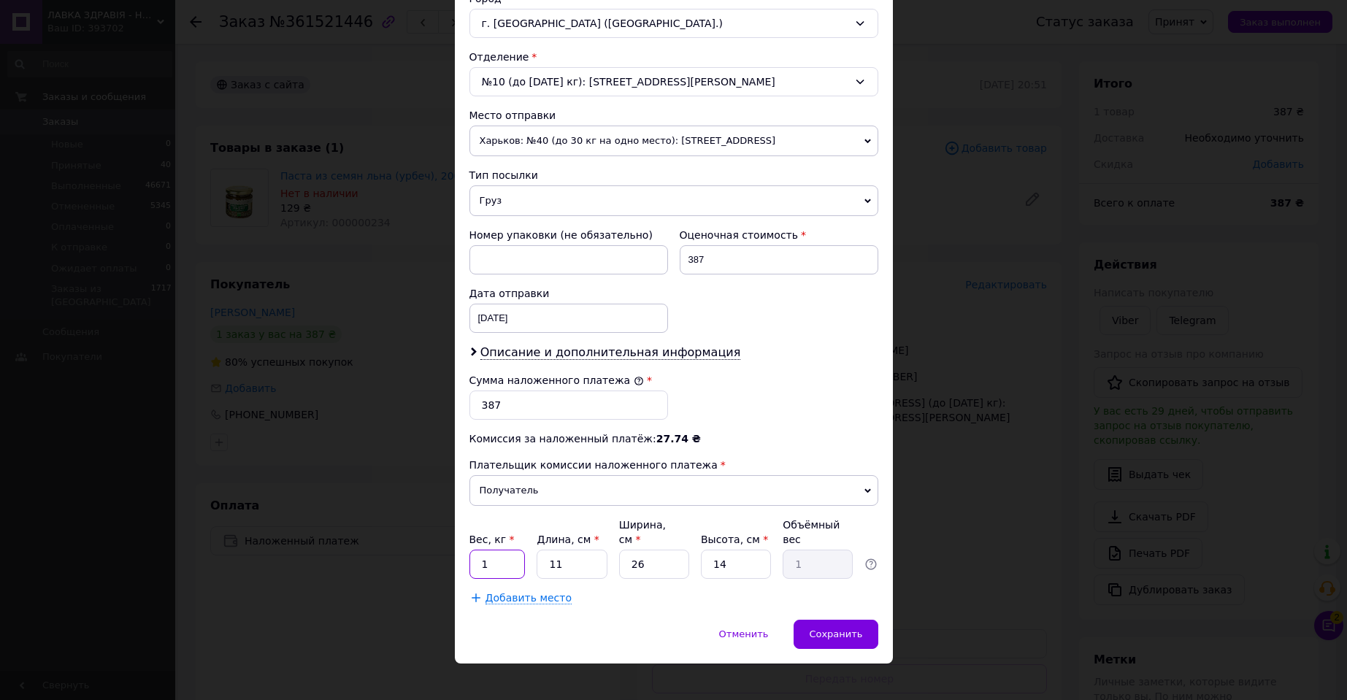
click at [513, 550] on input "1" at bounding box center [497, 564] width 56 height 29
type input "1.16"
type input "2"
type input "0.18"
type input "21"
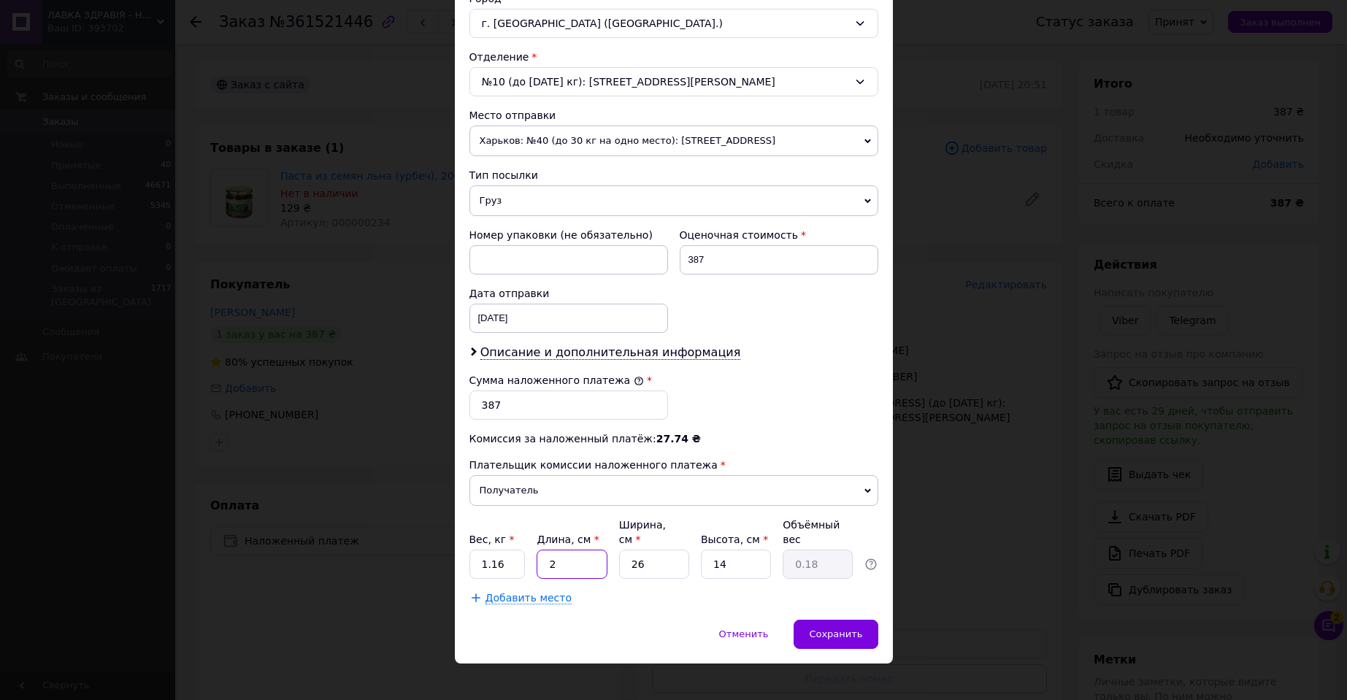
type input "1.91"
type input "21"
type input "1"
type input "0.1"
type input "18"
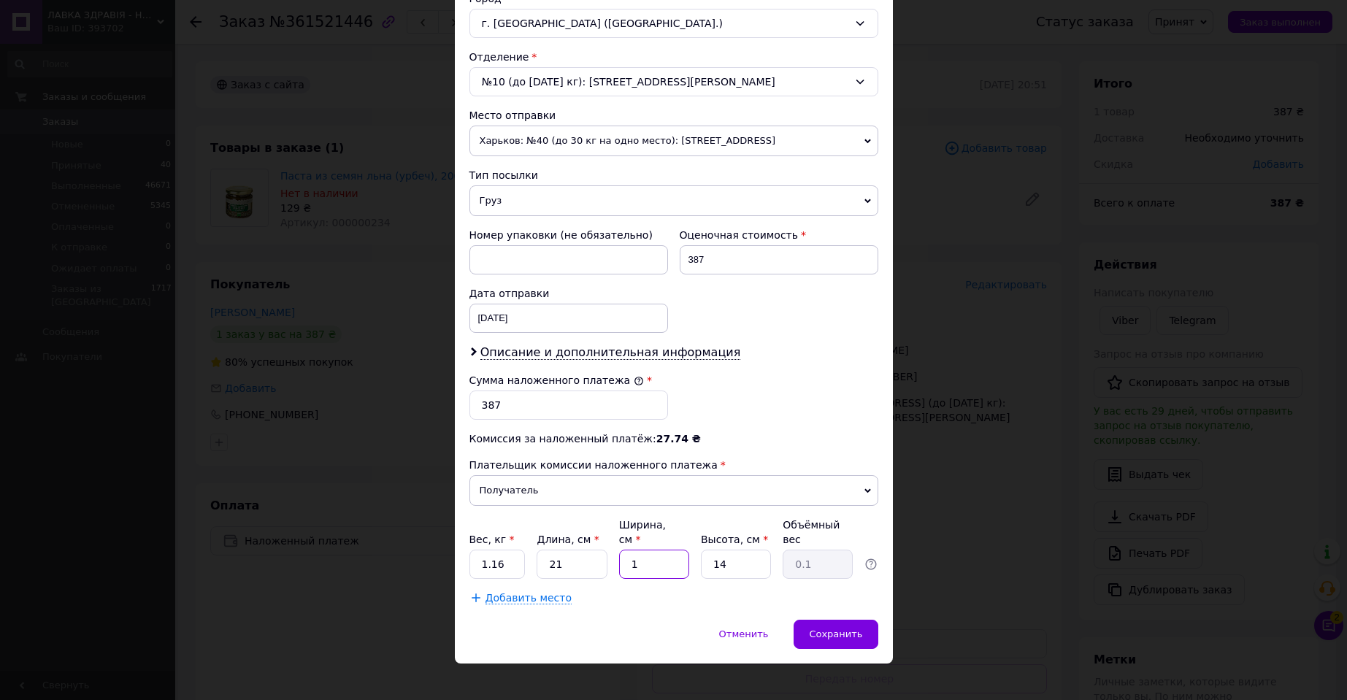
type input "1.32"
type input "18"
type input "1"
type input "0.1"
type input "12"
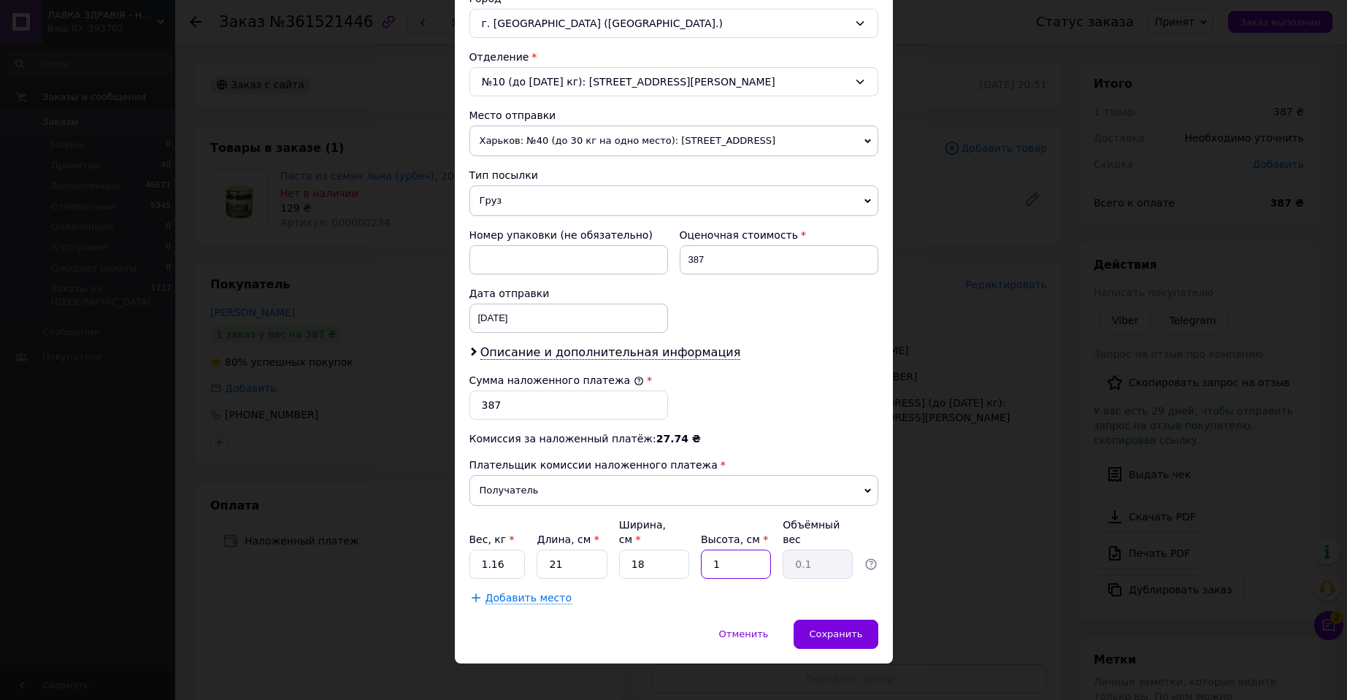
type input "1.13"
type input "12"
click at [842, 620] on div "Сохранить" at bounding box center [836, 634] width 84 height 29
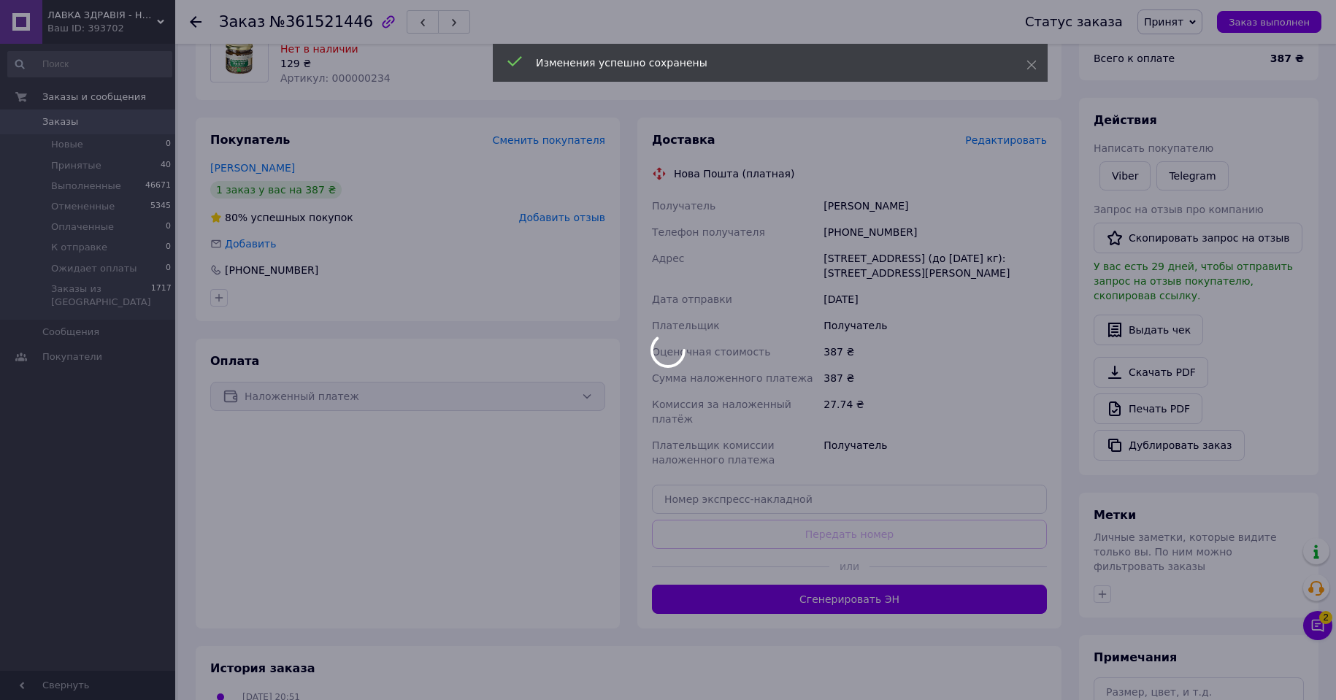
scroll to position [146, 0]
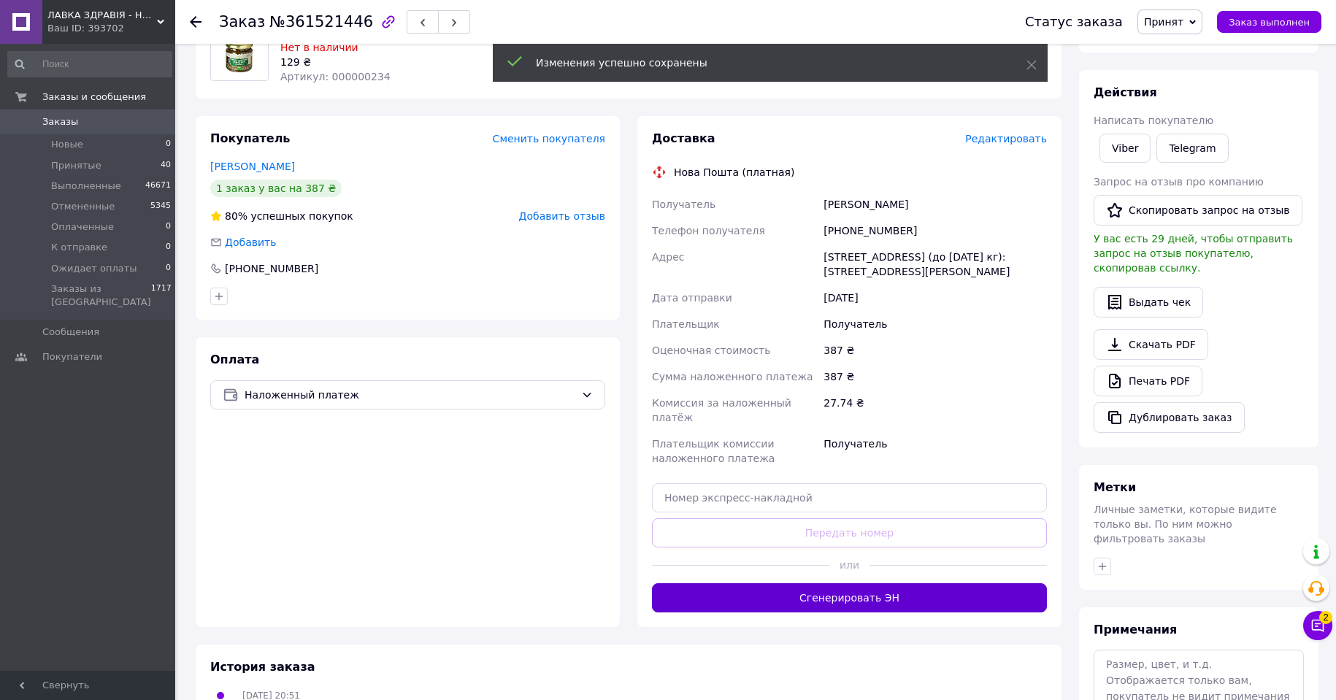
click at [861, 584] on button "Сгенерировать ЭН" at bounding box center [849, 597] width 395 height 29
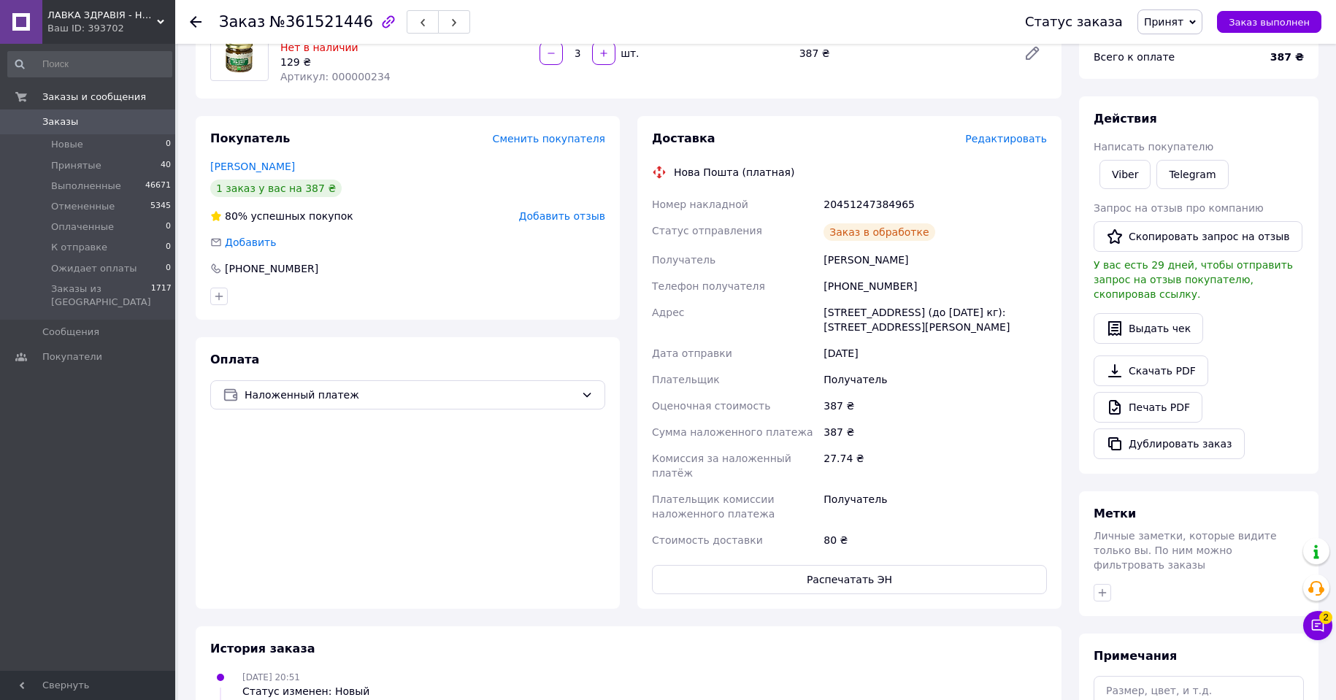
click at [854, 207] on div "20451247384965" at bounding box center [935, 204] width 229 height 26
copy div "20451247384965"
click at [1189, 10] on span "Принят" at bounding box center [1169, 21] width 65 height 25
click at [1190, 46] on li "Выполнен" at bounding box center [1188, 51] width 101 height 22
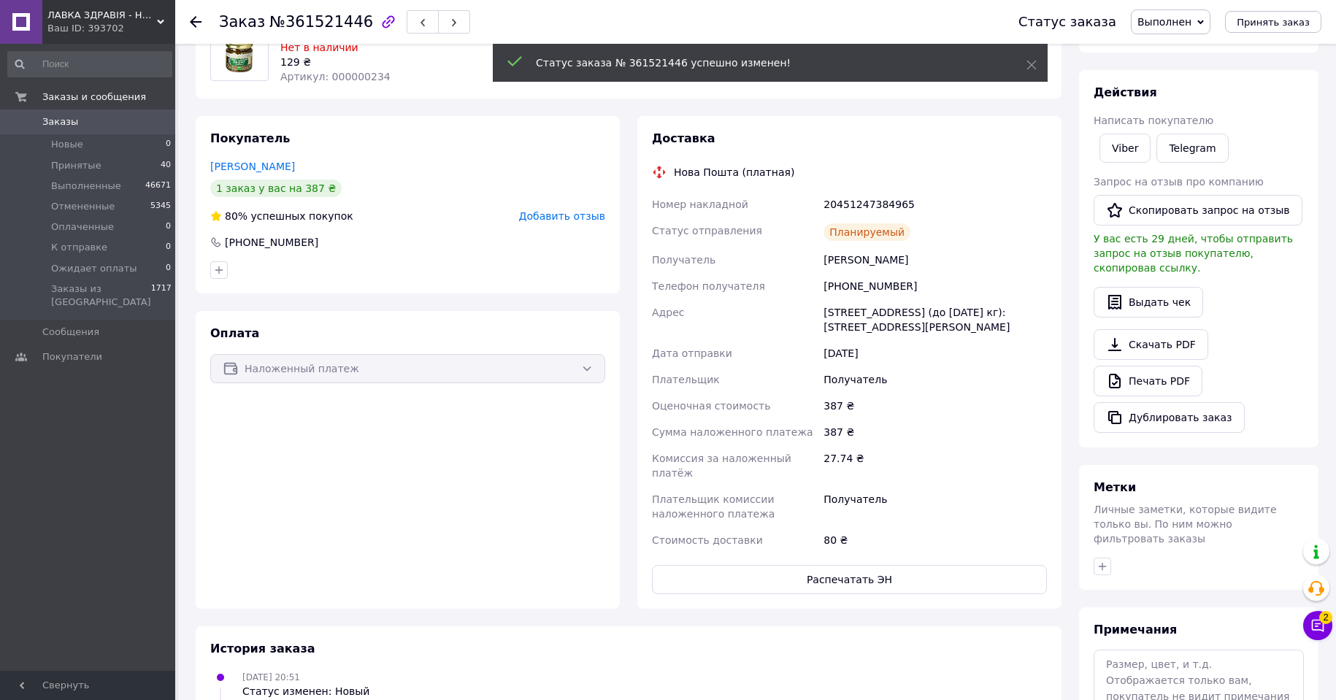
click at [192, 20] on use at bounding box center [196, 22] width 12 height 12
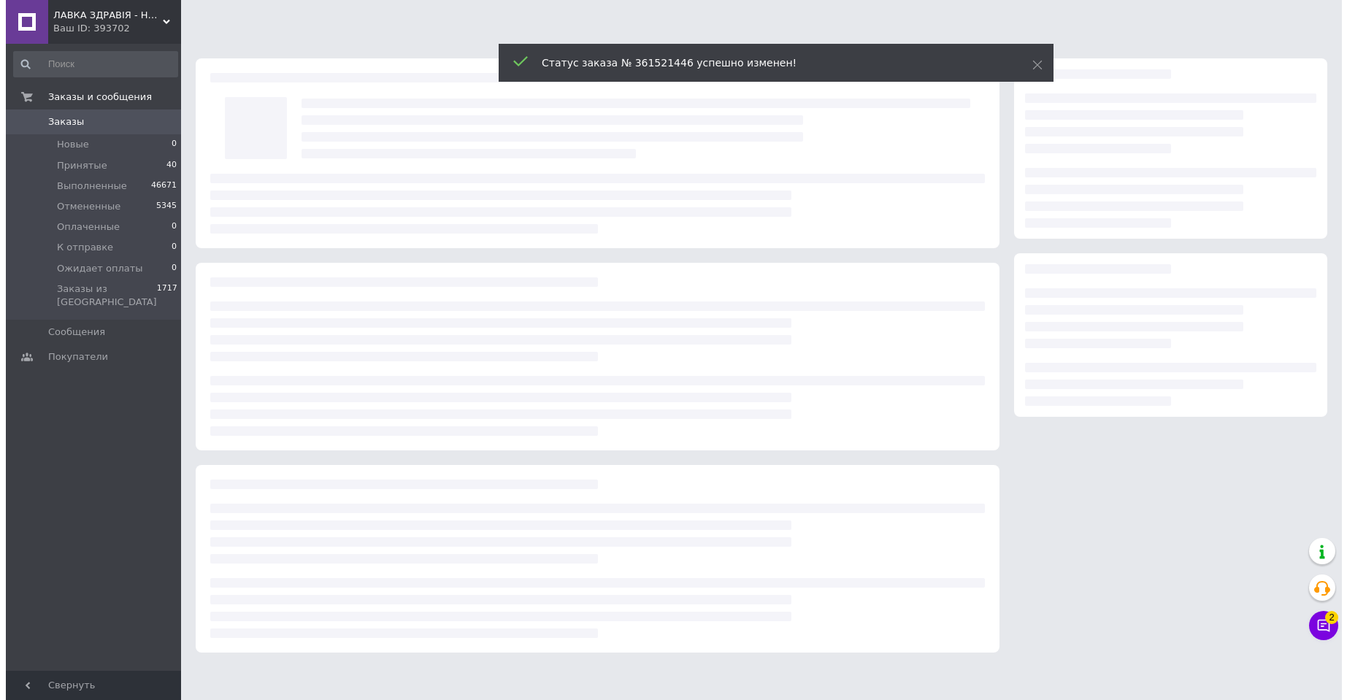
scroll to position [0, 0]
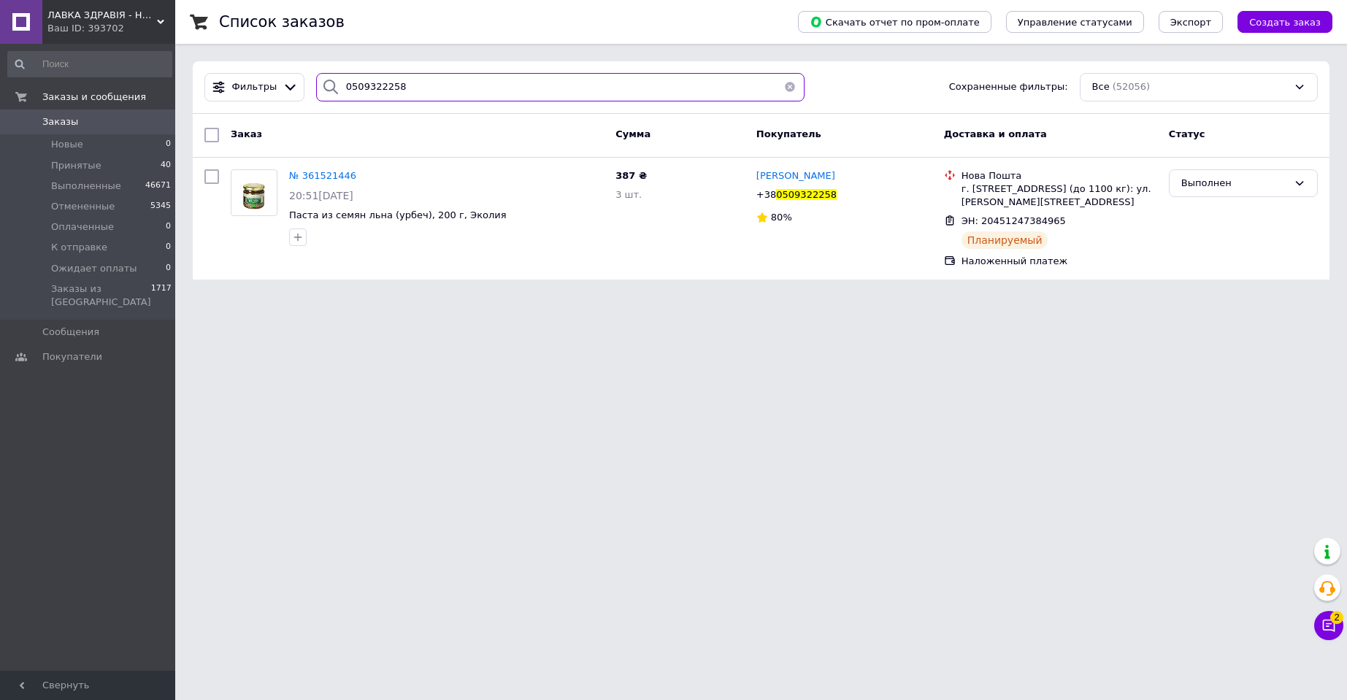
click at [352, 87] on input "0509322258" at bounding box center [560, 87] width 488 height 28
paste input "1786982"
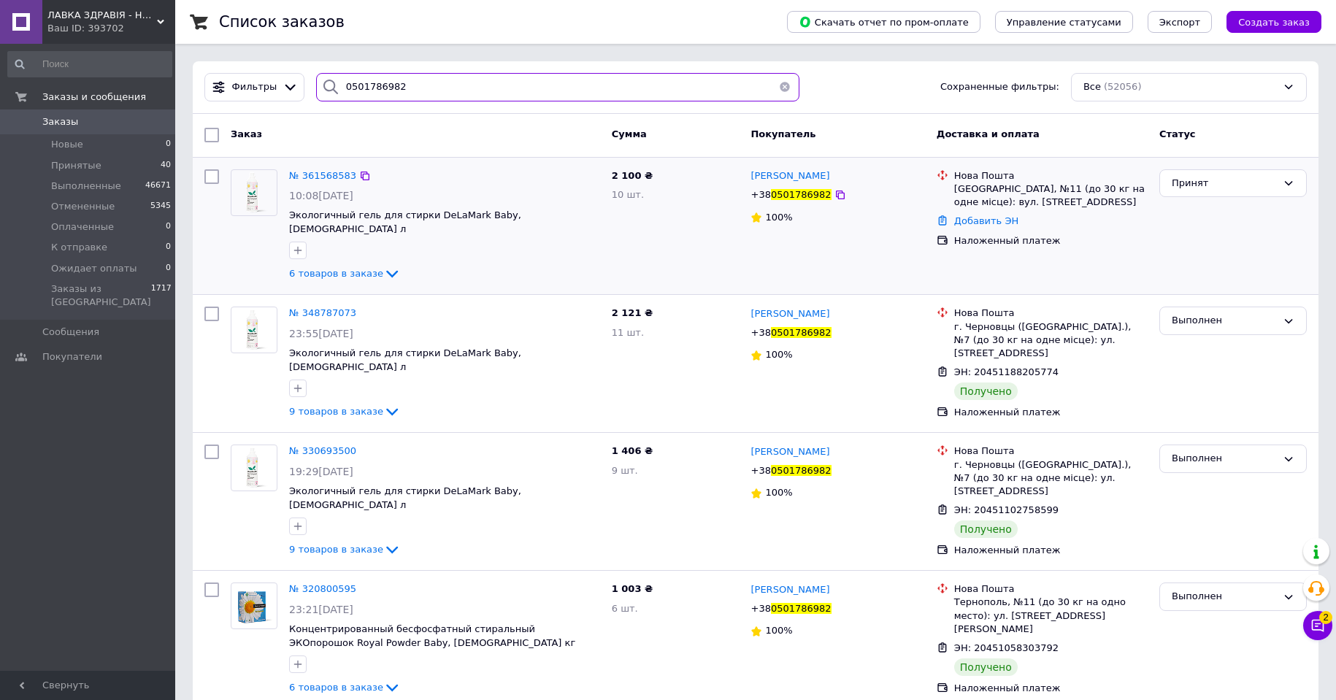
type input "0501786982"
click at [258, 196] on img at bounding box center [254, 192] width 37 height 45
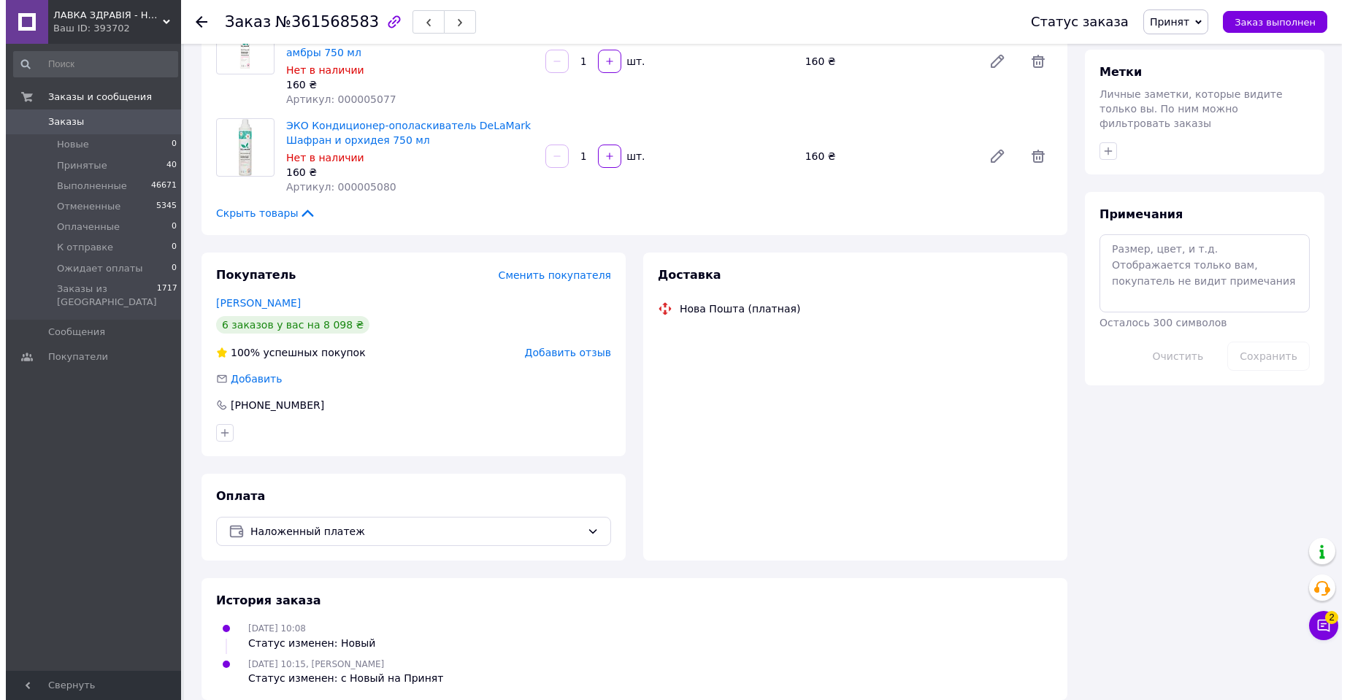
scroll to position [564, 0]
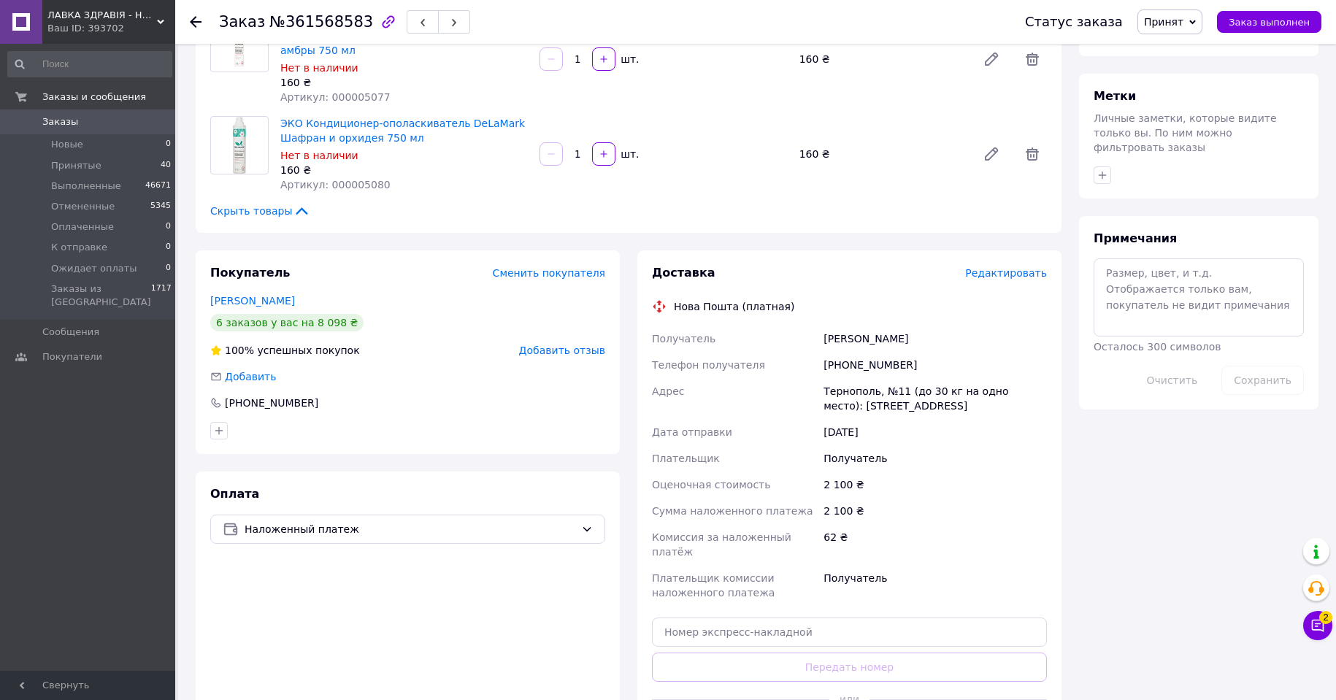
click at [999, 267] on span "Редактировать" at bounding box center [1006, 273] width 82 height 12
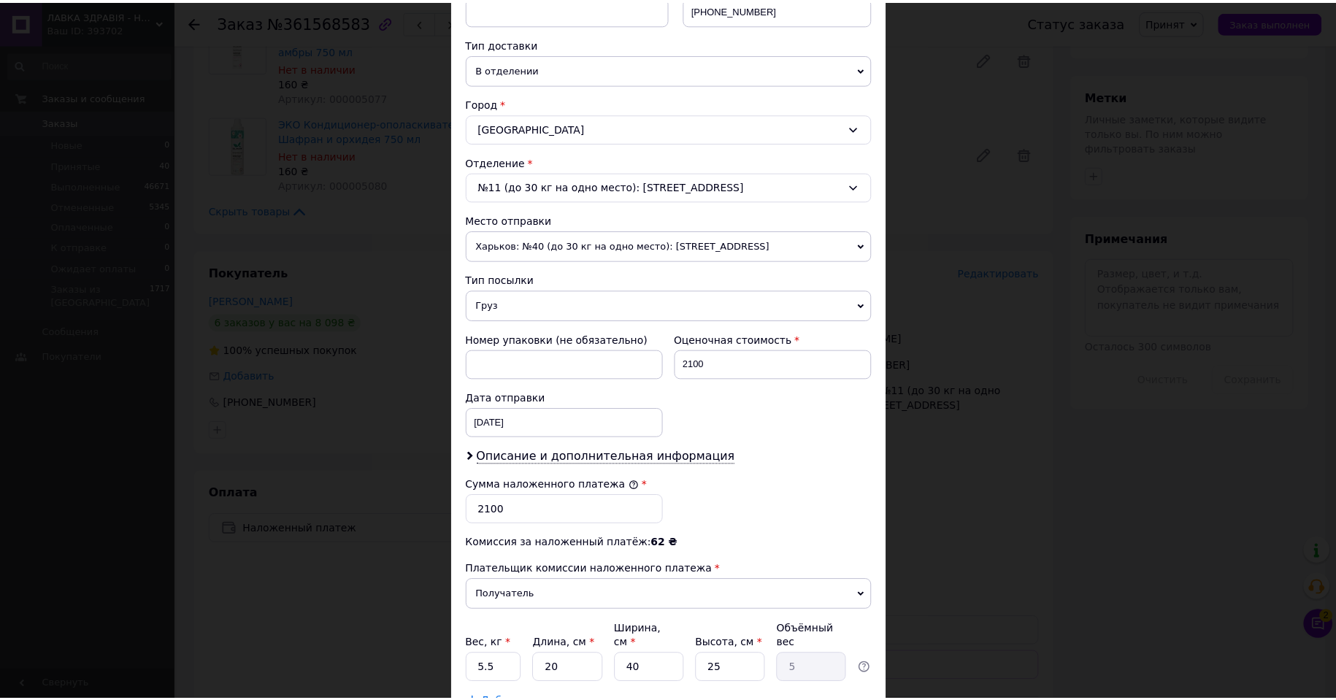
scroll to position [365, 0]
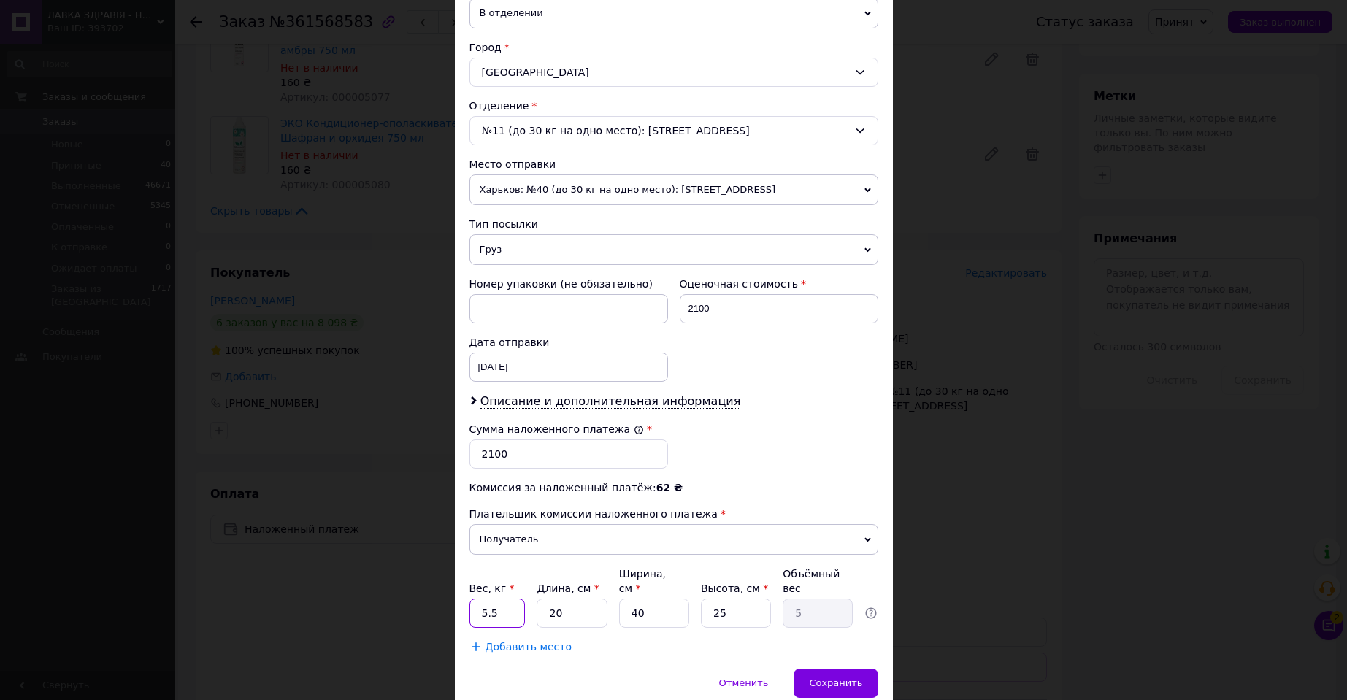
click at [508, 599] on input "5.5" at bounding box center [497, 613] width 56 height 29
type input "8.7"
type input "3"
type input "0.75"
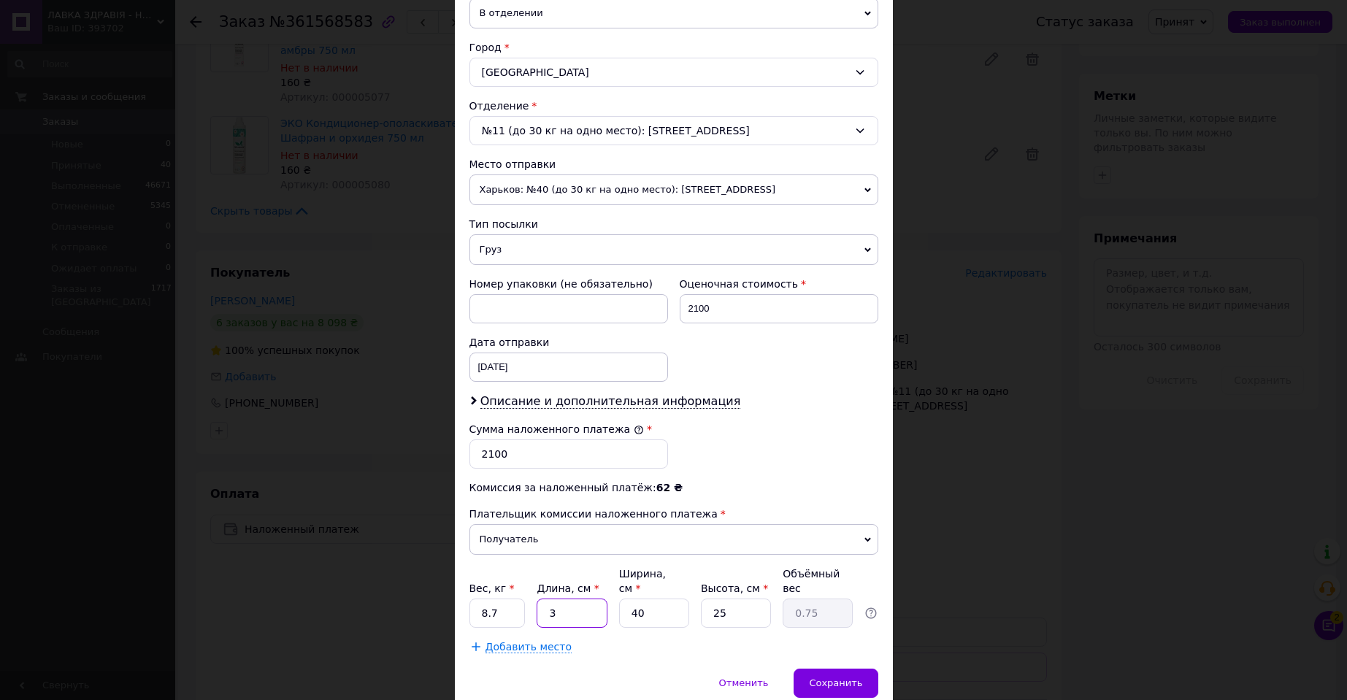
type input "38"
type input "9.5"
type input "38"
type input "2"
type input "0.48"
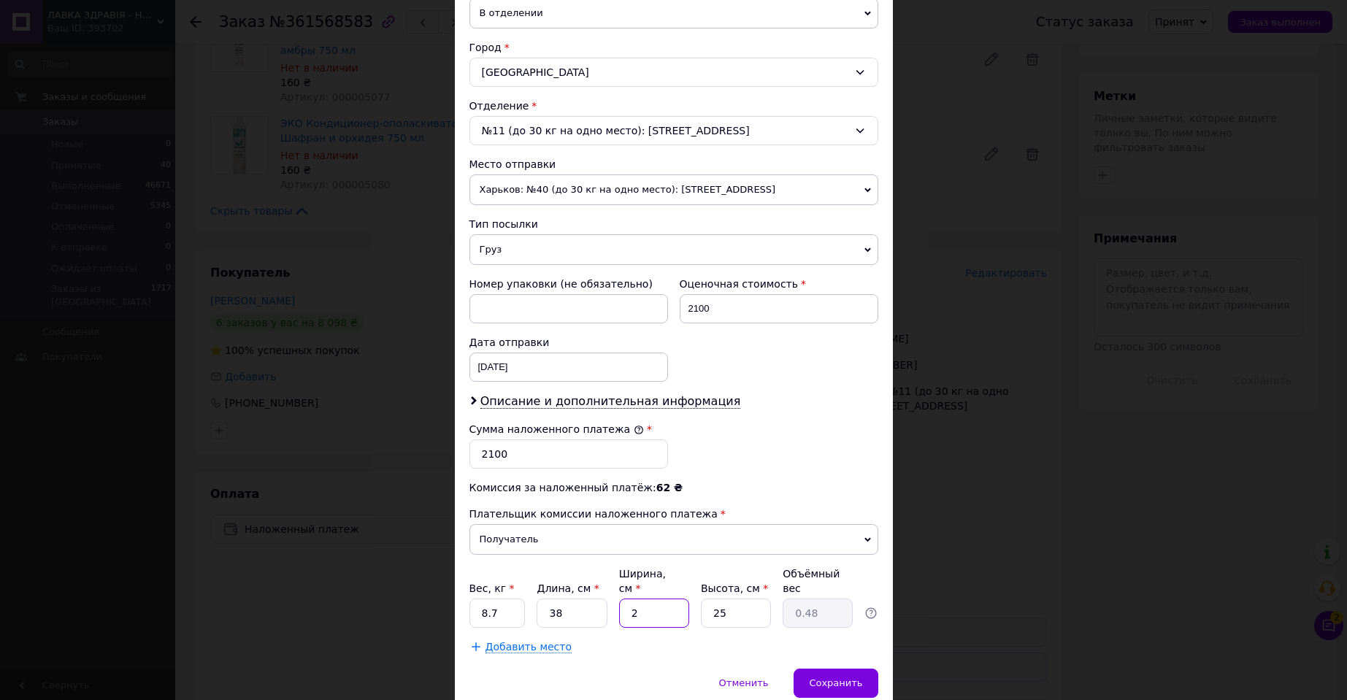
type input "29"
type input "6.89"
type input "29"
type input "2"
type input "0.55"
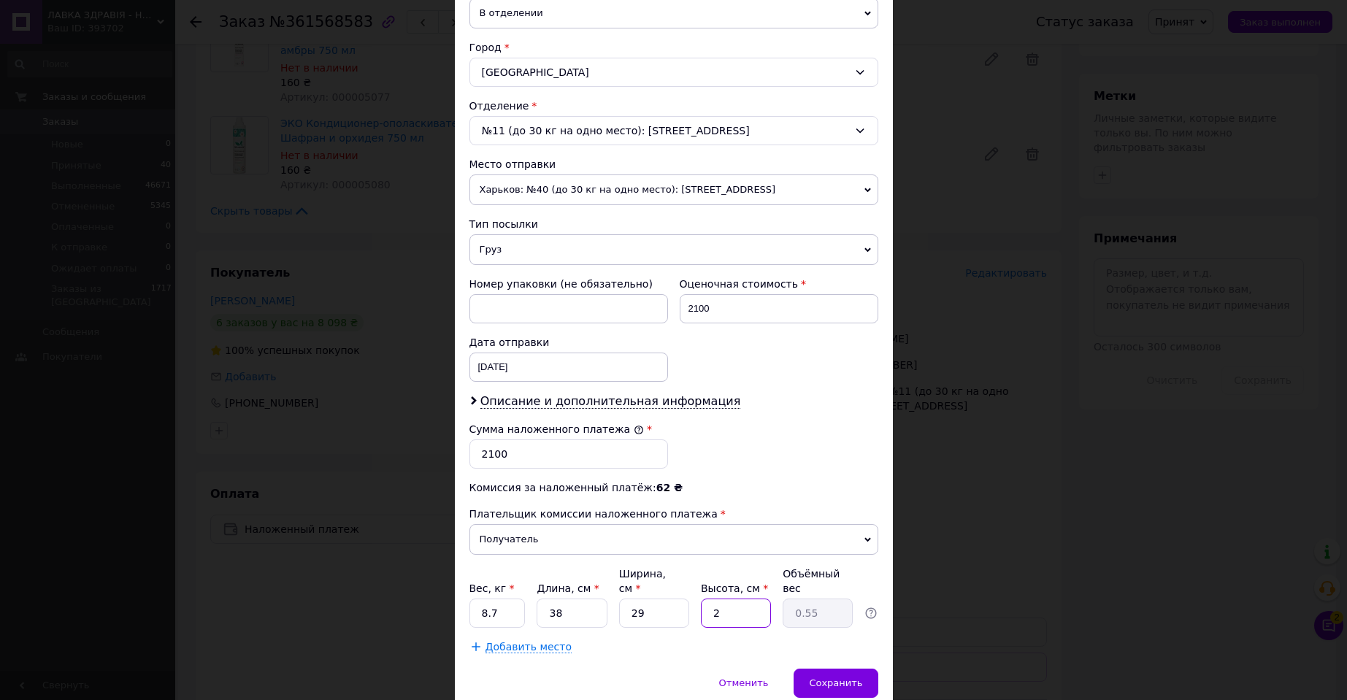
type input "20"
type input "5.51"
type input "20"
click at [865, 669] on div "Сохранить" at bounding box center [836, 683] width 84 height 29
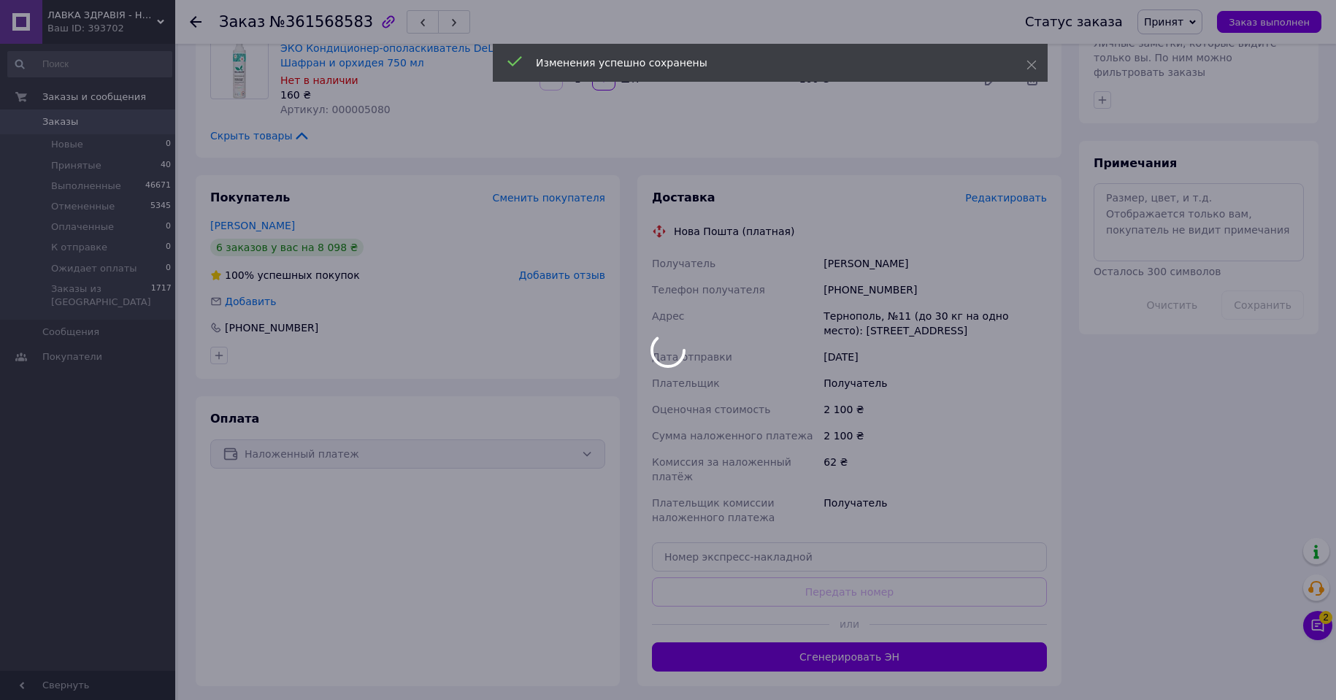
scroll to position [710, 0]
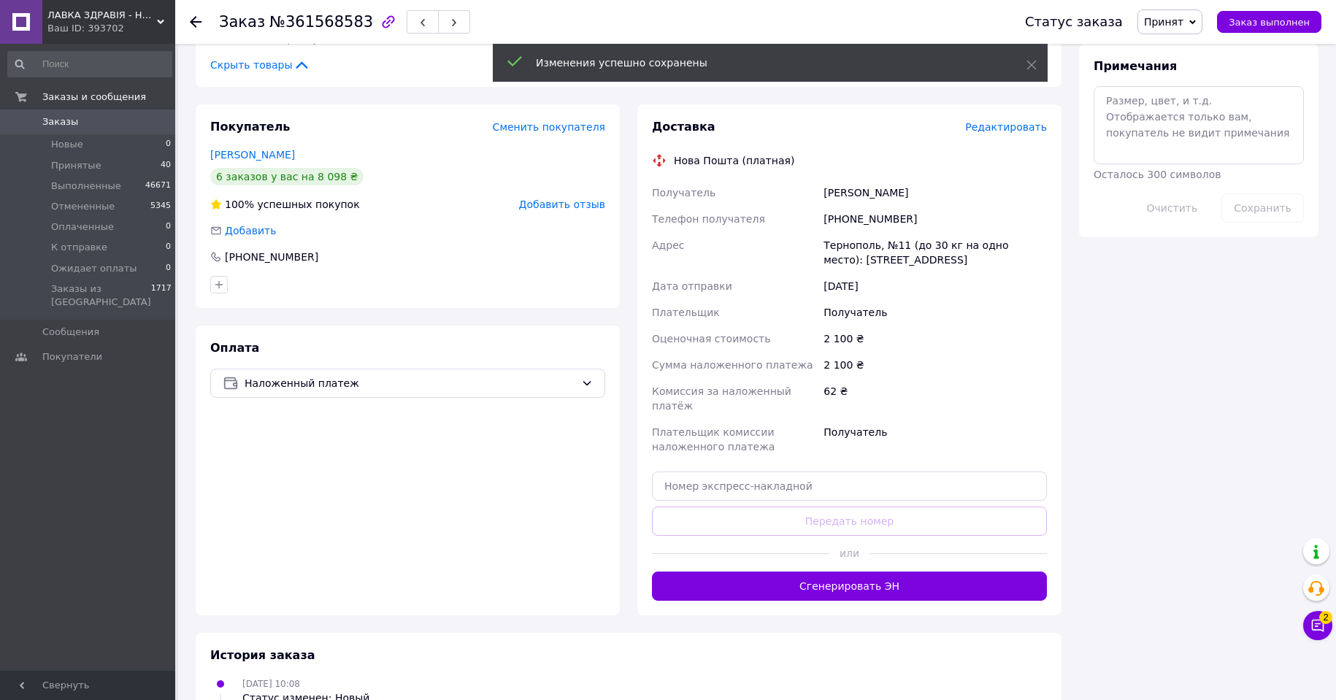
click at [888, 572] on button "Сгенерировать ЭН" at bounding box center [849, 586] width 395 height 29
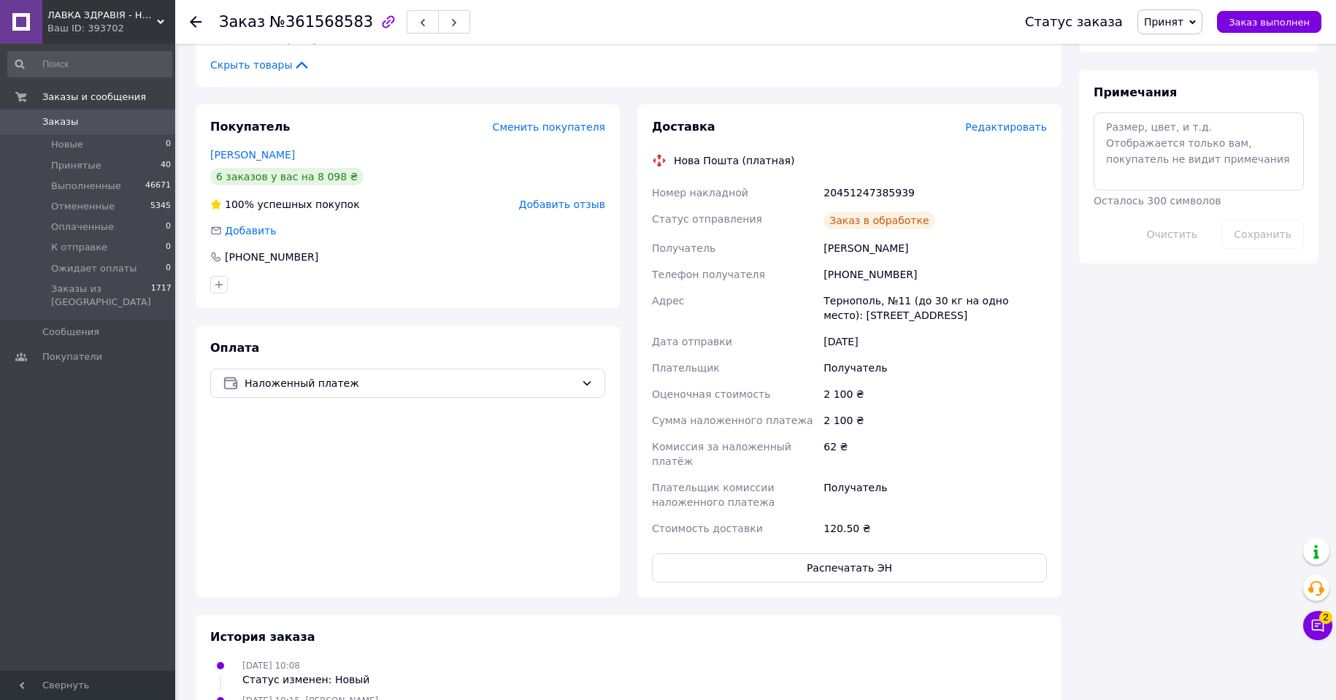
click at [859, 180] on div "20451247385939" at bounding box center [935, 193] width 229 height 26
copy div "20451247385939"
click at [1197, 19] on span "Принят" at bounding box center [1169, 21] width 65 height 25
click at [1182, 55] on li "Выполнен" at bounding box center [1188, 51] width 101 height 22
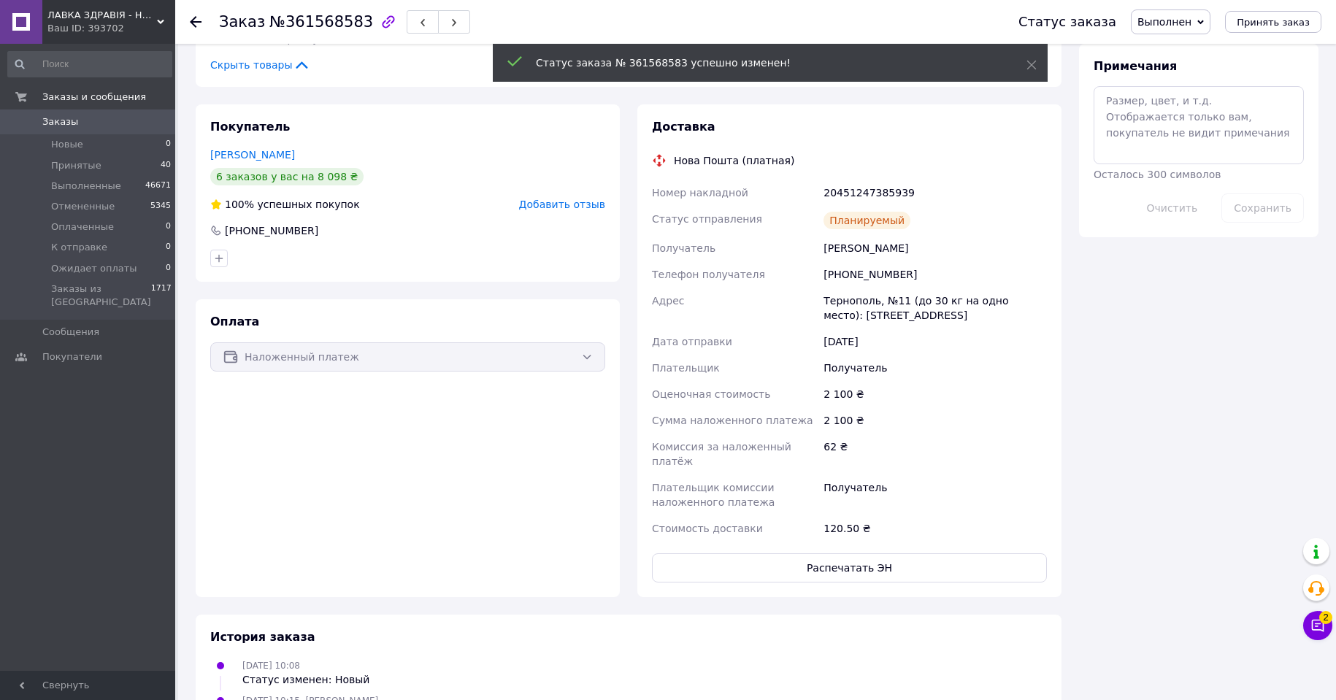
click at [195, 23] on icon at bounding box center [196, 22] width 12 height 12
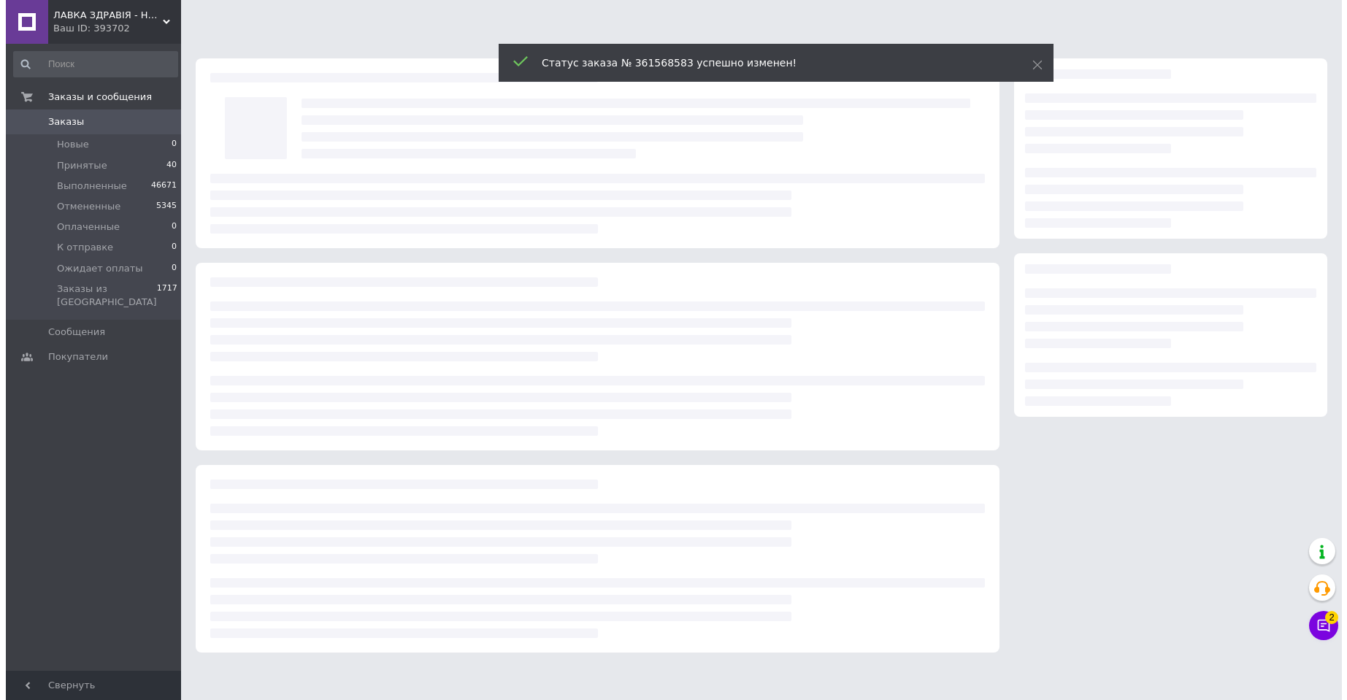
scroll to position [0, 0]
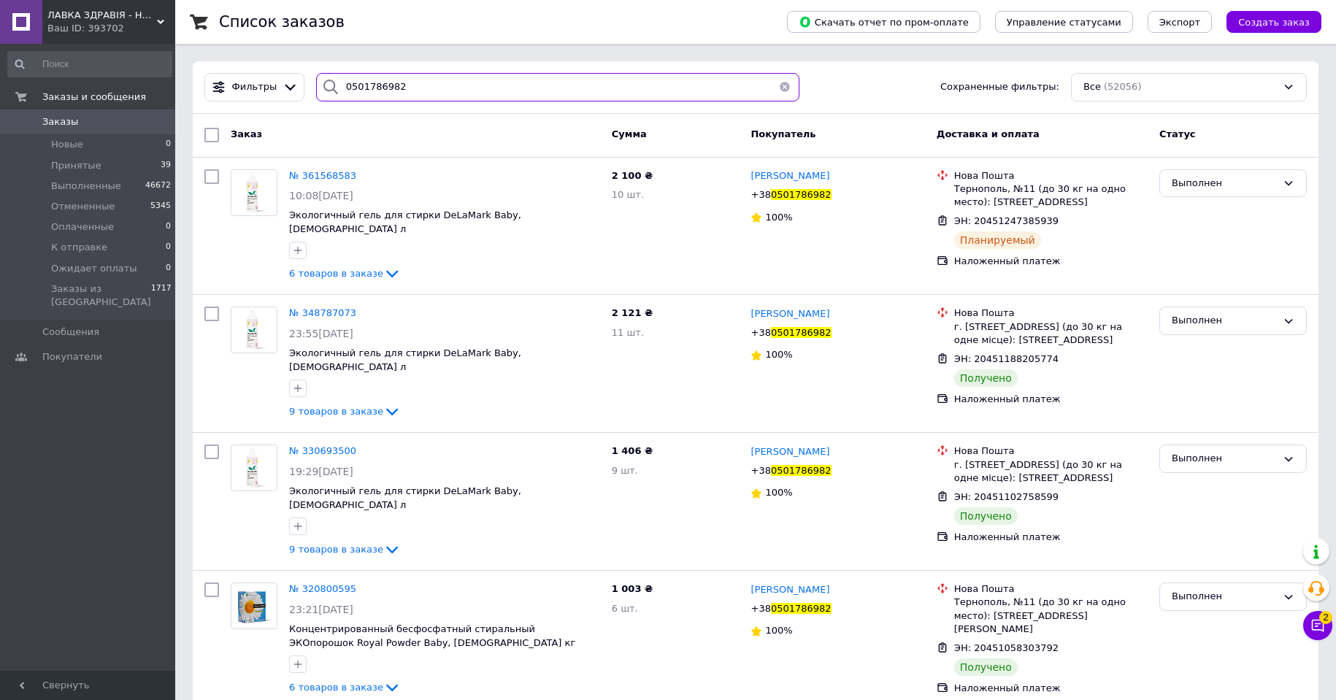
click at [353, 82] on input "0501786982" at bounding box center [557, 87] width 483 height 28
paste input "671848411"
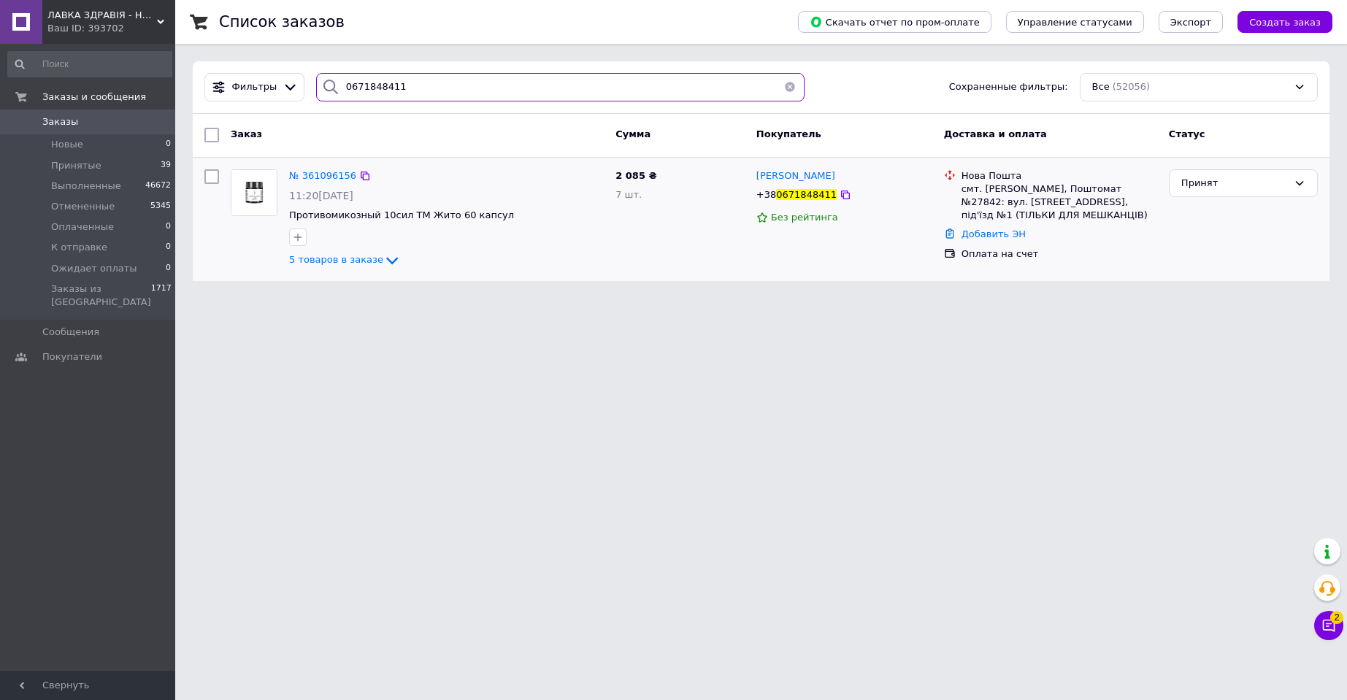
type input "0671848411"
click at [261, 191] on img at bounding box center [253, 192] width 45 height 45
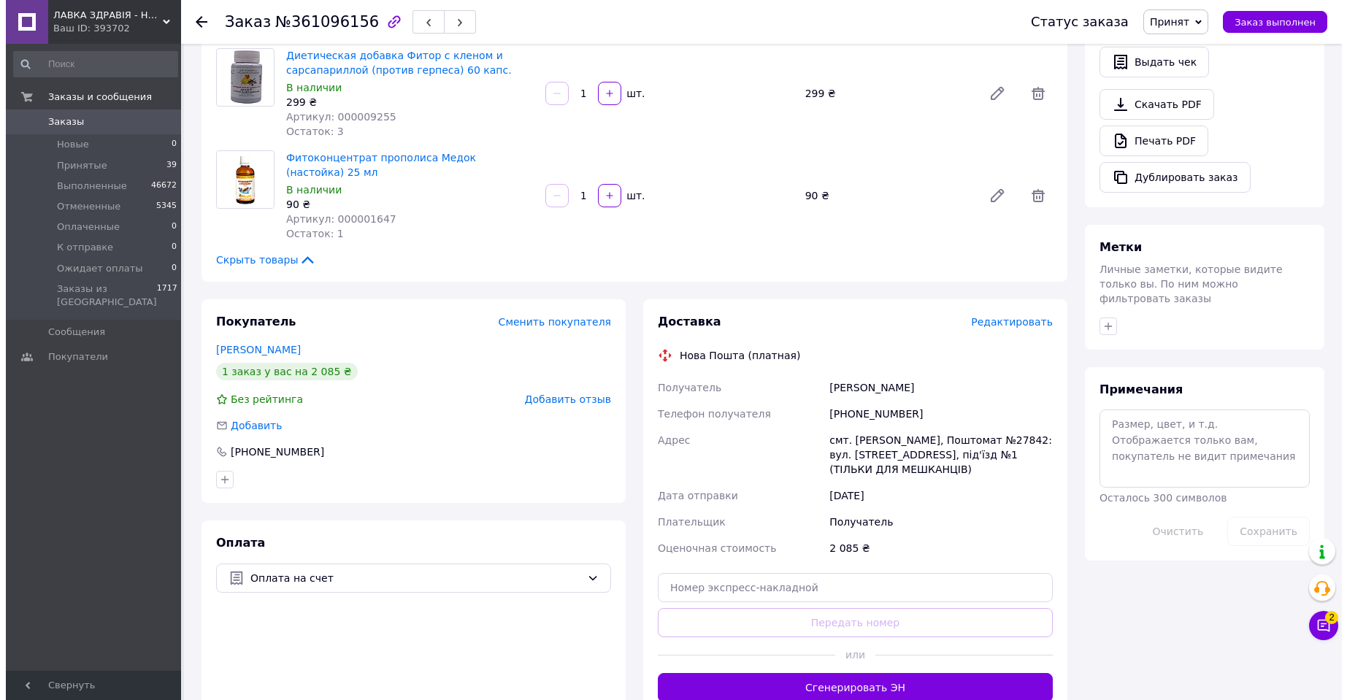
scroll to position [461, 0]
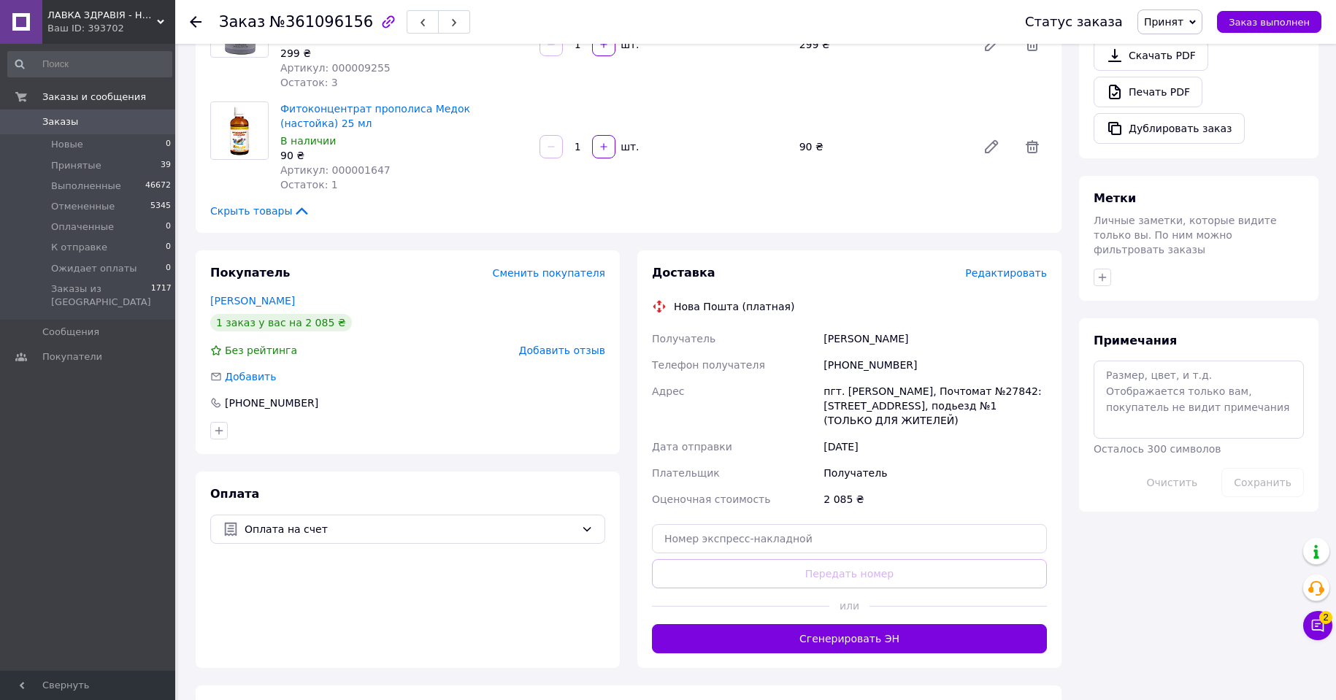
click at [1011, 267] on span "Редактировать" at bounding box center [1006, 273] width 82 height 12
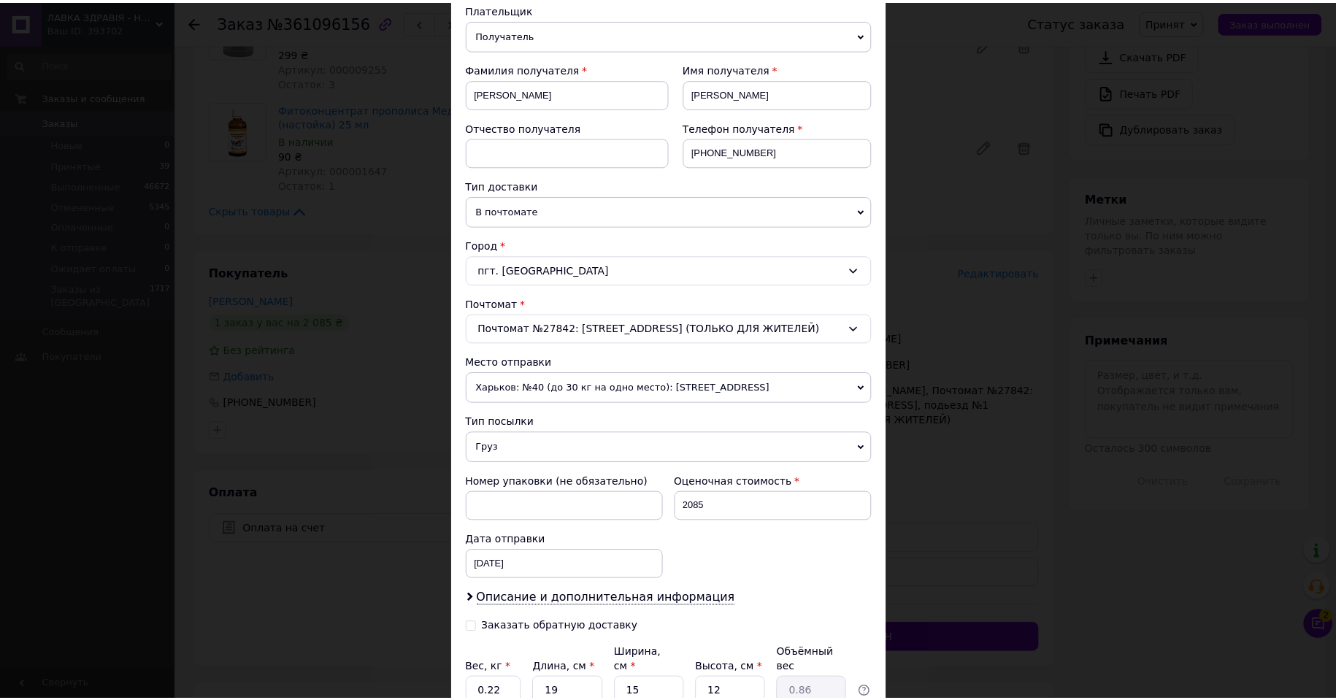
scroll to position [296, 0]
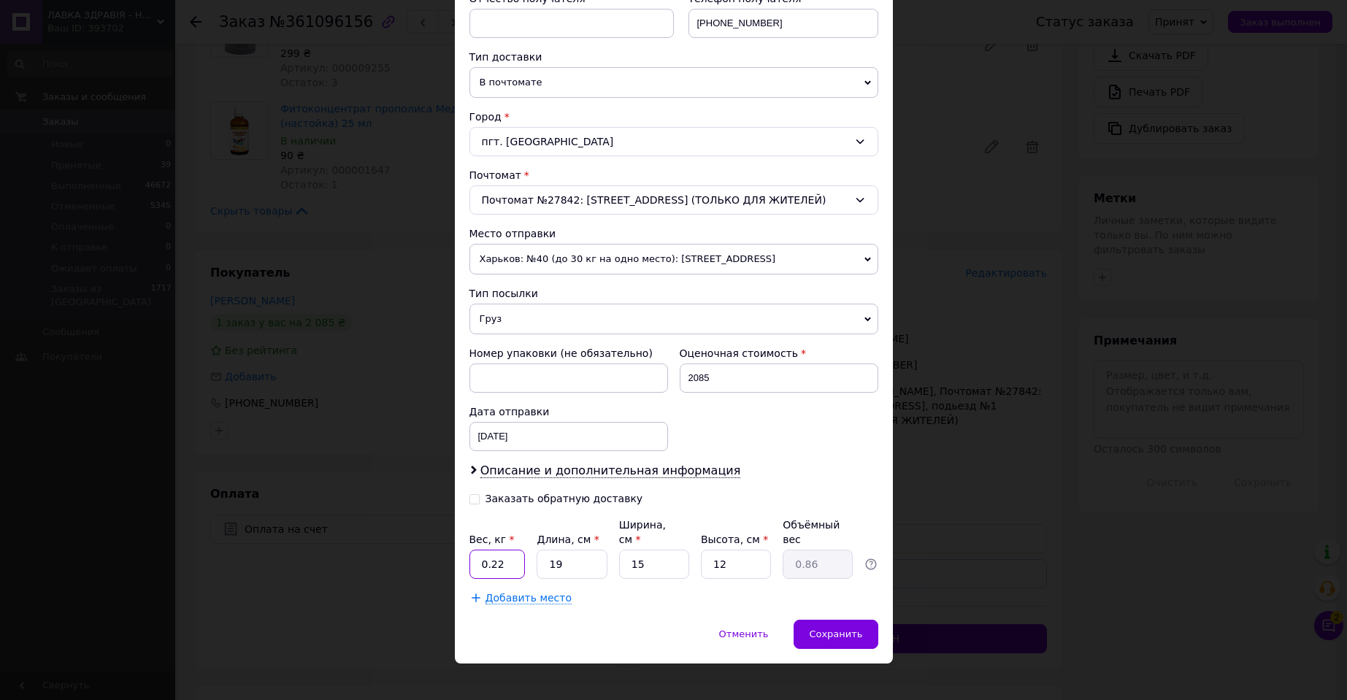
click at [507, 550] on input "0.22" at bounding box center [497, 564] width 56 height 29
type input "0.91"
type input "2"
type input "0.1"
type input "21"
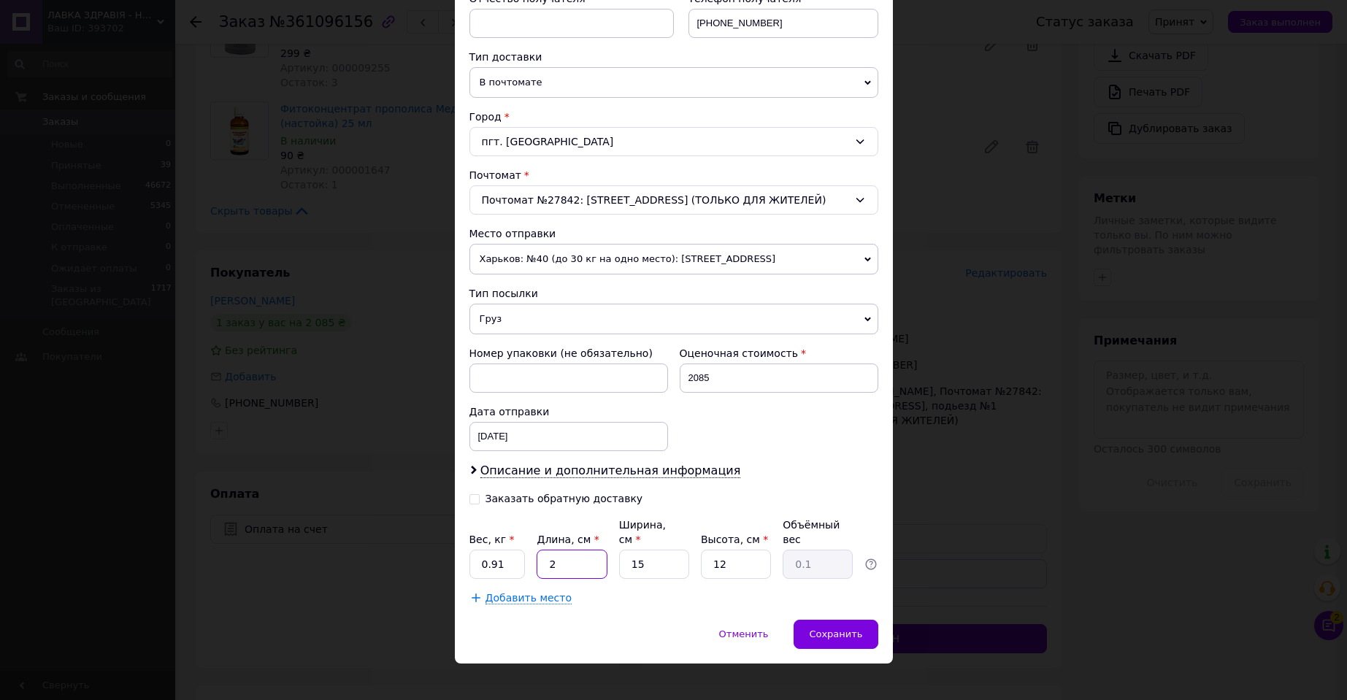
type input "0.95"
type input "21"
type input "1"
type input "0.1"
type input "18"
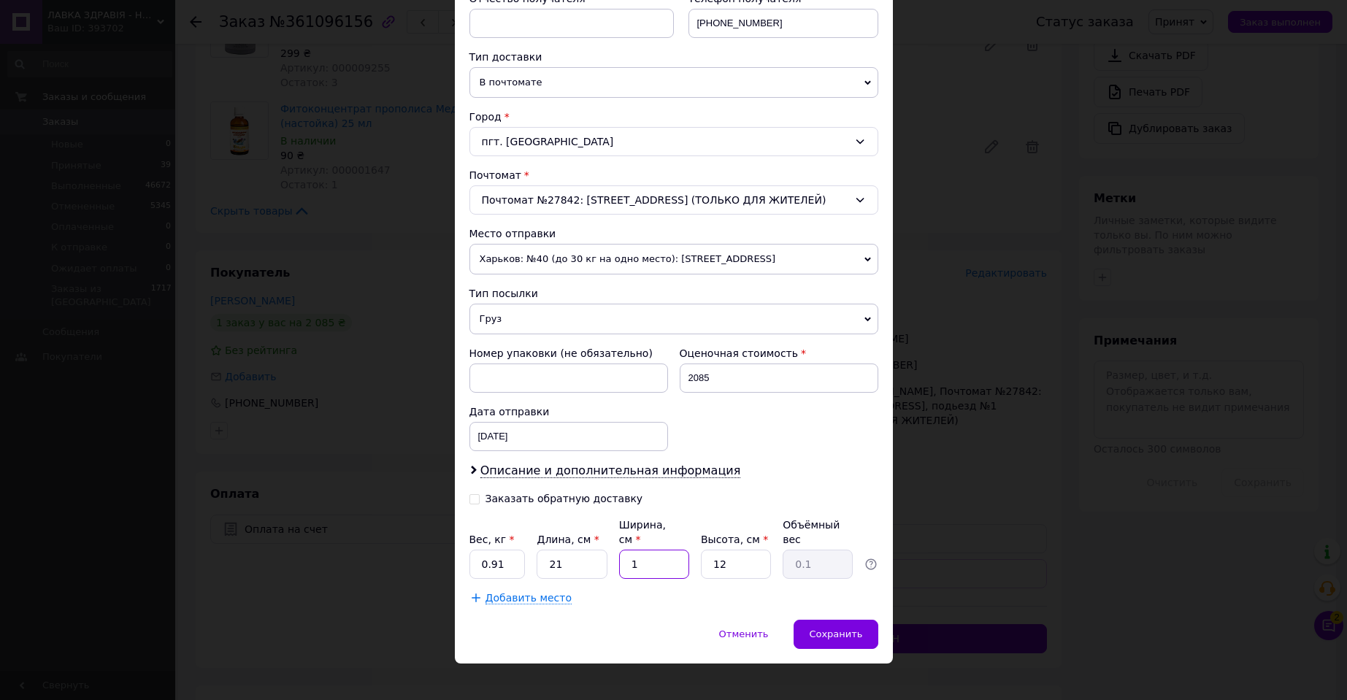
type input "1.13"
type input "18"
type input "1"
type input "0.1"
type input "12"
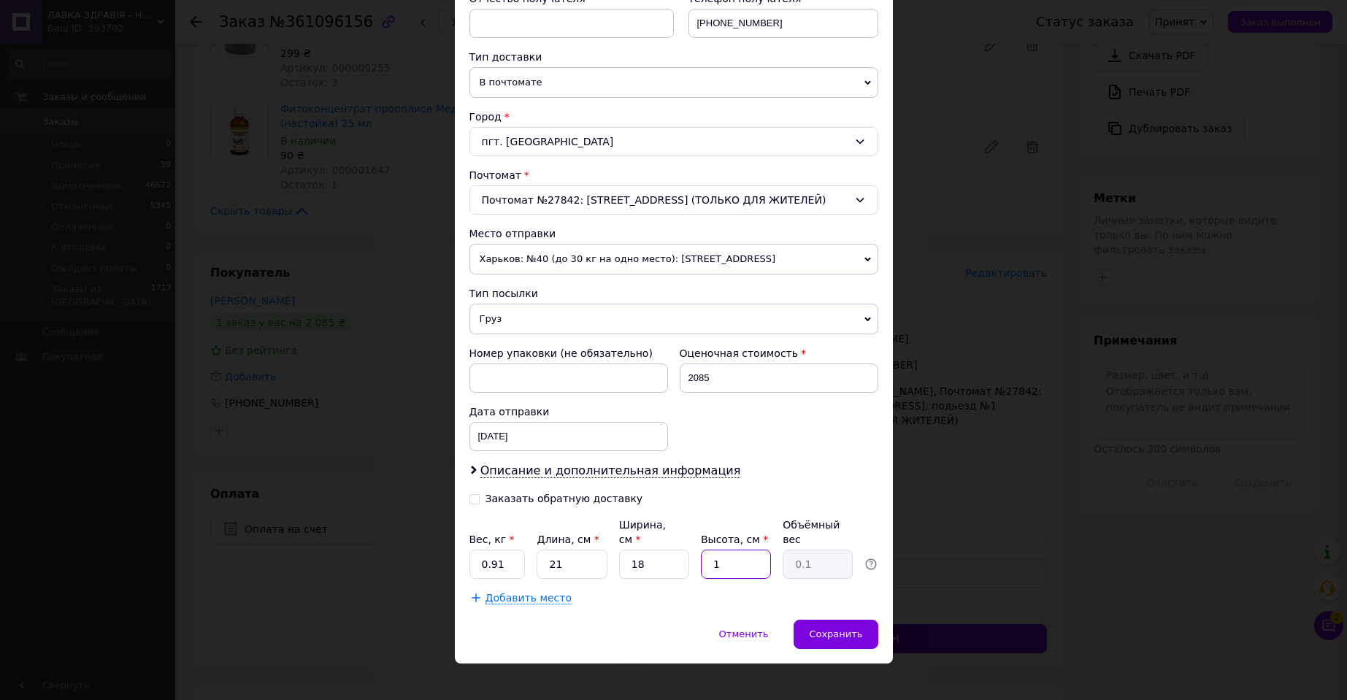
type input "1.13"
click at [810, 620] on div "Сохранить" at bounding box center [836, 634] width 84 height 29
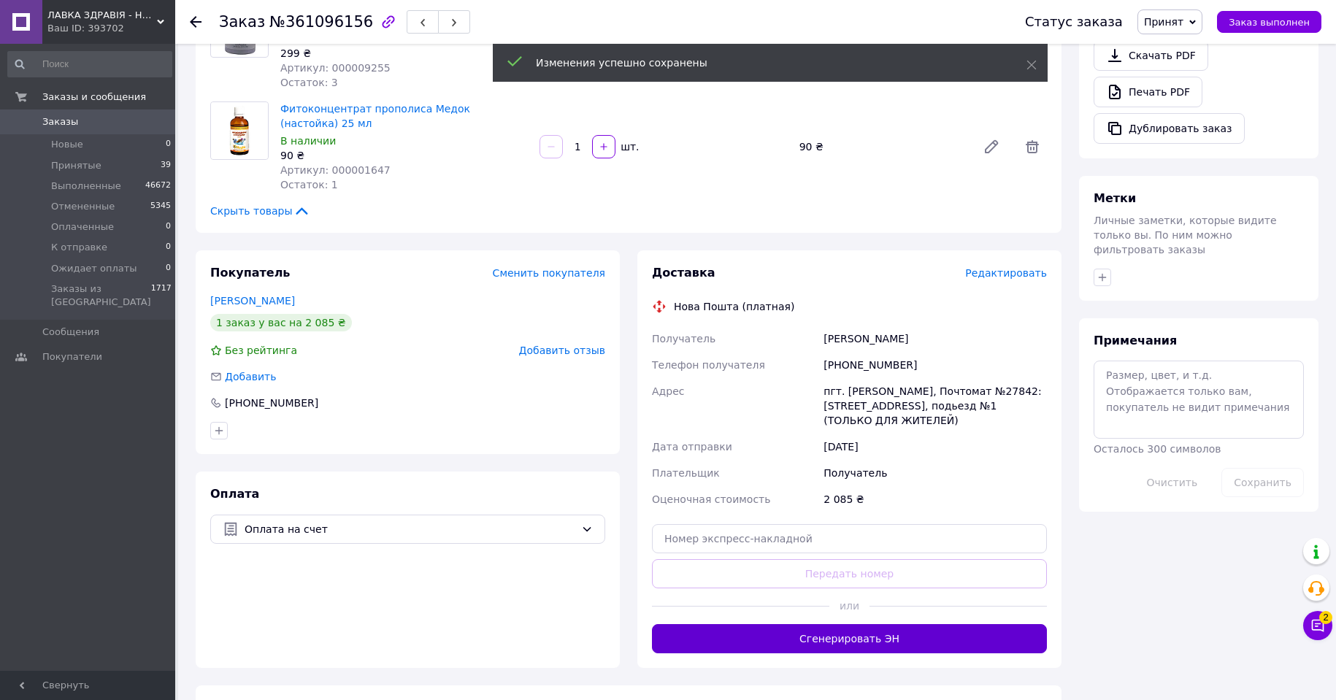
click at [861, 624] on button "Сгенерировать ЭН" at bounding box center [849, 638] width 395 height 29
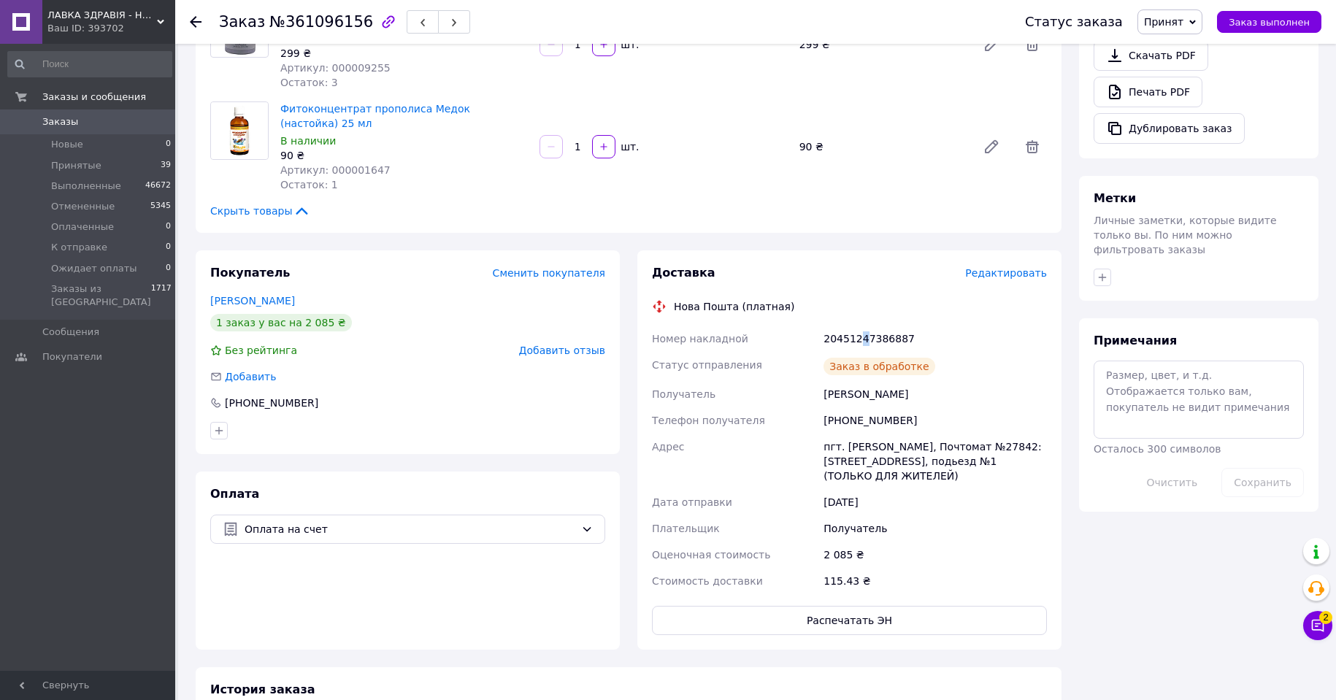
click at [860, 326] on div "20451247386887" at bounding box center [935, 339] width 229 height 26
copy div "4"
click at [865, 326] on div "20451247386887" at bounding box center [935, 339] width 229 height 26
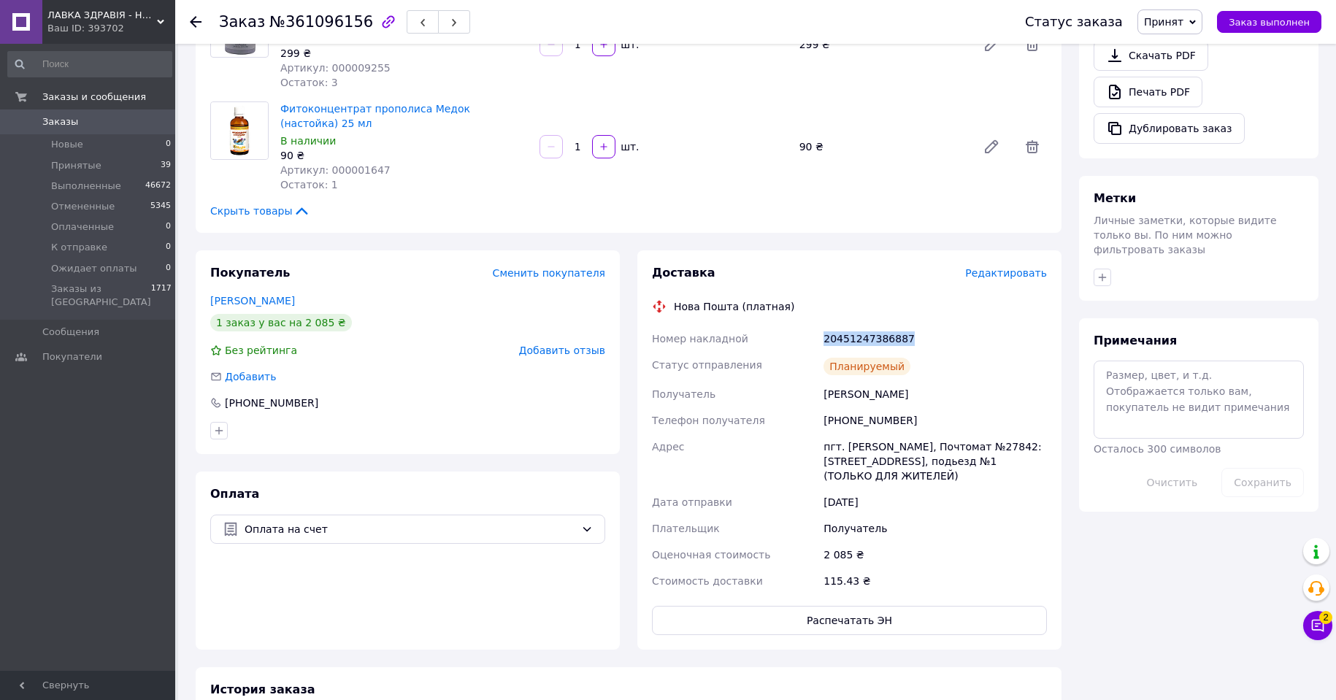
copy div "20451247386887"
click at [1199, 17] on span "Принят" at bounding box center [1169, 21] width 65 height 25
click at [1191, 53] on li "Выполнен" at bounding box center [1188, 51] width 101 height 22
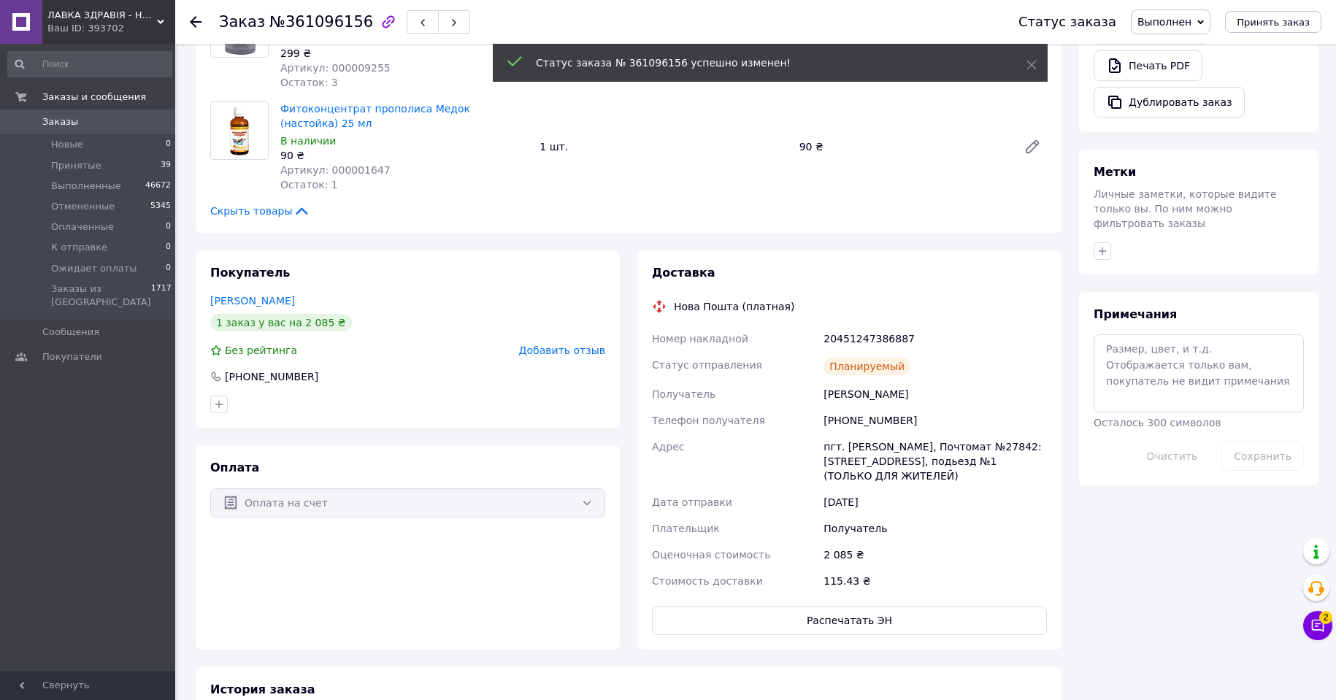
click at [195, 19] on icon at bounding box center [196, 22] width 12 height 12
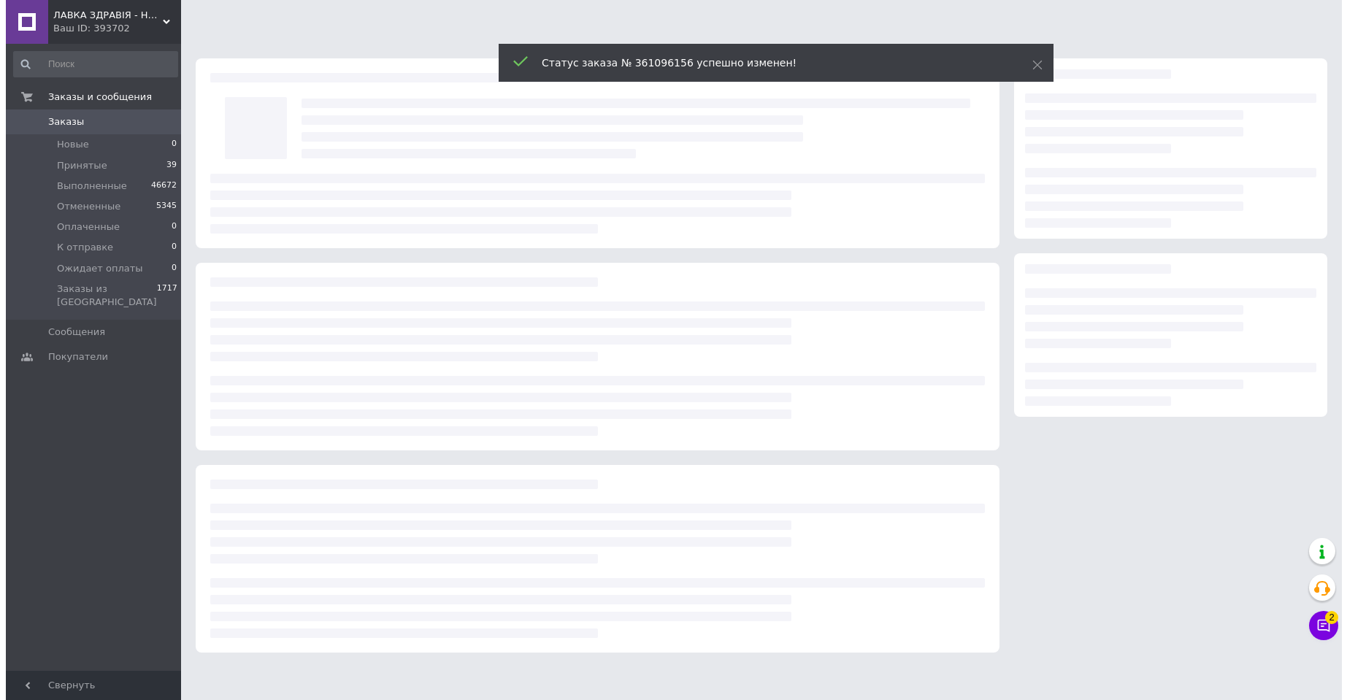
scroll to position [0, 0]
